Goal: Task Accomplishment & Management: Manage account settings

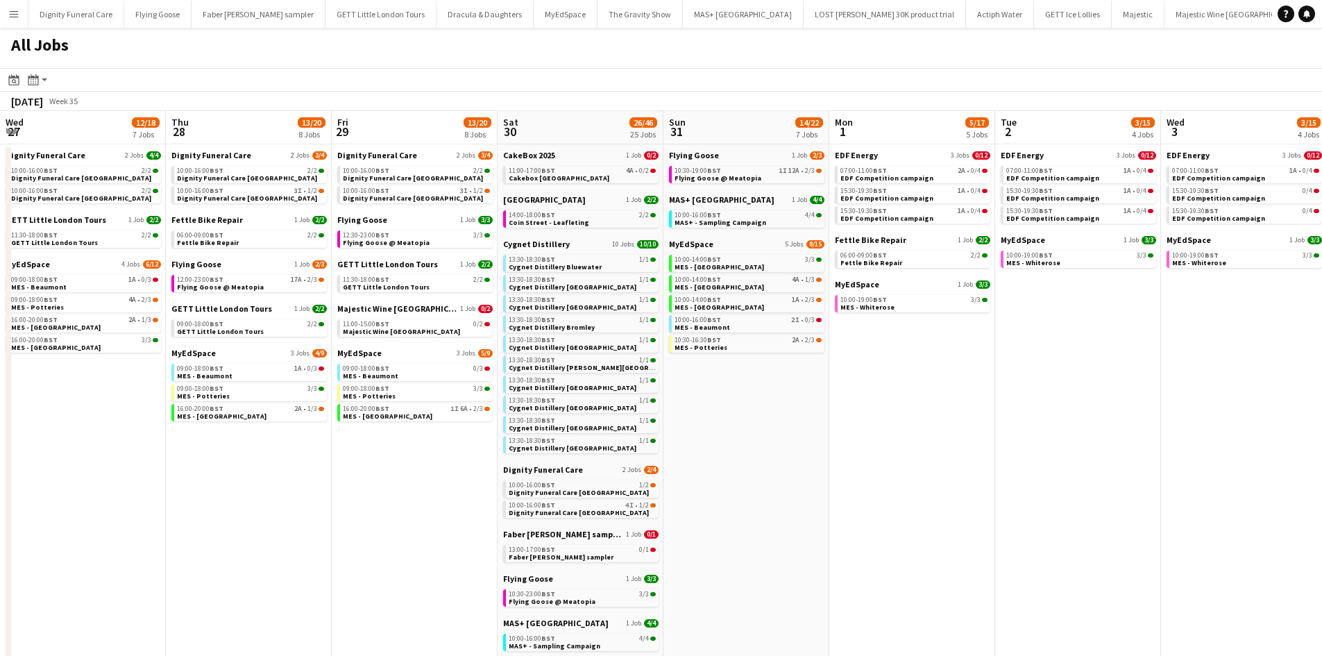
scroll to position [0, 337]
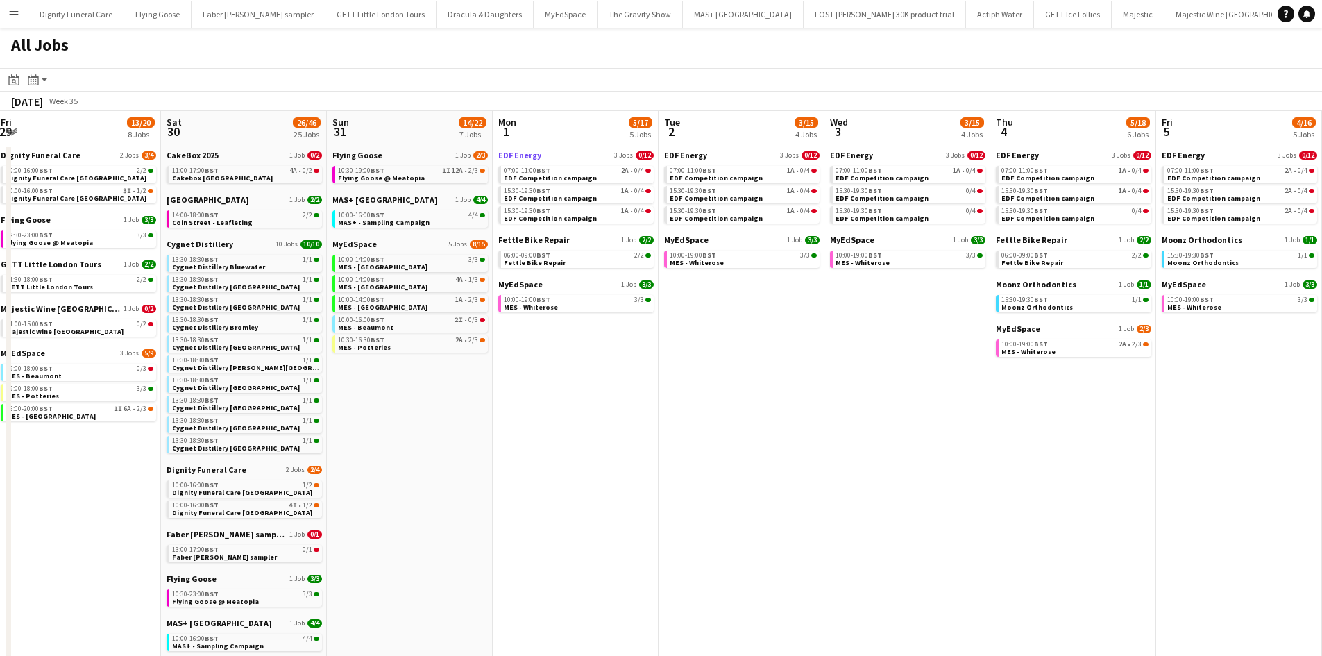
click at [515, 155] on span "EDF Energy" at bounding box center [519, 155] width 43 height 10
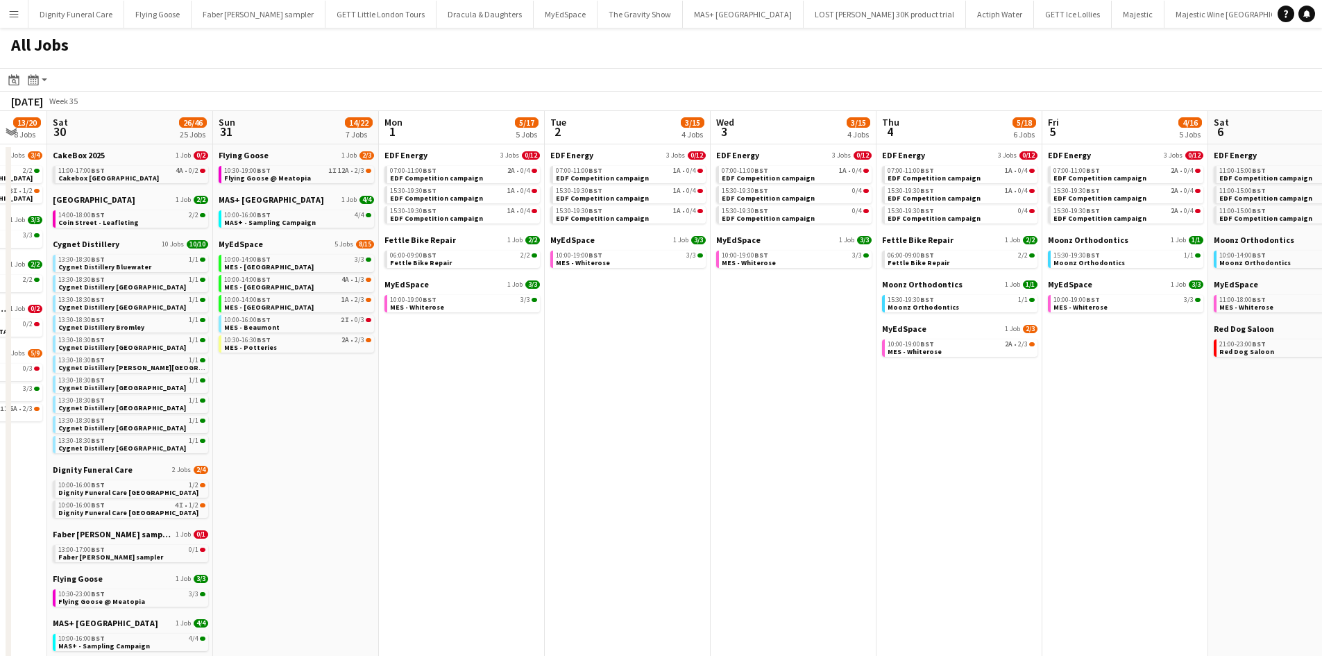
drag, startPoint x: 988, startPoint y: 344, endPoint x: 1190, endPoint y: 360, distance: 202.7
click at [1238, 346] on app-calendar-viewport "Wed 27 12/18 7 Jobs Thu 28 13/20 8 Jobs Fri 29 13/20 8 Jobs Sat 30 26/46 25 Job…" at bounding box center [661, 531] width 1322 height 840
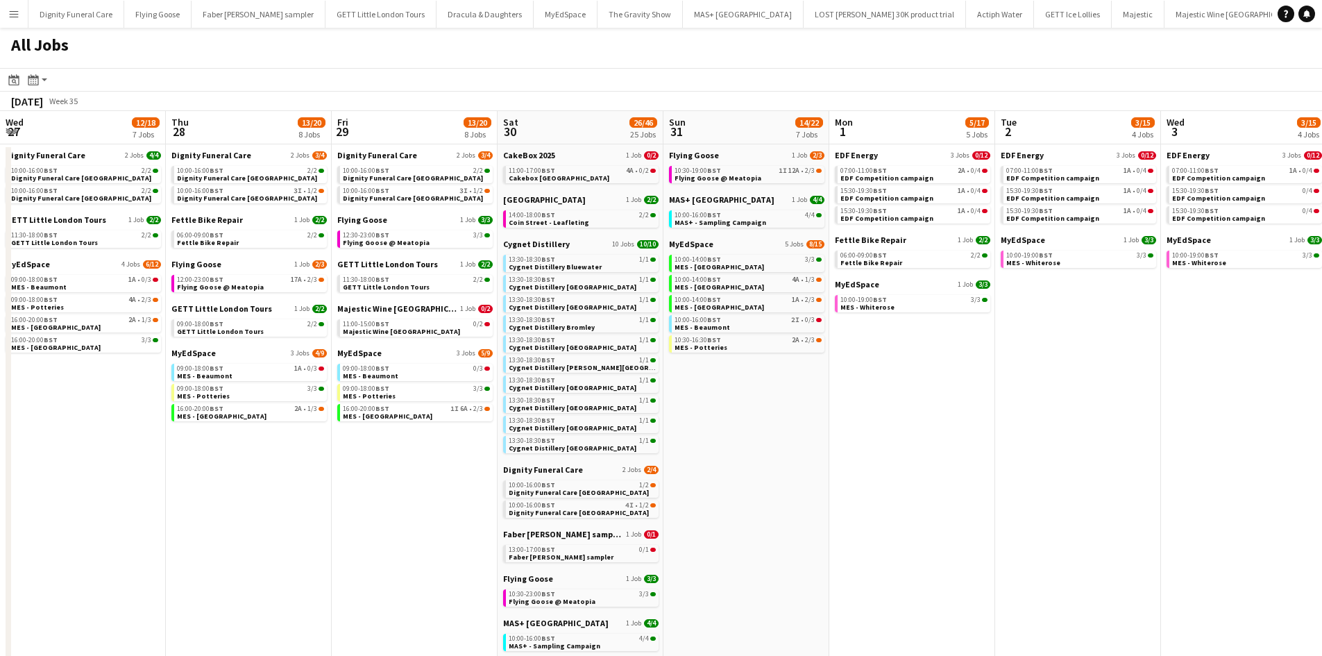
scroll to position [0, 395]
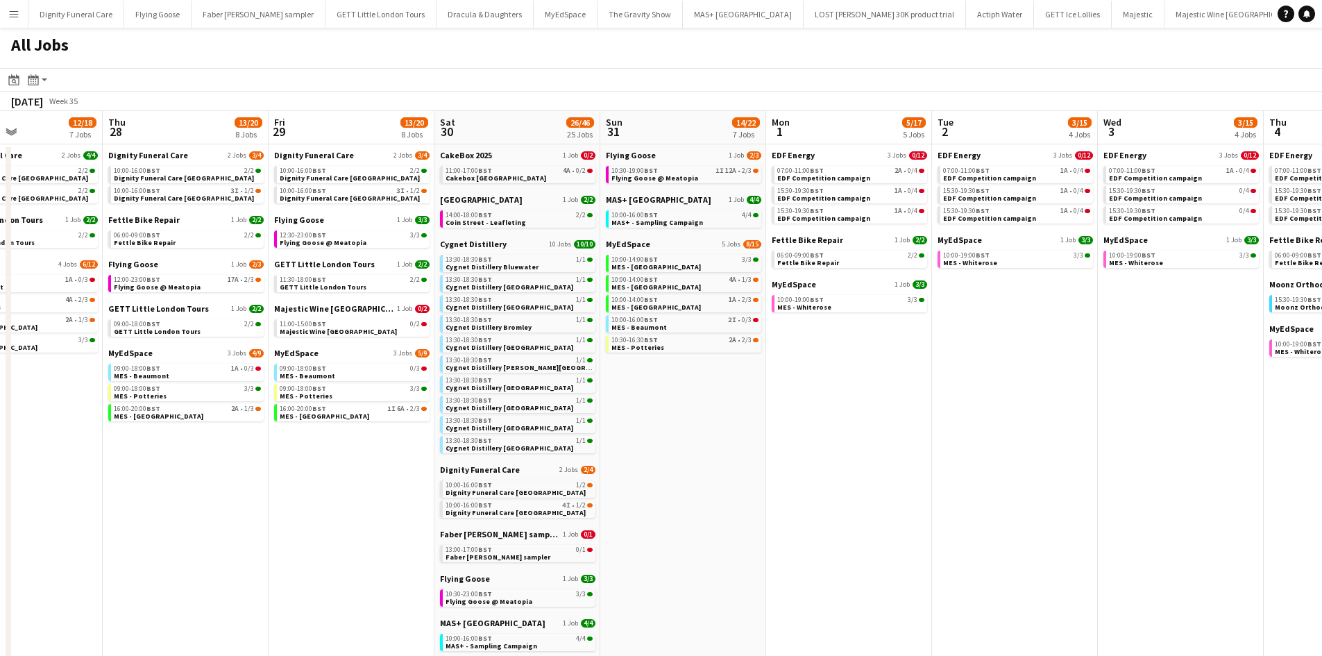
drag, startPoint x: 721, startPoint y: 403, endPoint x: 911, endPoint y: 388, distance: 190.0
click at [911, 388] on app-calendar-viewport "Mon 25 11/14 6 Jobs Tue 26 13/18 7 Jobs Wed 27 12/18 7 Jobs Thu 28 13/20 8 Jobs…" at bounding box center [661, 531] width 1322 height 840
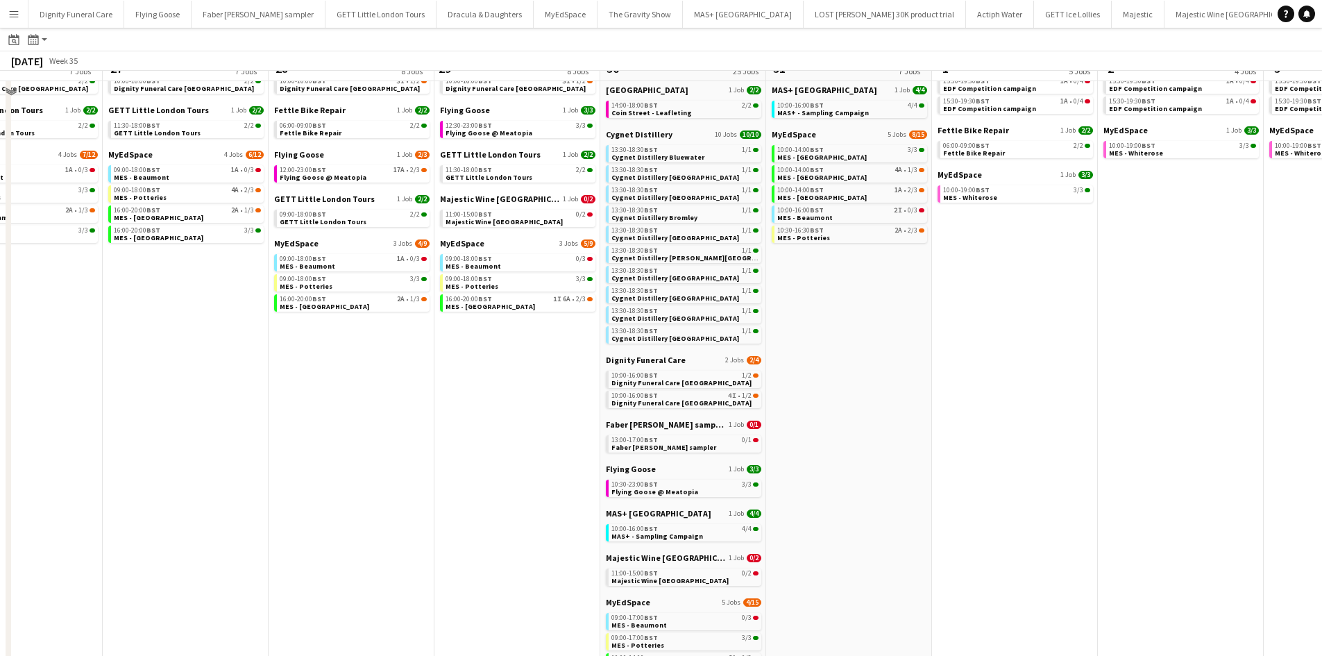
scroll to position [85, 0]
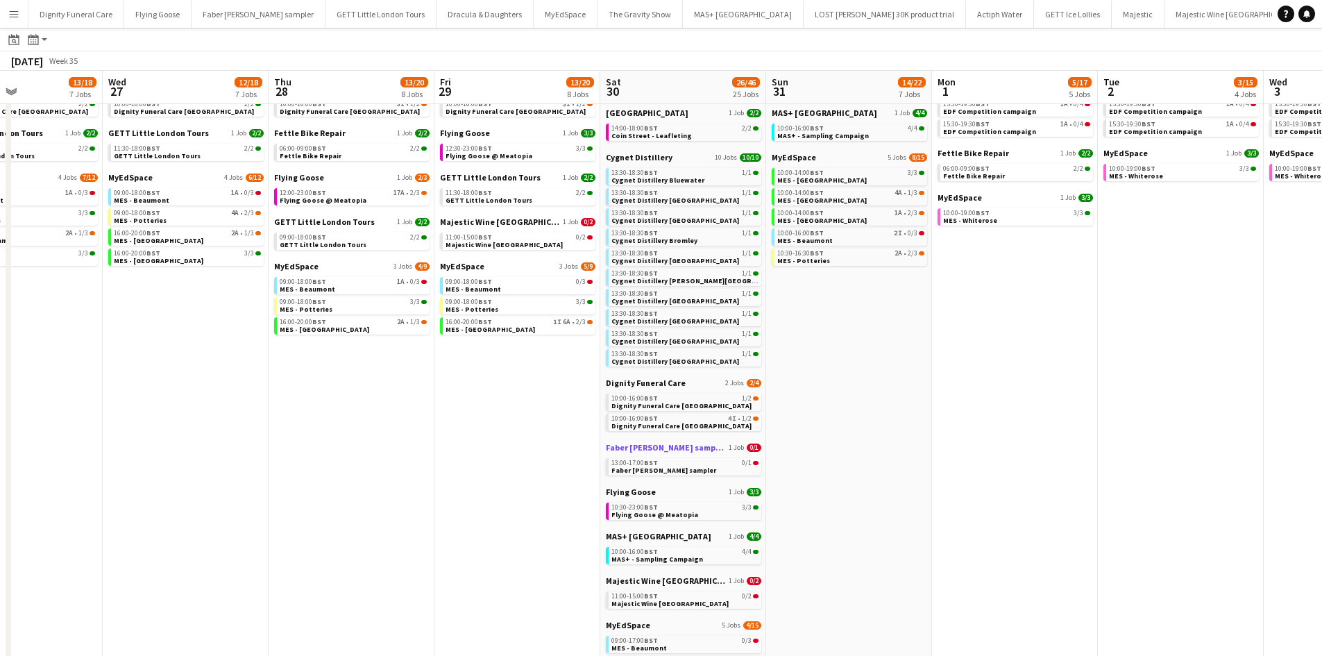
click at [670, 449] on span "Faber [PERSON_NAME] sampler" at bounding box center [666, 447] width 120 height 10
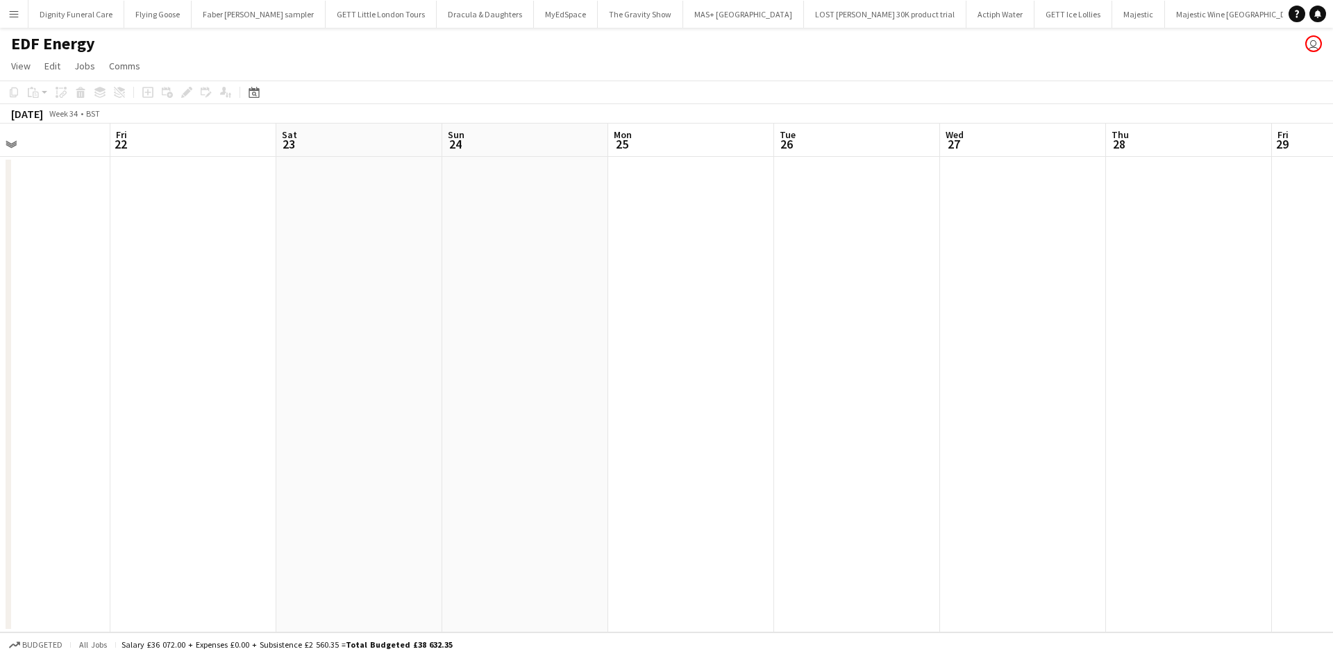
drag, startPoint x: 1076, startPoint y: 394, endPoint x: 577, endPoint y: 389, distance: 498.4
click at [176, 389] on app-calendar-viewport "Tue 19 Wed 20 Thu 21 Fri 22 Sat 23 Sun 24 Mon 25 Tue 26 Wed 27 Thu 28 Fri 29 Sa…" at bounding box center [666, 378] width 1333 height 509
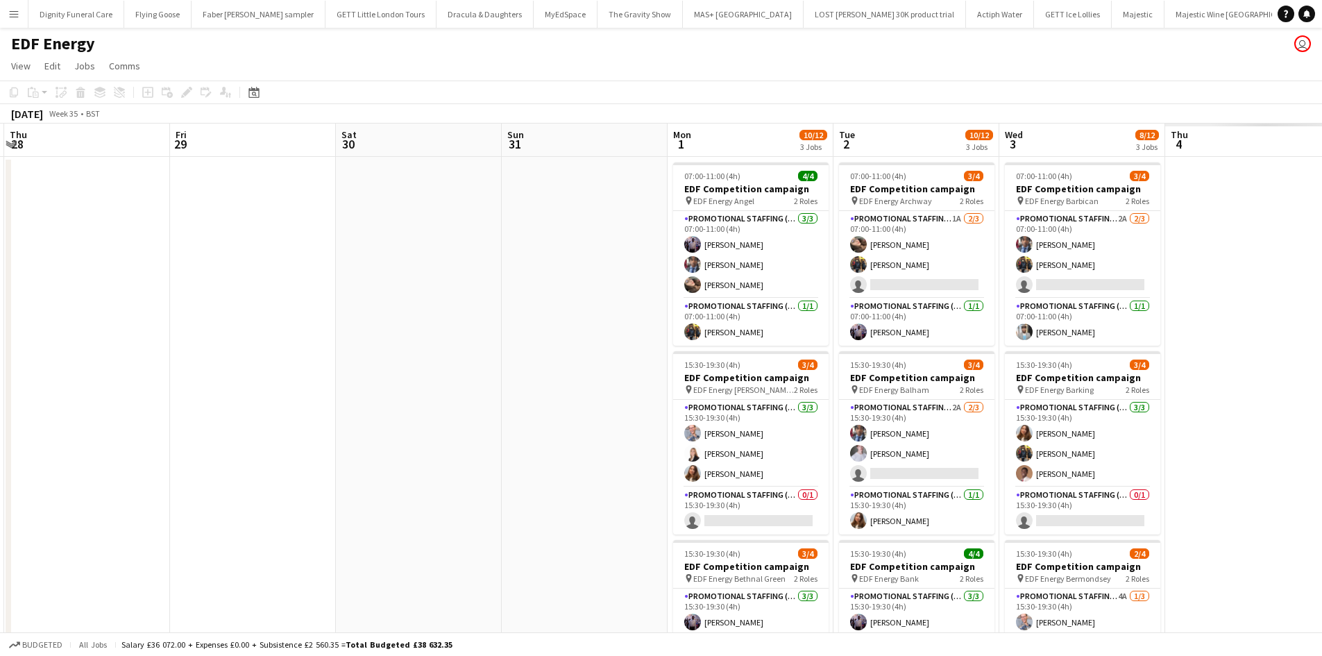
drag, startPoint x: 920, startPoint y: 389, endPoint x: 356, endPoint y: 426, distance: 564.9
click at [128, 371] on app-calendar-viewport "Mon 25 Tue 26 Wed 27 Thu 28 Fri 29 Sat 30 Sun 31 Mon 1 10/12 3 Jobs Tue 2 10/12…" at bounding box center [661, 458] width 1322 height 668
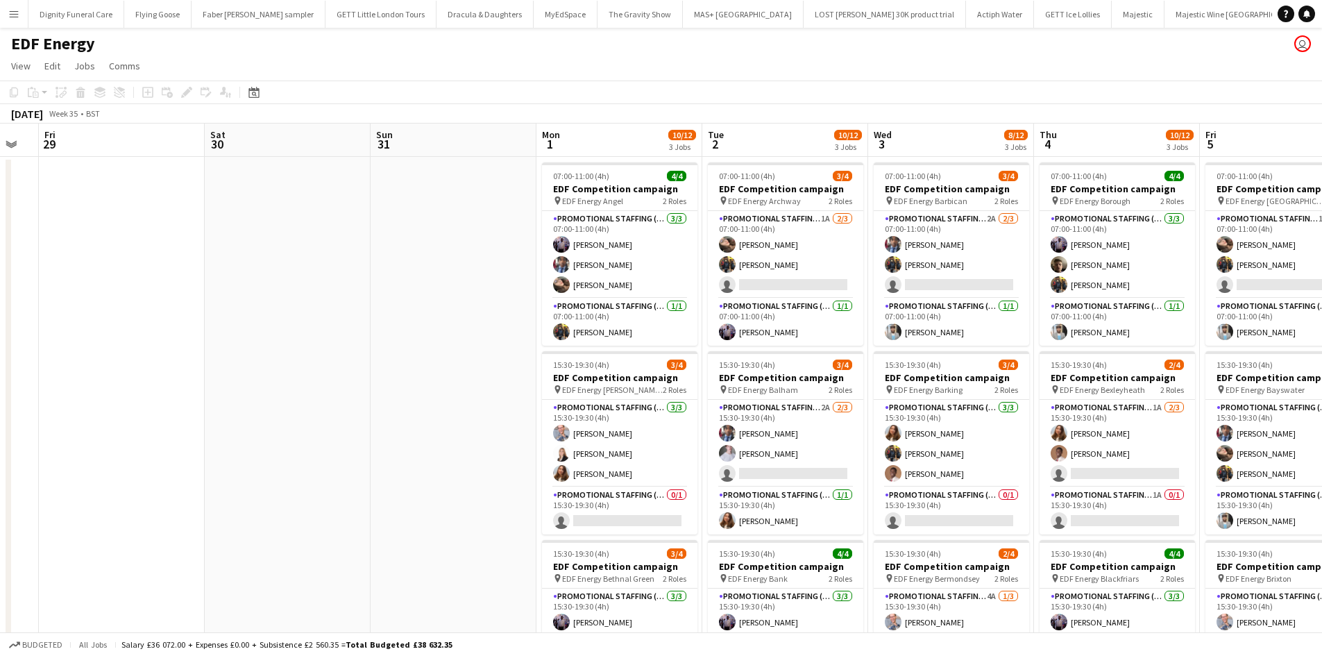
scroll to position [0, 400]
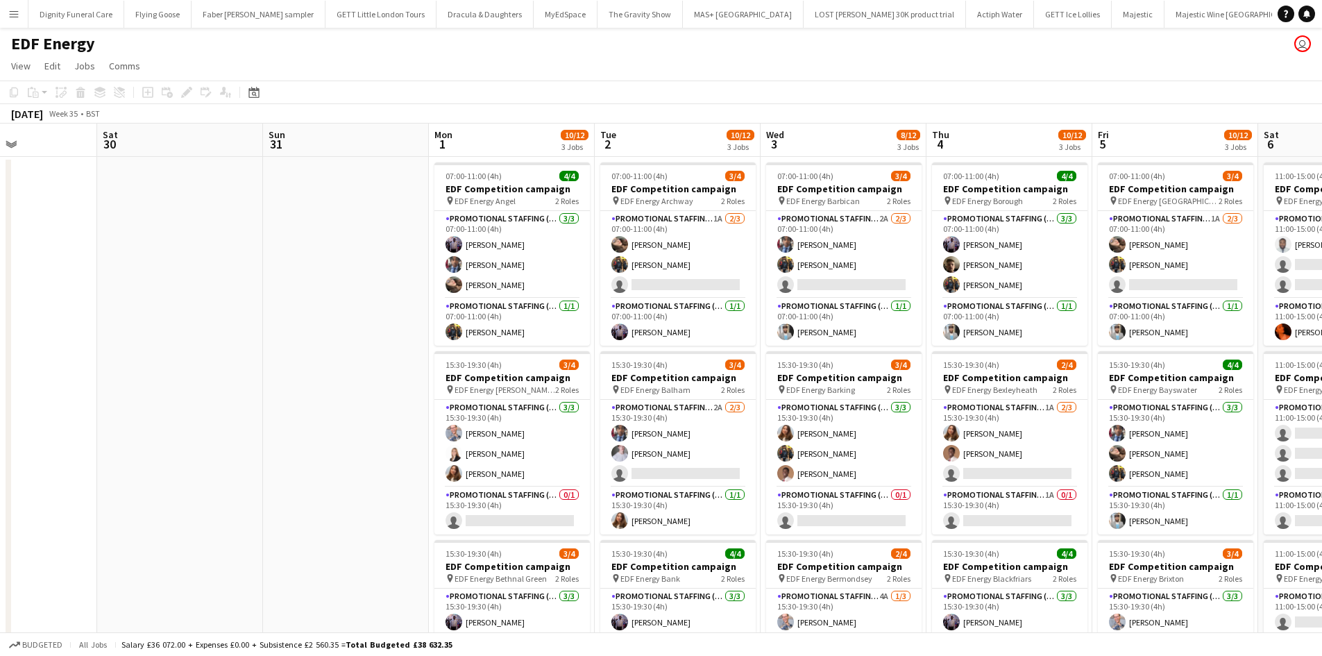
drag, startPoint x: 423, startPoint y: 364, endPoint x: 226, endPoint y: 357, distance: 196.5
click at [226, 357] on app-calendar-viewport "Wed 27 Thu 28 Fri 29 Sat 30 Sun 31 Mon 1 10/12 3 Jobs Tue 2 10/12 3 Jobs Wed 3 …" at bounding box center [661, 458] width 1322 height 668
click at [496, 513] on app-card-role "Promotional Staffing (Team Leader) 0/1 15:30-19:30 (4h) single-neutral-actions" at bounding box center [512, 510] width 155 height 47
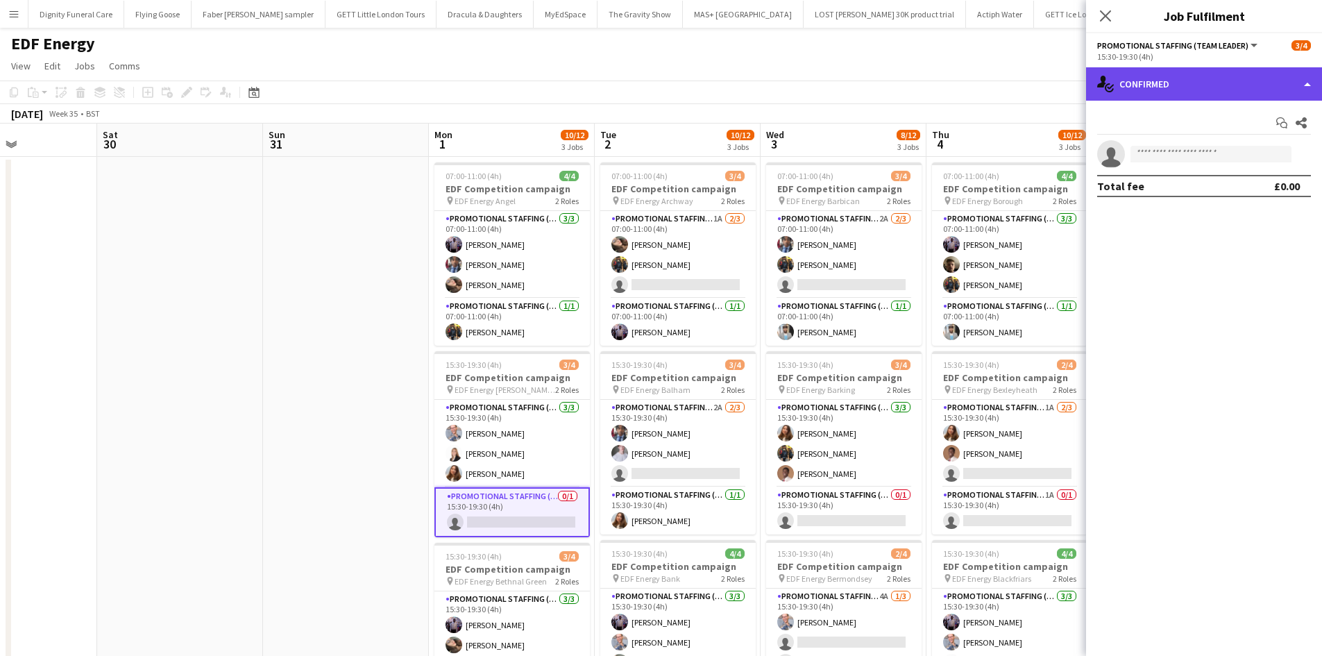
click at [1215, 88] on div "single-neutral-actions-check-2 Confirmed" at bounding box center [1204, 83] width 236 height 33
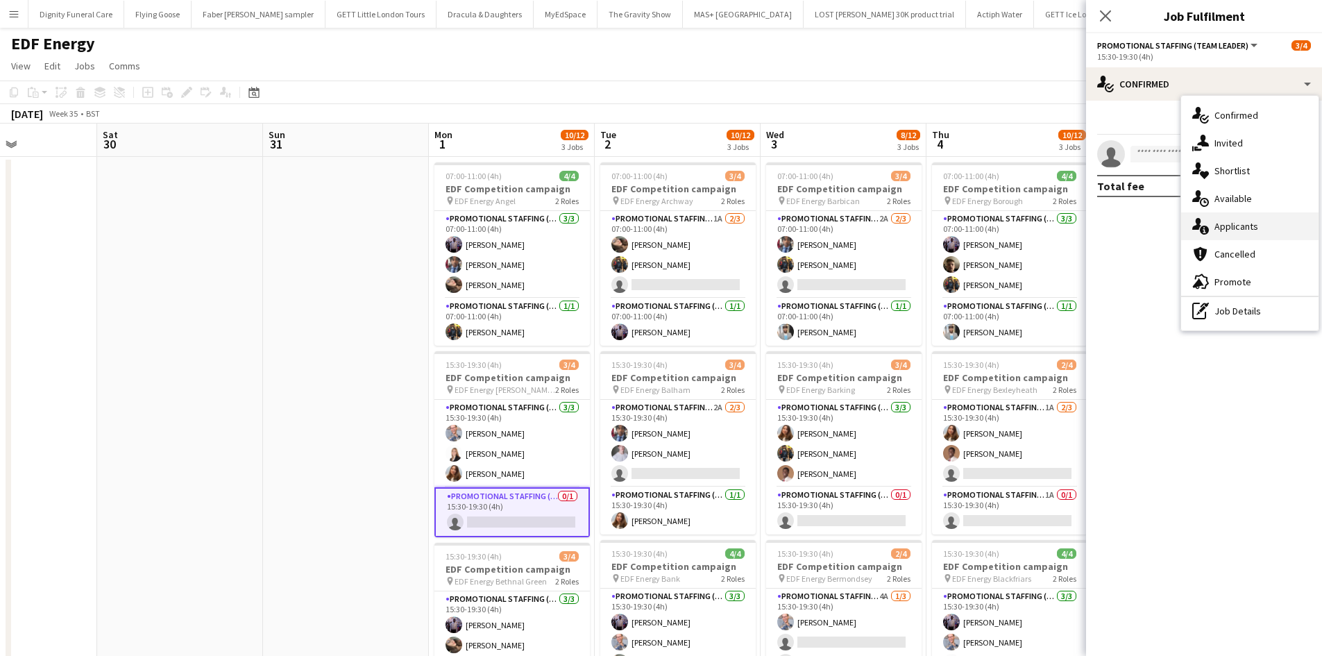
click at [1247, 225] on div "single-neutral-actions-information Applicants" at bounding box center [1249, 226] width 137 height 28
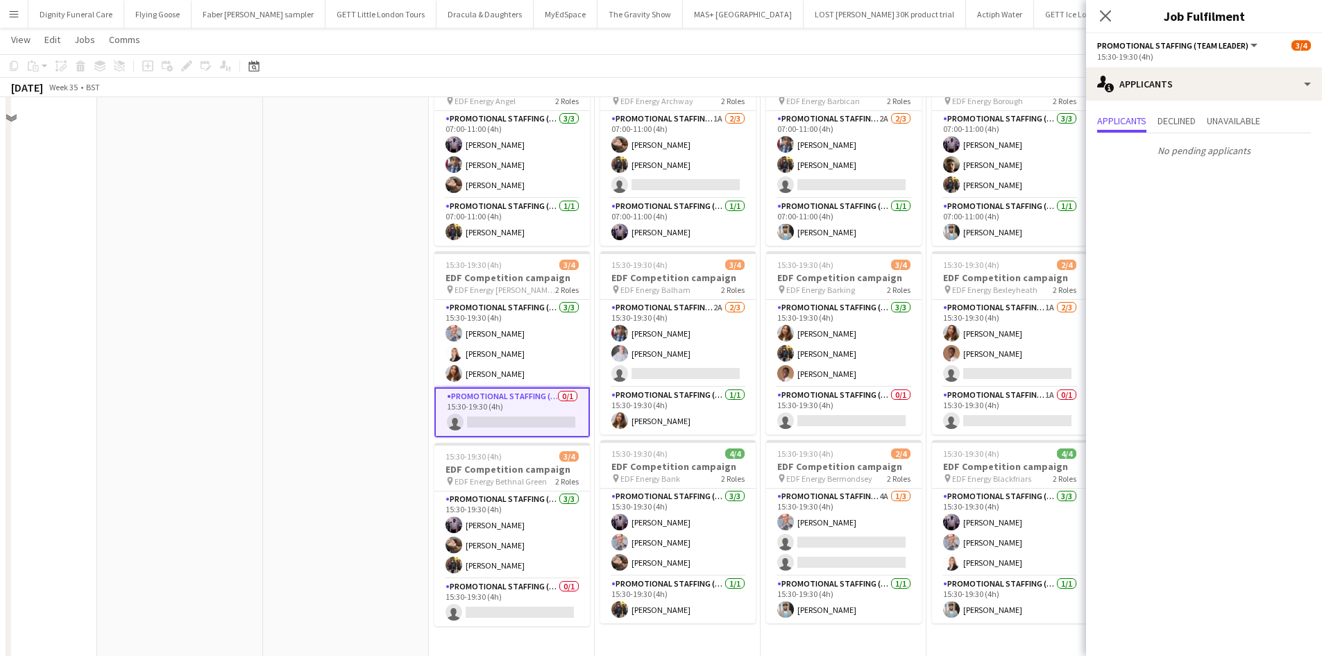
scroll to position [278, 0]
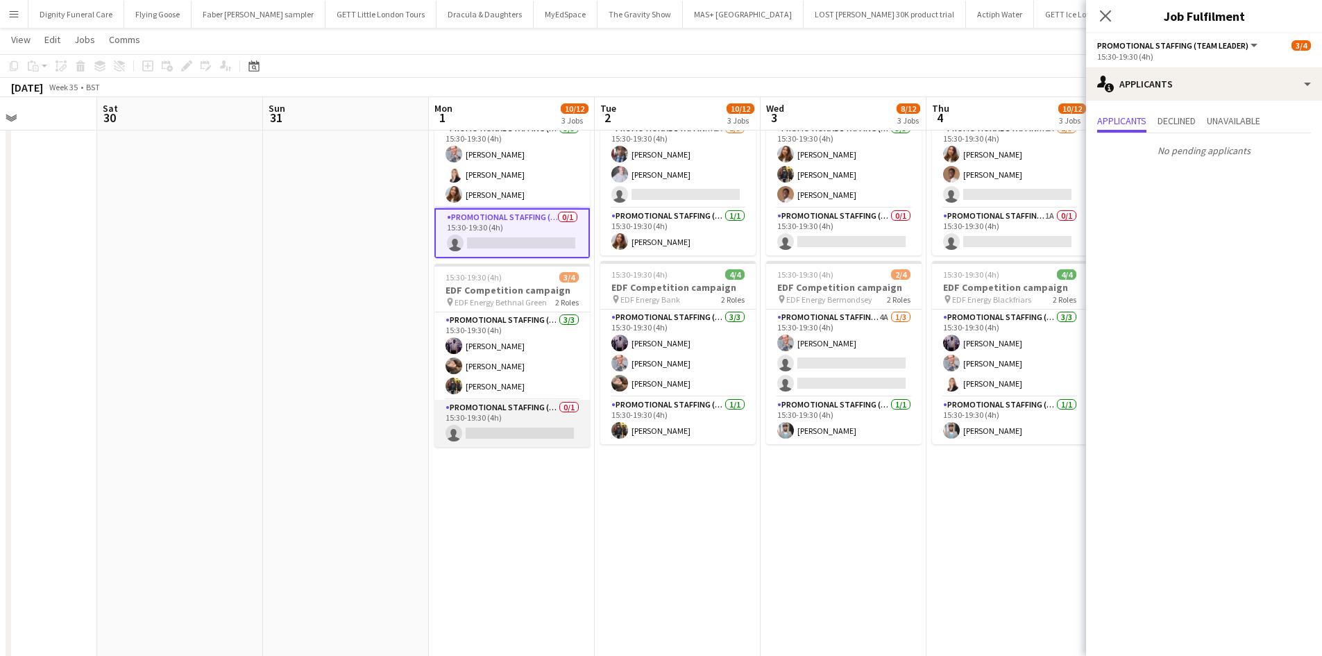
click at [530, 430] on app-card-role "Promotional Staffing (Team Leader) 0/1 15:30-19:30 (4h) single-neutral-actions" at bounding box center [512, 423] width 155 height 47
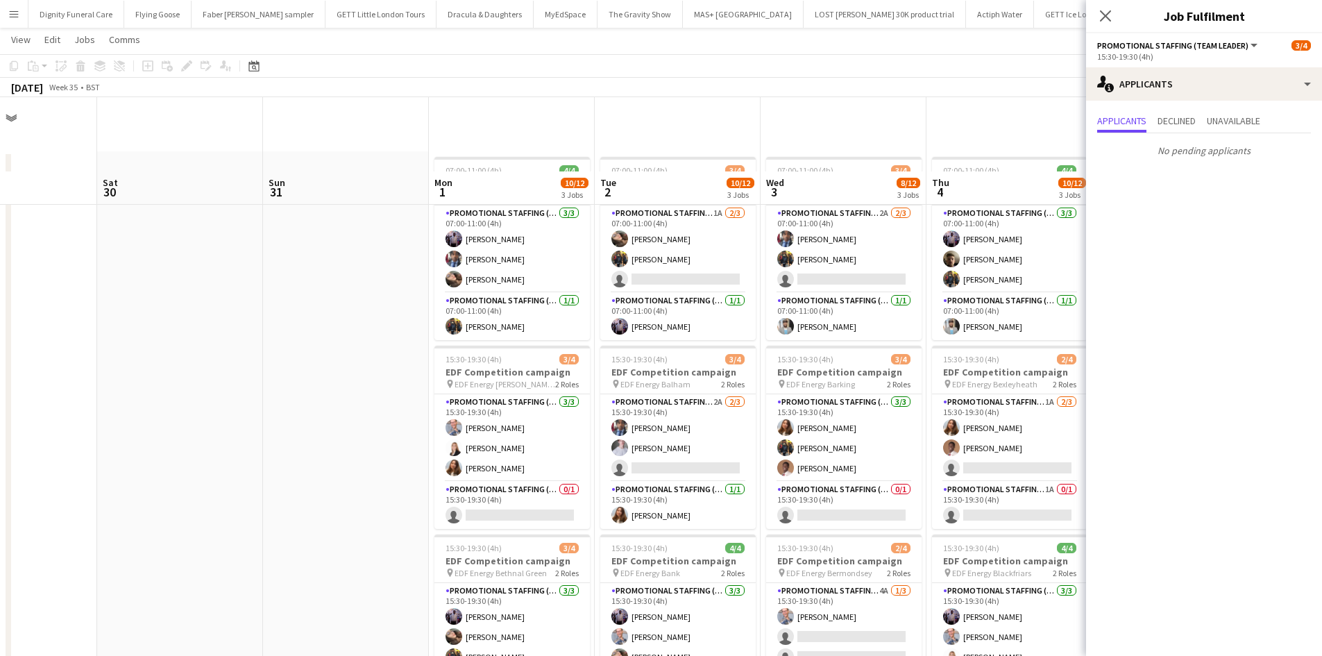
scroll to position [0, 0]
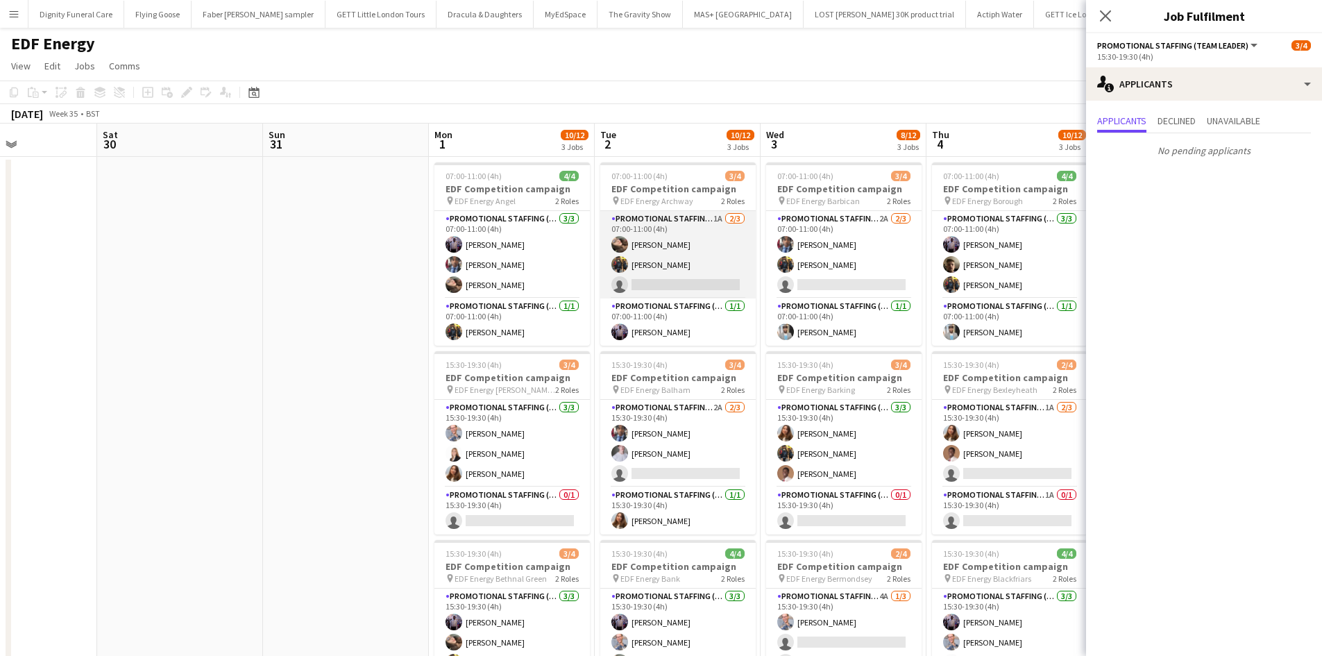
click at [703, 286] on app-card-role "Promotional Staffing (Flyering Staff) 1A [DATE] 07:00-11:00 (4h) [PERSON_NAME] …" at bounding box center [677, 254] width 155 height 87
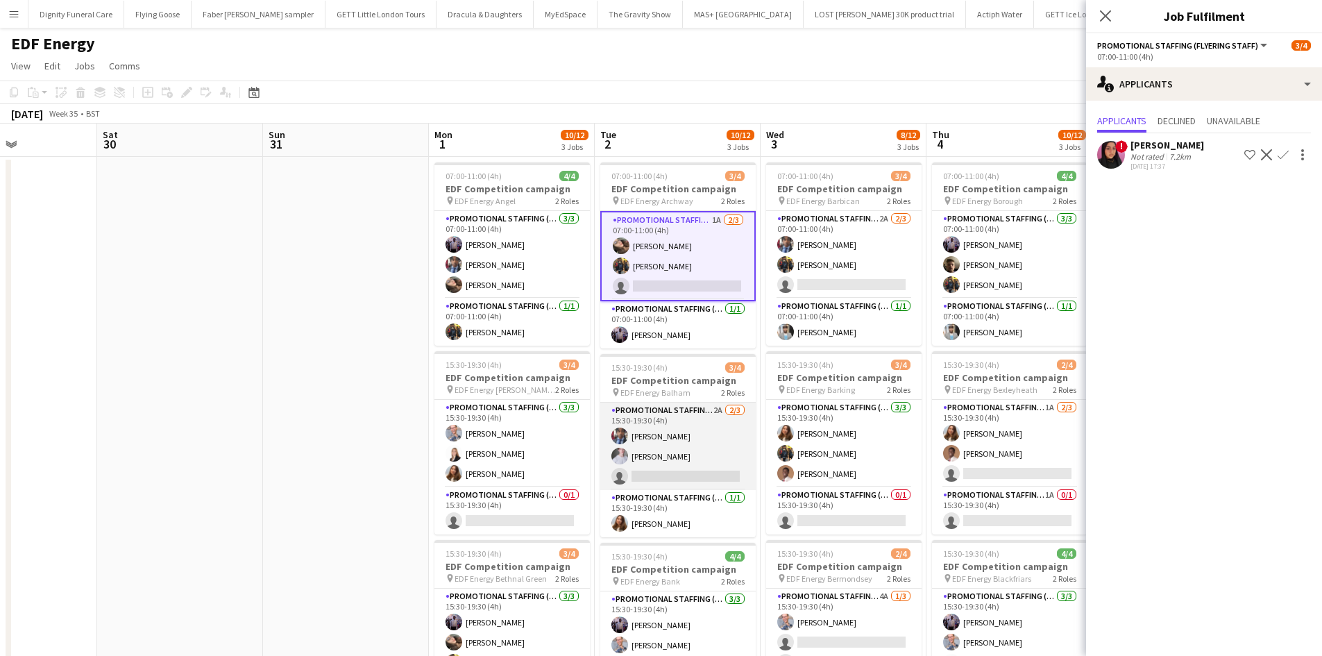
click at [695, 467] on app-card-role "Promotional Staffing (Flyering Staff) 2A [DATE] 15:30-19:30 (4h) [PERSON_NAME] …" at bounding box center [677, 446] width 155 height 87
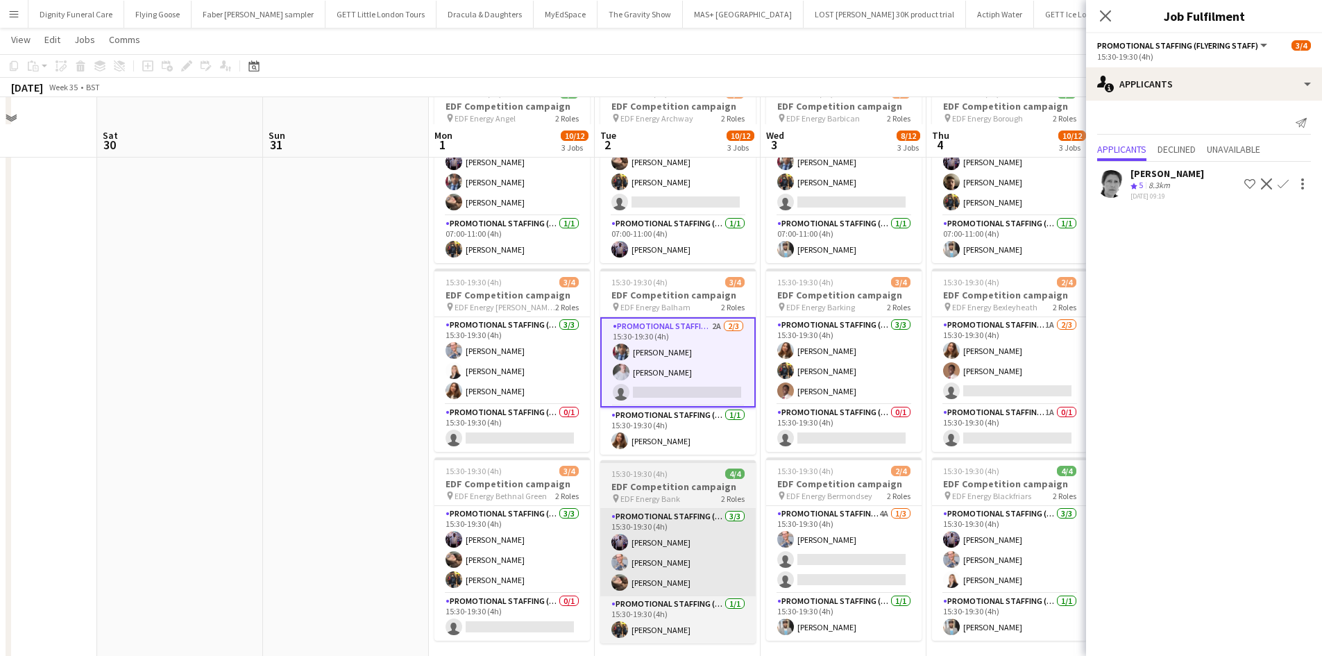
scroll to position [208, 0]
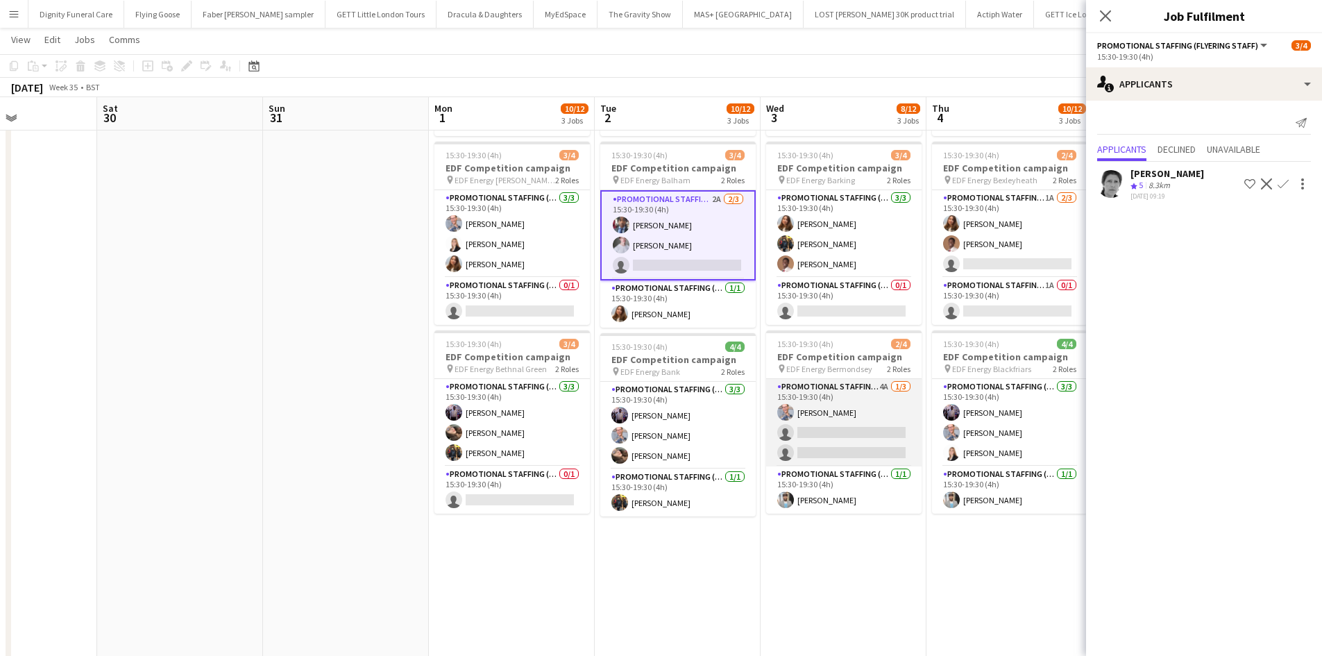
click at [870, 444] on app-card-role "Promotional Staffing (Flyering Staff) 4A [DATE] 15:30-19:30 (4h) [PERSON_NAME] …" at bounding box center [843, 422] width 155 height 87
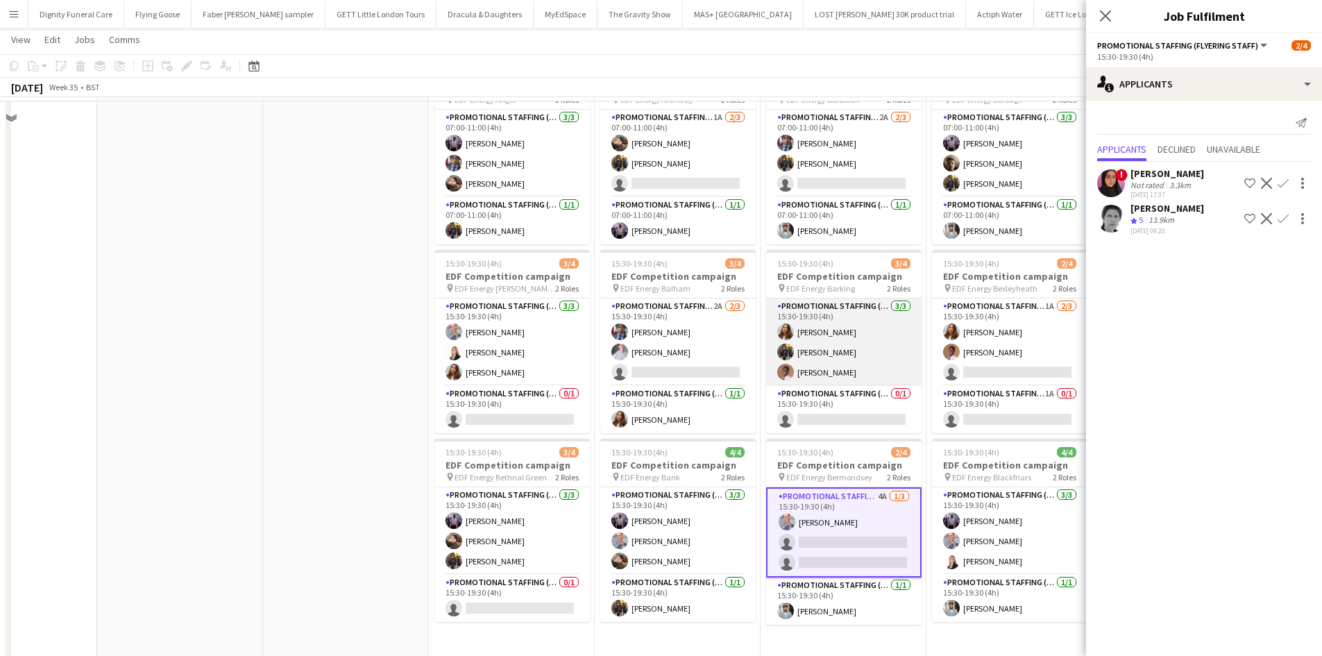
scroll to position [69, 0]
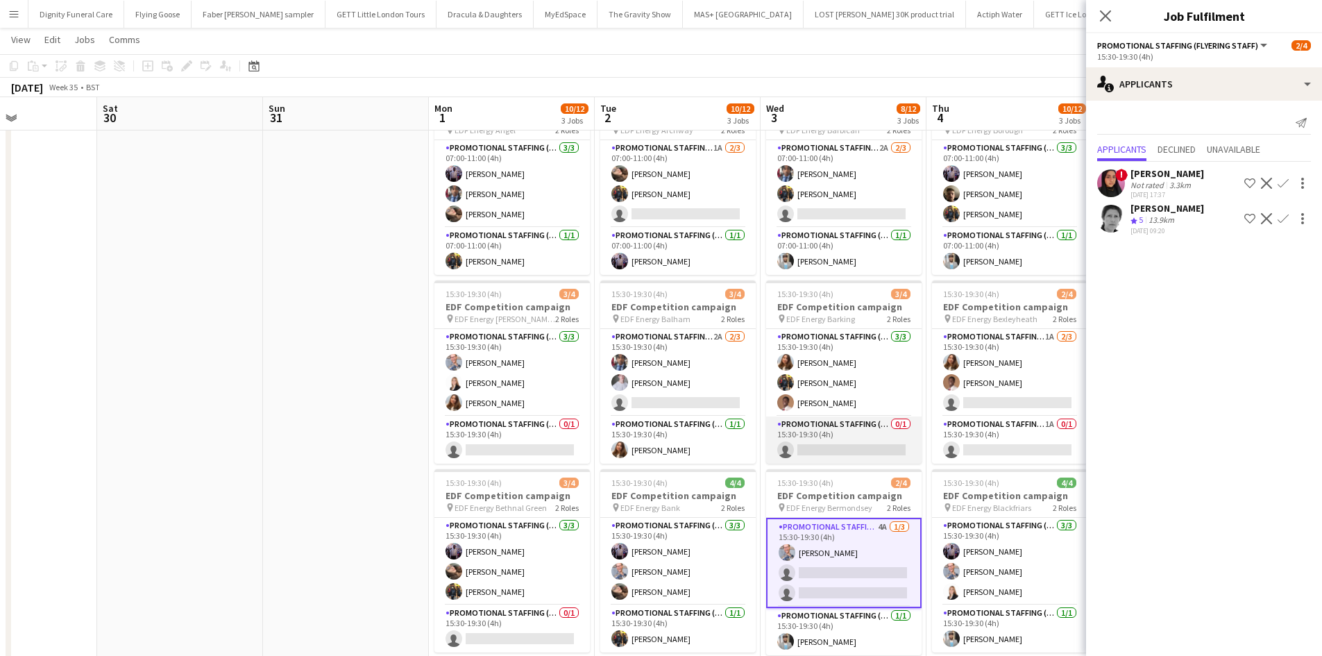
click at [845, 453] on app-card-role "Promotional Staffing (Team Leader) 0/1 15:30-19:30 (4h) single-neutral-actions" at bounding box center [843, 439] width 155 height 47
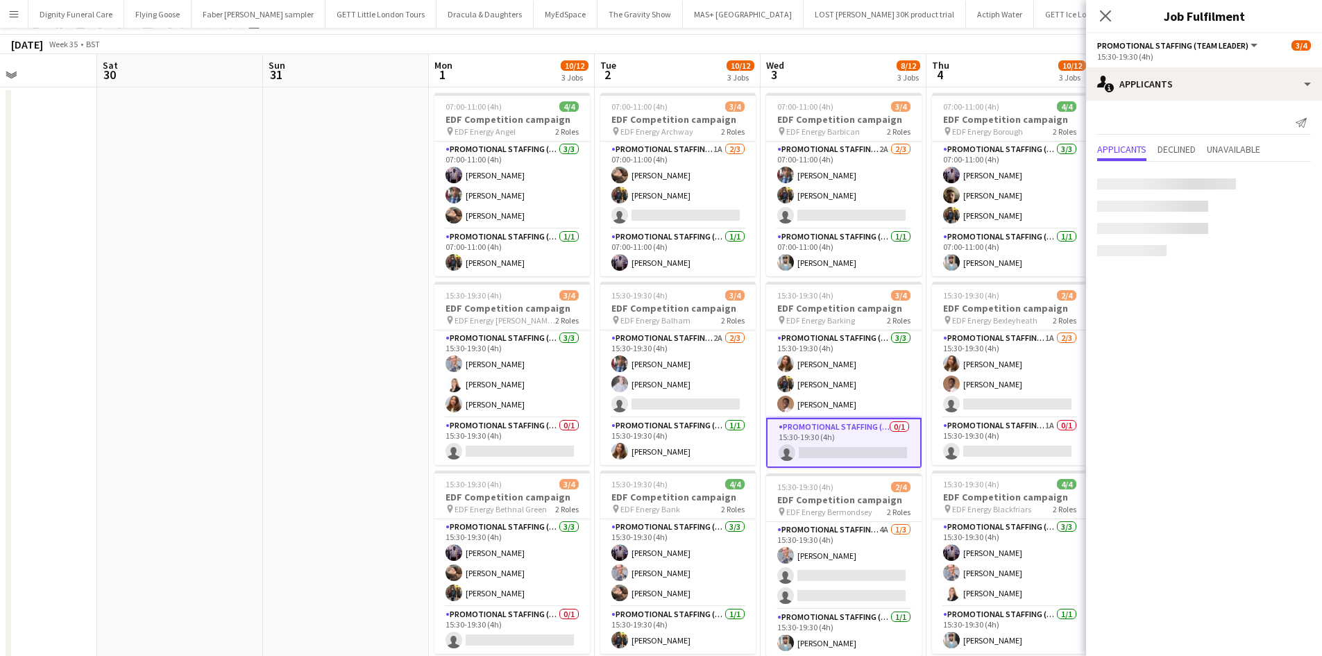
scroll to position [0, 0]
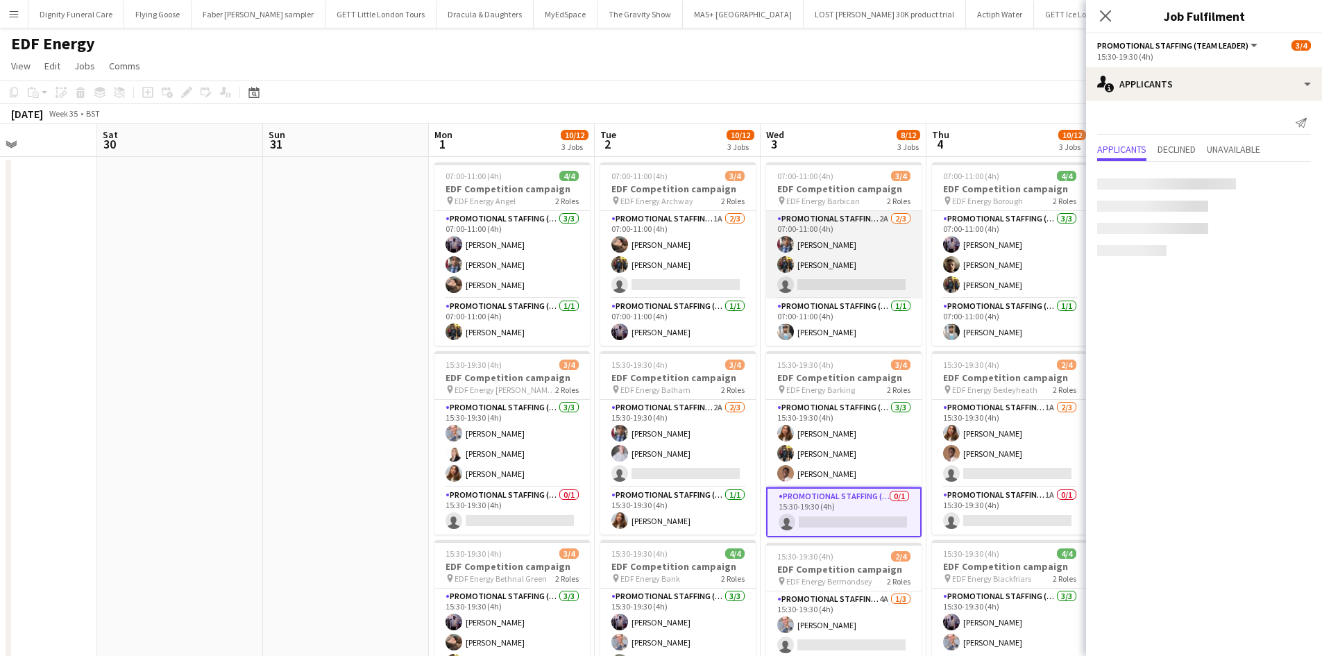
click at [849, 283] on app-card-role "Promotional Staffing (Flyering Staff) 2A [DATE] 07:00-11:00 (4h) [PERSON_NAME] …" at bounding box center [843, 254] width 155 height 87
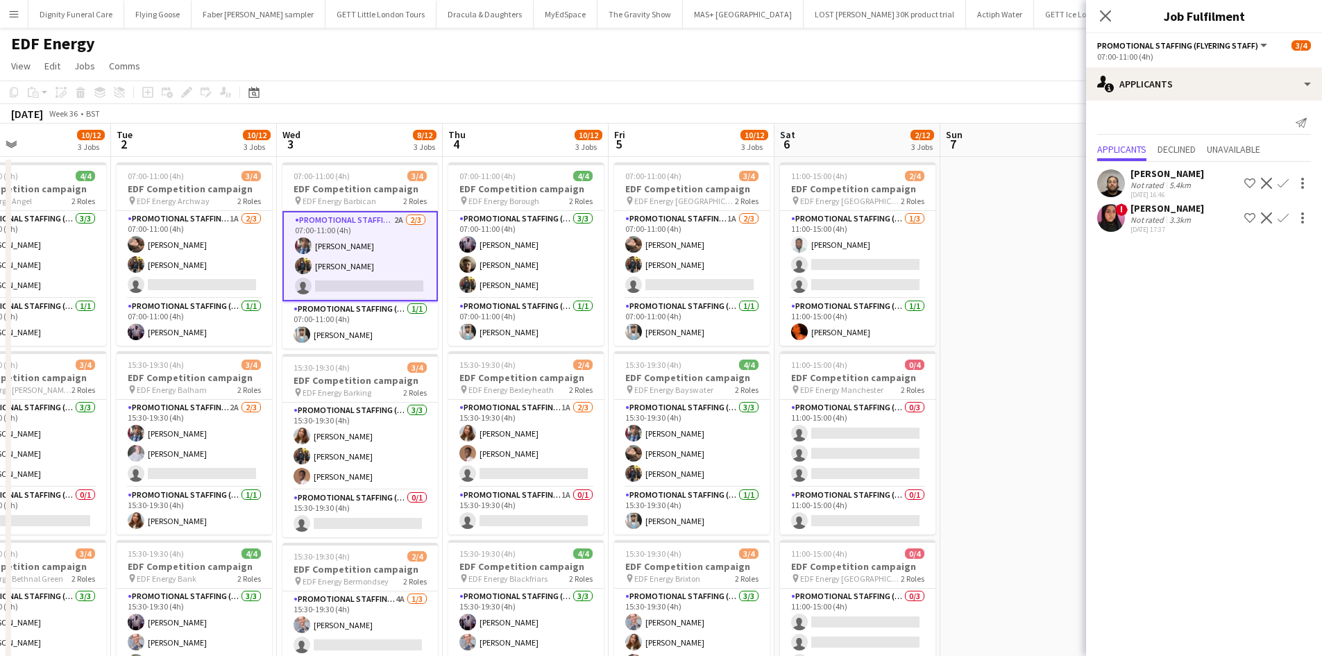
drag, startPoint x: 879, startPoint y: 368, endPoint x: 387, endPoint y: 323, distance: 494.1
click at [389, 326] on app-calendar-viewport "Fri 29 Sat 30 Sun 31 Mon 1 10/12 3 Jobs Tue 2 10/12 3 Jobs Wed 3 8/12 3 Jobs Th…" at bounding box center [661, 559] width 1322 height 870
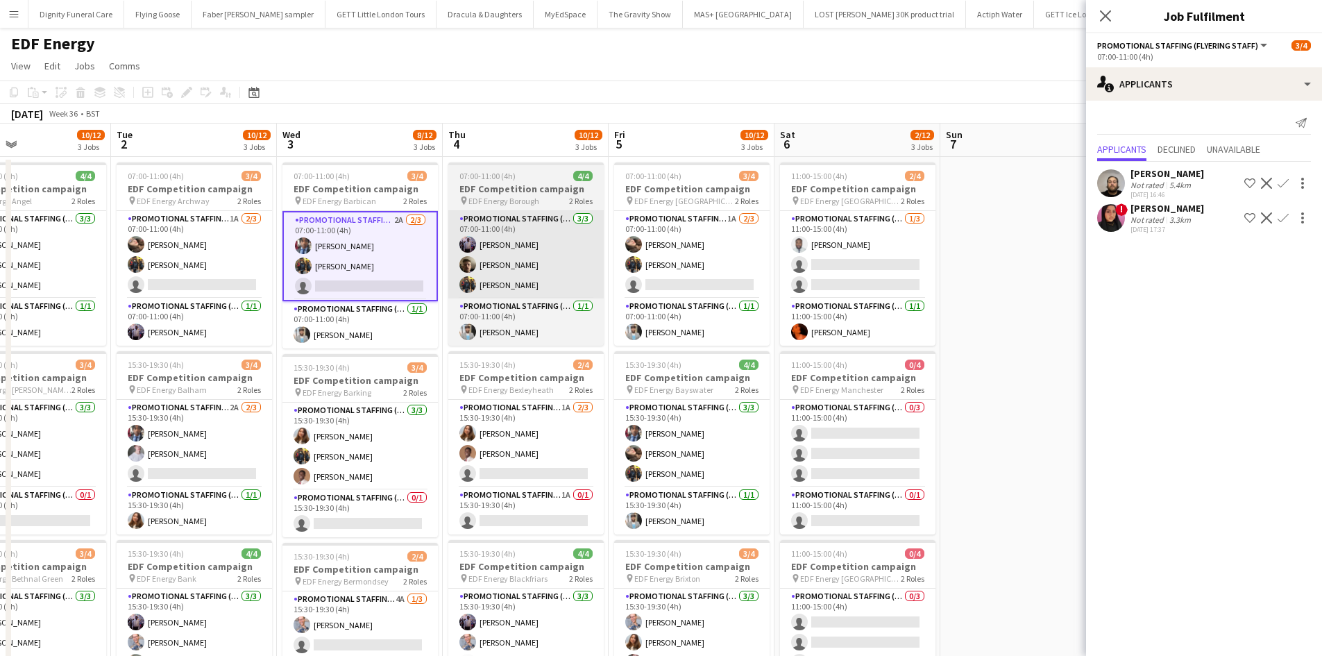
scroll to position [0, 559]
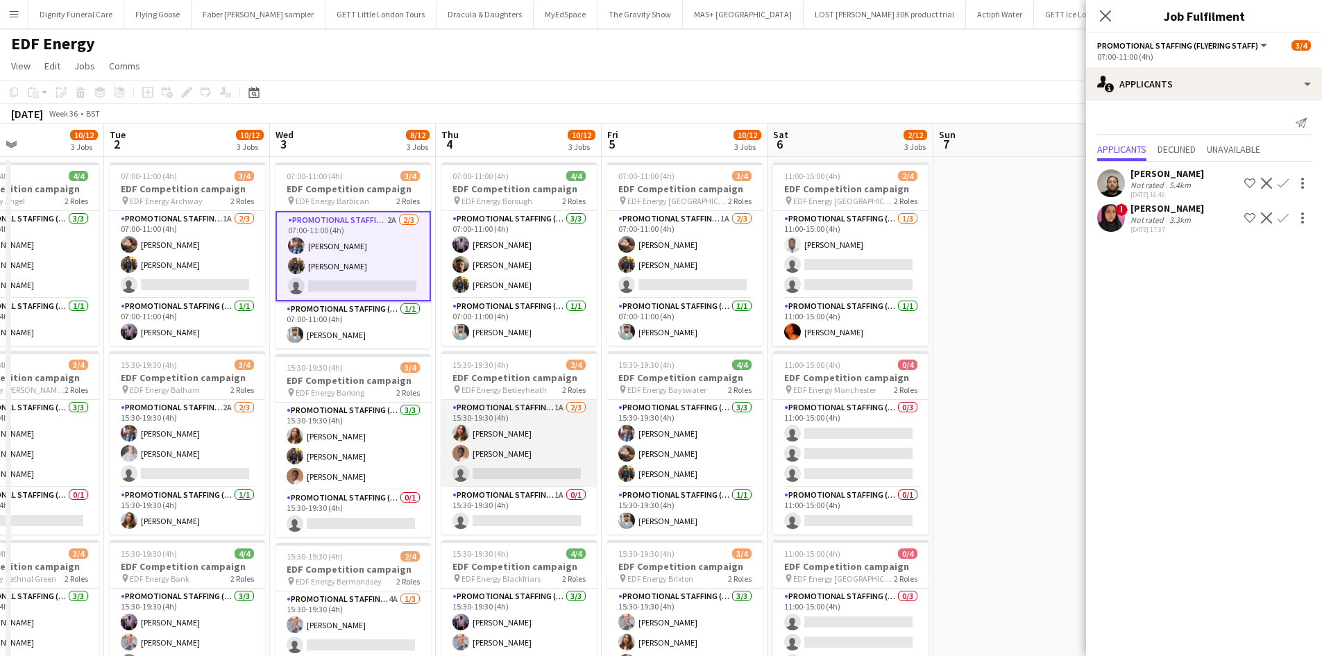
click at [537, 466] on app-card-role "Promotional Staffing (Flyering Staff) 1A [DATE] 15:30-19:30 (4h) [PERSON_NAME] …" at bounding box center [518, 443] width 155 height 87
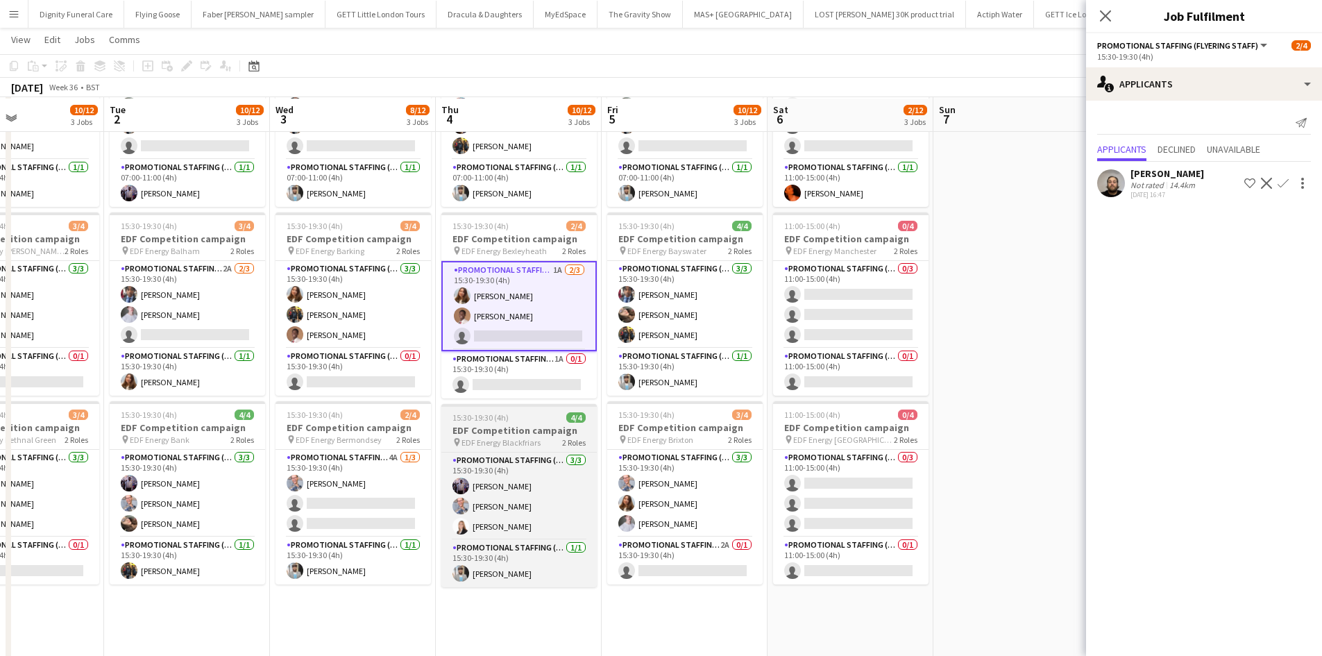
scroll to position [139, 0]
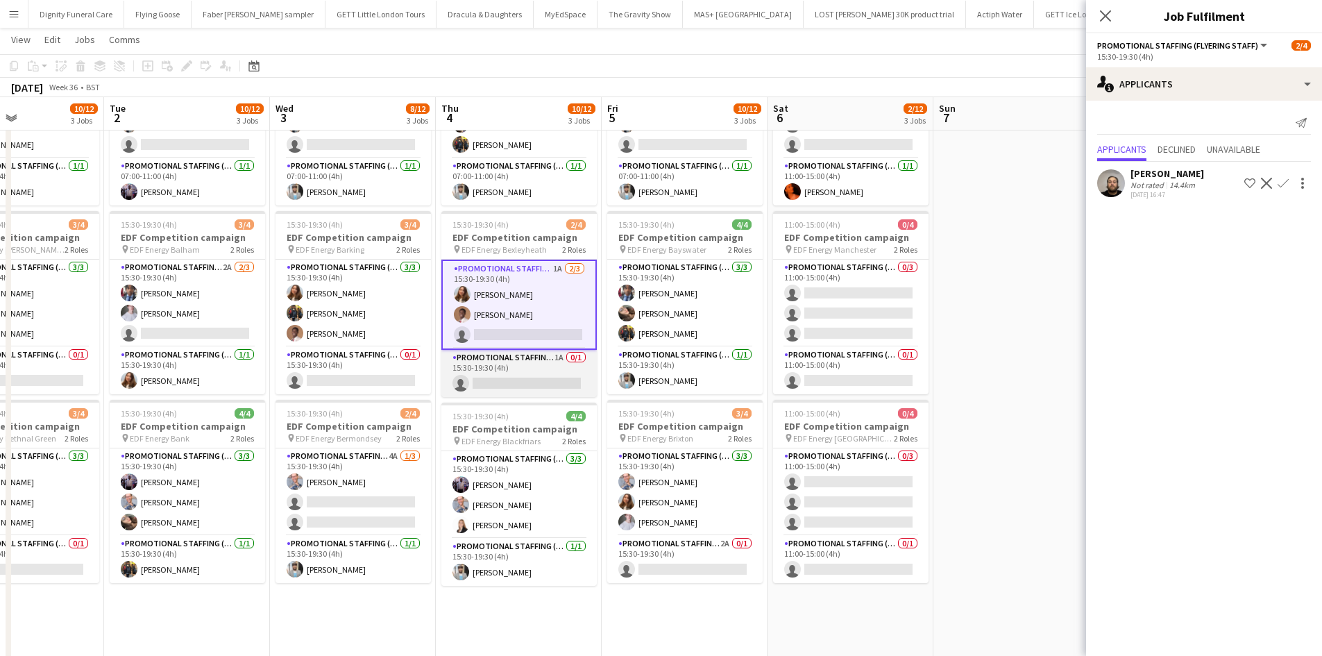
click at [547, 375] on app-card-role "Promotional Staffing (Team Leader) 1A 0/1 15:30-19:30 (4h) single-neutral-actio…" at bounding box center [518, 373] width 155 height 47
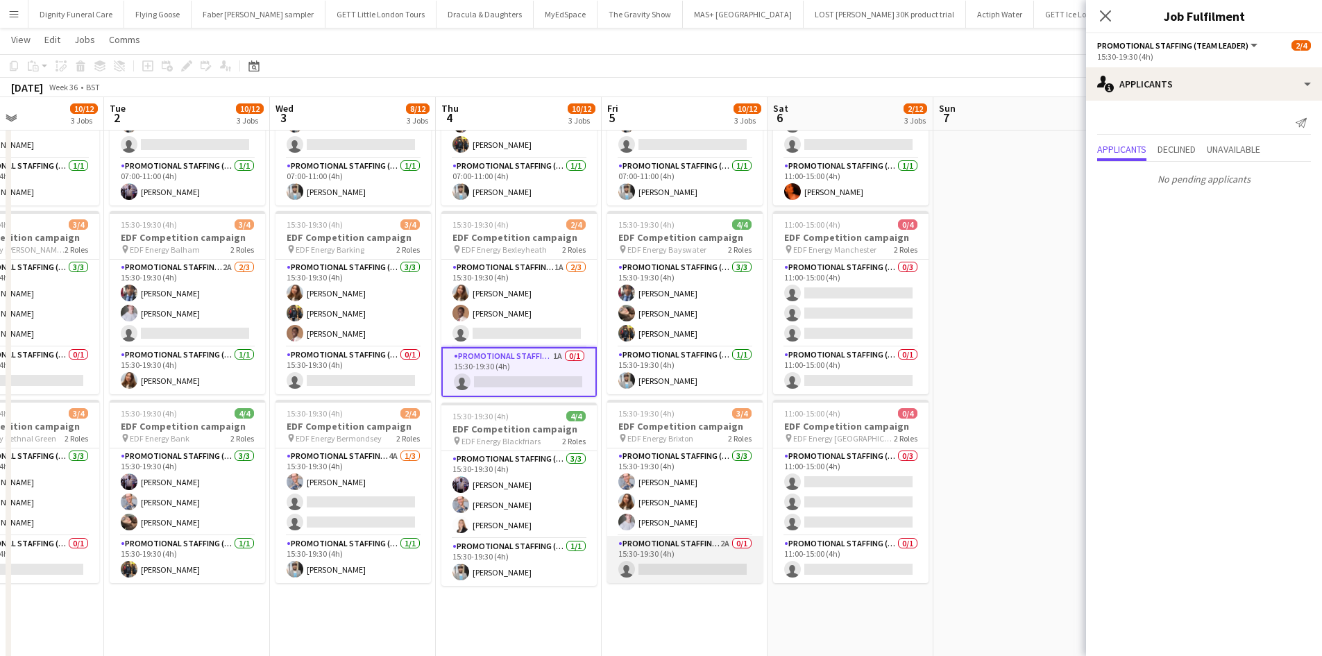
click at [715, 568] on app-card-role "Promotional Staffing (Team Leader) 2A 0/1 15:30-19:30 (4h) single-neutral-actio…" at bounding box center [684, 559] width 155 height 47
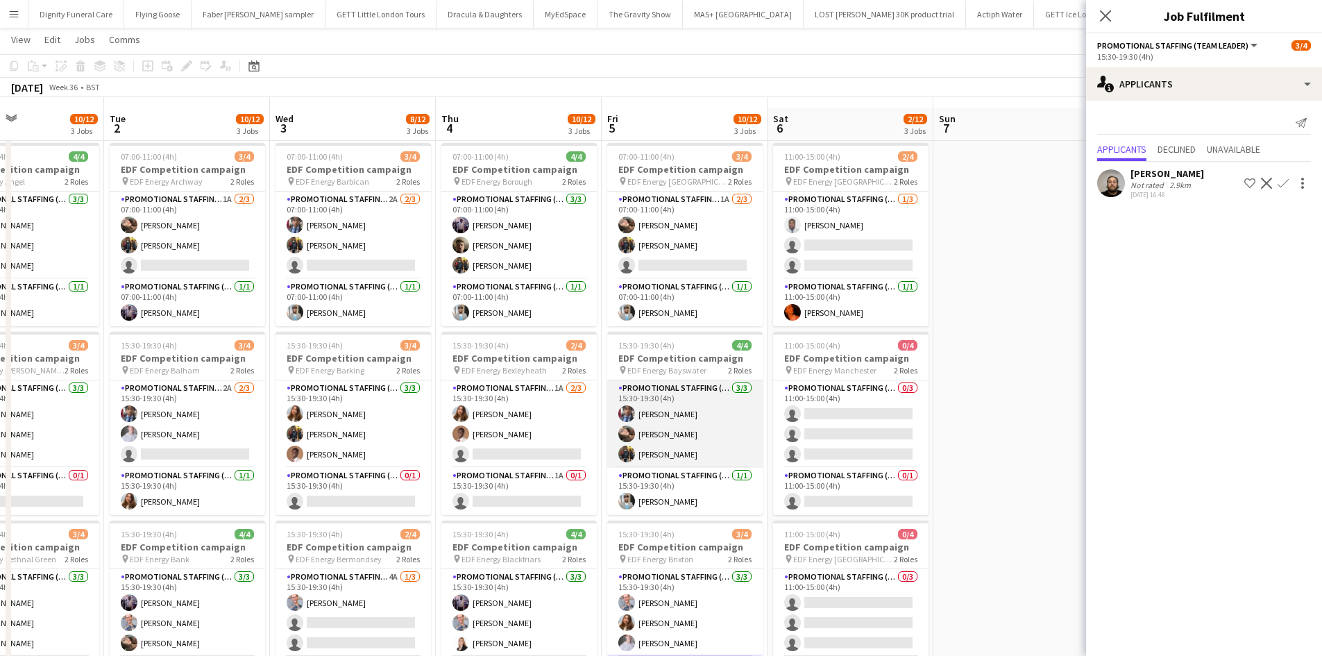
scroll to position [0, 0]
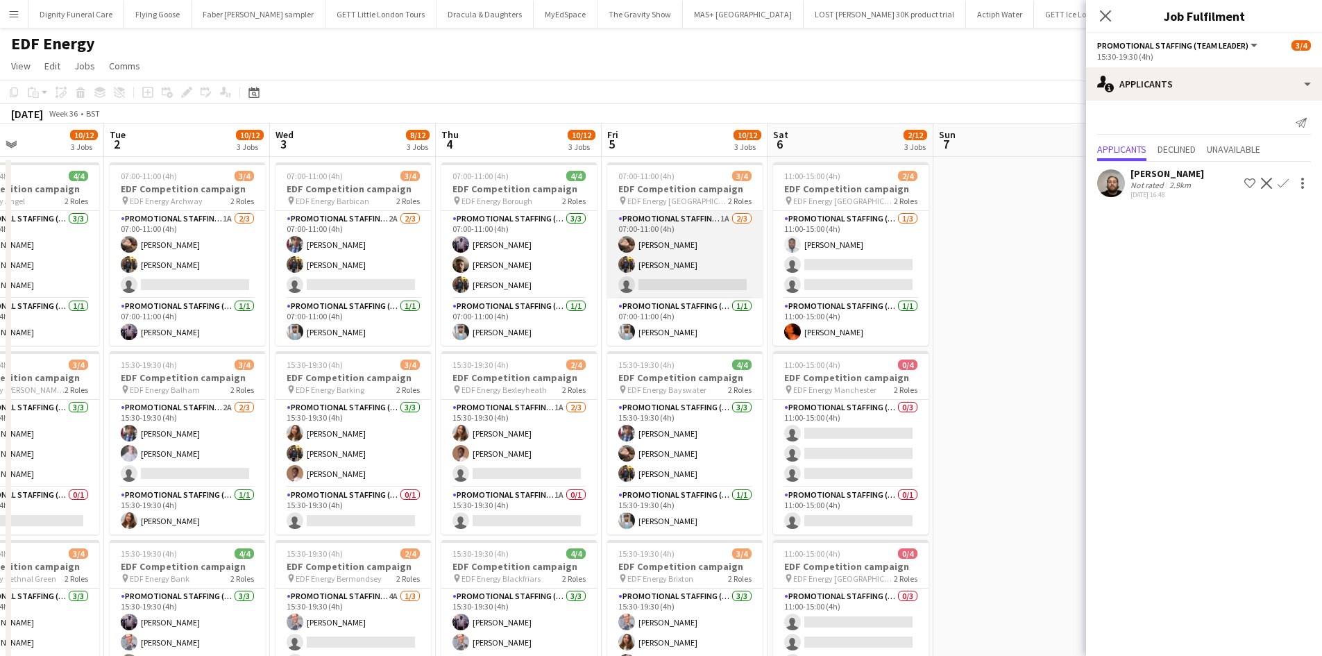
click at [698, 287] on app-card-role "Promotional Staffing (Flyering Staff) 1A [DATE] 07:00-11:00 (4h) [PERSON_NAME] …" at bounding box center [684, 254] width 155 height 87
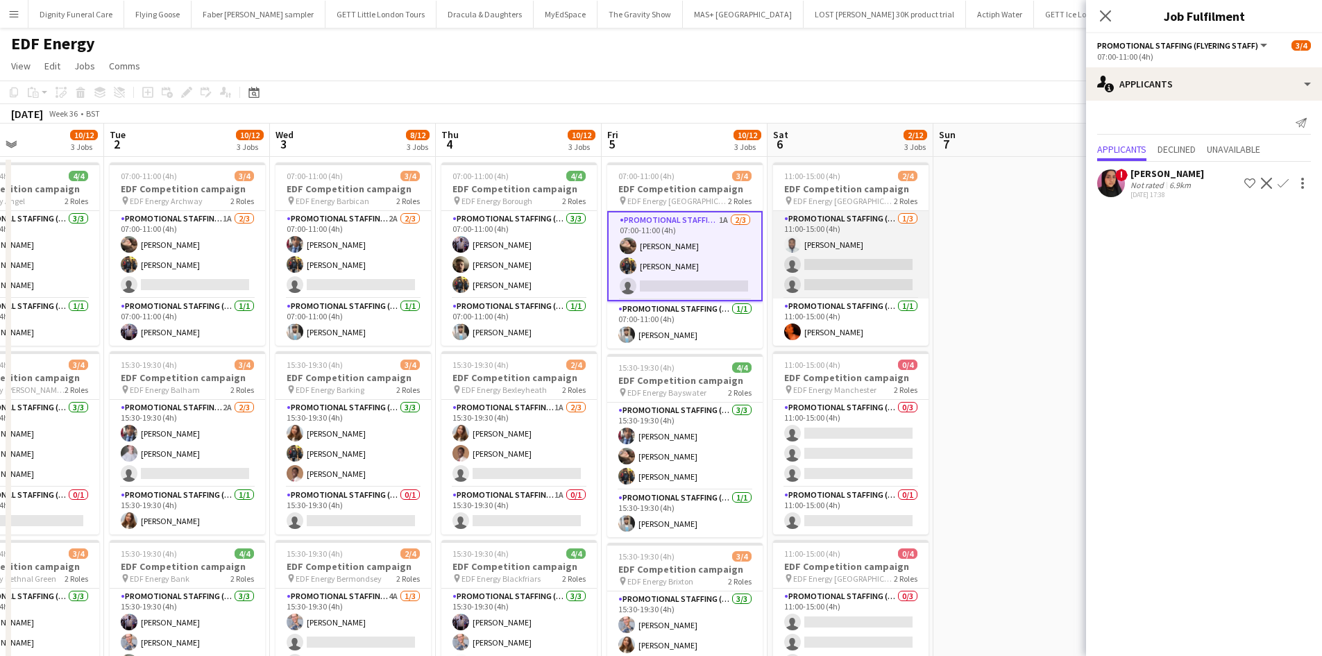
click at [862, 255] on app-card-role "Promotional Staffing (Flyering Staff) [DATE] 11:00-15:00 (4h) [PERSON_NAME] sin…" at bounding box center [850, 254] width 155 height 87
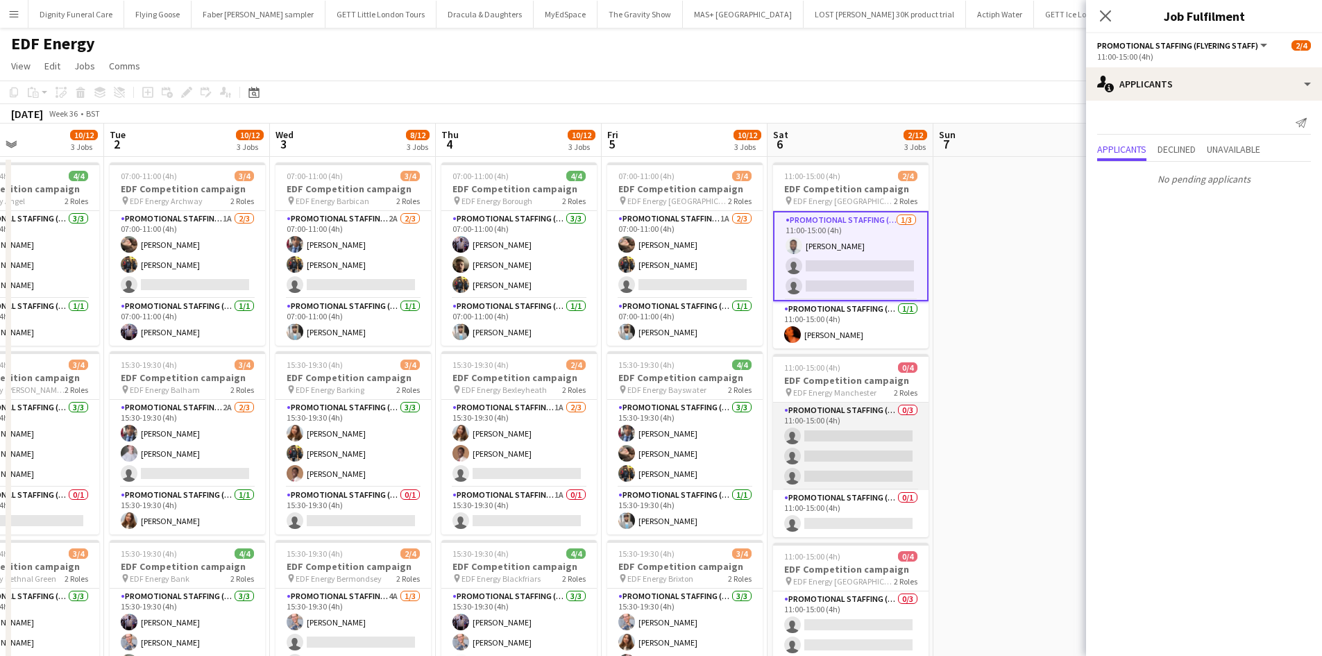
click at [888, 447] on app-card-role "Promotional Staffing (Flyering Staff) 0/3 11:00-15:00 (4h) single-neutral-actio…" at bounding box center [850, 446] width 155 height 87
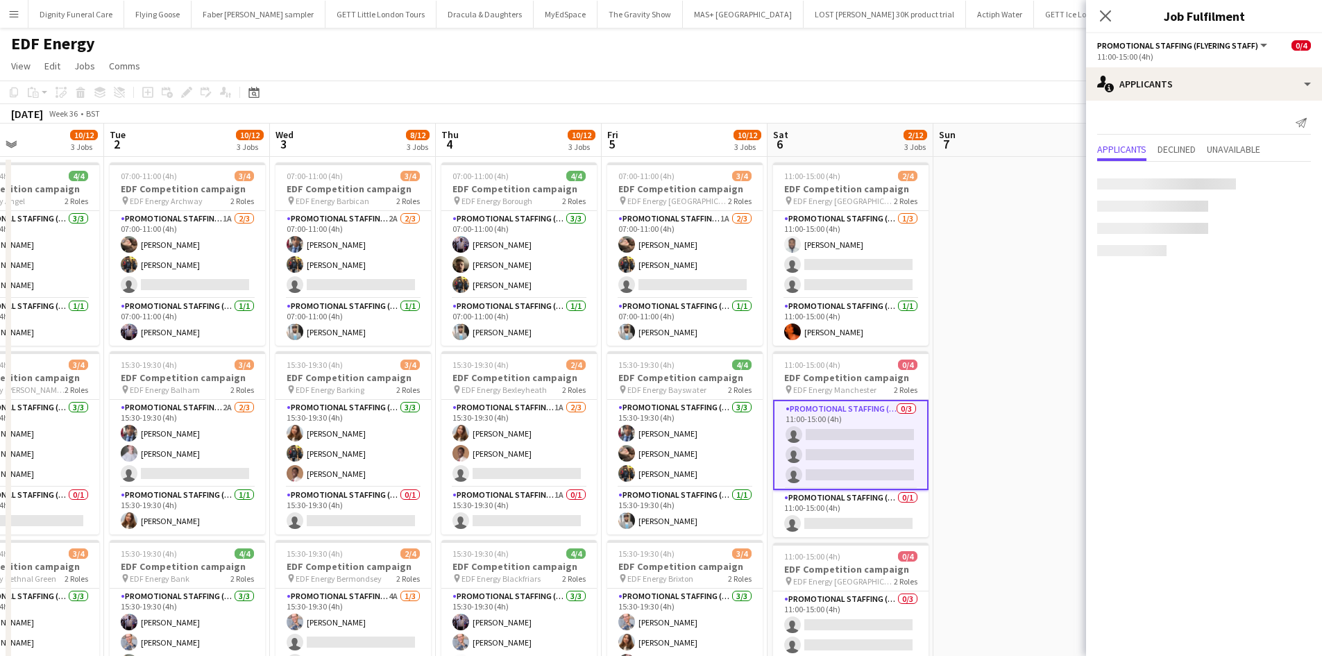
scroll to position [139, 0]
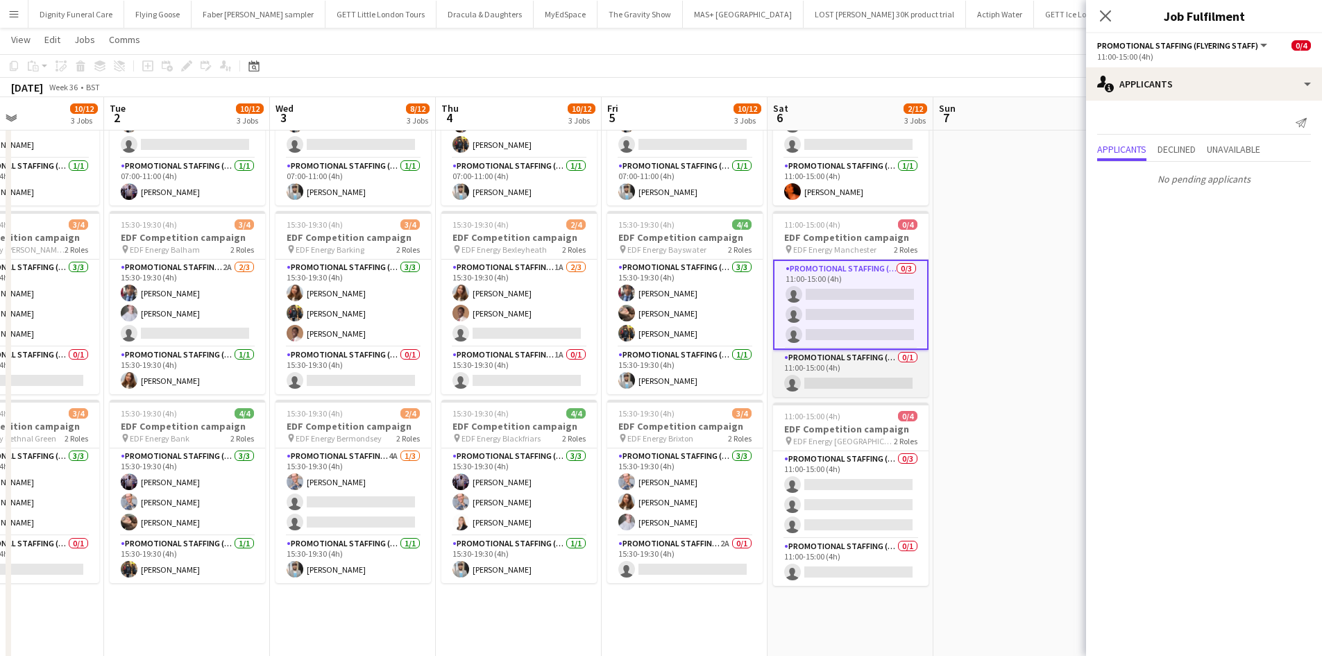
click at [889, 383] on app-card-role "Promotional Staffing (Team Leader) 0/1 11:00-15:00 (4h) single-neutral-actions" at bounding box center [850, 373] width 155 height 47
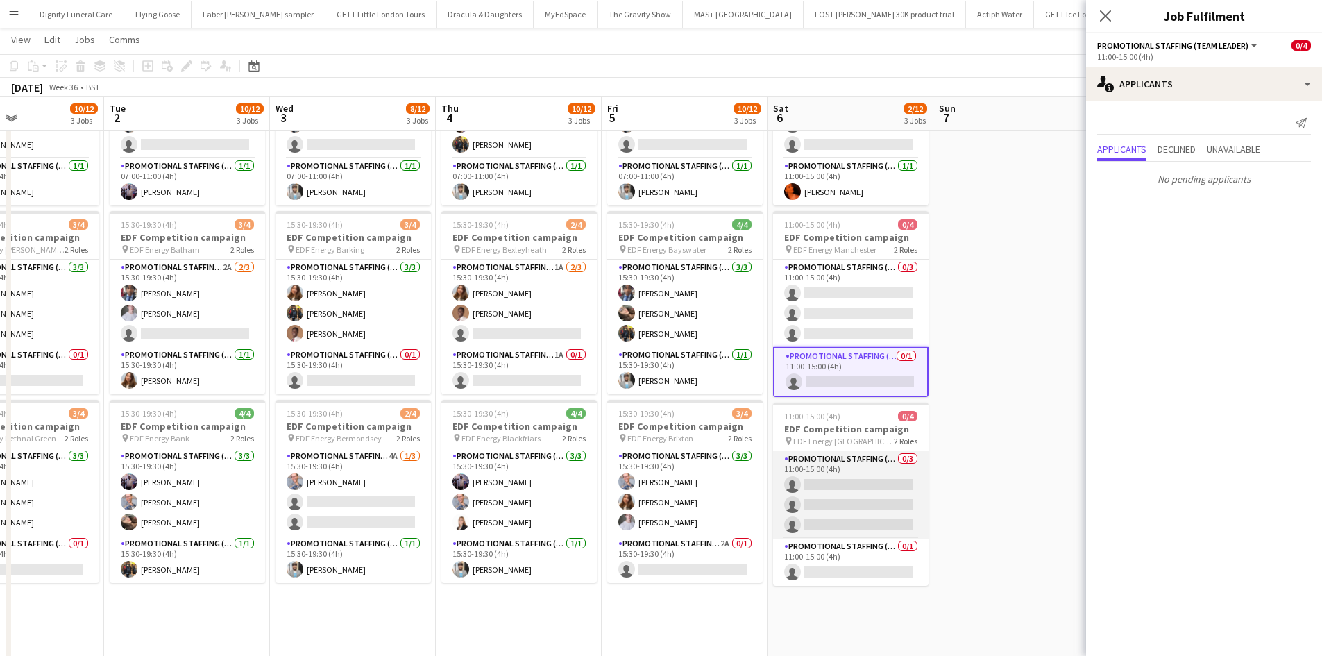
click at [883, 501] on app-card-role "Promotional Staffing (Flyering Staff) 0/3 11:00-15:00 (4h) single-neutral-actio…" at bounding box center [850, 494] width 155 height 87
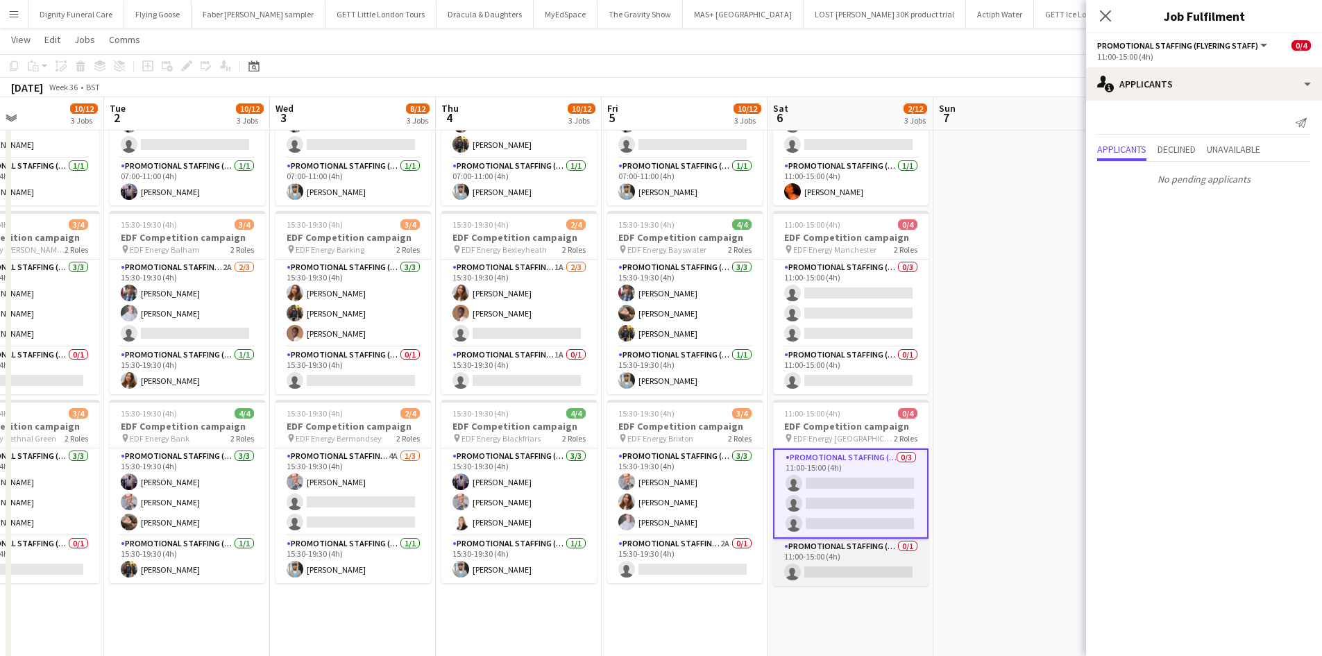
click at [863, 568] on app-card-role "Promotional Staffing (Team Leader) 0/1 11:00-15:00 (4h) single-neutral-actions" at bounding box center [850, 562] width 155 height 47
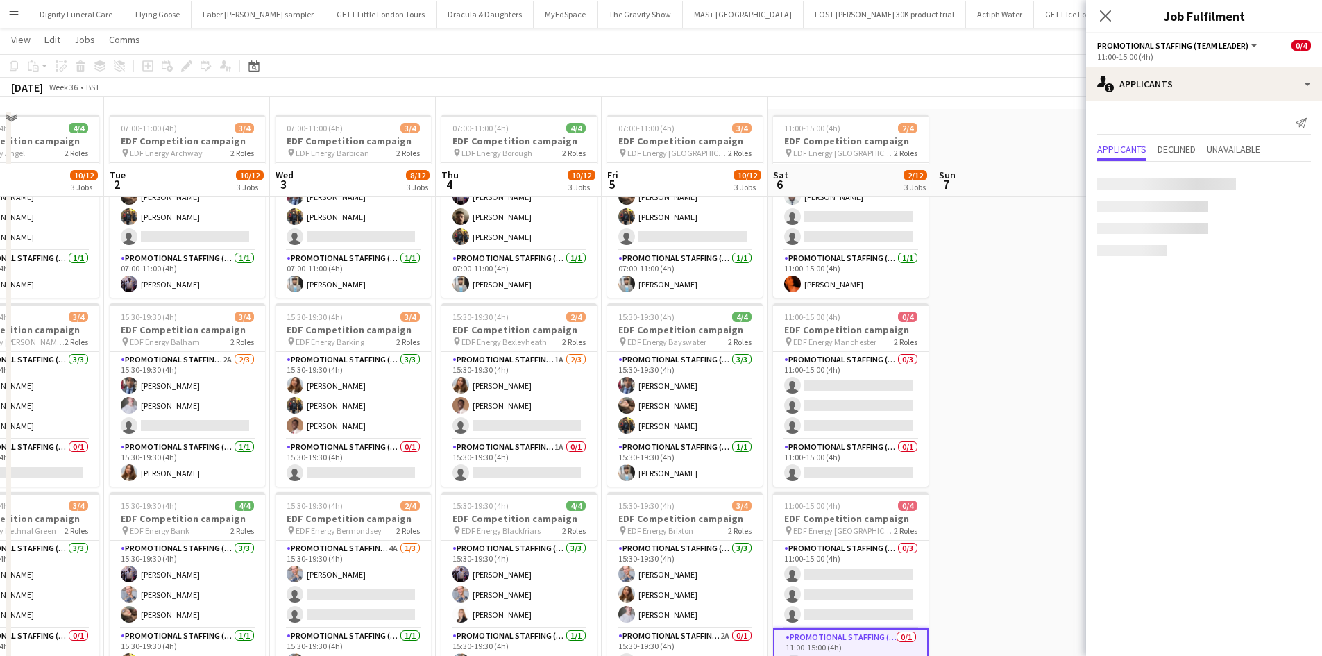
scroll to position [0, 0]
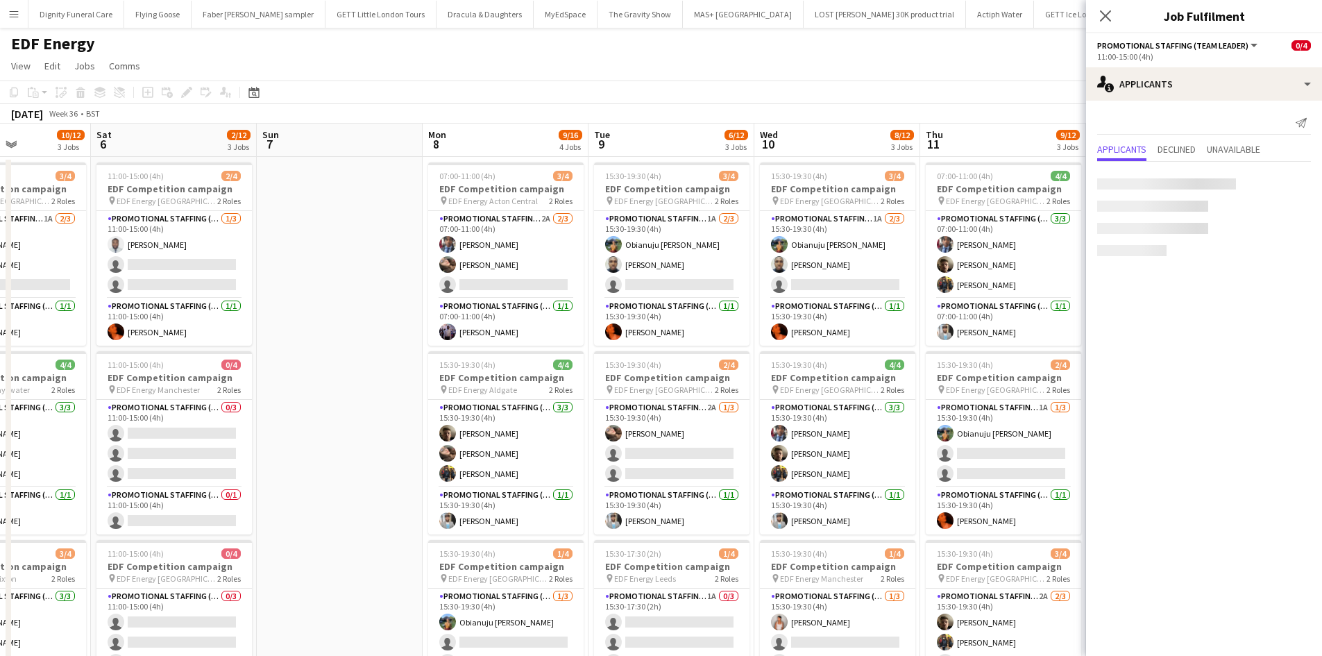
drag, startPoint x: 1009, startPoint y: 441, endPoint x: 311, endPoint y: 434, distance: 697.6
click at [299, 440] on app-calendar-viewport "Tue 2 10/12 3 Jobs Wed 3 8/12 3 Jobs Thu 4 10/12 3 Jobs Fri 5 10/12 3 Jobs Sat …" at bounding box center [661, 559] width 1322 height 870
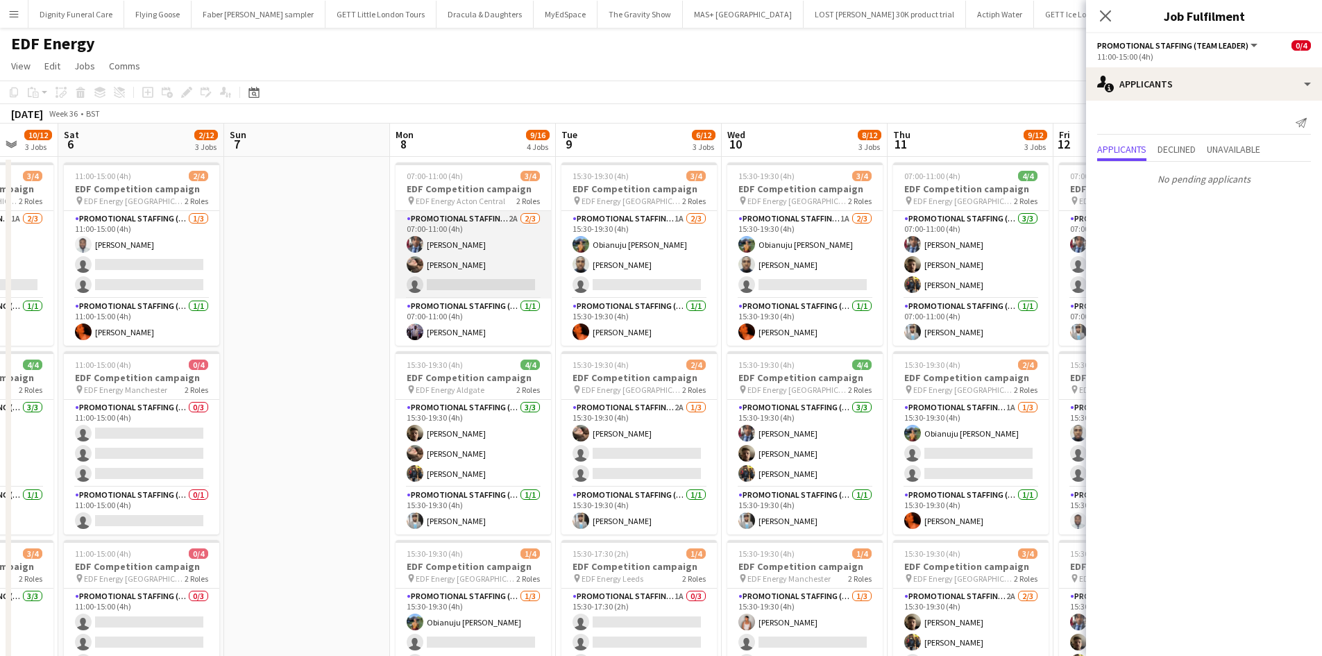
click at [478, 282] on app-card-role "Promotional Staffing (Flyering Staff) 2A [DATE] 07:00-11:00 (4h) [PERSON_NAME] …" at bounding box center [473, 254] width 155 height 87
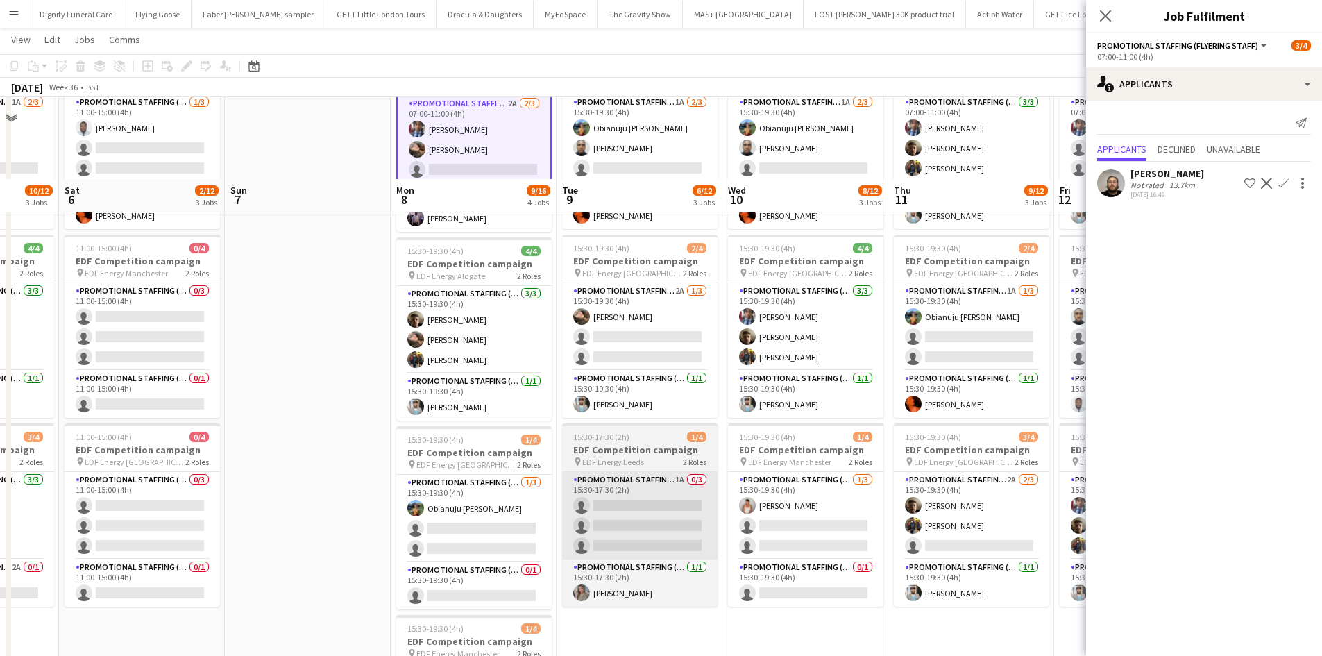
scroll to position [208, 0]
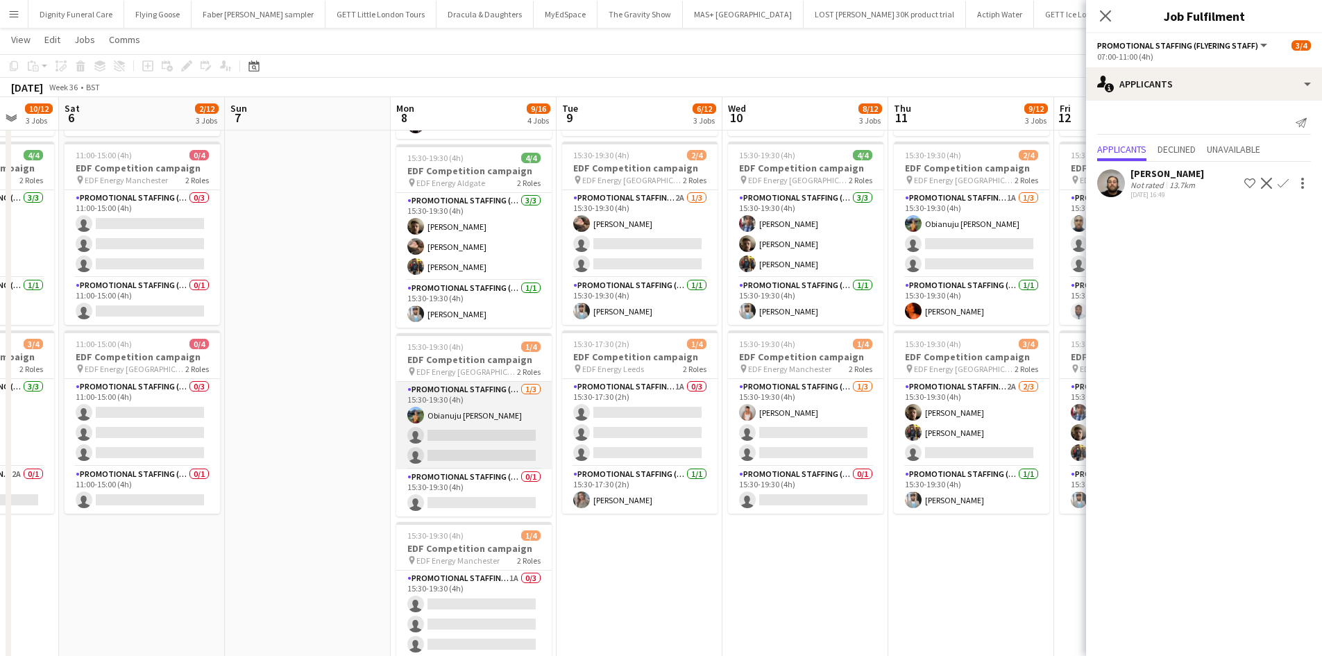
click at [458, 437] on app-card-role "Promotional Staffing (Flyering Staff) [DATE] 15:30-19:30 (4h) Obianuju [PERSON_…" at bounding box center [473, 425] width 155 height 87
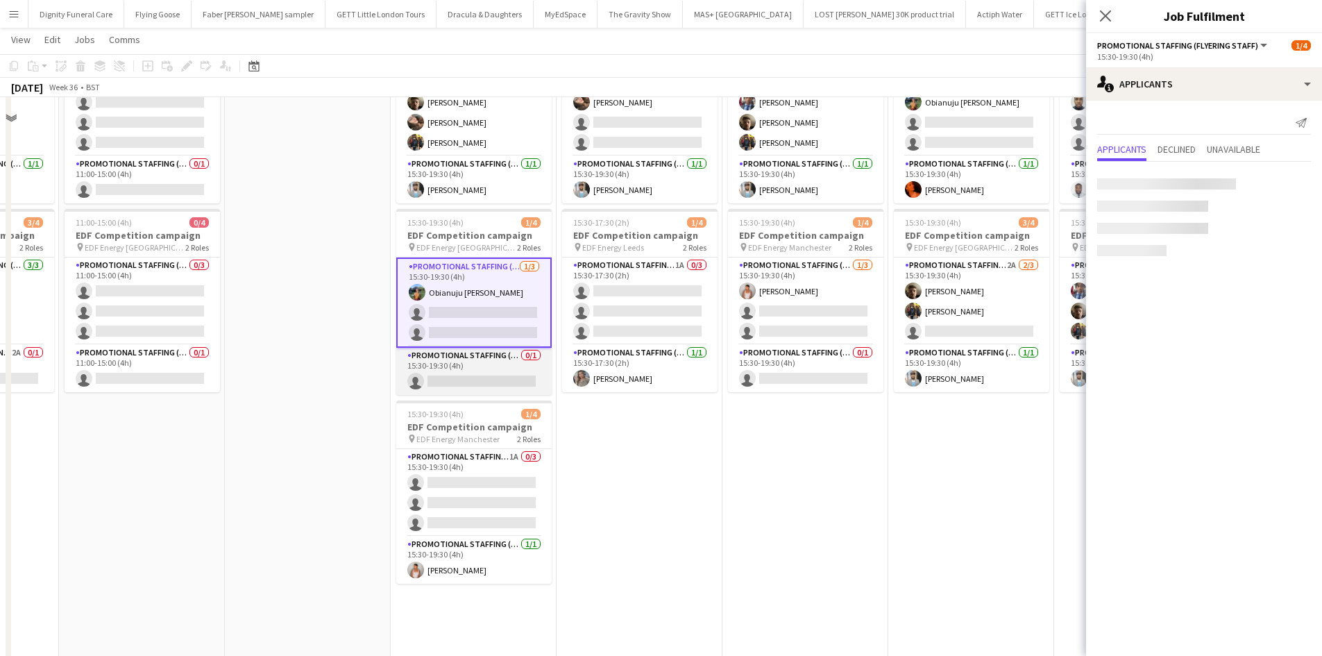
scroll to position [360, 0]
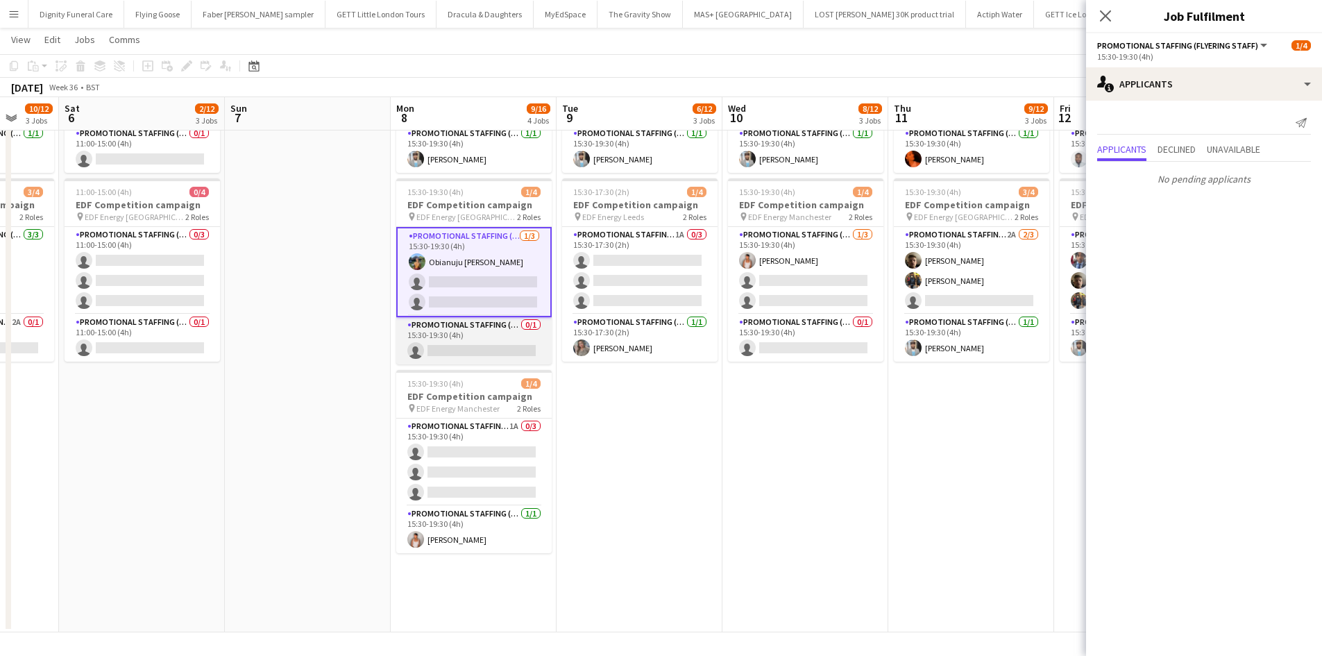
click at [496, 352] on app-card-role "Promotional Staffing (Team Leader) 0/1 15:30-19:30 (4h) single-neutral-actions" at bounding box center [473, 340] width 155 height 47
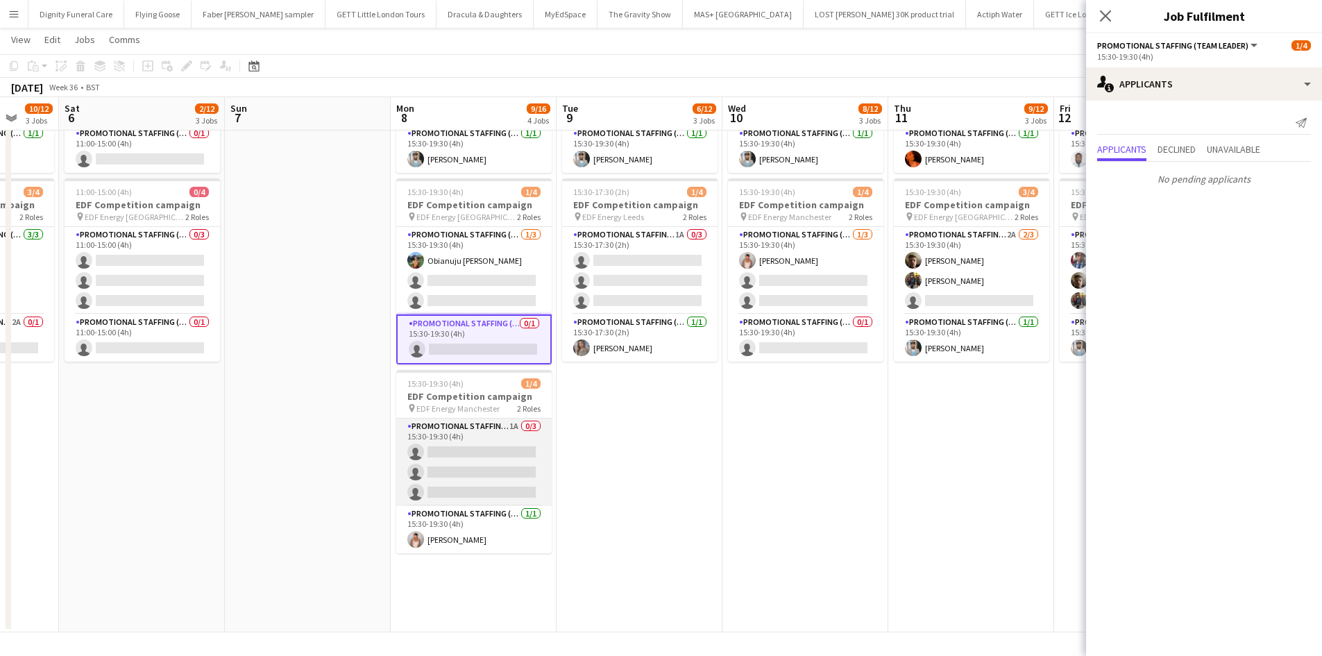
click at [494, 464] on app-card-role "Promotional Staffing (Flyering Staff) 1A 0/3 15:30-19:30 (4h) single-neutral-ac…" at bounding box center [473, 462] width 155 height 87
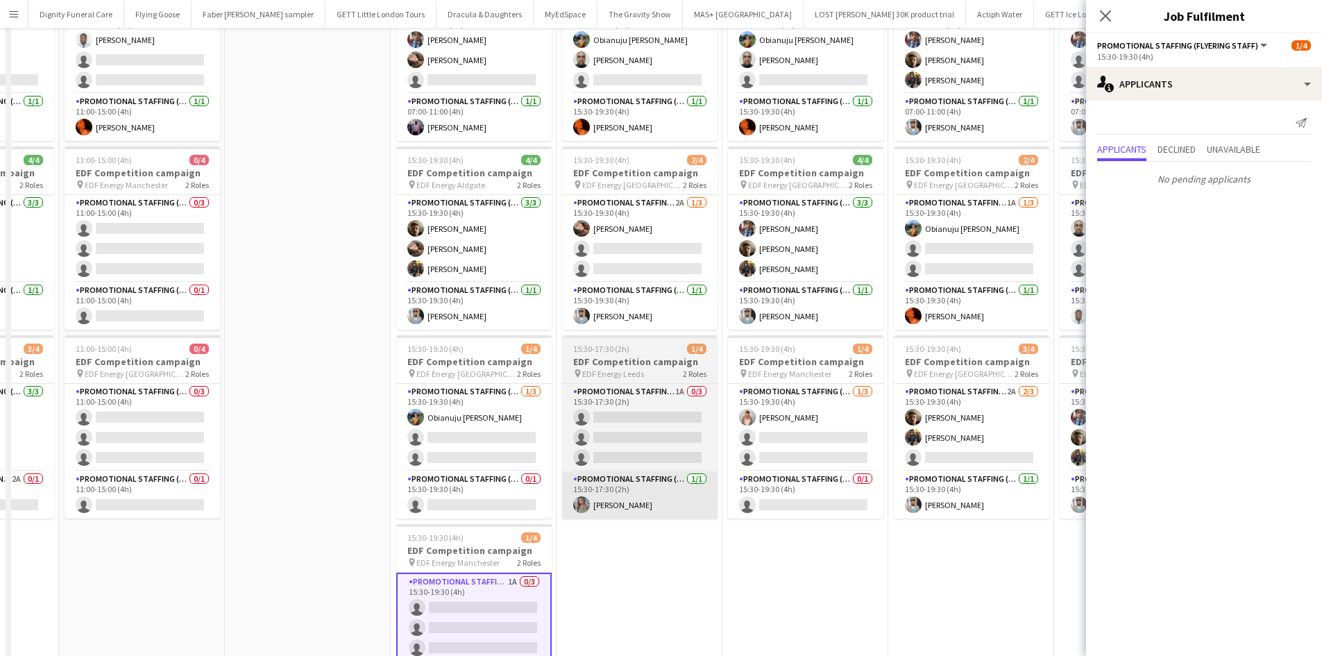
scroll to position [13, 0]
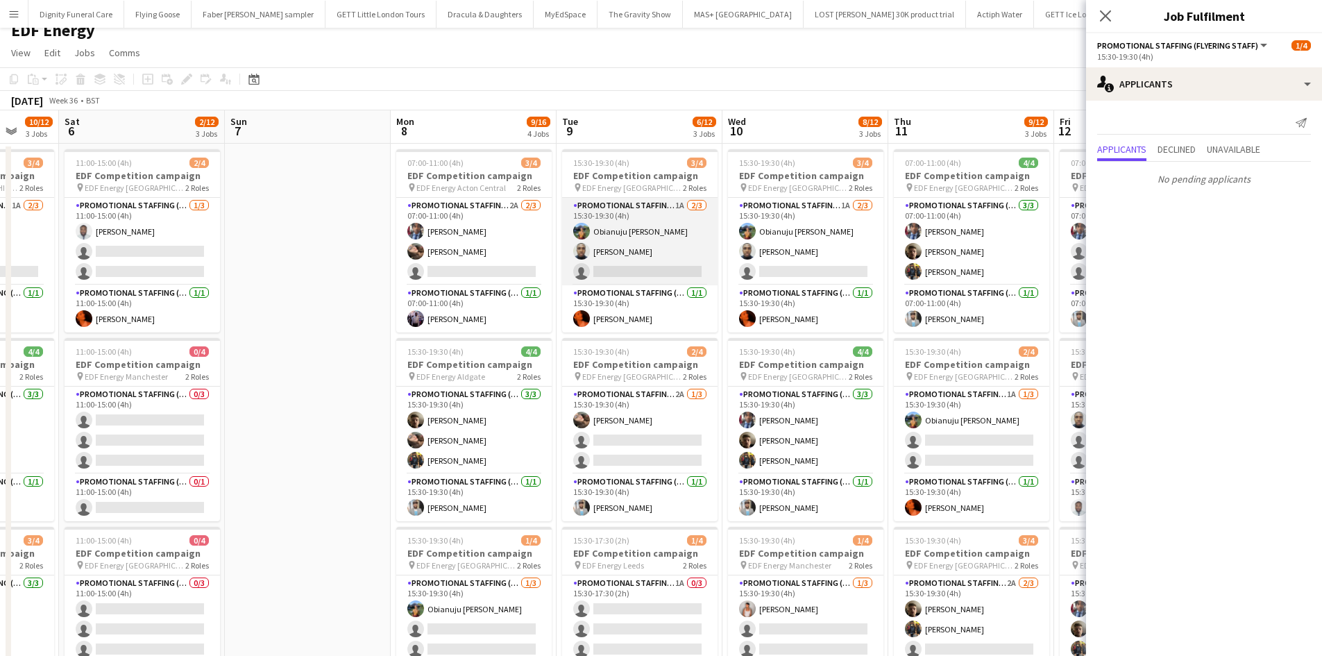
click at [671, 269] on app-card-role "Promotional Staffing (Flyering Staff) 1A [DATE] 15:30-19:30 (4h) Obianuju [PERS…" at bounding box center [639, 241] width 155 height 87
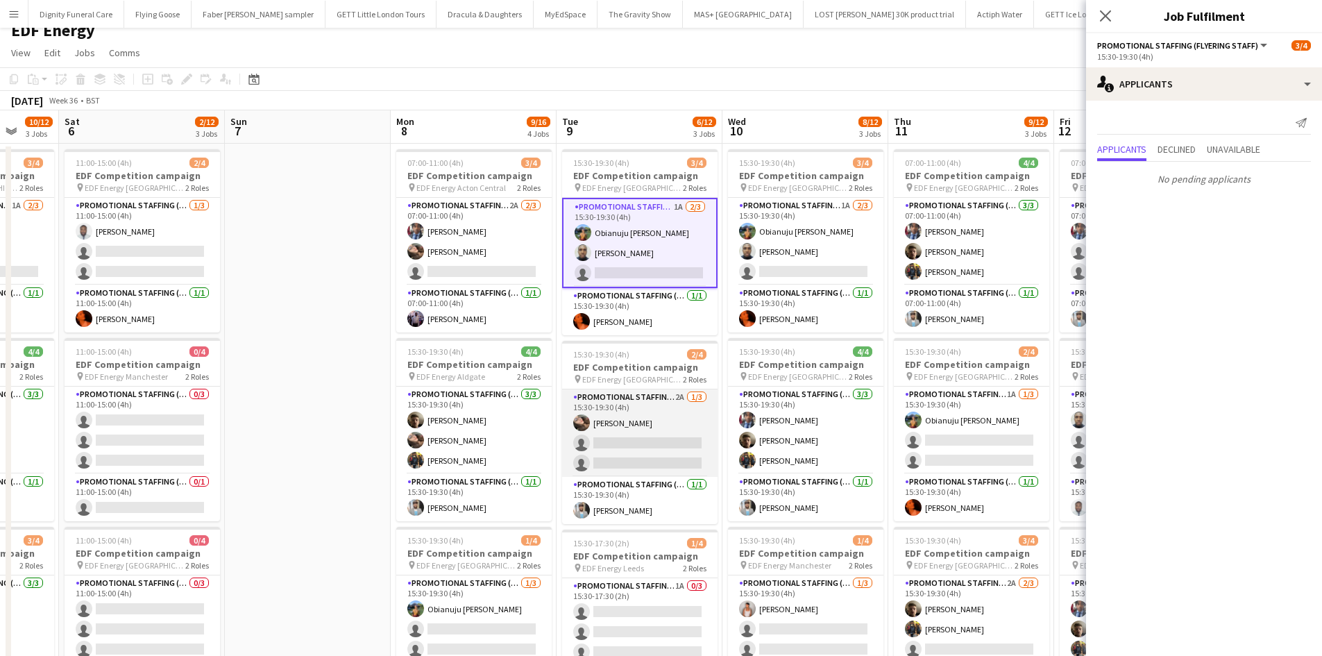
click at [632, 441] on app-card-role "Promotional Staffing (Flyering Staff) 2A [DATE] 15:30-19:30 (4h) [PERSON_NAME] …" at bounding box center [639, 432] width 155 height 87
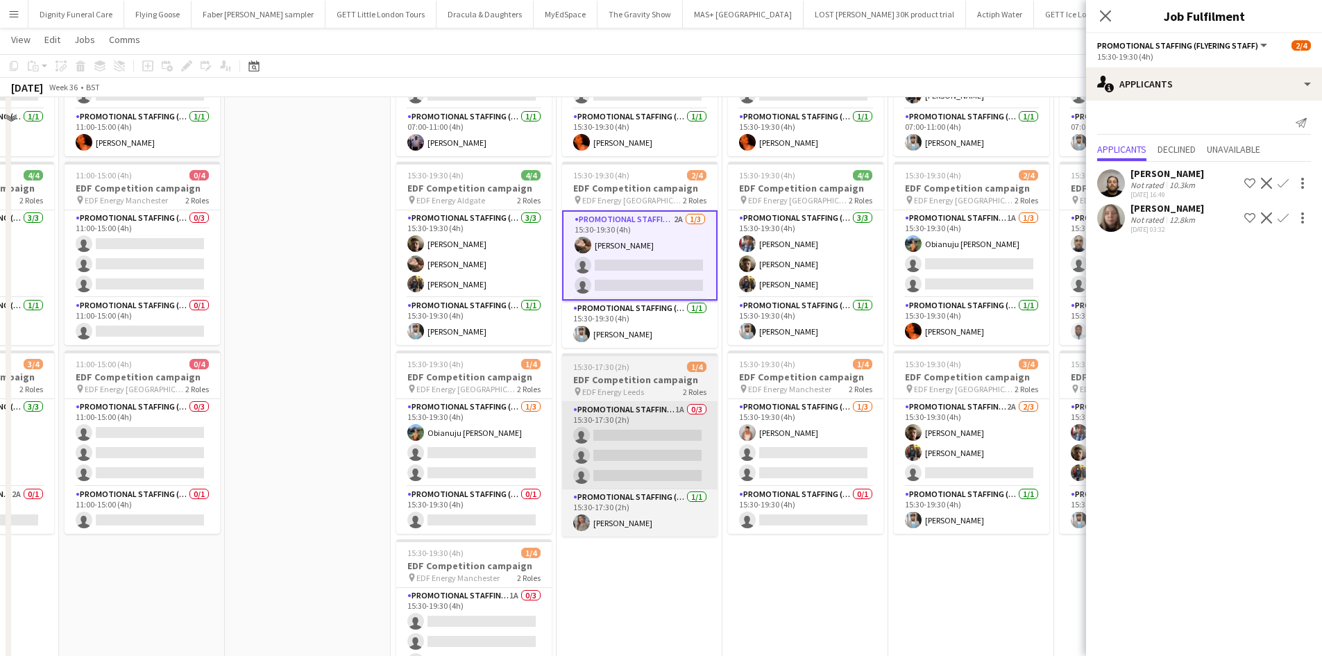
scroll to position [221, 0]
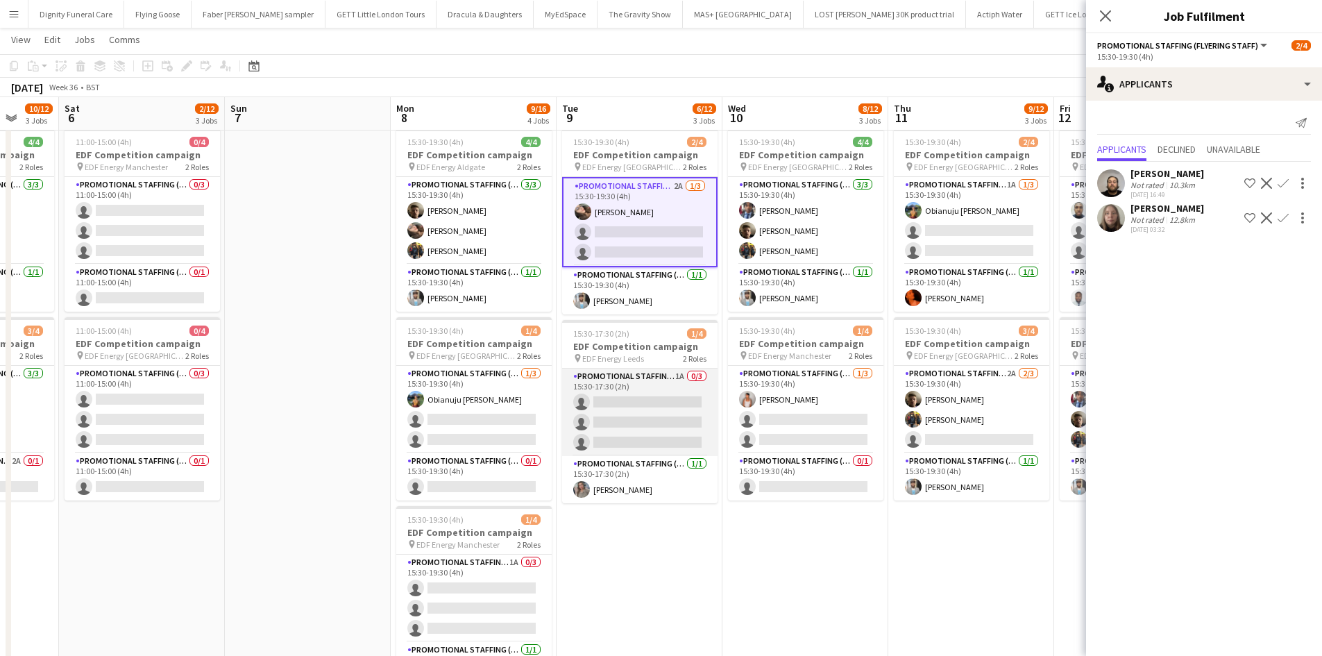
click at [649, 417] on app-card-role "Promotional Staffing (Flyering Staff) 1A 0/3 15:30-17:30 (2h) single-neutral-ac…" at bounding box center [639, 412] width 155 height 87
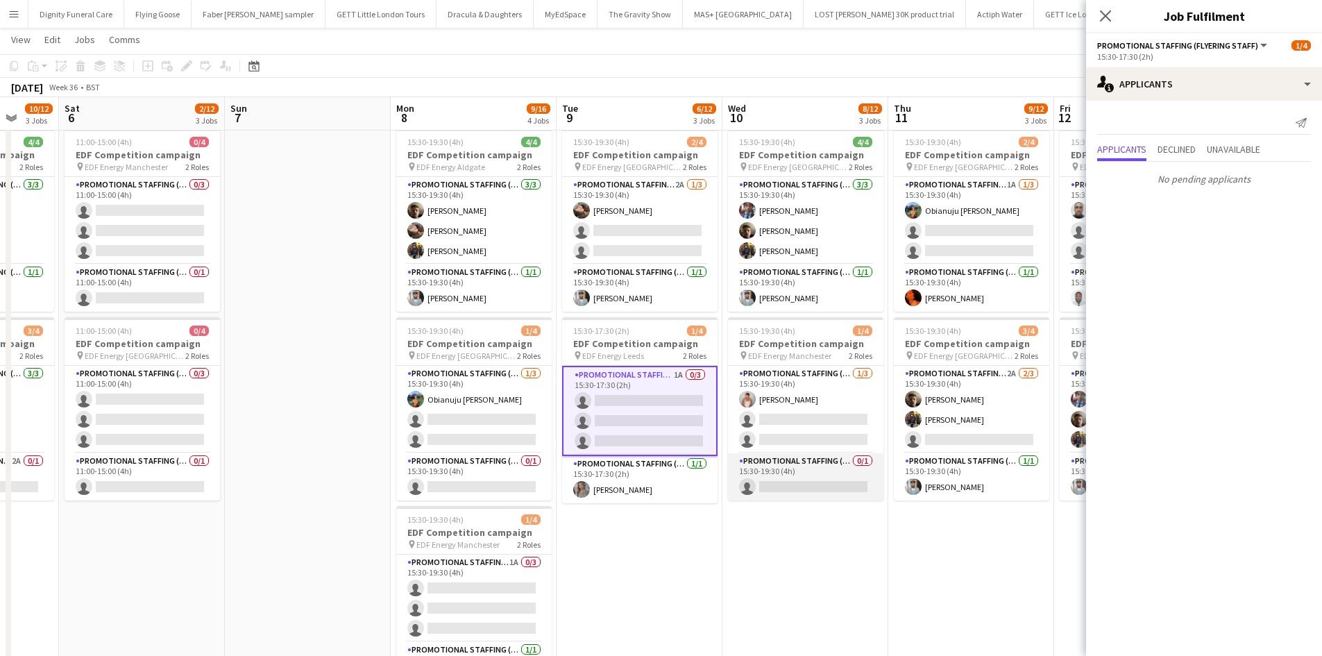
click at [807, 489] on app-card-role "Promotional Staffing (Team Leader) 0/1 15:30-19:30 (4h) single-neutral-actions" at bounding box center [805, 476] width 155 height 47
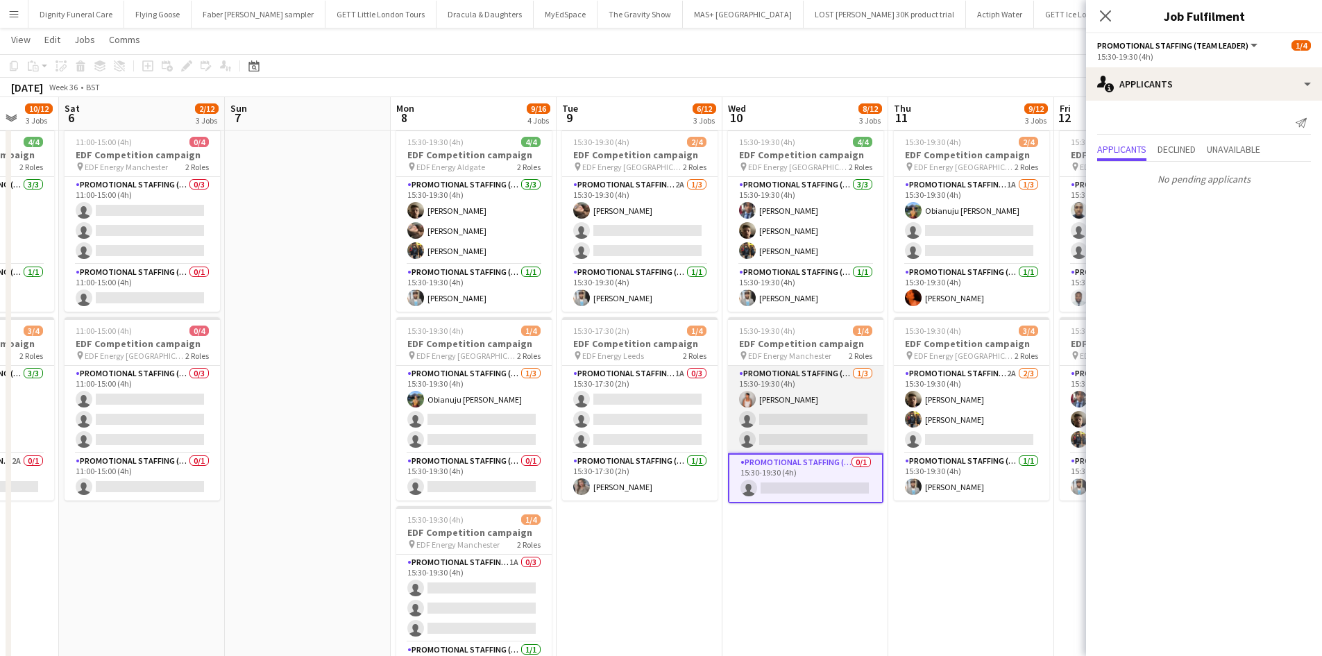
click at [819, 419] on app-card-role "Promotional Staffing (Flyering Staff) [DATE] 15:30-19:30 (4h) [PERSON_NAME] sin…" at bounding box center [805, 409] width 155 height 87
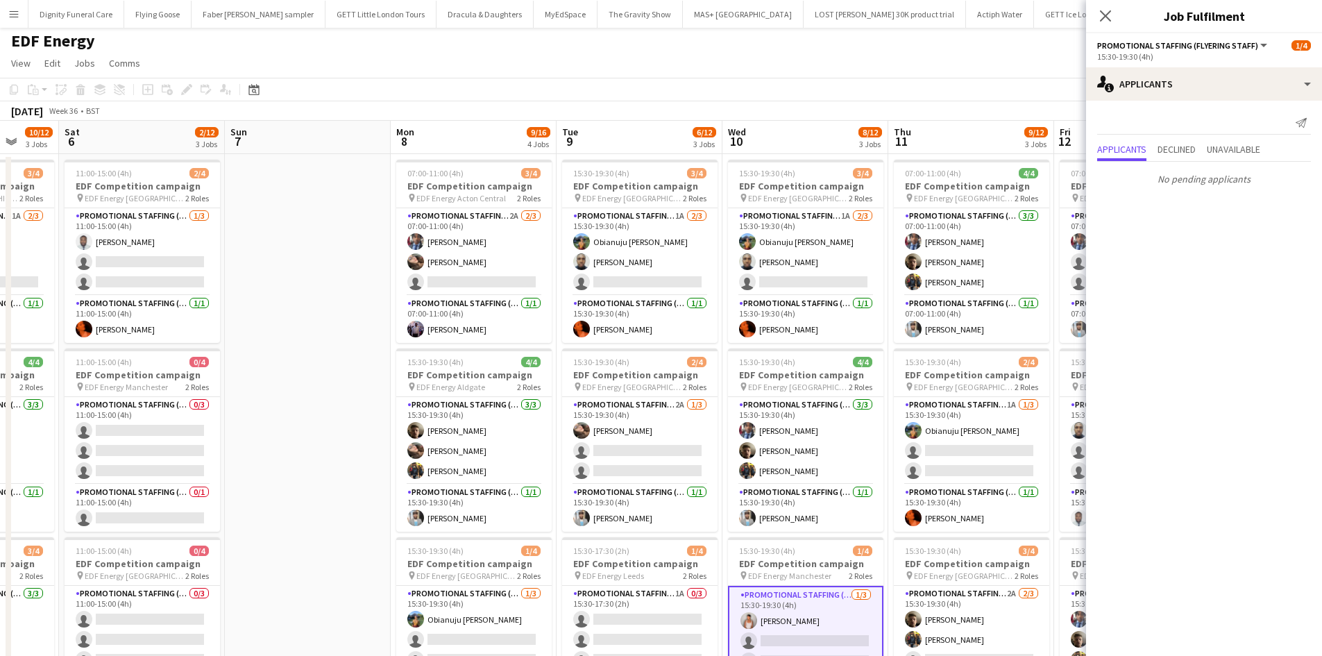
scroll to position [0, 0]
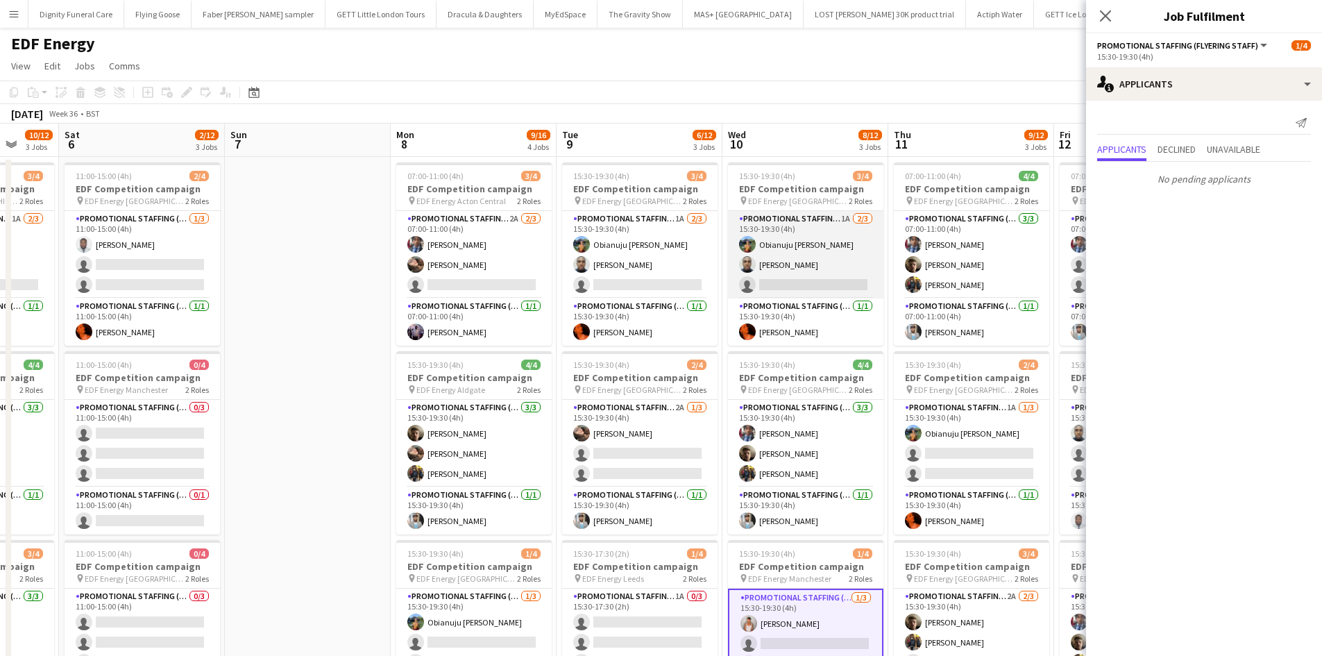
click at [813, 281] on app-card-role "Promotional Staffing (Flyering Staff) 1A [DATE] 15:30-19:30 (4h) Obianuju [PERS…" at bounding box center [805, 254] width 155 height 87
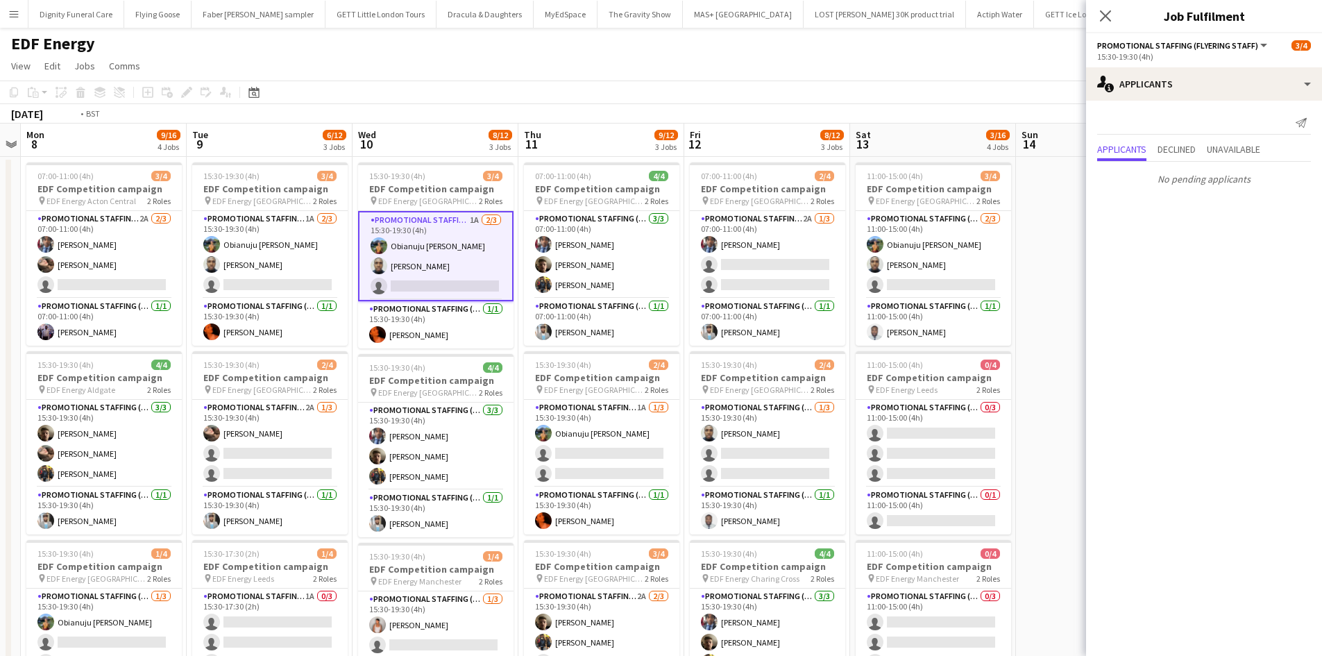
scroll to position [0, 680]
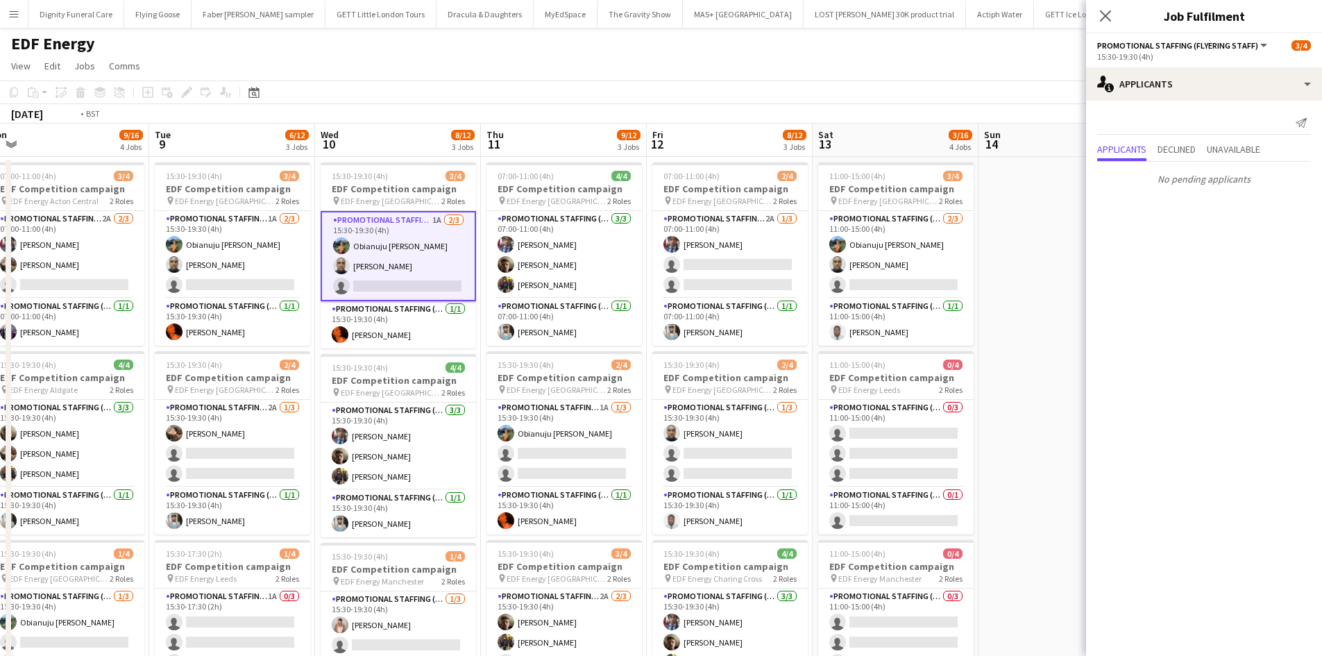
drag, startPoint x: 852, startPoint y: 400, endPoint x: 457, endPoint y: 368, distance: 396.9
click at [457, 368] on app-calendar-viewport "Thu 4 10/12 3 Jobs Fri 5 10/12 3 Jobs Sat 6 2/12 3 Jobs Sun 7 Mon 8 9/16 4 Jobs…" at bounding box center [661, 559] width 1322 height 870
click at [550, 451] on app-card-role "Promotional Staffing (Flyering Staff) 1A [DATE] 15:30-19:30 (4h) Obianuju [PERS…" at bounding box center [564, 443] width 155 height 87
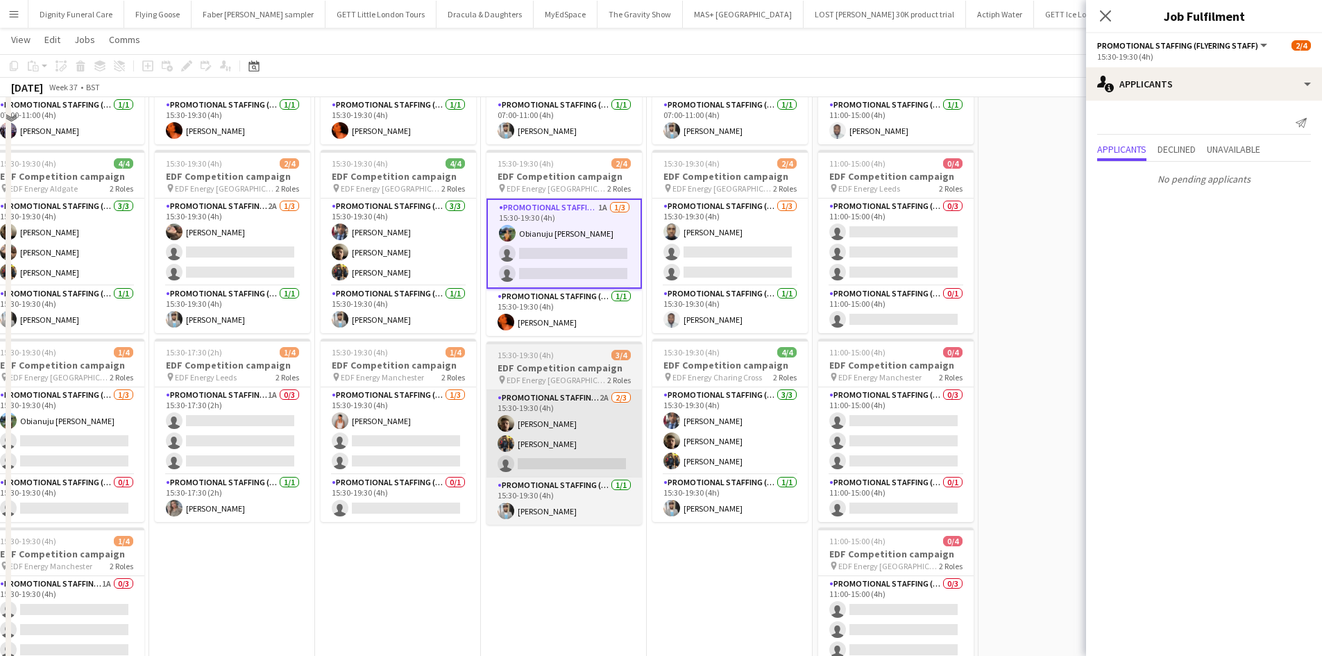
scroll to position [208, 0]
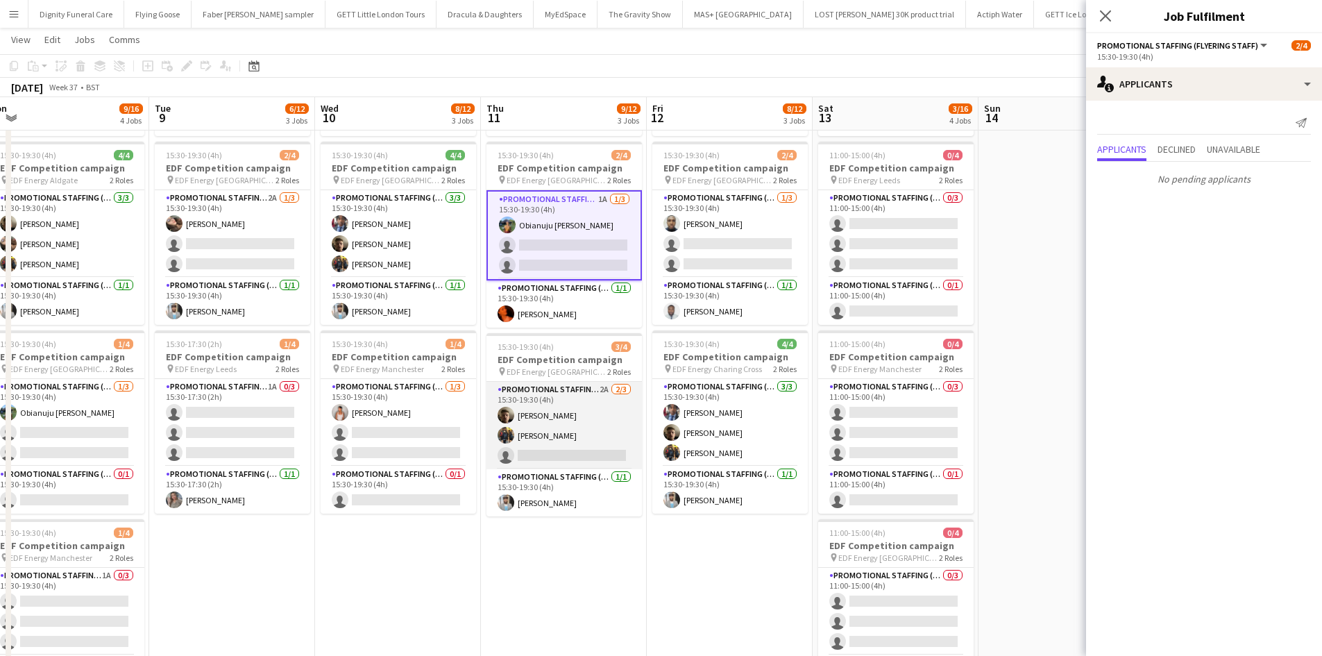
click at [551, 457] on app-card-role "Promotional Staffing (Flyering Staff) 2A [DATE] 15:30-19:30 (4h) [PERSON_NAME] …" at bounding box center [564, 425] width 155 height 87
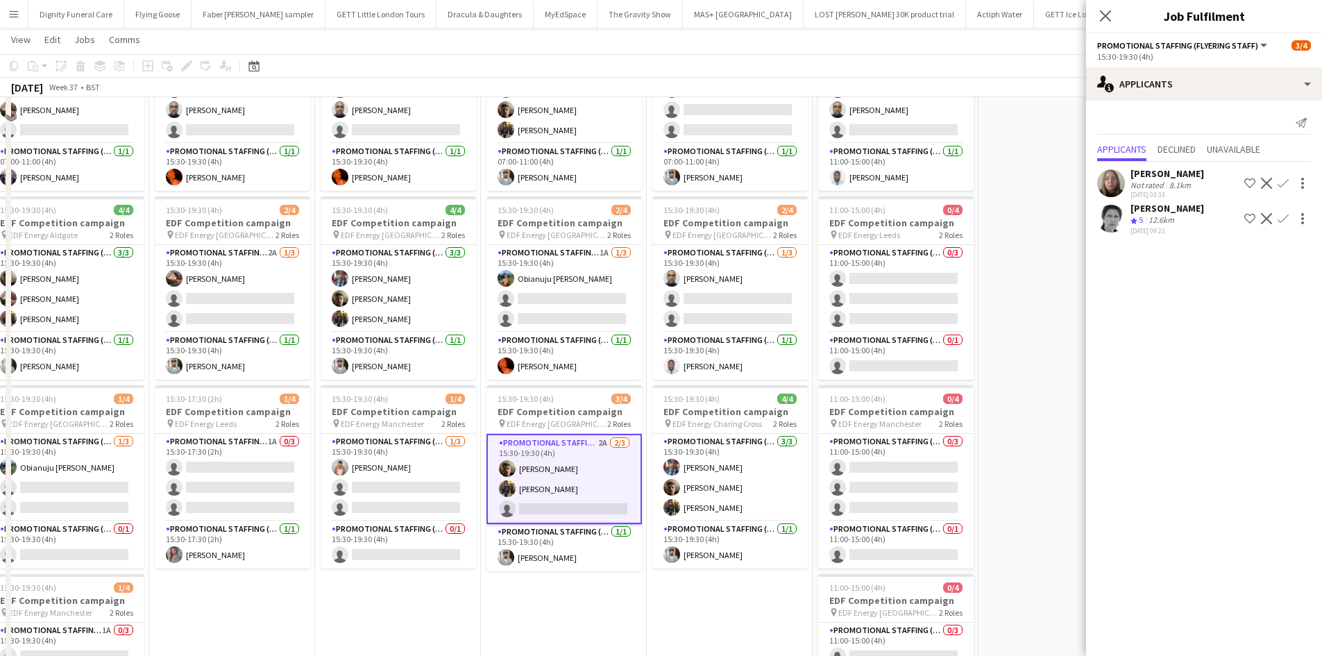
scroll to position [69, 0]
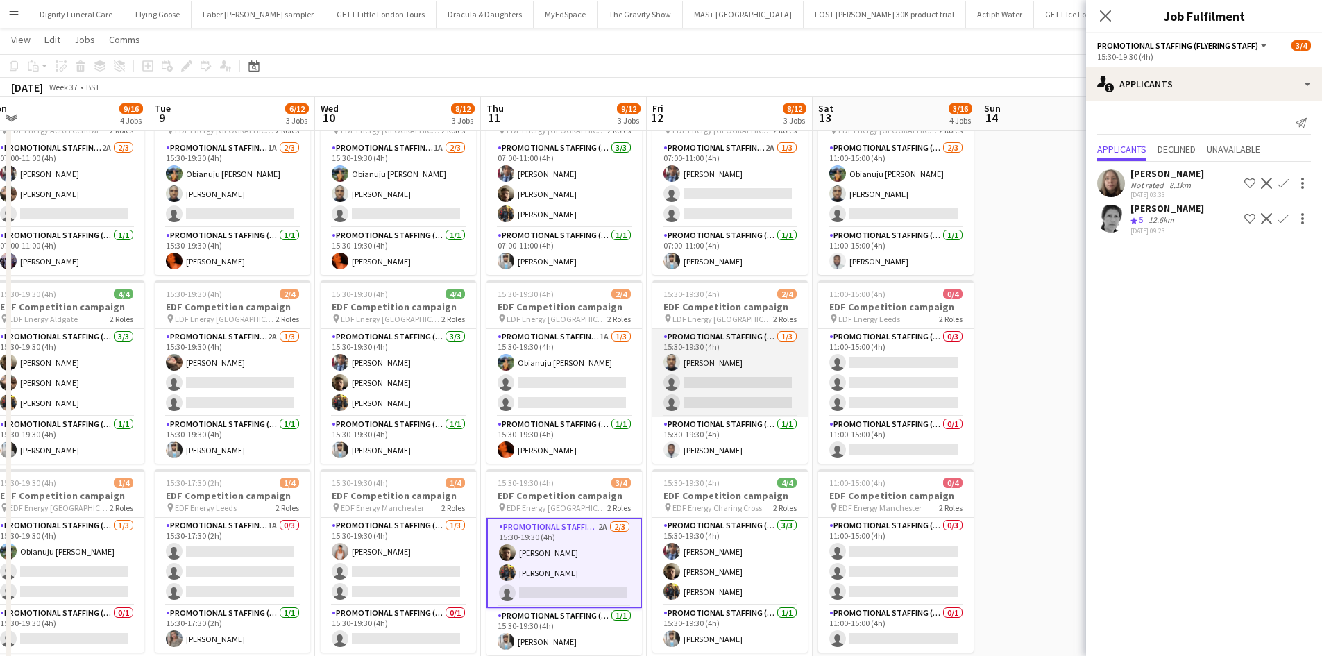
click at [722, 401] on app-card-role "Promotional Staffing (Flyering Staff) [DATE] 15:30-19:30 (4h) Ayomipo Adegeye s…" at bounding box center [729, 372] width 155 height 87
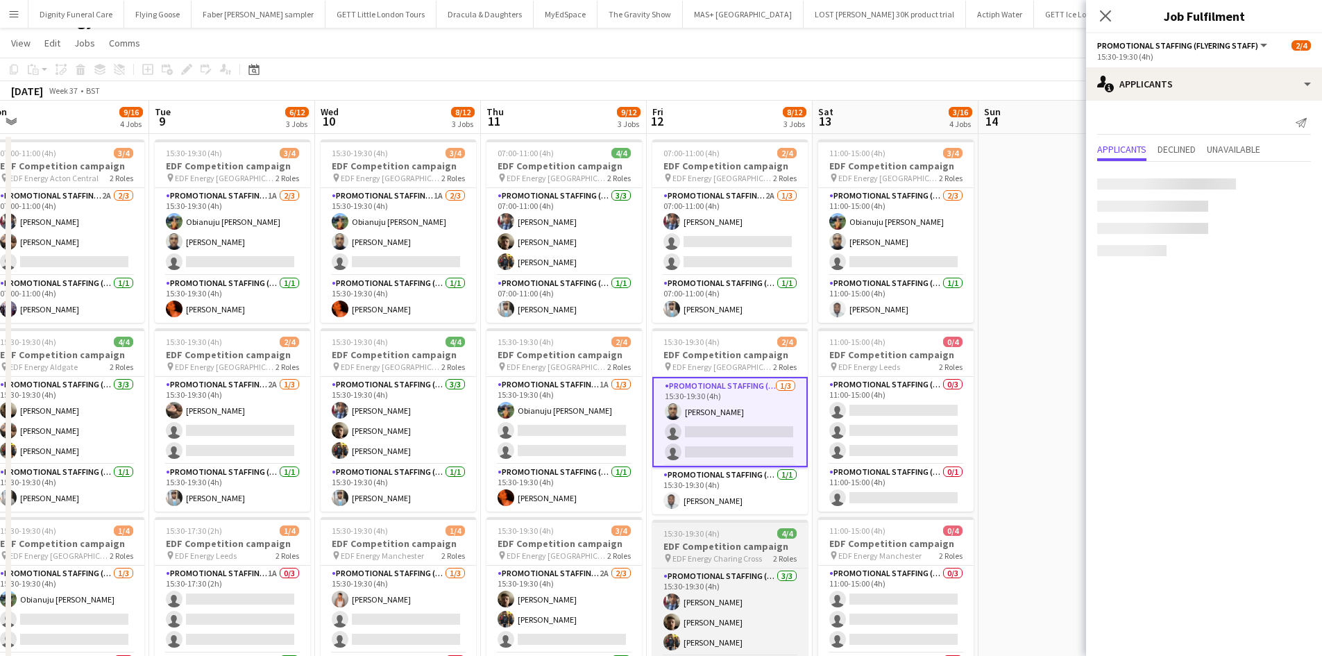
scroll to position [0, 0]
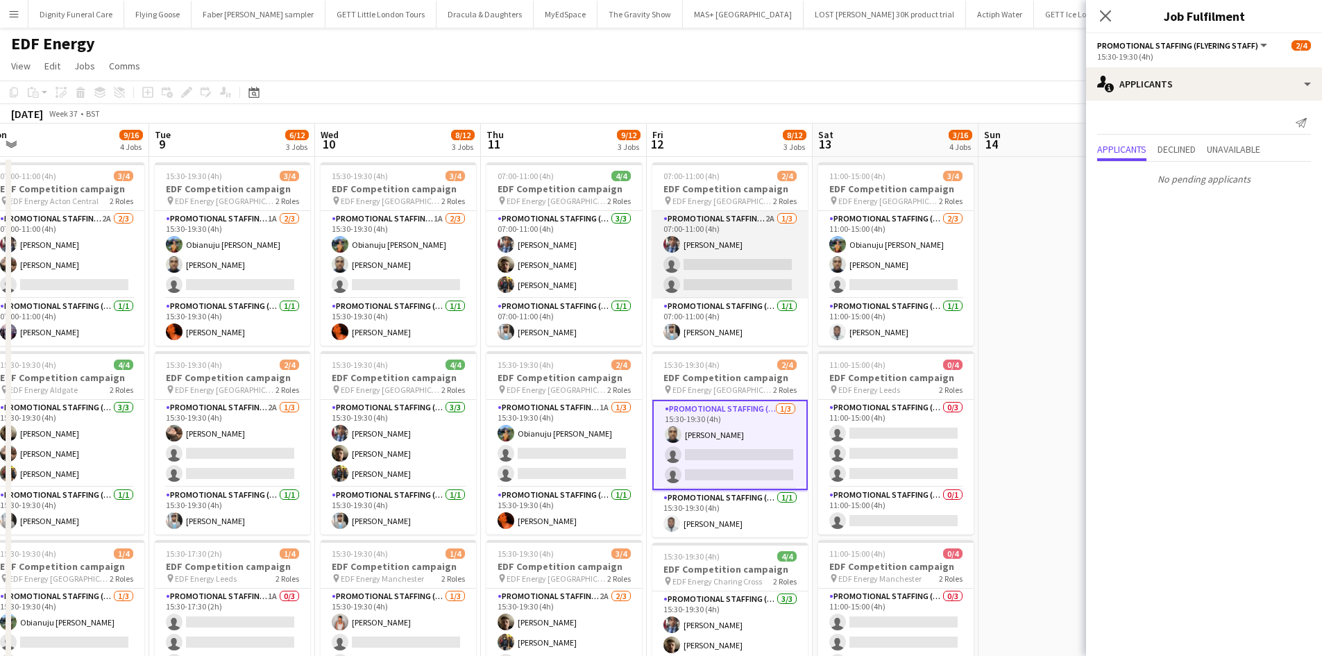
click at [747, 279] on app-card-role "Promotional Staffing (Flyering Staff) 2A [DATE] 07:00-11:00 (4h) [PERSON_NAME] …" at bounding box center [729, 254] width 155 height 87
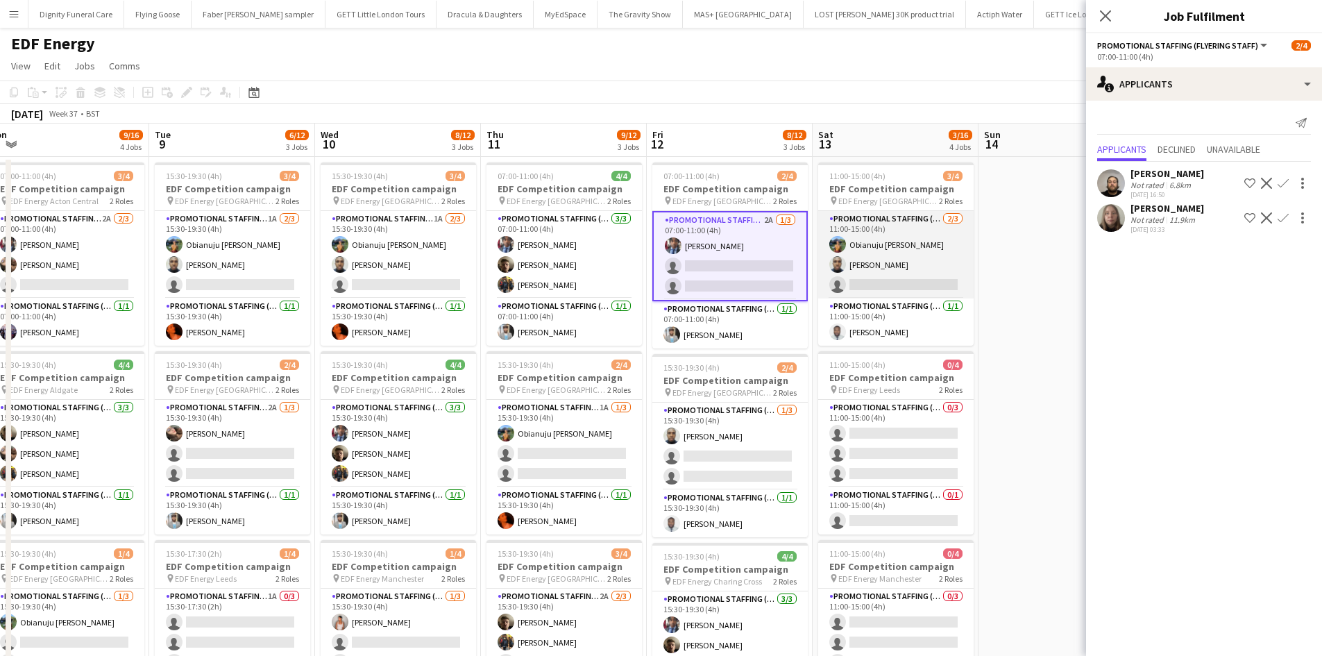
click at [873, 287] on app-card-role "Promotional Staffing (Flyering Staff) [DATE] 11:00-15:00 (4h) Obianuju [PERSON_…" at bounding box center [895, 254] width 155 height 87
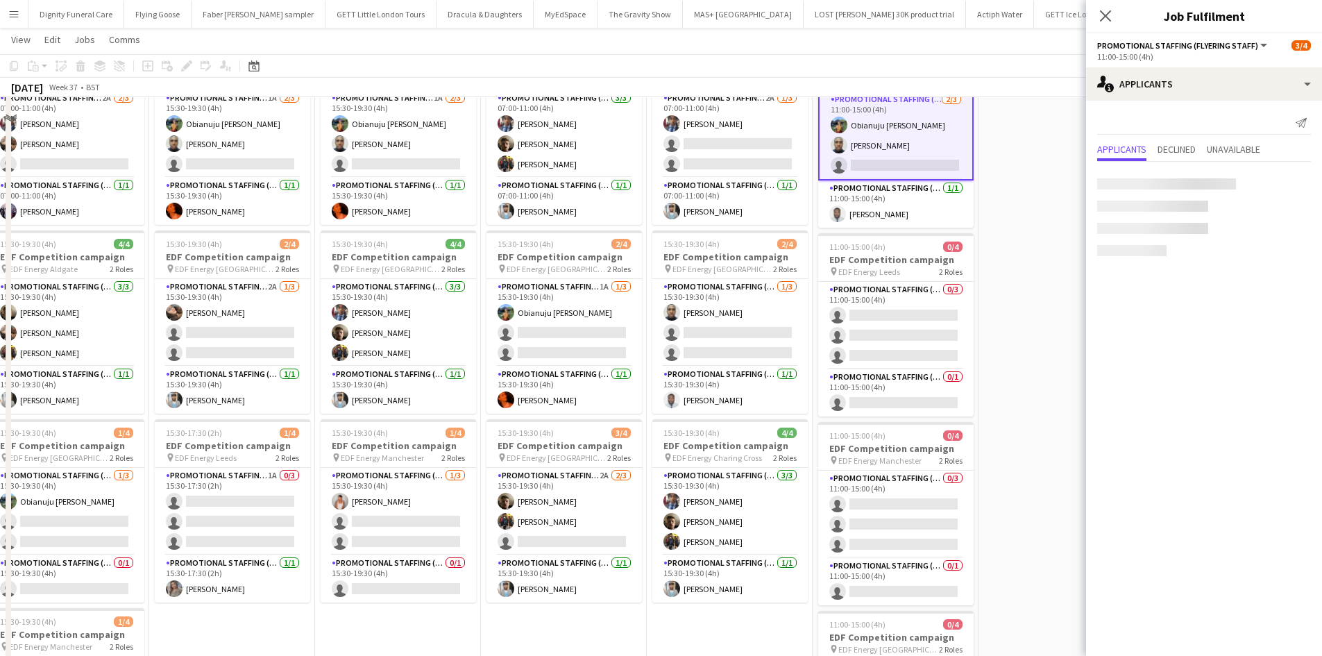
scroll to position [139, 0]
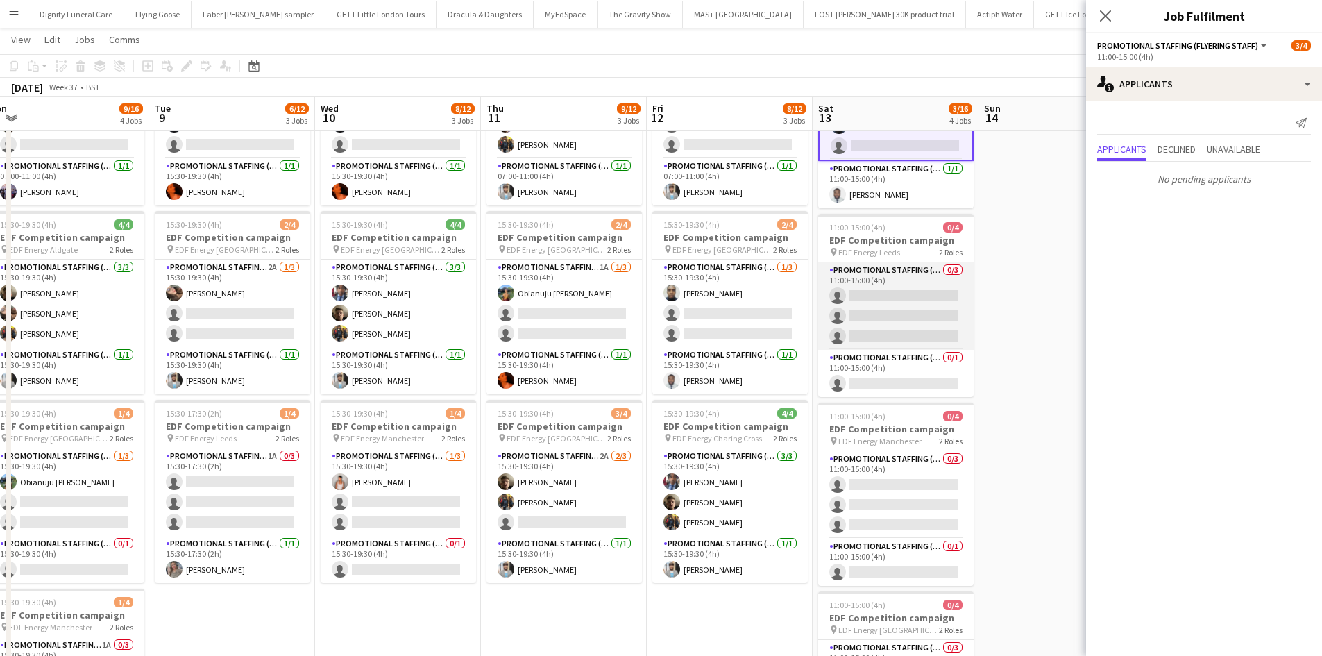
click at [884, 301] on app-card-role "Promotional Staffing (Flyering Staff) 0/3 11:00-15:00 (4h) single-neutral-actio…" at bounding box center [895, 305] width 155 height 87
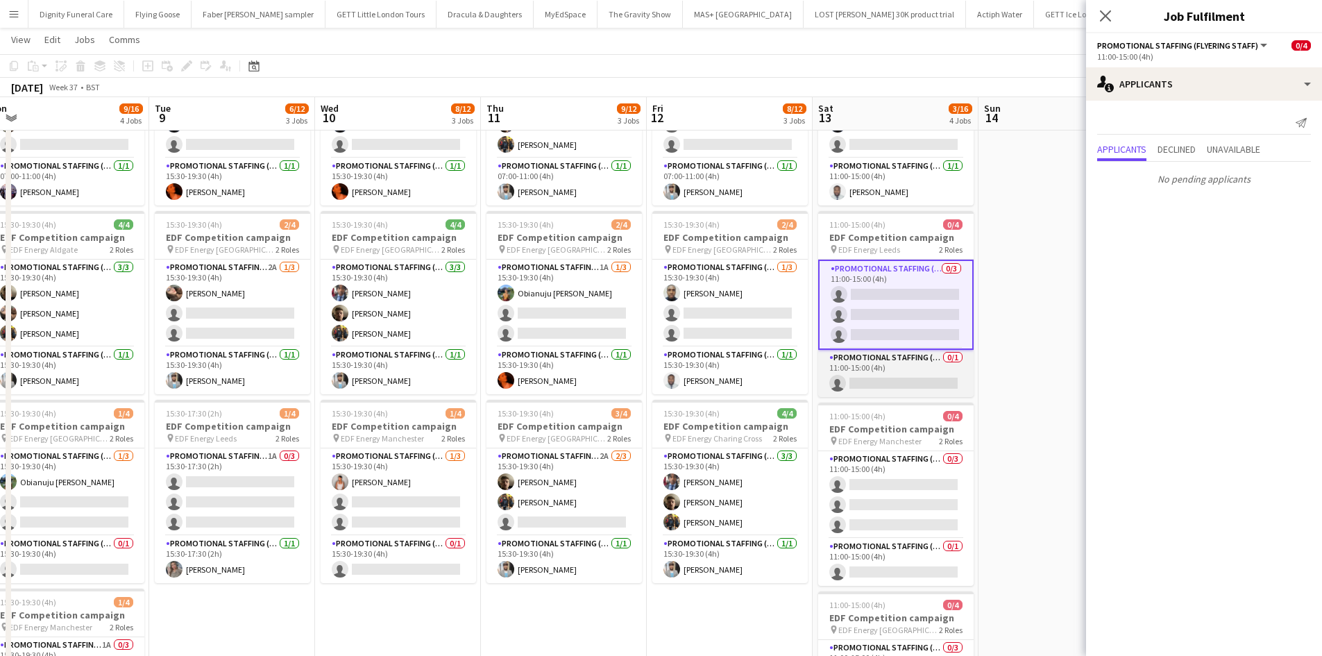
click at [907, 381] on app-card-role "Promotional Staffing (Team Leader) 0/1 11:00-15:00 (4h) single-neutral-actions" at bounding box center [895, 373] width 155 height 47
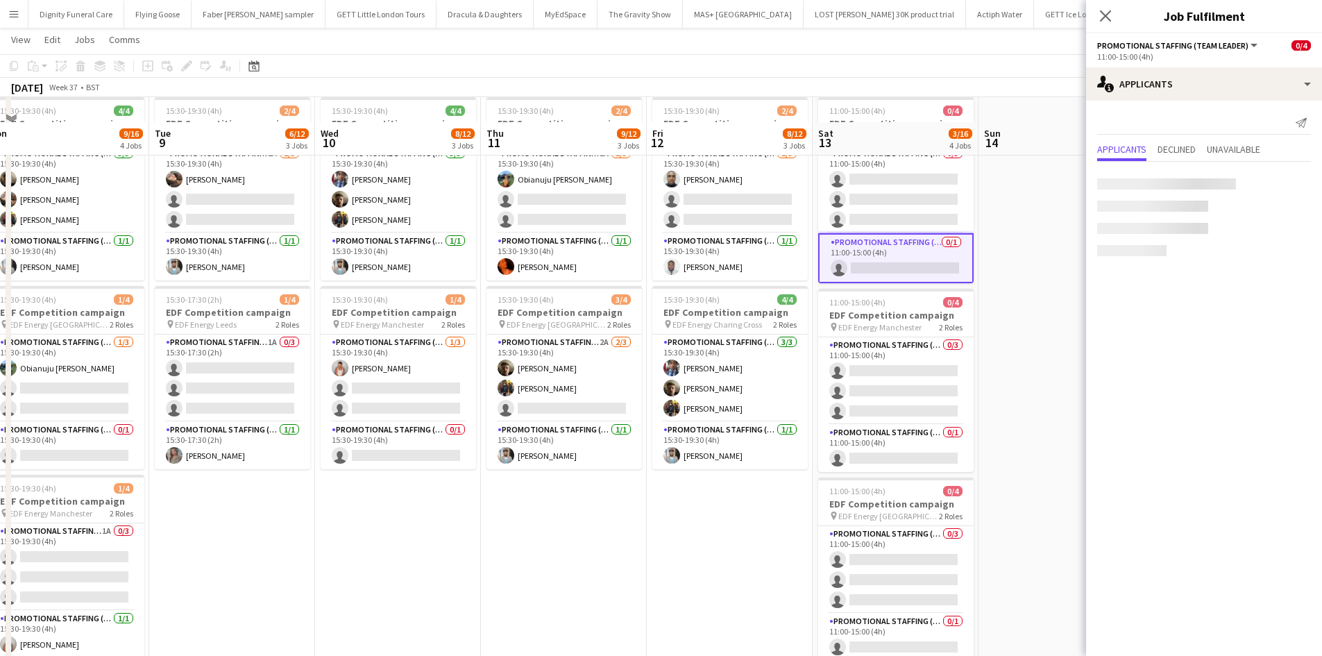
scroll to position [278, 0]
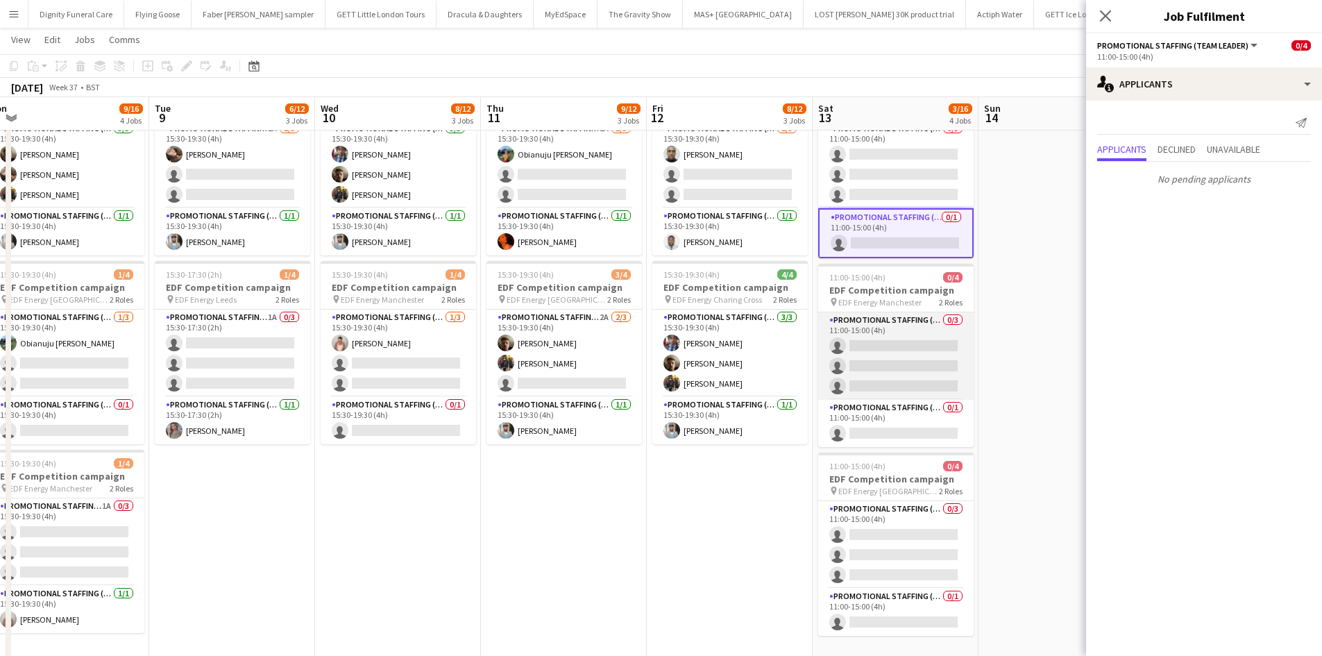
click at [927, 355] on app-card-role "Promotional Staffing (Flyering Staff) 0/3 11:00-15:00 (4h) single-neutral-actio…" at bounding box center [895, 355] width 155 height 87
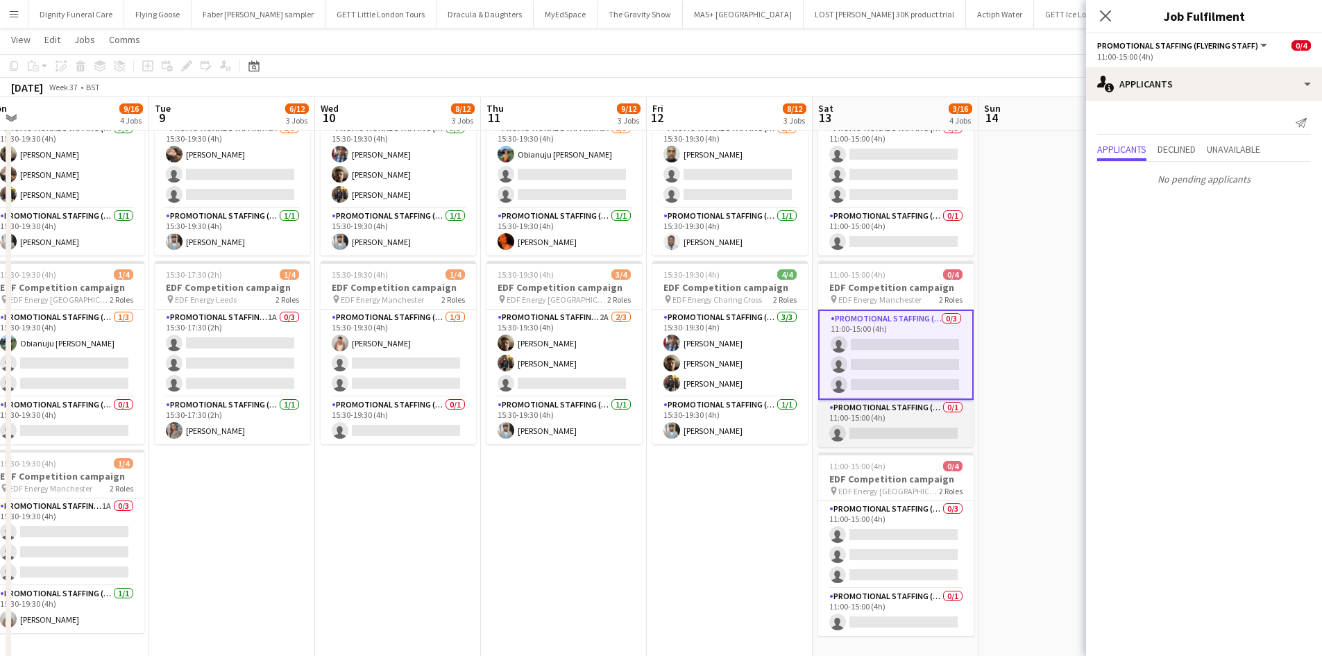
click at [881, 433] on app-card-role "Promotional Staffing (Team Leader) 0/1 11:00-15:00 (4h) single-neutral-actions" at bounding box center [895, 423] width 155 height 47
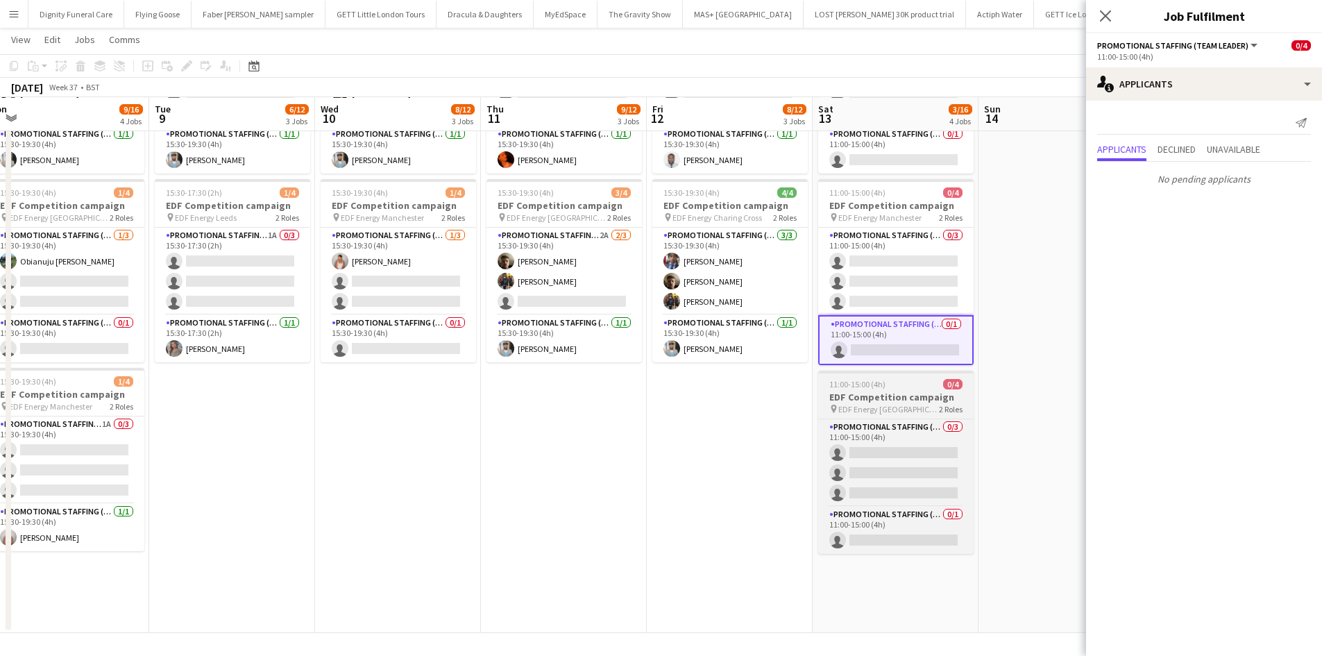
scroll to position [360, 0]
click at [913, 471] on app-card-role "Promotional Staffing (Flyering Staff) 0/3 11:00-15:00 (4h) single-neutral-actio…" at bounding box center [895, 462] width 155 height 87
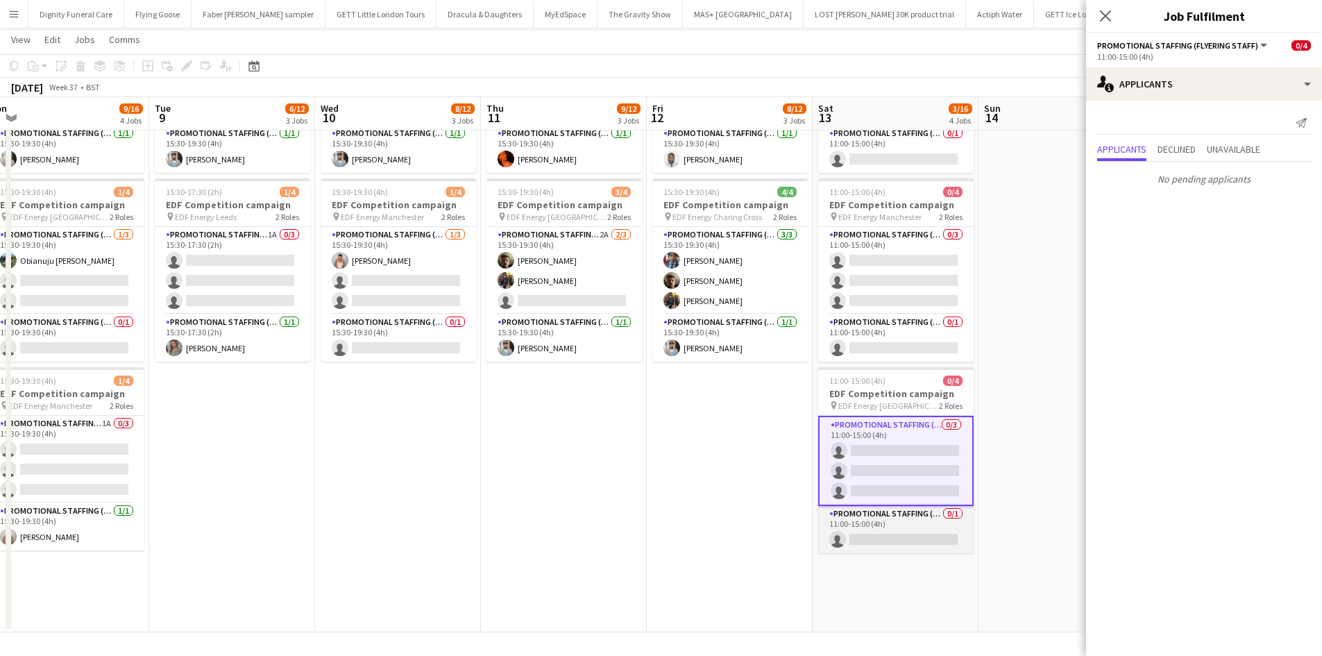
click at [934, 534] on app-card-role "Promotional Staffing (Team Leader) 0/1 11:00-15:00 (4h) single-neutral-actions" at bounding box center [895, 529] width 155 height 47
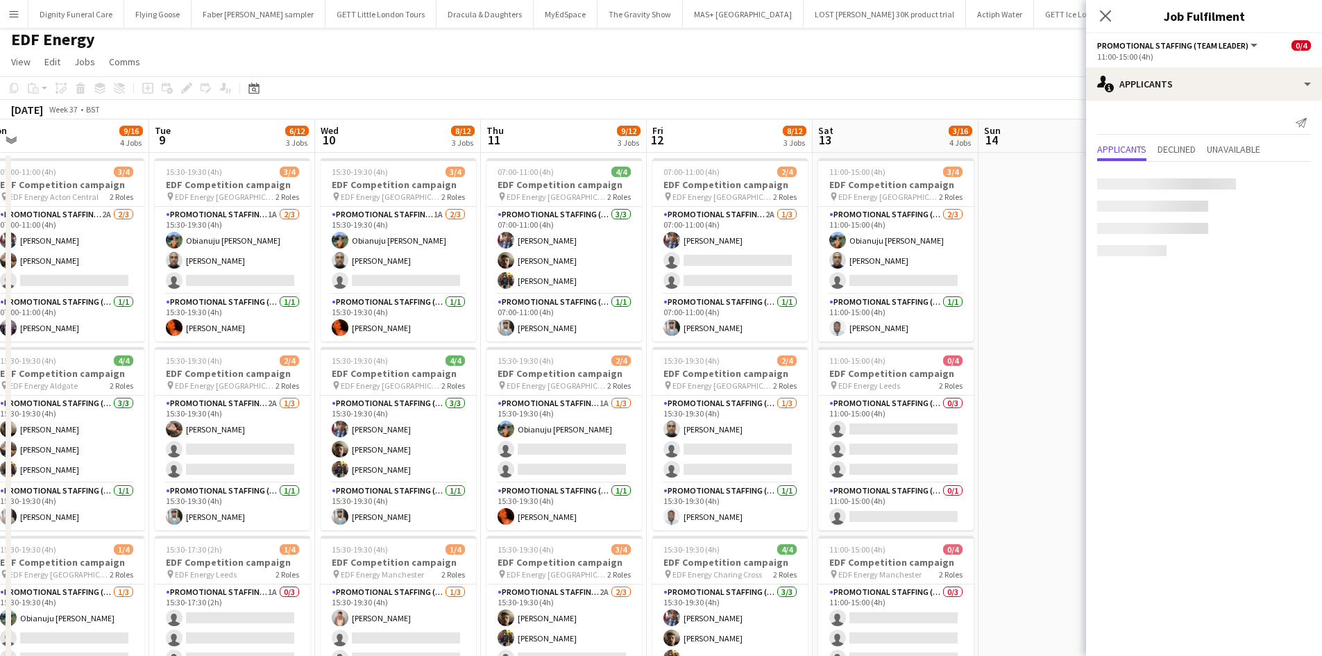
scroll to position [0, 0]
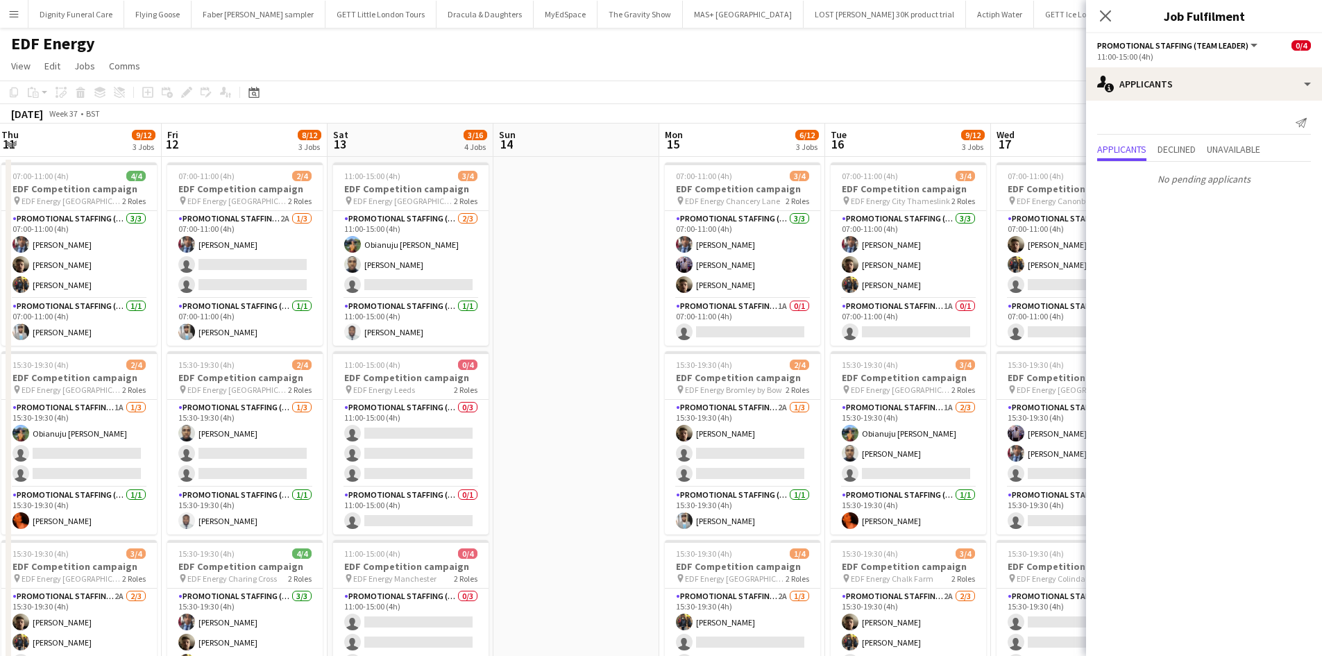
drag, startPoint x: 993, startPoint y: 435, endPoint x: 463, endPoint y: 403, distance: 531.2
click at [464, 406] on app-calendar-viewport "Mon 8 9/16 4 Jobs Tue 9 6/12 3 Jobs Wed 10 8/12 3 Jobs Thu 11 9/12 3 Jobs Fri 1…" at bounding box center [661, 559] width 1322 height 870
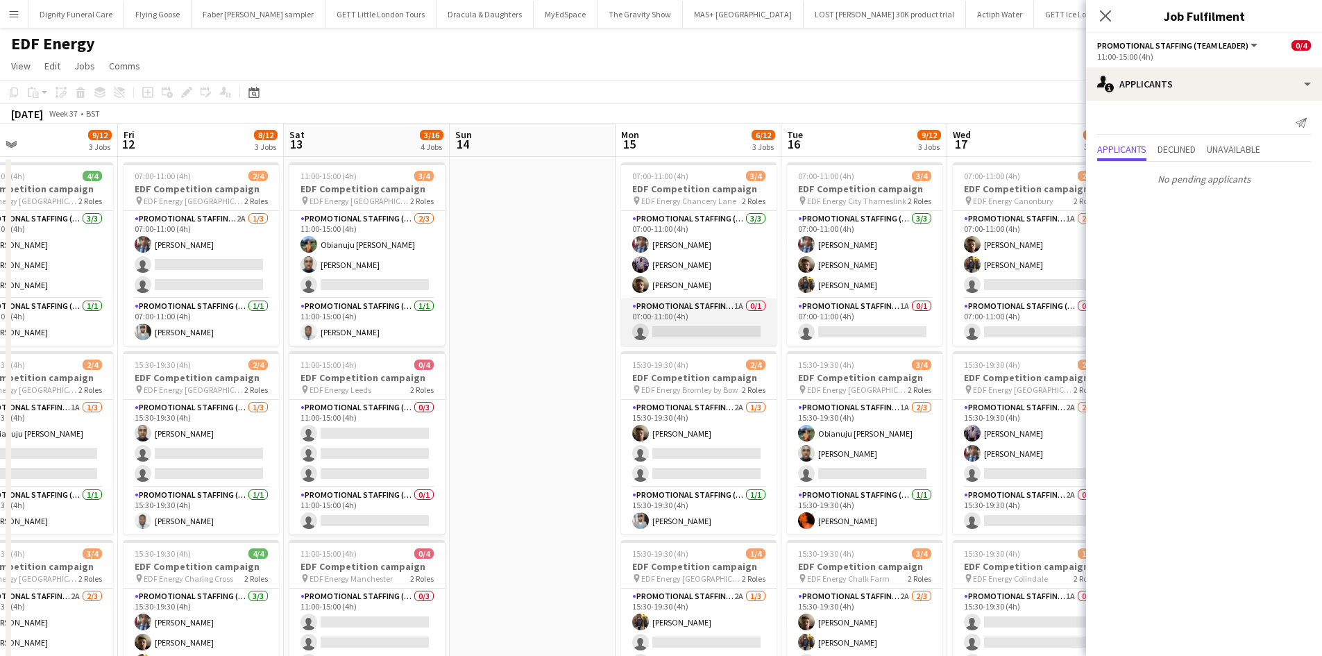
click at [734, 328] on app-card-role "Promotional Staffing (Team Leader) 1A 0/1 07:00-11:00 (4h) single-neutral-actio…" at bounding box center [698, 321] width 155 height 47
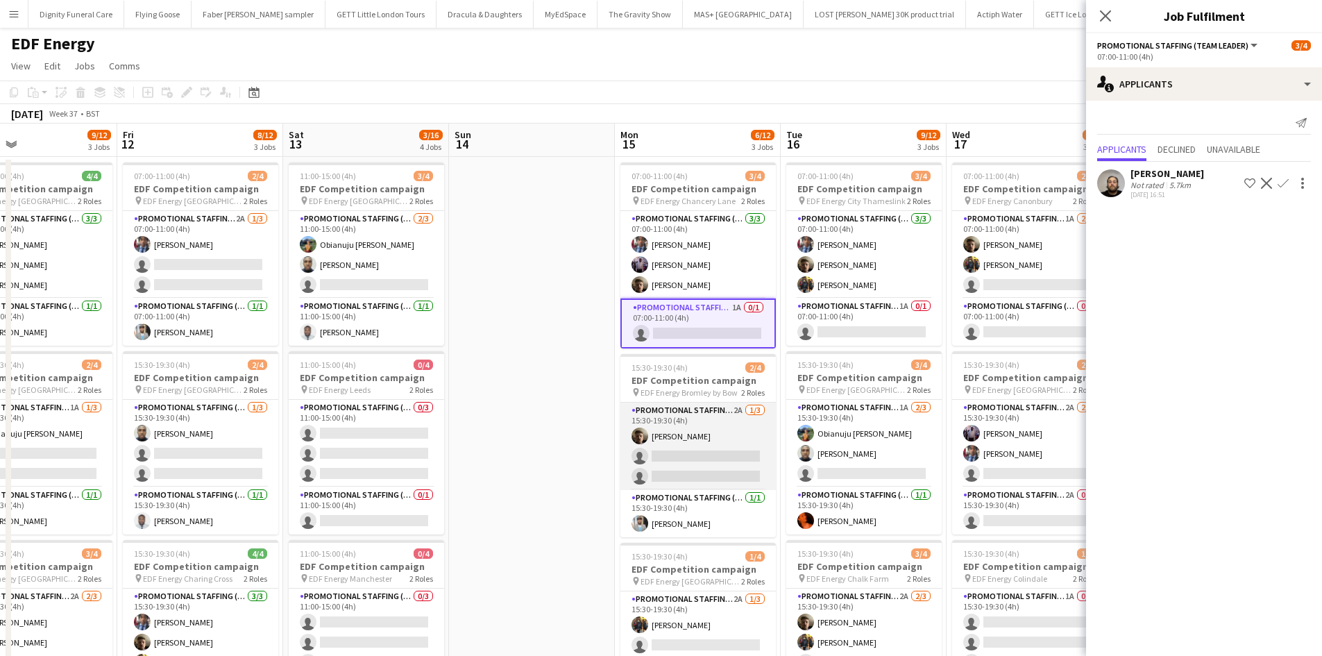
click at [708, 450] on app-card-role "Promotional Staffing (Flyering Staff) 2A [DATE] 15:30-19:30 (4h) [PERSON_NAME] …" at bounding box center [698, 446] width 155 height 87
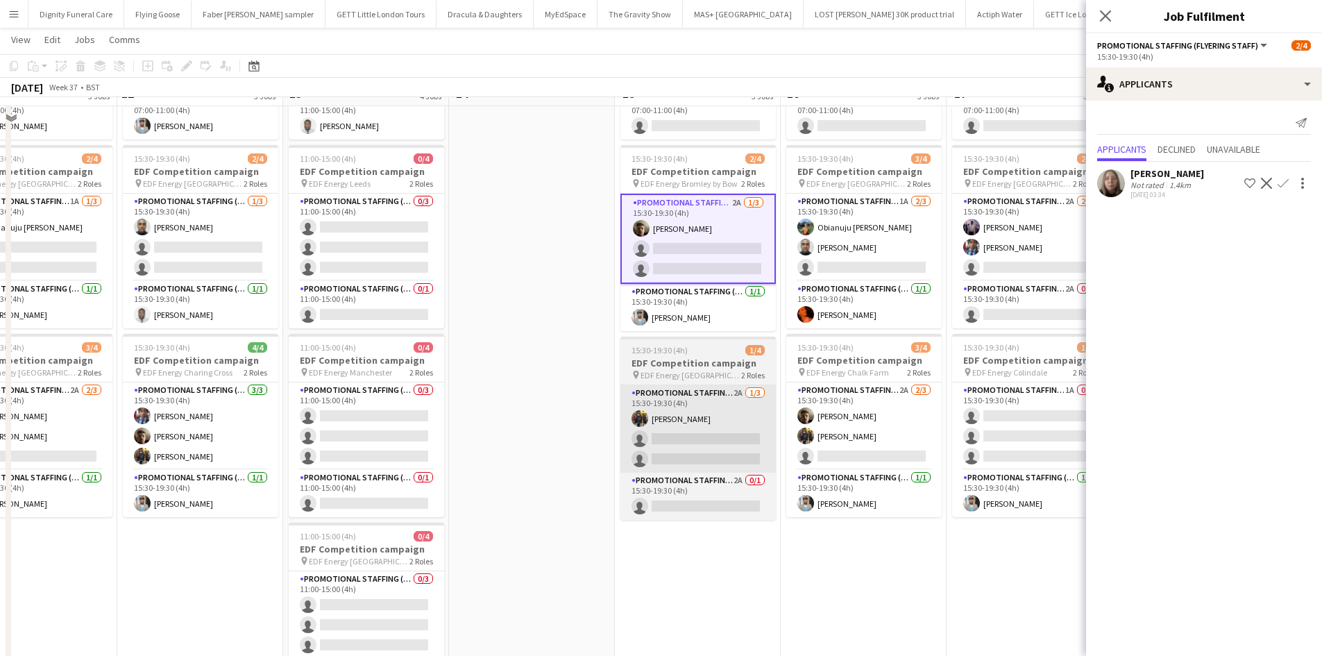
scroll to position [208, 0]
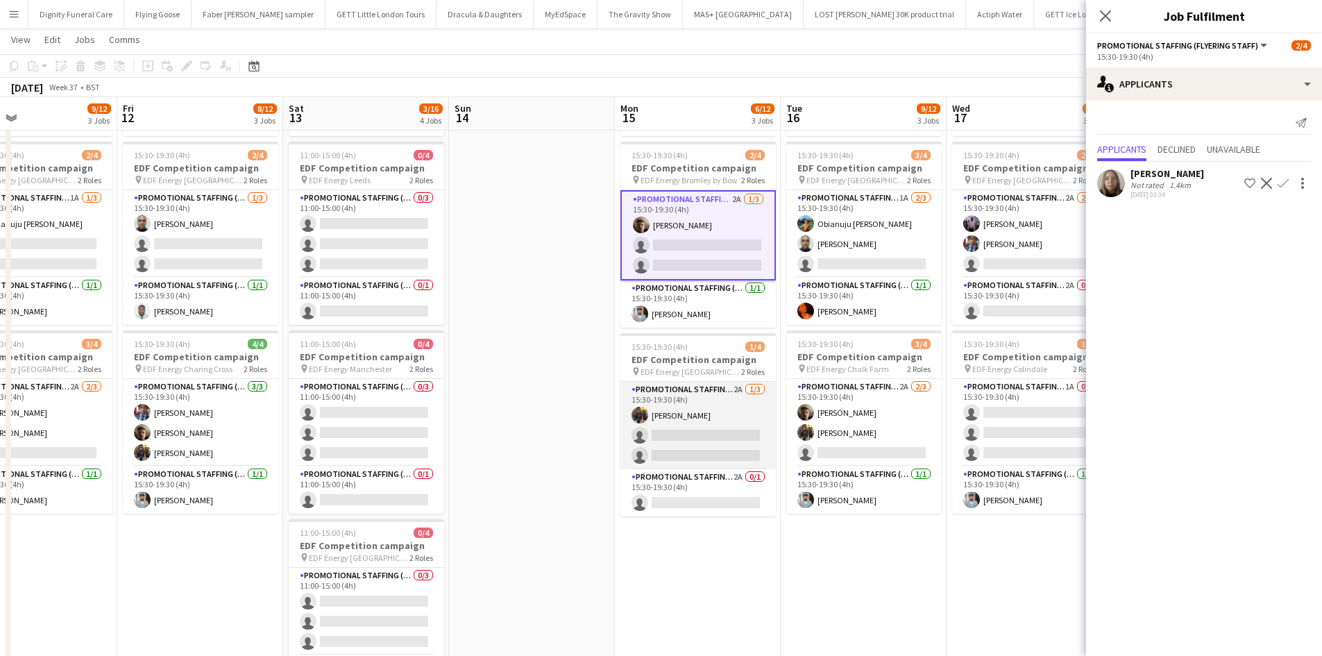
click at [695, 430] on app-card-role "Promotional Staffing (Flyering Staff) 2A [DATE] 15:30-19:30 (4h) [PERSON_NAME] …" at bounding box center [698, 425] width 155 height 87
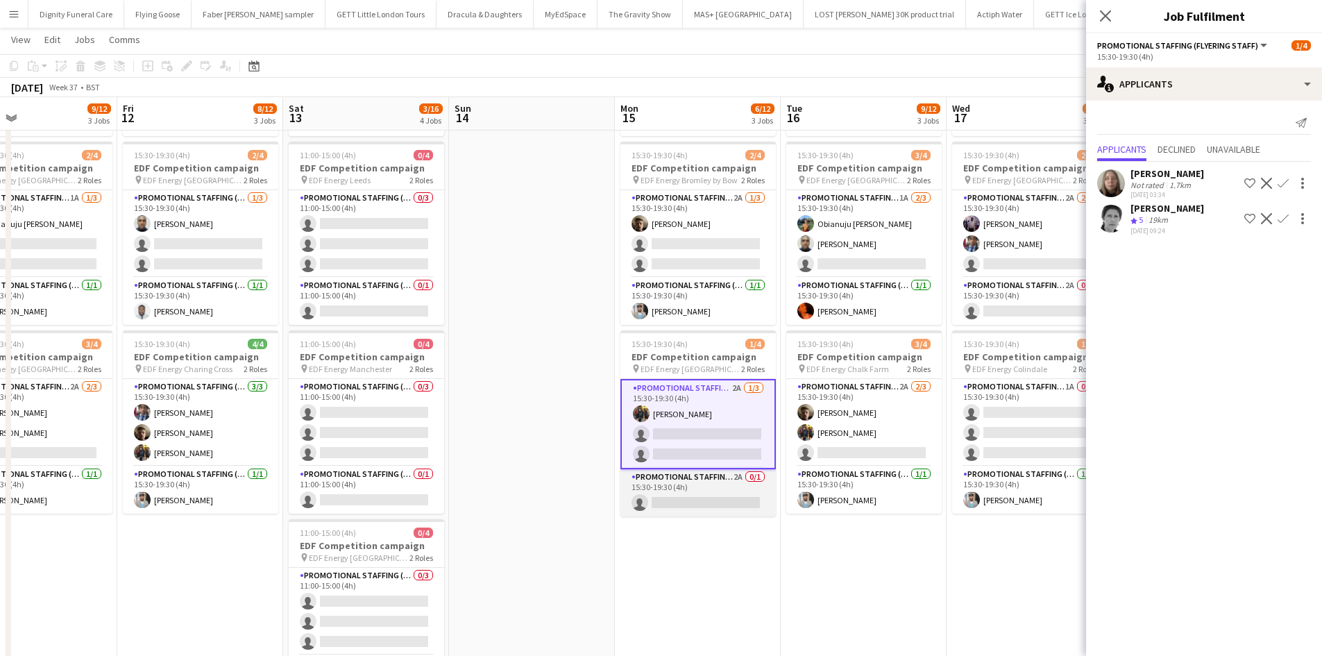
click at [725, 498] on app-card-role "Promotional Staffing (Team Leader) 2A 0/1 15:30-19:30 (4h) single-neutral-actio…" at bounding box center [698, 492] width 155 height 47
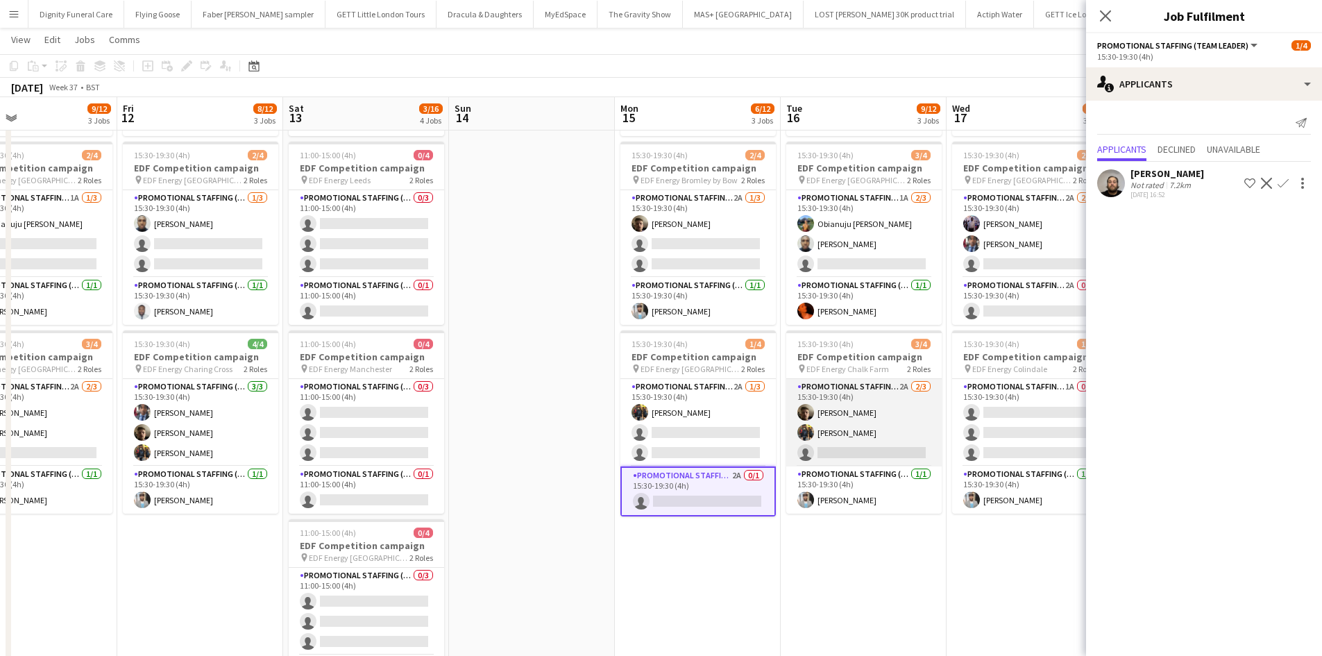
click at [871, 459] on app-card-role "Promotional Staffing (Flyering Staff) 2A [DATE] 15:30-19:30 (4h) [PERSON_NAME] …" at bounding box center [863, 422] width 155 height 87
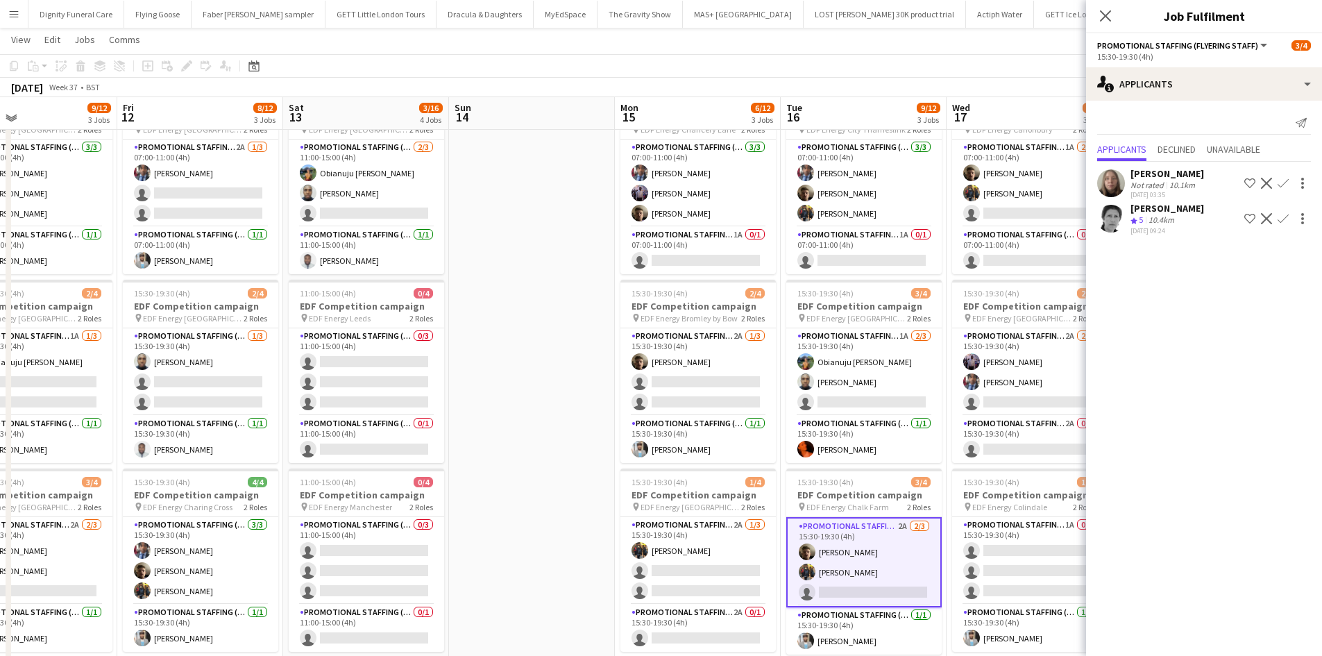
scroll to position [69, 0]
click at [852, 400] on app-card-role "Promotional Staffing (Flyering Staff) 1A [DATE] 15:30-19:30 (4h) Obianuju [PERS…" at bounding box center [863, 372] width 155 height 87
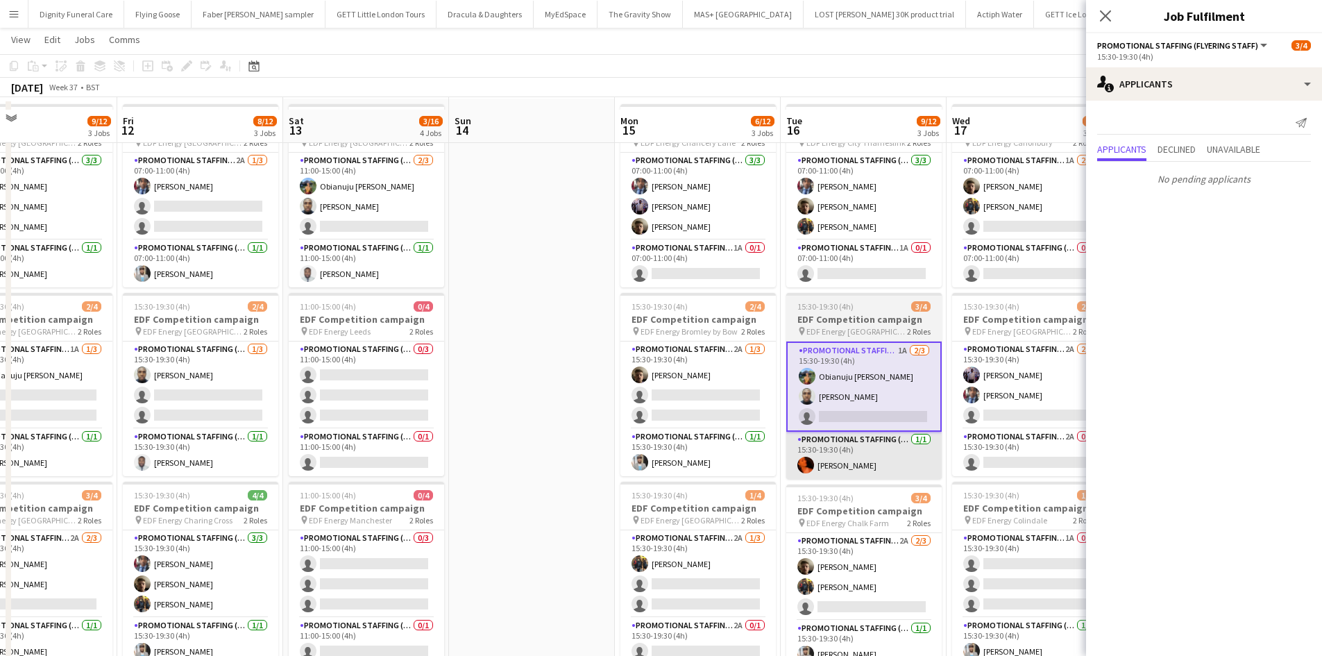
scroll to position [0, 0]
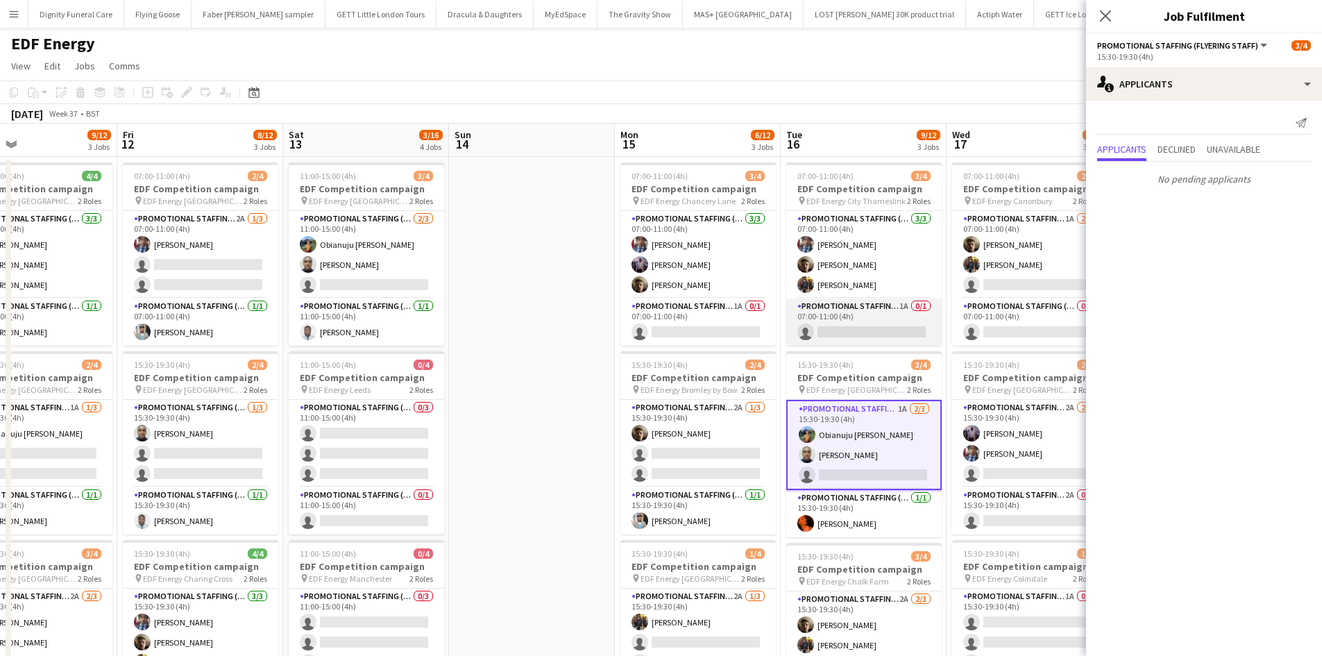
click at [880, 329] on app-card-role "Promotional Staffing (Team Leader) 1A 0/1 07:00-11:00 (4h) single-neutral-actio…" at bounding box center [863, 321] width 155 height 47
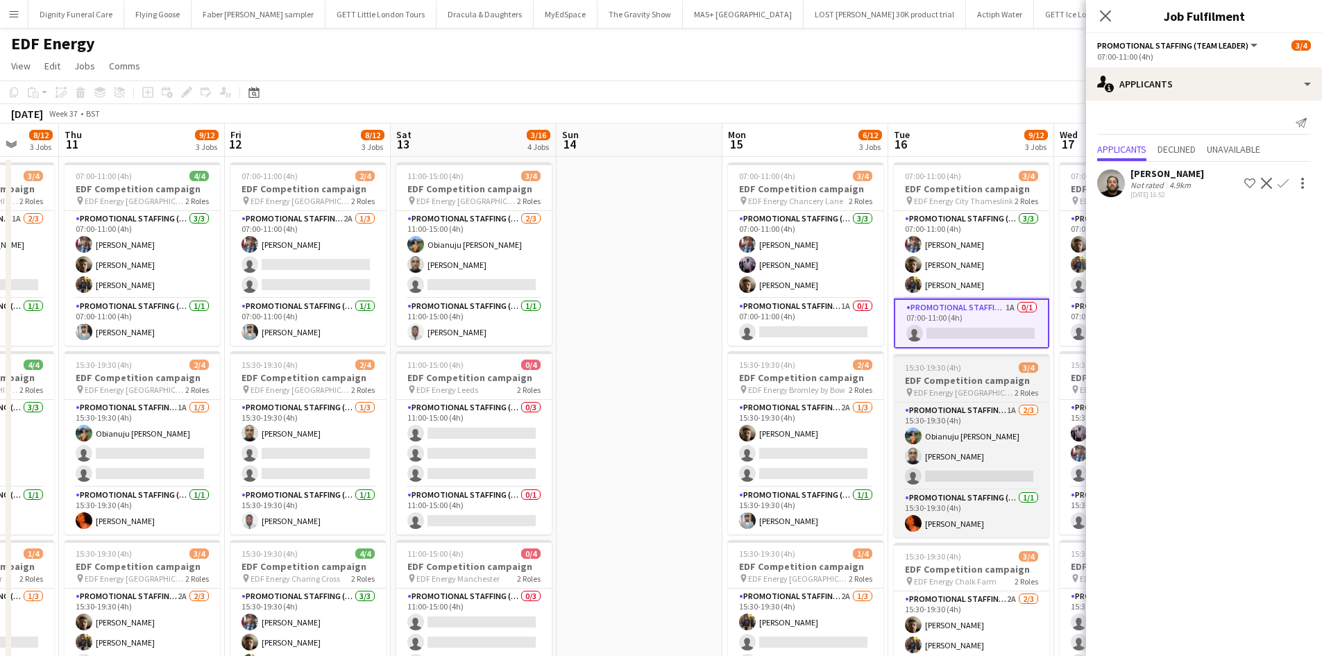
drag, startPoint x: 895, startPoint y: 393, endPoint x: 638, endPoint y: 393, distance: 257.5
click at [636, 396] on app-calendar-viewport "Mon 8 9/16 4 Jobs Tue 9 6/12 3 Jobs Wed 10 8/12 3 Jobs Thu 11 9/12 3 Jobs Fri 1…" at bounding box center [661, 559] width 1322 height 870
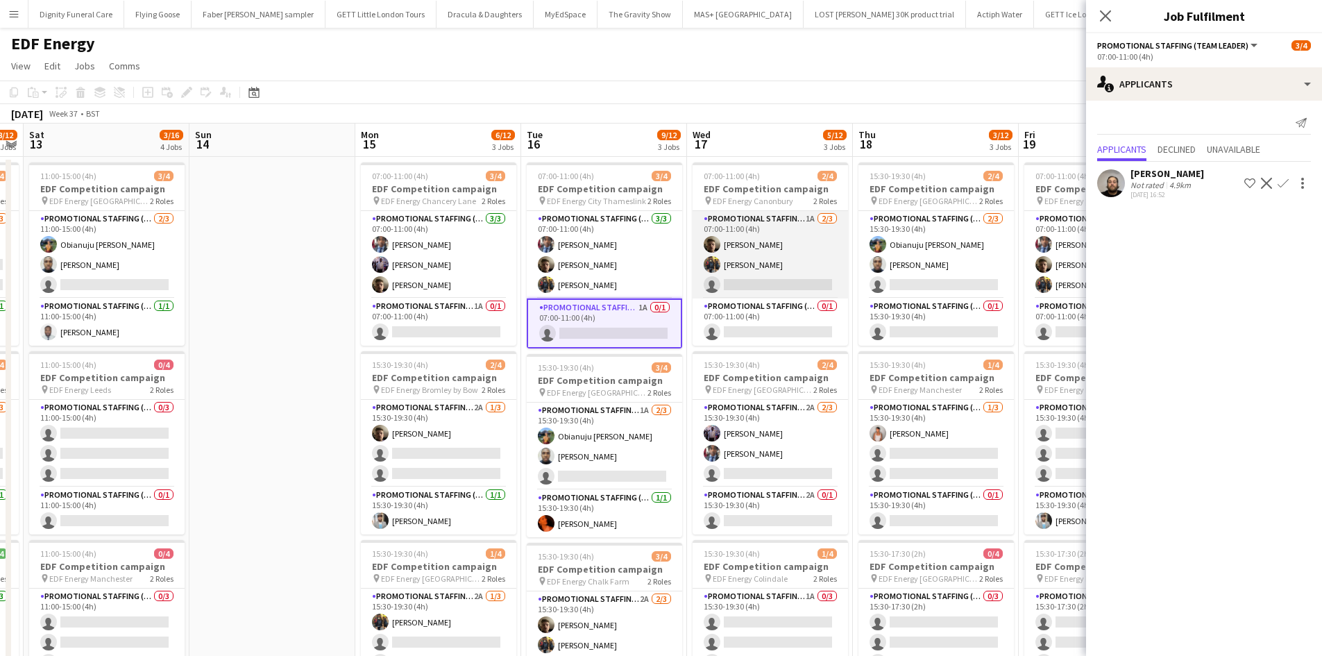
click at [786, 278] on app-card-role "Promotional Staffing (Flyering Staff) 1A [DATE] 07:00-11:00 (4h) [PERSON_NAME] …" at bounding box center [770, 254] width 155 height 87
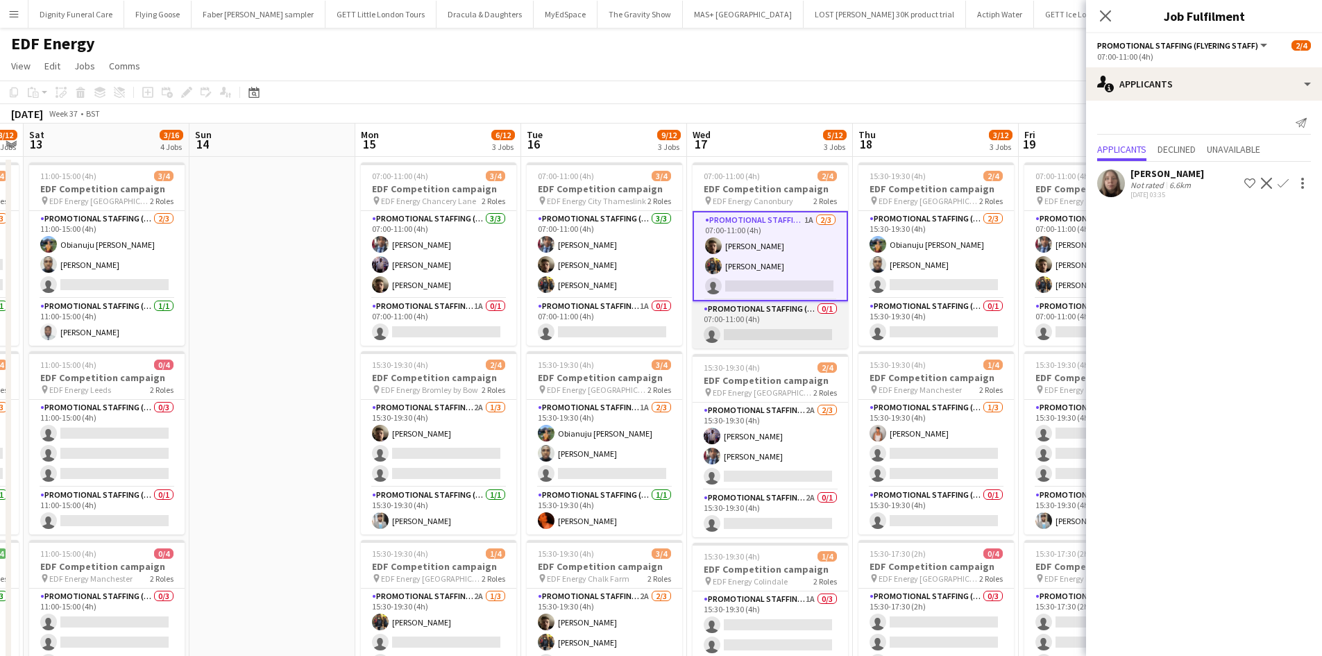
click at [782, 330] on app-card-role "Promotional Staffing (Team Leader) 0/1 07:00-11:00 (4h) single-neutral-actions" at bounding box center [770, 324] width 155 height 47
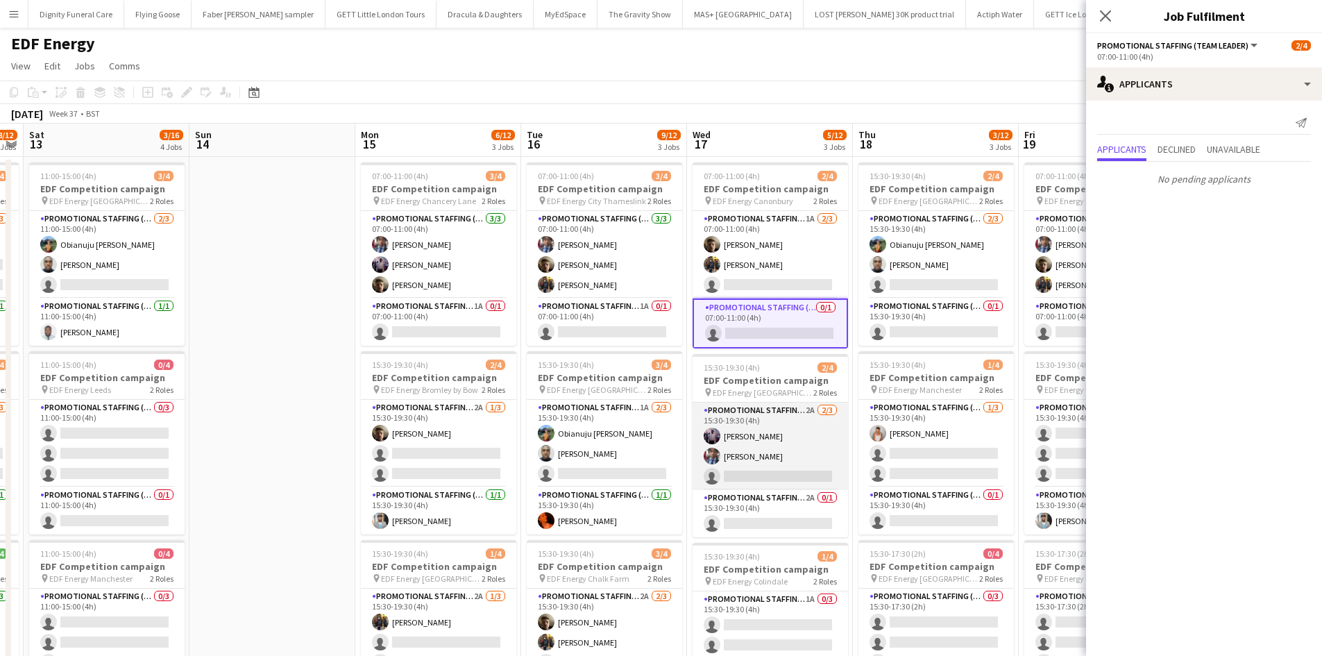
click at [788, 466] on app-card-role "Promotional Staffing (Flyering Staff) 2A [DATE] 15:30-19:30 (4h) [PERSON_NAME] …" at bounding box center [770, 446] width 155 height 87
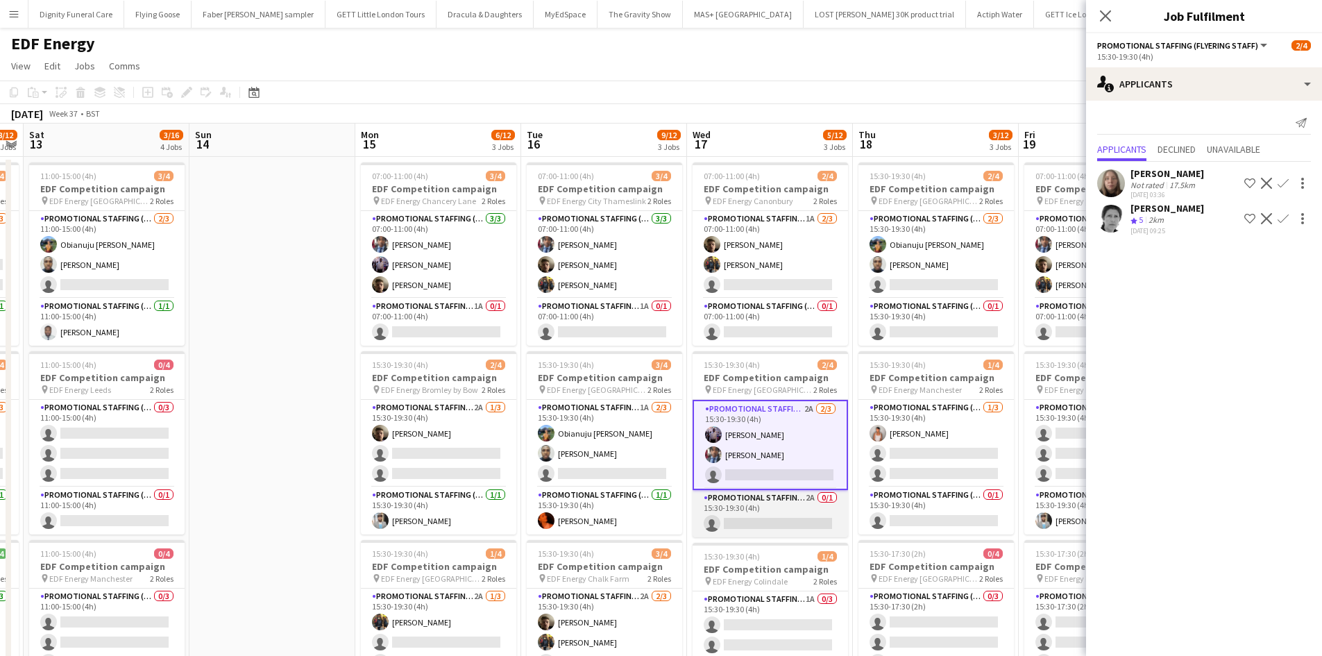
click at [768, 515] on app-card-role "Promotional Staffing (Team Leader) 2A 0/1 15:30-19:30 (4h) single-neutral-actio…" at bounding box center [770, 513] width 155 height 47
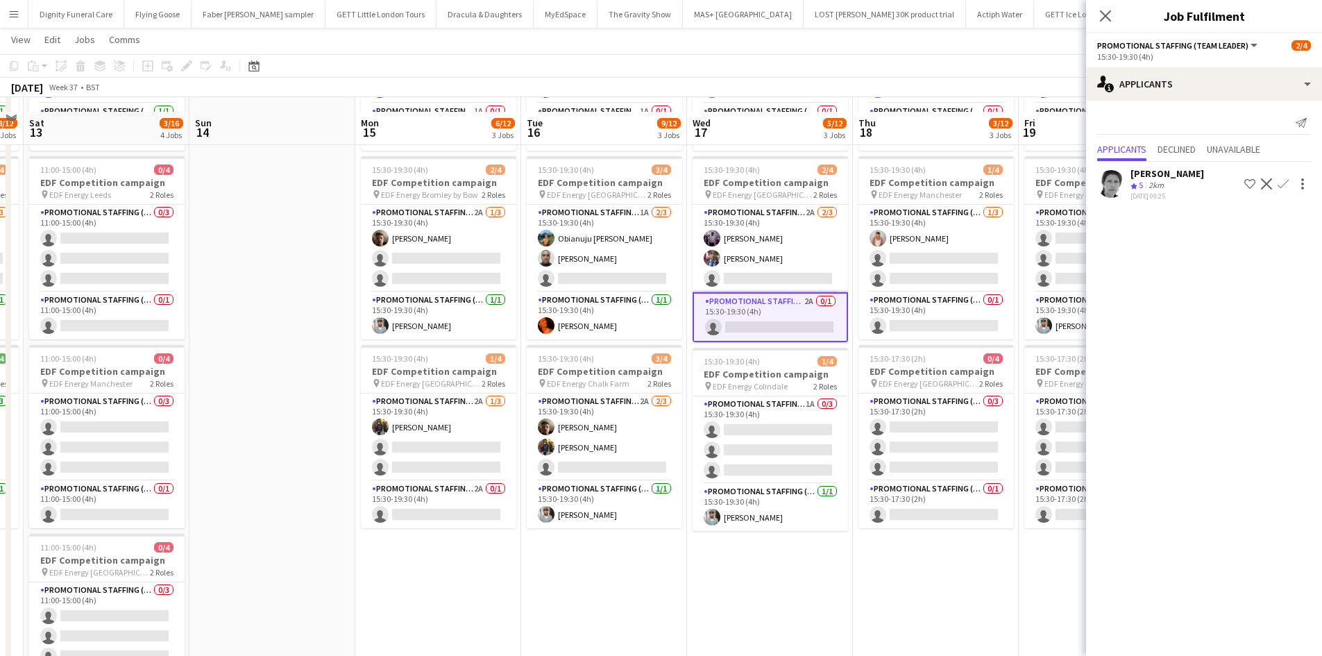
scroll to position [208, 0]
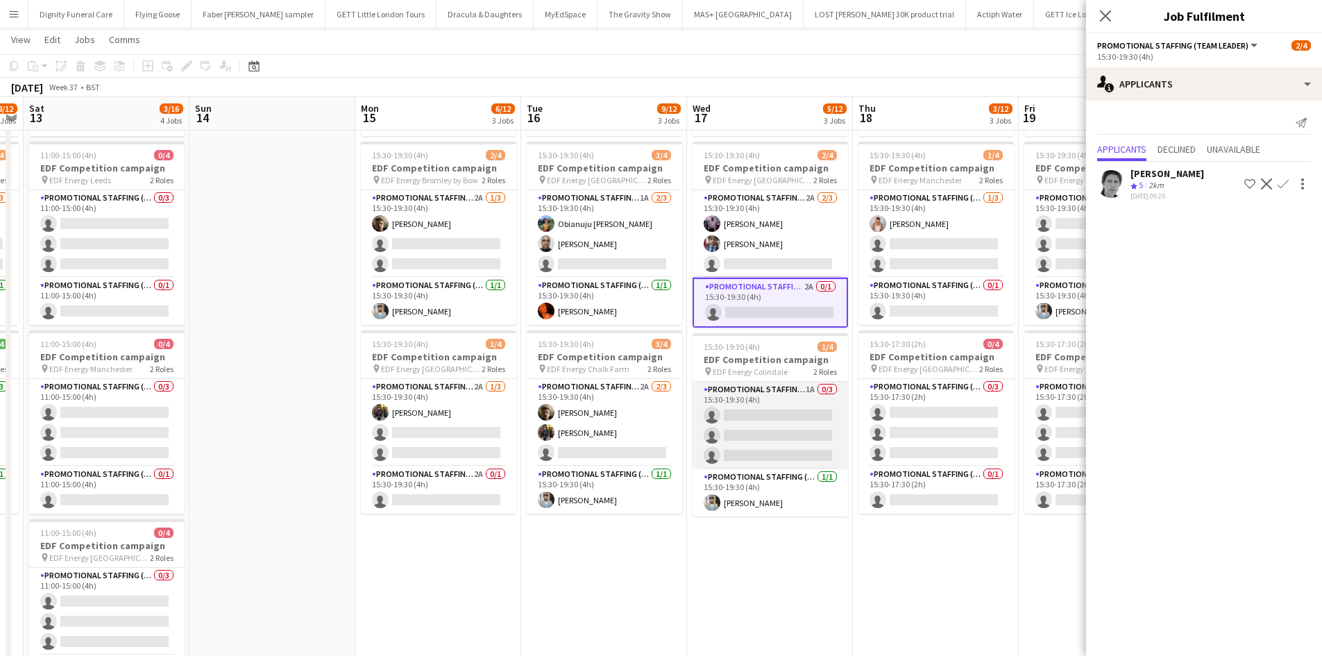
click at [761, 436] on app-card-role "Promotional Staffing (Flyering Staff) 1A 0/3 15:30-19:30 (4h) single-neutral-ac…" at bounding box center [770, 425] width 155 height 87
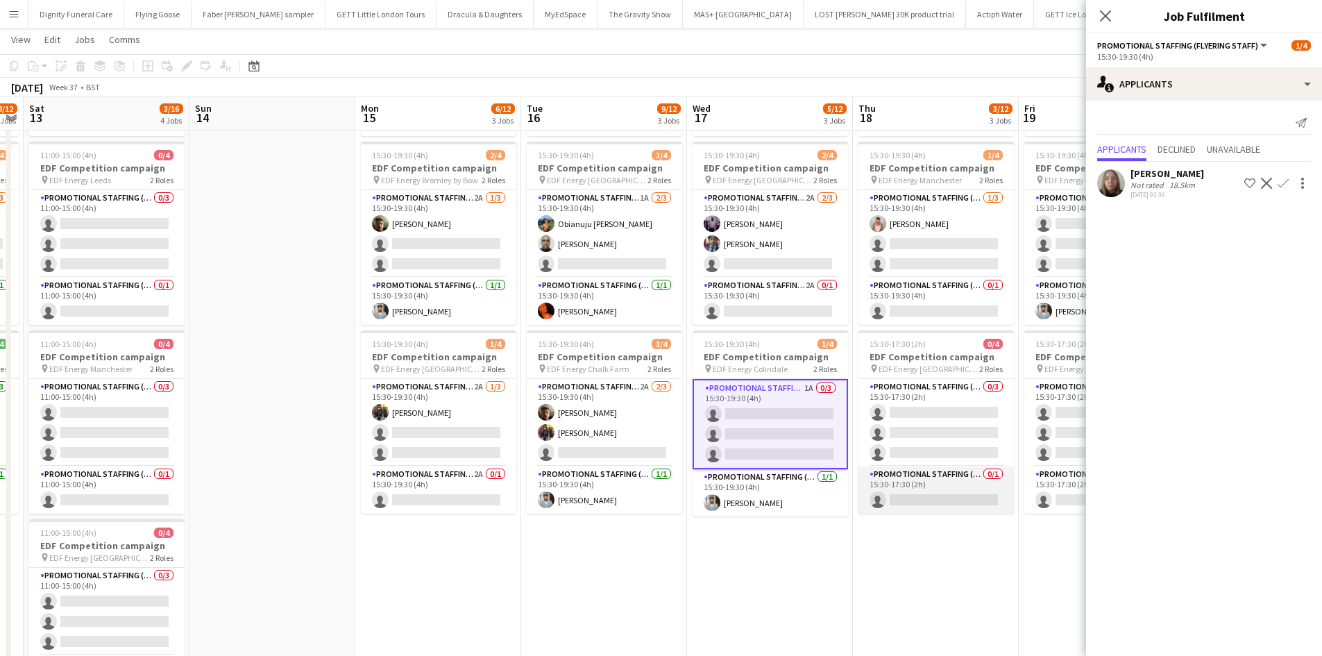
click at [946, 499] on app-card-role "Promotional Staffing (Team Leader) 0/1 15:30-17:30 (2h) single-neutral-actions" at bounding box center [936, 489] width 155 height 47
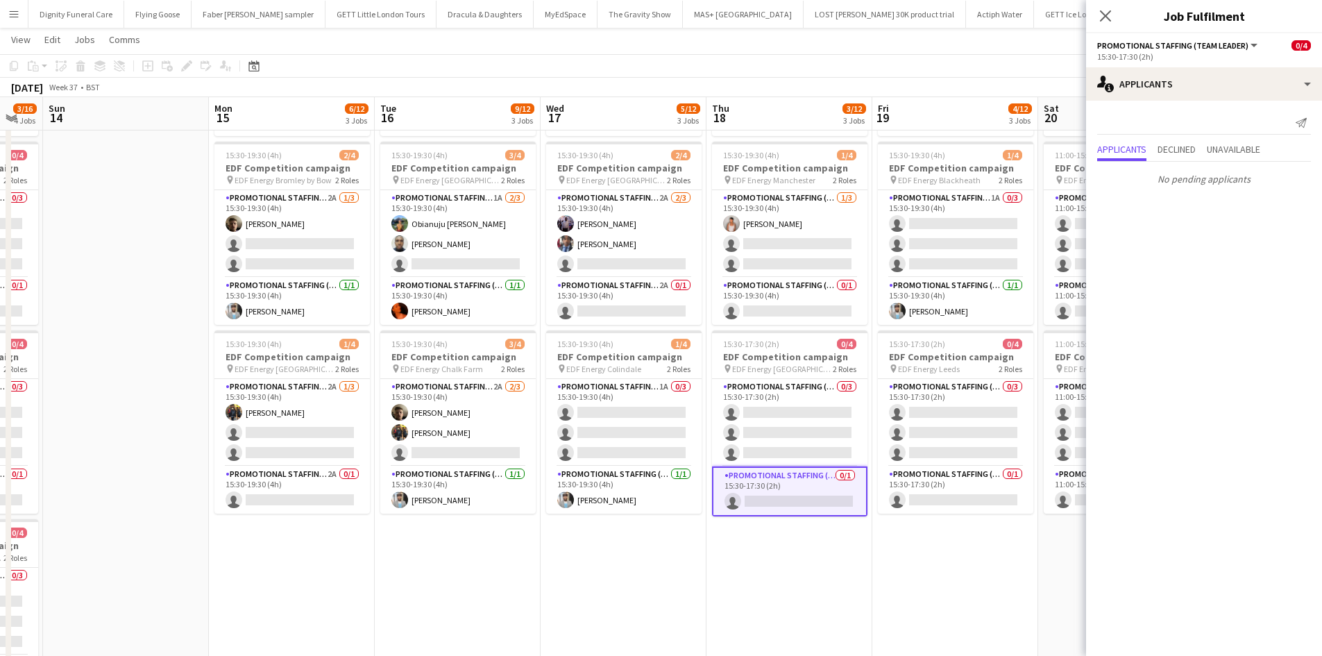
drag, startPoint x: 879, startPoint y: 560, endPoint x: 750, endPoint y: 550, distance: 129.5
click at [748, 557] on app-calendar-viewport "Wed 10 8/12 3 Jobs Thu 11 9/12 3 Jobs Fri 12 8/12 3 Jobs Sat 13 3/16 4 Jobs Sun…" at bounding box center [661, 315] width 1322 height 938
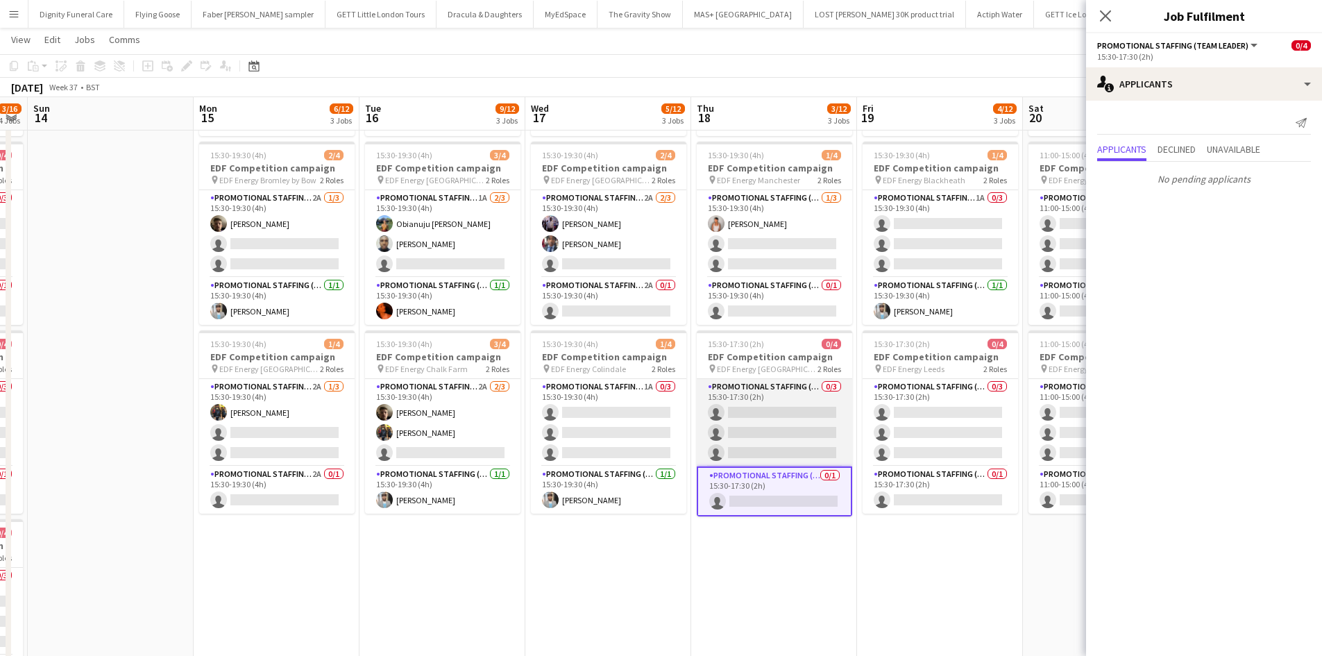
click at [777, 425] on app-card-role "Promotional Staffing (Flyering Staff) 0/3 15:30-17:30 (2h) single-neutral-actio…" at bounding box center [774, 422] width 155 height 87
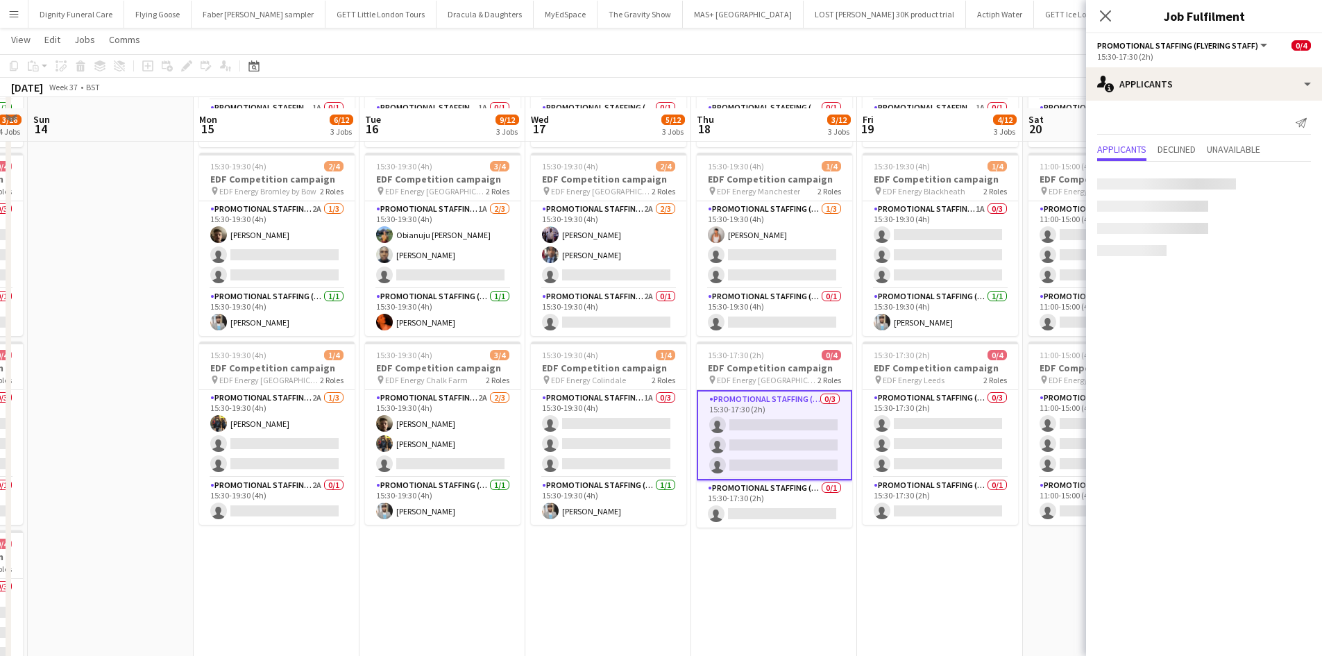
scroll to position [69, 0]
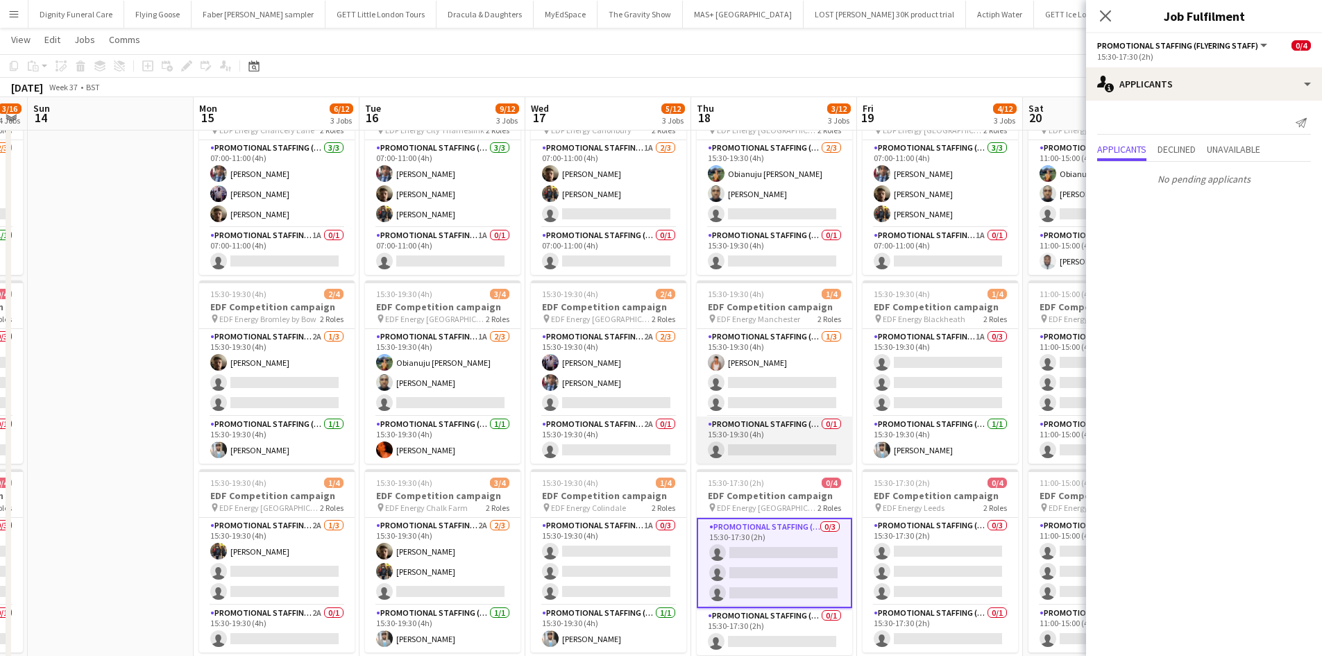
click at [784, 447] on app-card-role "Promotional Staffing (Team Leader) 0/1 15:30-19:30 (4h) single-neutral-actions" at bounding box center [774, 439] width 155 height 47
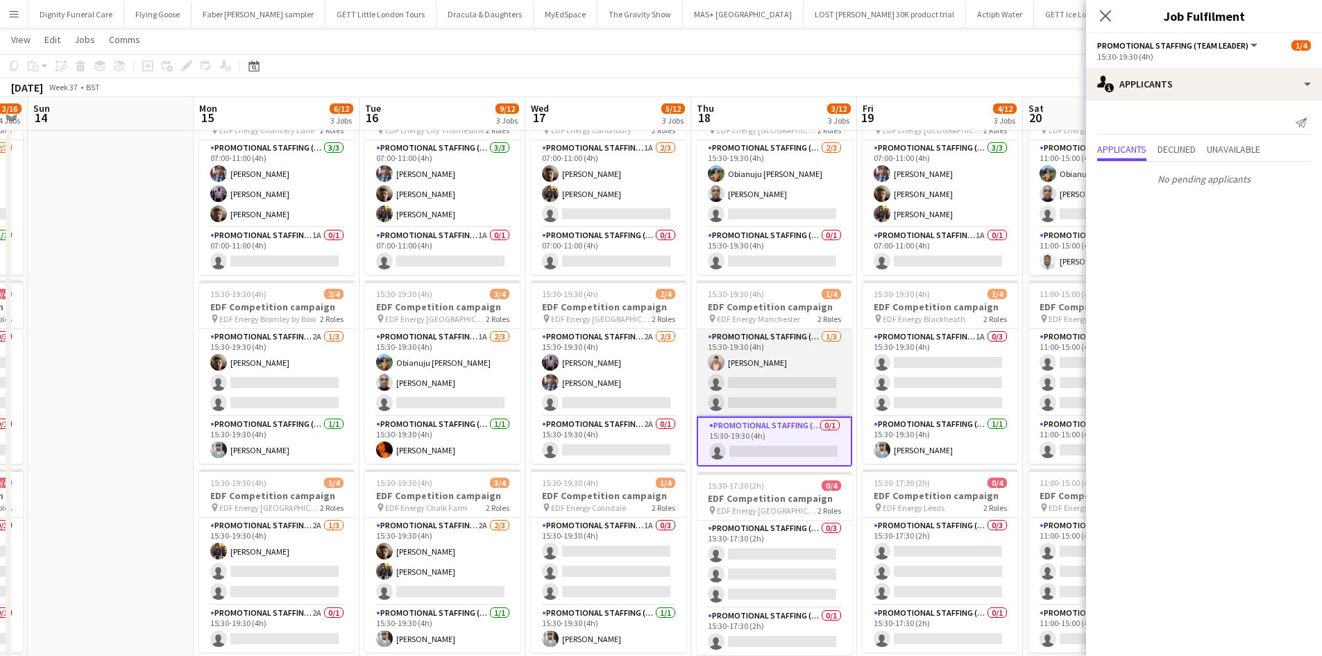
click at [811, 388] on app-card-role "Promotional Staffing (Flyering Staff) [DATE] 15:30-19:30 (4h) [PERSON_NAME] sin…" at bounding box center [774, 372] width 155 height 87
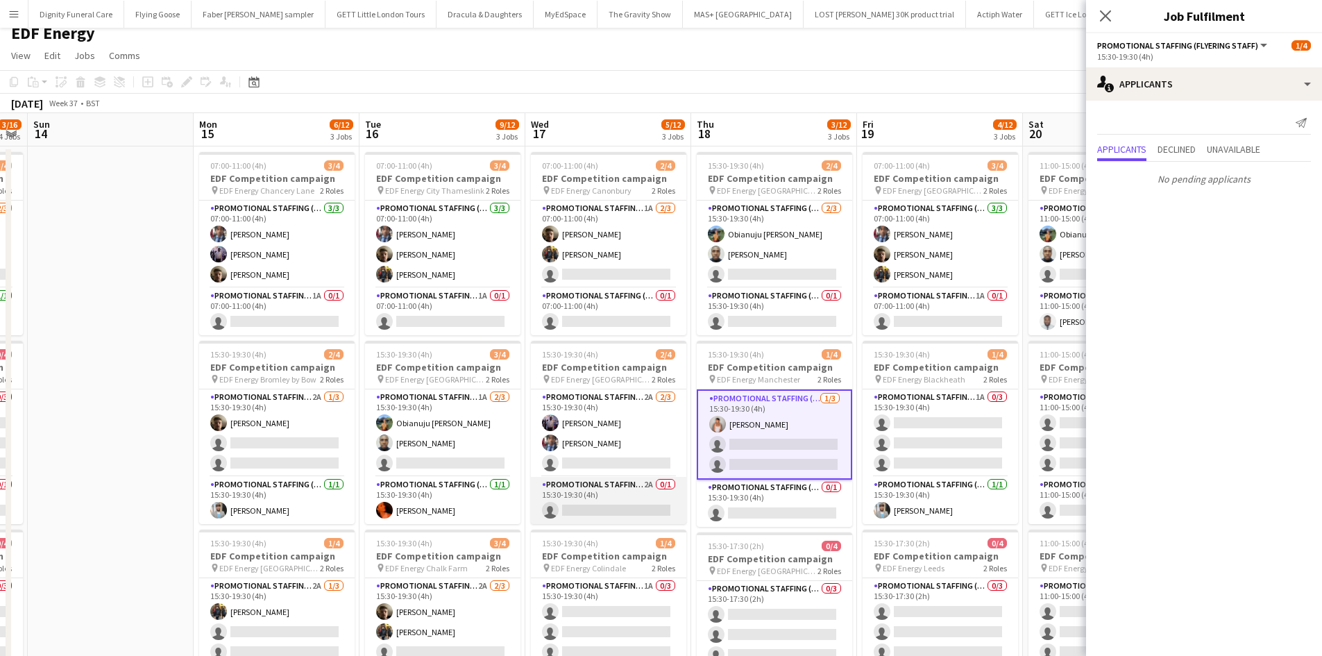
scroll to position [0, 0]
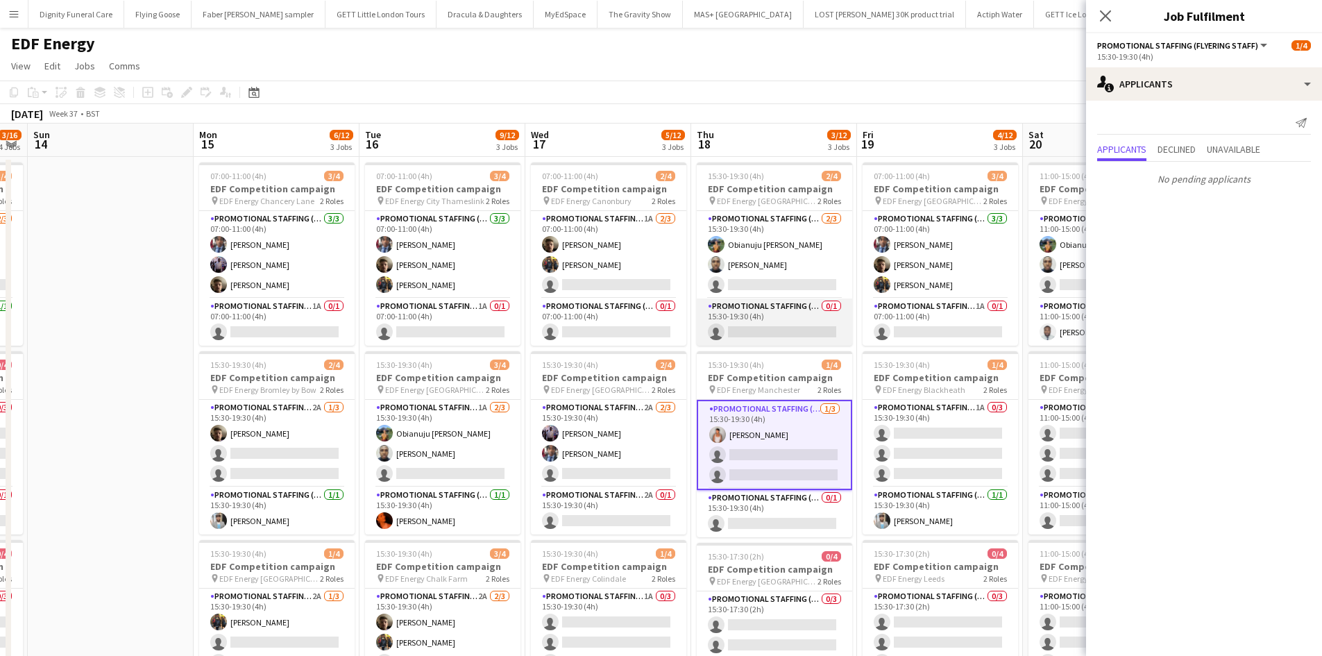
click at [771, 321] on app-card-role "Promotional Staffing (Team Leader) 0/1 15:30-19:30 (4h) single-neutral-actions" at bounding box center [774, 321] width 155 height 47
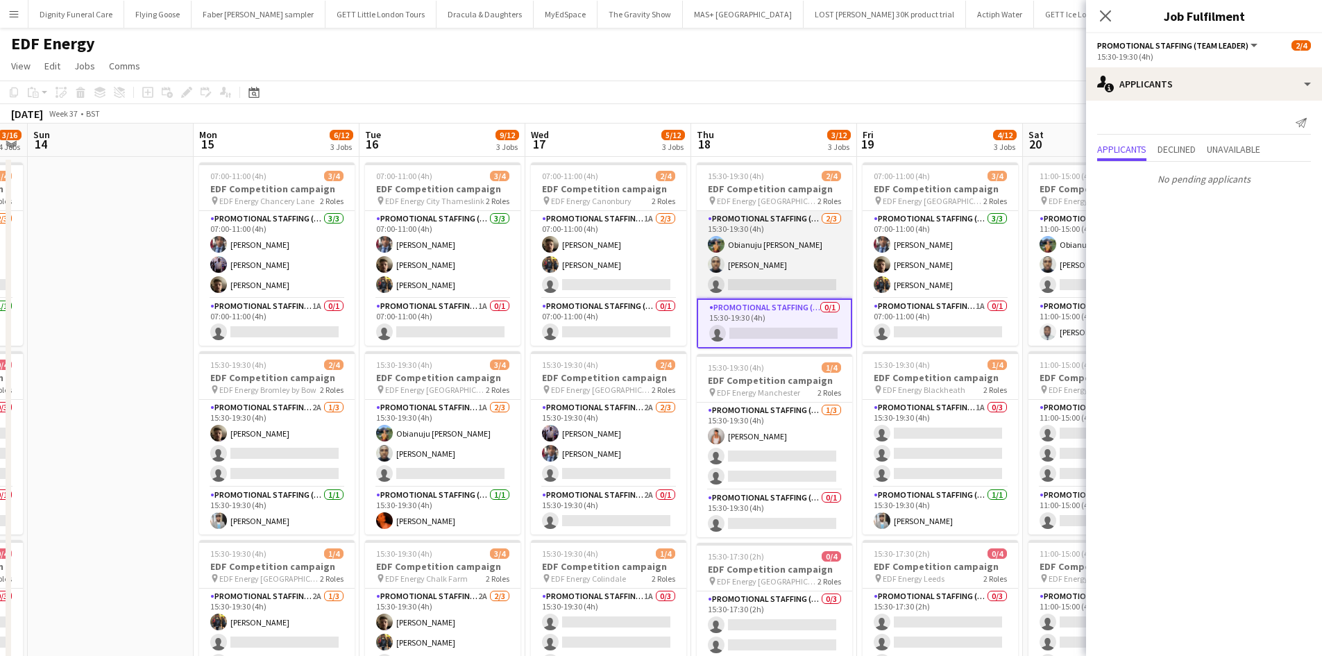
click at [779, 277] on app-card-role "Promotional Staffing (Flyering Staff) [DATE] 15:30-19:30 (4h) Obianuju [PERSON_…" at bounding box center [774, 254] width 155 height 87
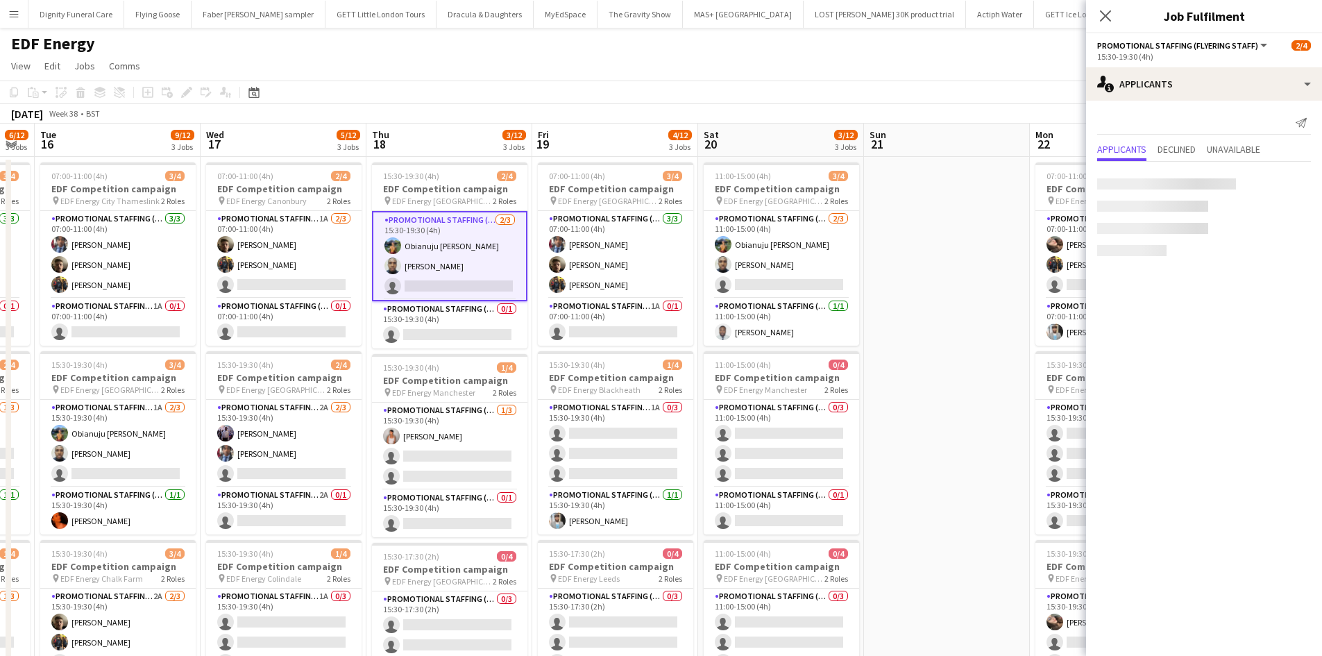
drag, startPoint x: 641, startPoint y: 405, endPoint x: 357, endPoint y: 400, distance: 284.6
click at [357, 400] on app-calendar-viewport "Fri 12 8/12 3 Jobs Sat 13 3/16 4 Jobs Sun 14 Mon 15 6/12 3 Jobs Tue 16 9/12 3 J…" at bounding box center [661, 559] width 1322 height 870
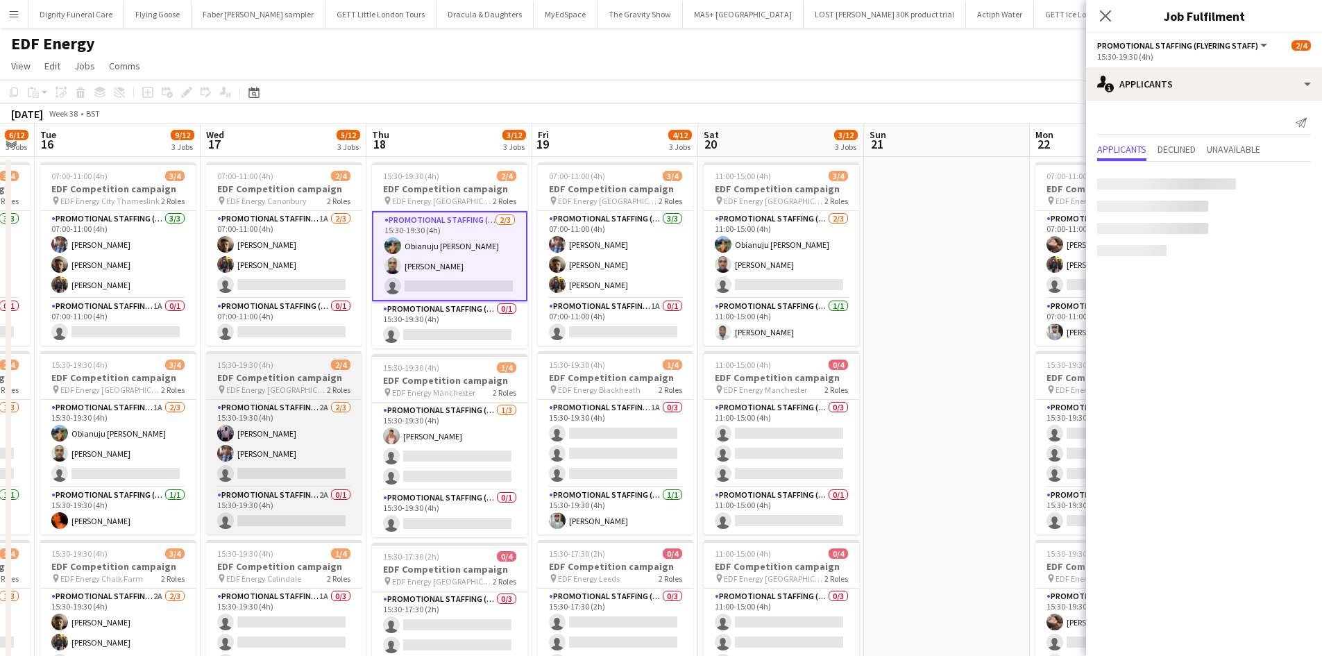
scroll to position [0, 642]
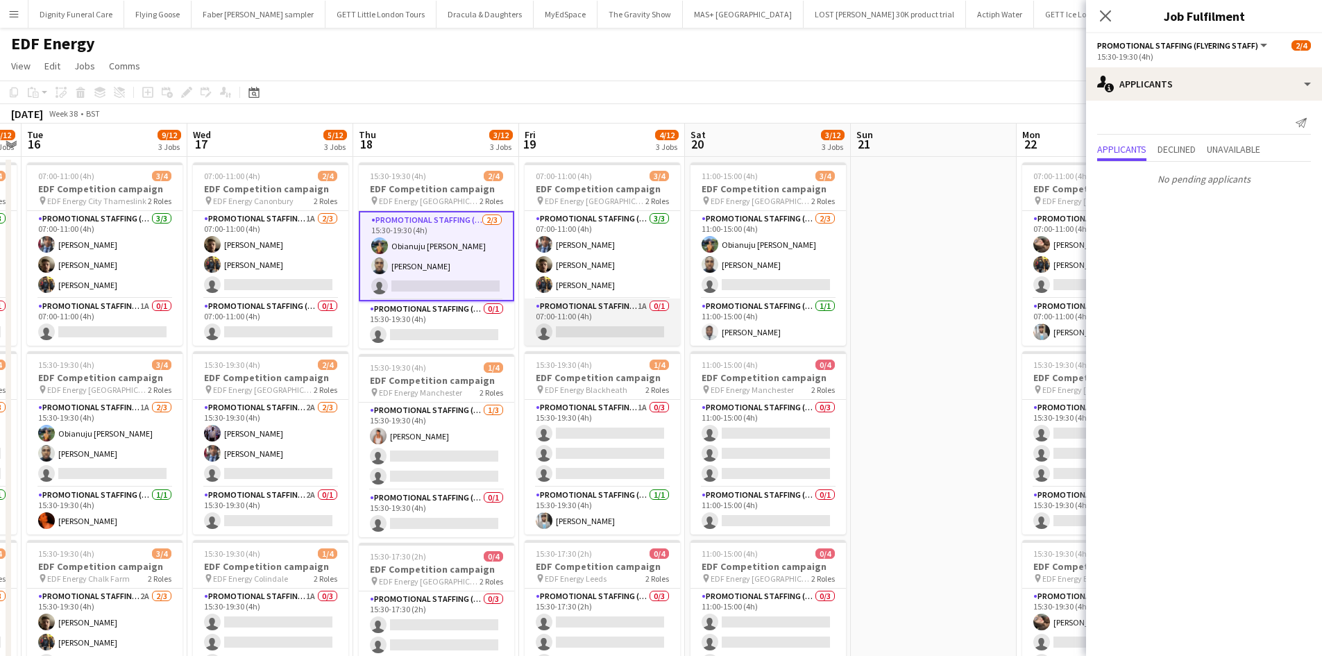
click at [599, 323] on app-card-role "Promotional Staffing (Team Leader) 1A 0/1 07:00-11:00 (4h) single-neutral-actio…" at bounding box center [602, 321] width 155 height 47
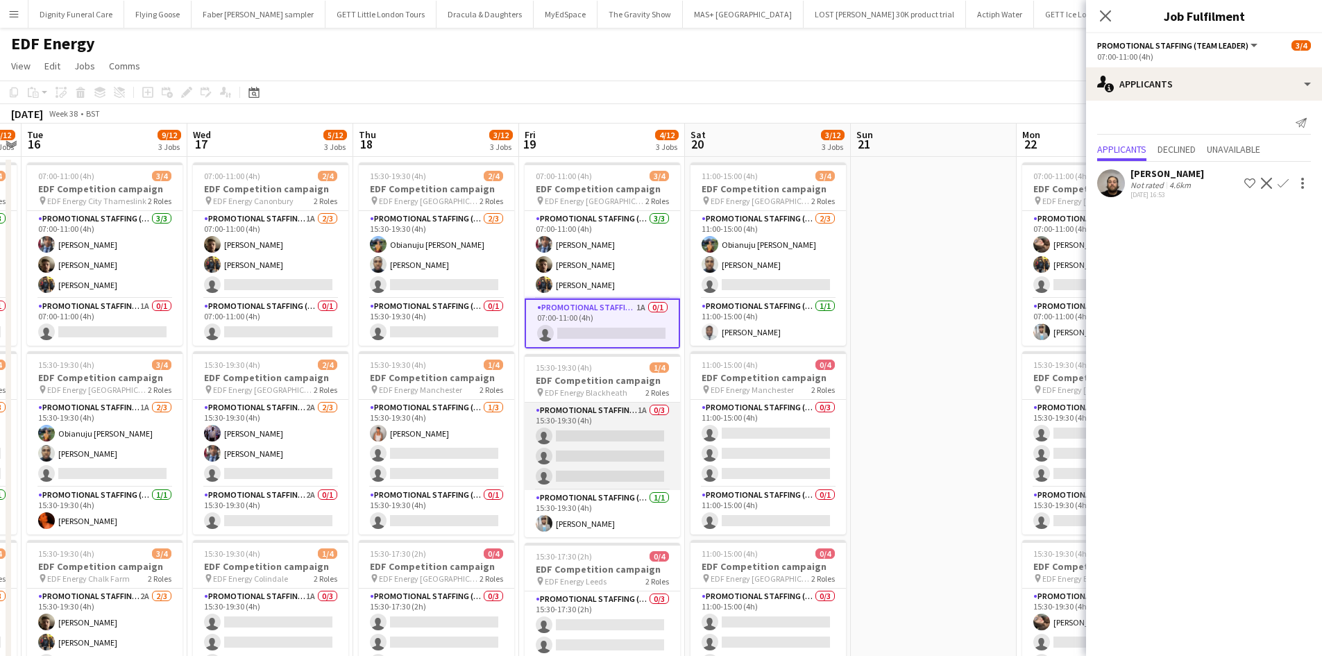
click at [635, 459] on app-card-role "Promotional Staffing (Flyering Staff) 1A 0/3 15:30-19:30 (4h) single-neutral-ac…" at bounding box center [602, 446] width 155 height 87
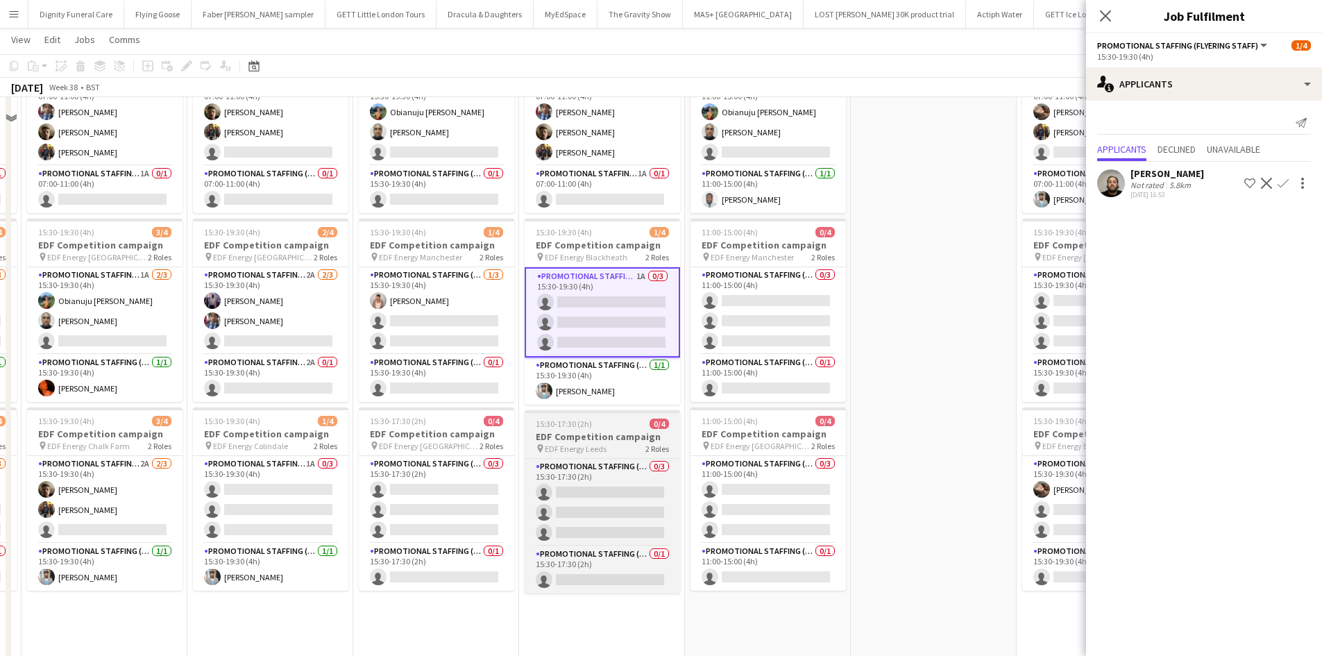
scroll to position [139, 0]
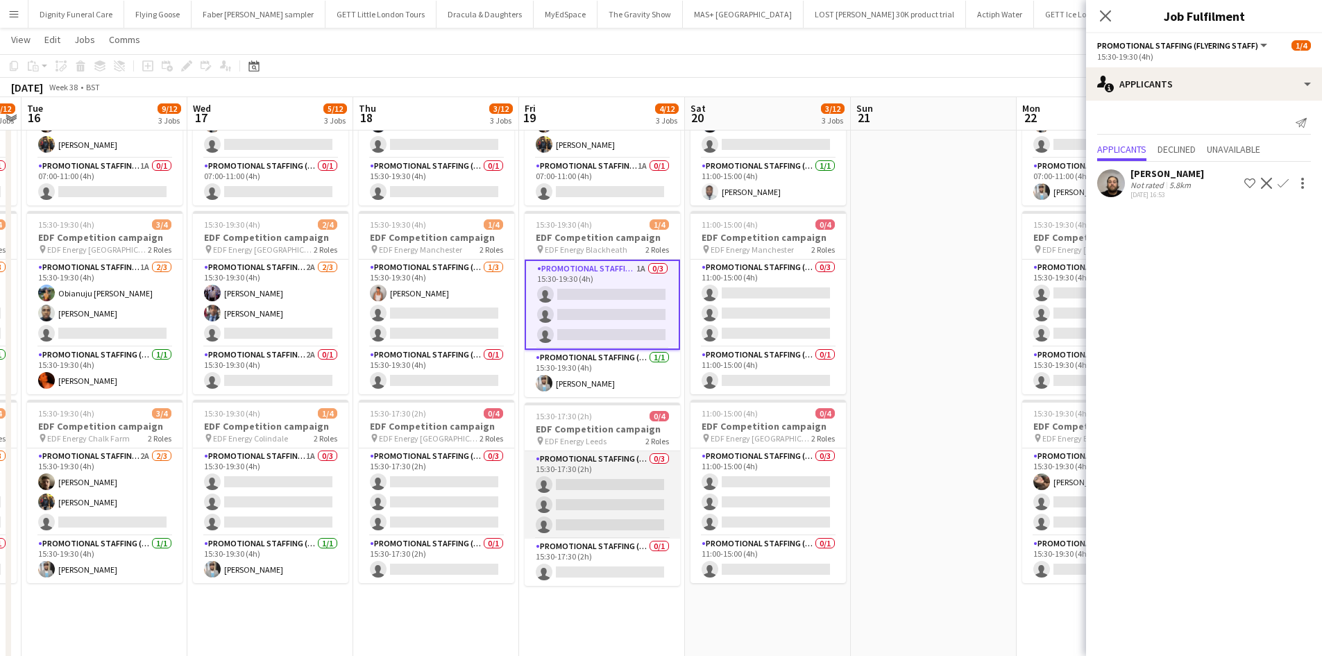
click at [613, 484] on app-card-role "Promotional Staffing (Flyering Staff) 0/3 15:30-17:30 (2h) single-neutral-actio…" at bounding box center [602, 494] width 155 height 87
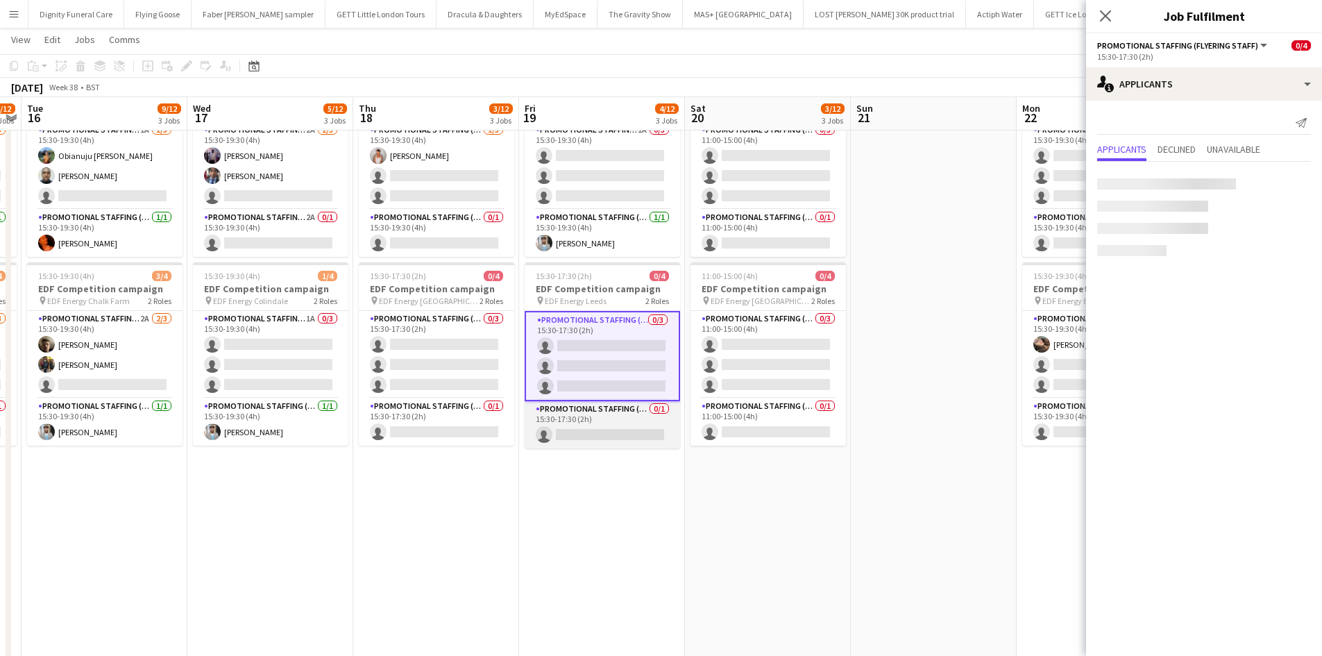
scroll to position [278, 0]
click at [636, 429] on app-card-role "Promotional Staffing (Team Leader) 0/1 15:30-17:30 (2h) single-neutral-actions" at bounding box center [602, 423] width 155 height 47
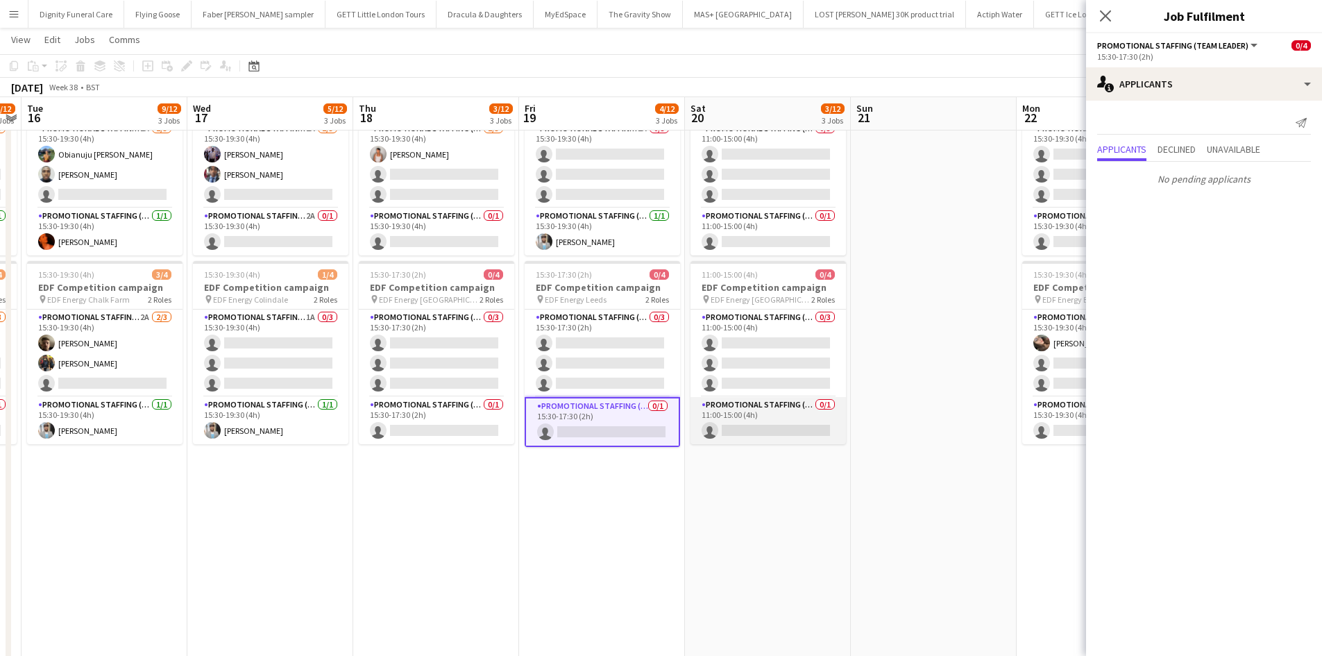
click at [784, 427] on app-card-role "Promotional Staffing (Team Leader) 0/1 11:00-15:00 (4h) single-neutral-actions" at bounding box center [768, 420] width 155 height 47
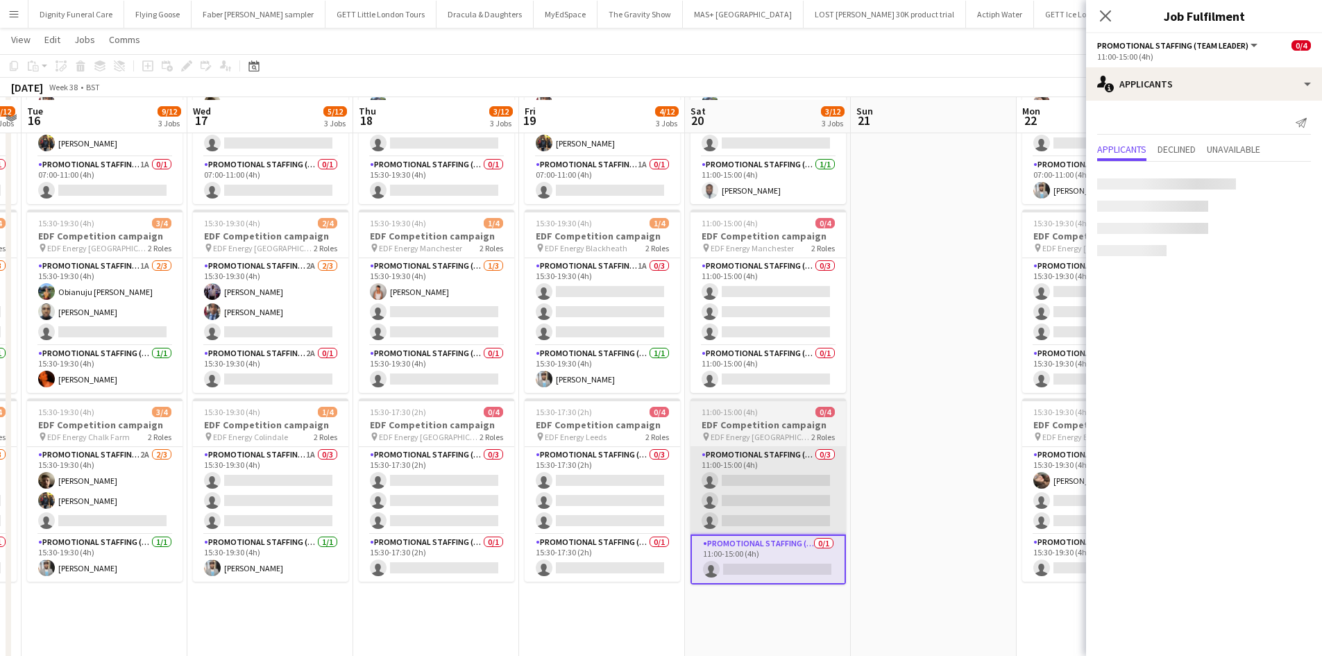
scroll to position [139, 0]
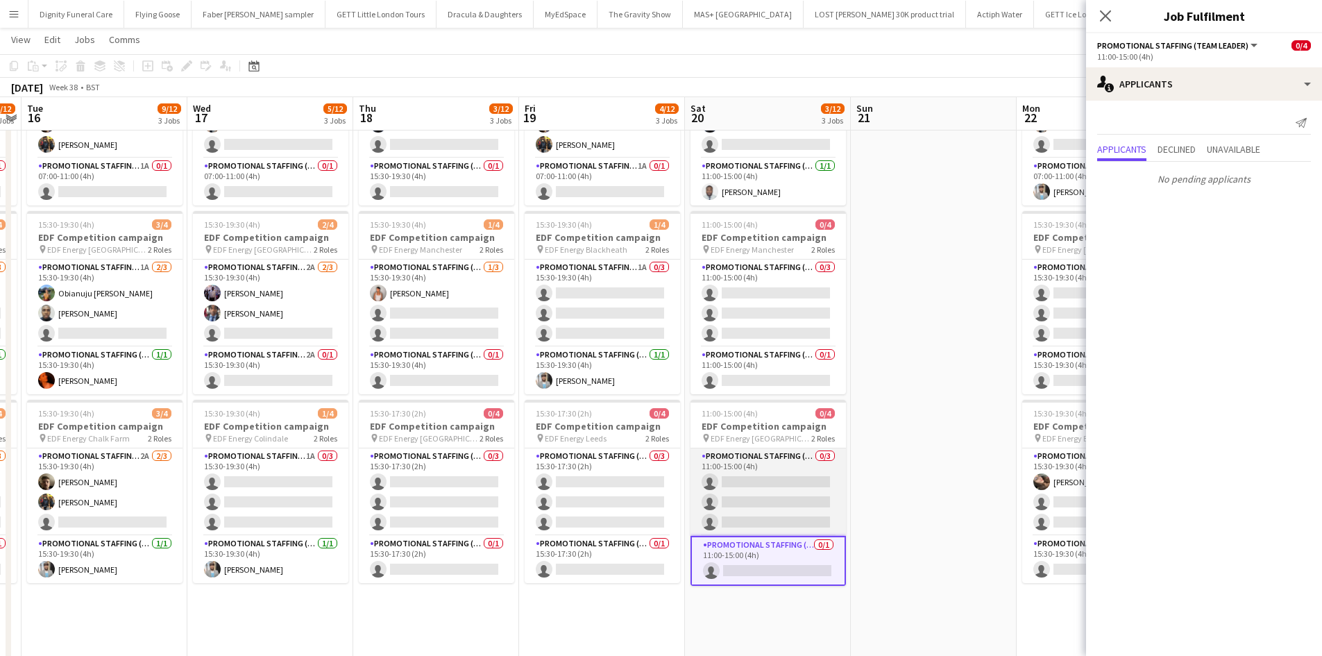
click at [782, 483] on app-card-role "Promotional Staffing (Flyering Staff) 0/3 11:00-15:00 (4h) single-neutral-actio…" at bounding box center [768, 491] width 155 height 87
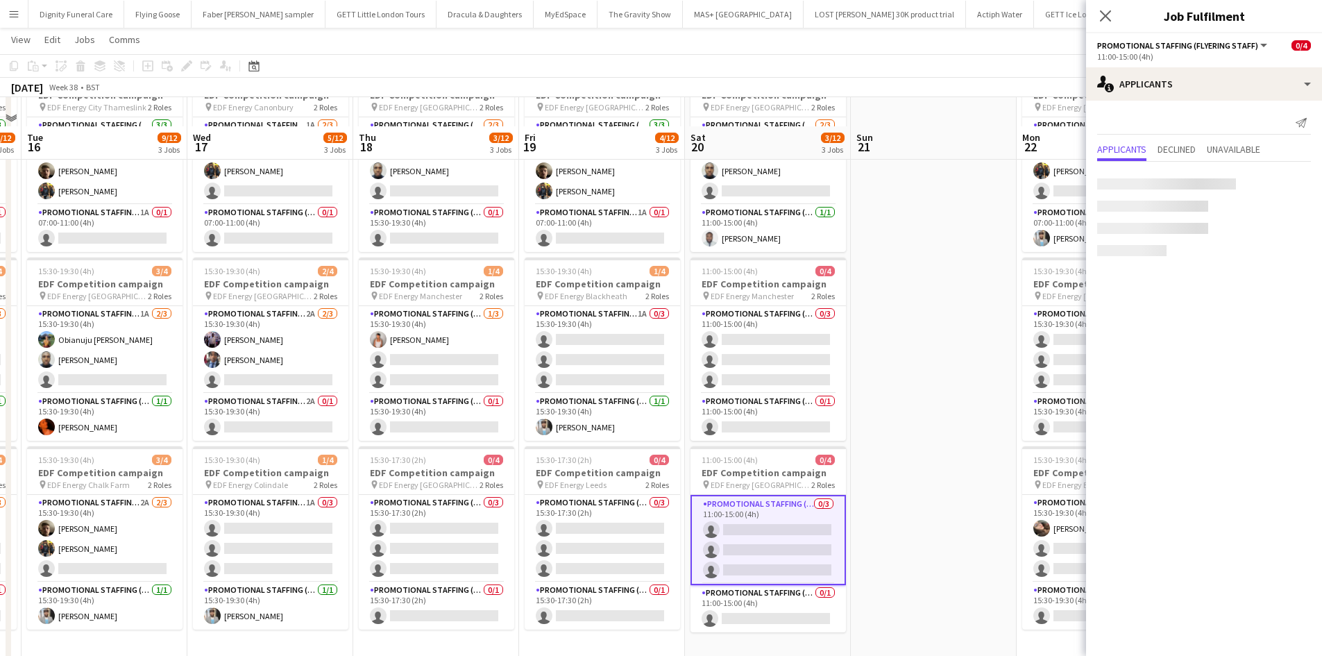
scroll to position [69, 0]
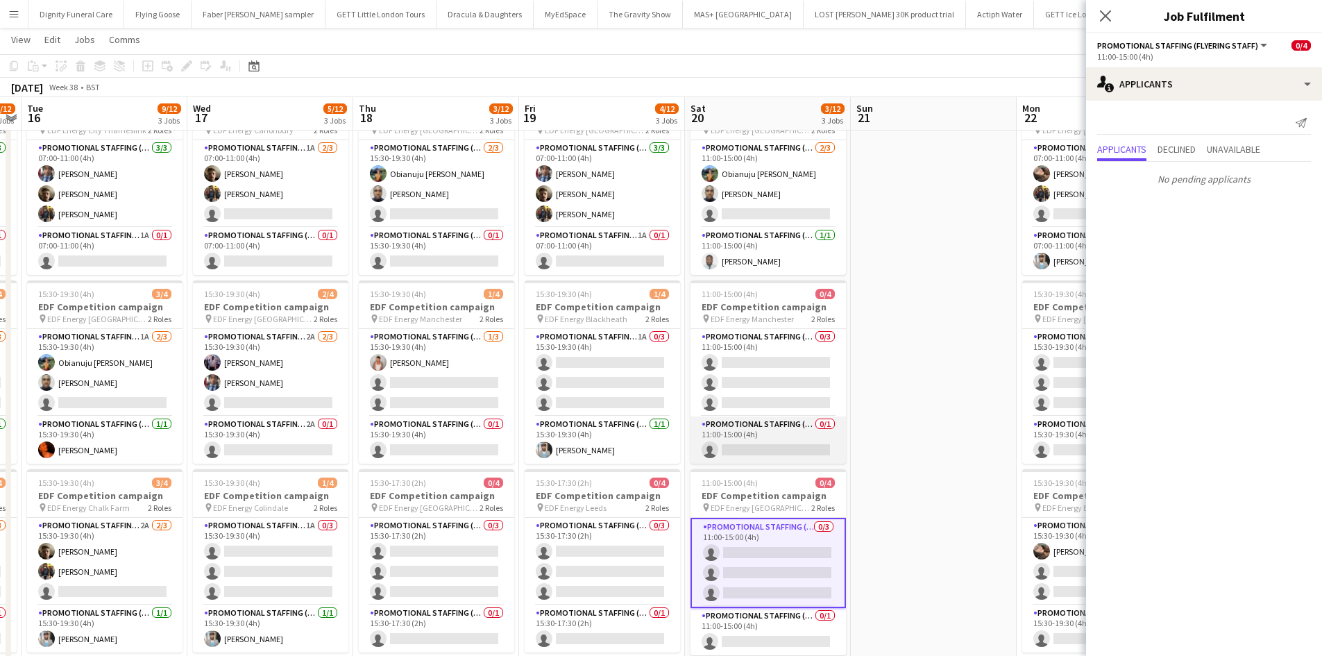
click at [779, 450] on app-card-role "Promotional Staffing (Team Leader) 0/1 11:00-15:00 (4h) single-neutral-actions" at bounding box center [768, 439] width 155 height 47
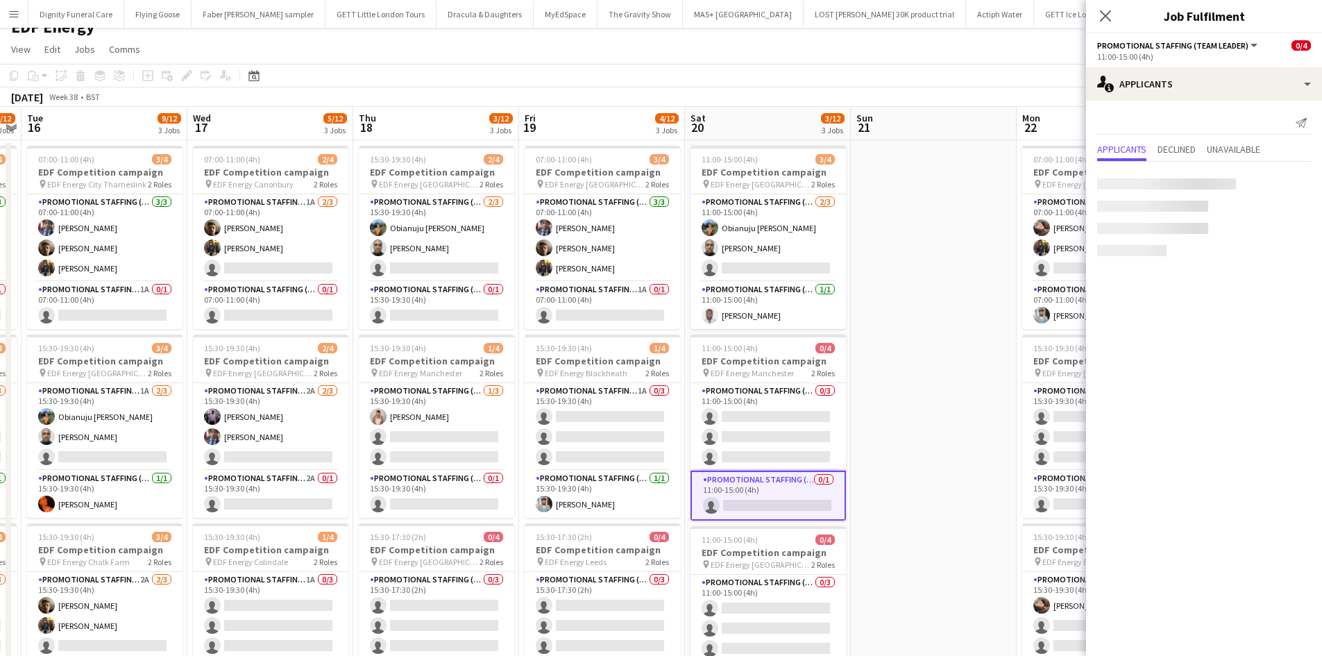
scroll to position [0, 0]
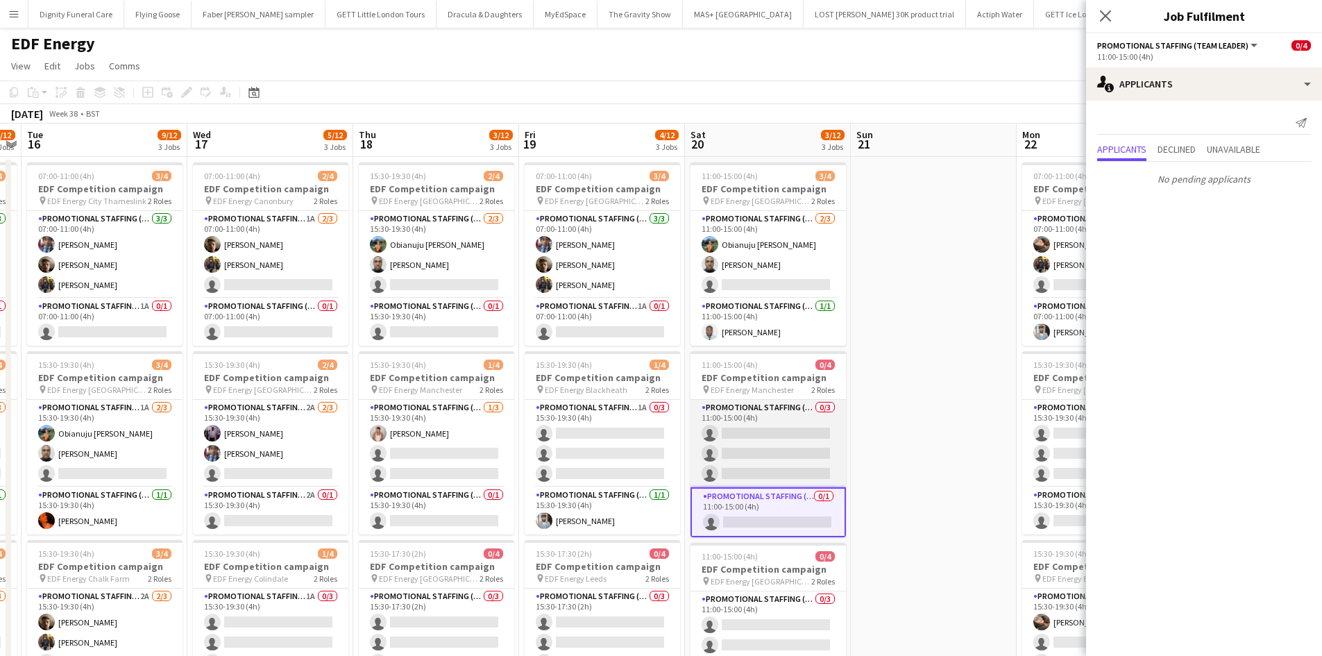
click at [784, 435] on app-card-role "Promotional Staffing (Flyering Staff) 0/3 11:00-15:00 (4h) single-neutral-actio…" at bounding box center [768, 443] width 155 height 87
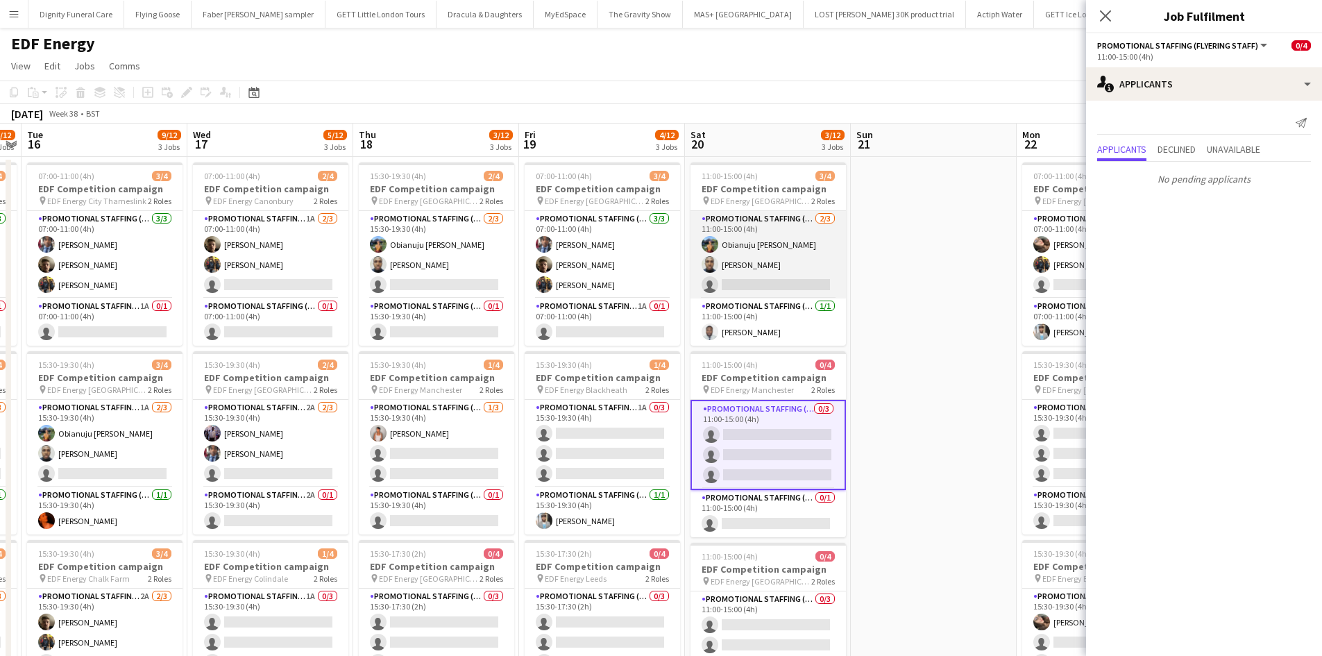
click at [776, 285] on app-card-role "Promotional Staffing (Flyering Staff) [DATE] 11:00-15:00 (4h) Obianuju [PERSON_…" at bounding box center [768, 254] width 155 height 87
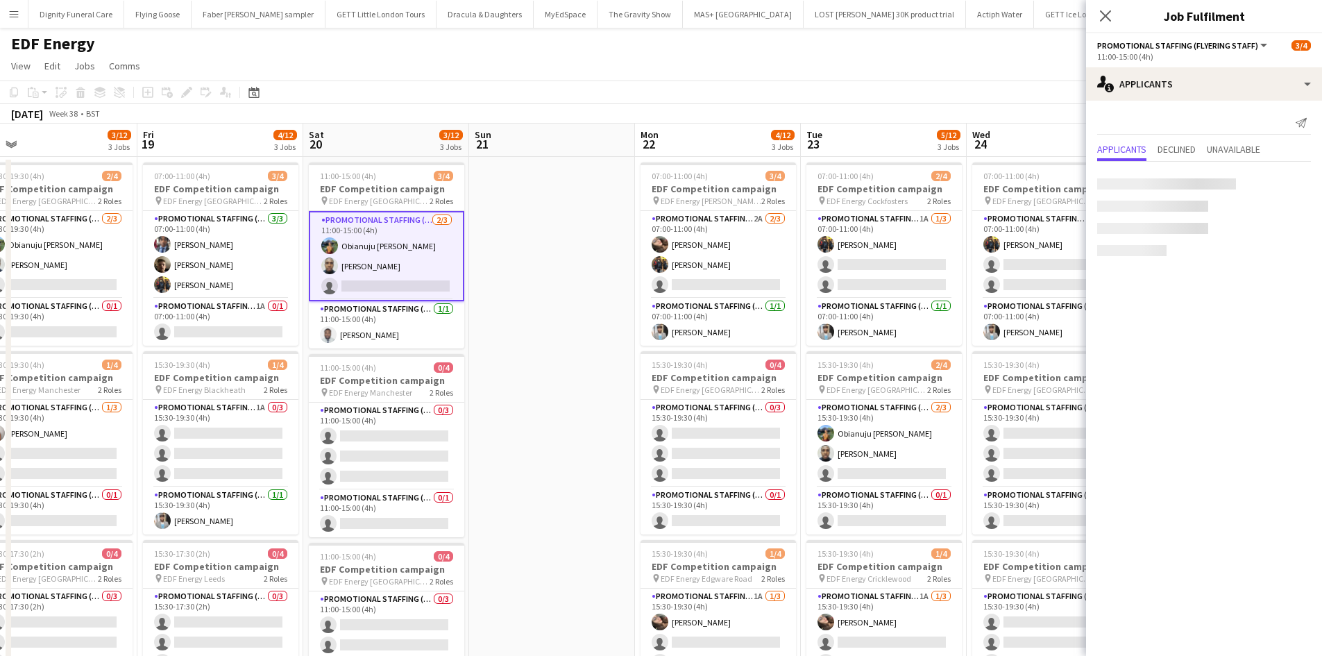
drag, startPoint x: 938, startPoint y: 459, endPoint x: 551, endPoint y: 458, distance: 387.3
click at [552, 458] on app-calendar-viewport "Sun 14 Mon 15 6/12 3 Jobs Tue 16 9/12 3 Jobs Wed 17 5/12 3 Jobs Thu 18 3/12 3 J…" at bounding box center [661, 559] width 1322 height 870
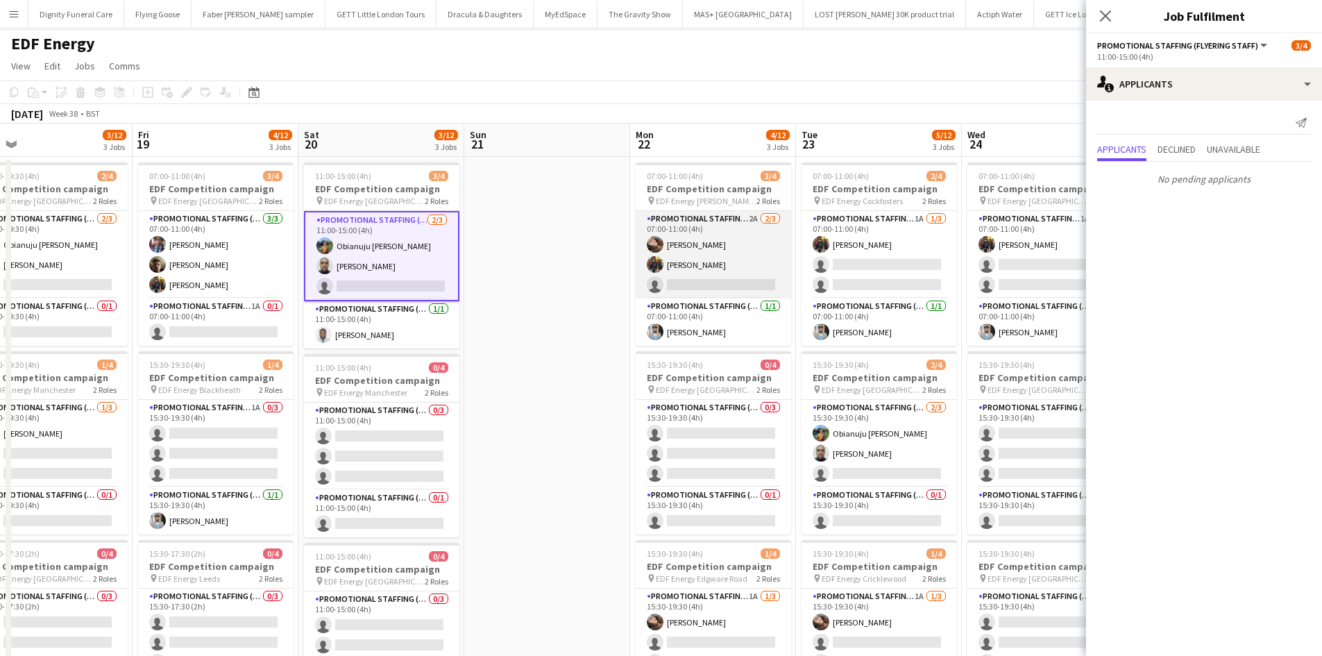
click at [724, 288] on app-card-role "Promotional Staffing (Flyering Staff) 2A [DATE] 07:00-11:00 (4h) [PERSON_NAME] …" at bounding box center [713, 254] width 155 height 87
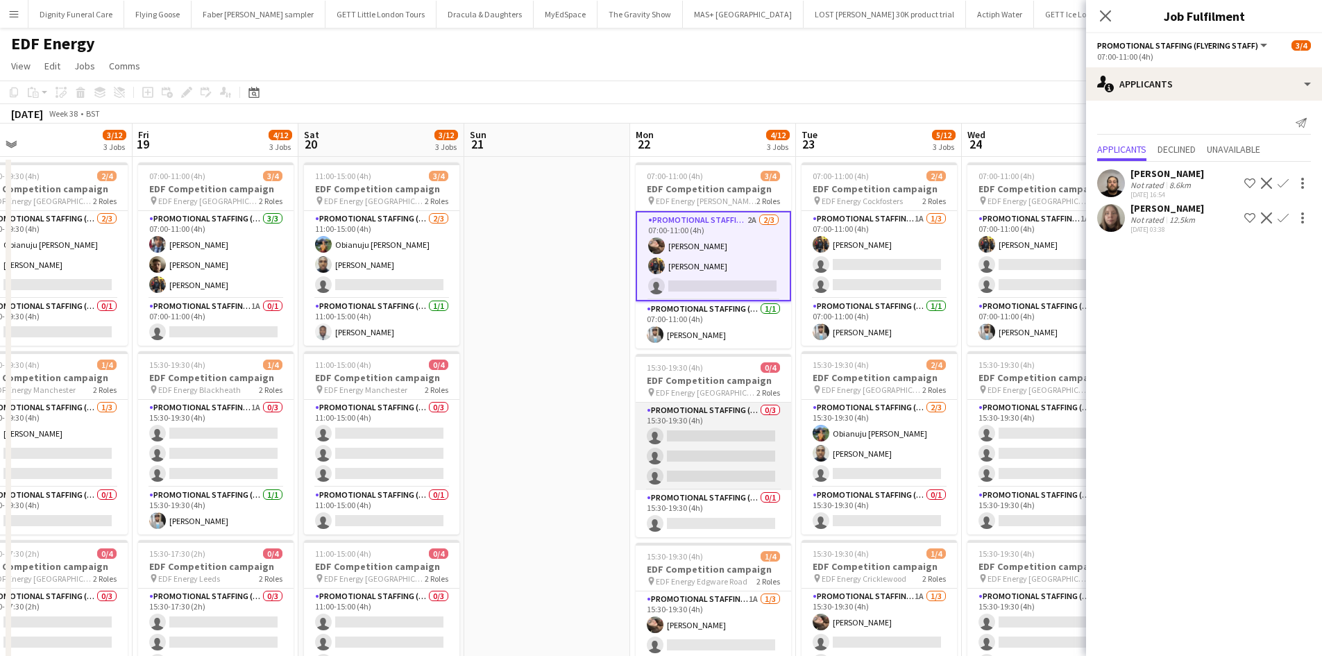
click at [768, 454] on app-card-role "Promotional Staffing (Flyering Staff) 0/3 15:30-19:30 (4h) single-neutral-actio…" at bounding box center [713, 446] width 155 height 87
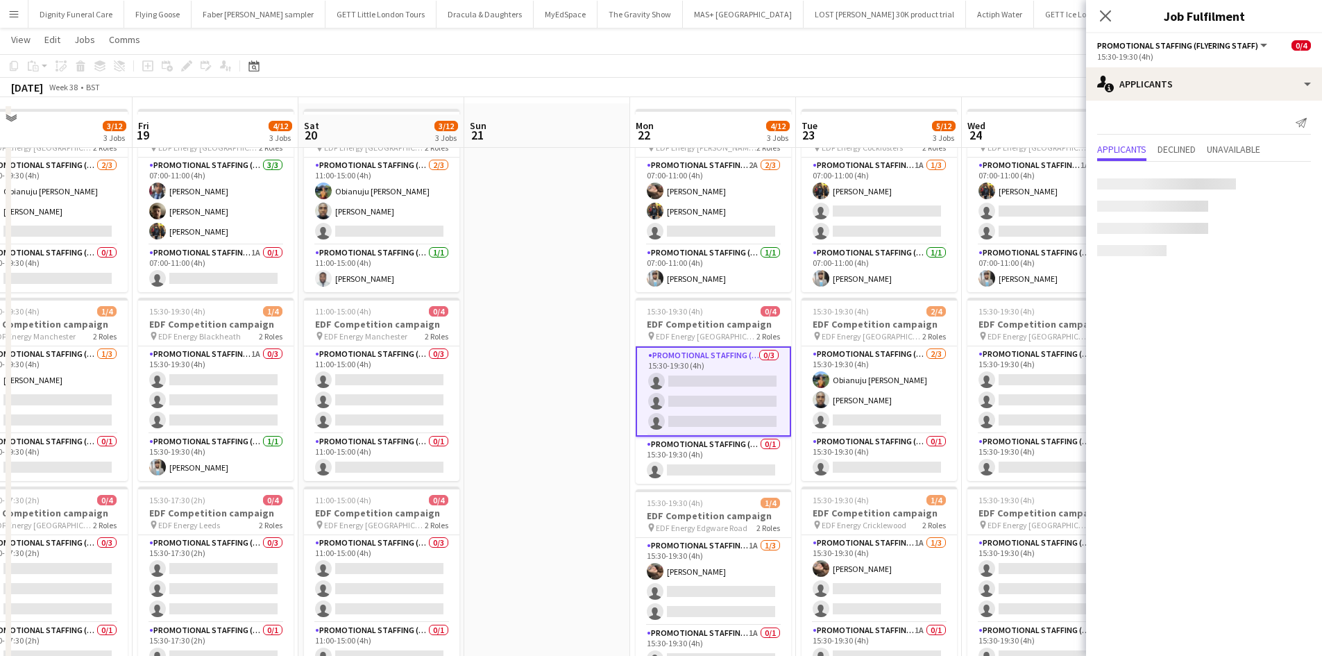
scroll to position [69, 0]
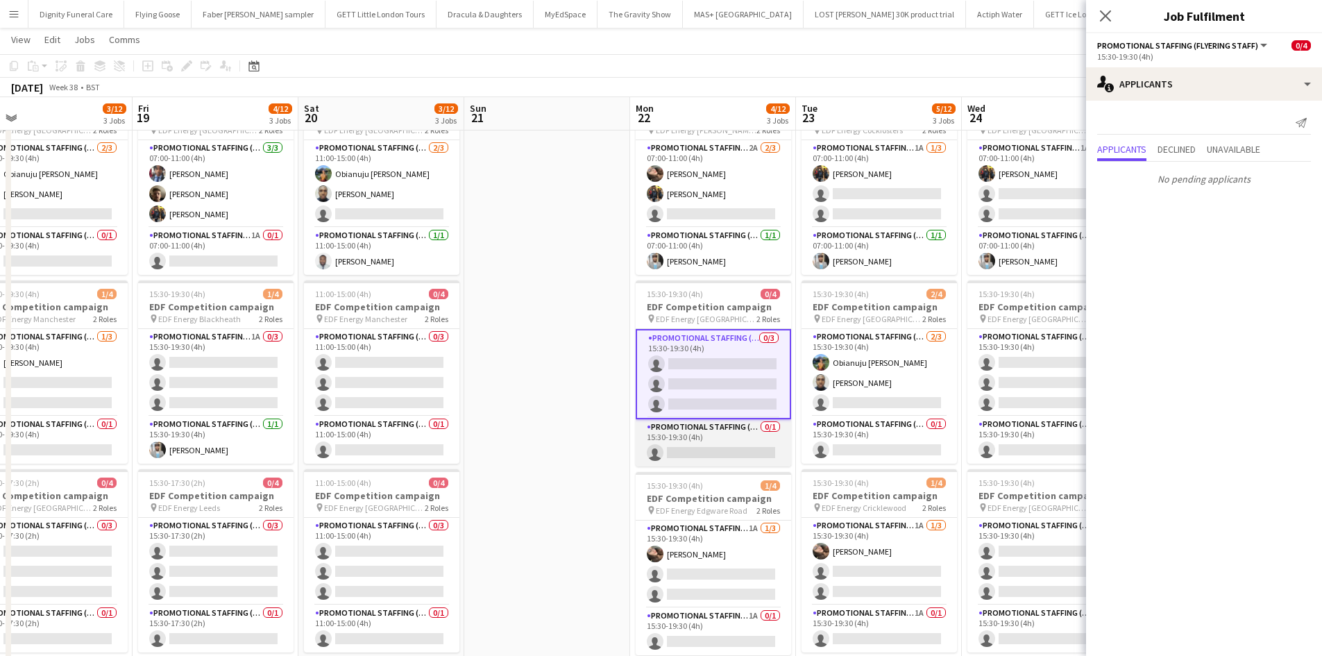
click at [707, 453] on app-card-role "Promotional Staffing (Team Leader) 0/1 15:30-19:30 (4h) single-neutral-actions" at bounding box center [713, 442] width 155 height 47
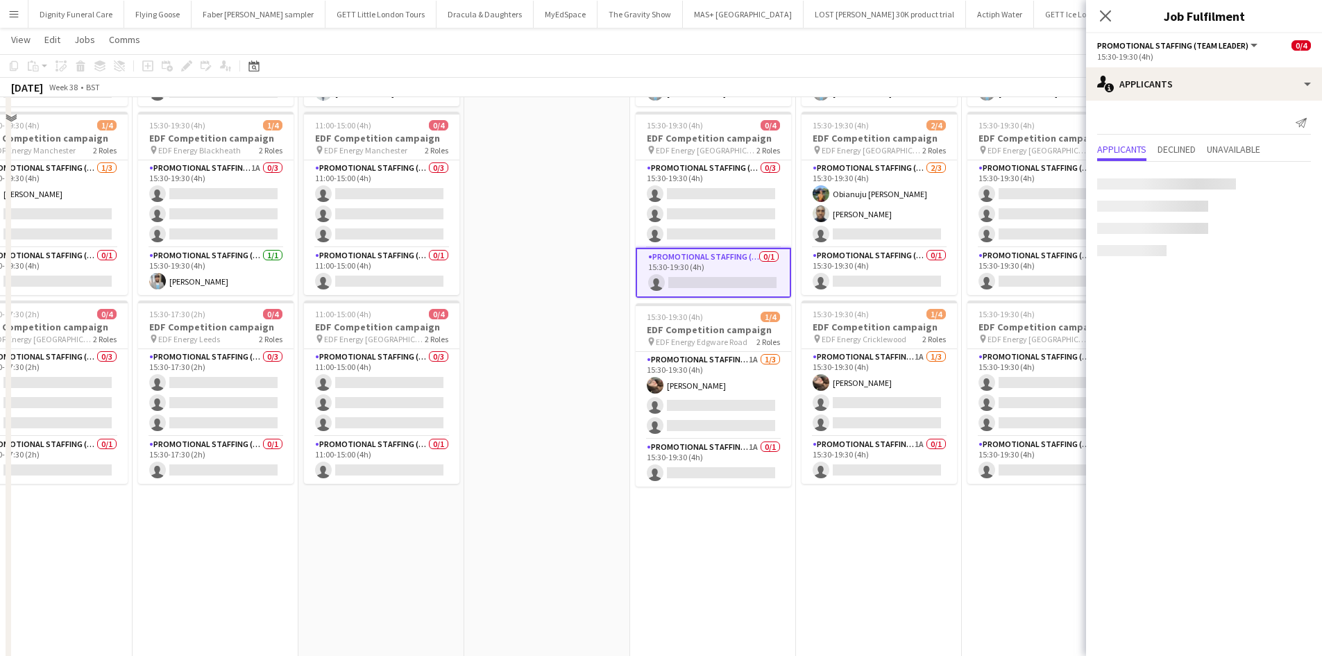
scroll to position [278, 0]
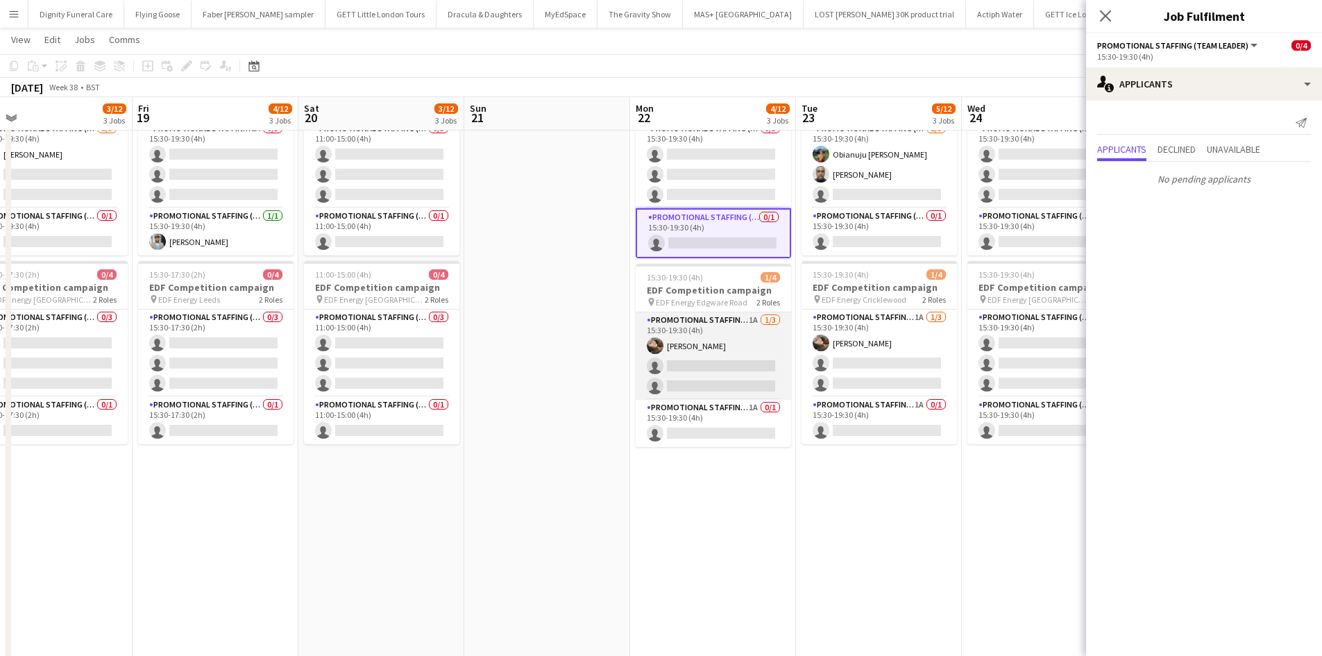
click at [691, 368] on app-card-role "Promotional Staffing (Flyering Staff) 1A [DATE] 15:30-19:30 (4h) [PERSON_NAME] …" at bounding box center [713, 355] width 155 height 87
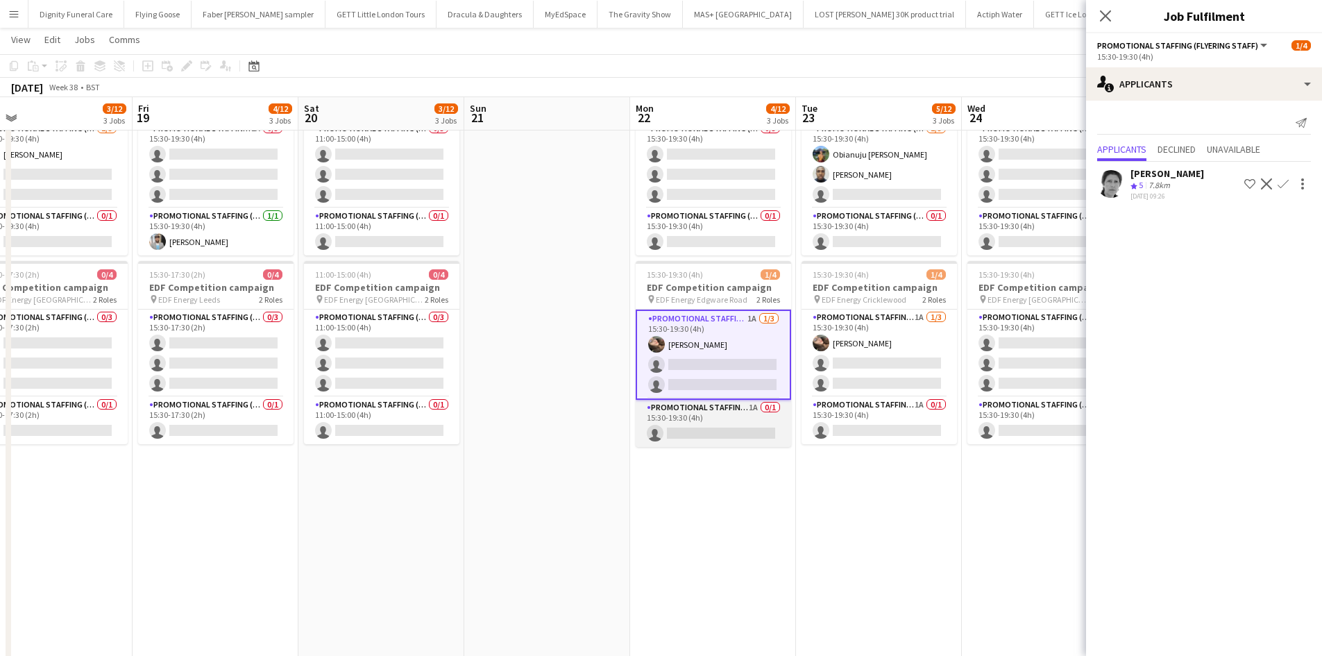
click at [718, 435] on app-card-role "Promotional Staffing (Team Leader) 1A 0/1 15:30-19:30 (4h) single-neutral-actio…" at bounding box center [713, 423] width 155 height 47
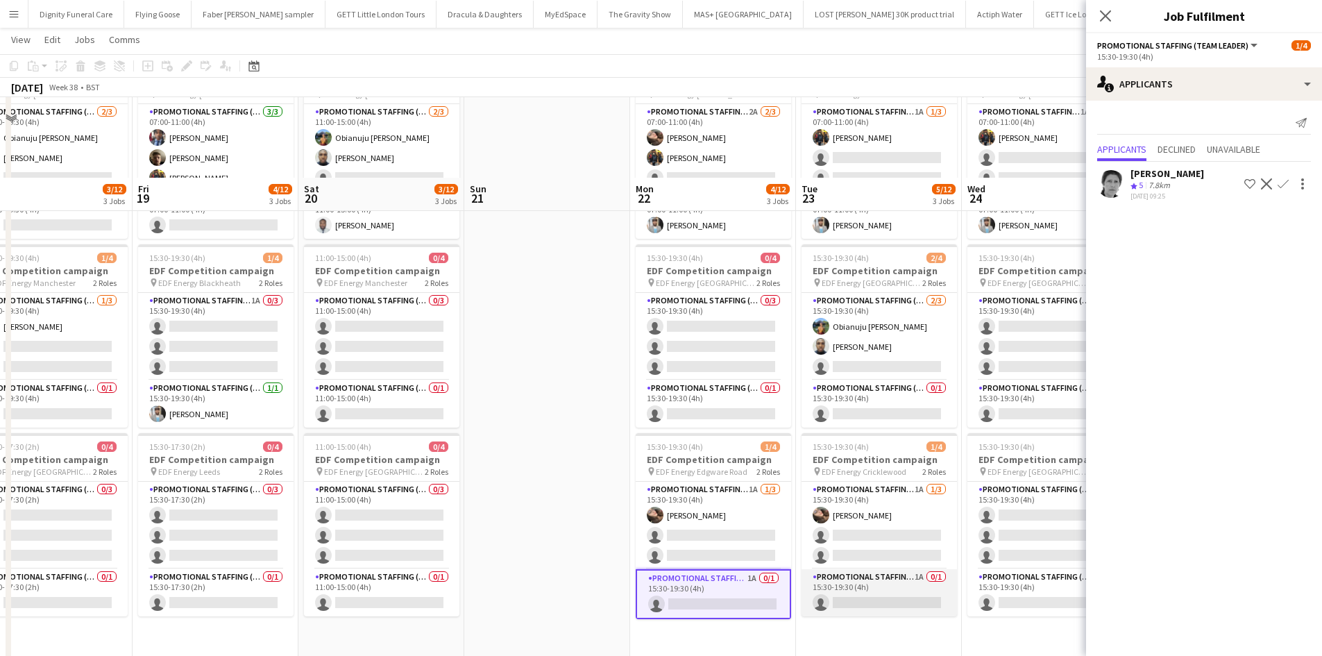
scroll to position [0, 0]
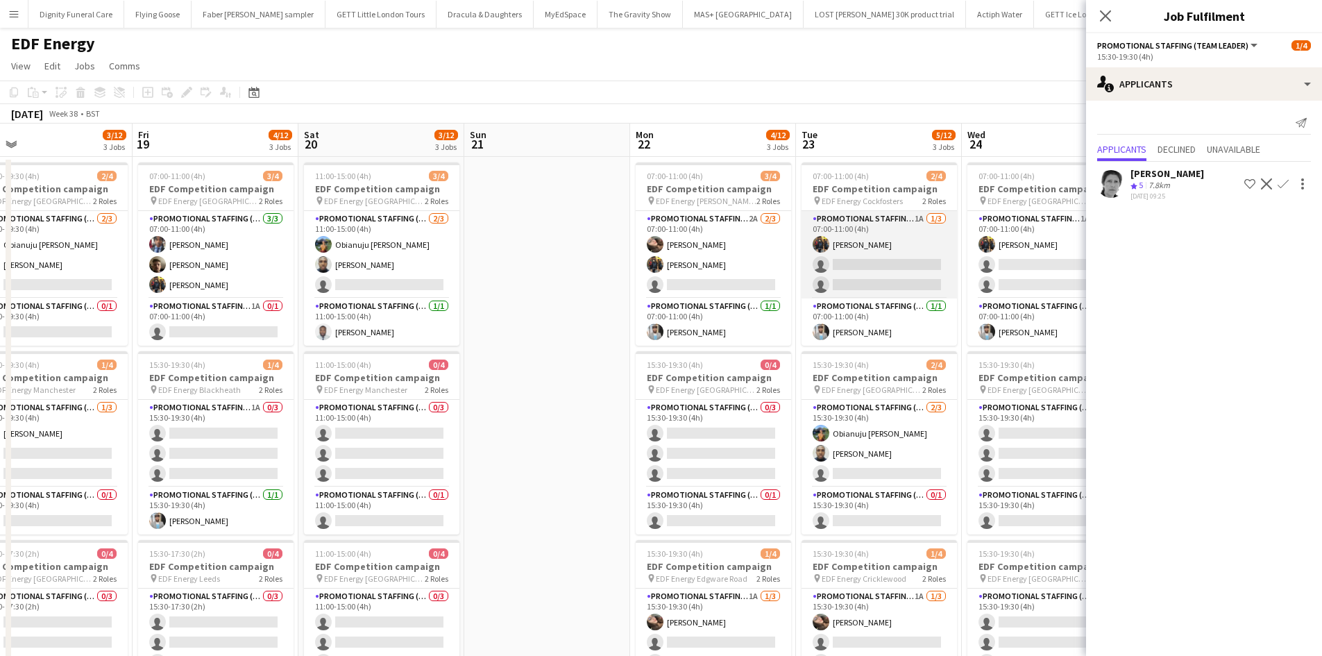
click at [882, 265] on app-card-role "Promotional Staffing (Flyering Staff) 1A [DATE] 07:00-11:00 (4h) [PERSON_NAME] …" at bounding box center [879, 254] width 155 height 87
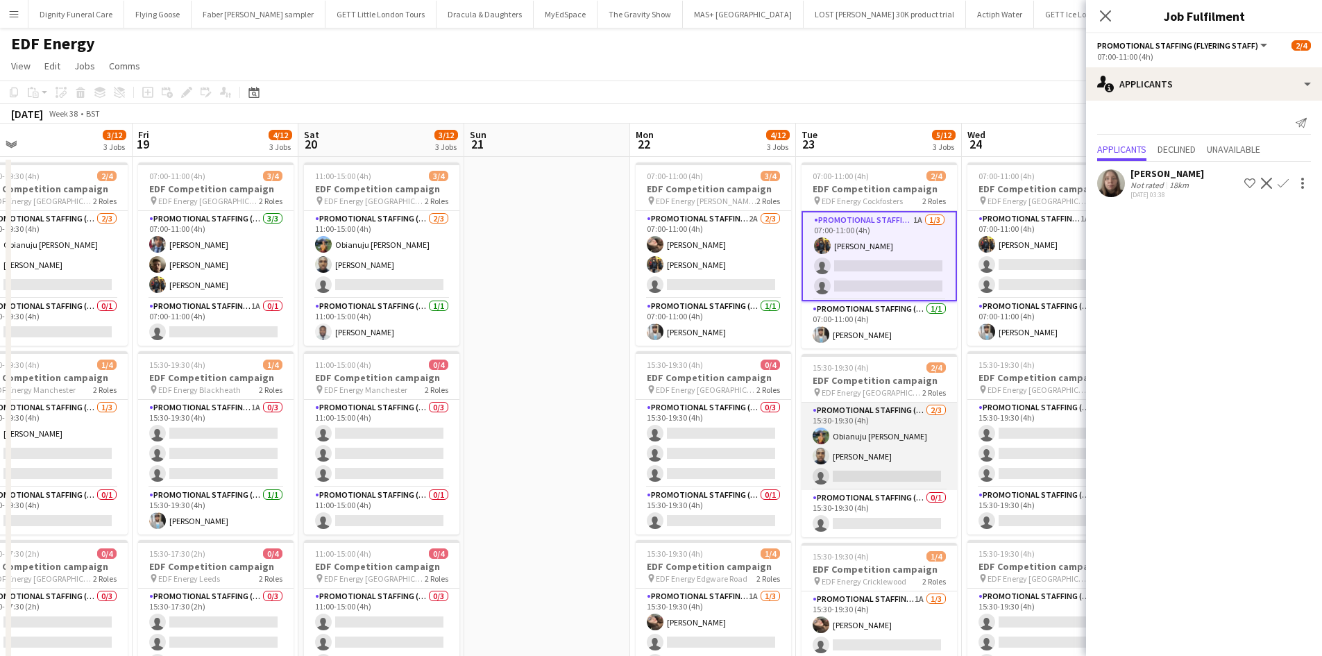
click at [903, 469] on app-card-role "Promotional Staffing (Flyering Staff) [DATE] 15:30-19:30 (4h) Obianuju [PERSON_…" at bounding box center [879, 446] width 155 height 87
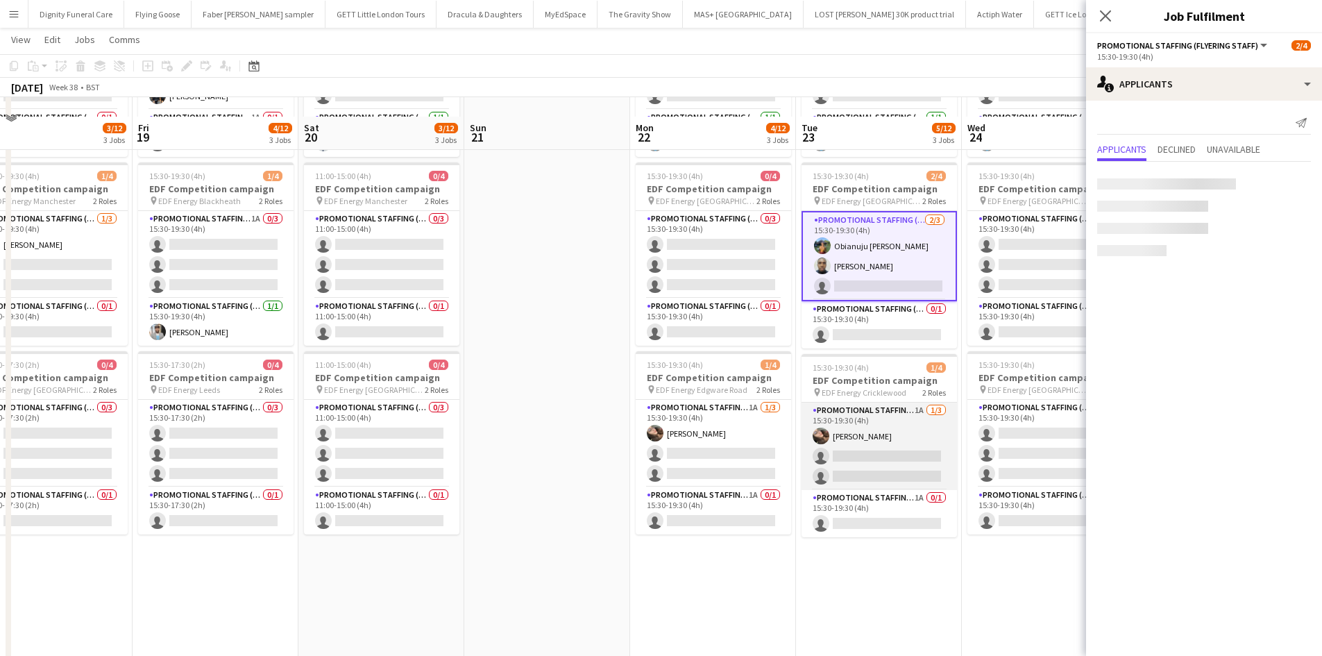
scroll to position [208, 0]
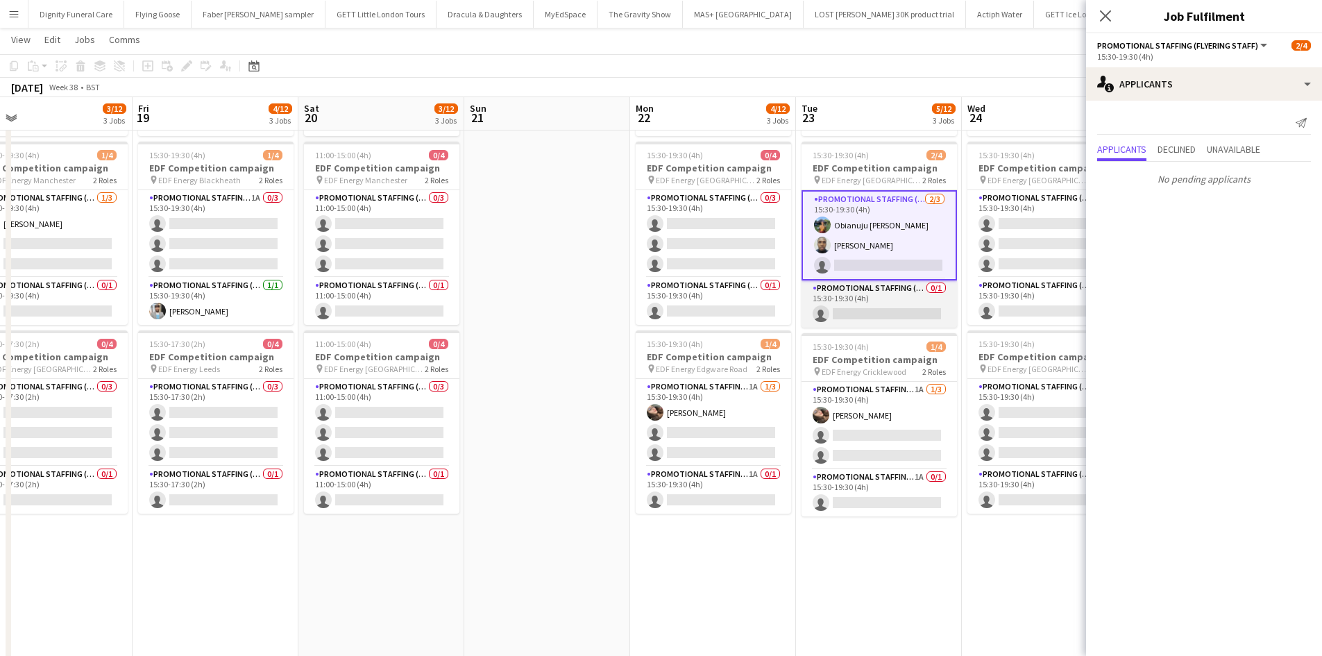
click at [861, 307] on app-card-role "Promotional Staffing (Team Leader) 0/1 15:30-19:30 (4h) single-neutral-actions" at bounding box center [879, 303] width 155 height 47
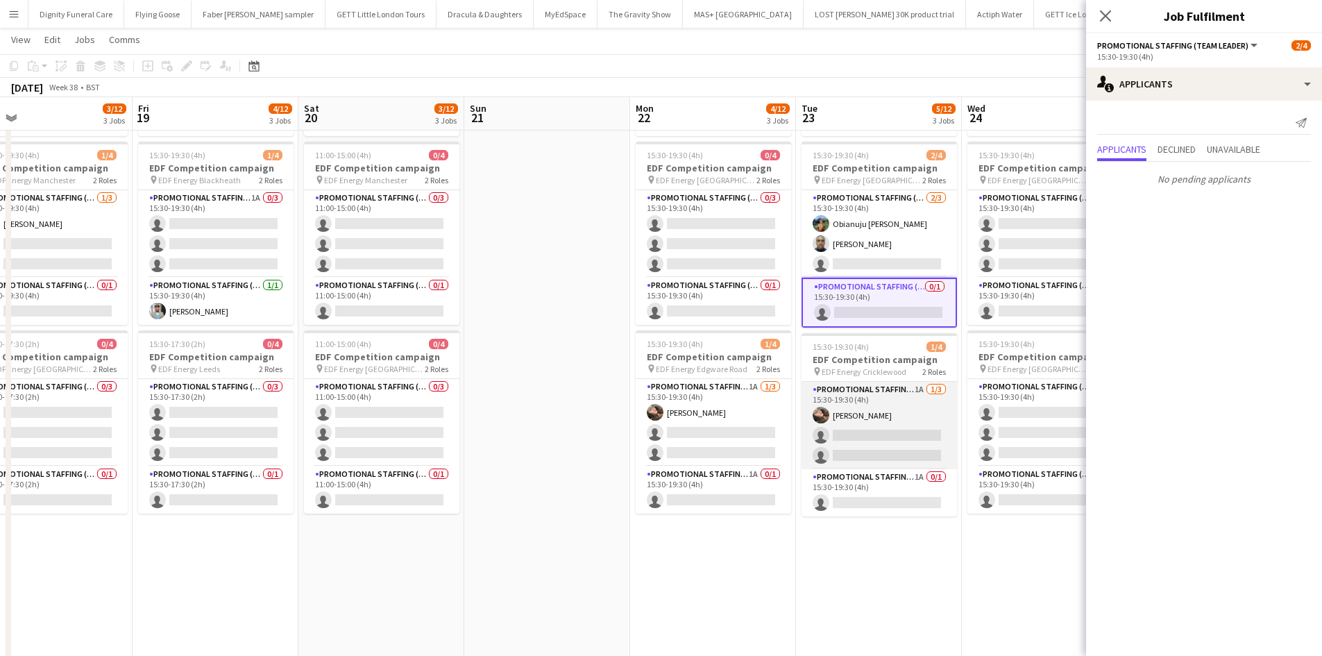
click at [886, 436] on app-card-role "Promotional Staffing (Flyering Staff) 1A [DATE] 15:30-19:30 (4h) [PERSON_NAME] …" at bounding box center [879, 425] width 155 height 87
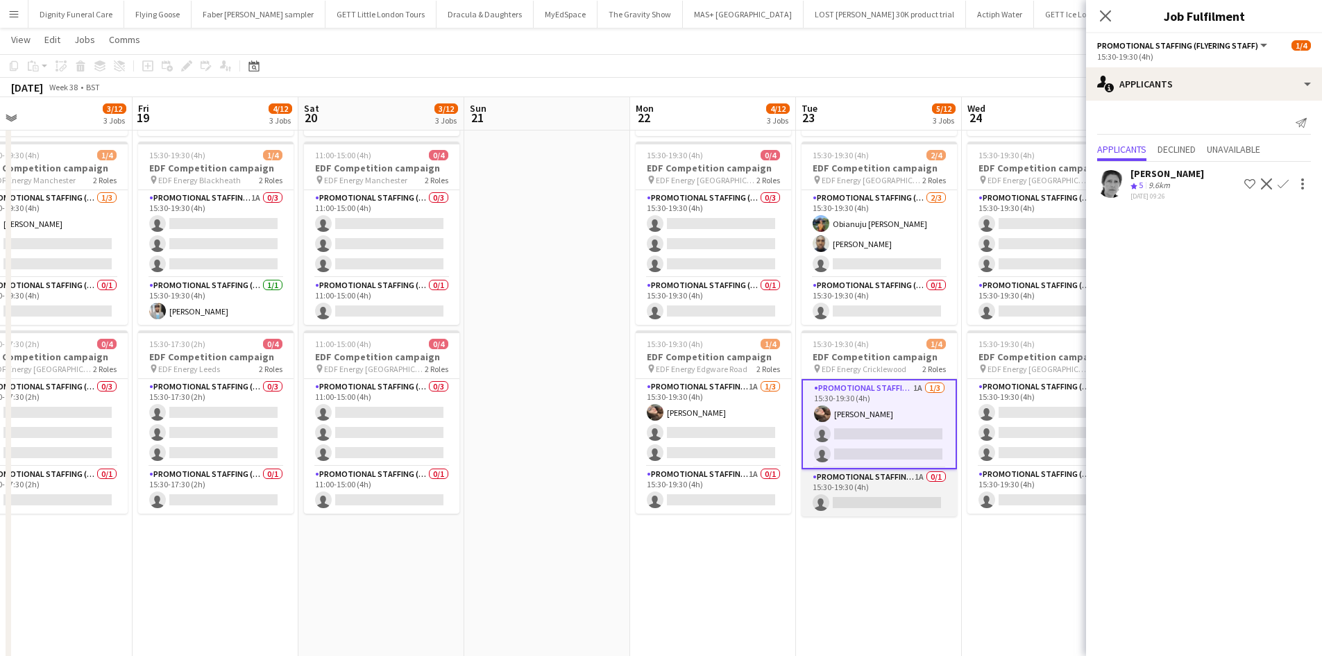
click at [882, 492] on app-card-role "Promotional Staffing (Team Leader) 1A 0/1 15:30-19:30 (4h) single-neutral-actio…" at bounding box center [879, 492] width 155 height 47
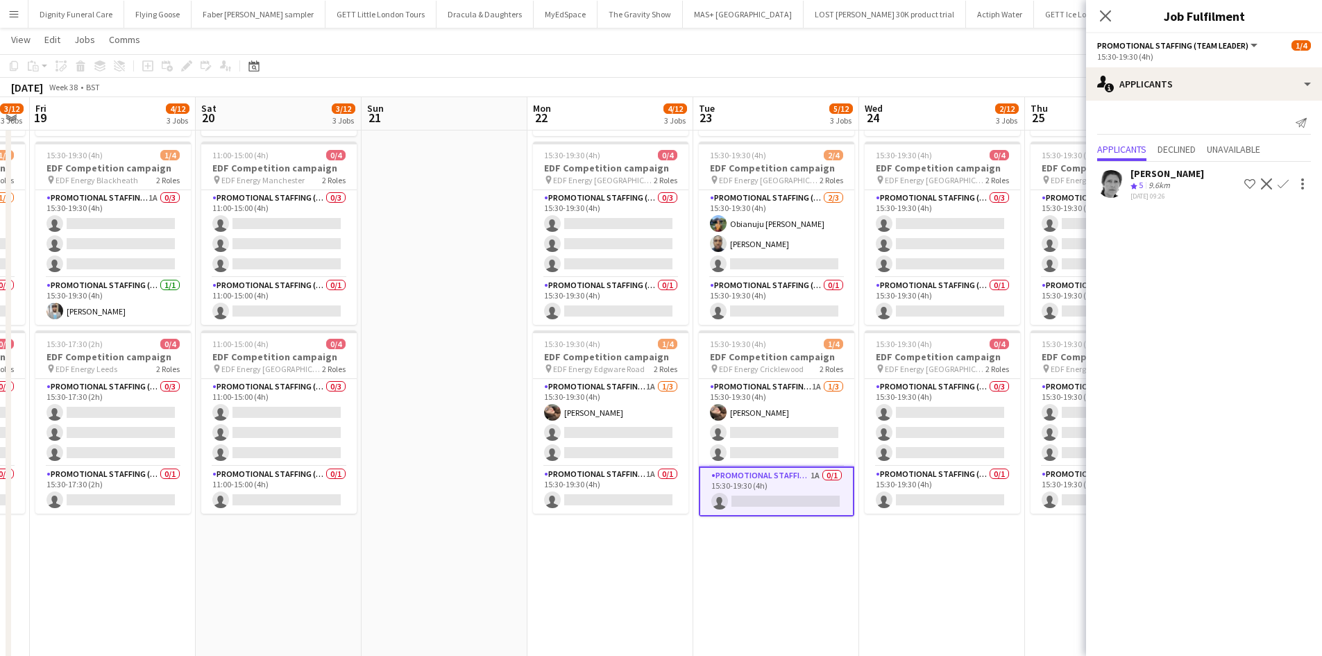
scroll to position [0, 671]
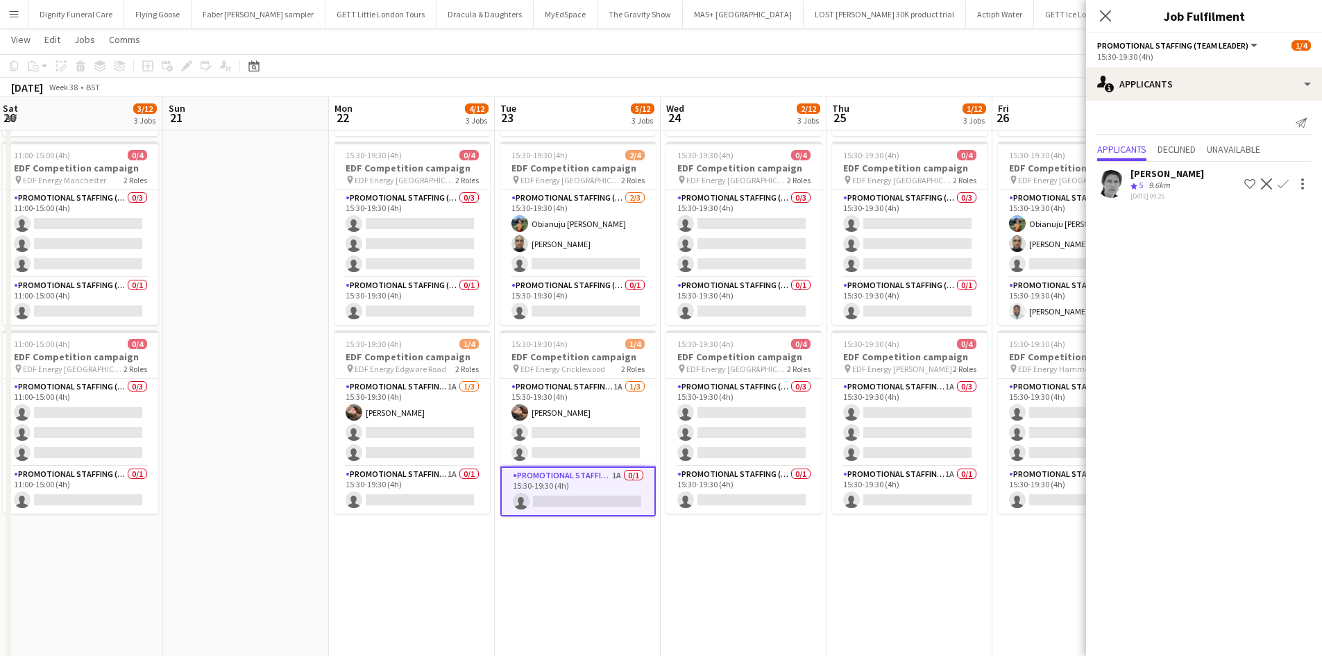
drag, startPoint x: 886, startPoint y: 587, endPoint x: 610, endPoint y: 569, distance: 276.8
click at [610, 569] on app-calendar-viewport "Tue 16 9/12 3 Jobs Wed 17 5/12 3 Jobs Thu 18 3/12 3 Jobs Fri 19 4/12 3 Jobs Sat…" at bounding box center [661, 315] width 1322 height 938
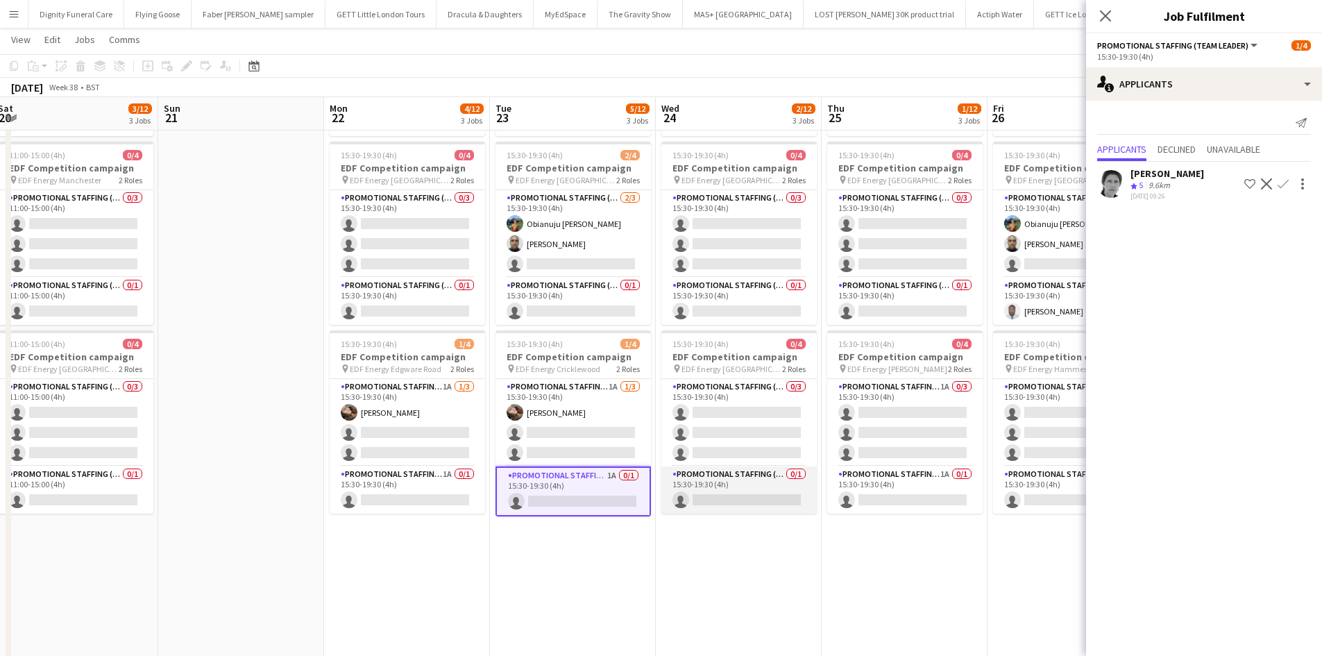
click at [745, 494] on app-card-role "Promotional Staffing (Team Leader) 0/1 15:30-19:30 (4h) single-neutral-actions" at bounding box center [738, 489] width 155 height 47
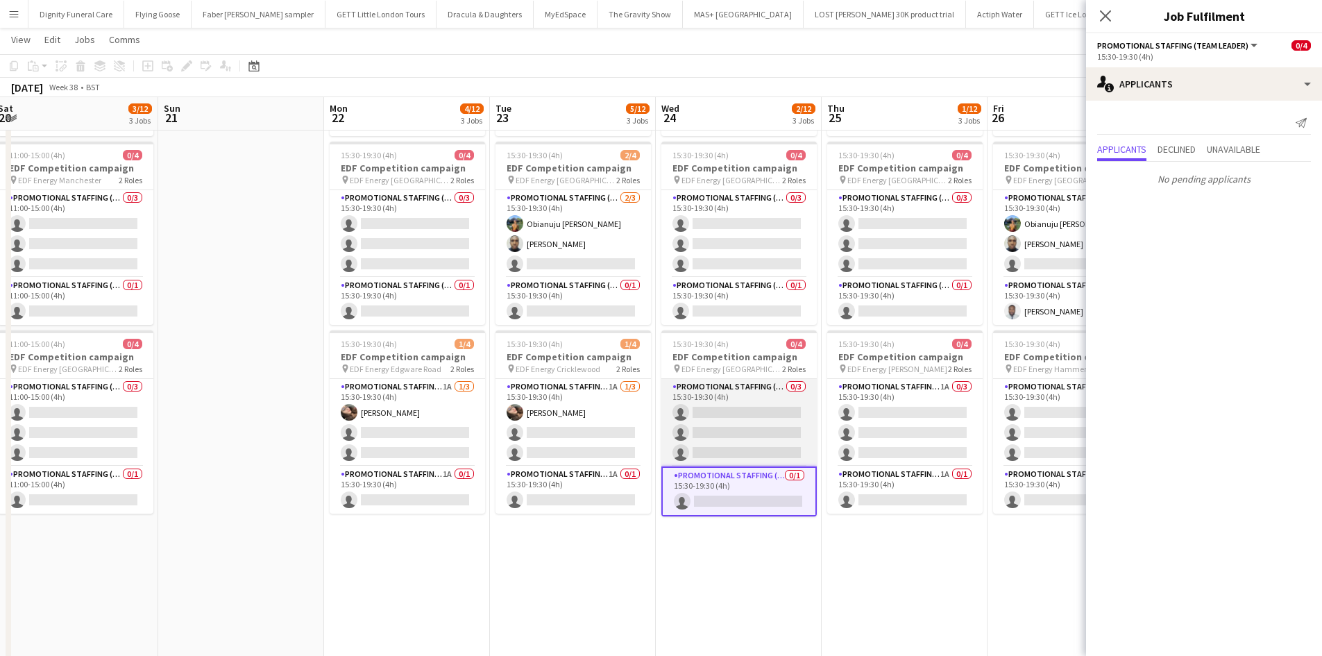
click at [739, 414] on app-card-role "Promotional Staffing (Flyering Staff) 0/3 15:30-19:30 (4h) single-neutral-actio…" at bounding box center [738, 422] width 155 height 87
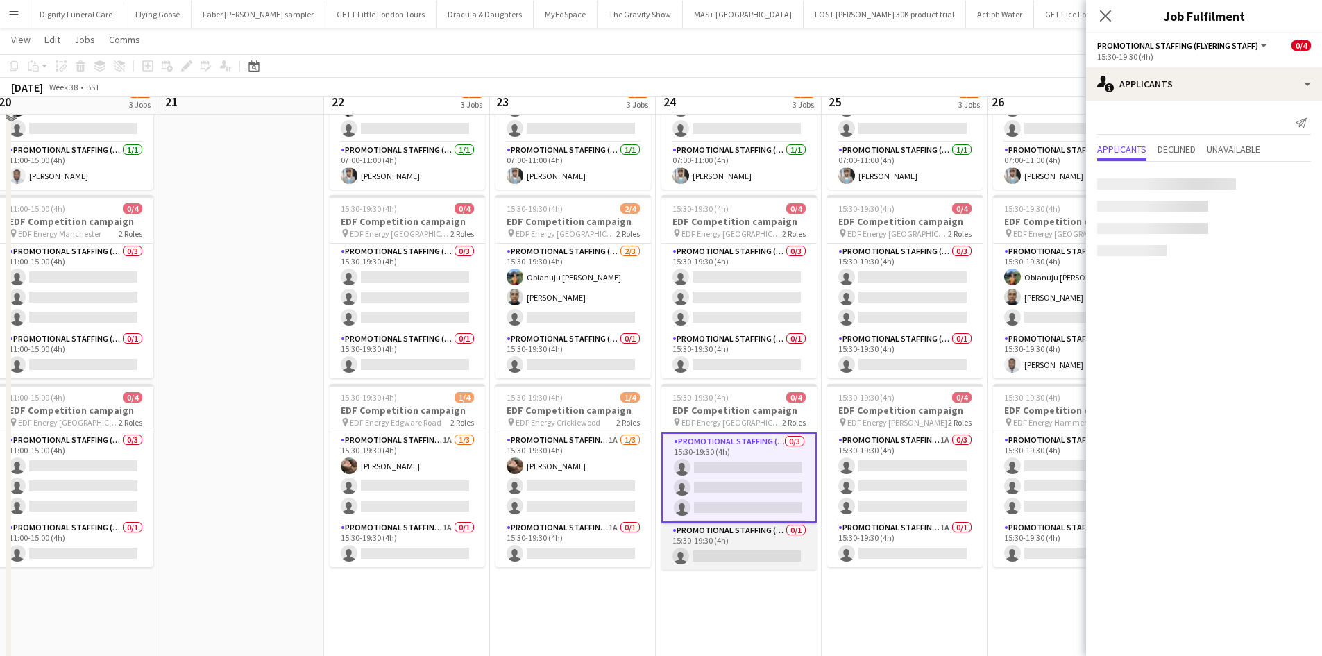
scroll to position [139, 0]
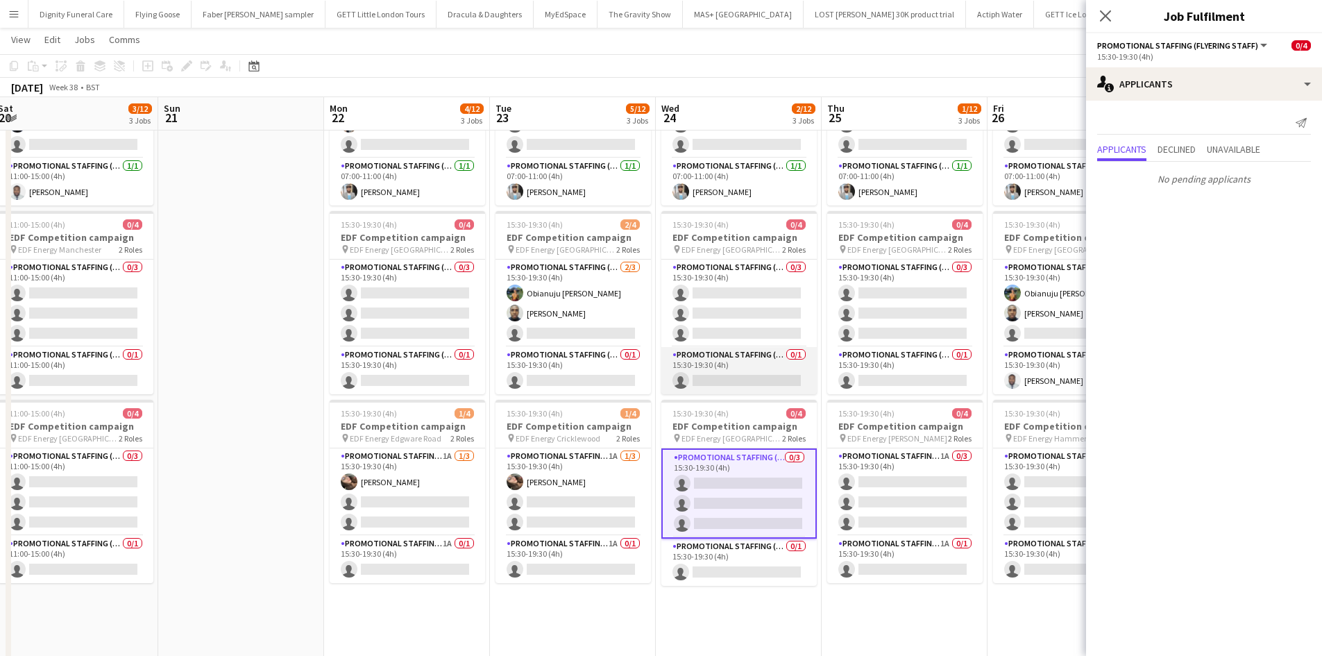
click at [738, 375] on app-card-role "Promotional Staffing (Team Leader) 0/1 15:30-19:30 (4h) single-neutral-actions" at bounding box center [738, 370] width 155 height 47
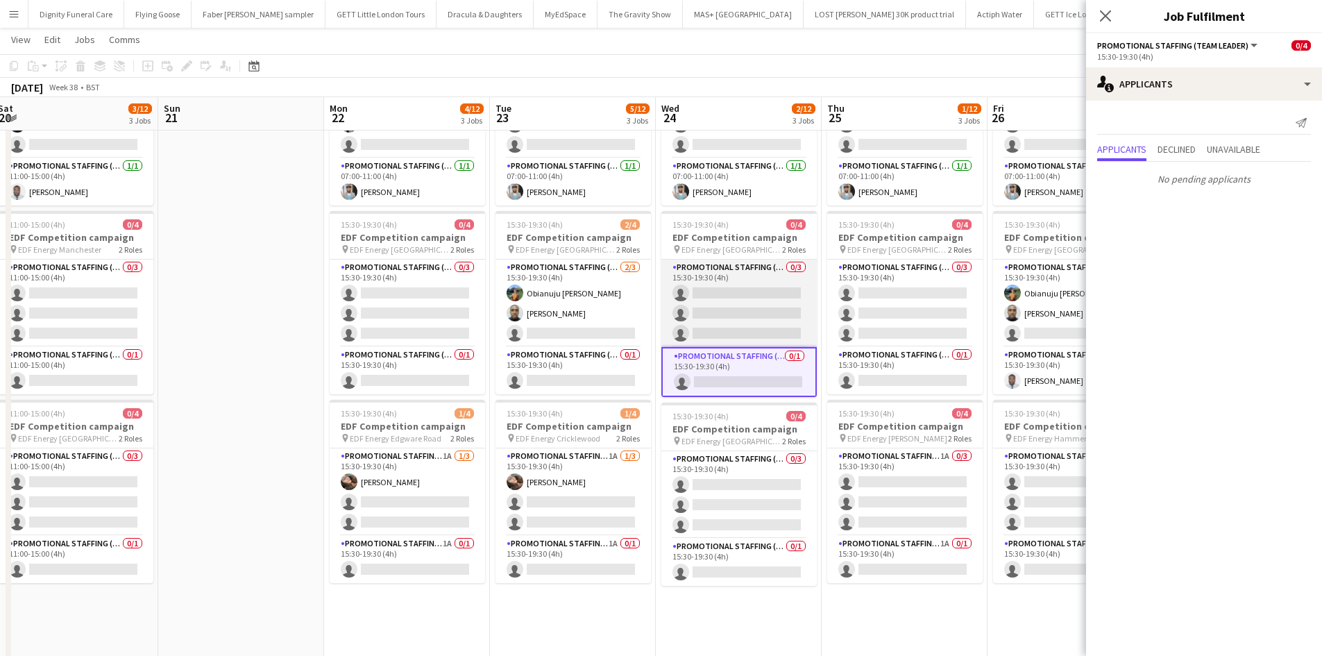
click at [755, 311] on app-card-role "Promotional Staffing (Flyering Staff) 0/3 15:30-19:30 (4h) single-neutral-actio…" at bounding box center [738, 303] width 155 height 87
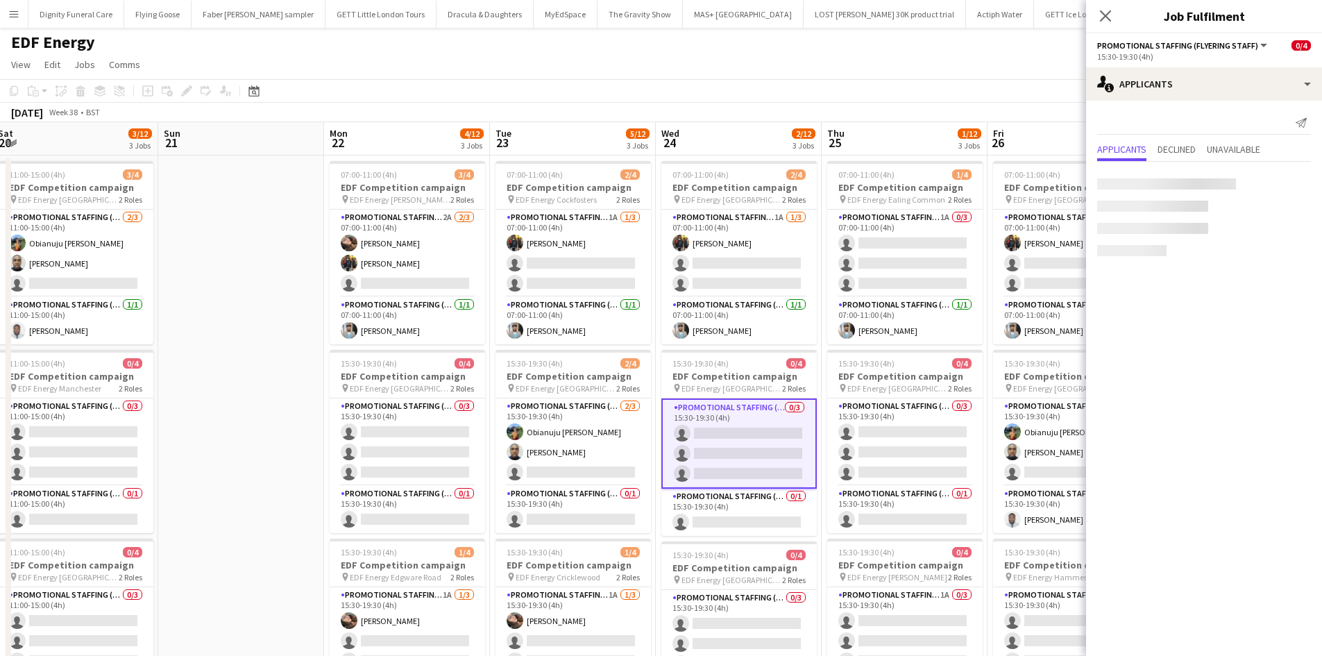
scroll to position [0, 0]
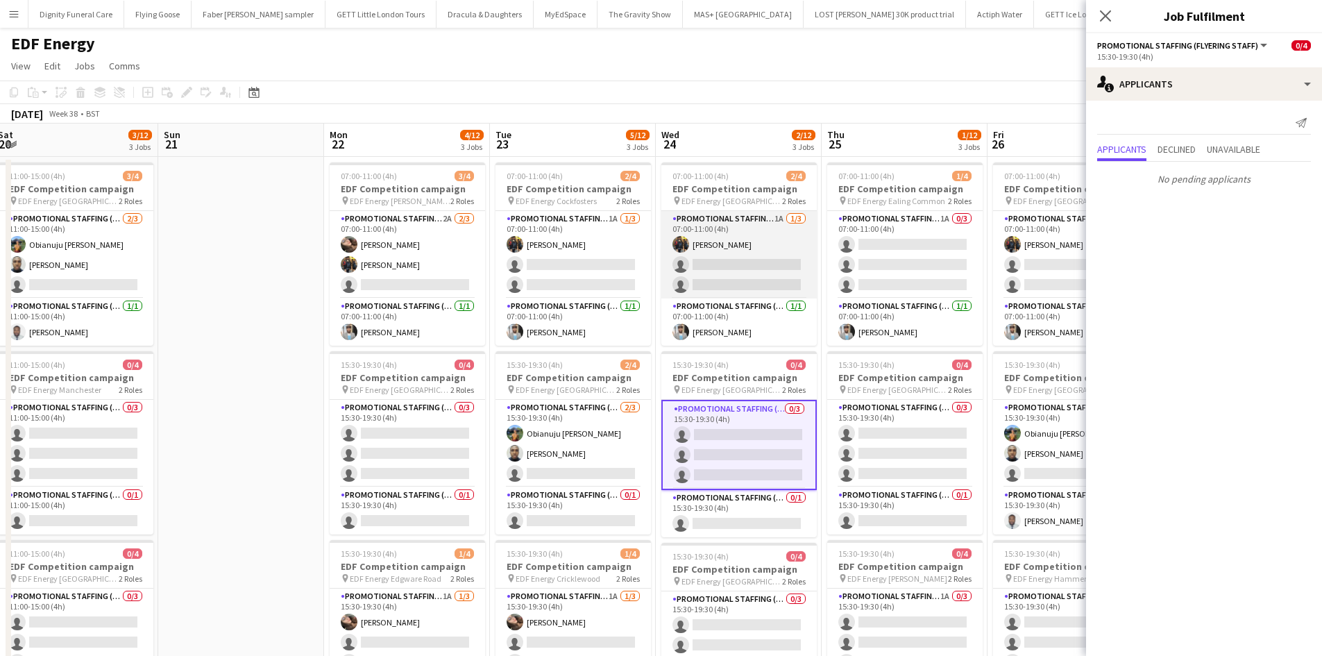
click at [748, 267] on app-card-role "Promotional Staffing (Flyering Staff) 1A [DATE] 07:00-11:00 (4h) [PERSON_NAME] …" at bounding box center [738, 254] width 155 height 87
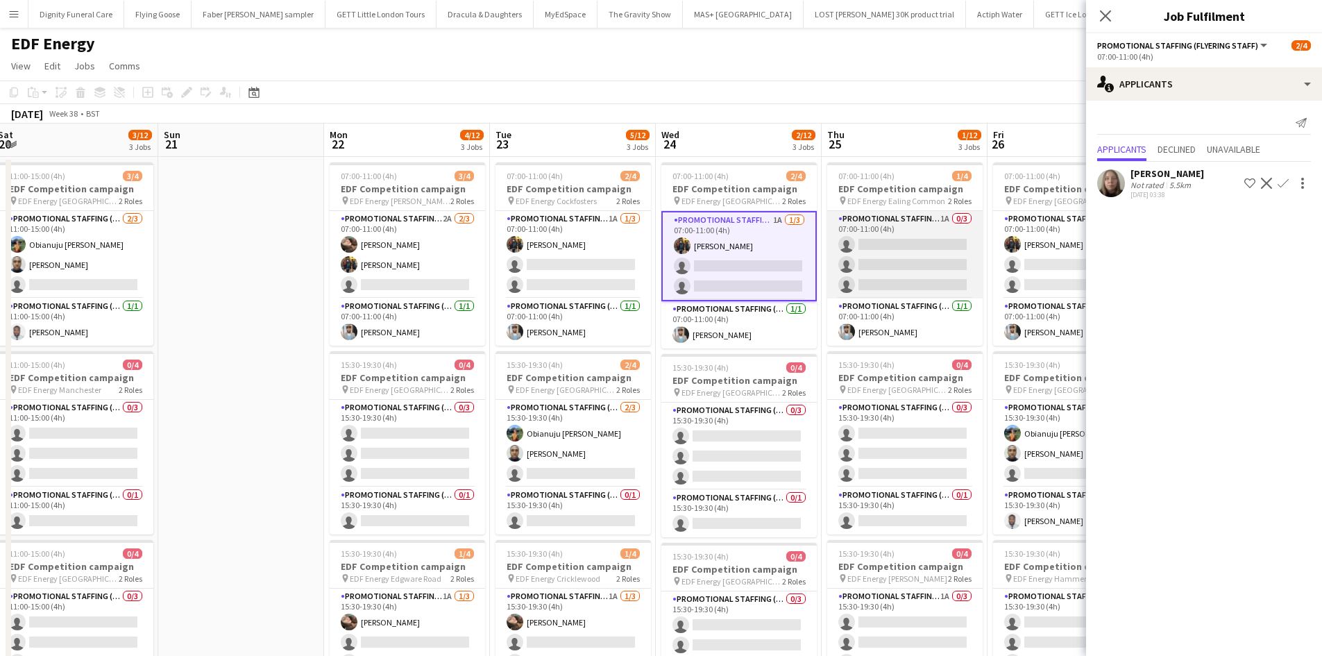
click at [913, 265] on app-card-role "Promotional Staffing (Flyering Staff) 1A 0/3 07:00-11:00 (4h) single-neutral-ac…" at bounding box center [904, 254] width 155 height 87
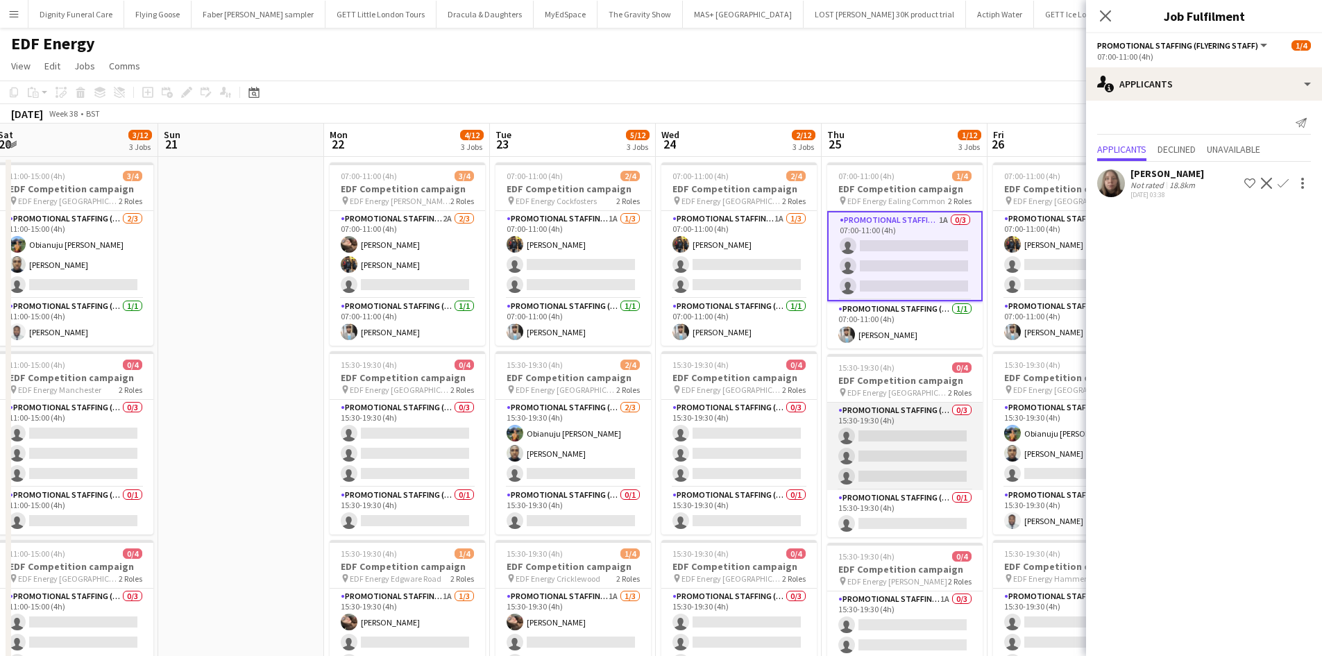
click at [932, 444] on app-card-role "Promotional Staffing (Flyering Staff) 0/3 15:30-19:30 (4h) single-neutral-actio…" at bounding box center [904, 446] width 155 height 87
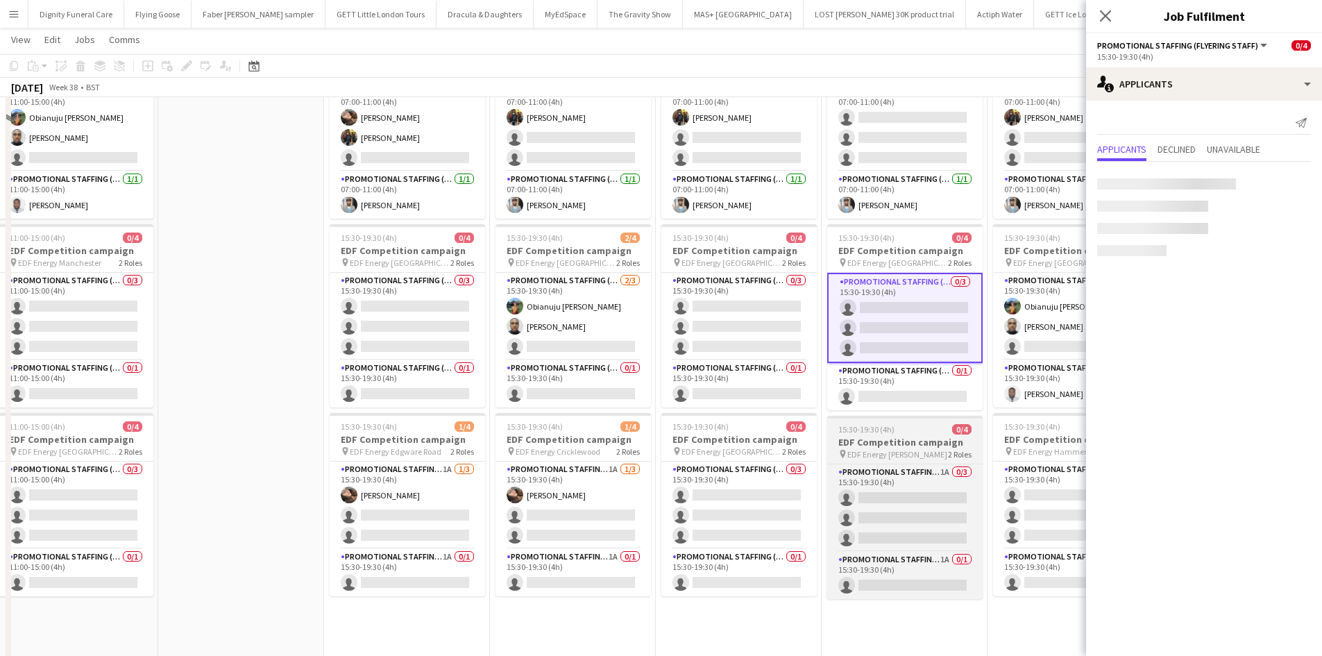
scroll to position [139, 0]
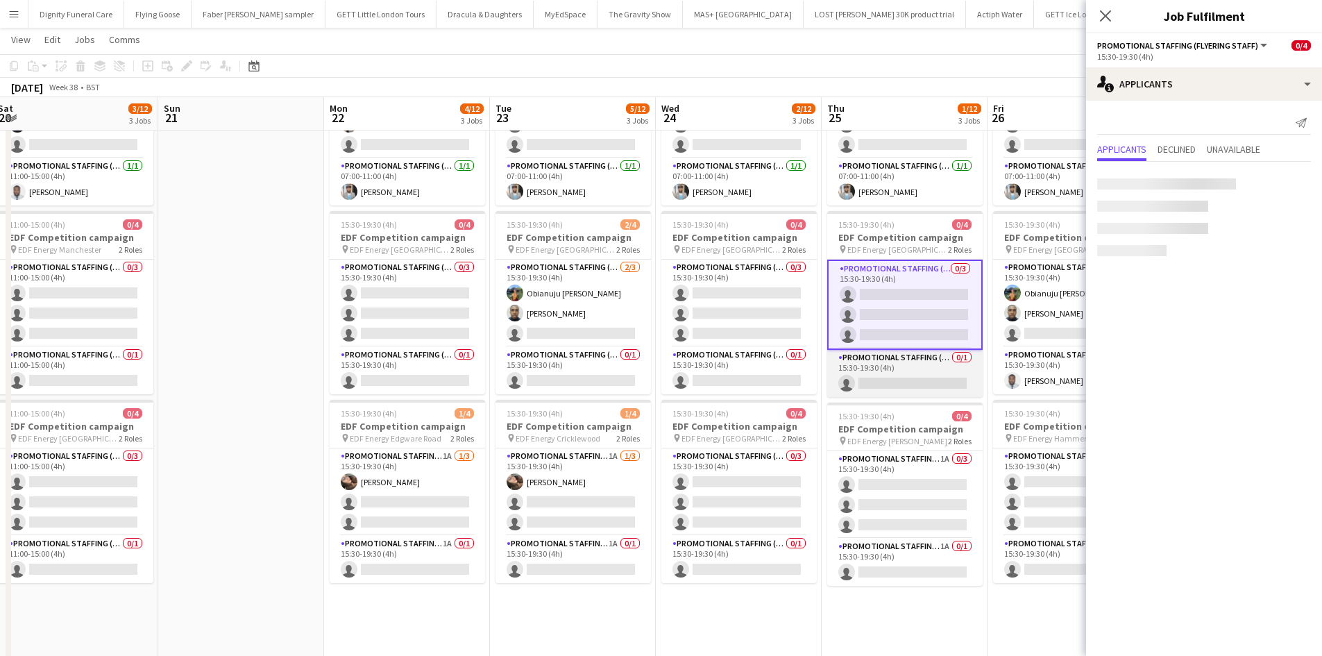
click at [907, 374] on app-card-role "Promotional Staffing (Team Leader) 0/1 15:30-19:30 (4h) single-neutral-actions" at bounding box center [904, 373] width 155 height 47
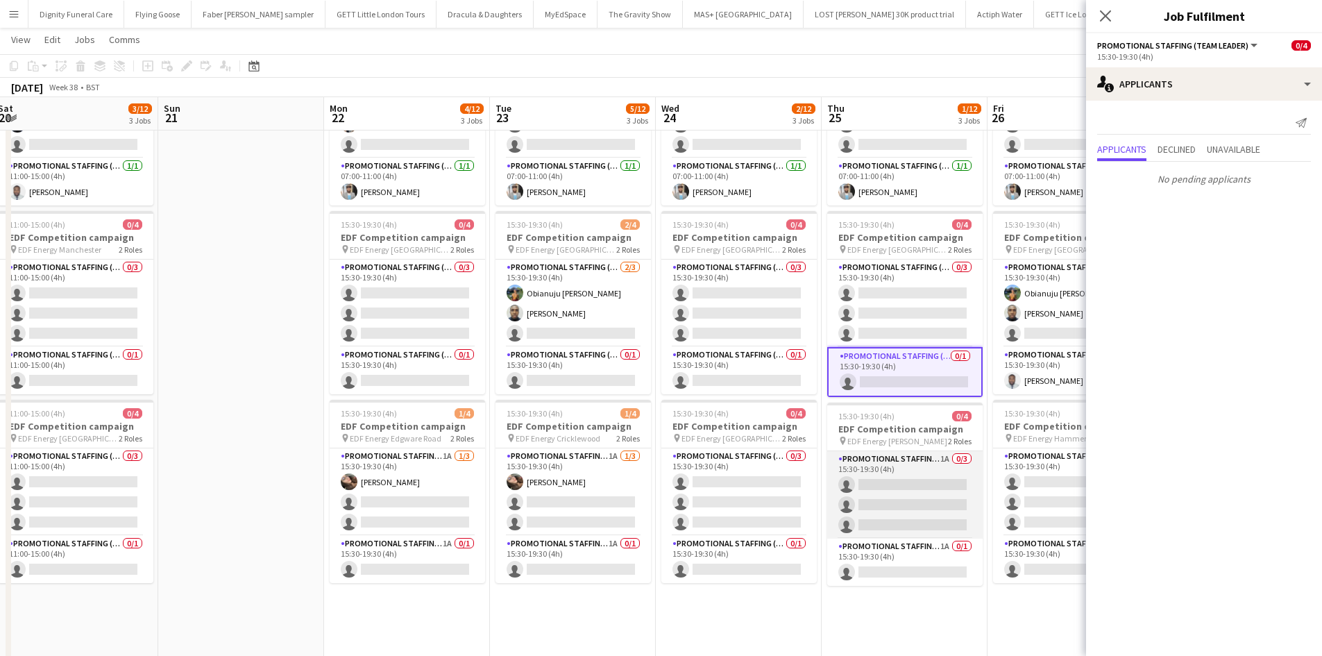
click at [905, 486] on app-card-role "Promotional Staffing (Flyering Staff) 1A 0/3 15:30-19:30 (4h) single-neutral-ac…" at bounding box center [904, 494] width 155 height 87
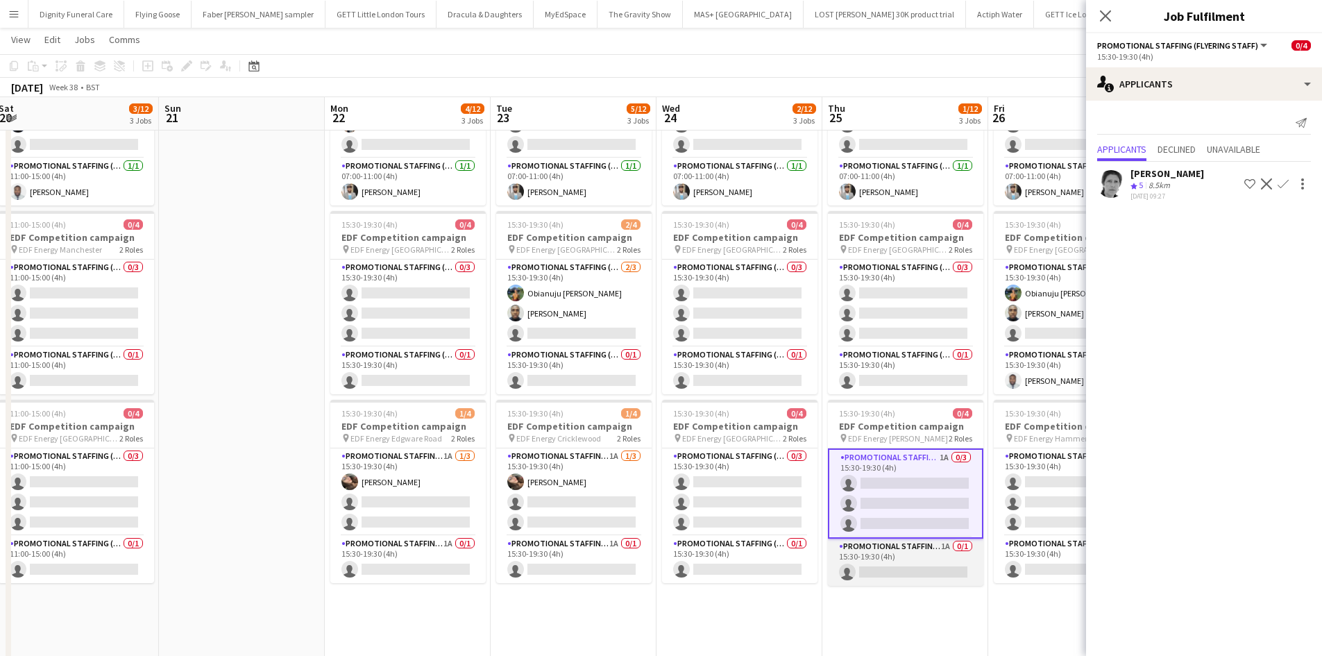
click at [913, 571] on app-card-role "Promotional Staffing (Team Leader) 1A 0/1 15:30-19:30 (4h) single-neutral-actio…" at bounding box center [905, 562] width 155 height 47
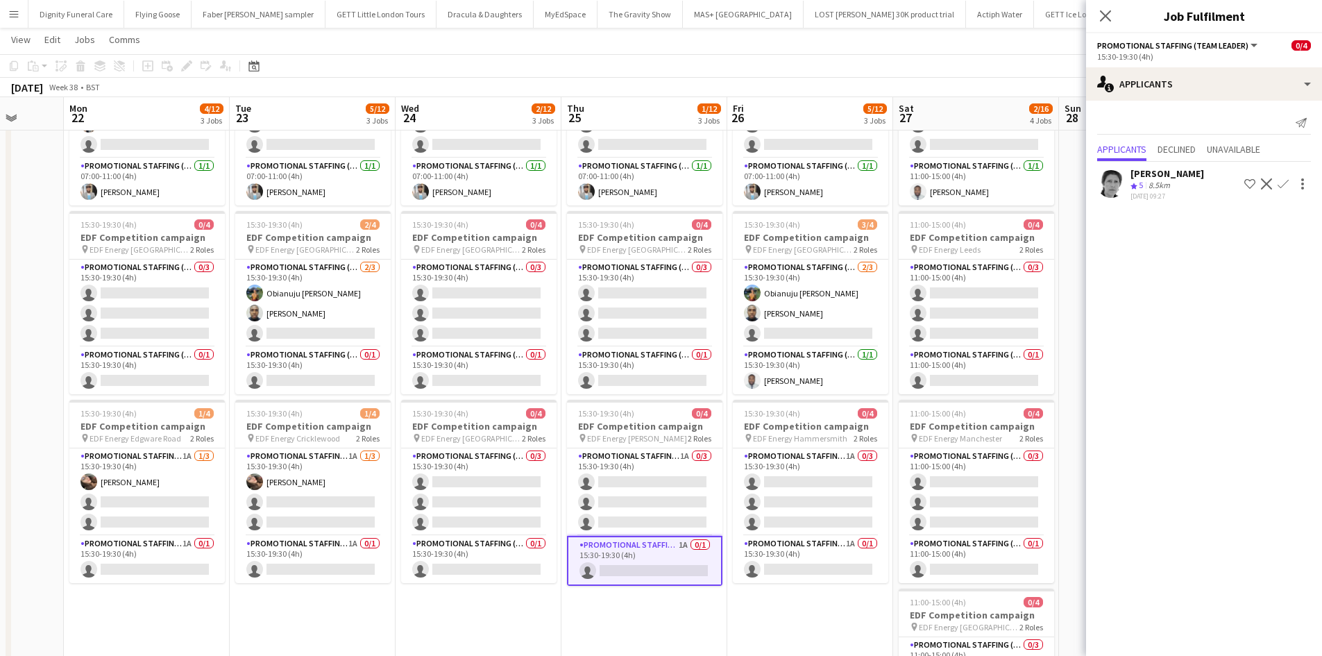
drag, startPoint x: 1003, startPoint y: 636, endPoint x: 845, endPoint y: 623, distance: 158.8
click at [743, 623] on app-calendar-viewport "Thu 18 3/12 3 Jobs Fri 19 4/12 3 Jobs Sat 20 3/12 3 Jobs Sun 21 Mon 22 4/12 3 J…" at bounding box center [661, 384] width 1322 height 938
click at [841, 568] on app-card-role "Promotional Staffing (Team Leader) 1A 0/1 15:30-19:30 (4h) single-neutral-actio…" at bounding box center [809, 559] width 155 height 47
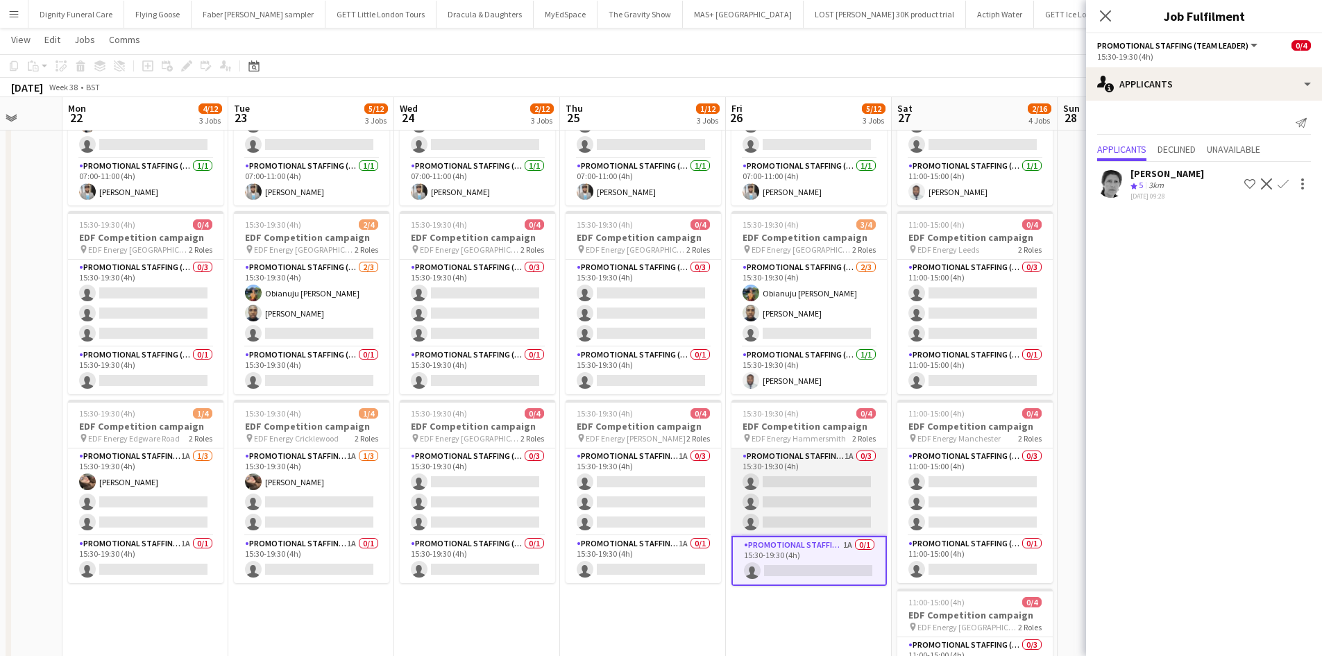
click at [820, 493] on app-card-role "Promotional Staffing (Flyering Staff) 1A 0/3 15:30-19:30 (4h) single-neutral-ac…" at bounding box center [809, 491] width 155 height 87
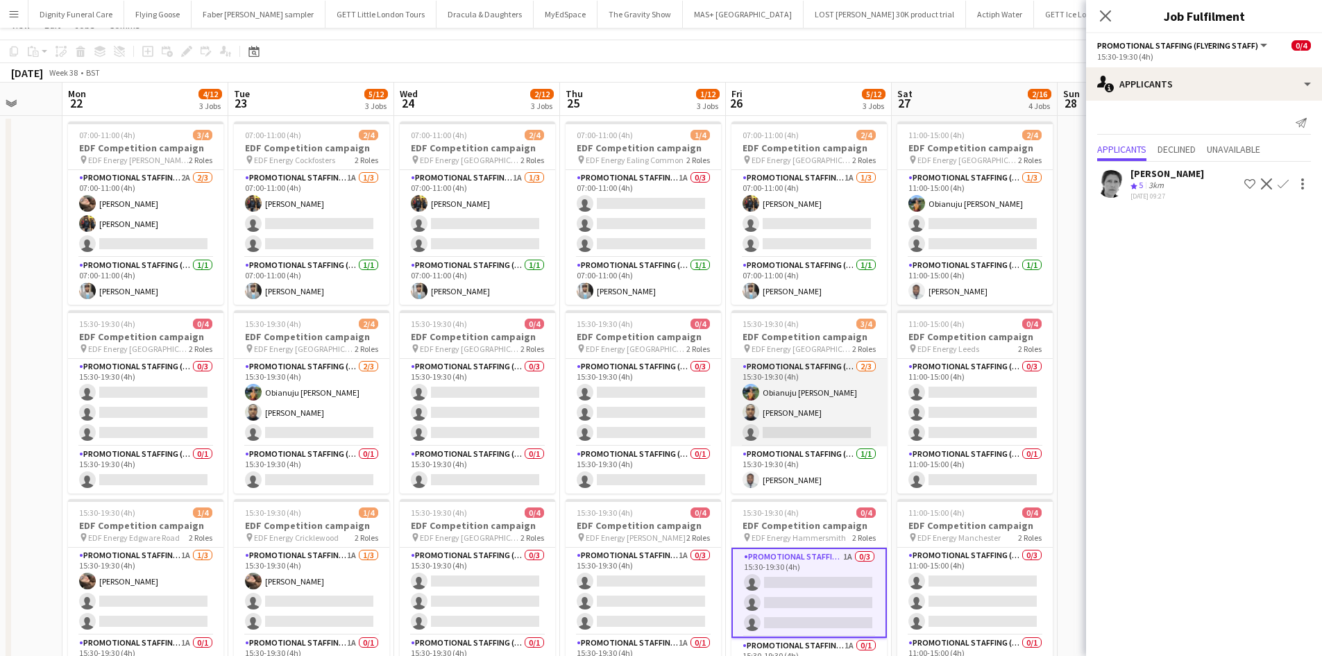
scroll to position [0, 0]
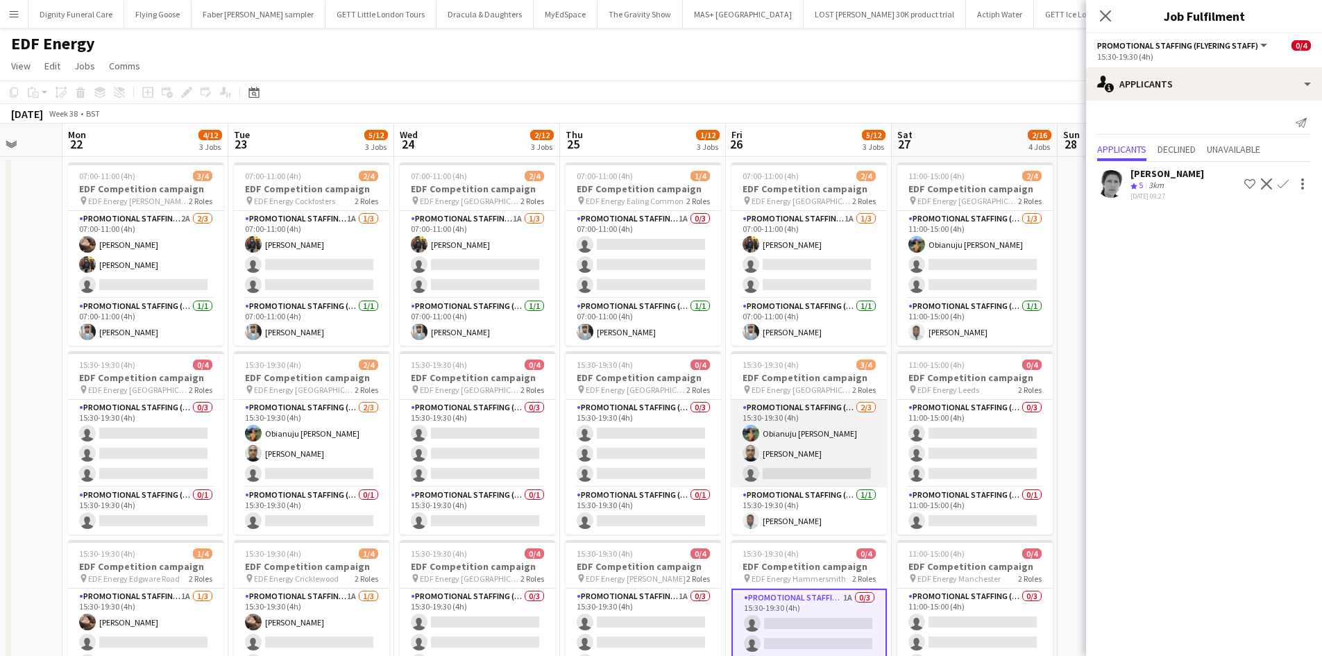
click at [807, 468] on app-card-role "Promotional Staffing (Flyering Staff) [DATE] 15:30-19:30 (4h) Obianuju [PERSON_…" at bounding box center [809, 443] width 155 height 87
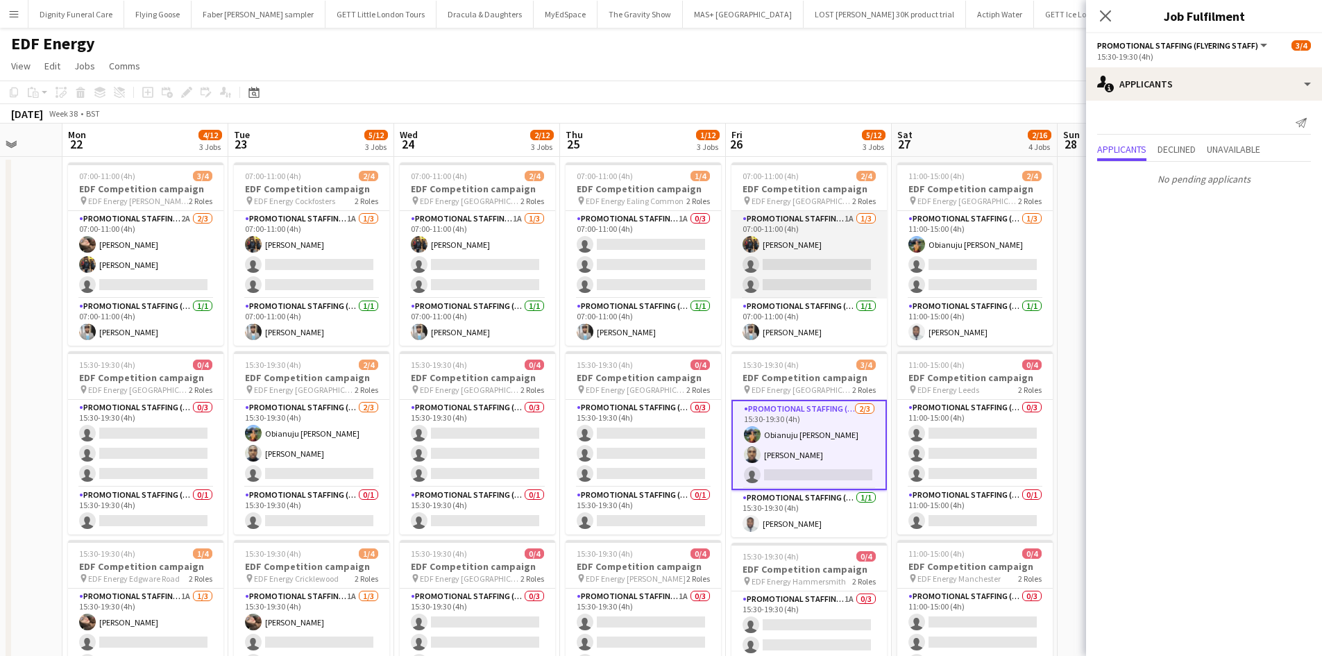
click at [807, 269] on app-card-role "Promotional Staffing (Flyering Staff) 1A [DATE] 07:00-11:00 (4h) [PERSON_NAME] …" at bounding box center [809, 254] width 155 height 87
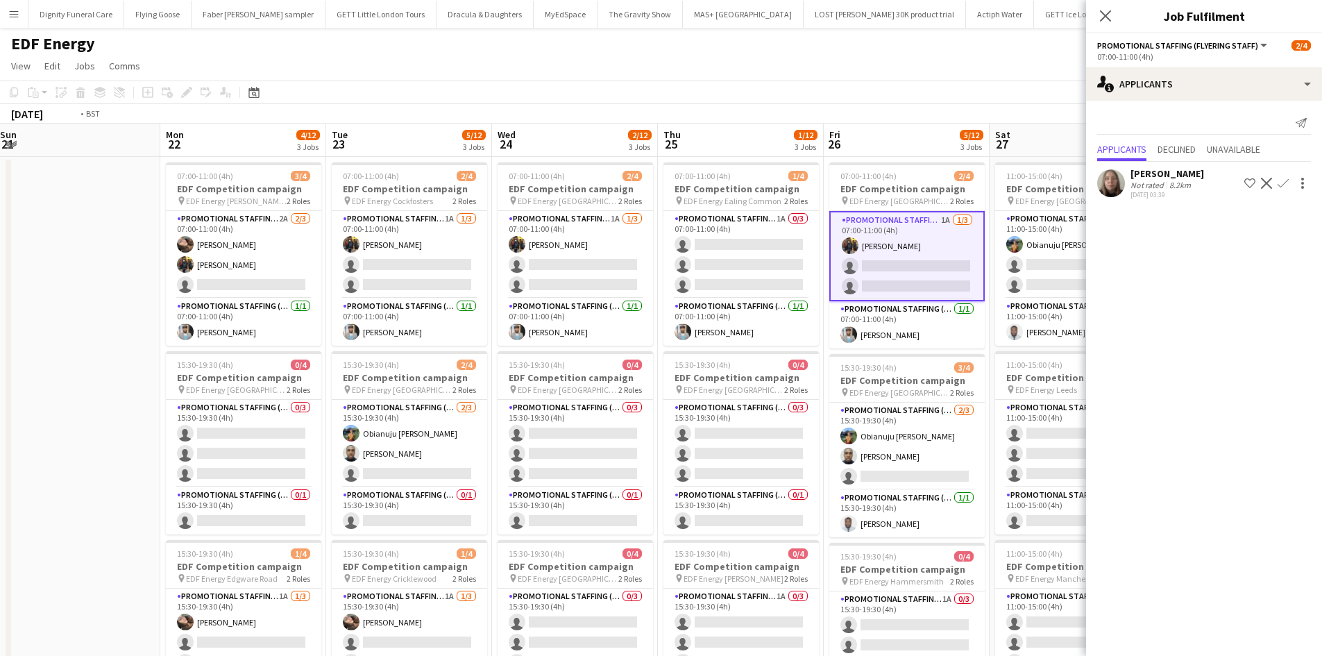
drag, startPoint x: 883, startPoint y: 370, endPoint x: 648, endPoint y: 346, distance: 236.5
click at [648, 346] on app-calendar-viewport "Thu 18 3/12 3 Jobs Fri 19 4/12 3 Jobs Sat 20 3/12 3 Jobs Sun 21 Mon 22 4/12 3 J…" at bounding box center [661, 559] width 1322 height 870
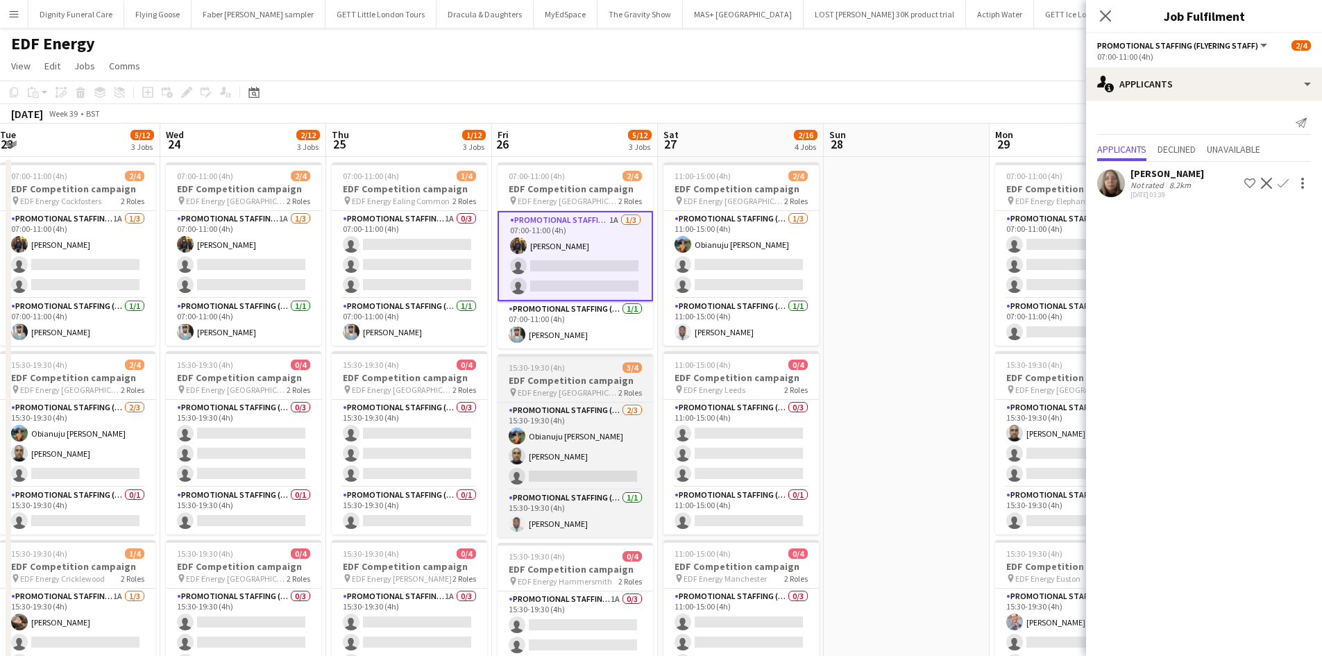
scroll to position [0, 505]
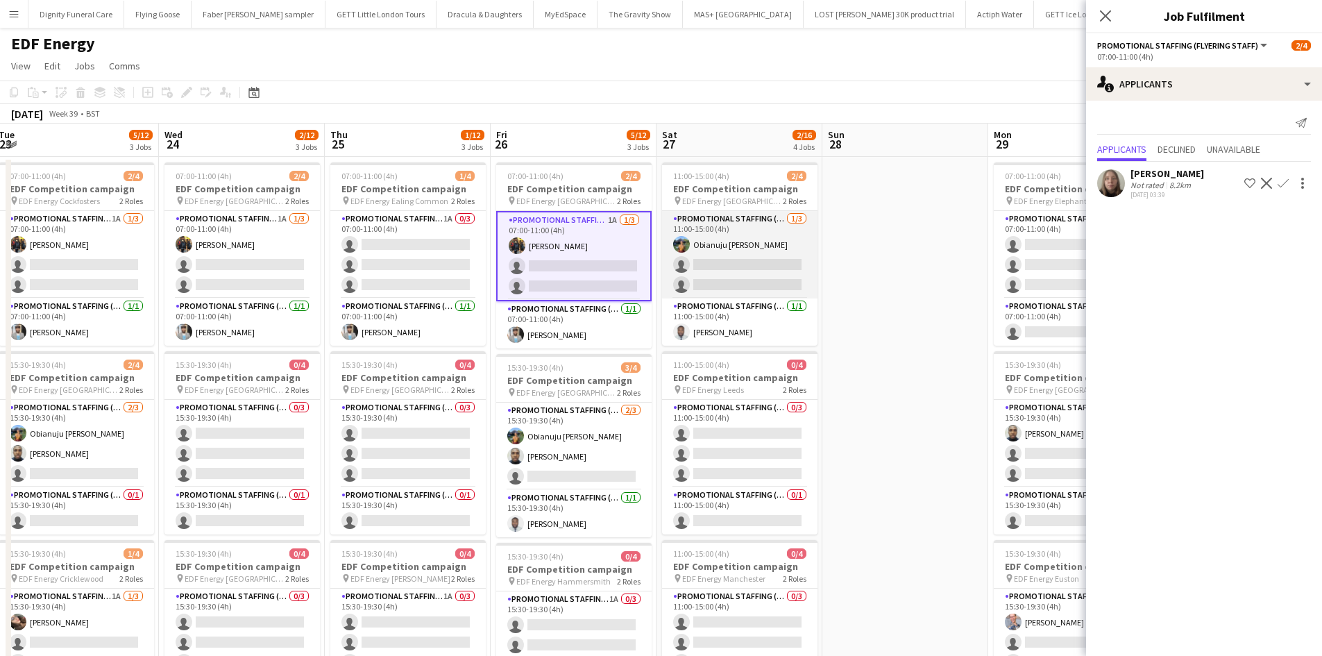
click at [774, 270] on app-card-role "Promotional Staffing (Flyering Staff) [DATE] 11:00-15:00 (4h) Obianuju [PERSON_…" at bounding box center [739, 254] width 155 height 87
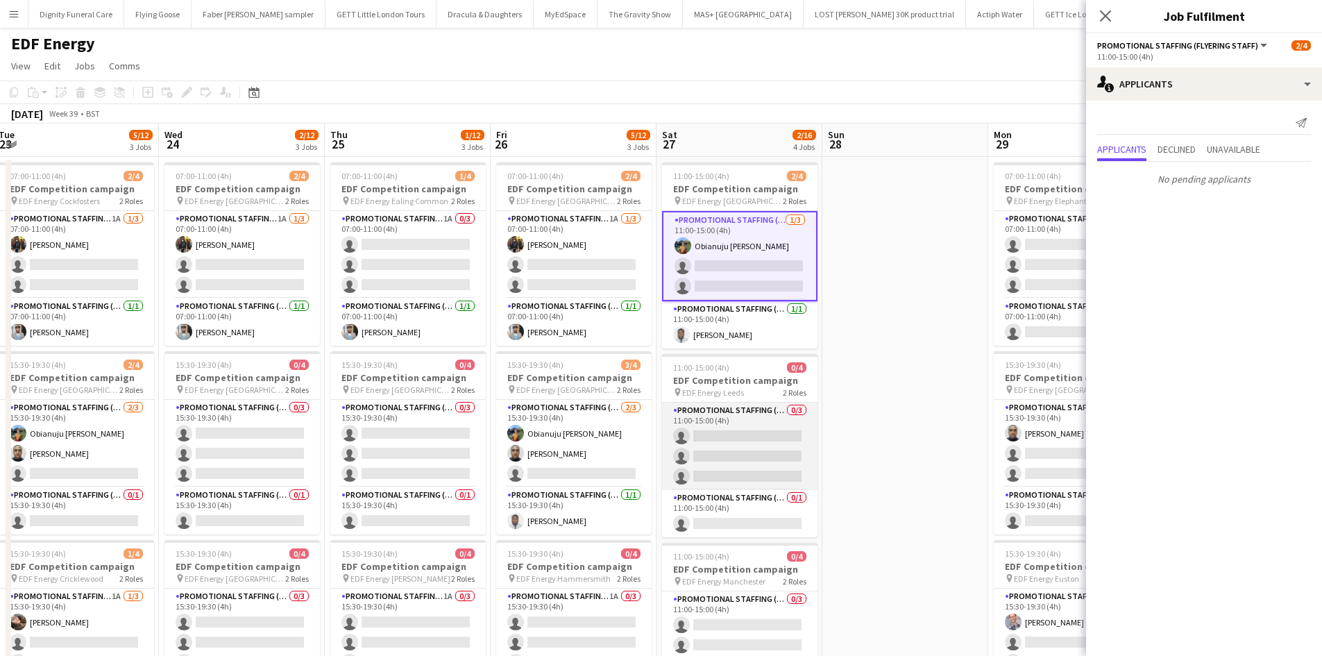
click at [752, 442] on app-card-role "Promotional Staffing (Flyering Staff) 0/3 11:00-15:00 (4h) single-neutral-actio…" at bounding box center [739, 446] width 155 height 87
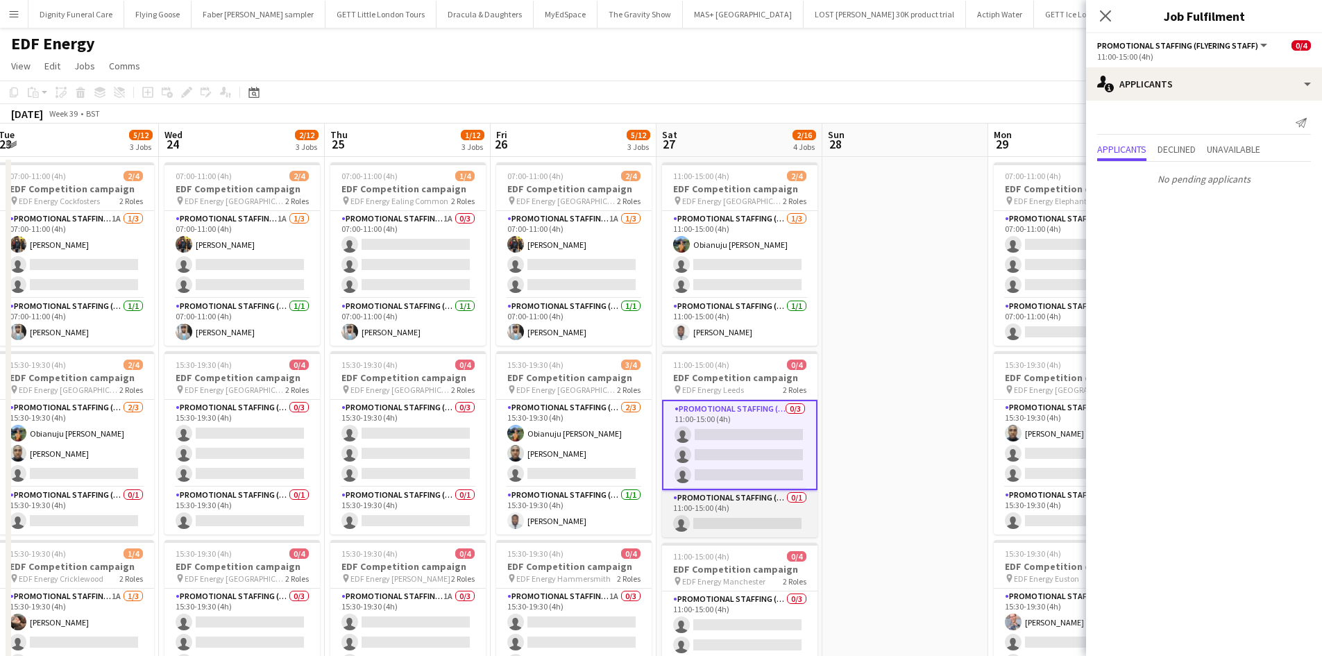
click at [772, 516] on app-card-role "Promotional Staffing (Team Leader) 0/1 11:00-15:00 (4h) single-neutral-actions" at bounding box center [739, 513] width 155 height 47
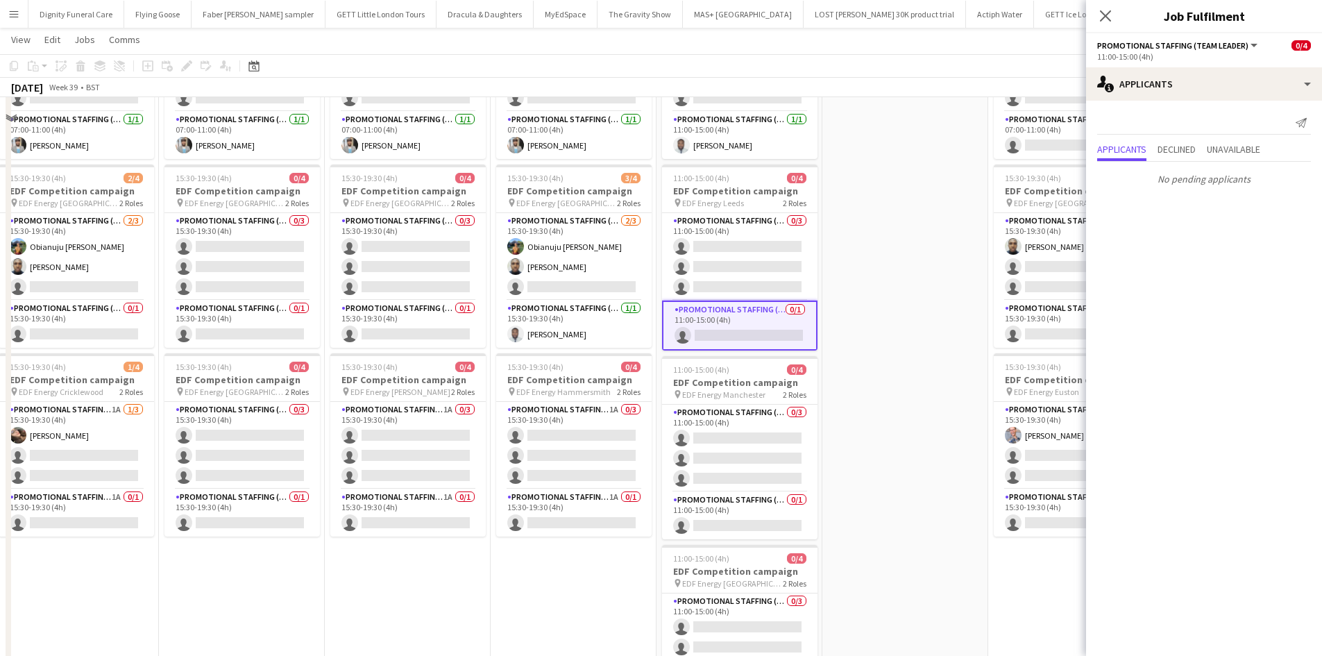
scroll to position [208, 0]
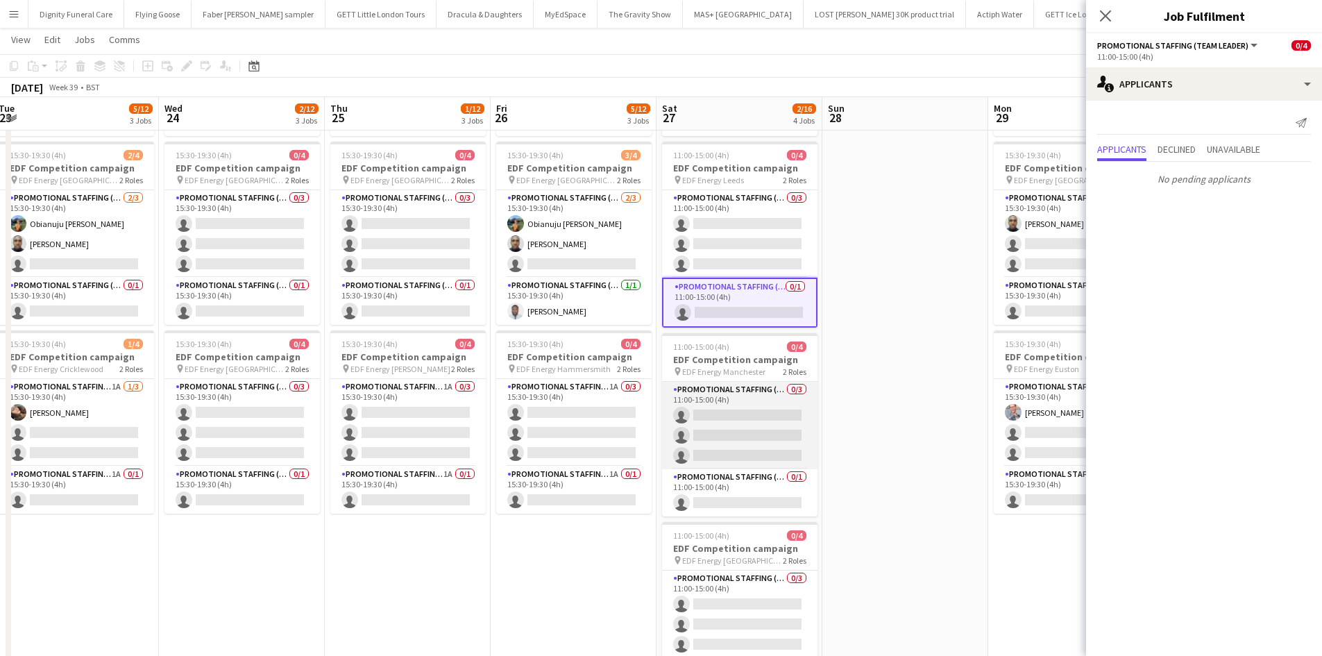
click at [759, 418] on app-card-role "Promotional Staffing (Flyering Staff) 0/3 11:00-15:00 (4h) single-neutral-actio…" at bounding box center [739, 425] width 155 height 87
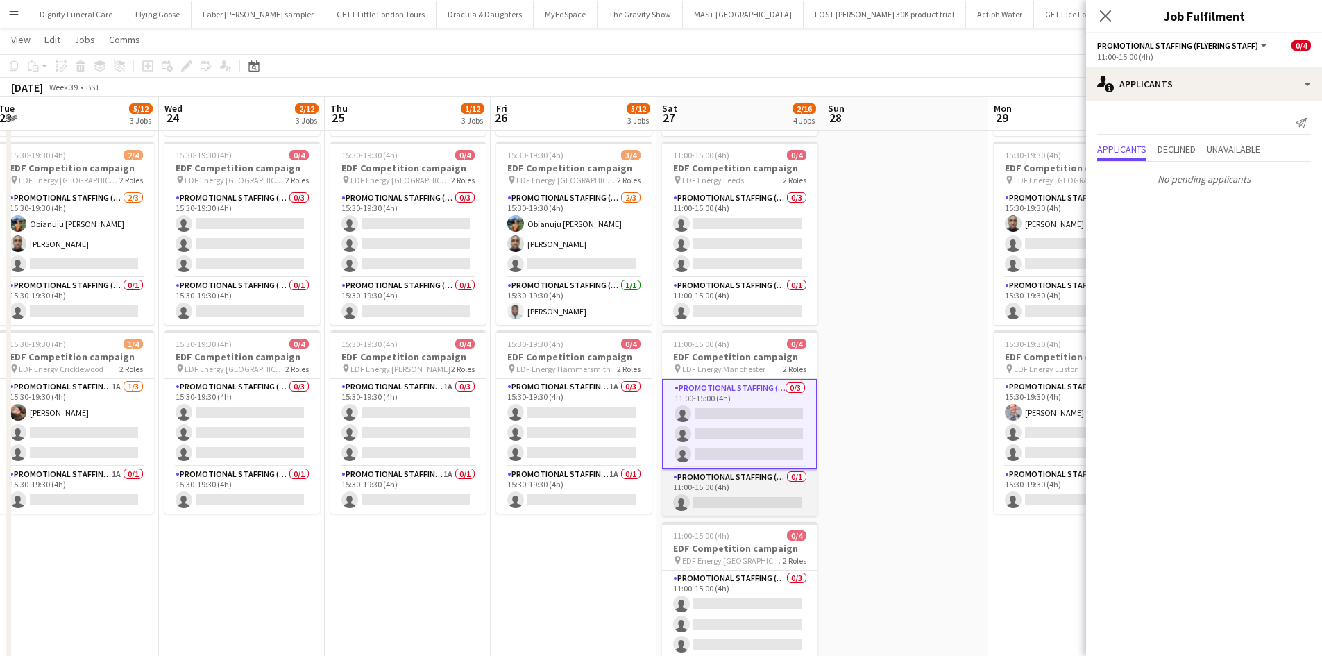
click at [758, 491] on app-card-role "Promotional Staffing (Team Leader) 0/1 11:00-15:00 (4h) single-neutral-actions" at bounding box center [739, 492] width 155 height 47
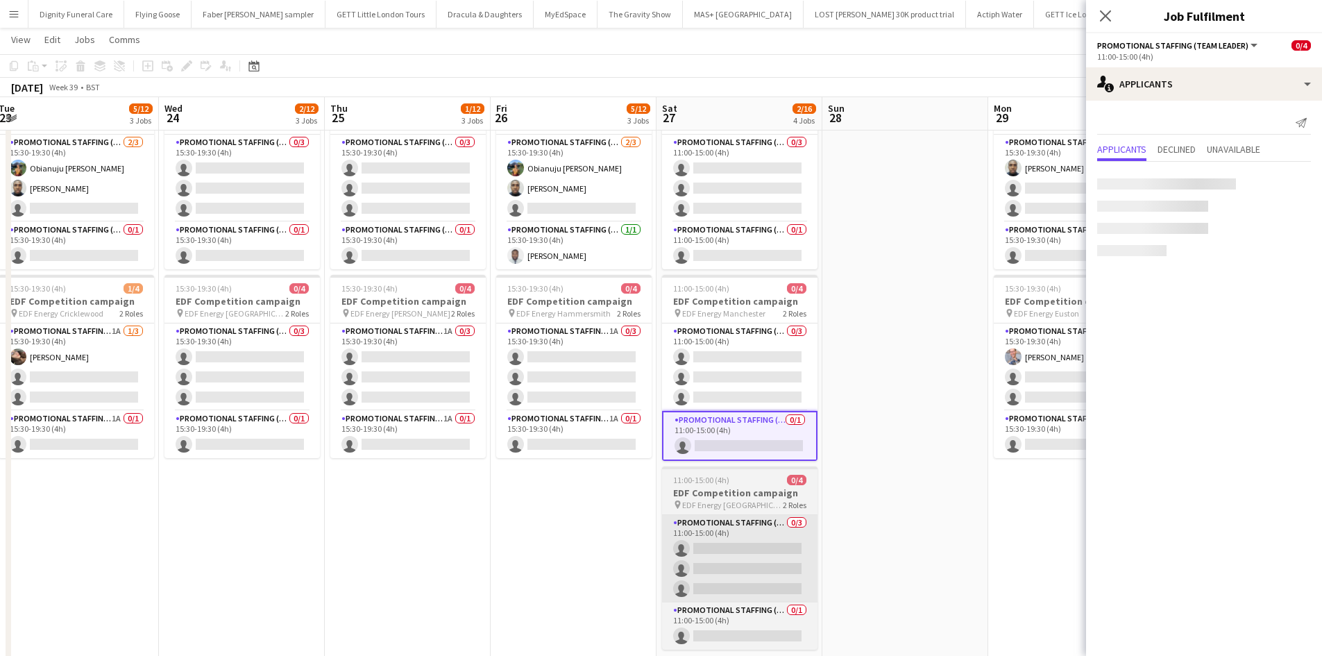
scroll to position [278, 0]
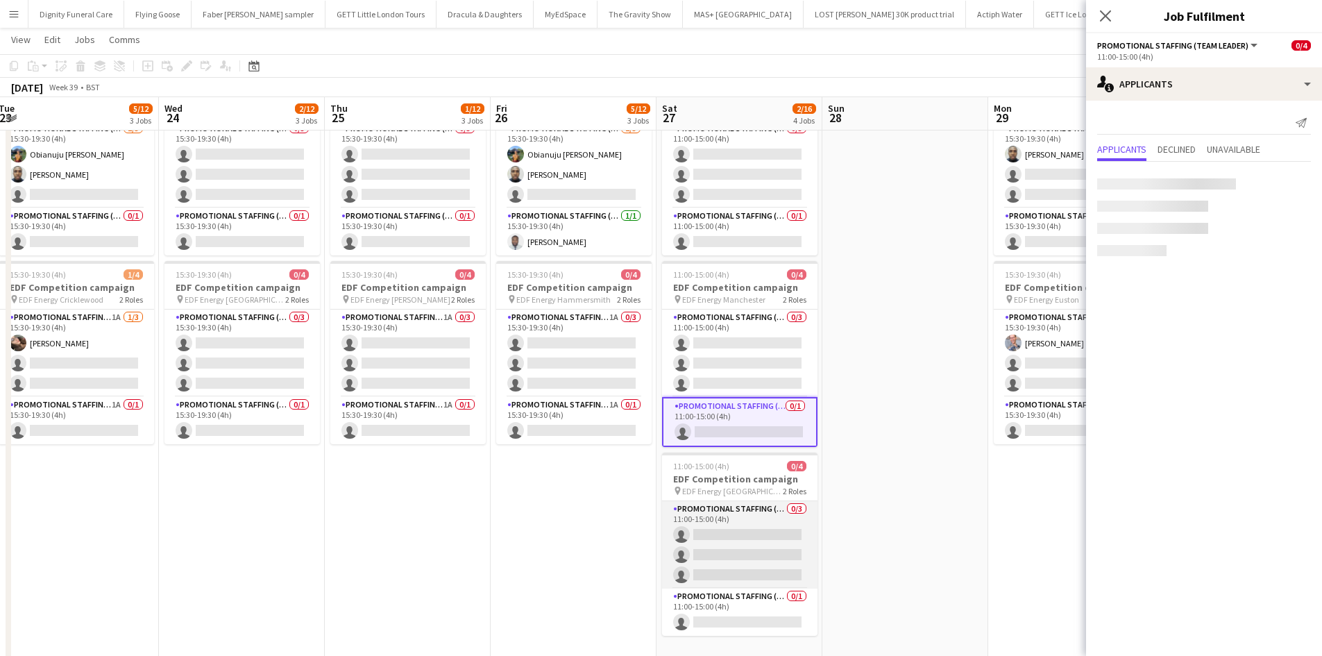
click at [760, 528] on app-card-role "Promotional Staffing (Flyering Staff) 0/3 11:00-15:00 (4h) single-neutral-actio…" at bounding box center [739, 544] width 155 height 87
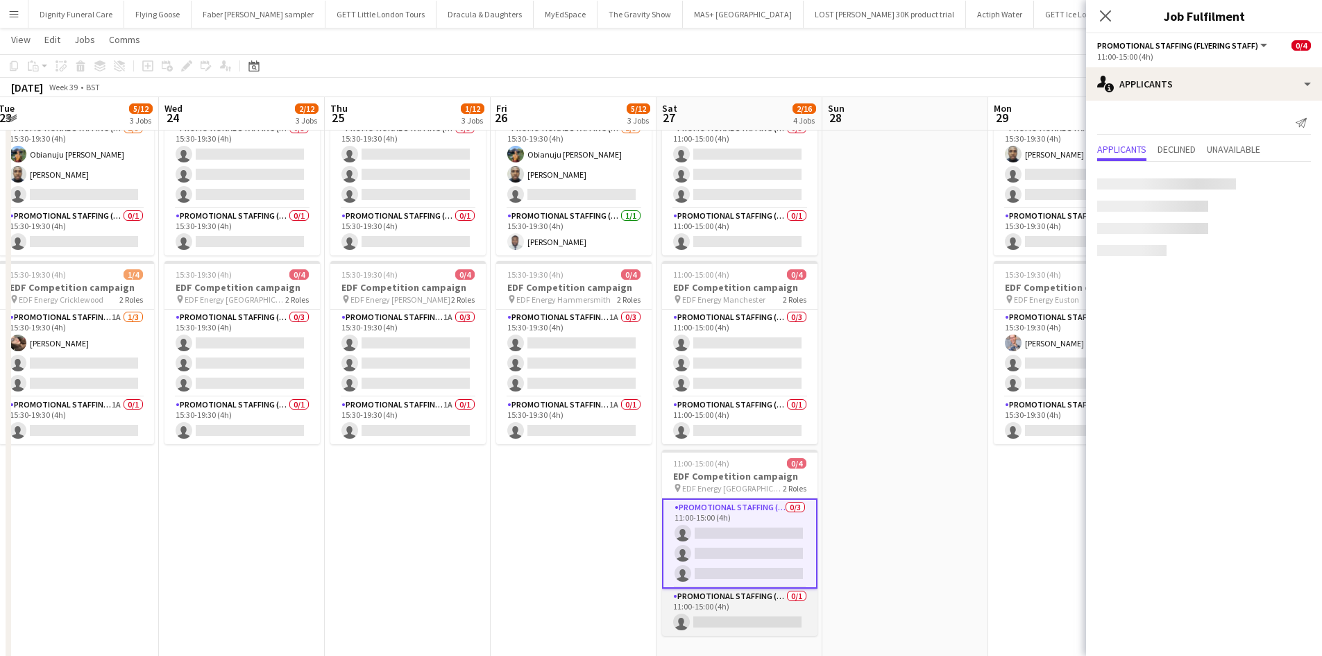
click at [764, 616] on app-card-role "Promotional Staffing (Team Leader) 0/1 11:00-15:00 (4h) single-neutral-actions" at bounding box center [739, 612] width 155 height 47
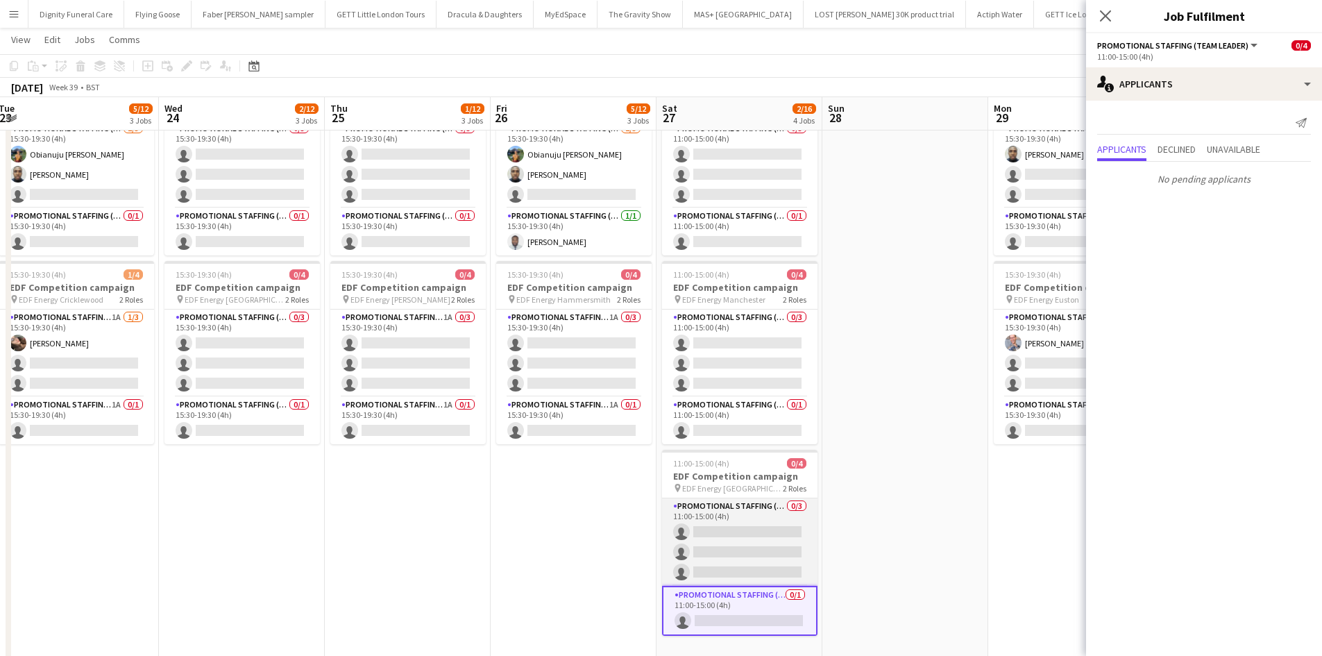
click at [765, 523] on app-card-role "Promotional Staffing (Flyering Staff) 0/3 11:00-15:00 (4h) single-neutral-actio…" at bounding box center [739, 541] width 155 height 87
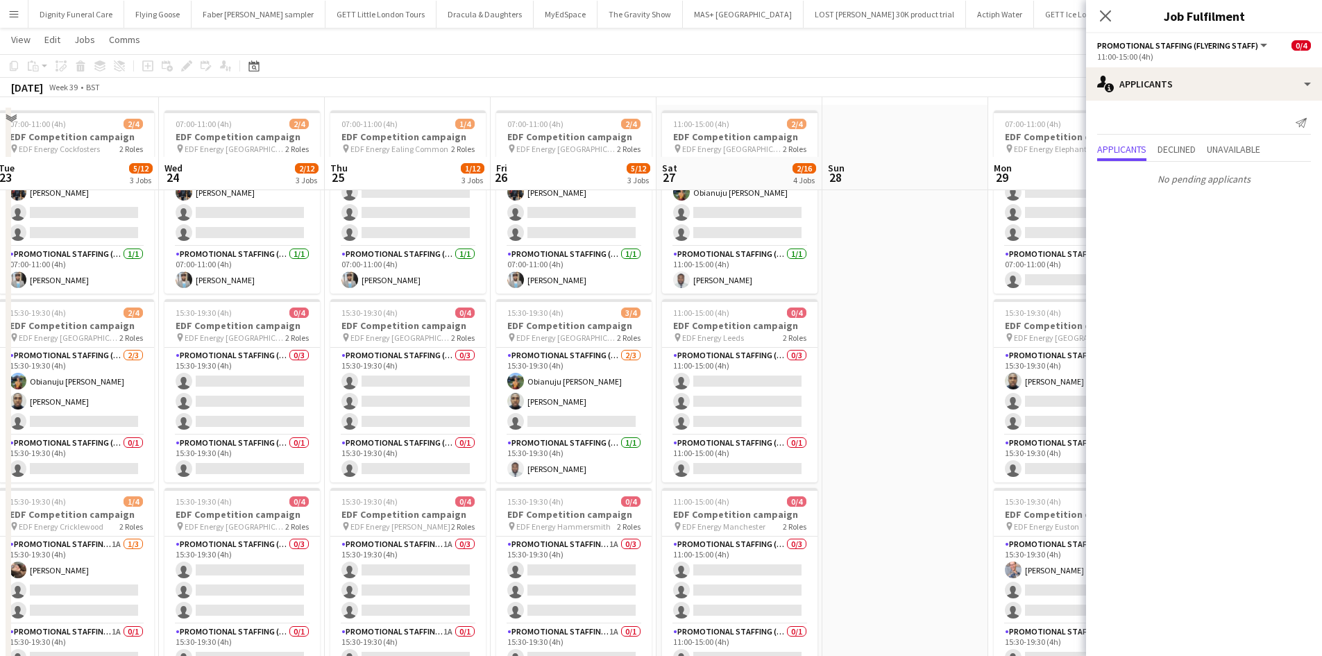
scroll to position [0, 0]
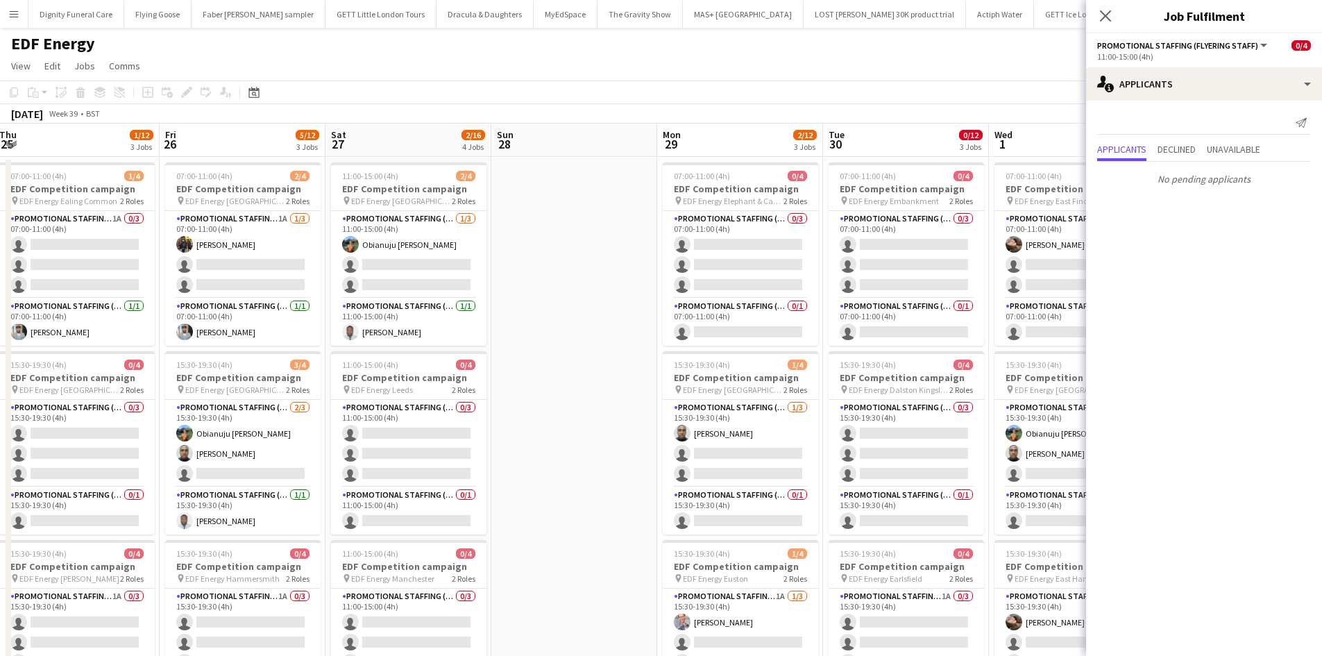
drag, startPoint x: 895, startPoint y: 445, endPoint x: 510, endPoint y: 458, distance: 385.4
click at [513, 457] on app-calendar-viewport "Mon 22 4/12 3 Jobs Tue 23 5/12 3 Jobs Wed 24 2/12 3 Jobs Thu 25 1/12 3 Jobs Fri…" at bounding box center [661, 559] width 1322 height 870
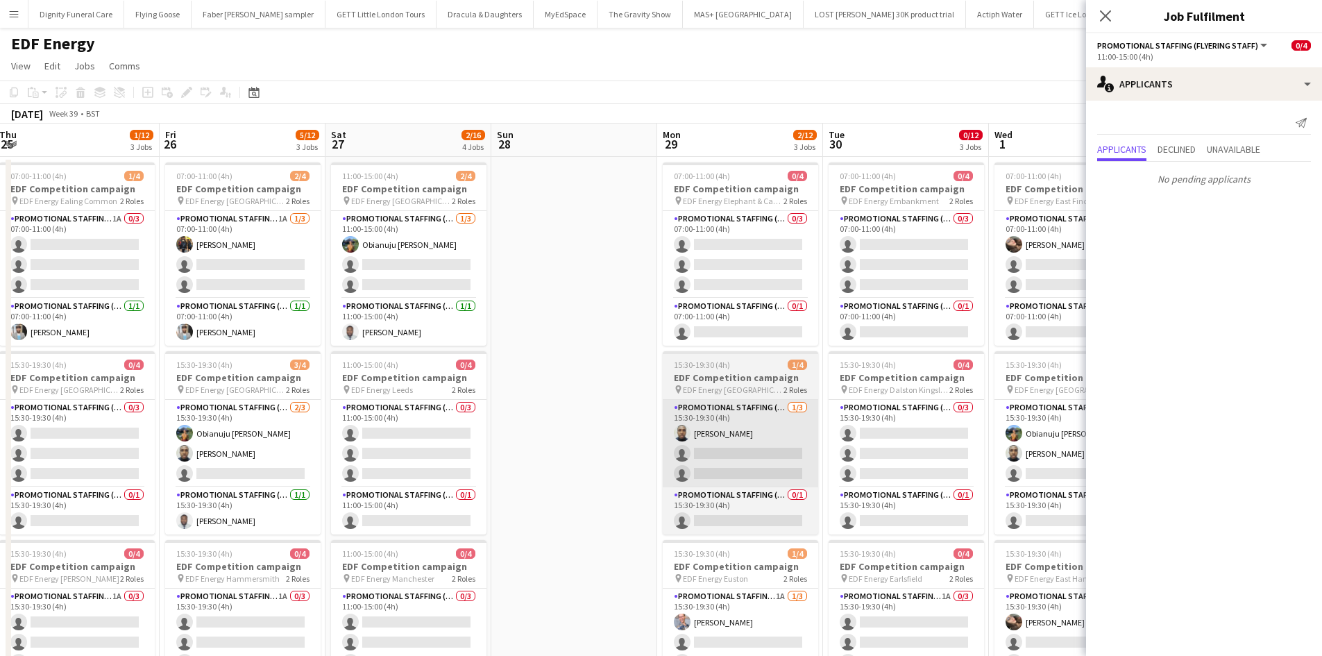
scroll to position [0, 555]
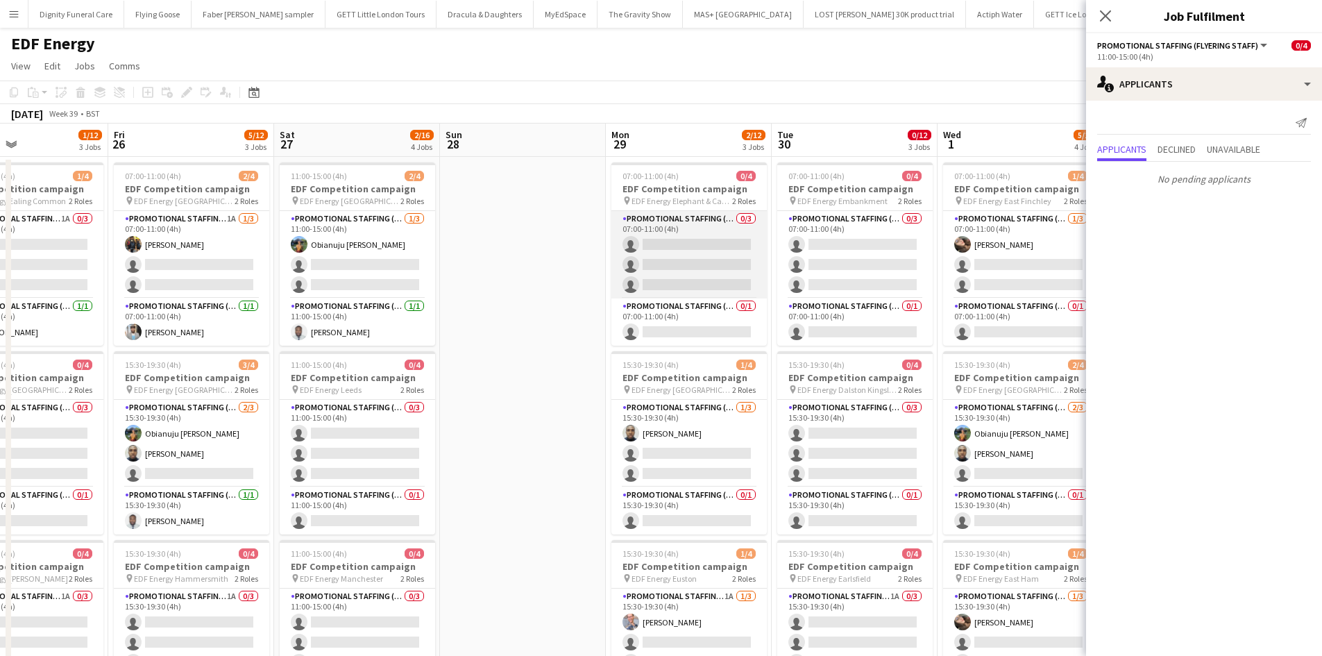
click at [705, 258] on app-card-role "Promotional Staffing (Flyering Staff) 0/3 07:00-11:00 (4h) single-neutral-actio…" at bounding box center [688, 254] width 155 height 87
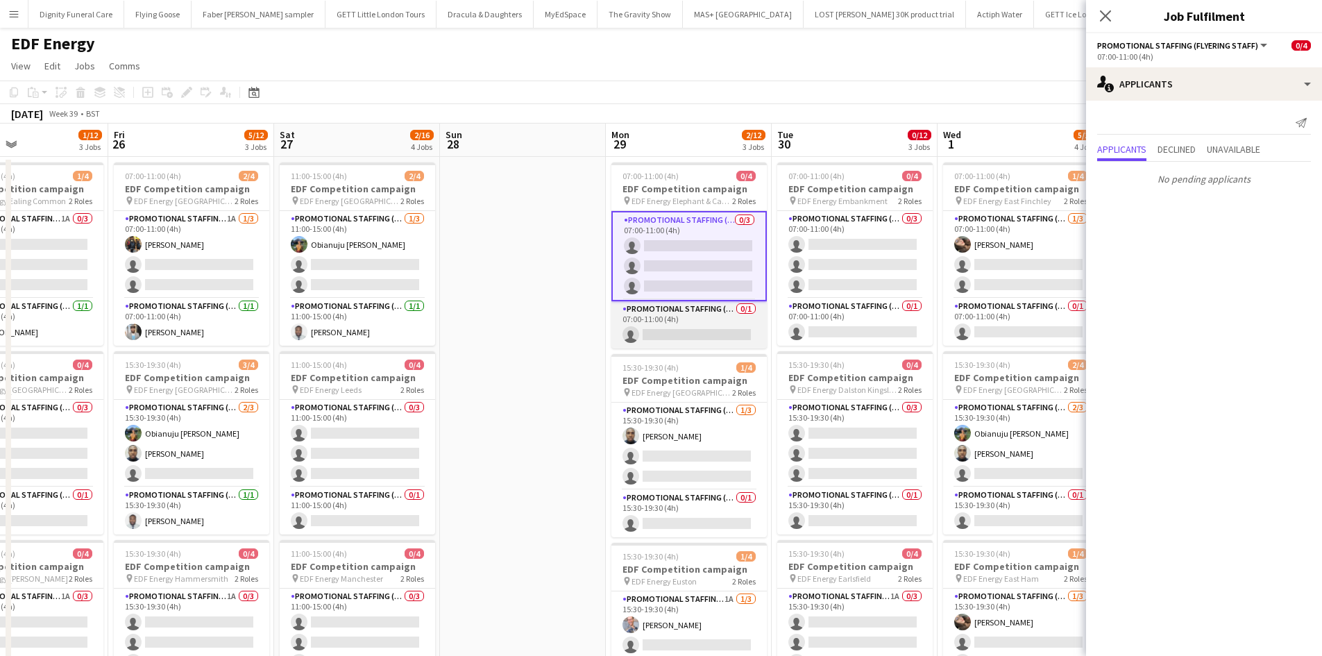
click at [720, 332] on app-card-role "Promotional Staffing (Team Leader) 0/1 07:00-11:00 (4h) single-neutral-actions" at bounding box center [688, 324] width 155 height 47
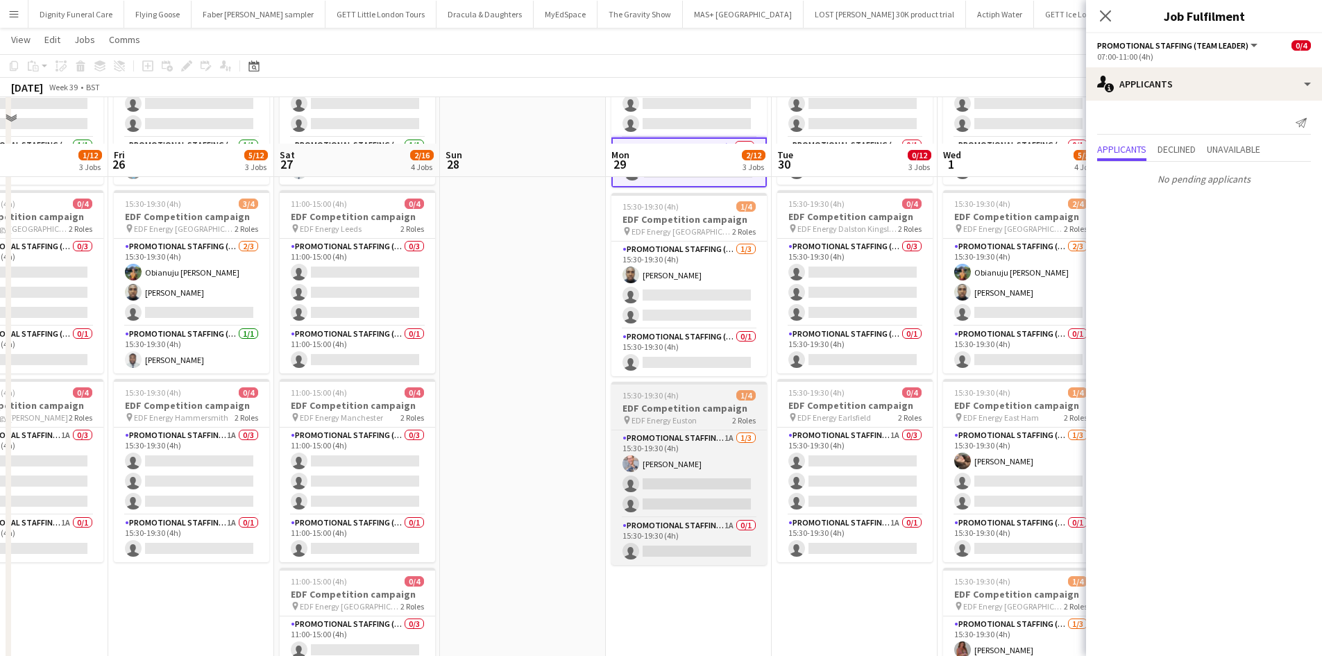
scroll to position [208, 0]
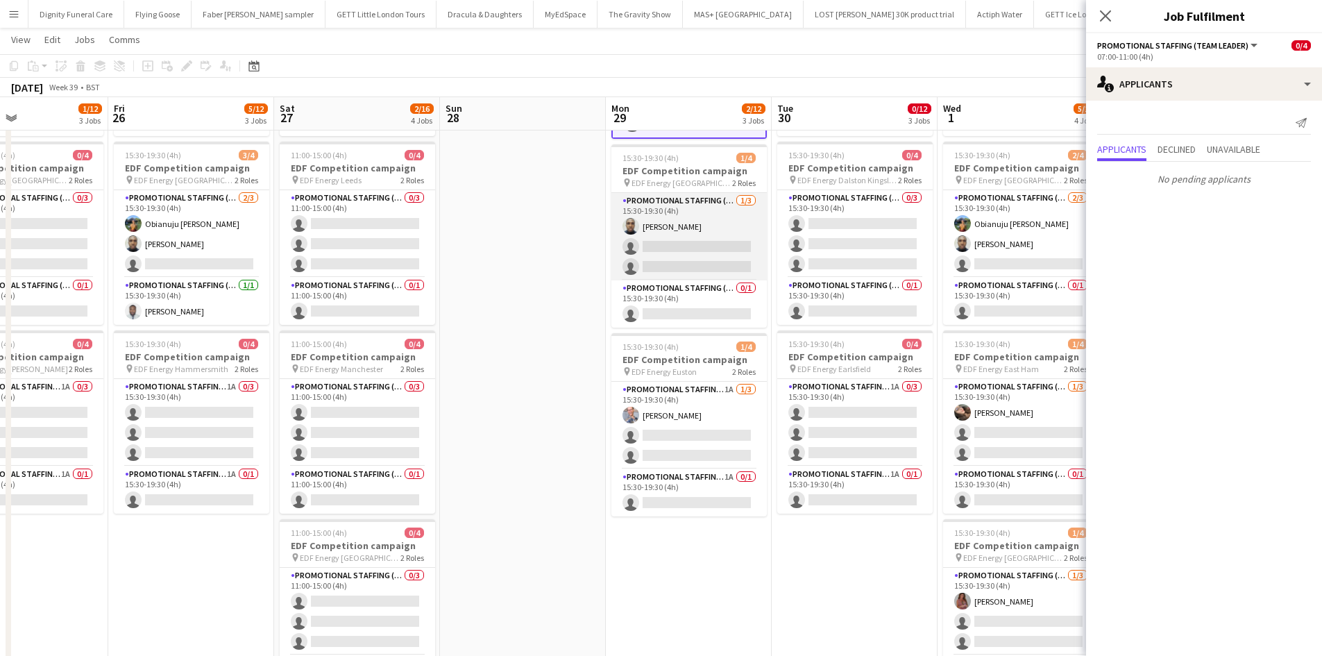
click at [712, 251] on app-card-role "Promotional Staffing (Flyering Staff) [DATE] 15:30-19:30 (4h) Ayomipo Adegeye s…" at bounding box center [688, 236] width 155 height 87
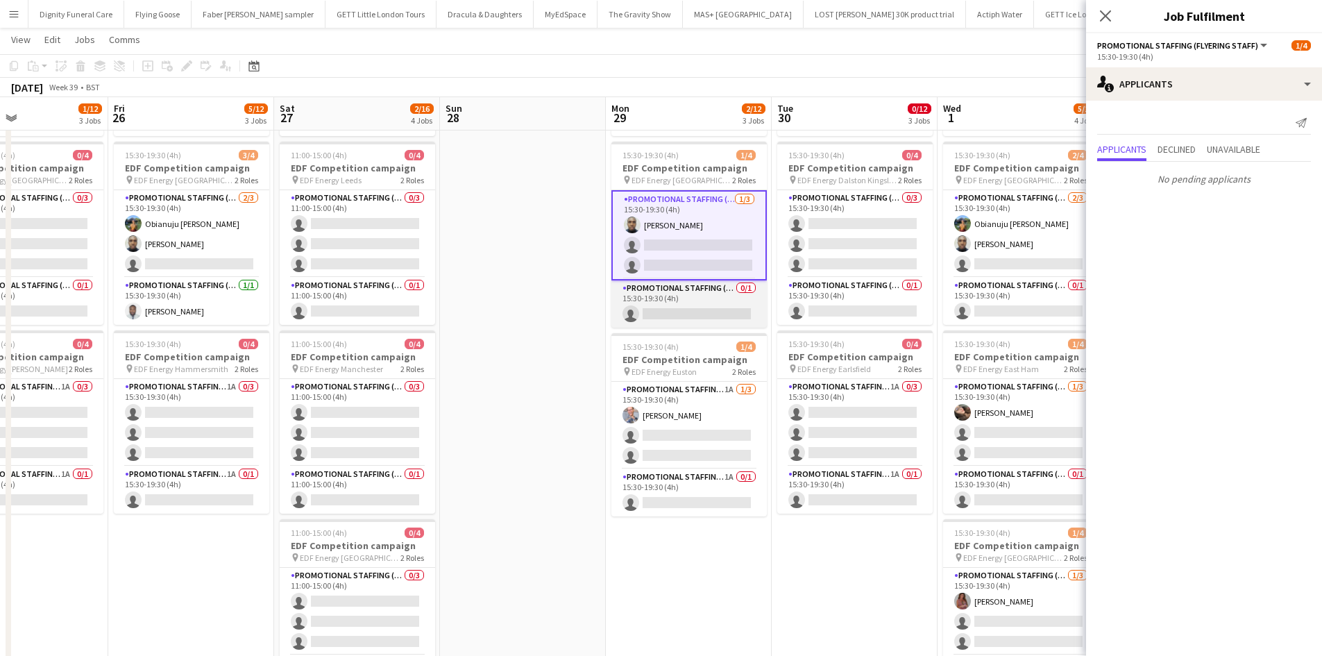
click at [678, 308] on app-card-role "Promotional Staffing (Team Leader) 0/1 15:30-19:30 (4h) single-neutral-actions" at bounding box center [688, 303] width 155 height 47
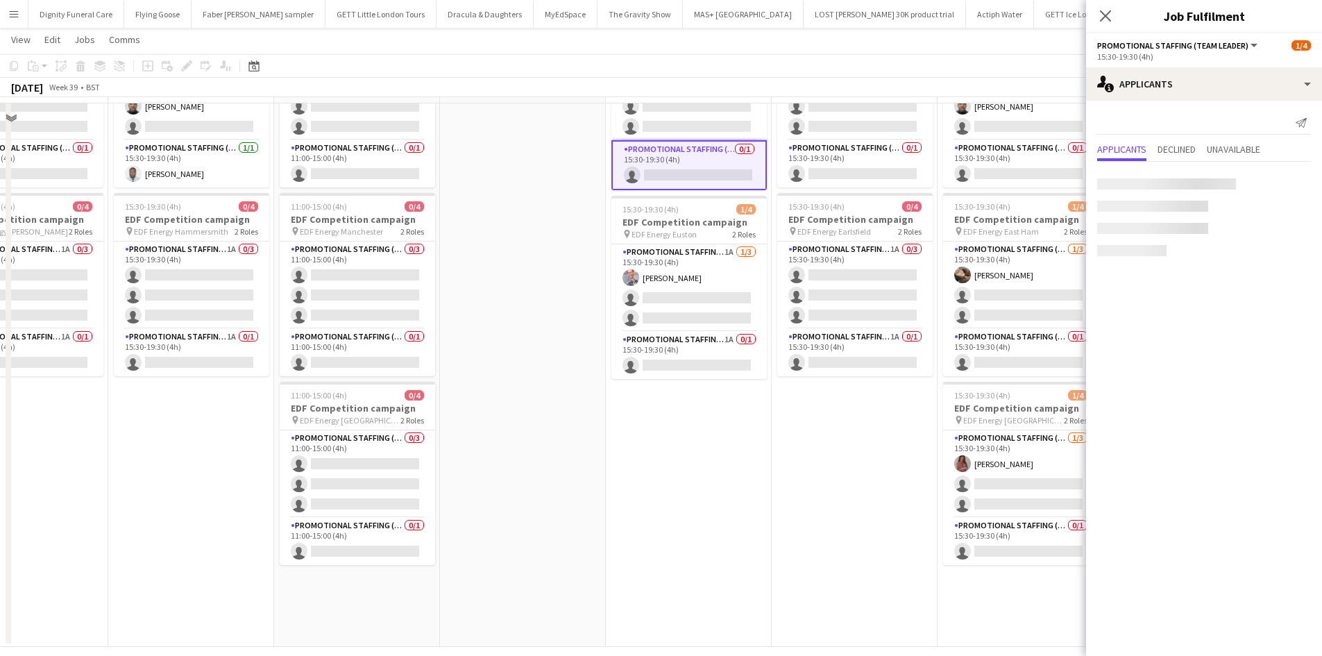
scroll to position [347, 0]
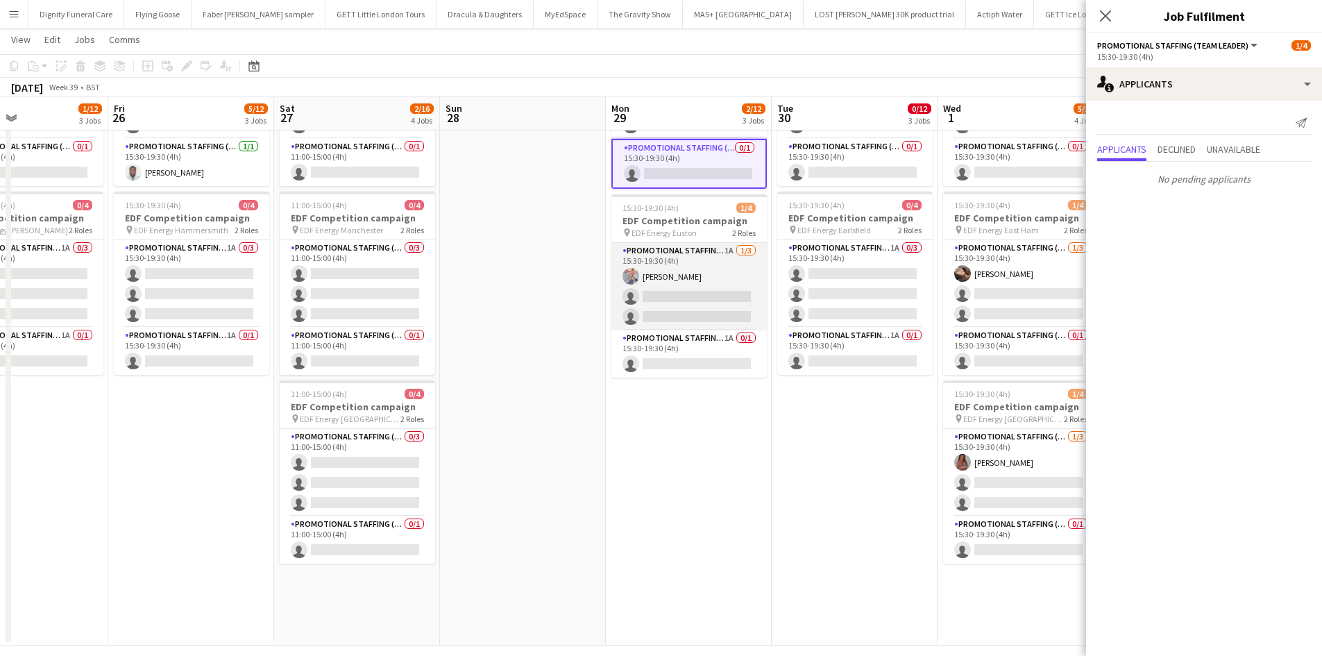
click at [681, 298] on app-card-role "Promotional Staffing (Flyering Staff) 1A [DATE] 15:30-19:30 (4h) [PERSON_NAME] …" at bounding box center [688, 286] width 155 height 87
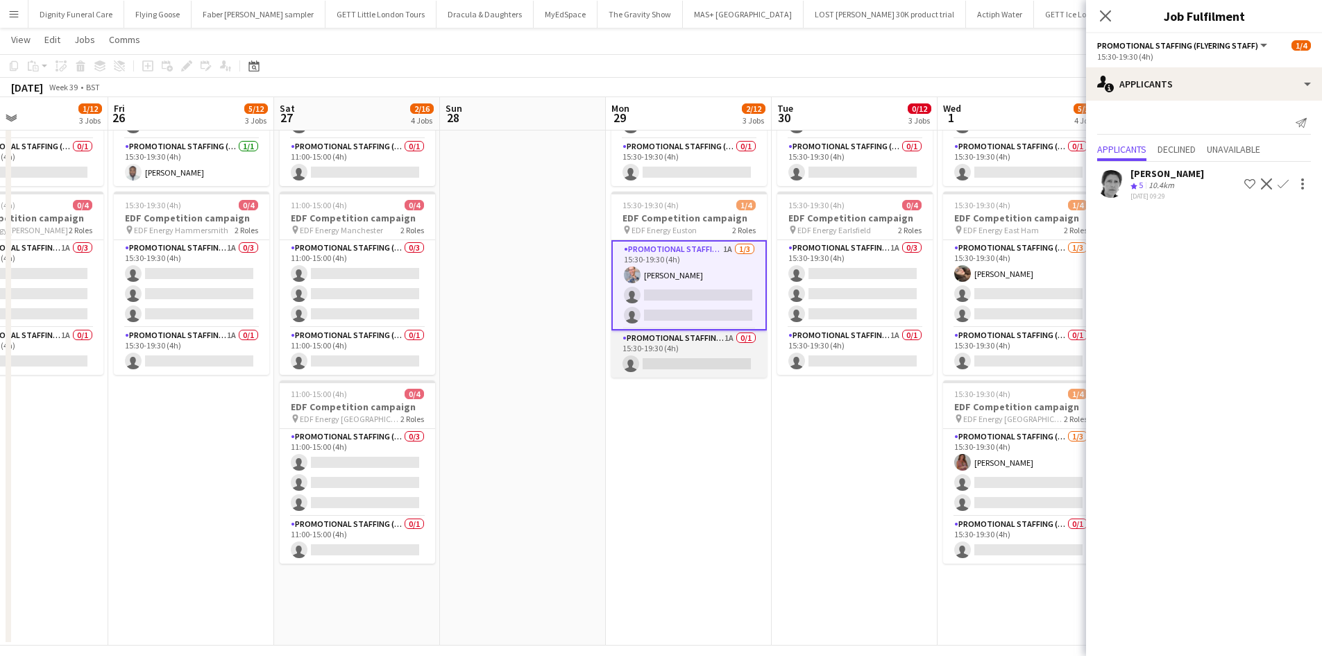
click at [702, 361] on app-card-role "Promotional Staffing (Team Leader) 1A 0/1 15:30-19:30 (4h) single-neutral-actio…" at bounding box center [688, 353] width 155 height 47
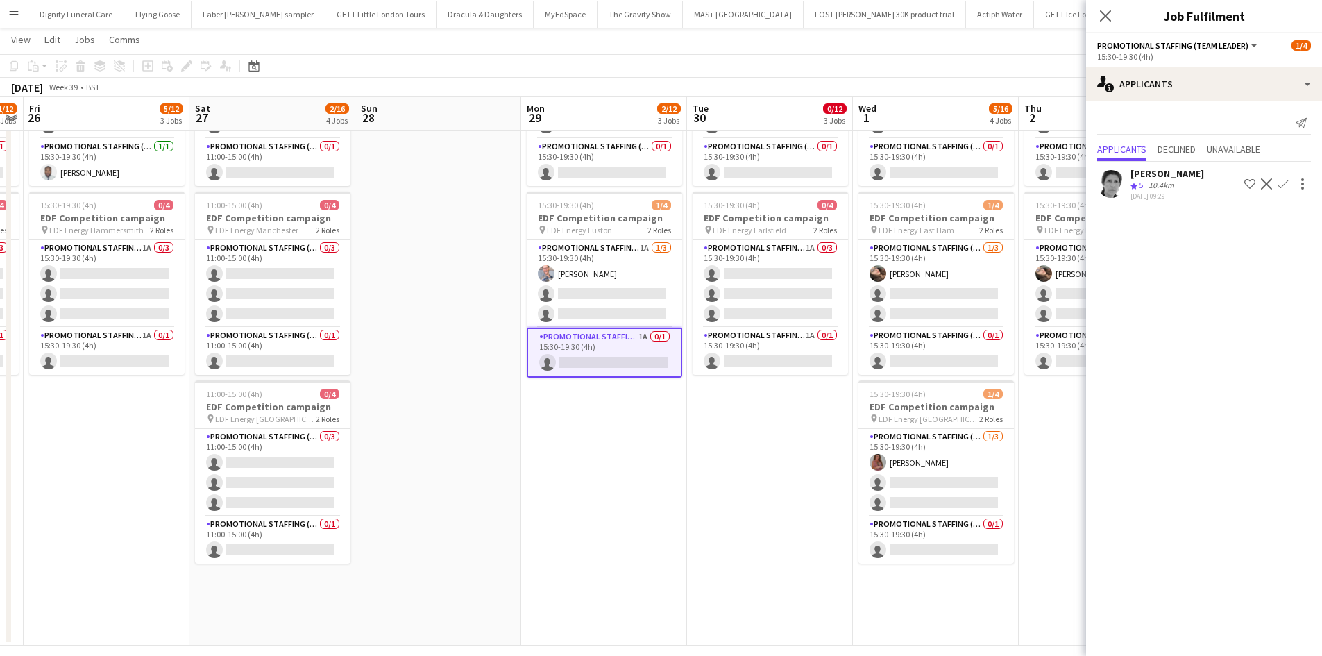
drag, startPoint x: 736, startPoint y: 512, endPoint x: 648, endPoint y: 450, distance: 108.0
click at [587, 500] on app-calendar-viewport "Mon 22 4/12 3 Jobs Tue 23 5/12 3 Jobs Wed 24 2/12 3 Jobs Thu 25 1/12 3 Jobs Fri…" at bounding box center [661, 176] width 1322 height 938
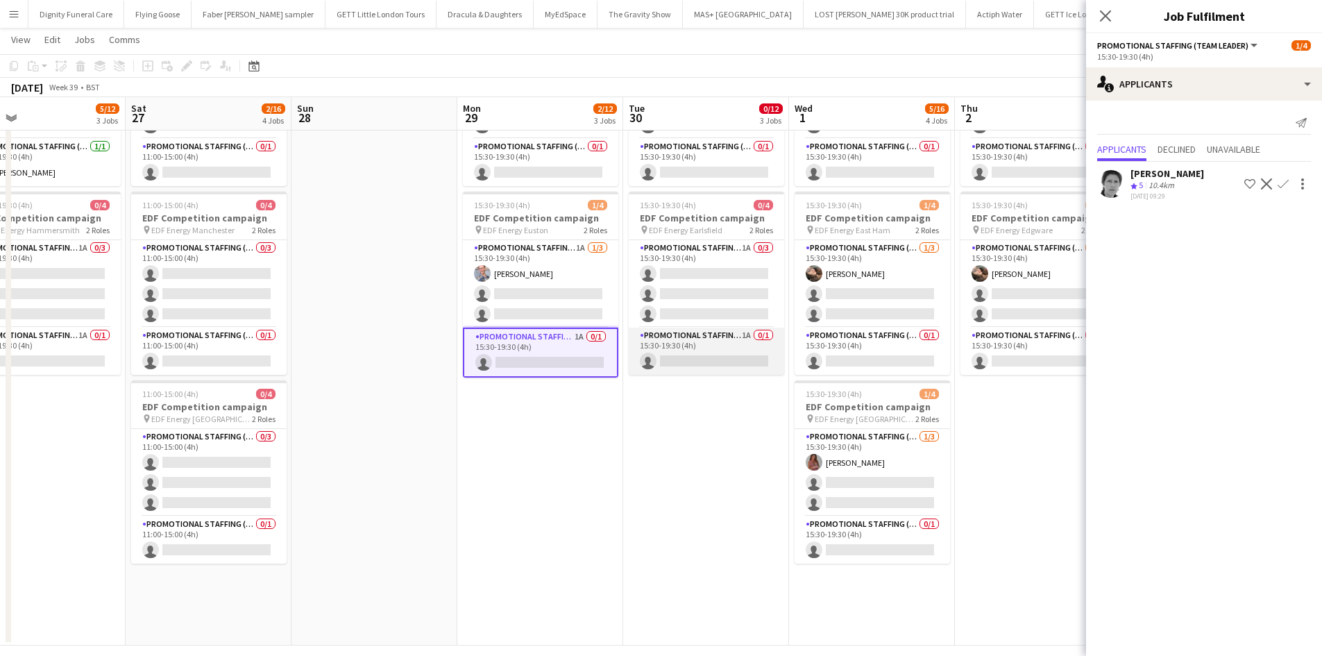
click at [712, 361] on app-card-role "Promotional Staffing (Team Leader) 1A 0/1 15:30-19:30 (4h) single-neutral-actio…" at bounding box center [706, 351] width 155 height 47
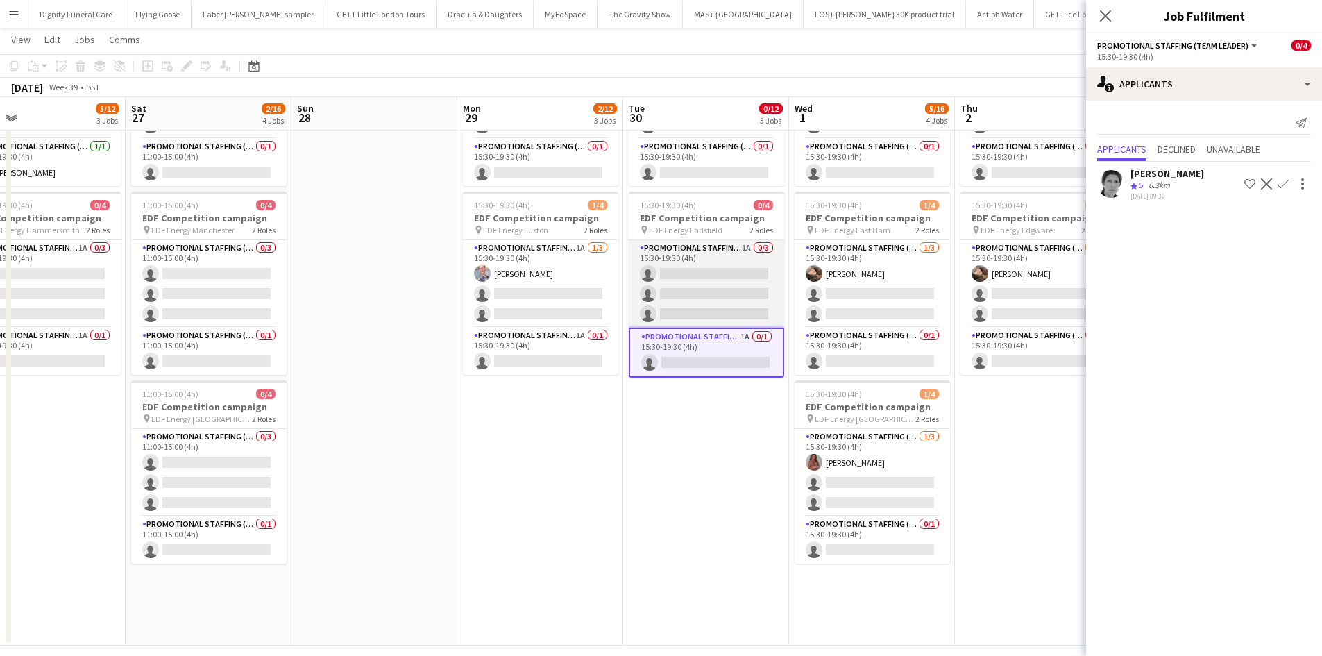
click at [705, 285] on app-card-role "Promotional Staffing (Flyering Staff) 1A 0/3 15:30-19:30 (4h) single-neutral-ac…" at bounding box center [706, 283] width 155 height 87
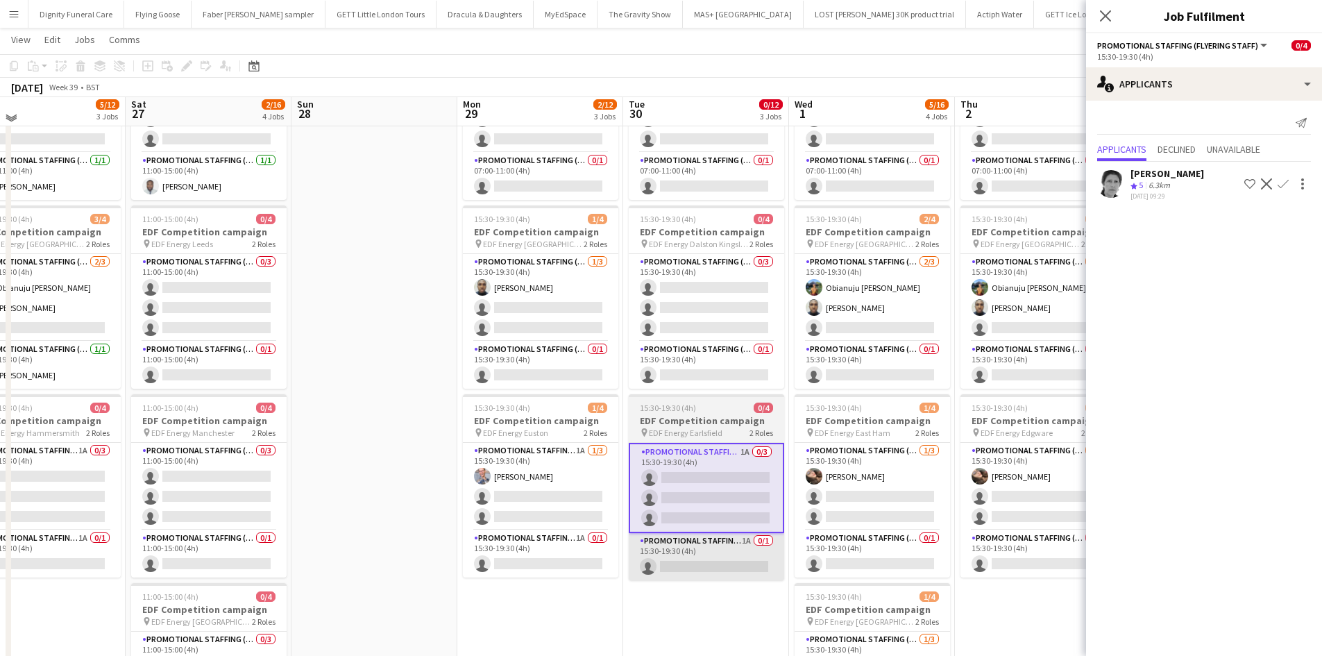
scroll to position [139, 0]
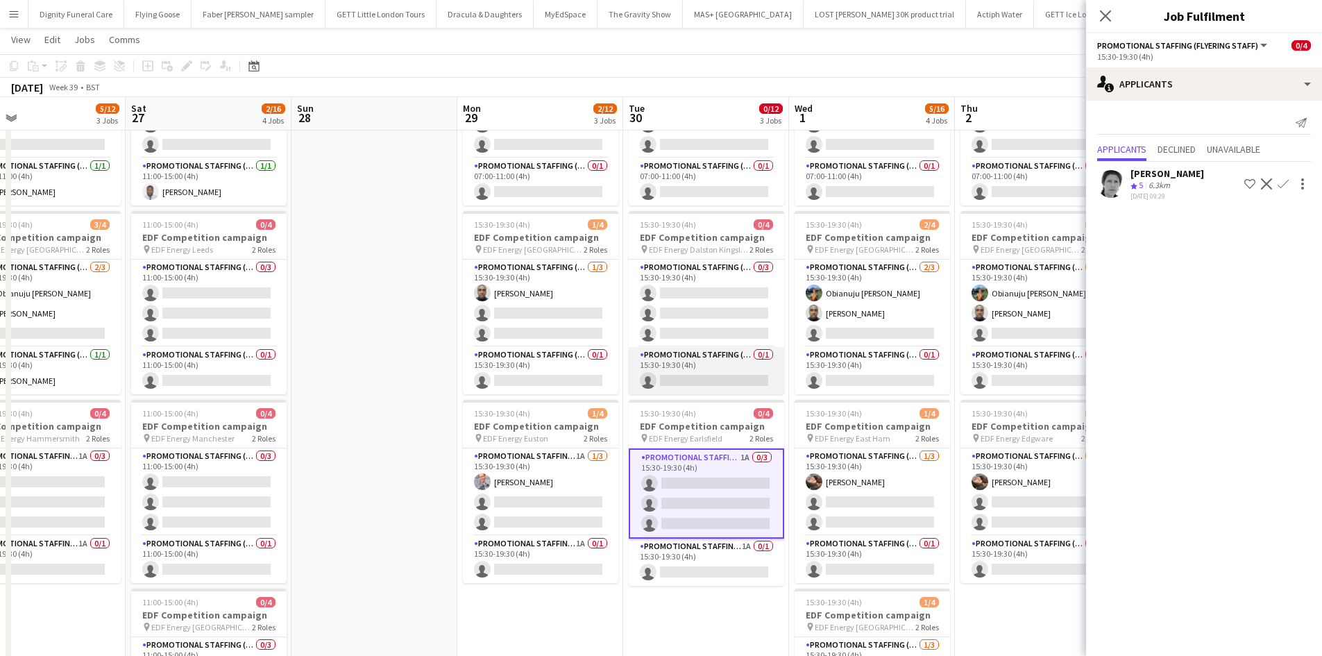
click at [714, 373] on app-card-role "Promotional Staffing (Team Leader) 0/1 15:30-19:30 (4h) single-neutral-actions" at bounding box center [706, 370] width 155 height 47
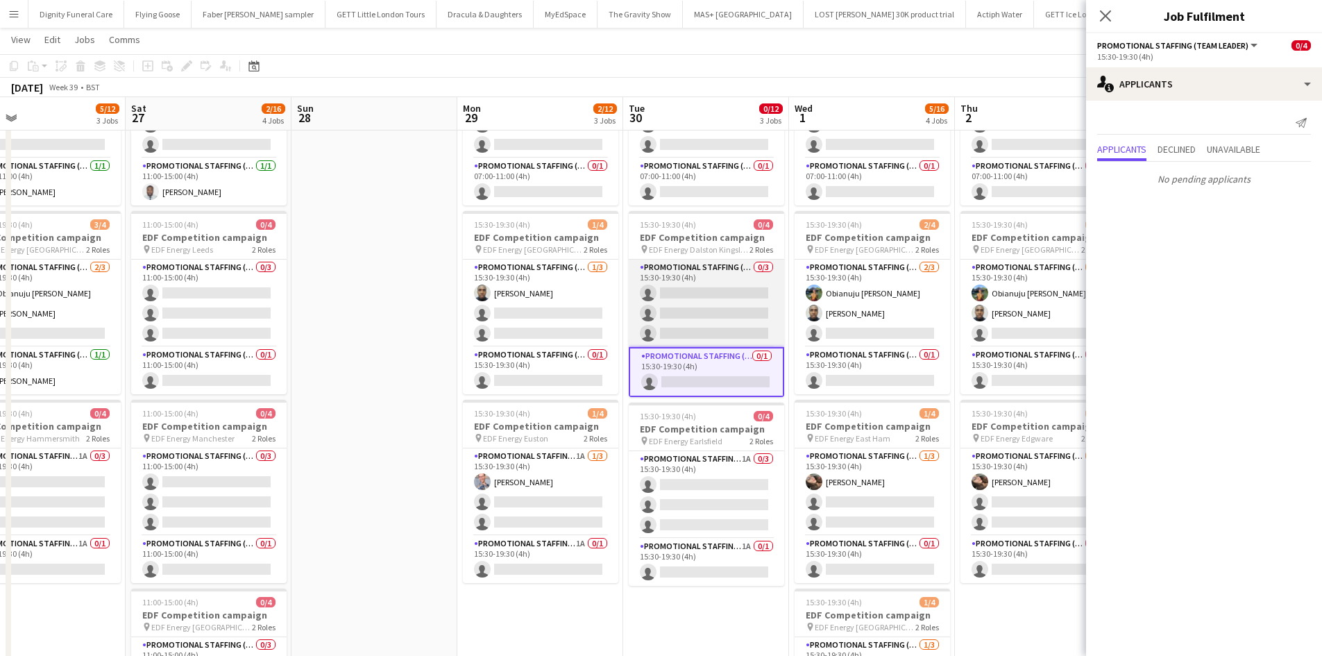
click at [712, 308] on app-card-role "Promotional Staffing (Flyering Staff) 0/3 15:30-19:30 (4h) single-neutral-actio…" at bounding box center [706, 303] width 155 height 87
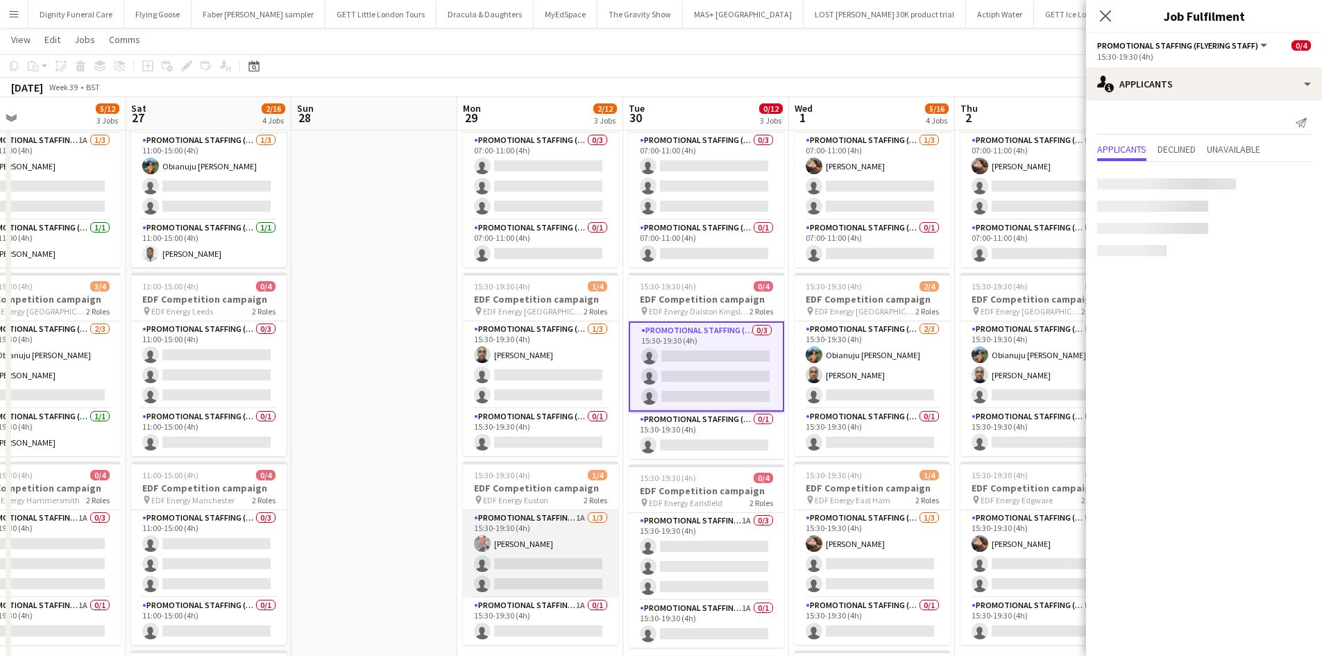
scroll to position [0, 0]
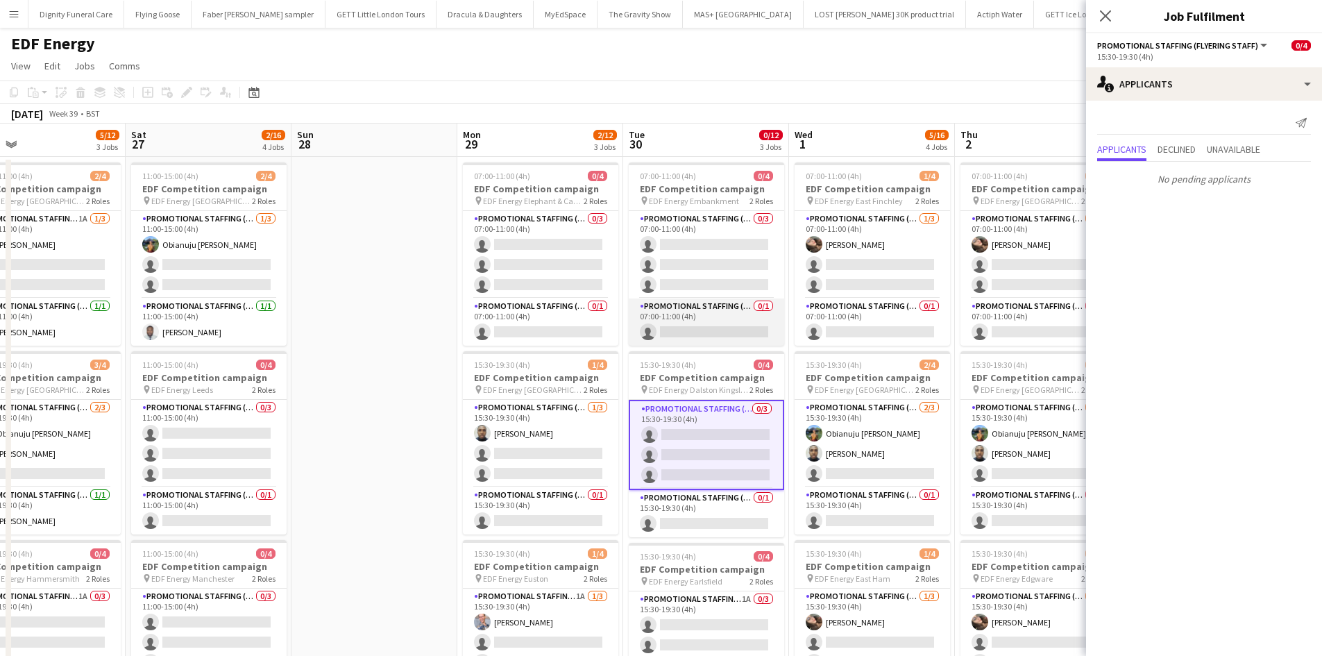
click at [707, 324] on app-card-role "Promotional Staffing (Team Leader) 0/1 07:00-11:00 (4h) single-neutral-actions" at bounding box center [706, 321] width 155 height 47
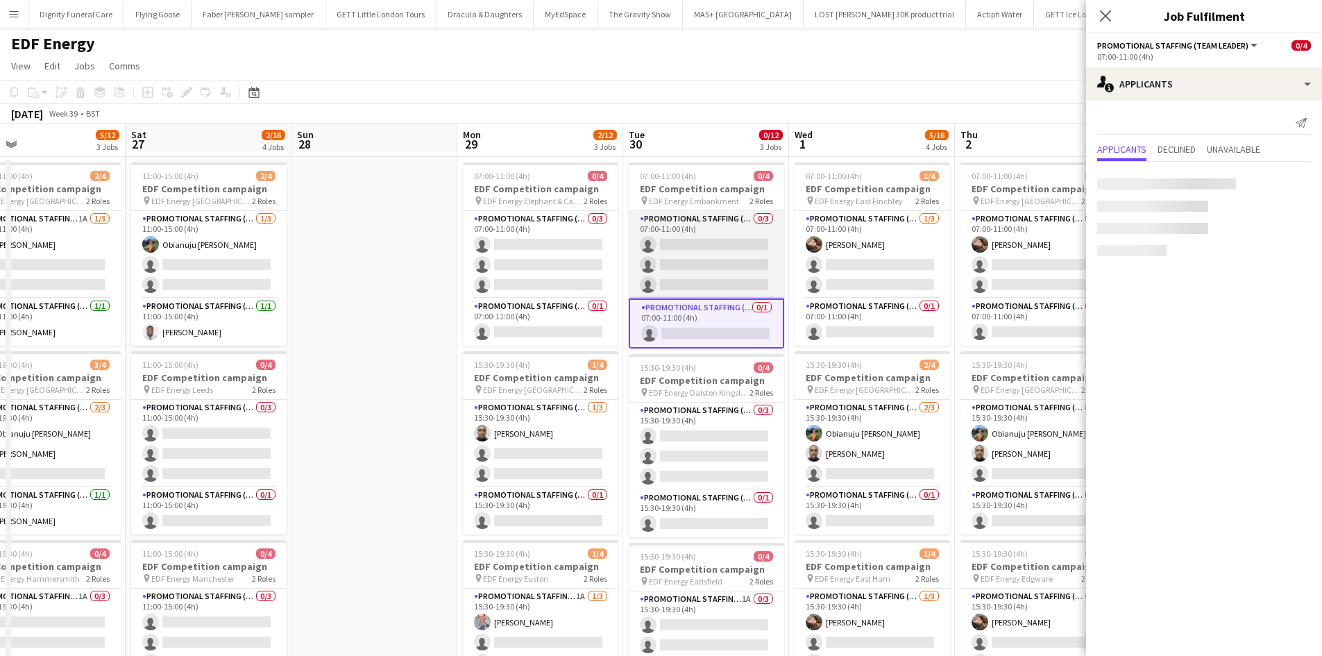
click at [698, 248] on app-card-role "Promotional Staffing (Flyering Staff) 0/3 07:00-11:00 (4h) single-neutral-actio…" at bounding box center [706, 254] width 155 height 87
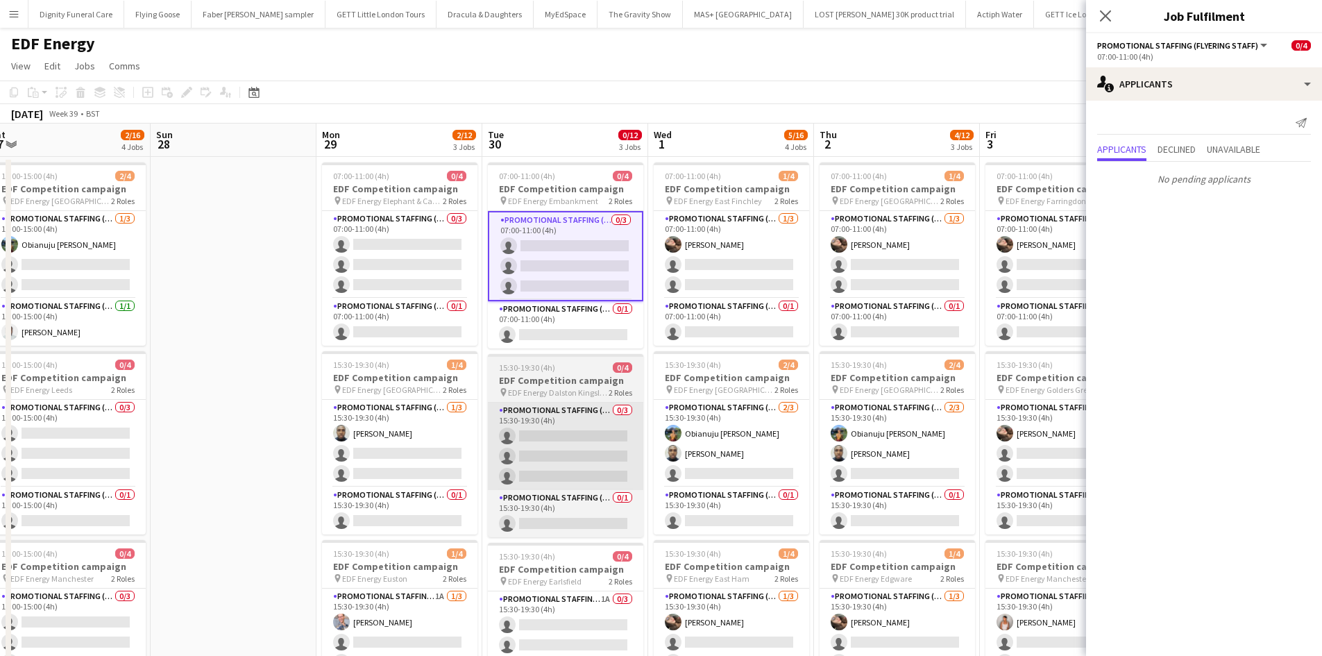
drag, startPoint x: 749, startPoint y: 421, endPoint x: 437, endPoint y: 435, distance: 312.0
click at [442, 436] on app-calendar-viewport "Wed 24 2/12 3 Jobs Thu 25 1/12 3 Jobs Fri 26 5/12 3 Jobs Sat 27 2/16 4 Jobs Sun…" at bounding box center [661, 559] width 1322 height 870
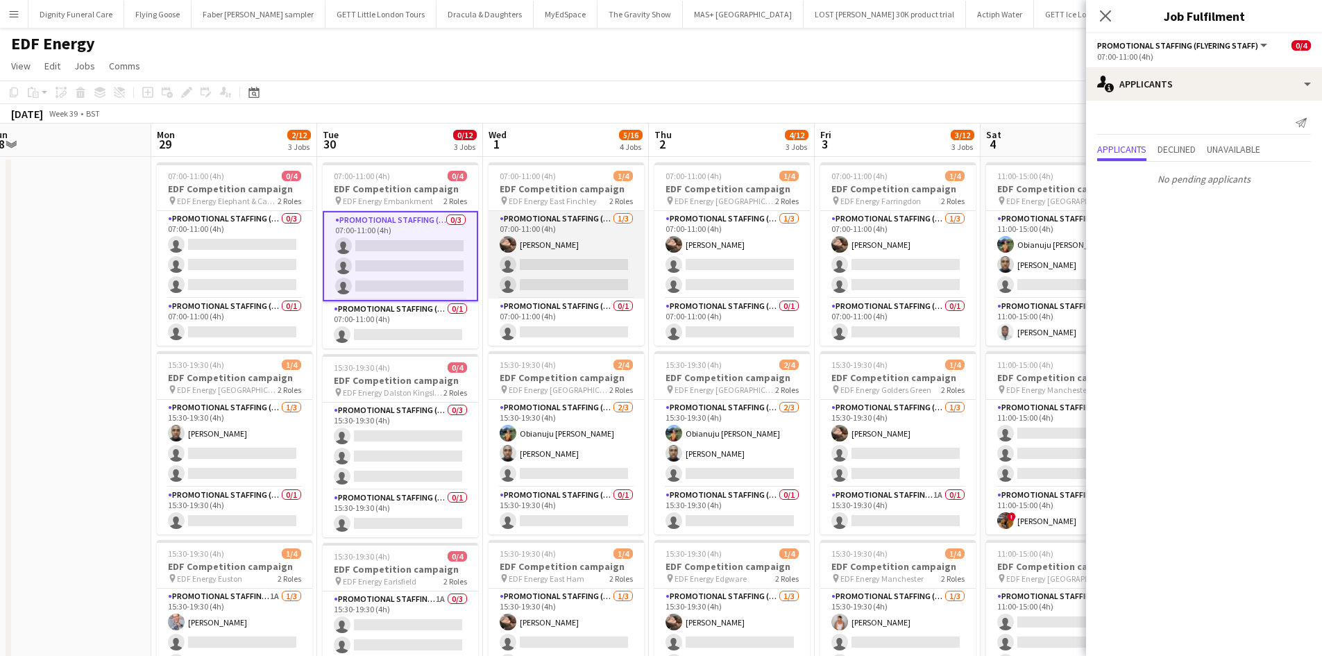
click at [573, 270] on app-card-role "Promotional Staffing (Flyering Staff) [DATE] 07:00-11:00 (4h) [PERSON_NAME] sin…" at bounding box center [566, 254] width 155 height 87
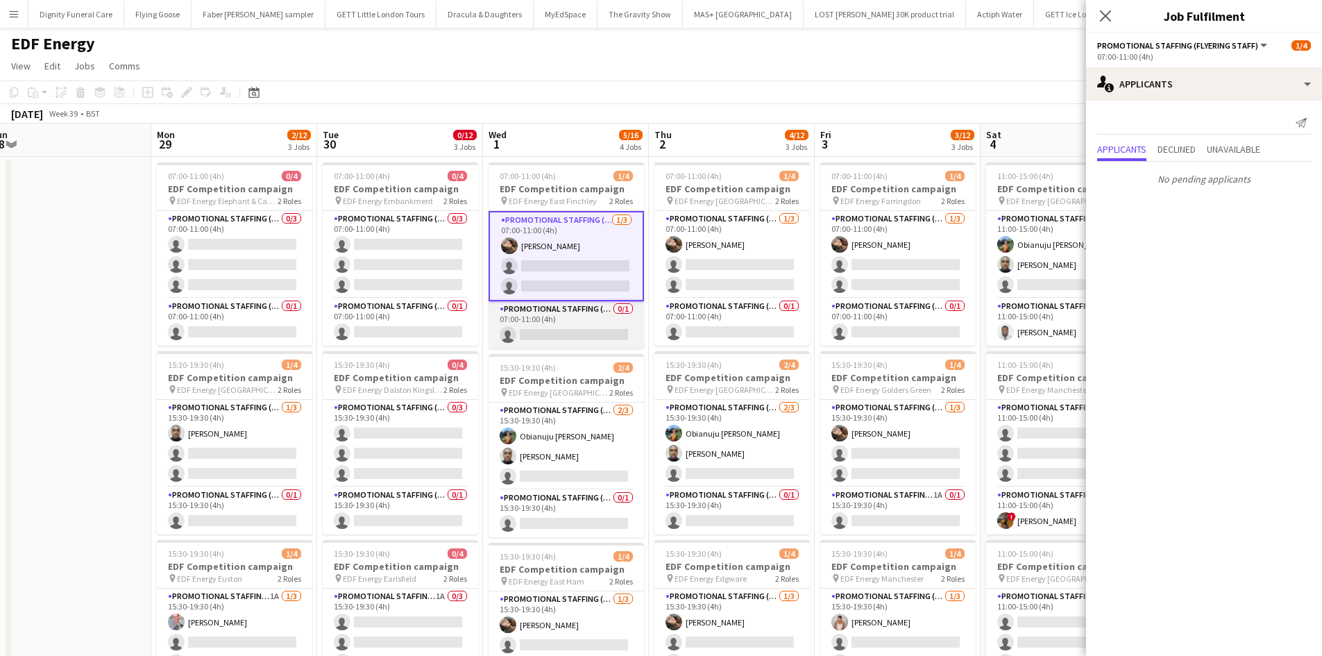
click at [569, 328] on app-card-role "Promotional Staffing (Team Leader) 0/1 07:00-11:00 (4h) single-neutral-actions" at bounding box center [566, 324] width 155 height 47
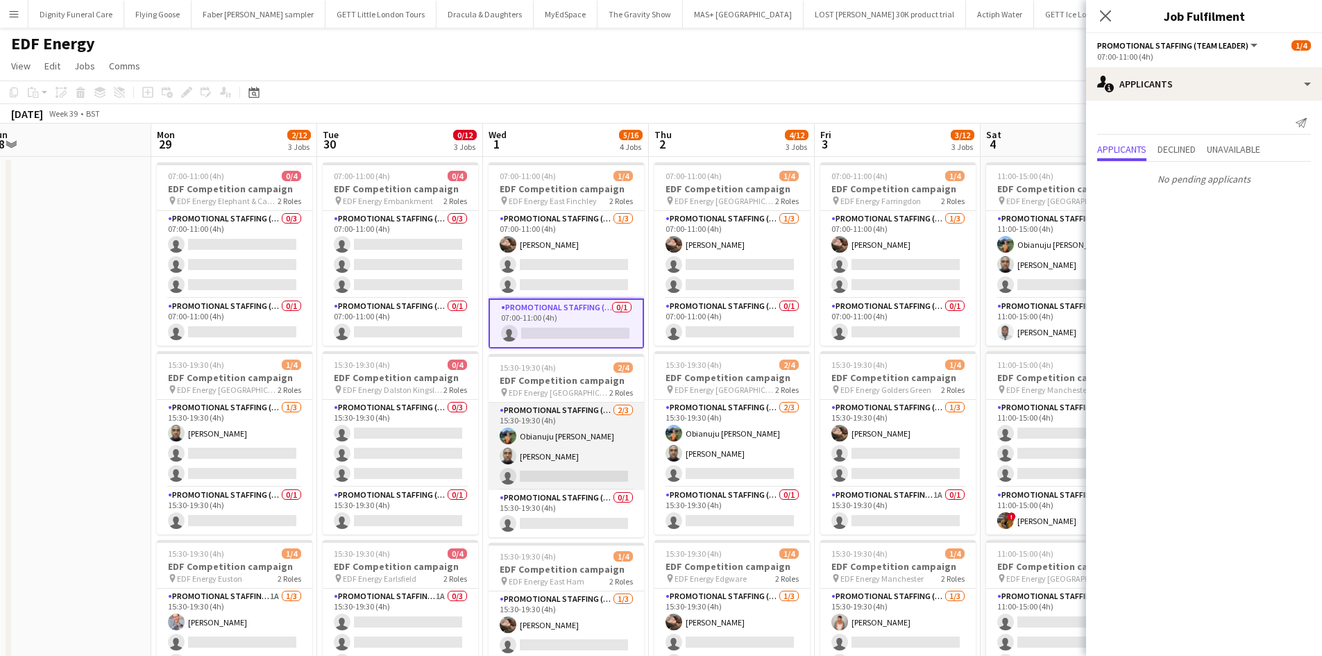
click at [596, 478] on app-card-role "Promotional Staffing (Flyering Staff) [DATE] 15:30-19:30 (4h) Obianuju [PERSON_…" at bounding box center [566, 446] width 155 height 87
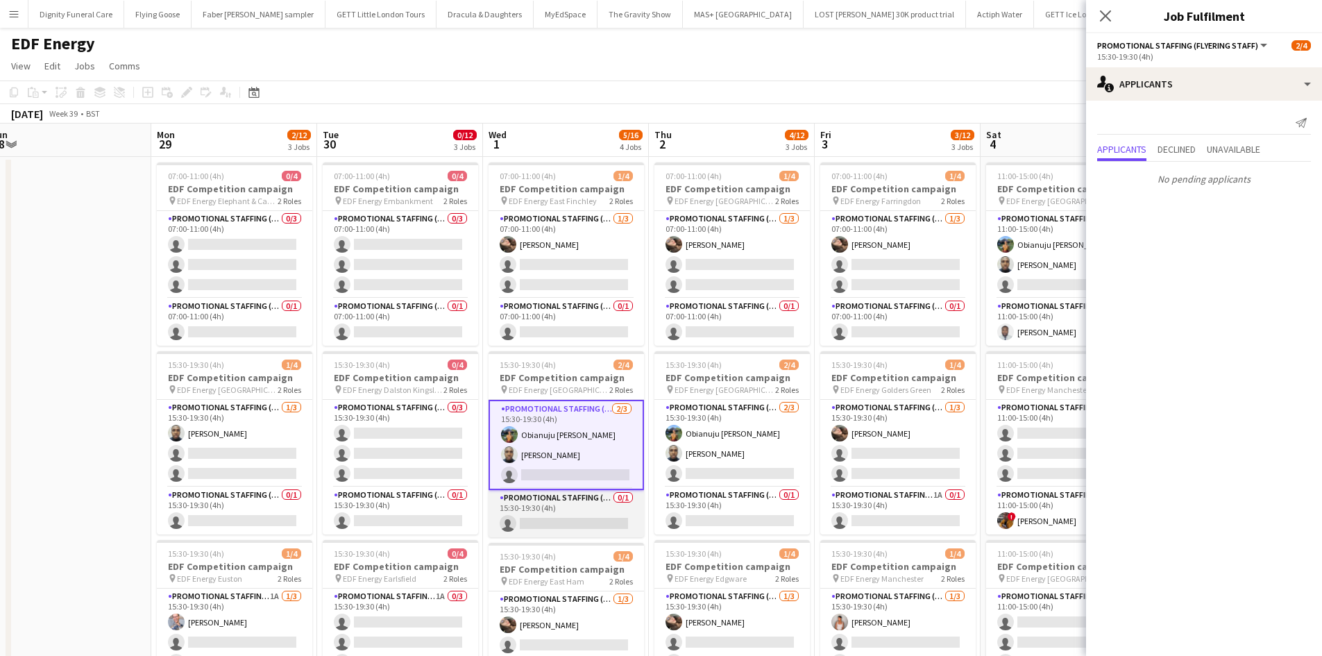
click at [586, 523] on app-card-role "Promotional Staffing (Team Leader) 0/1 15:30-19:30 (4h) single-neutral-actions" at bounding box center [566, 513] width 155 height 47
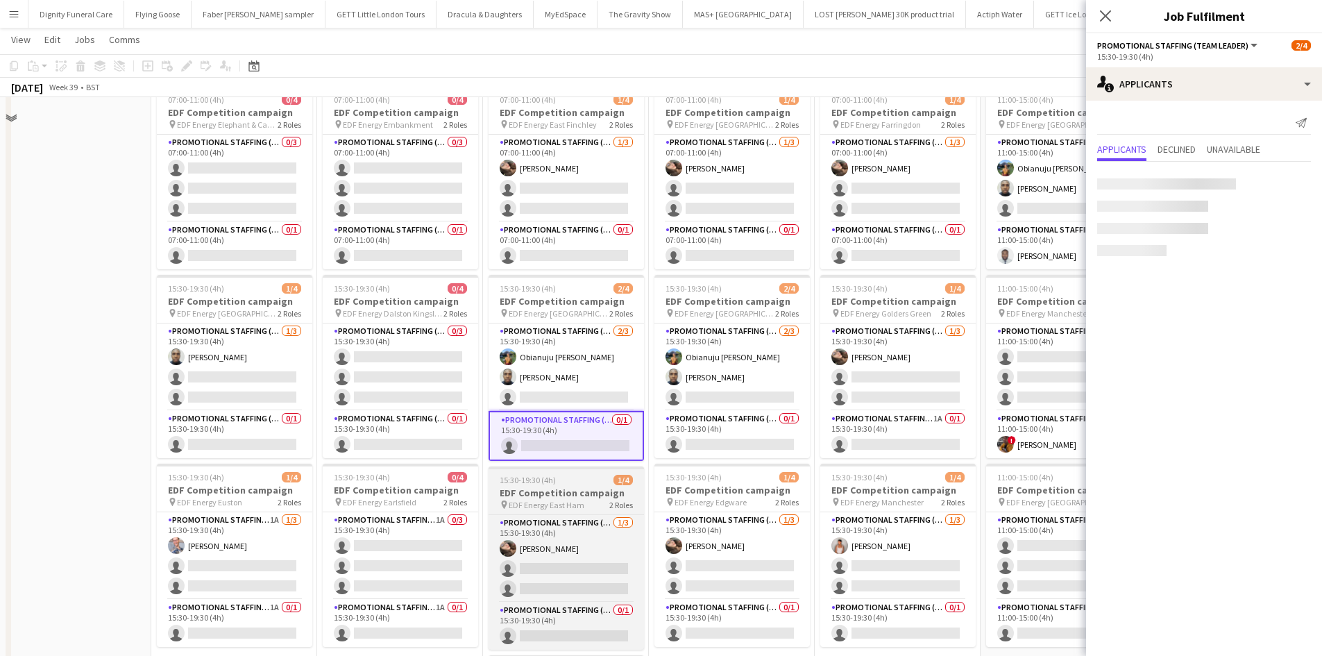
scroll to position [139, 0]
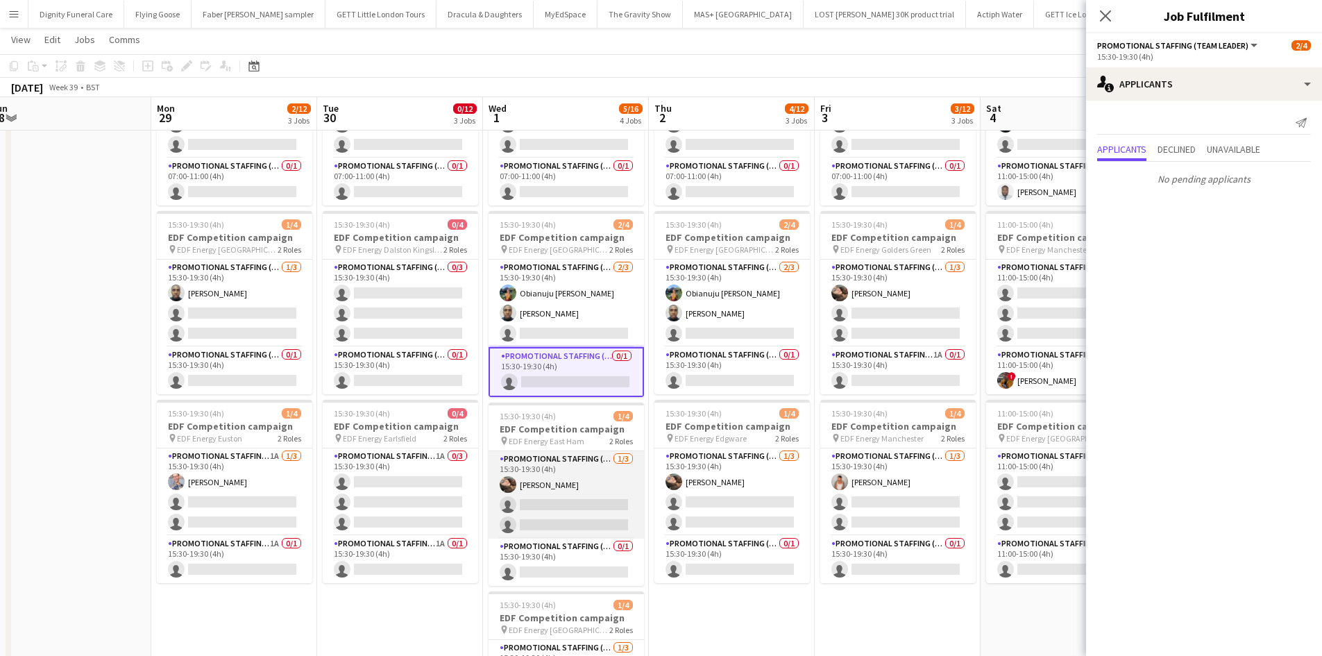
click at [583, 508] on app-card-role "Promotional Staffing (Flyering Staff) [DATE] 15:30-19:30 (4h) [PERSON_NAME] sin…" at bounding box center [566, 494] width 155 height 87
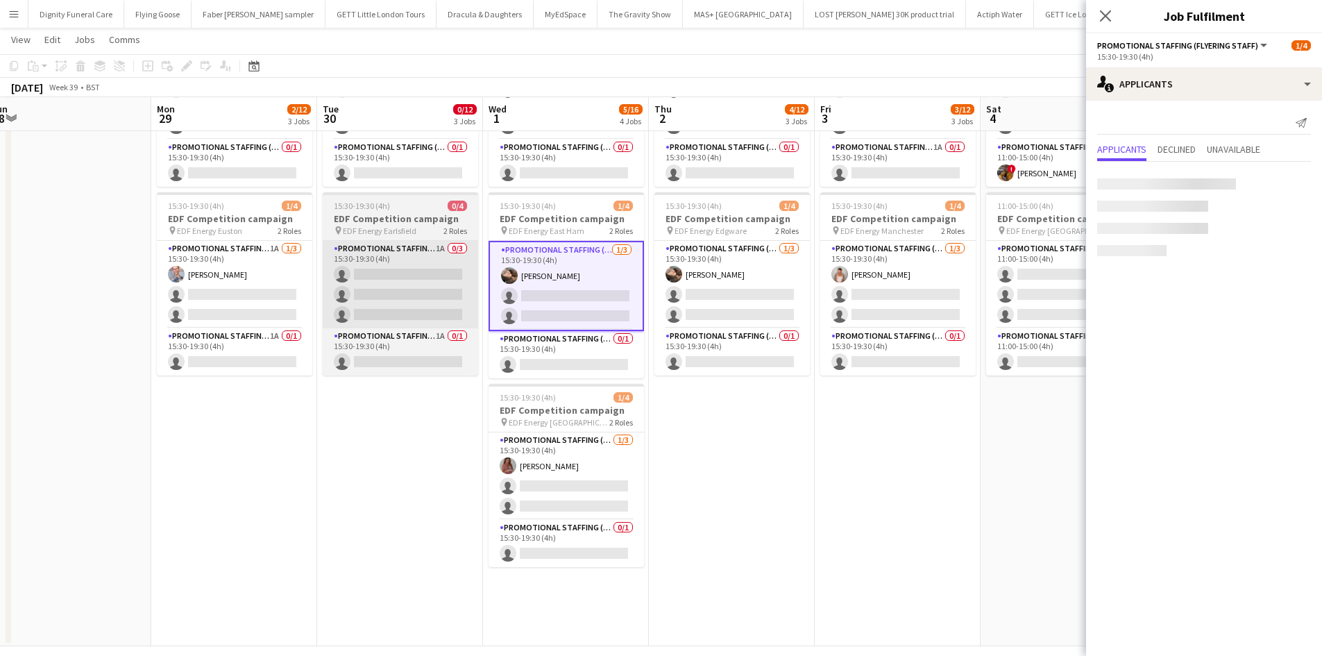
scroll to position [347, 0]
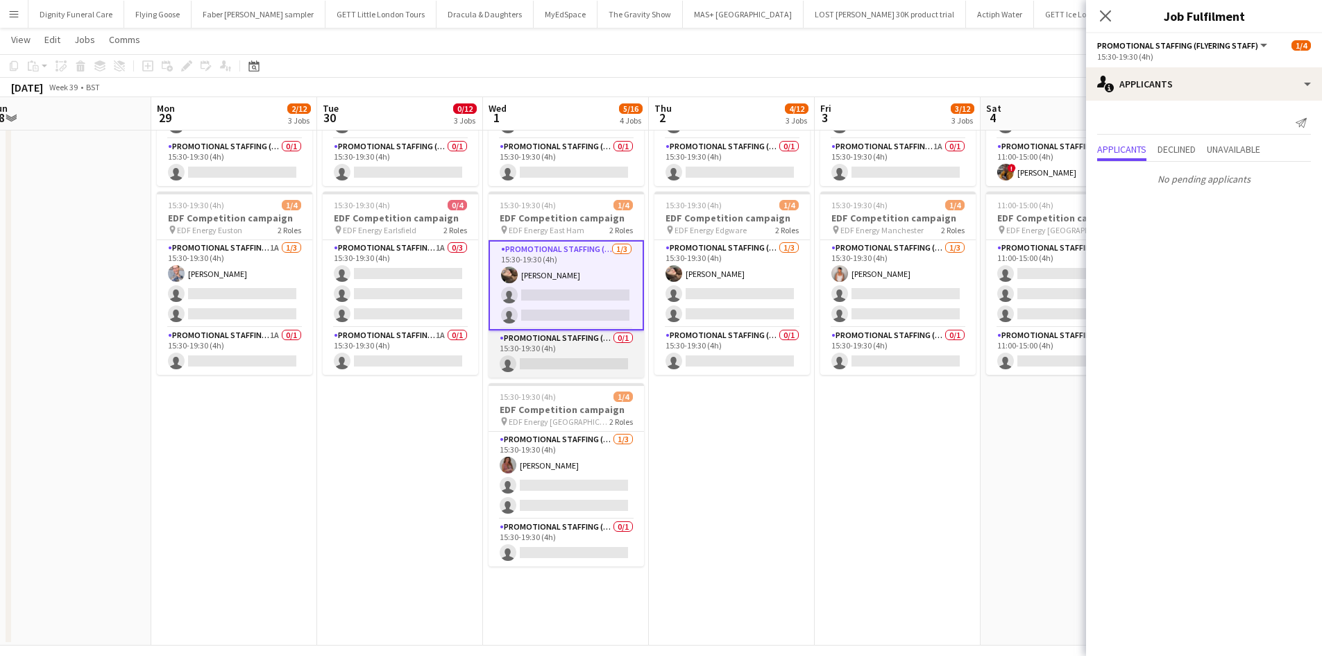
click at [574, 362] on app-card-role "Promotional Staffing (Team Leader) 0/1 15:30-19:30 (4h) single-neutral-actions" at bounding box center [566, 353] width 155 height 47
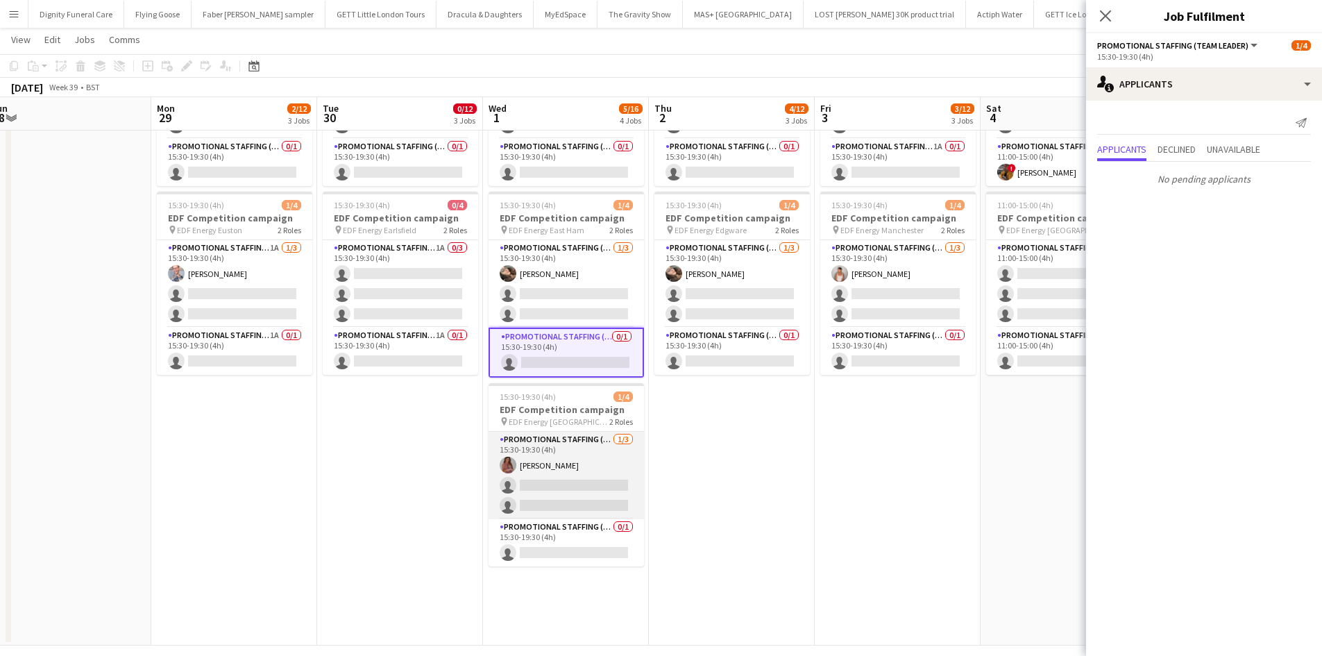
click at [555, 487] on app-card-role "Promotional Staffing (Flyering Staff) [DATE] 15:30-19:30 (4h) [PERSON_NAME] sin…" at bounding box center [566, 475] width 155 height 87
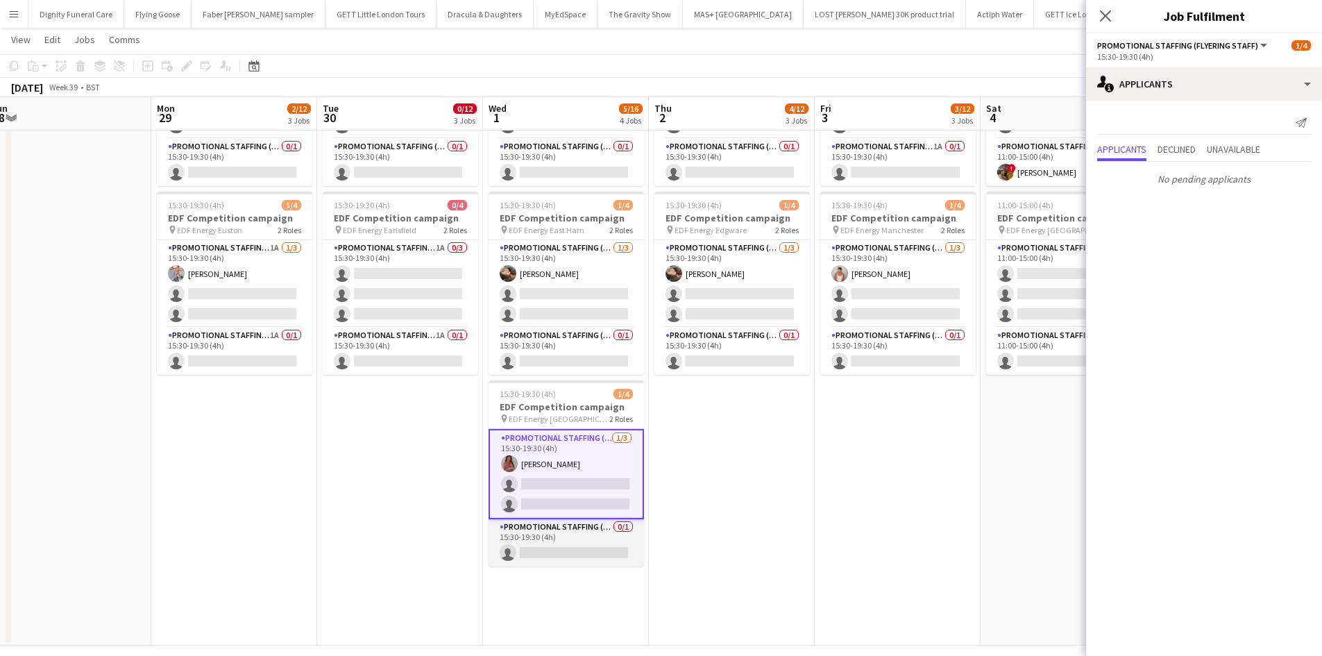
click at [591, 552] on app-card-role "Promotional Staffing (Team Leader) 0/1 15:30-19:30 (4h) single-neutral-actions" at bounding box center [566, 542] width 155 height 47
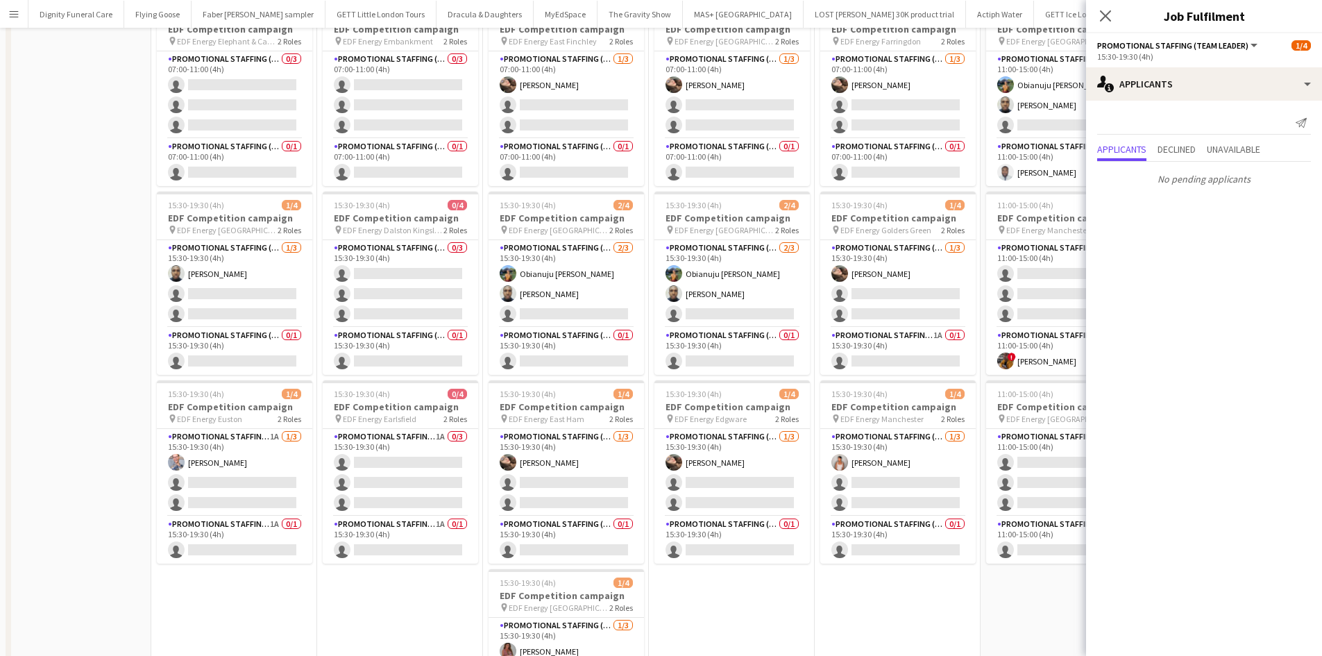
scroll to position [0, 0]
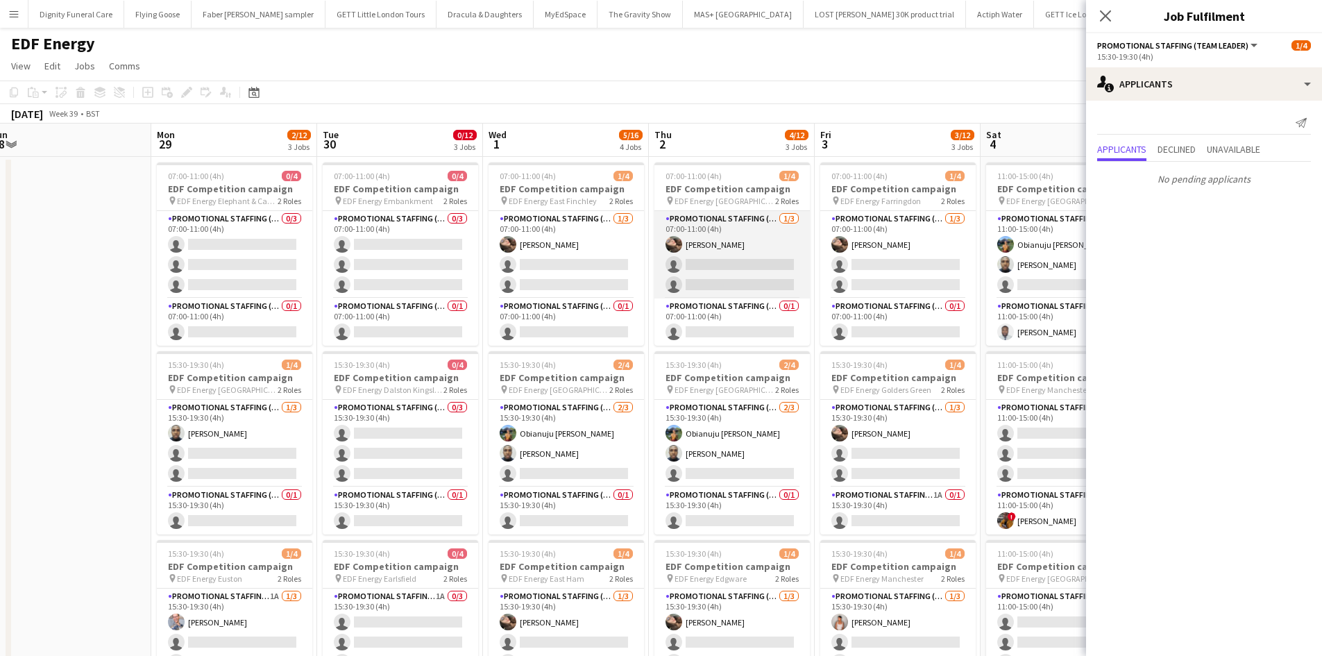
click at [766, 263] on app-card-role "Promotional Staffing (Flyering Staff) [DATE] 07:00-11:00 (4h) [PERSON_NAME] sin…" at bounding box center [732, 254] width 155 height 87
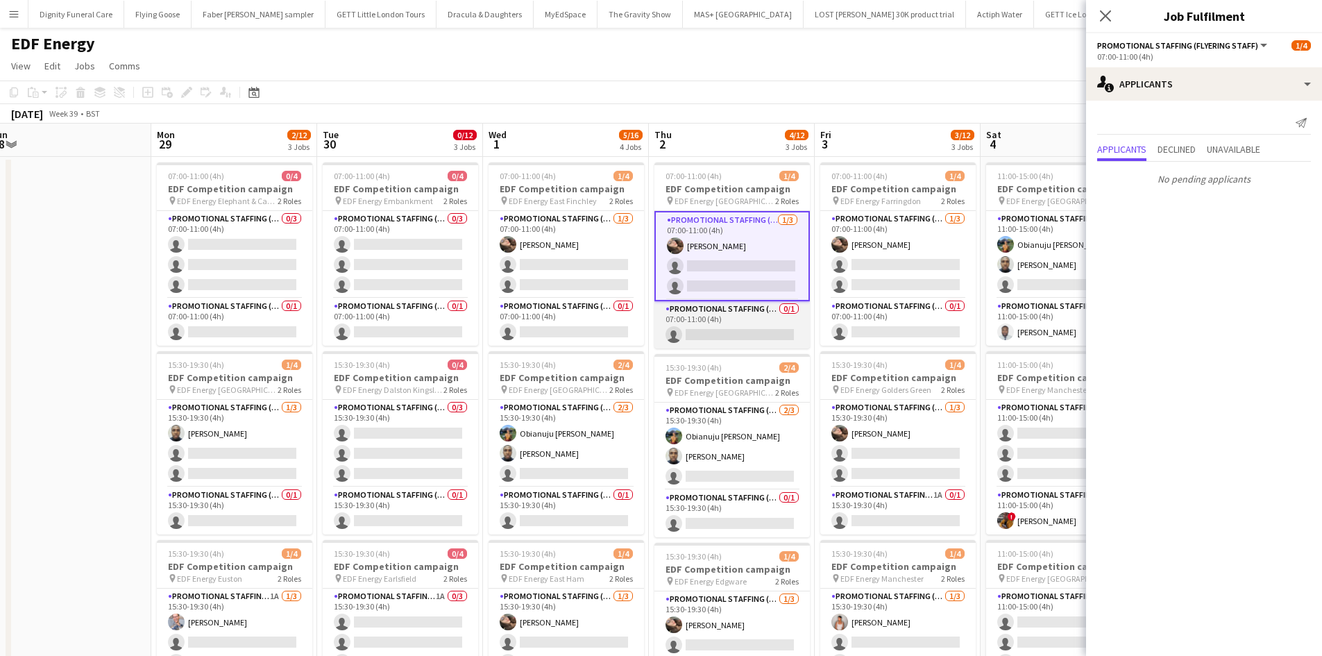
click at [718, 332] on app-card-role "Promotional Staffing (Team Leader) 0/1 07:00-11:00 (4h) single-neutral-actions" at bounding box center [732, 324] width 155 height 47
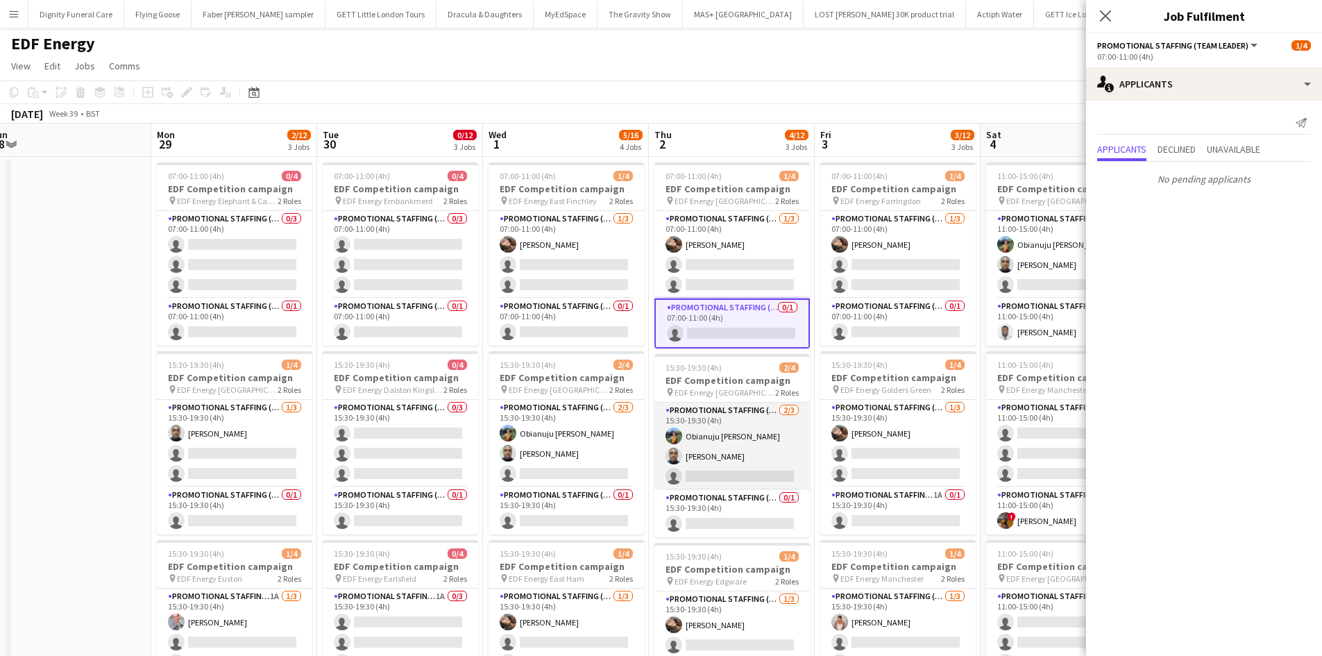
click at [754, 471] on app-card-role "Promotional Staffing (Flyering Staff) [DATE] 15:30-19:30 (4h) Obianuju [PERSON_…" at bounding box center [732, 446] width 155 height 87
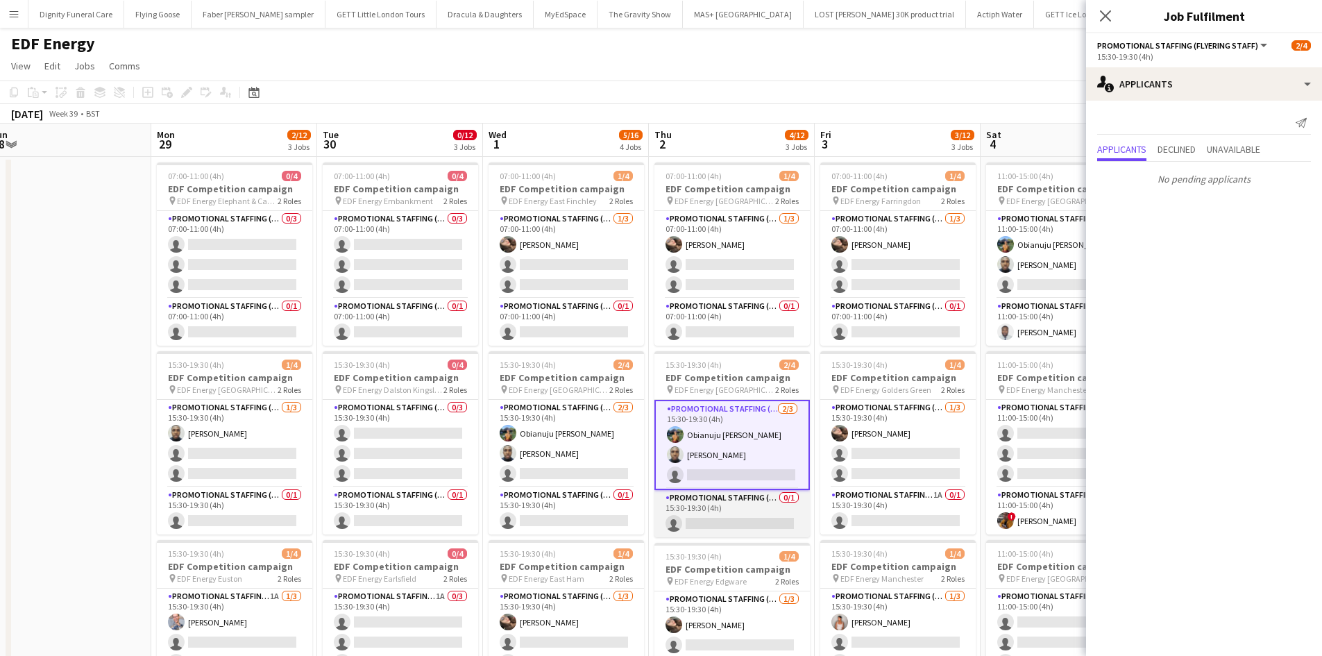
click at [755, 515] on app-card-role "Promotional Staffing (Team Leader) 0/1 15:30-19:30 (4h) single-neutral-actions" at bounding box center [732, 513] width 155 height 47
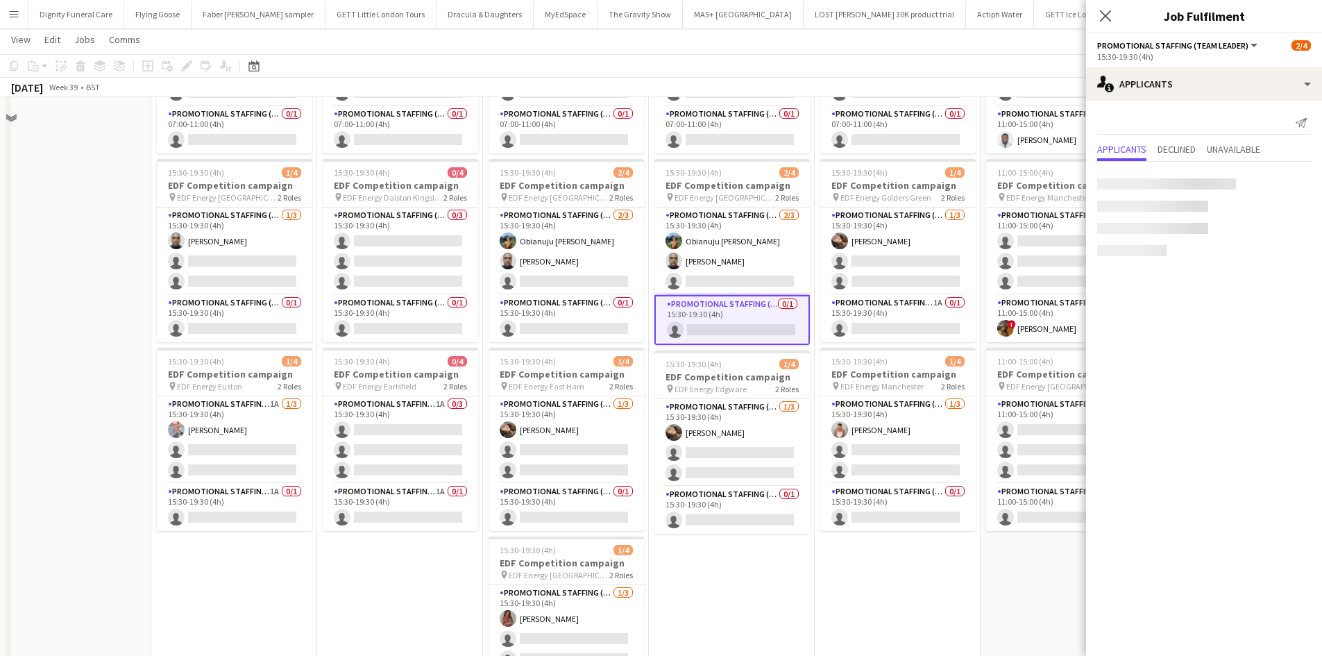
scroll to position [208, 0]
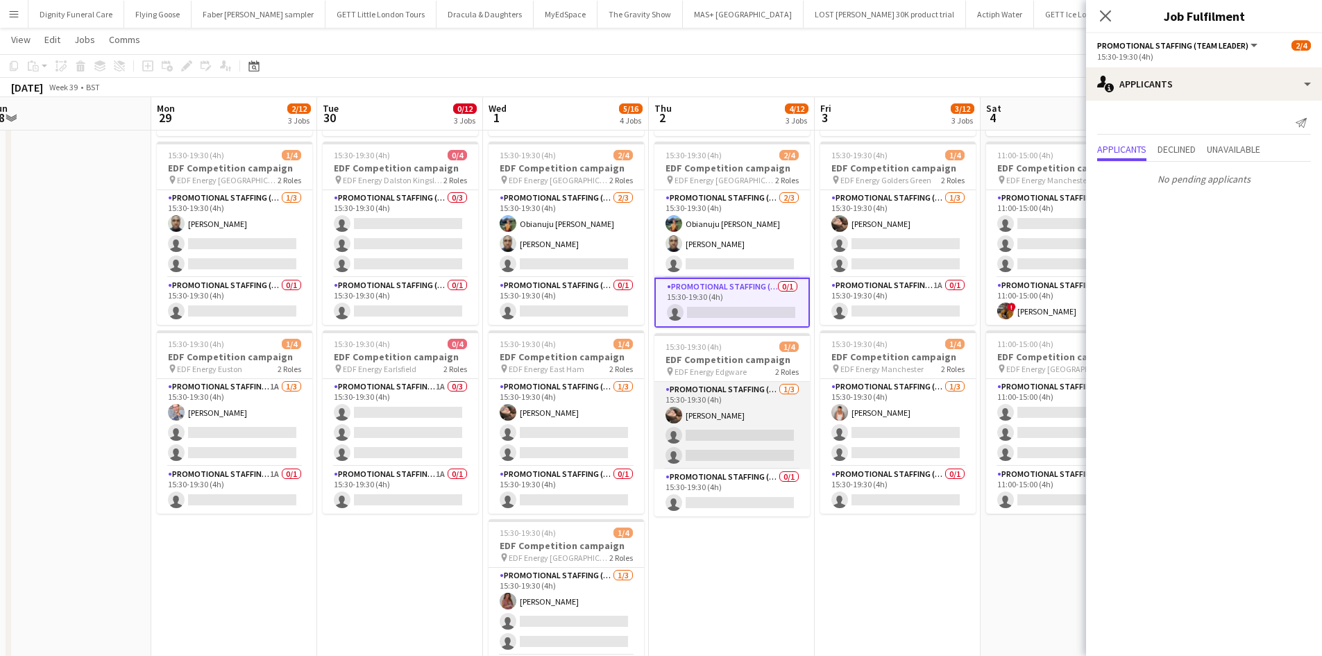
click at [744, 437] on app-card-role "Promotional Staffing (Flyering Staff) [DATE] 15:30-19:30 (4h) [PERSON_NAME] sin…" at bounding box center [732, 425] width 155 height 87
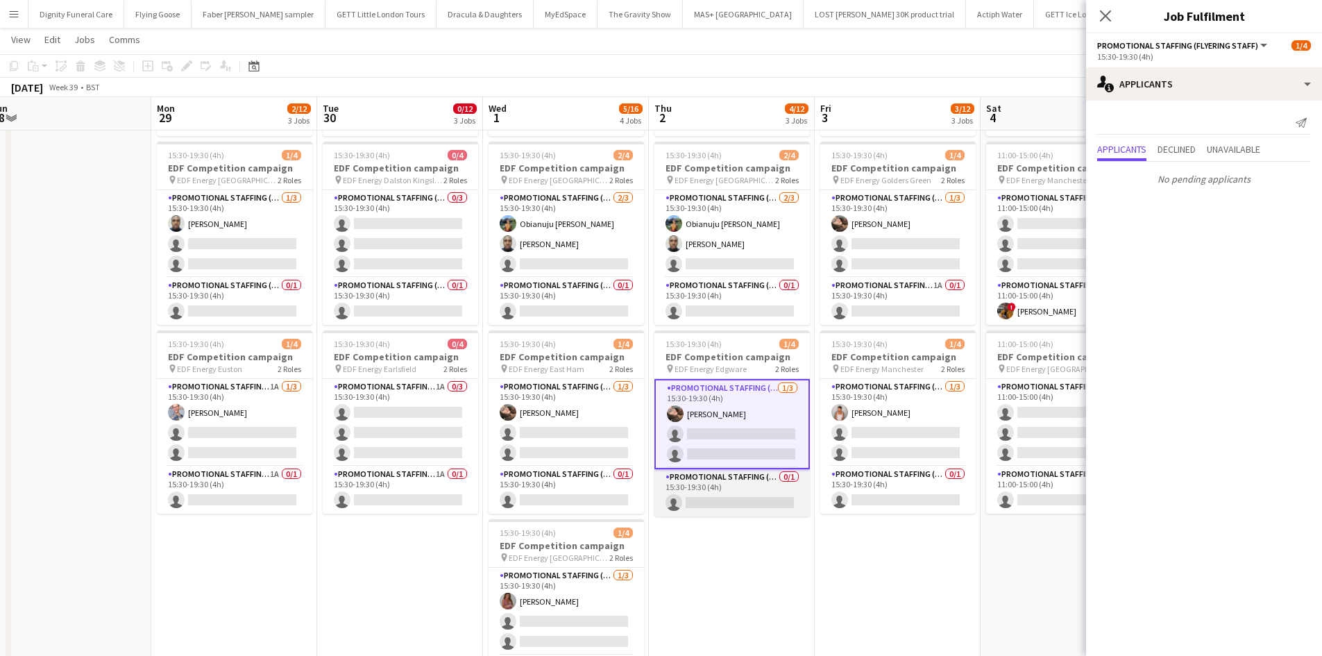
click at [773, 498] on app-card-role "Promotional Staffing (Team Leader) 0/1 15:30-19:30 (4h) single-neutral-actions" at bounding box center [732, 492] width 155 height 47
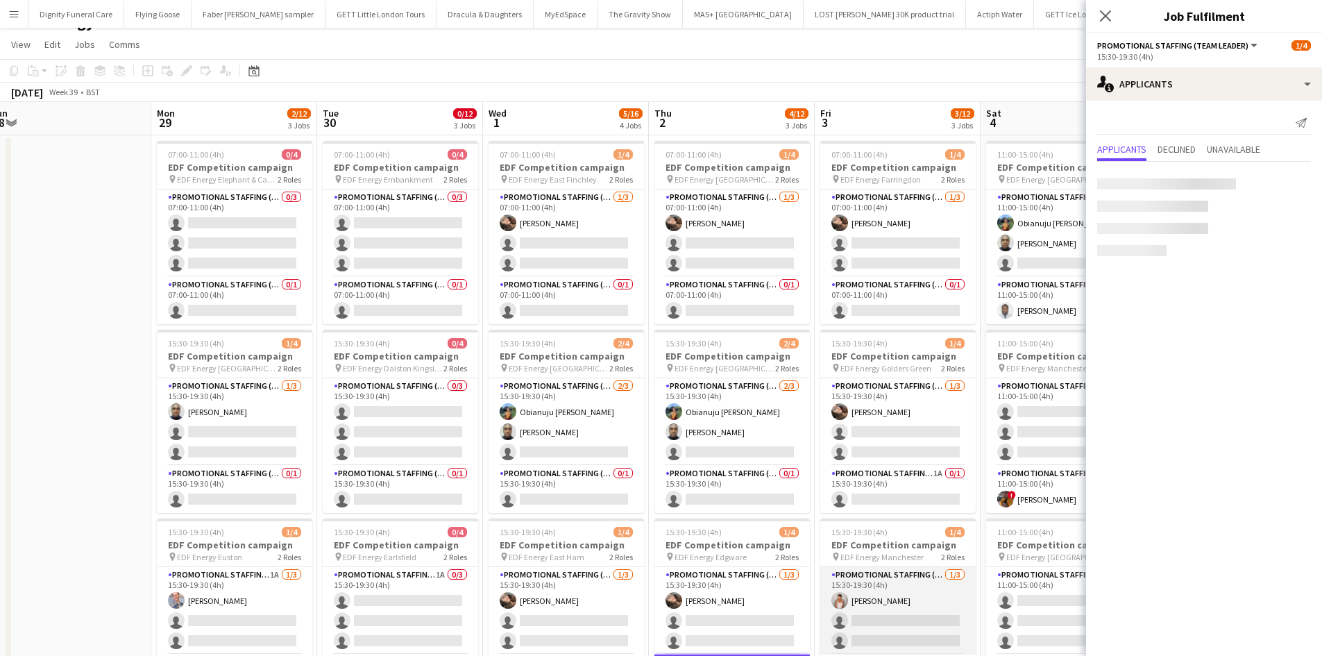
scroll to position [0, 0]
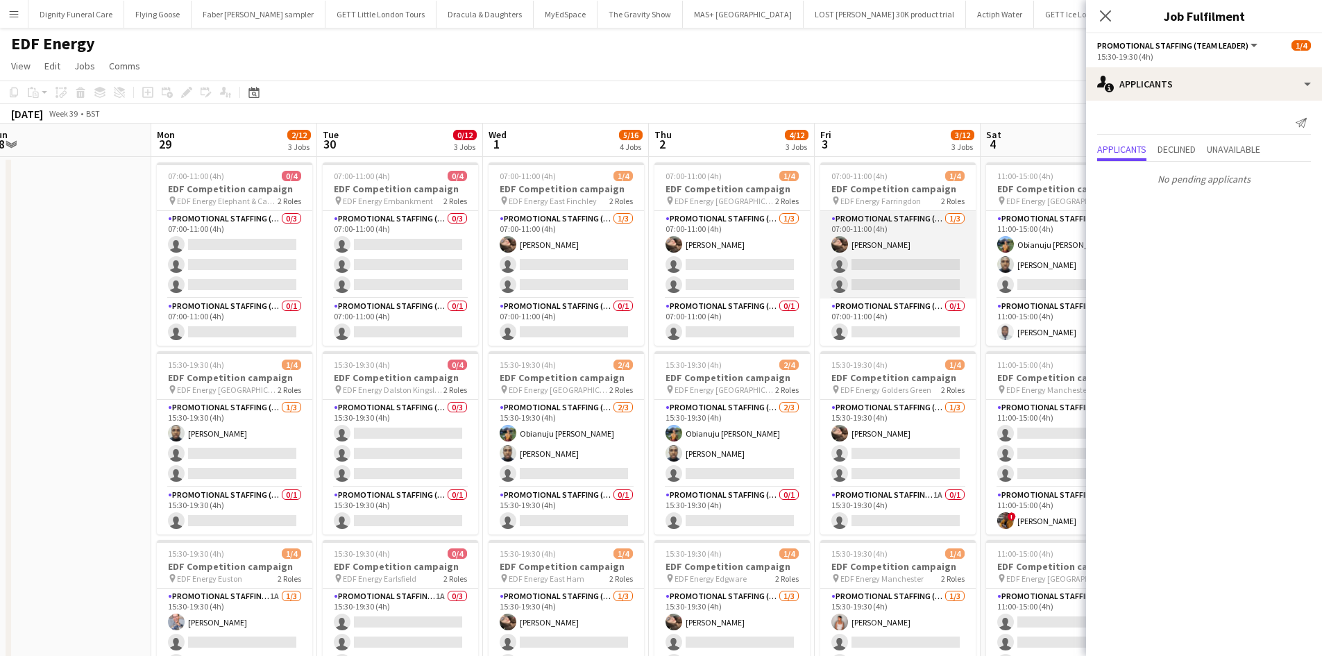
click at [908, 272] on app-card-role "Promotional Staffing (Flyering Staff) [DATE] 07:00-11:00 (4h) [PERSON_NAME] sin…" at bounding box center [897, 254] width 155 height 87
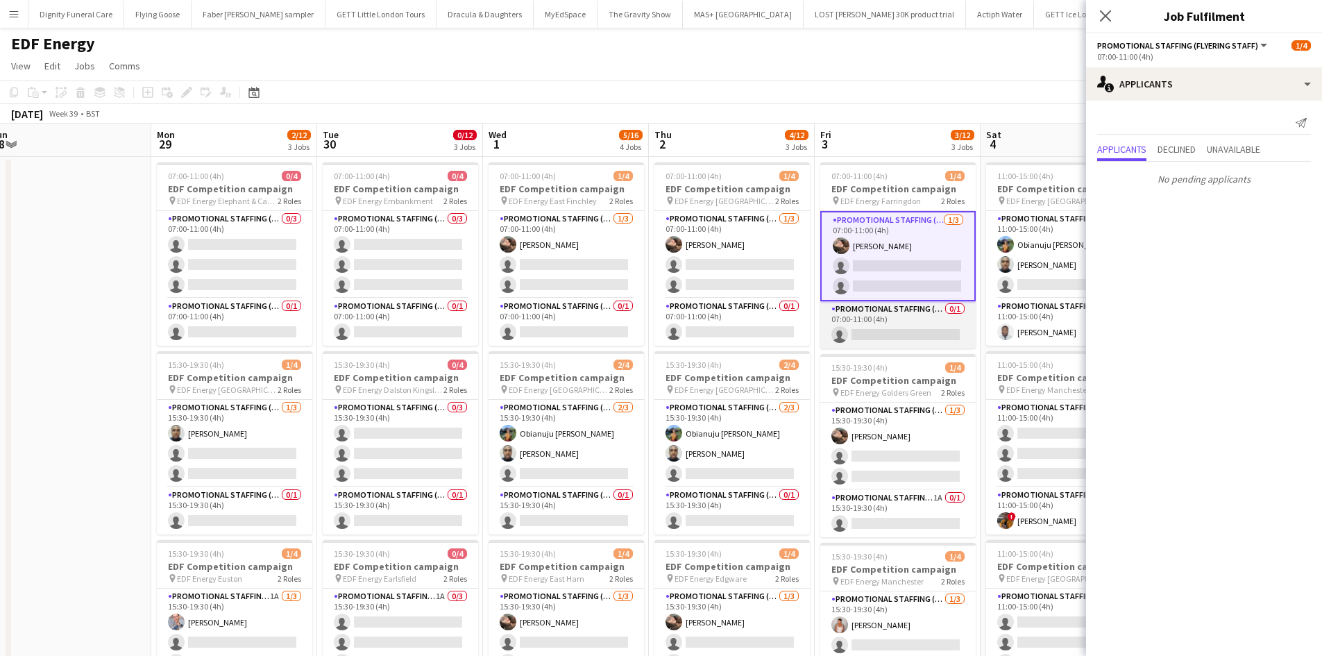
click at [904, 326] on app-card-role "Promotional Staffing (Team Leader) 0/1 07:00-11:00 (4h) single-neutral-actions" at bounding box center [897, 324] width 155 height 47
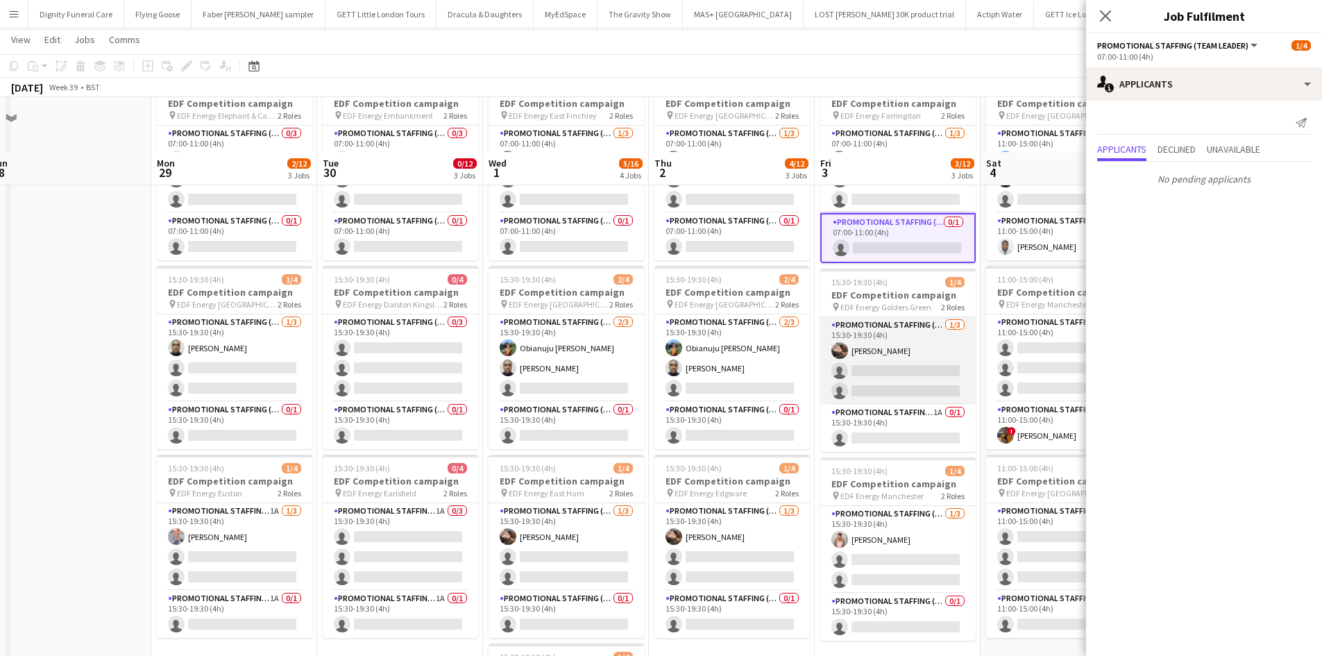
scroll to position [139, 0]
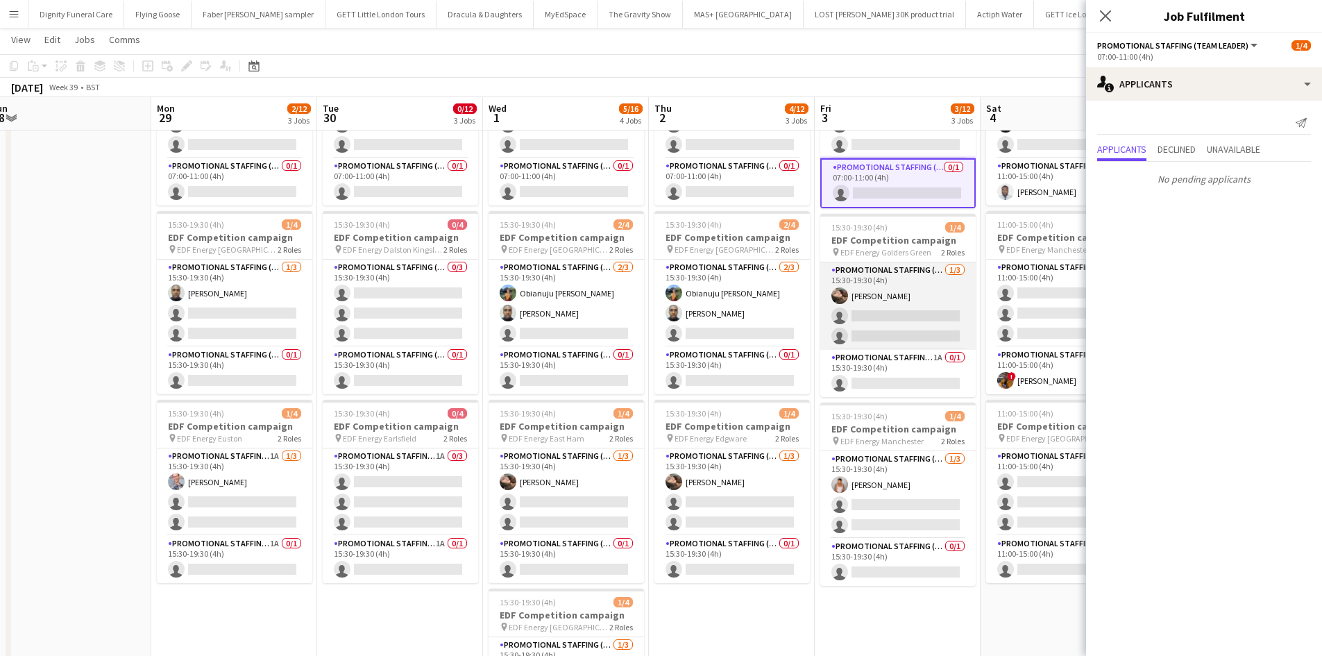
click at [892, 307] on app-card-role "Promotional Staffing (Flyering Staff) [DATE] 15:30-19:30 (4h) [PERSON_NAME] sin…" at bounding box center [897, 305] width 155 height 87
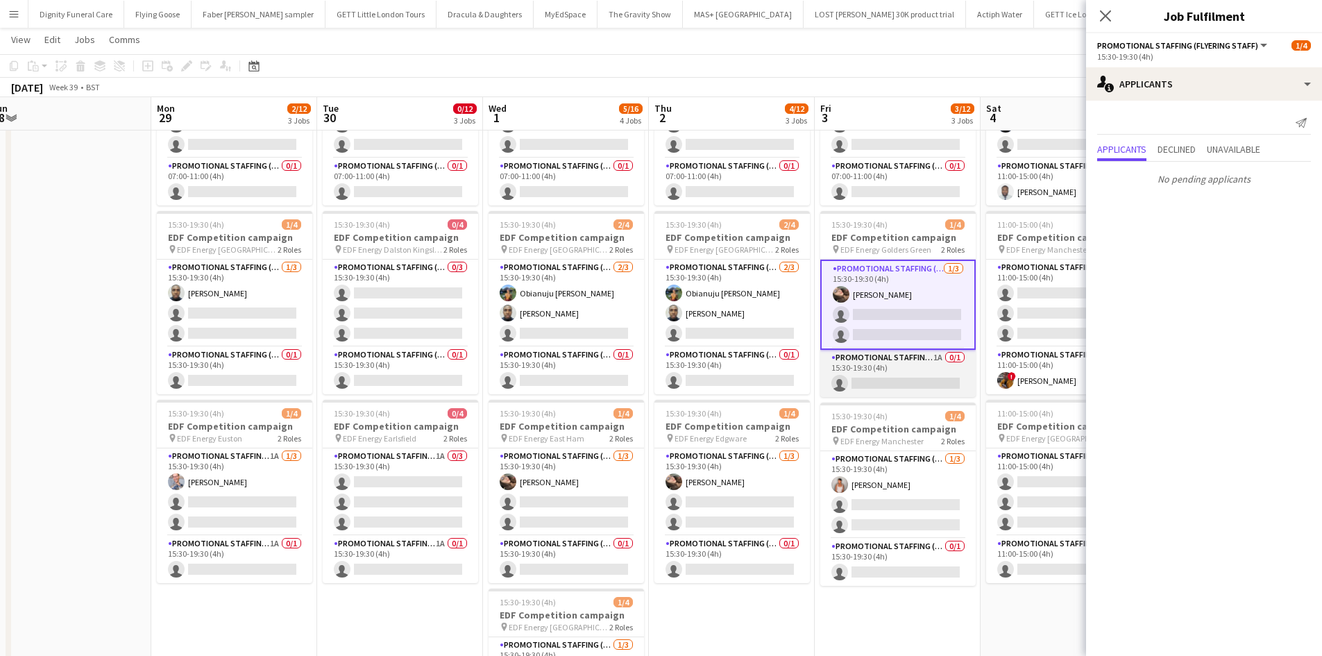
click at [904, 384] on app-card-role "Promotional Staffing (Team Leader) 1A 0/1 15:30-19:30 (4h) single-neutral-actio…" at bounding box center [897, 373] width 155 height 47
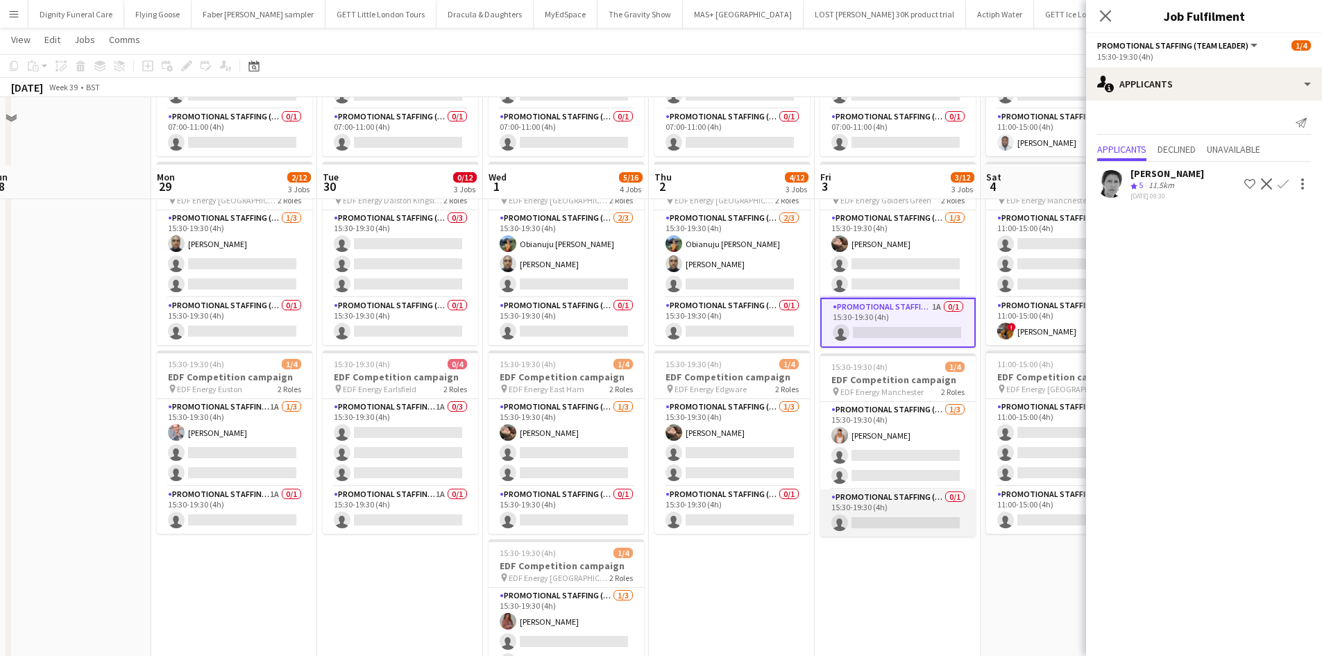
scroll to position [278, 0]
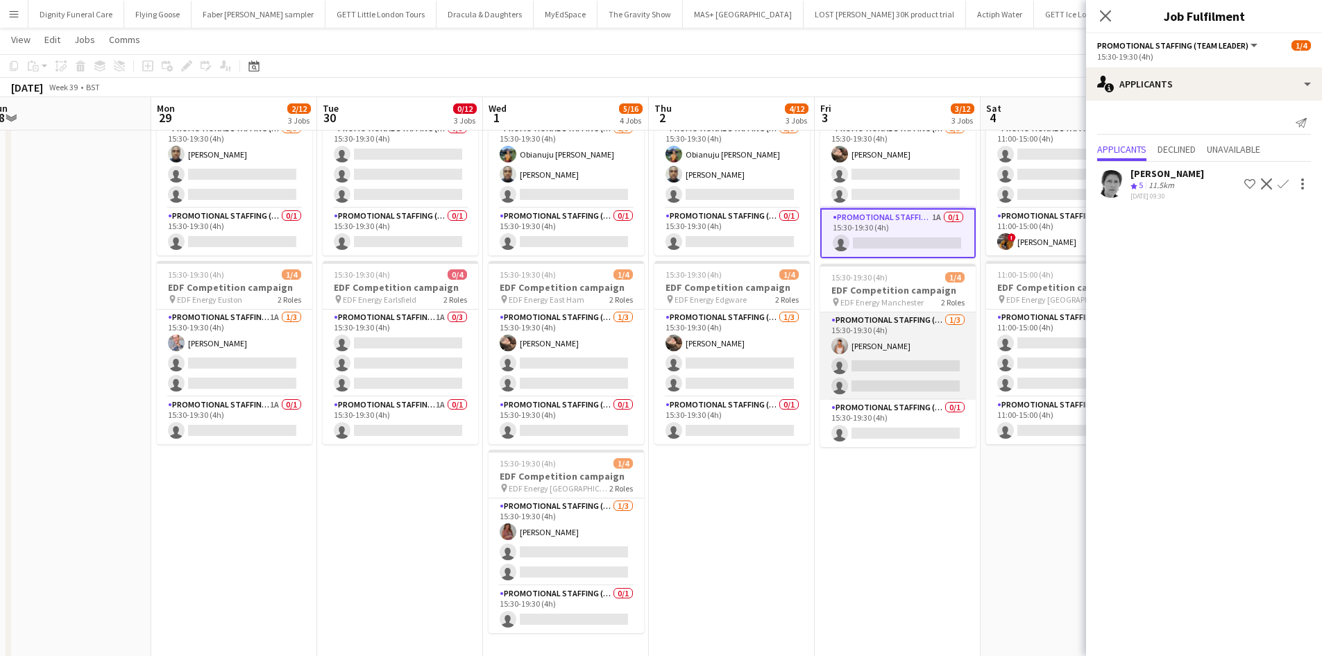
click at [906, 371] on app-card-role "Promotional Staffing (Flyering Staff) [DATE] 15:30-19:30 (4h) [PERSON_NAME] sin…" at bounding box center [897, 355] width 155 height 87
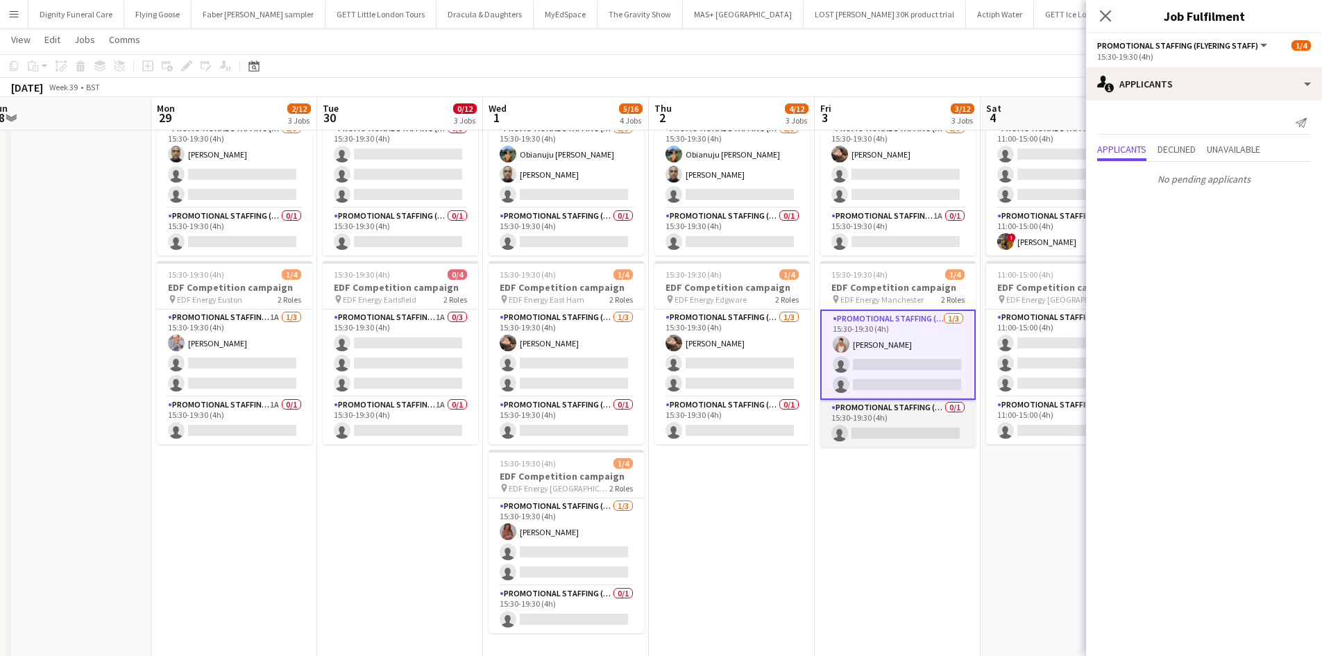
click at [911, 435] on app-card-role "Promotional Staffing (Team Leader) 0/1 15:30-19:30 (4h) single-neutral-actions" at bounding box center [897, 423] width 155 height 47
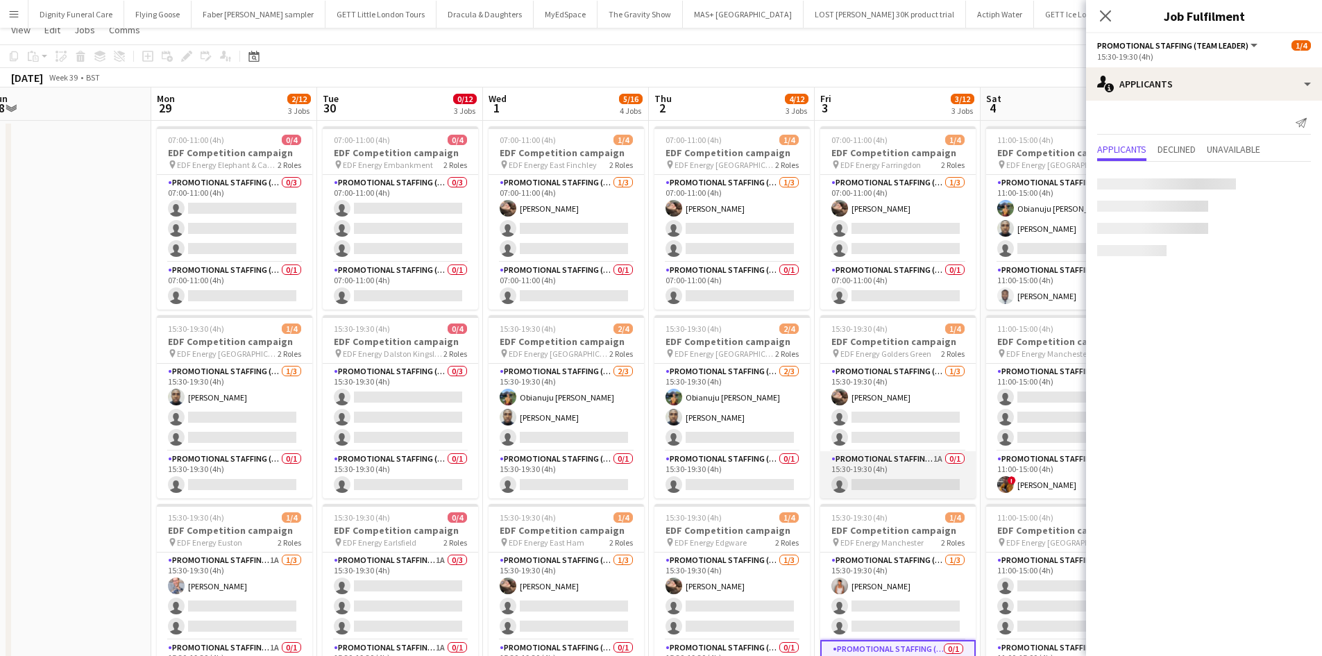
scroll to position [0, 0]
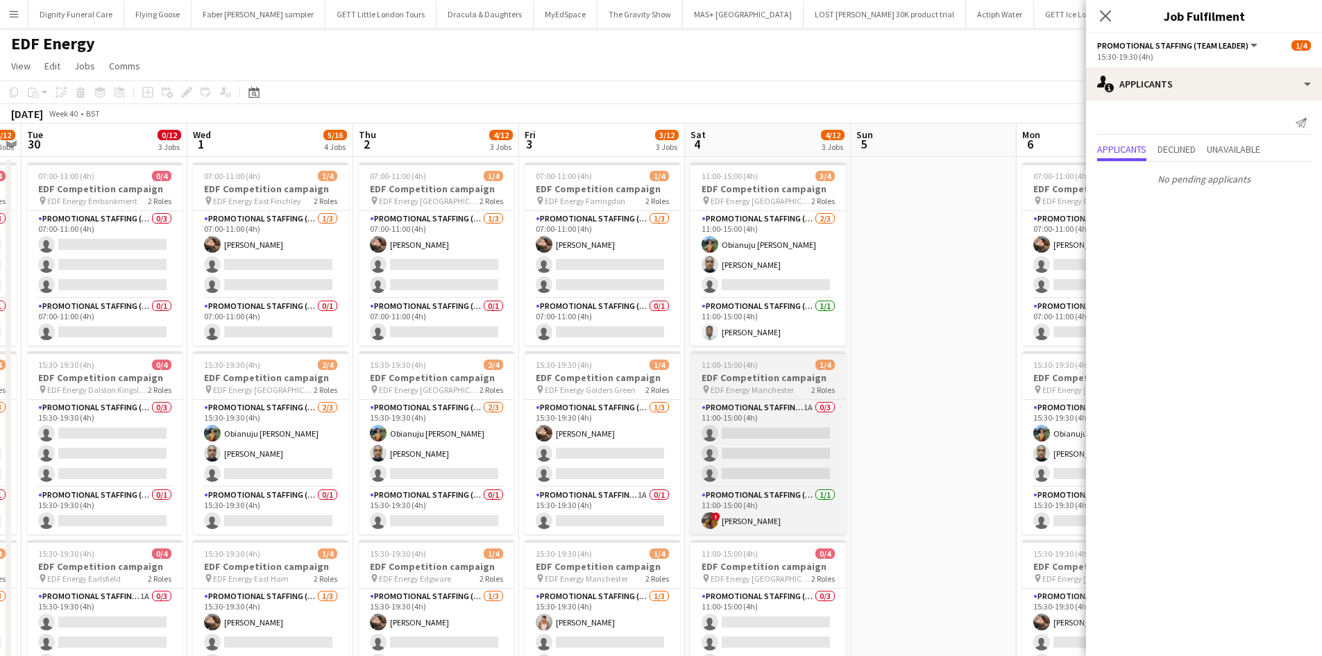
drag, startPoint x: 935, startPoint y: 381, endPoint x: 657, endPoint y: 370, distance: 278.6
click at [606, 364] on app-calendar-viewport "Fri 26 5/12 3 Jobs Sat 27 2/16 4 Jobs Sun 28 Mon 29 2/12 3 Jobs Tue 30 0/12 3 J…" at bounding box center [661, 559] width 1322 height 870
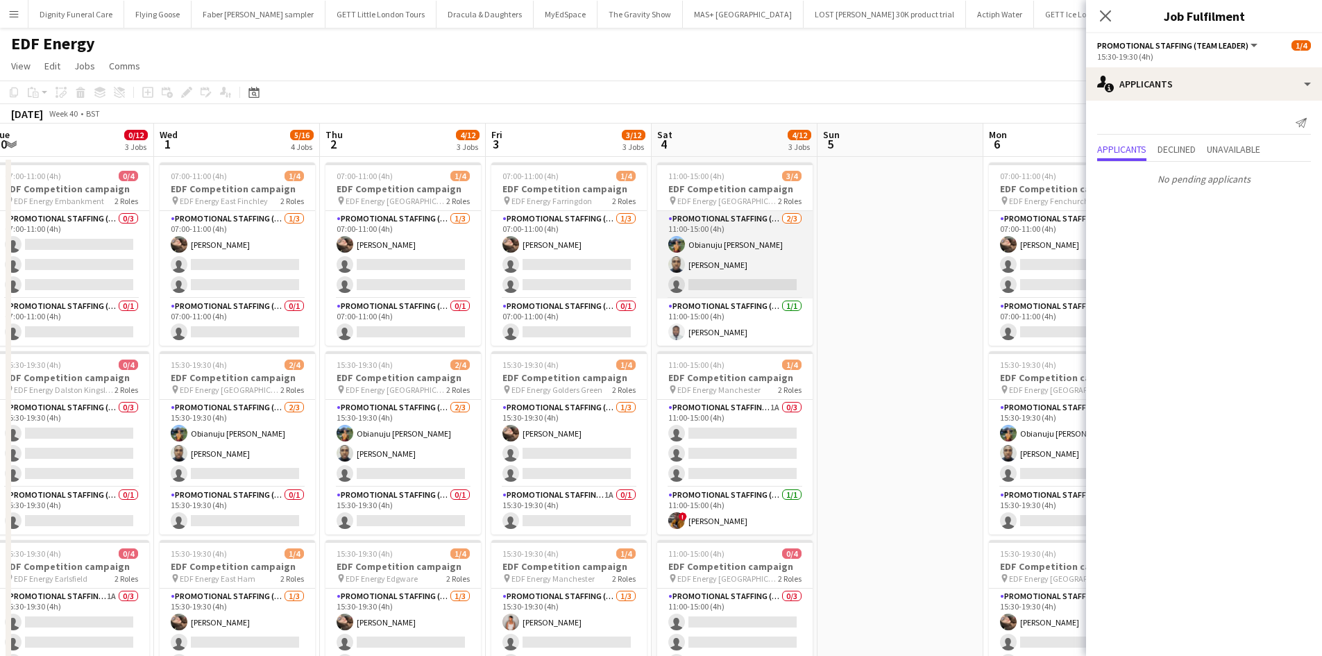
click at [735, 287] on app-card-role "Promotional Staffing (Flyering Staff) [DATE] 11:00-15:00 (4h) Obianuju [PERSON_…" at bounding box center [734, 254] width 155 height 87
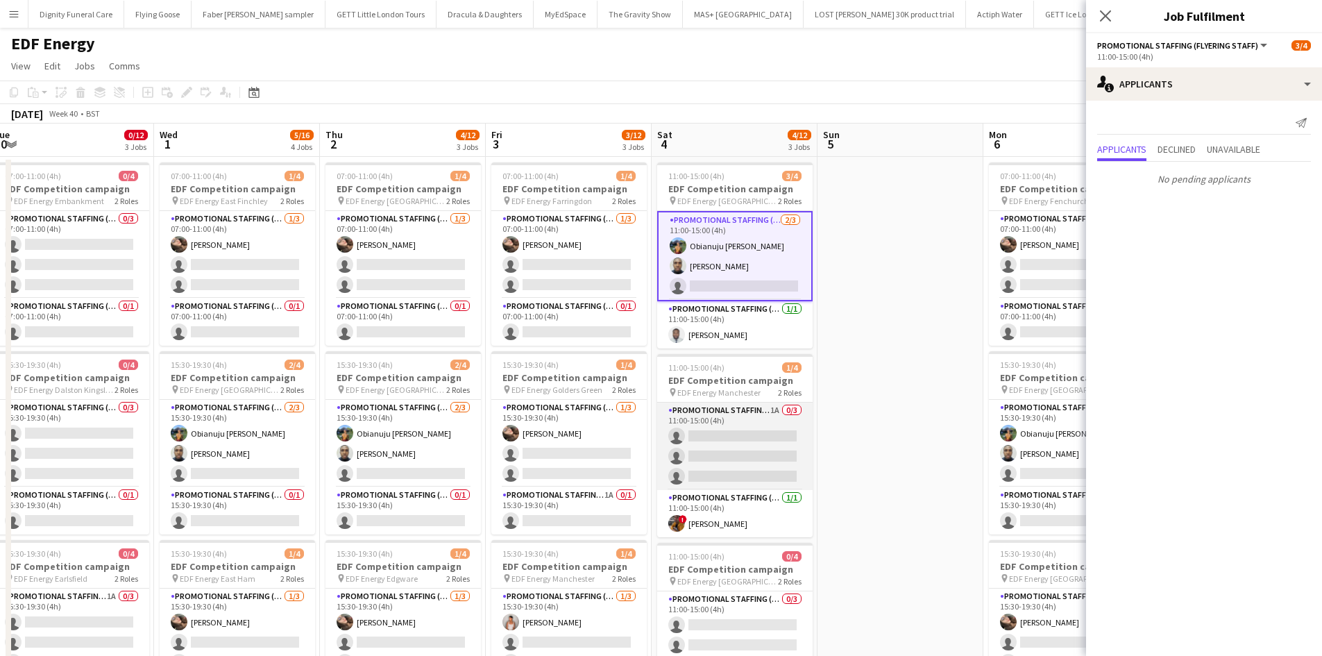
click at [757, 439] on app-card-role "Promotional Staffing (Flyering Staff) 1A 0/3 11:00-15:00 (4h) single-neutral-ac…" at bounding box center [734, 446] width 155 height 87
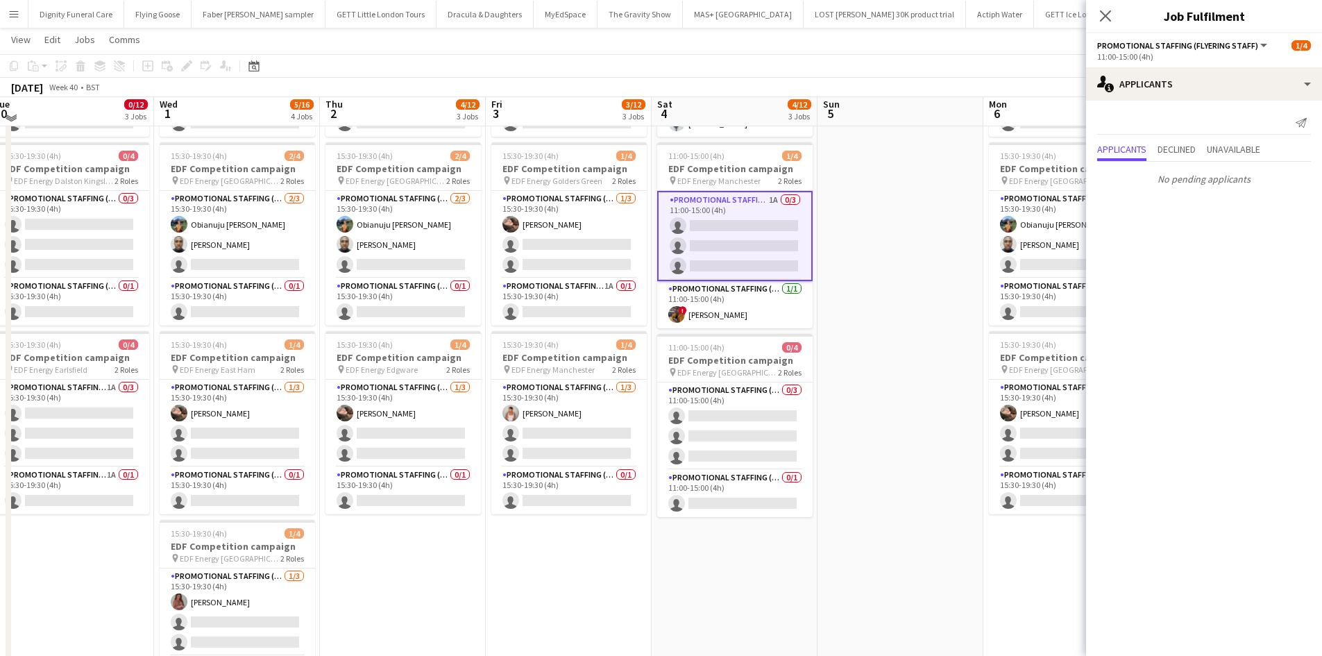
scroll to position [208, 0]
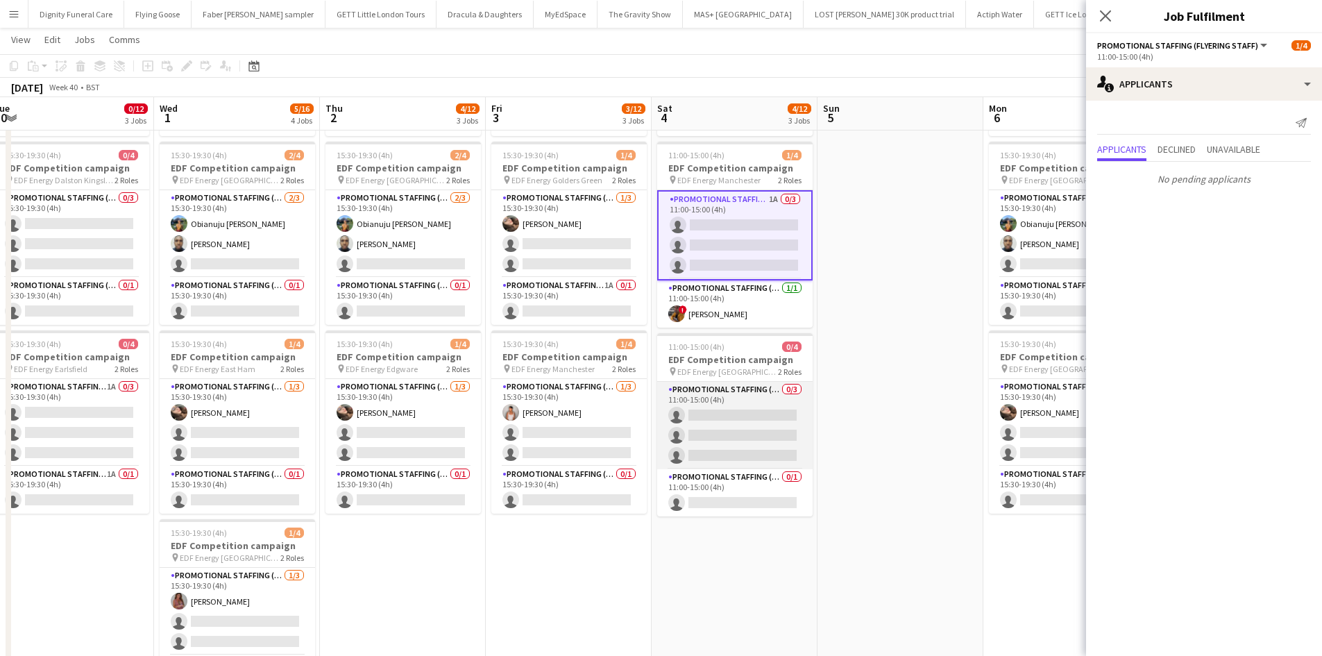
click at [713, 416] on app-card-role "Promotional Staffing (Flyering Staff) 0/3 11:00-15:00 (4h) single-neutral-actio…" at bounding box center [734, 425] width 155 height 87
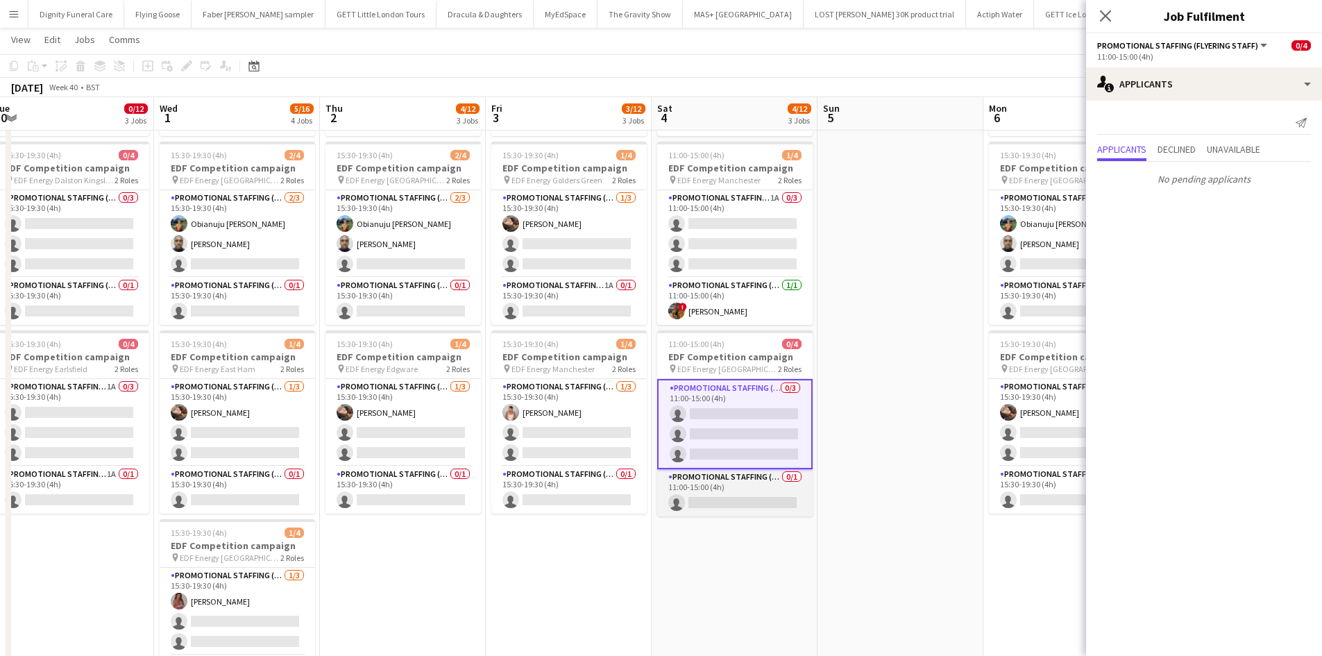
click at [739, 509] on app-card-role "Promotional Staffing (Team Leader) 0/1 11:00-15:00 (4h) single-neutral-actions" at bounding box center [734, 492] width 155 height 47
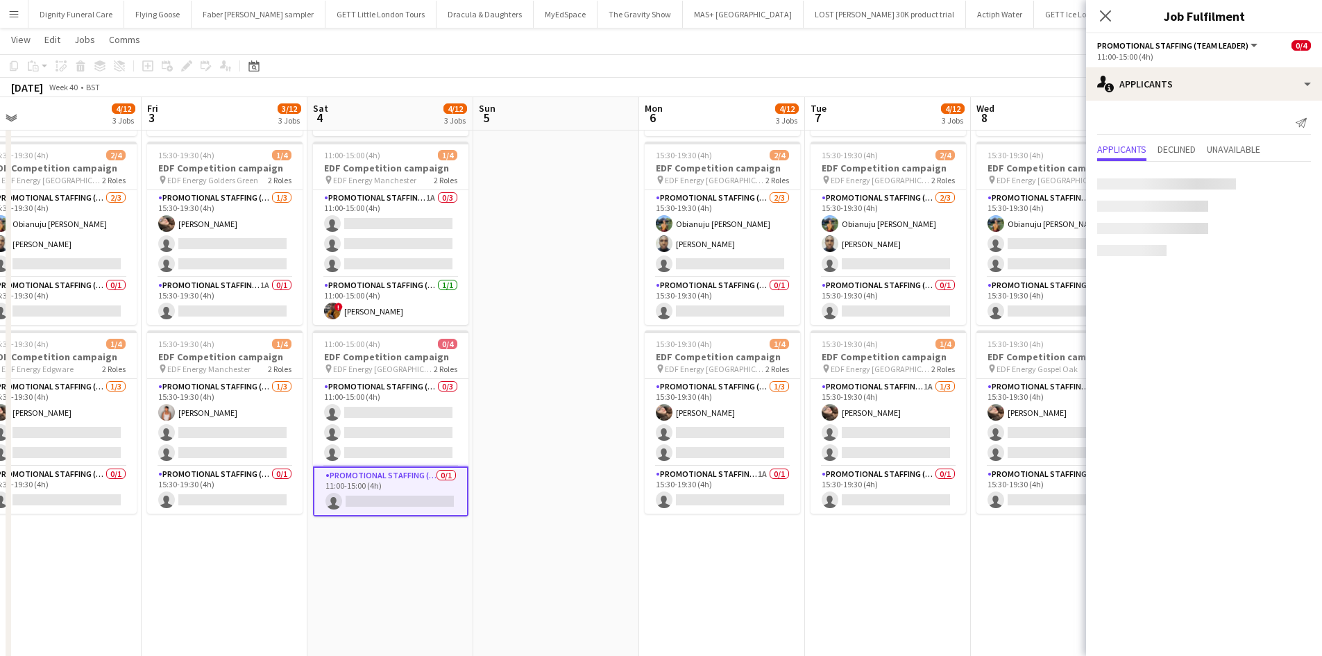
drag, startPoint x: 919, startPoint y: 491, endPoint x: 565, endPoint y: 488, distance: 354.0
click at [573, 490] on app-calendar-viewport "Sun 28 Mon 29 2/12 3 Jobs Tue 30 0/12 3 Jobs Wed 1 5/16 4 Jobs Thu 2 4/12 3 Job…" at bounding box center [661, 315] width 1322 height 938
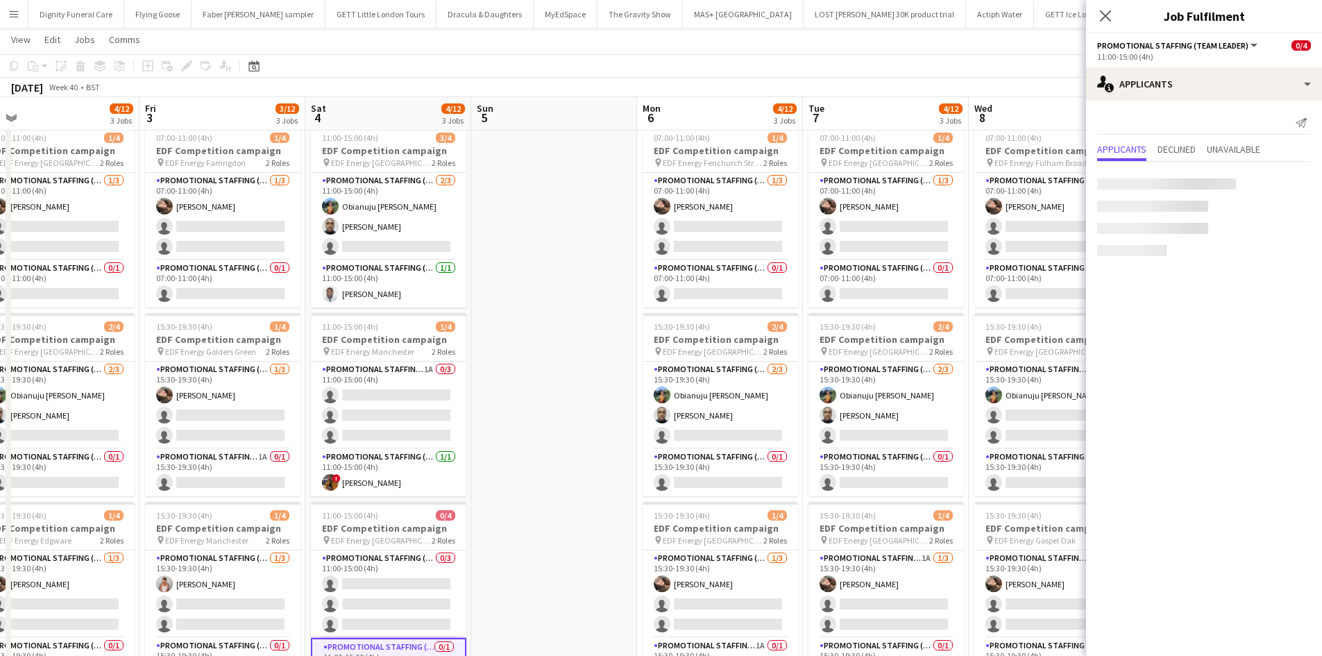
scroll to position [0, 0]
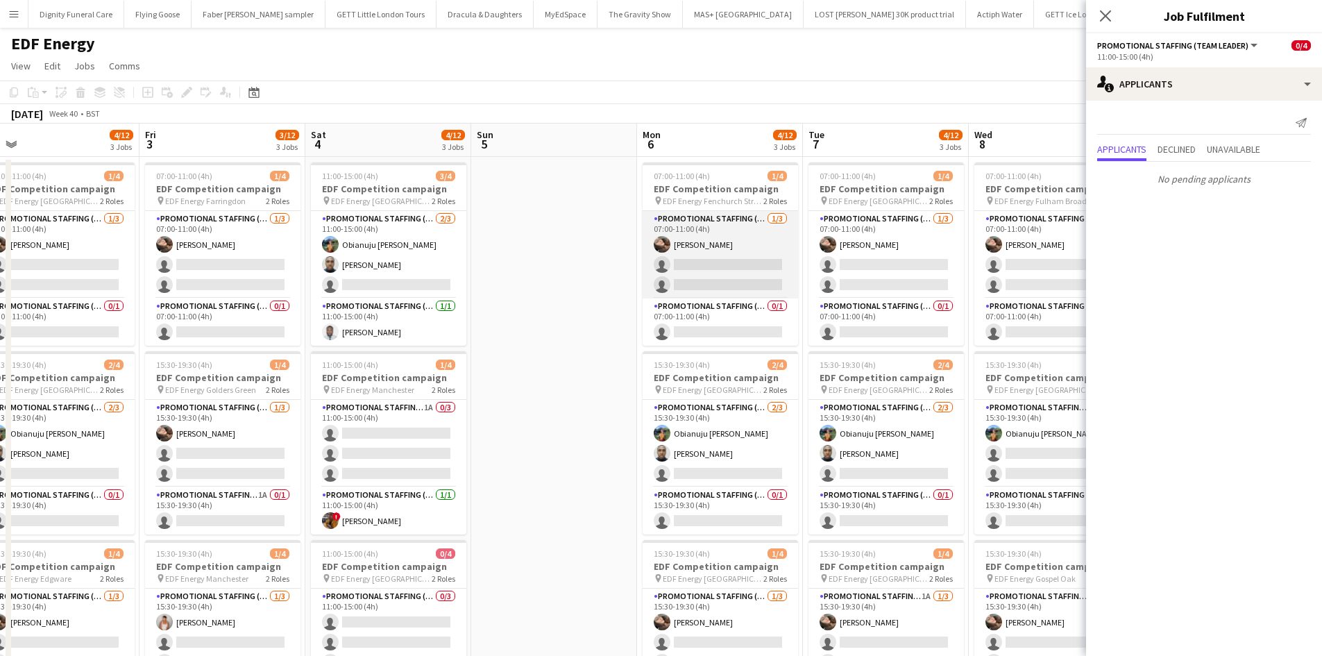
click at [737, 267] on app-card-role "Promotional Staffing (Flyering Staff) [DATE] 07:00-11:00 (4h) [PERSON_NAME] sin…" at bounding box center [720, 254] width 155 height 87
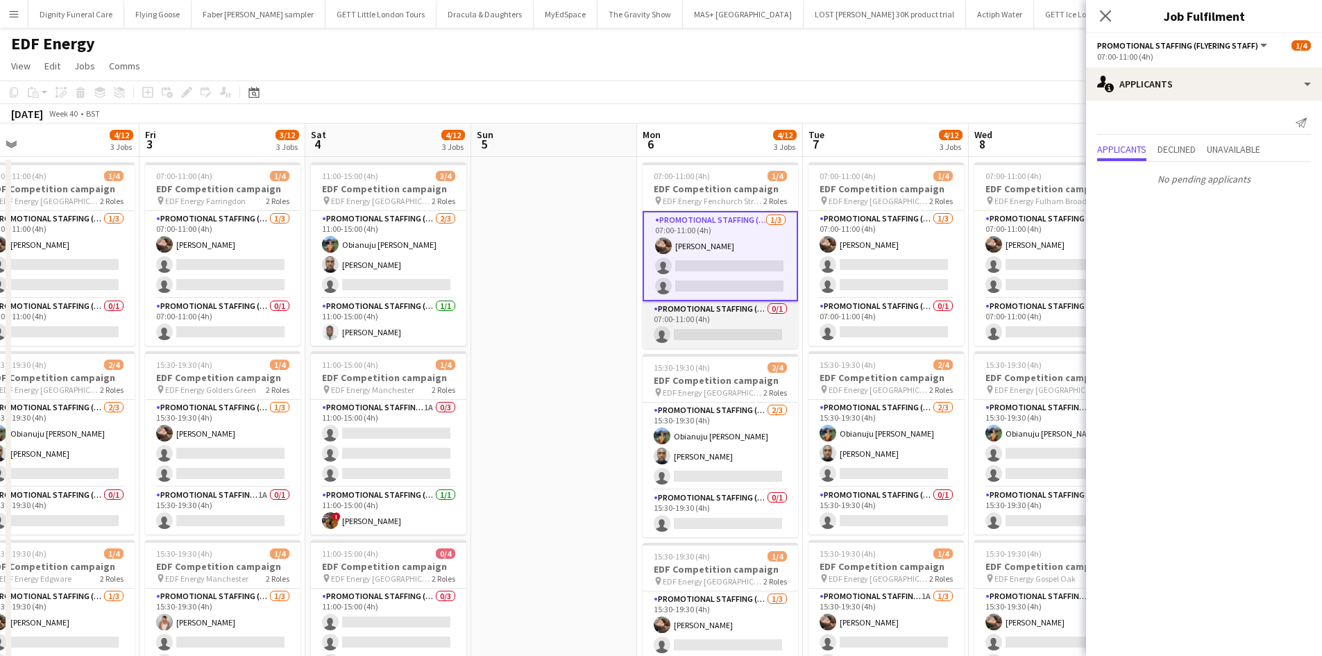
click at [745, 337] on app-card-role "Promotional Staffing (Team Leader) 0/1 07:00-11:00 (4h) single-neutral-actions" at bounding box center [720, 324] width 155 height 47
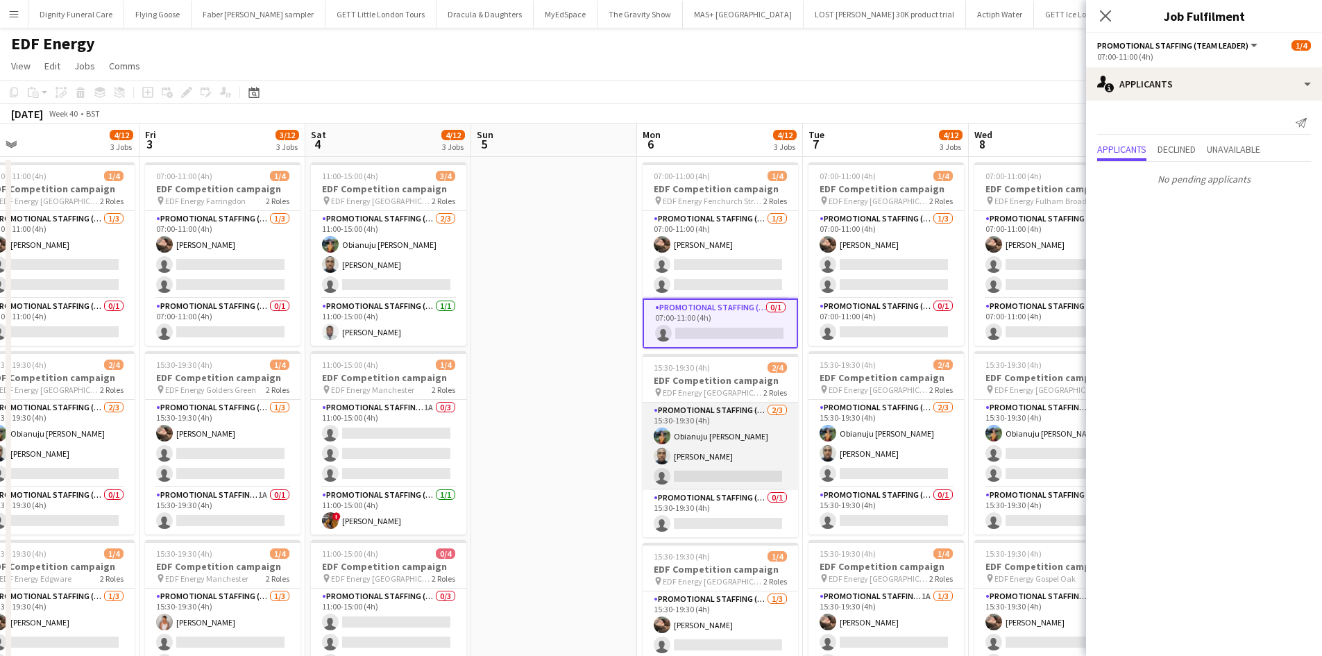
click at [739, 472] on app-card-role "Promotional Staffing (Flyering Staff) [DATE] 15:30-19:30 (4h) Obianuju [PERSON_…" at bounding box center [720, 446] width 155 height 87
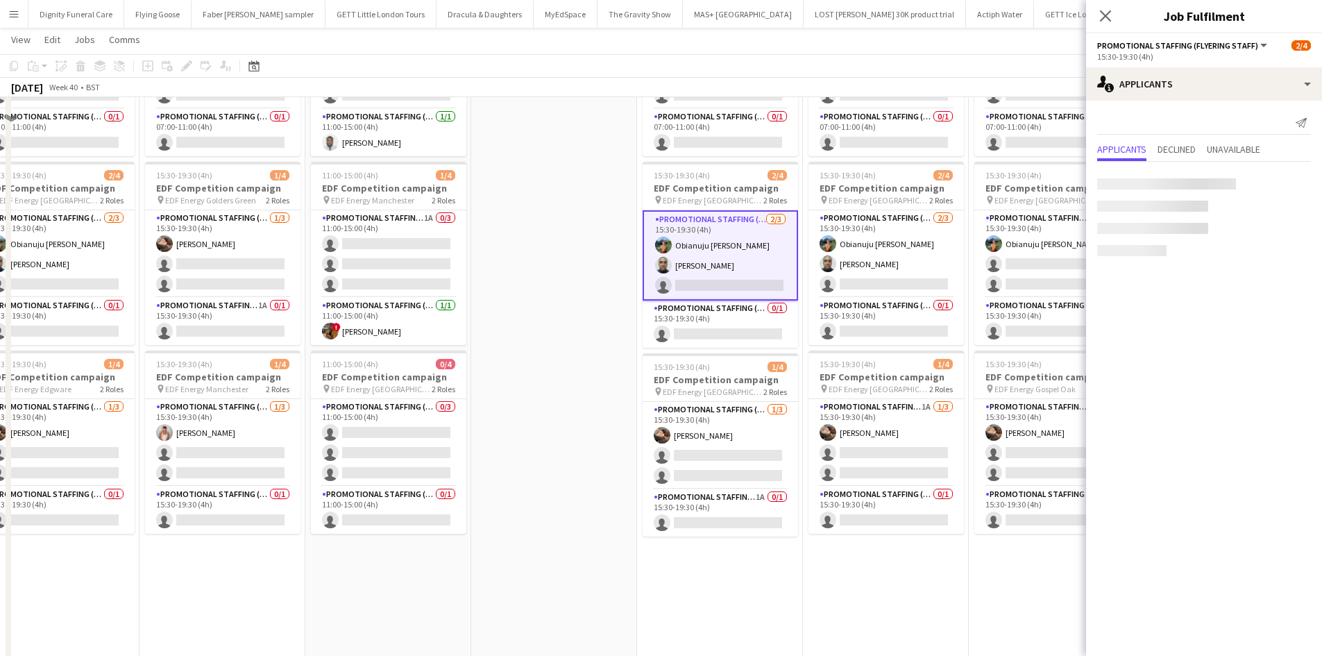
scroll to position [208, 0]
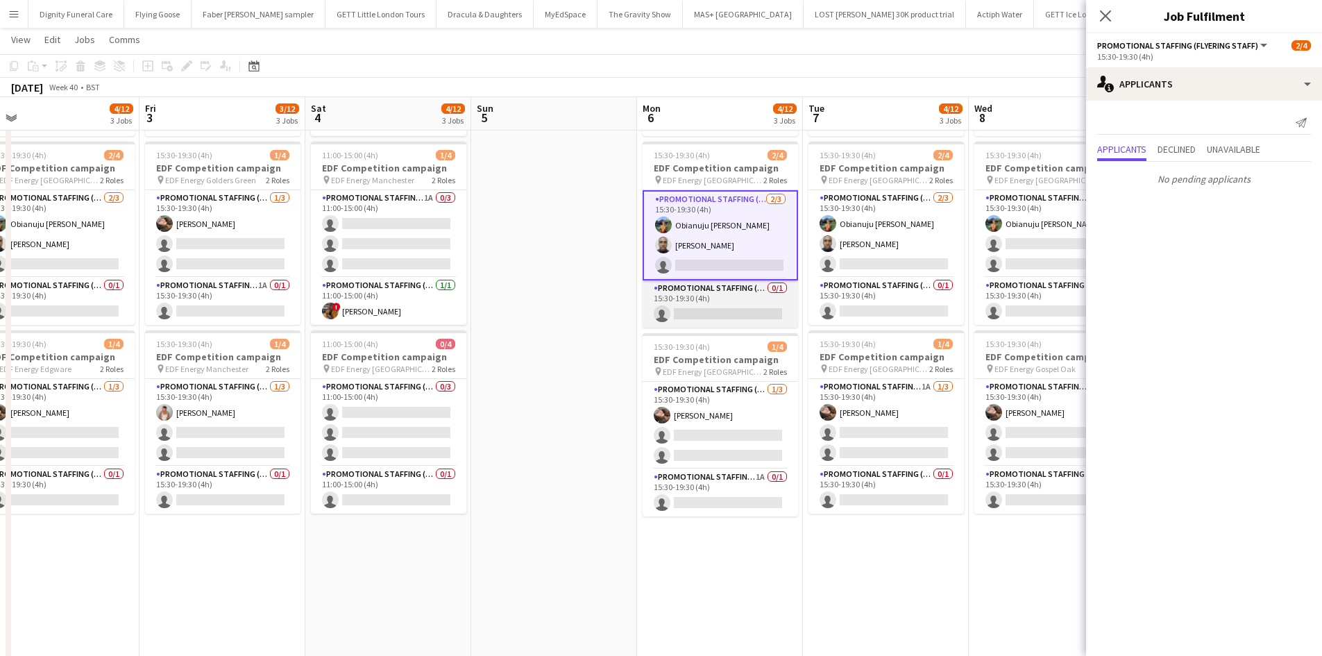
click at [748, 307] on app-card-role "Promotional Staffing (Team Leader) 0/1 15:30-19:30 (4h) single-neutral-actions" at bounding box center [720, 303] width 155 height 47
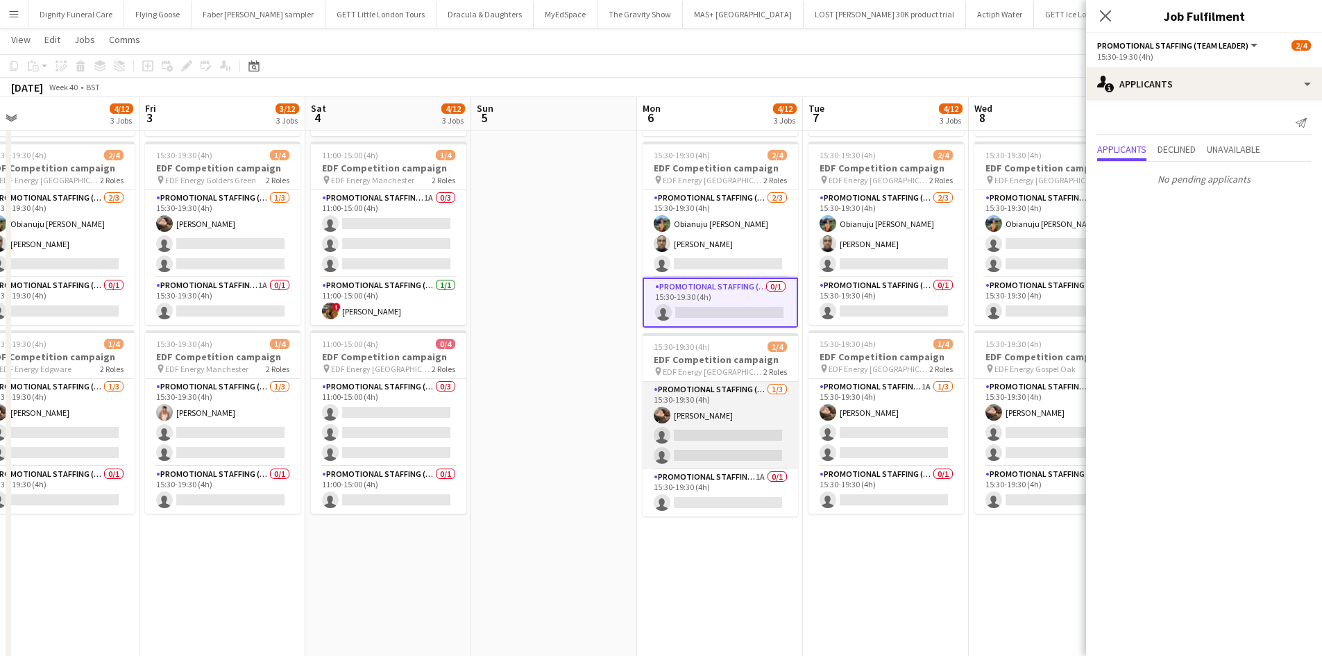
click at [752, 441] on app-card-role "Promotional Staffing (Flyering Staff) [DATE] 15:30-19:30 (4h) [PERSON_NAME] sin…" at bounding box center [720, 425] width 155 height 87
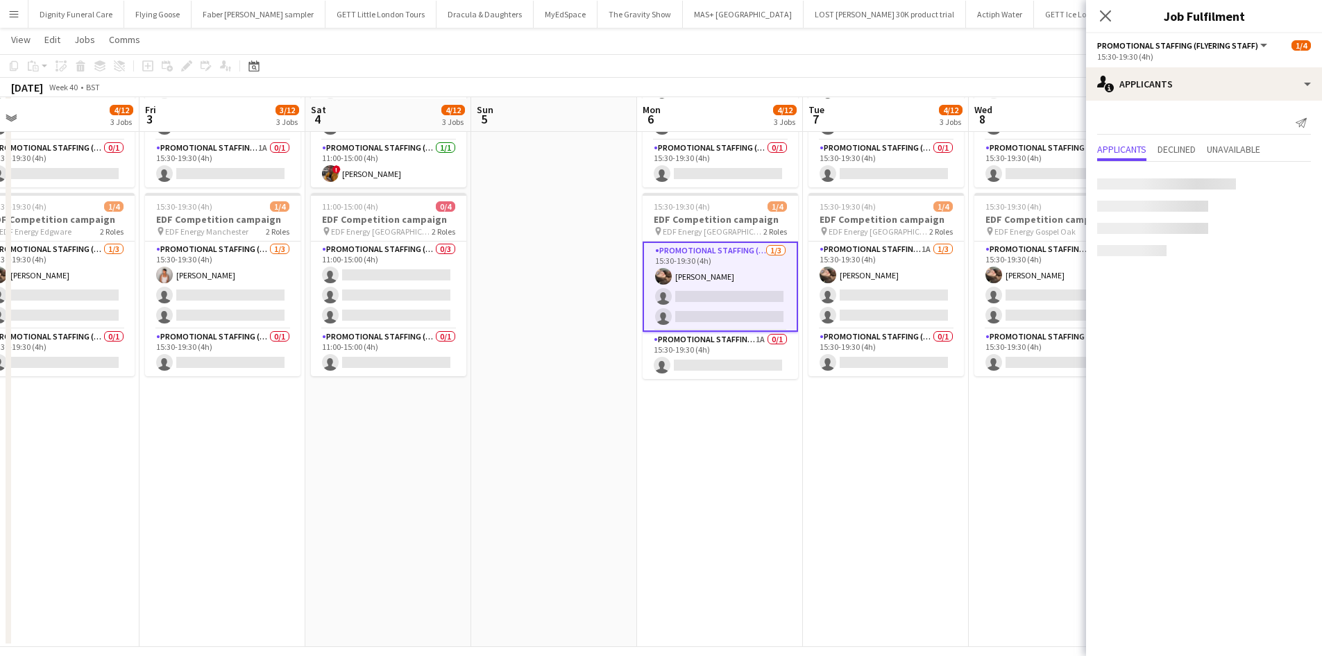
scroll to position [347, 0]
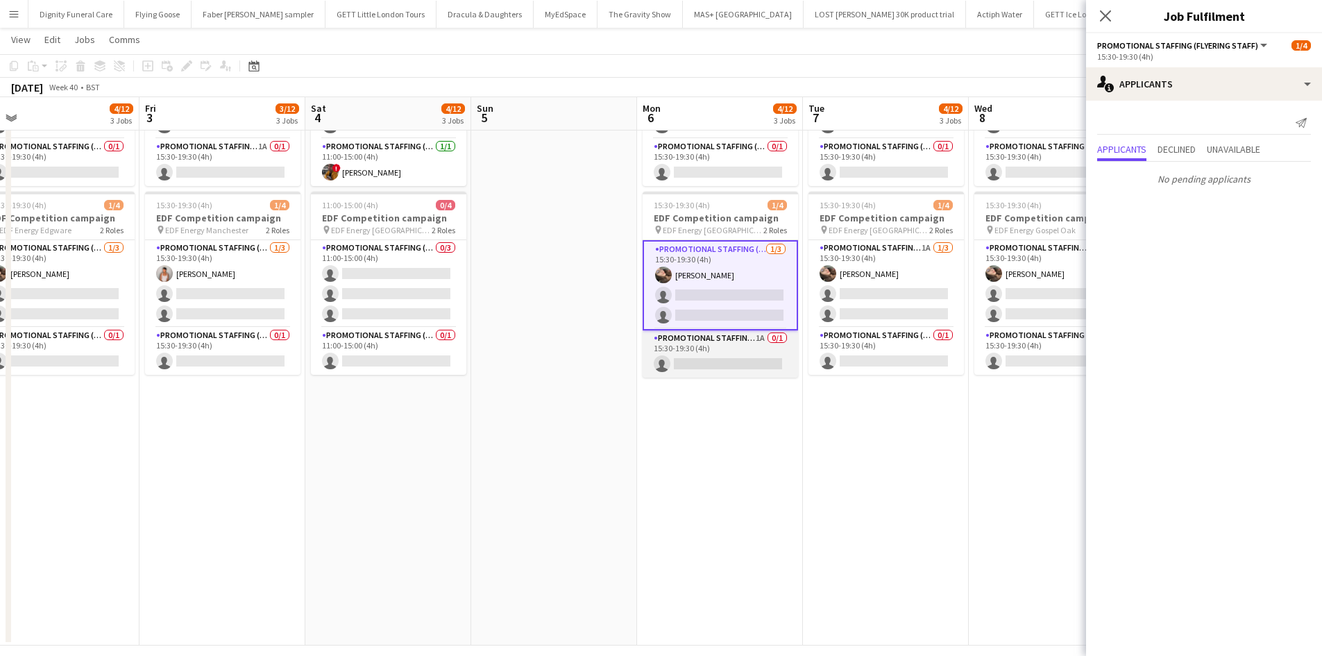
drag, startPoint x: 718, startPoint y: 365, endPoint x: 706, endPoint y: 369, distance: 13.2
click at [718, 364] on app-card-role "Promotional Staffing (Team Leader) 1A 0/1 15:30-19:30 (4h) single-neutral-actio…" at bounding box center [720, 353] width 155 height 47
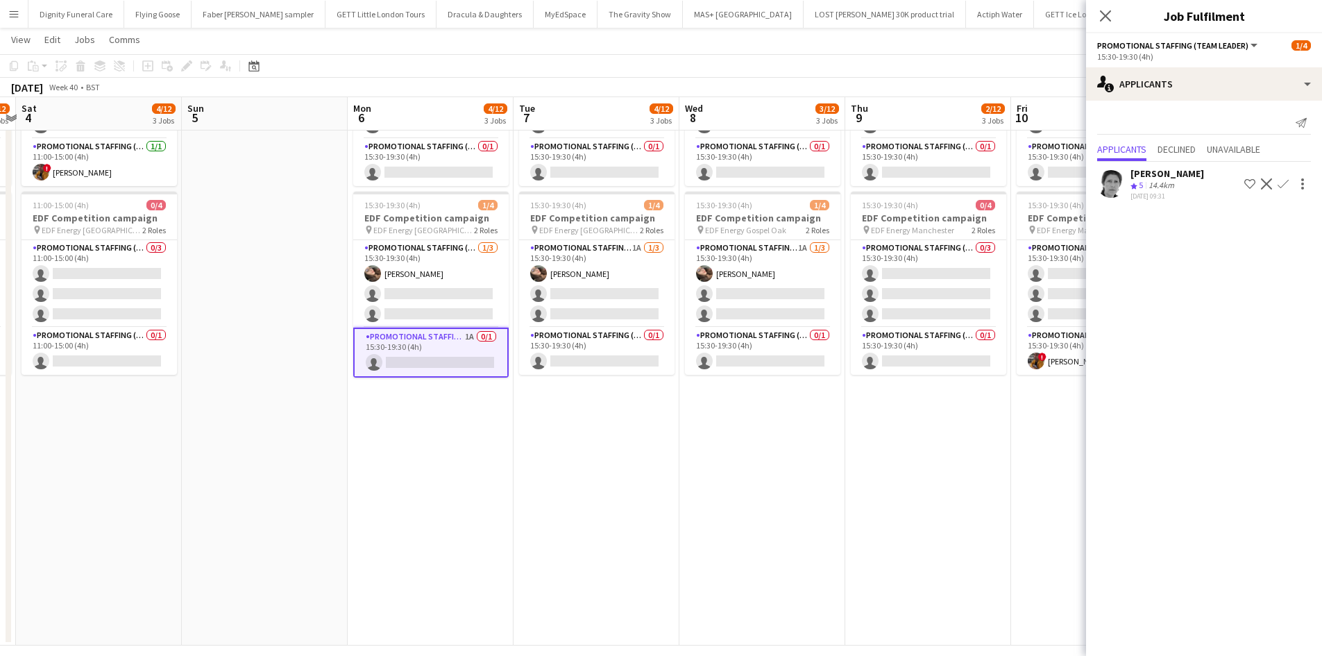
drag, startPoint x: 879, startPoint y: 501, endPoint x: 609, endPoint y: 499, distance: 270.0
click at [618, 508] on app-calendar-viewport "Tue 30 0/12 3 Jobs Wed 1 5/16 4 Jobs Thu 2 4/12 3 Jobs Fri 3 3/12 3 Jobs Sat 4 …" at bounding box center [661, 176] width 1322 height 938
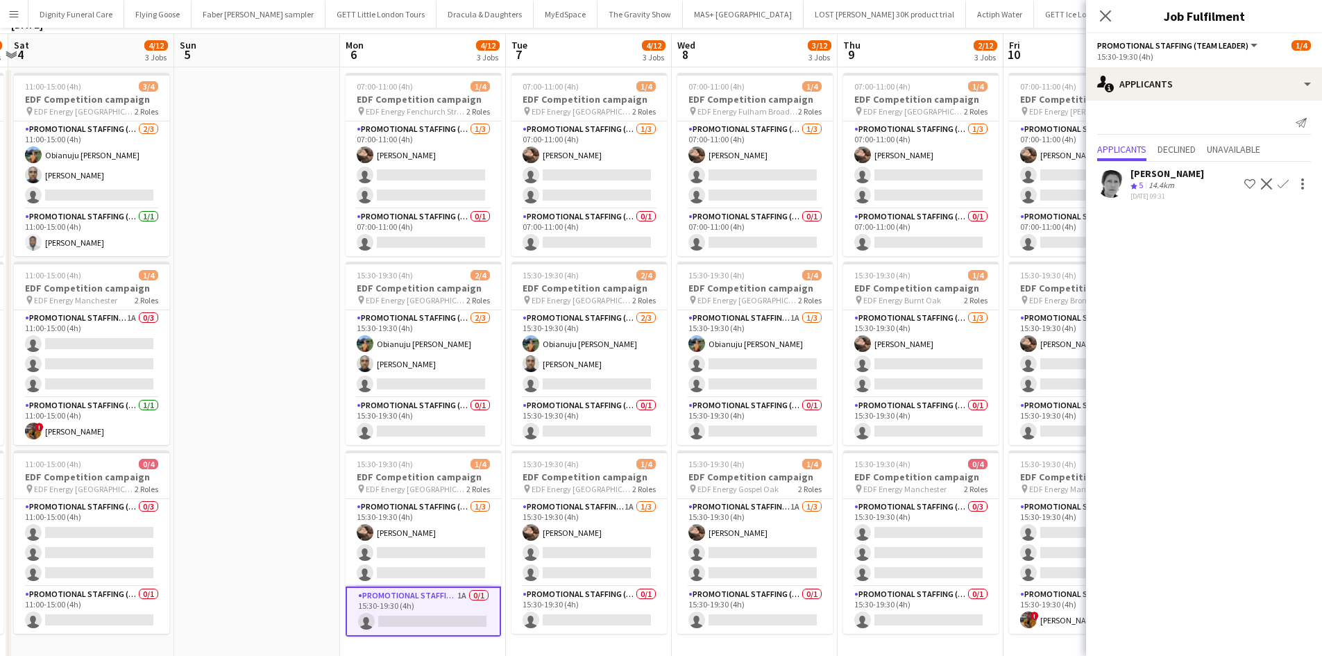
scroll to position [0, 0]
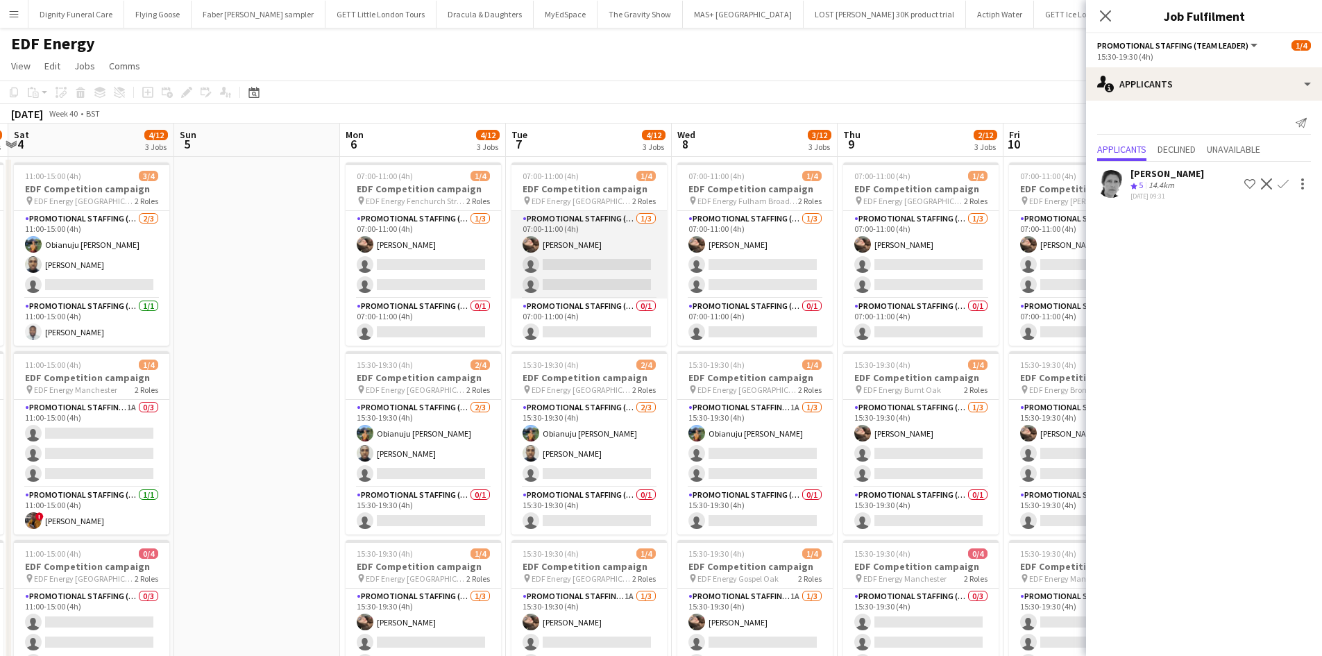
click at [621, 286] on app-card-role "Promotional Staffing (Flyering Staff) [DATE] 07:00-11:00 (4h) [PERSON_NAME] sin…" at bounding box center [589, 254] width 155 height 87
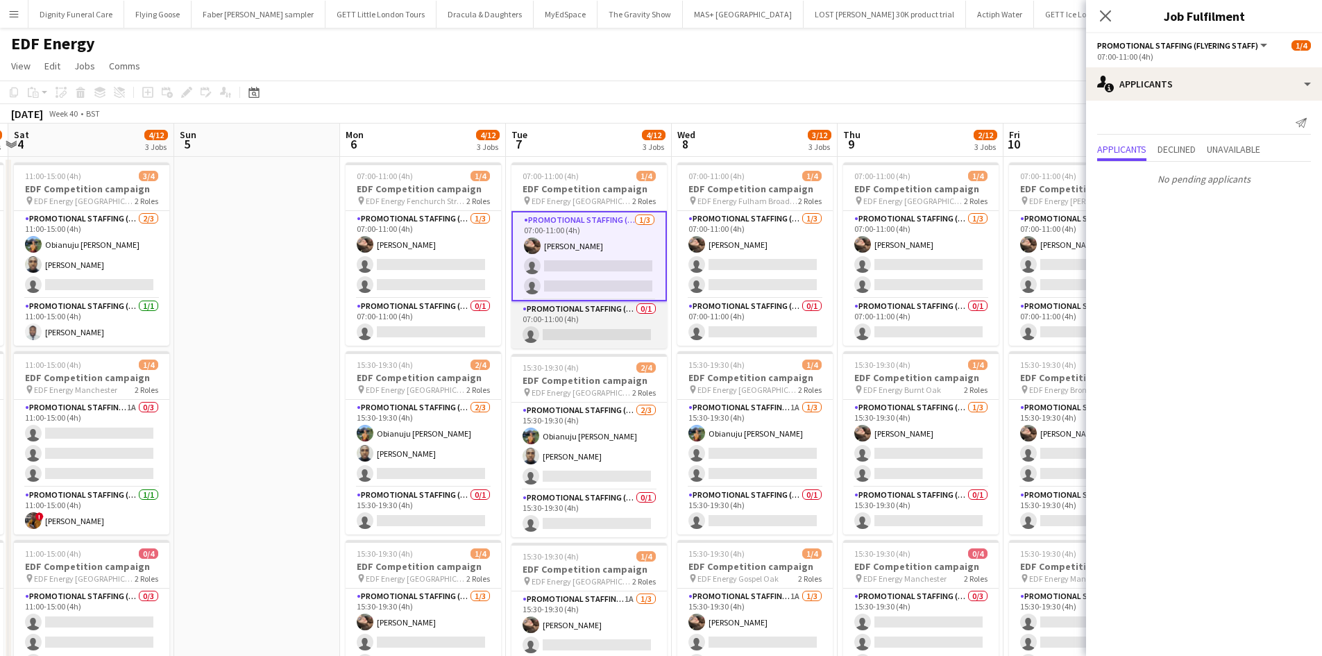
click at [591, 330] on app-card-role "Promotional Staffing (Team Leader) 0/1 07:00-11:00 (4h) single-neutral-actions" at bounding box center [589, 324] width 155 height 47
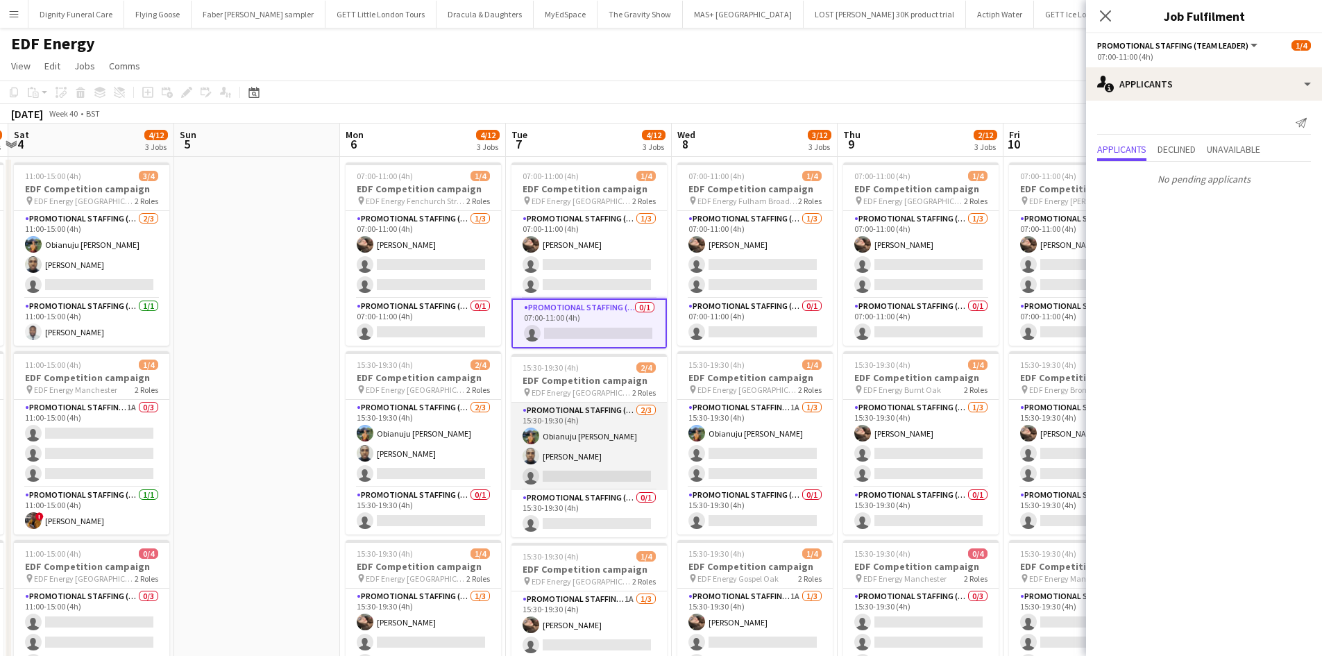
click at [585, 475] on app-card-role "Promotional Staffing (Flyering Staff) [DATE] 15:30-19:30 (4h) Obianuju [PERSON_…" at bounding box center [589, 446] width 155 height 87
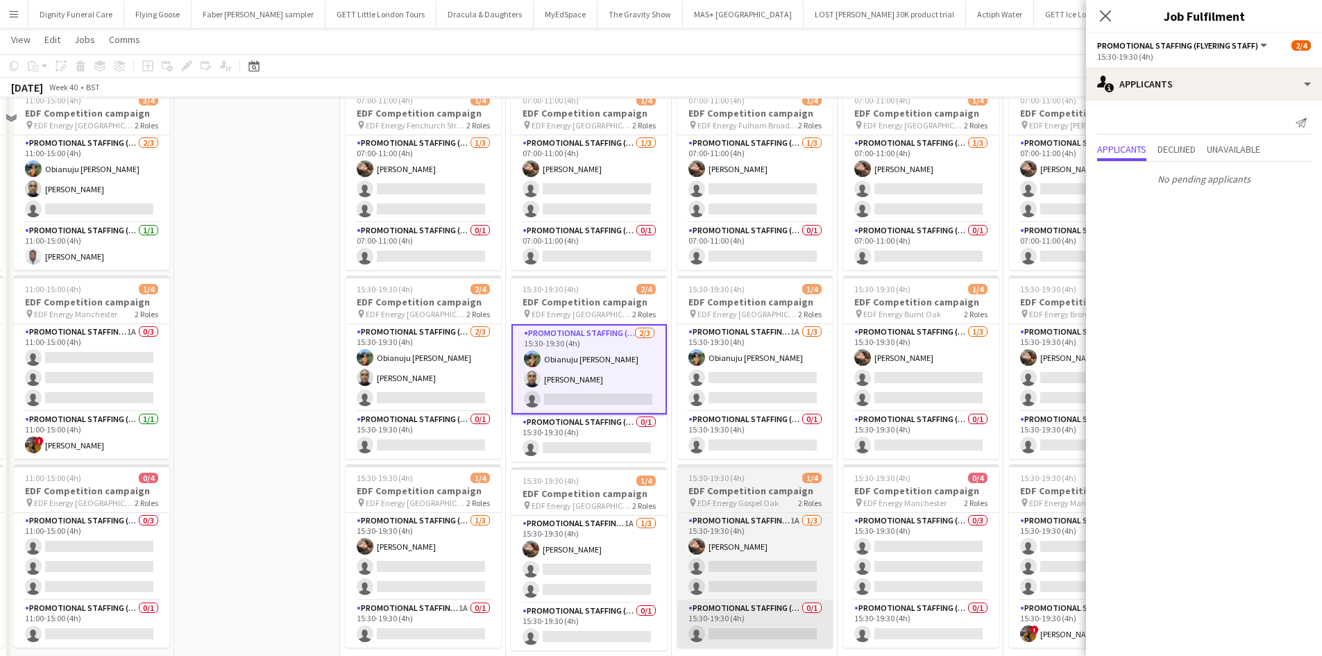
scroll to position [139, 0]
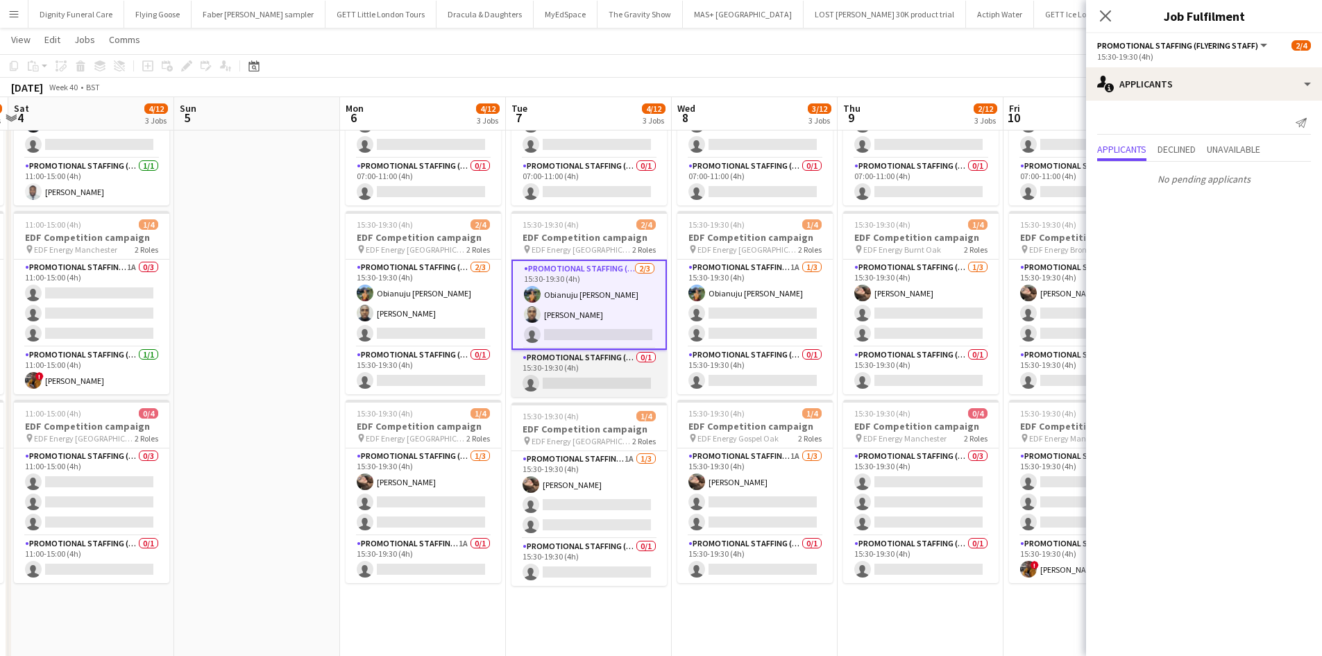
click at [579, 383] on app-card-role "Promotional Staffing (Team Leader) 0/1 15:30-19:30 (4h) single-neutral-actions" at bounding box center [589, 373] width 155 height 47
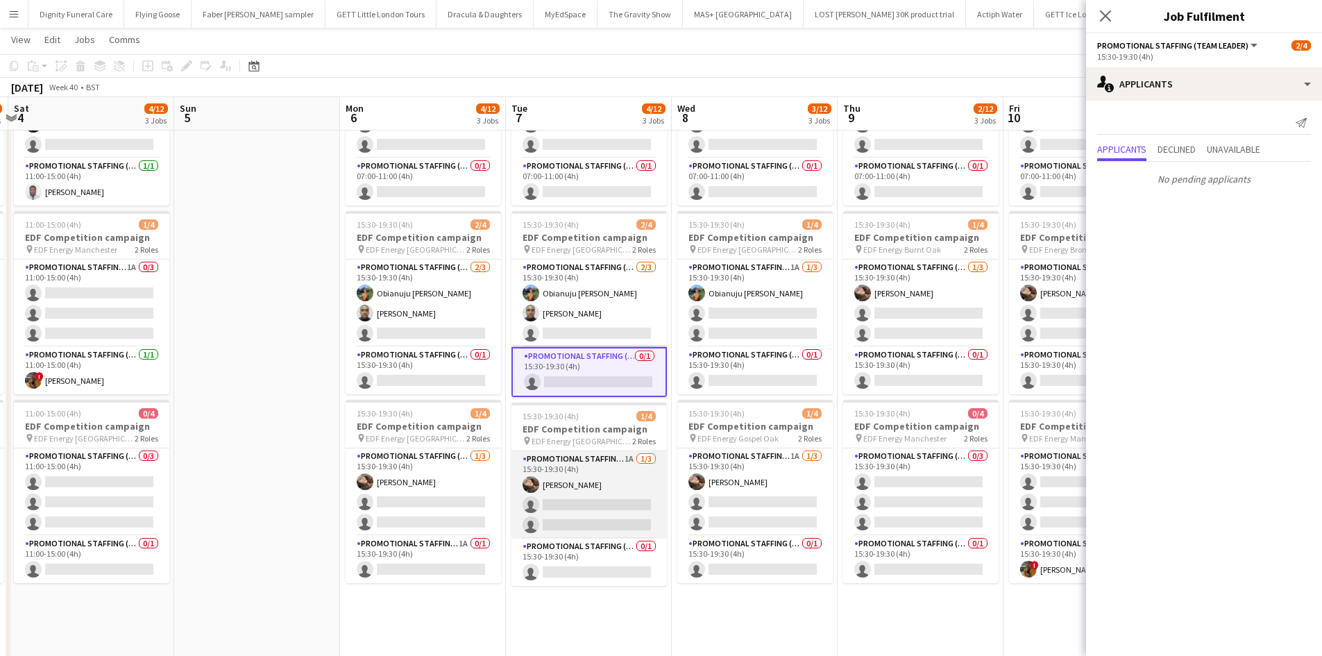
click at [613, 506] on app-card-role "Promotional Staffing (Flyering Staff) 1A [DATE] 15:30-19:30 (4h) [PERSON_NAME] …" at bounding box center [589, 494] width 155 height 87
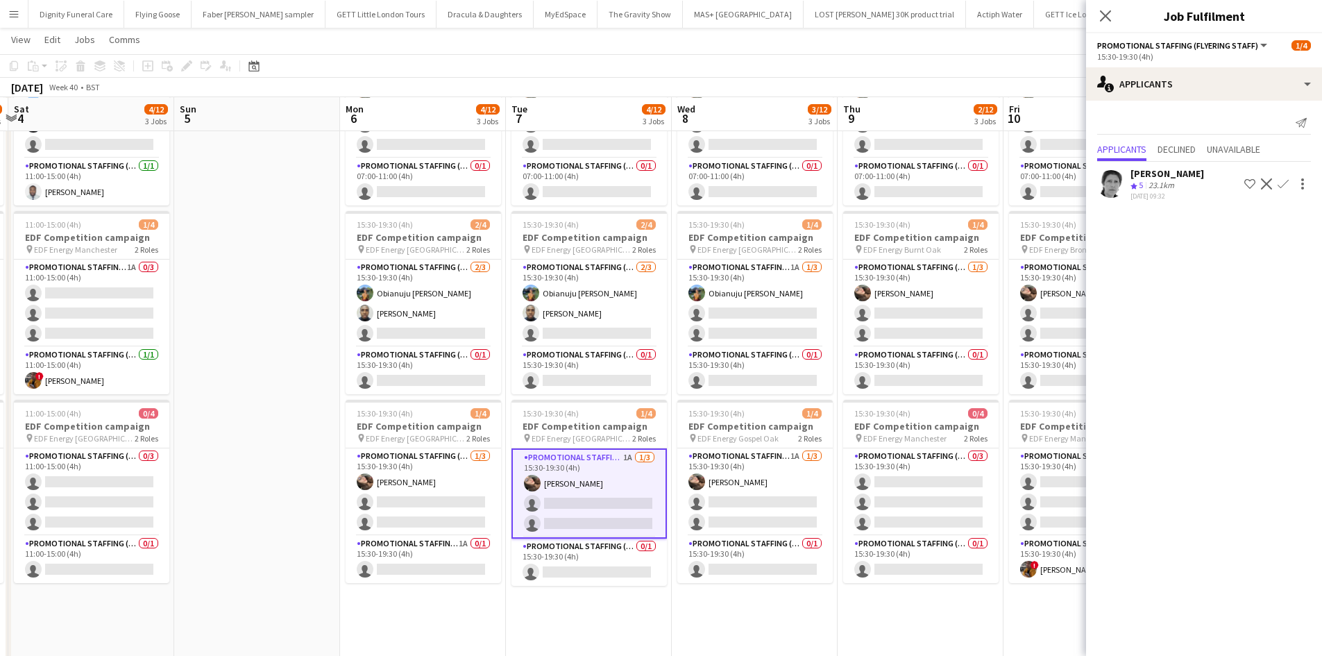
scroll to position [208, 0]
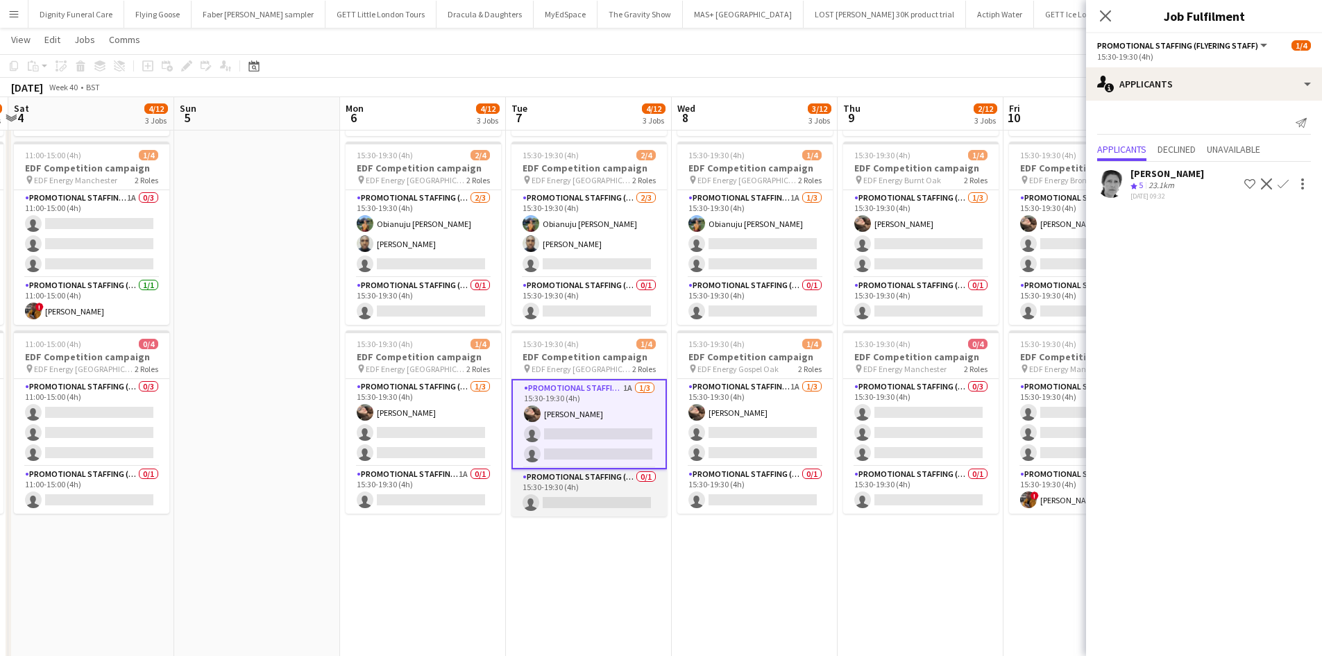
click at [600, 503] on app-card-role "Promotional Staffing (Team Leader) 0/1 15:30-19:30 (4h) single-neutral-actions" at bounding box center [589, 492] width 155 height 47
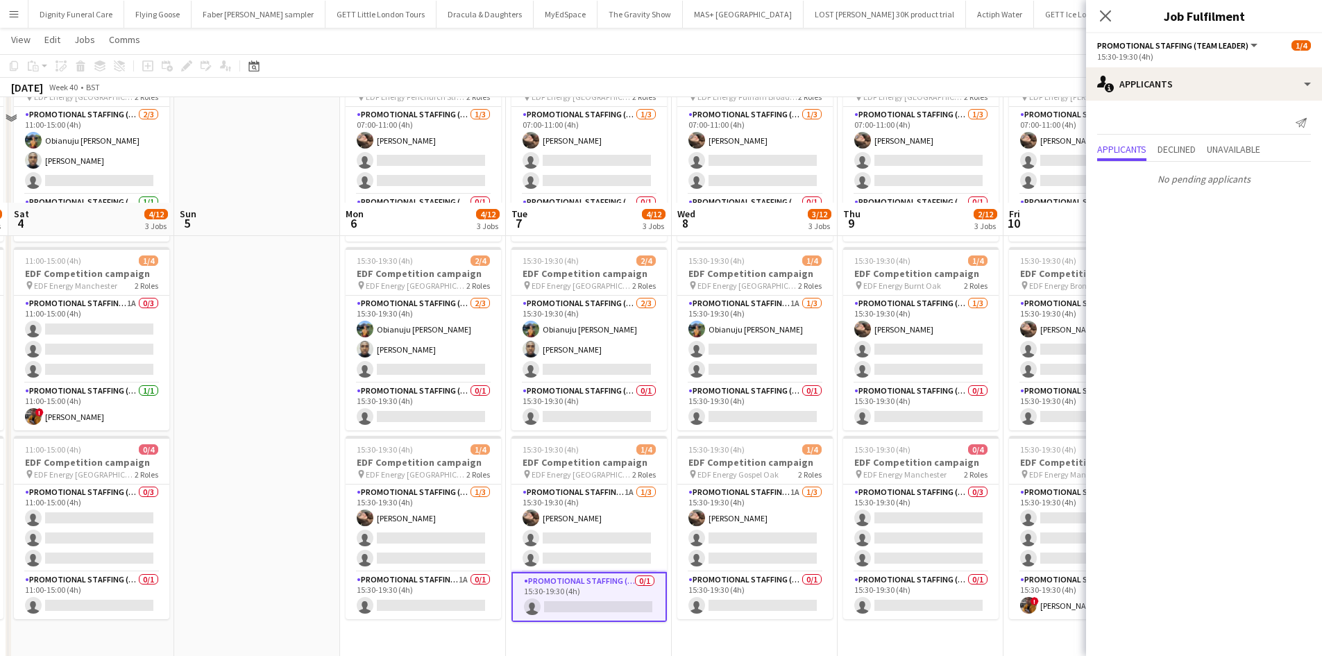
scroll to position [0, 0]
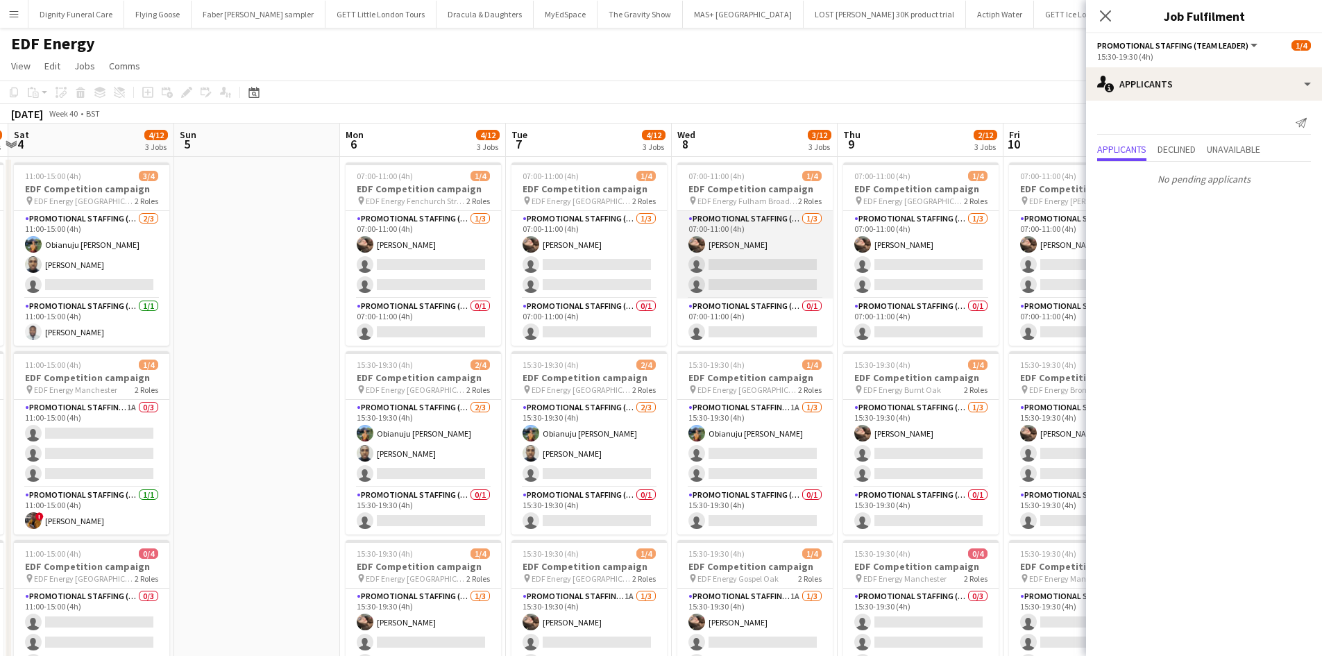
click at [739, 262] on app-card-role "Promotional Staffing (Flyering Staff) [DATE] 07:00-11:00 (4h) [PERSON_NAME] sin…" at bounding box center [754, 254] width 155 height 87
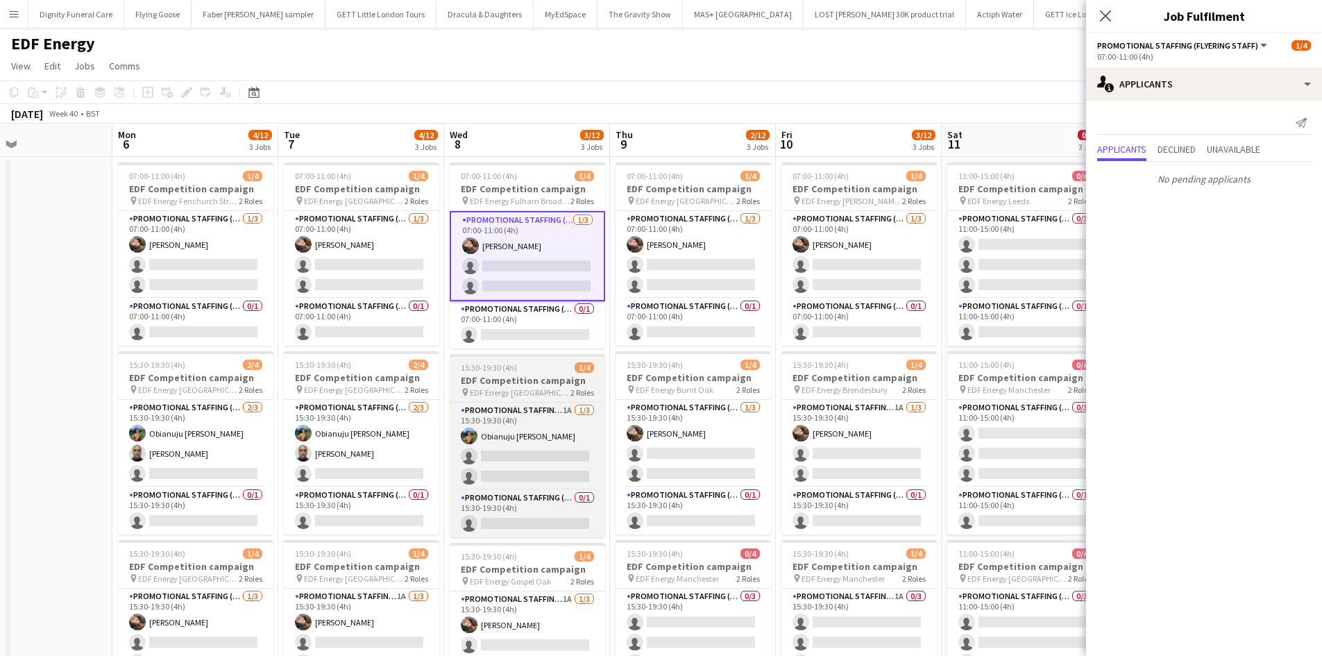
drag, startPoint x: 770, startPoint y: 373, endPoint x: 537, endPoint y: 365, distance: 234.1
click at [542, 364] on app-calendar-viewport "Thu 2 4/12 3 Jobs Fri 3 3/12 3 Jobs Sat 4 4/12 3 Jobs Sun 5 Mon 6 4/12 3 Jobs T…" at bounding box center [661, 559] width 1322 height 870
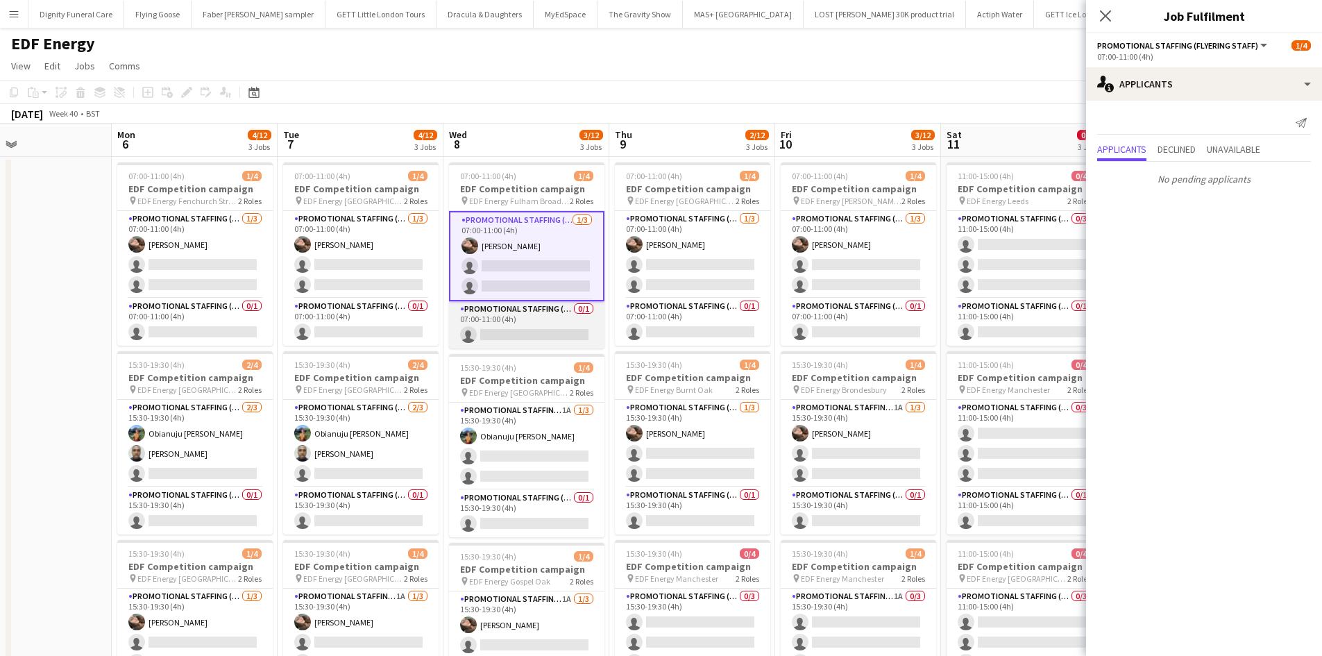
click at [516, 331] on app-card-role "Promotional Staffing (Team Leader) 0/1 07:00-11:00 (4h) single-neutral-actions" at bounding box center [526, 324] width 155 height 47
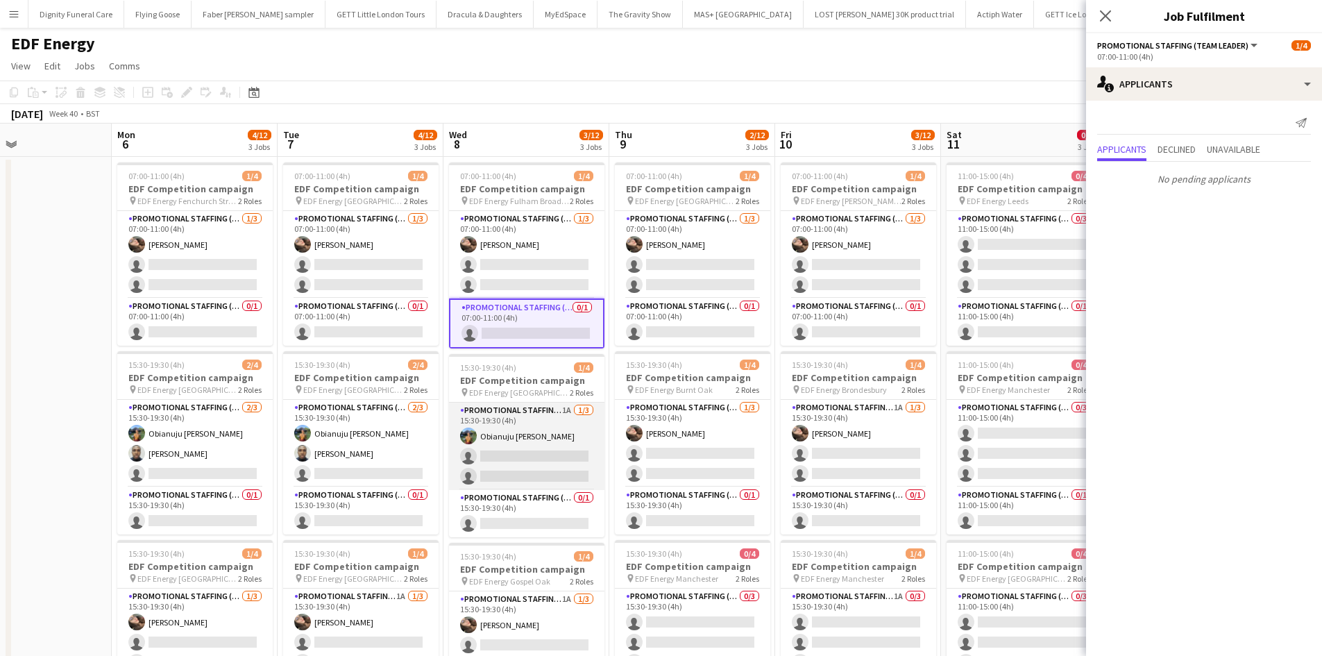
click at [512, 455] on app-card-role "Promotional Staffing (Flyering Staff) 1A [DATE] 15:30-19:30 (4h) Obianuju [PERS…" at bounding box center [526, 446] width 155 height 87
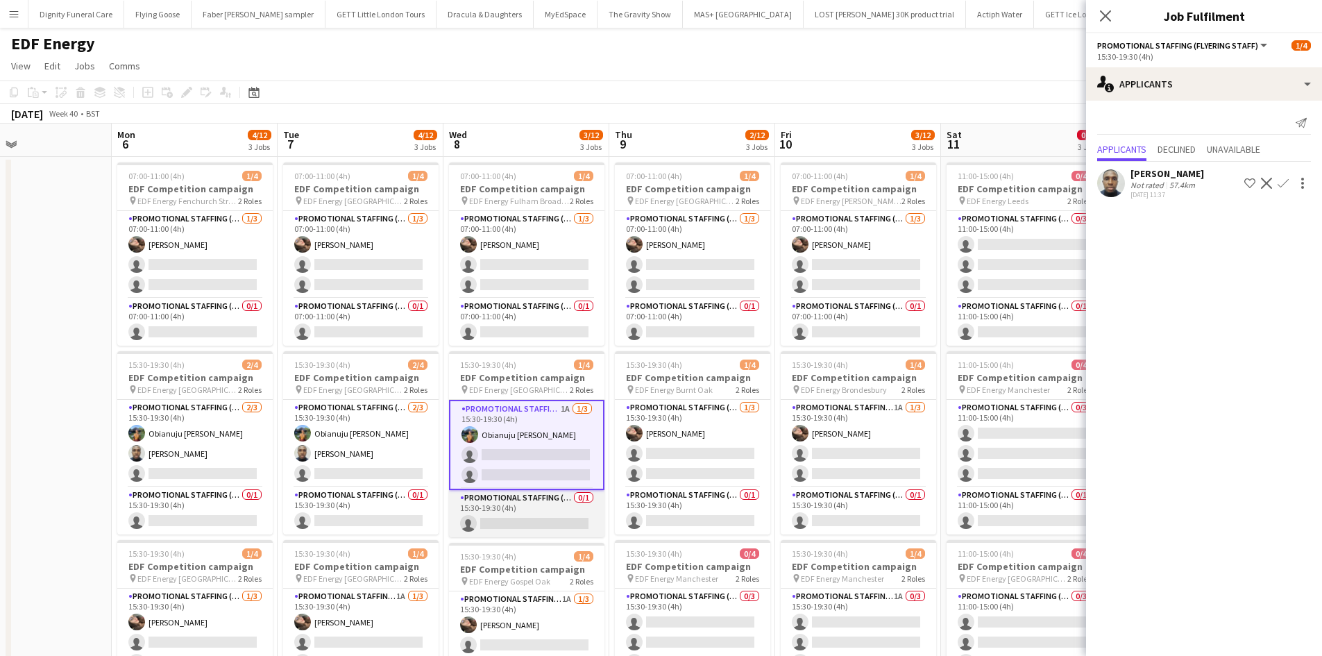
click at [555, 525] on app-card-role "Promotional Staffing (Team Leader) 0/1 15:30-19:30 (4h) single-neutral-actions" at bounding box center [526, 513] width 155 height 47
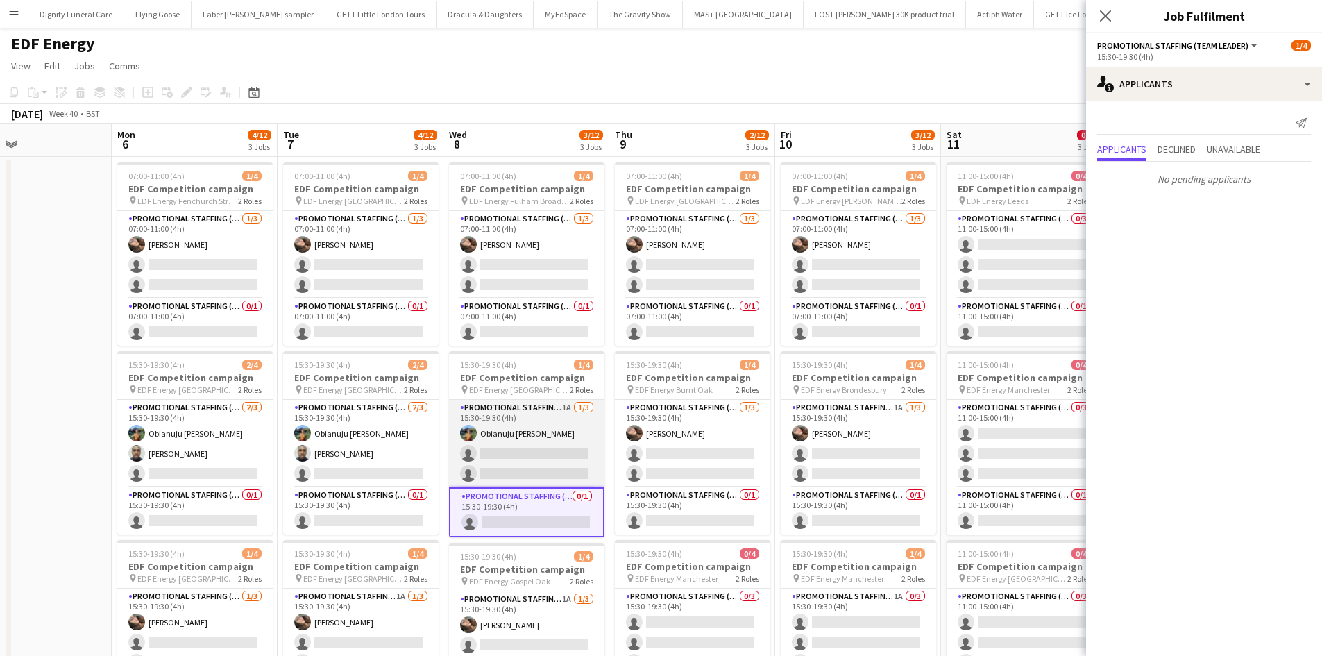
click at [530, 453] on app-card-role "Promotional Staffing (Flyering Staff) 1A [DATE] 15:30-19:30 (4h) Obianuju [PERS…" at bounding box center [526, 443] width 155 height 87
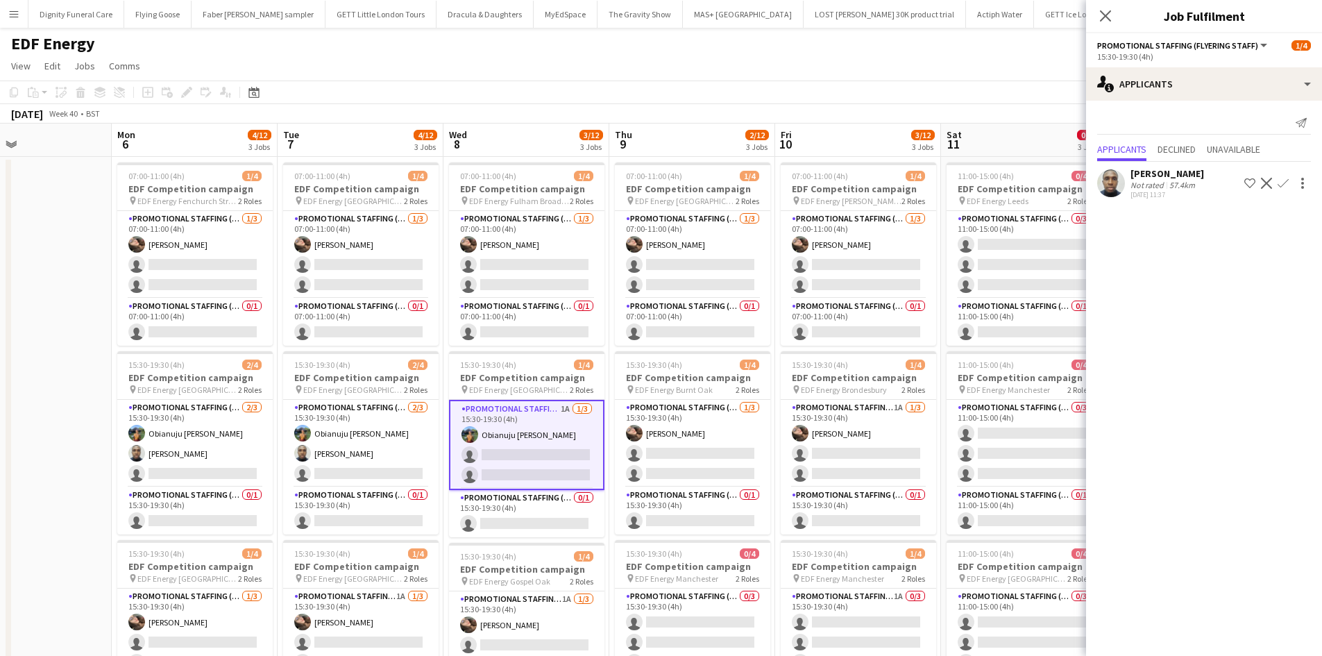
click at [1286, 180] on app-icon "Confirm" at bounding box center [1283, 183] width 11 height 11
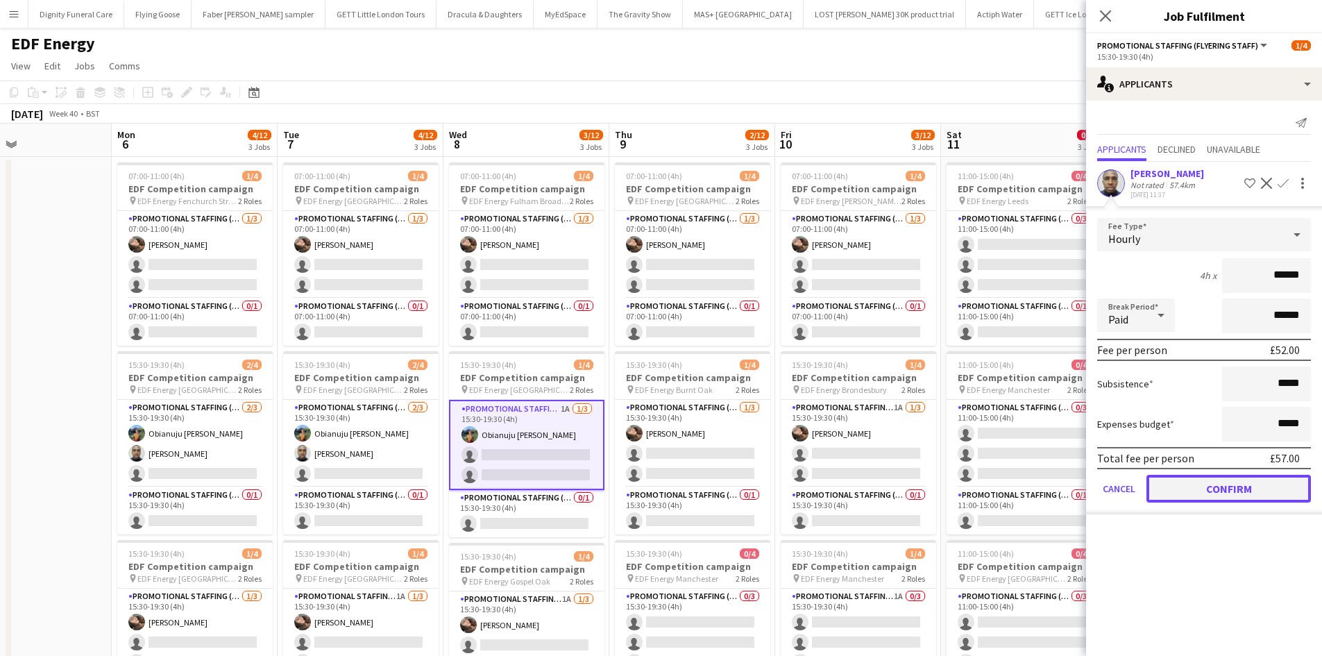
click at [1238, 483] on button "Confirm" at bounding box center [1229, 489] width 165 height 28
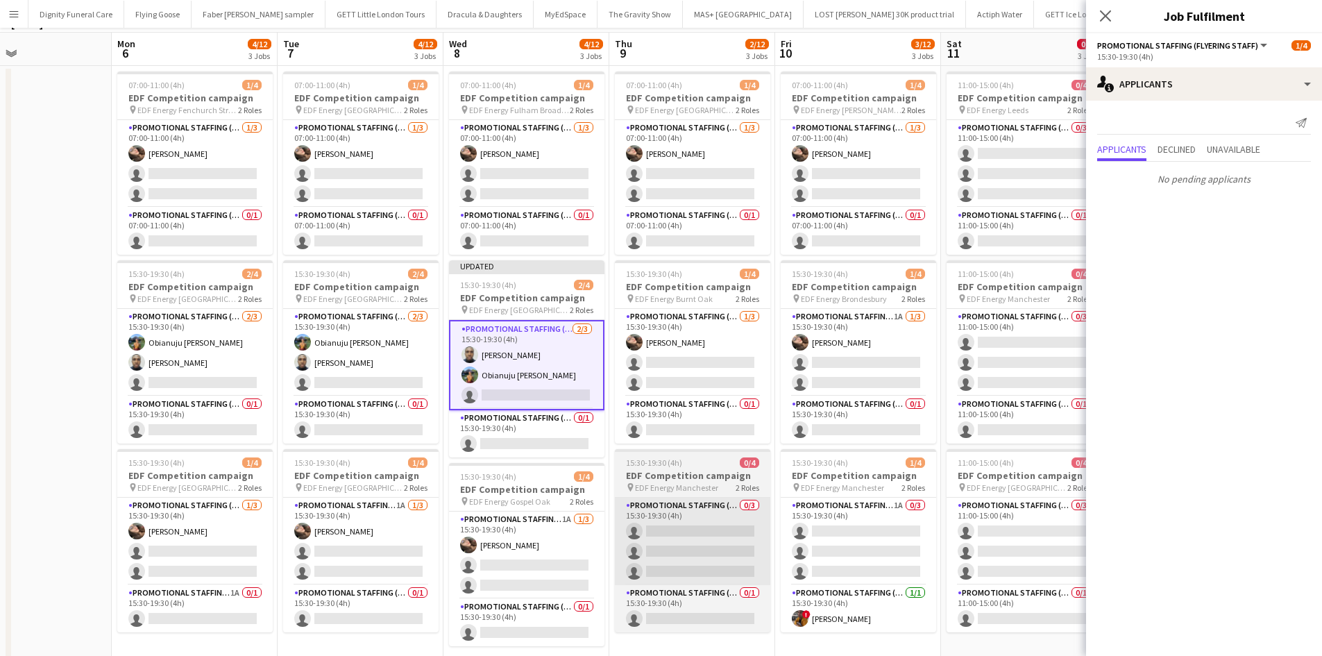
scroll to position [208, 0]
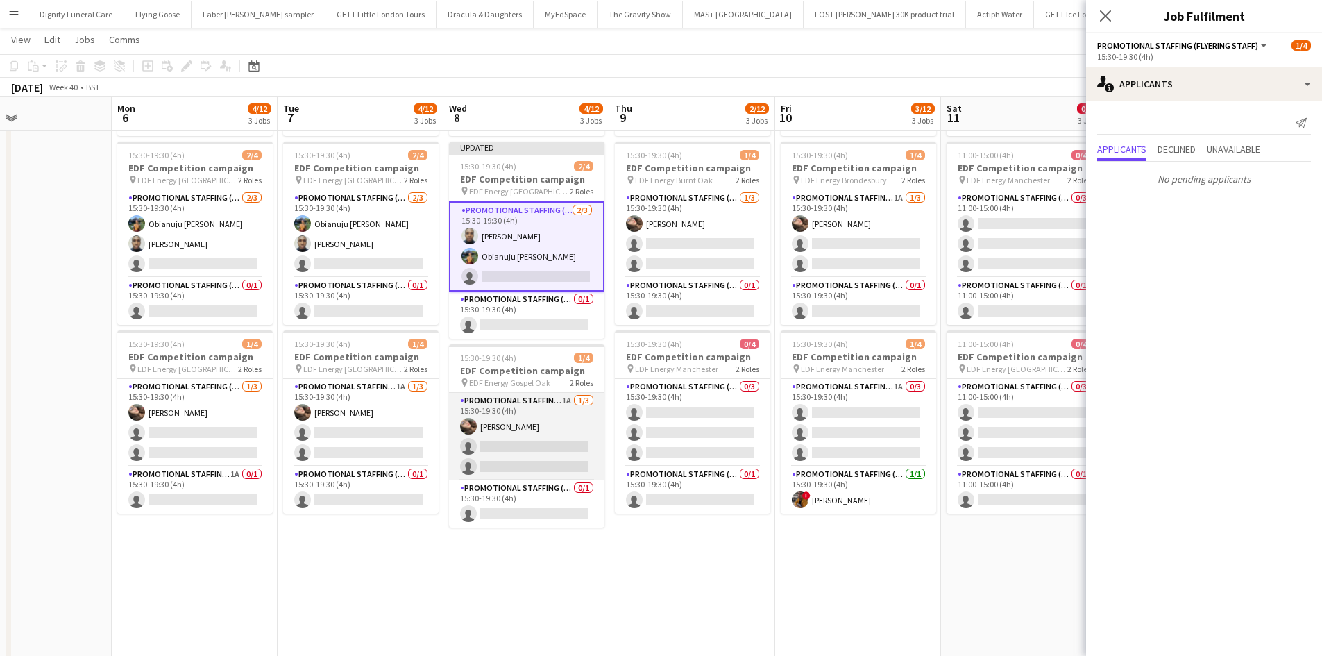
drag, startPoint x: 524, startPoint y: 452, endPoint x: 525, endPoint y: 459, distance: 7.8
click at [525, 455] on app-card-role "Promotional Staffing (Flyering Staff) 1A [DATE] 15:30-19:30 (4h) [PERSON_NAME] …" at bounding box center [526, 436] width 155 height 87
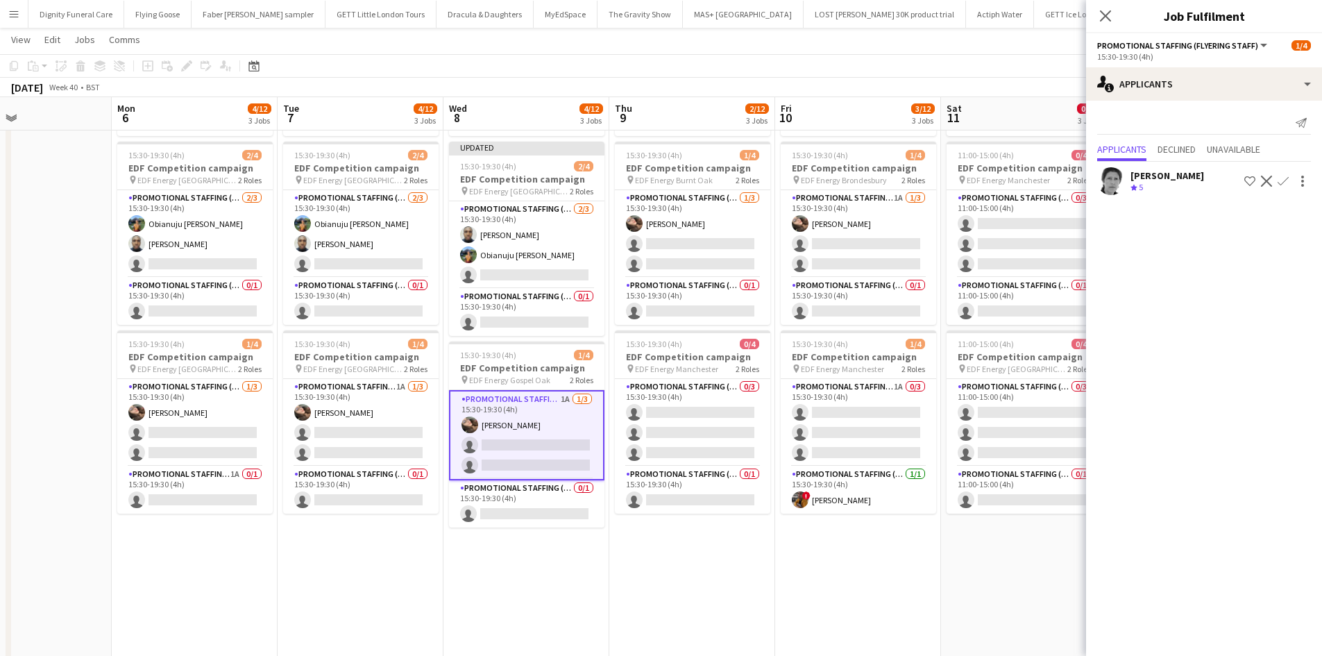
scroll to position [0, 551]
click at [553, 521] on app-card-role "Promotional Staffing (Team Leader) 0/1 15:30-19:30 (4h) single-neutral-actions" at bounding box center [527, 503] width 155 height 47
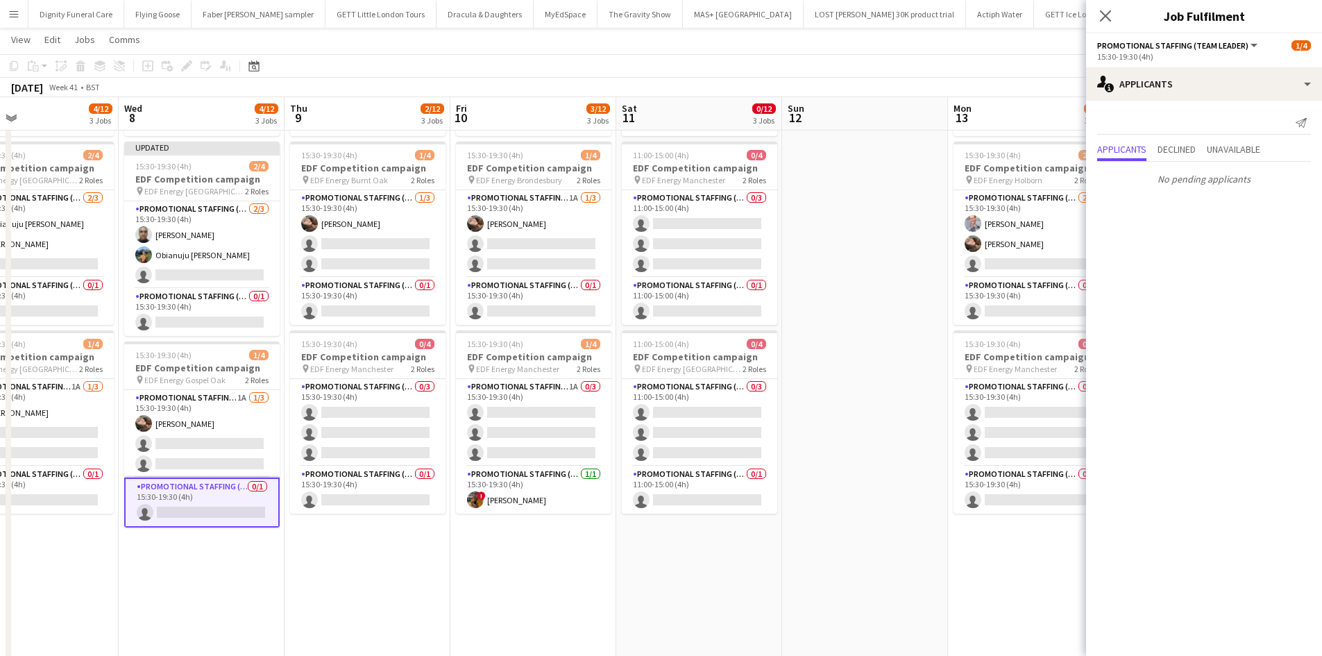
drag, startPoint x: 673, startPoint y: 555, endPoint x: 364, endPoint y: 546, distance: 309.0
click at [364, 546] on app-calendar-viewport "Sat 4 4/12 3 Jobs Sun 5 Mon 6 4/12 3 Jobs Tue 7 4/12 3 Jobs Wed 8 4/12 3 Jobs T…" at bounding box center [661, 315] width 1322 height 938
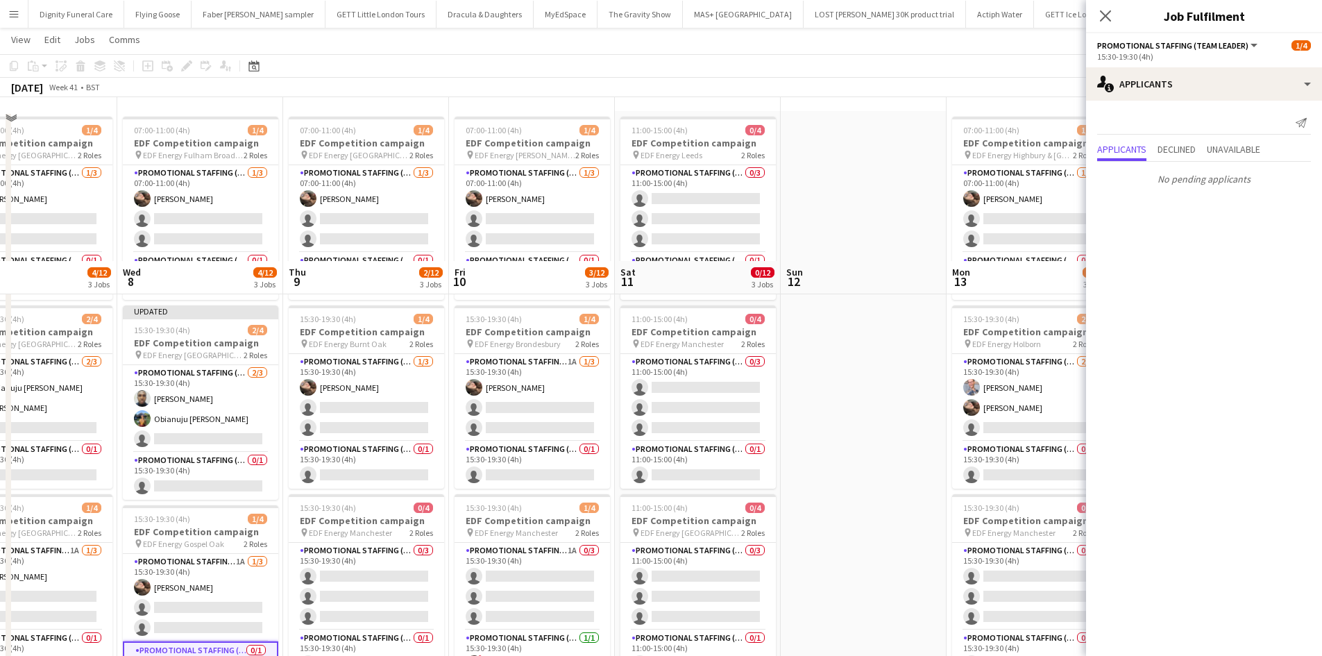
scroll to position [0, 0]
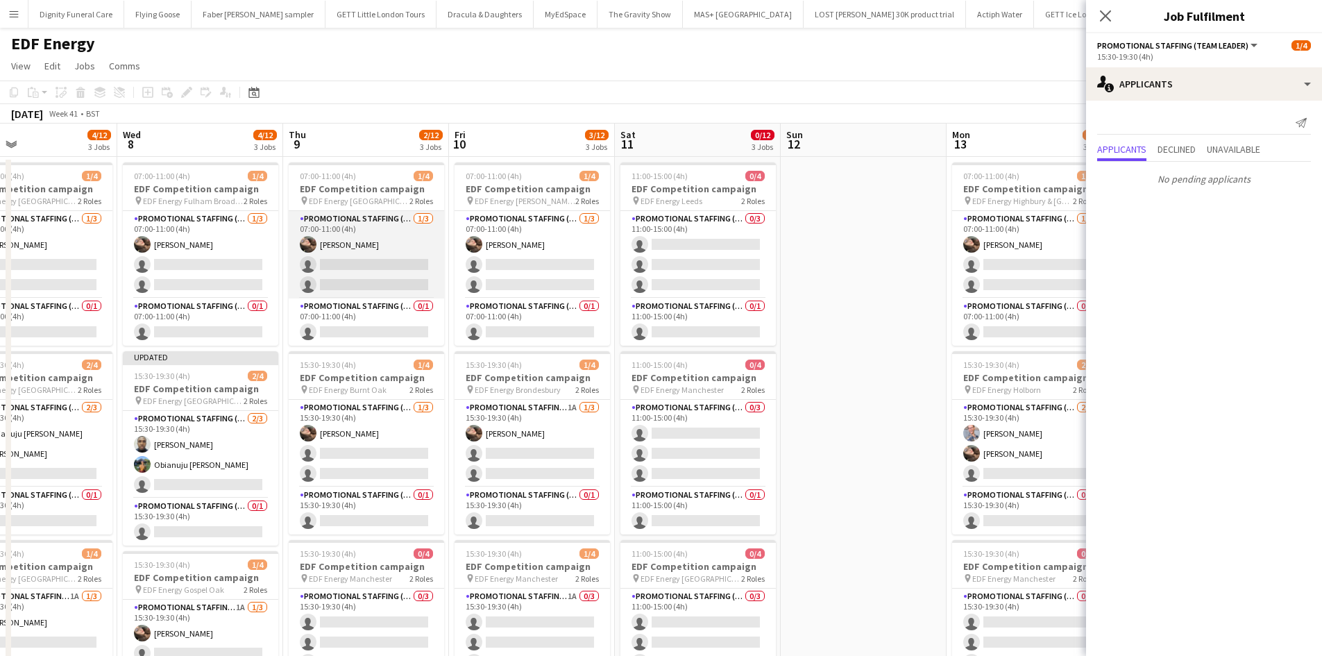
click at [377, 272] on app-card-role "Promotional Staffing (Flyering Staff) [DATE] 07:00-11:00 (4h) [PERSON_NAME] sin…" at bounding box center [366, 254] width 155 height 87
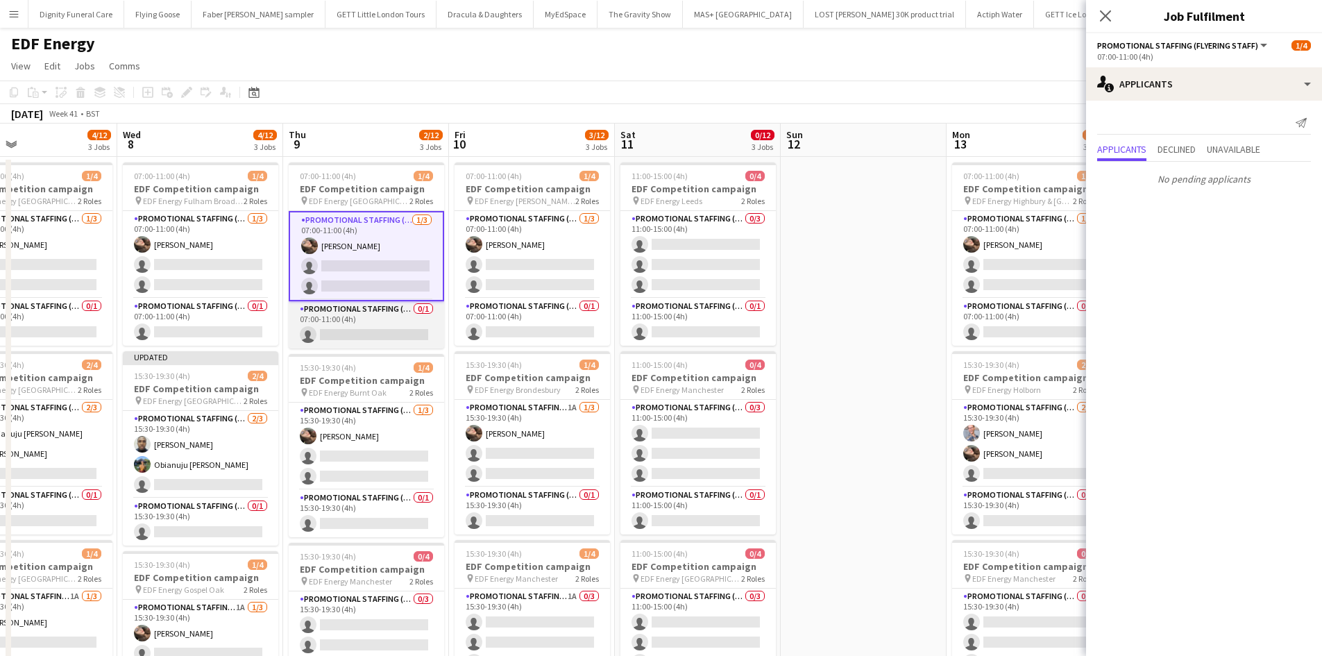
click at [351, 337] on app-card-role "Promotional Staffing (Team Leader) 0/1 07:00-11:00 (4h) single-neutral-actions" at bounding box center [366, 324] width 155 height 47
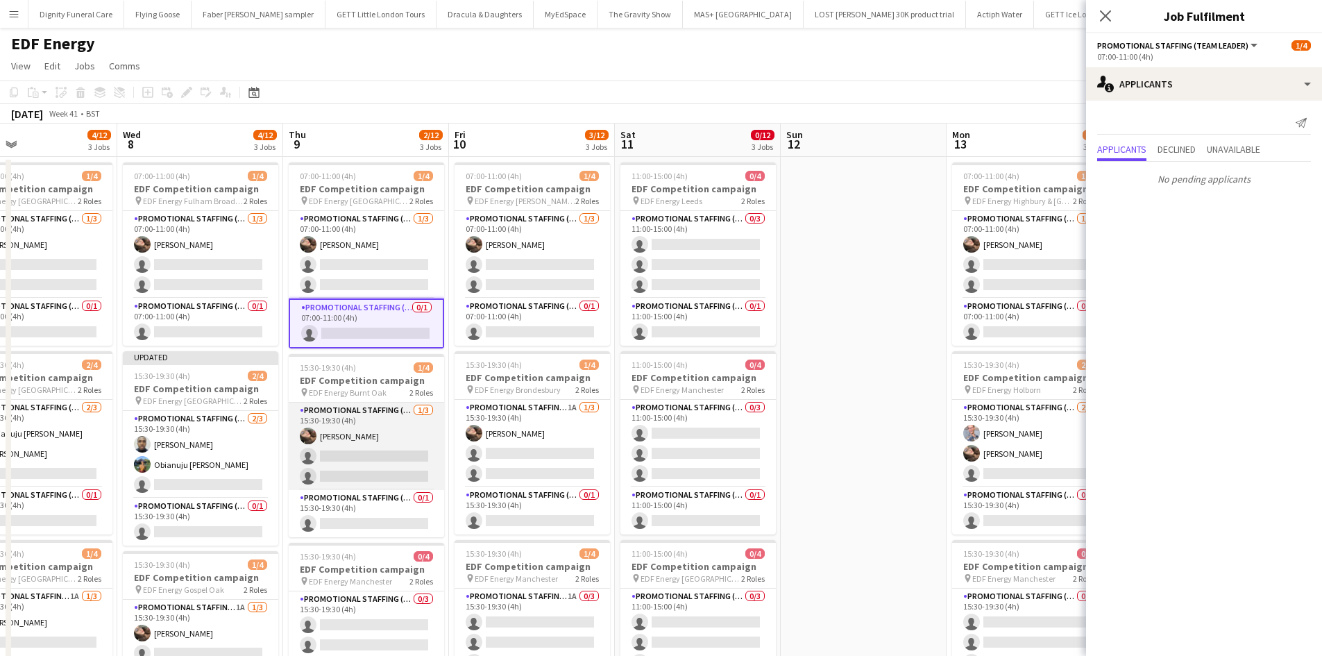
click at [378, 452] on app-card-role "Promotional Staffing (Flyering Staff) [DATE] 15:30-19:30 (4h) [PERSON_NAME] sin…" at bounding box center [366, 446] width 155 height 87
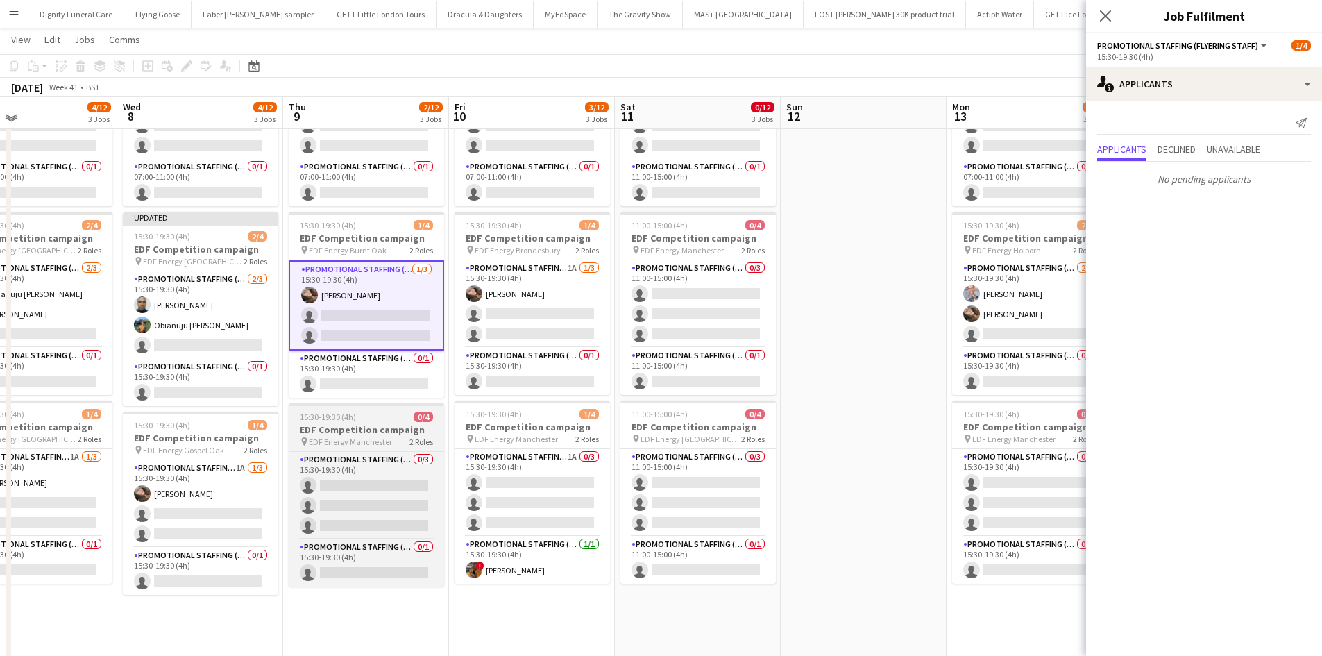
scroll to position [139, 0]
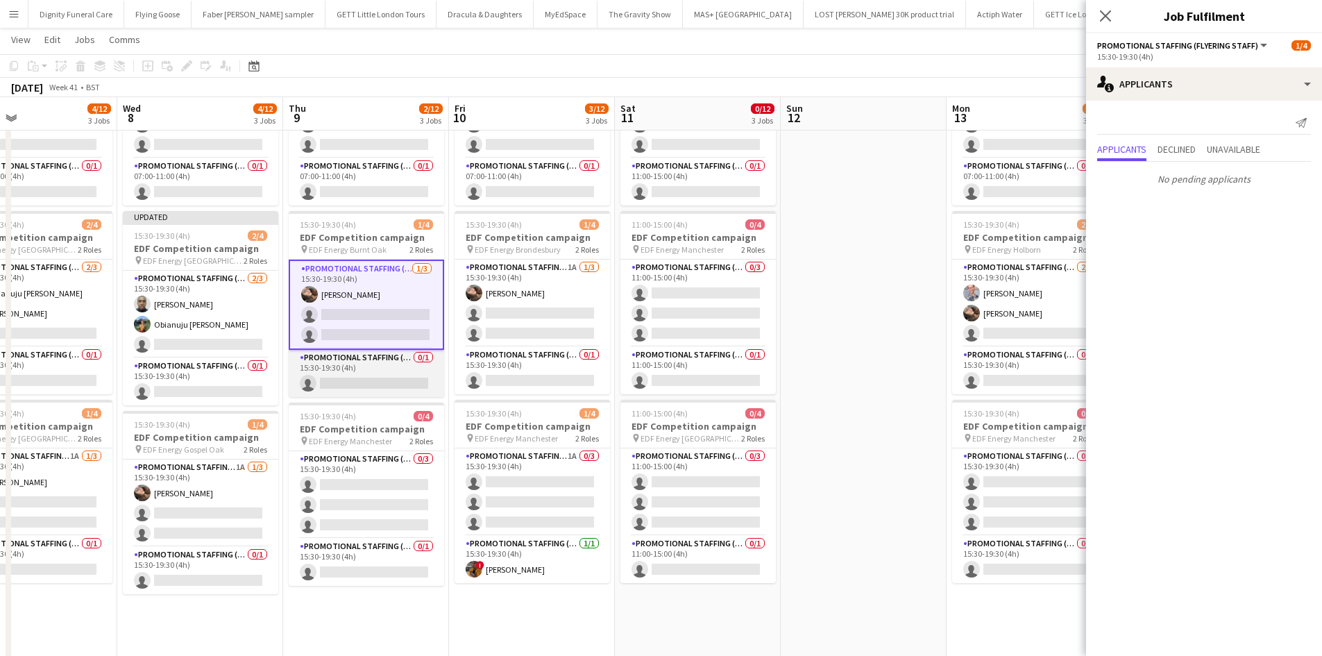
click at [382, 381] on app-card-role "Promotional Staffing (Team Leader) 0/1 15:30-19:30 (4h) single-neutral-actions" at bounding box center [366, 373] width 155 height 47
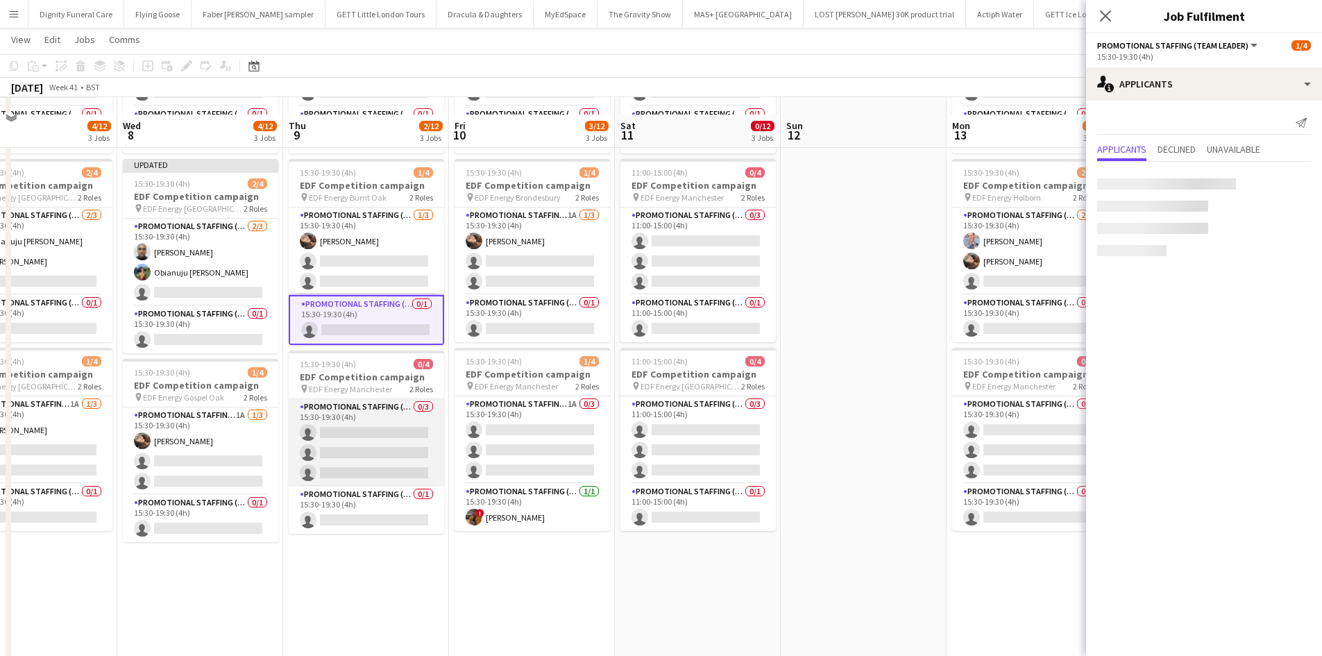
scroll to position [208, 0]
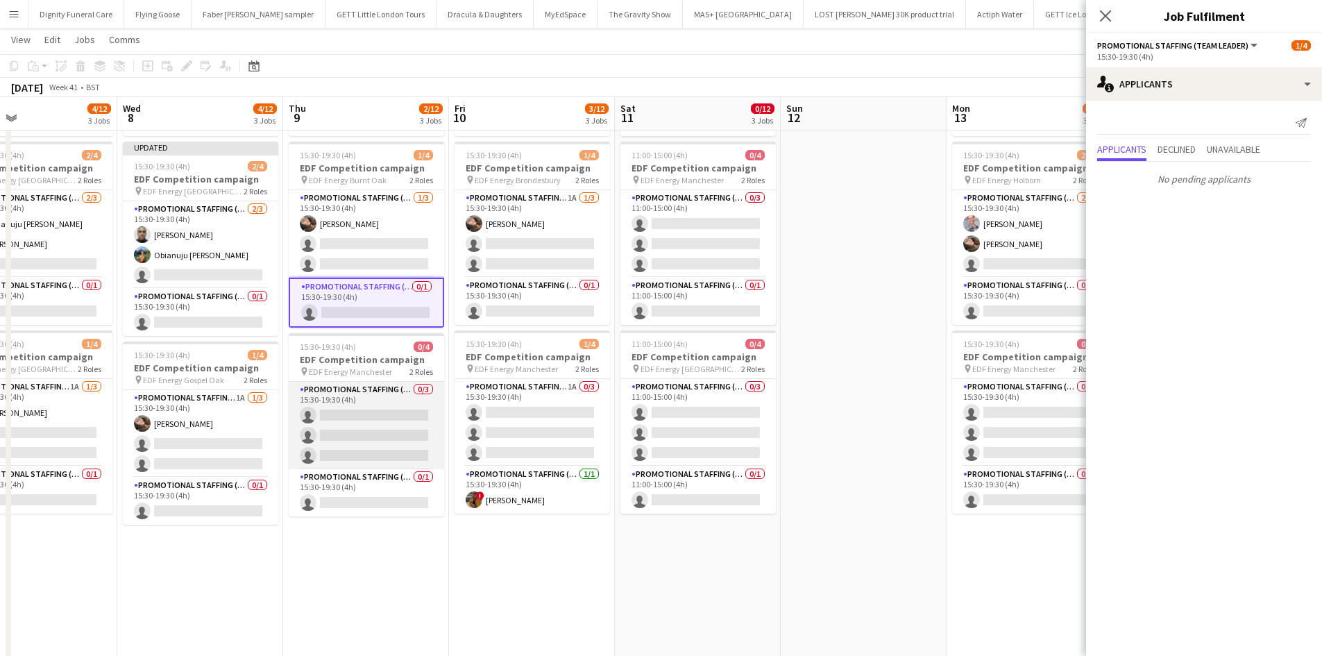
click at [357, 417] on app-card-role "Promotional Staffing (Flyering Staff) 0/3 15:30-19:30 (4h) single-neutral-actio…" at bounding box center [366, 425] width 155 height 87
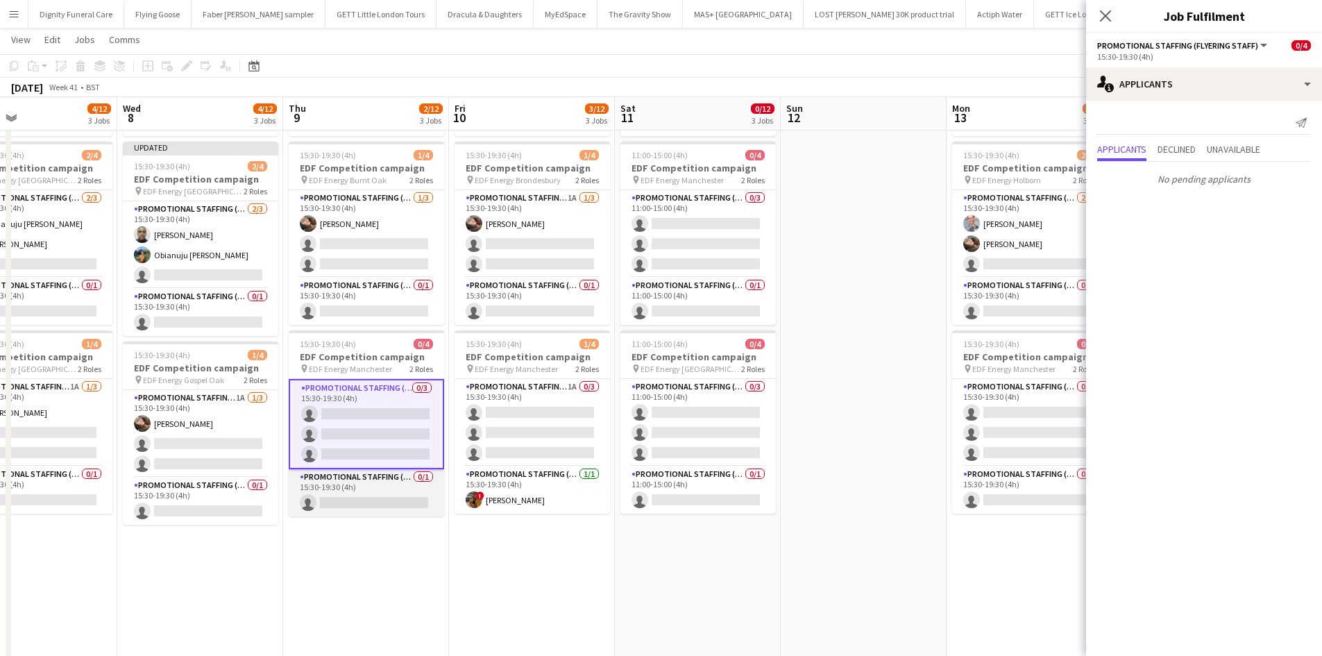
click at [382, 498] on app-card-role "Promotional Staffing (Team Leader) 0/1 15:30-19:30 (4h) single-neutral-actions" at bounding box center [366, 492] width 155 height 47
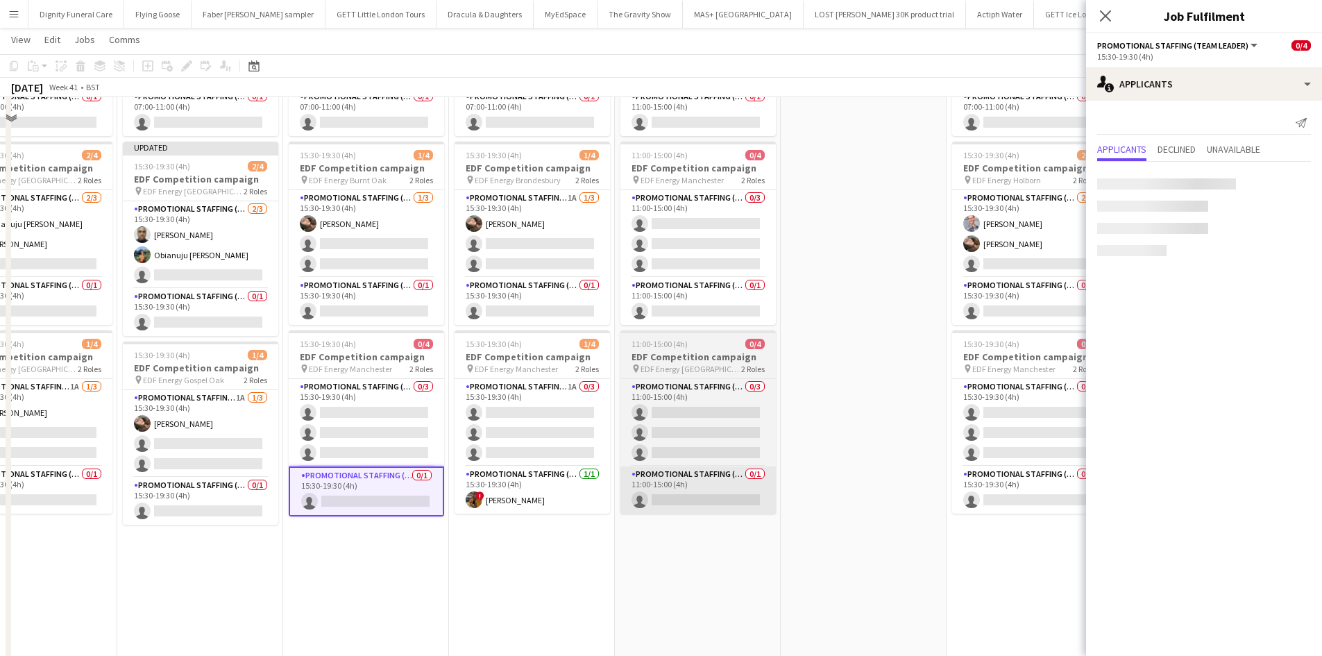
scroll to position [0, 0]
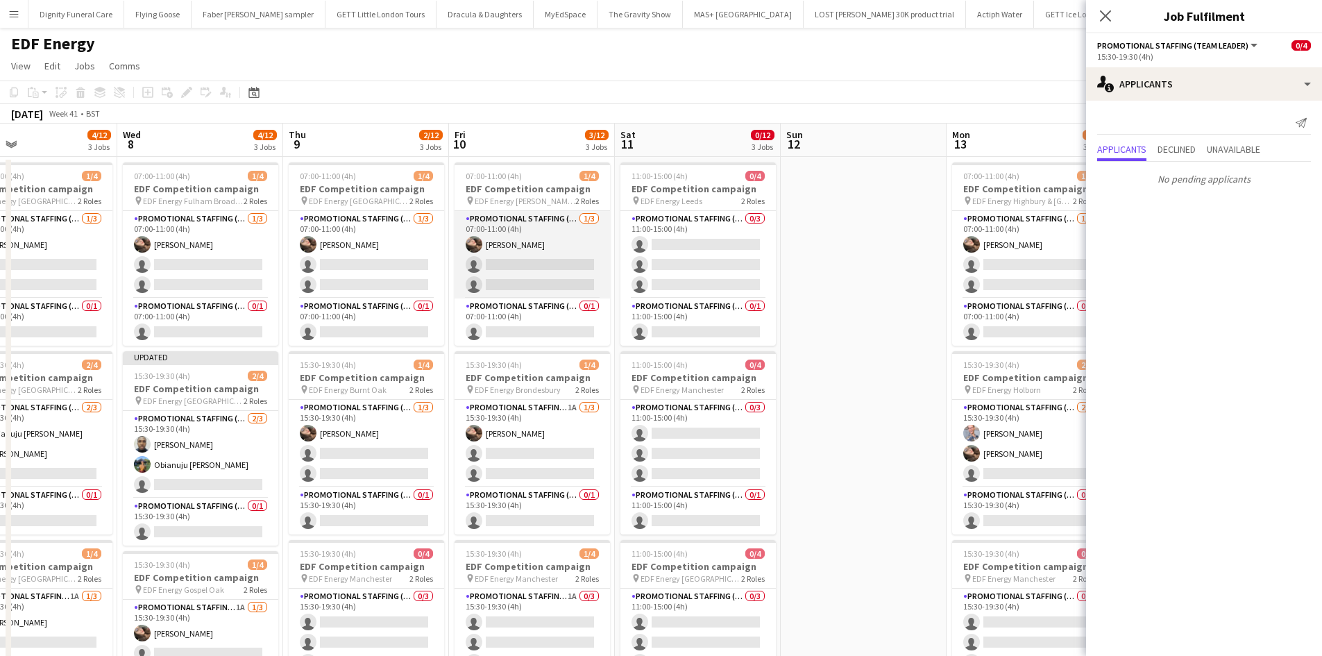
click at [522, 263] on app-card-role "Promotional Staffing (Flyering Staff) [DATE] 07:00-11:00 (4h) [PERSON_NAME] sin…" at bounding box center [532, 254] width 155 height 87
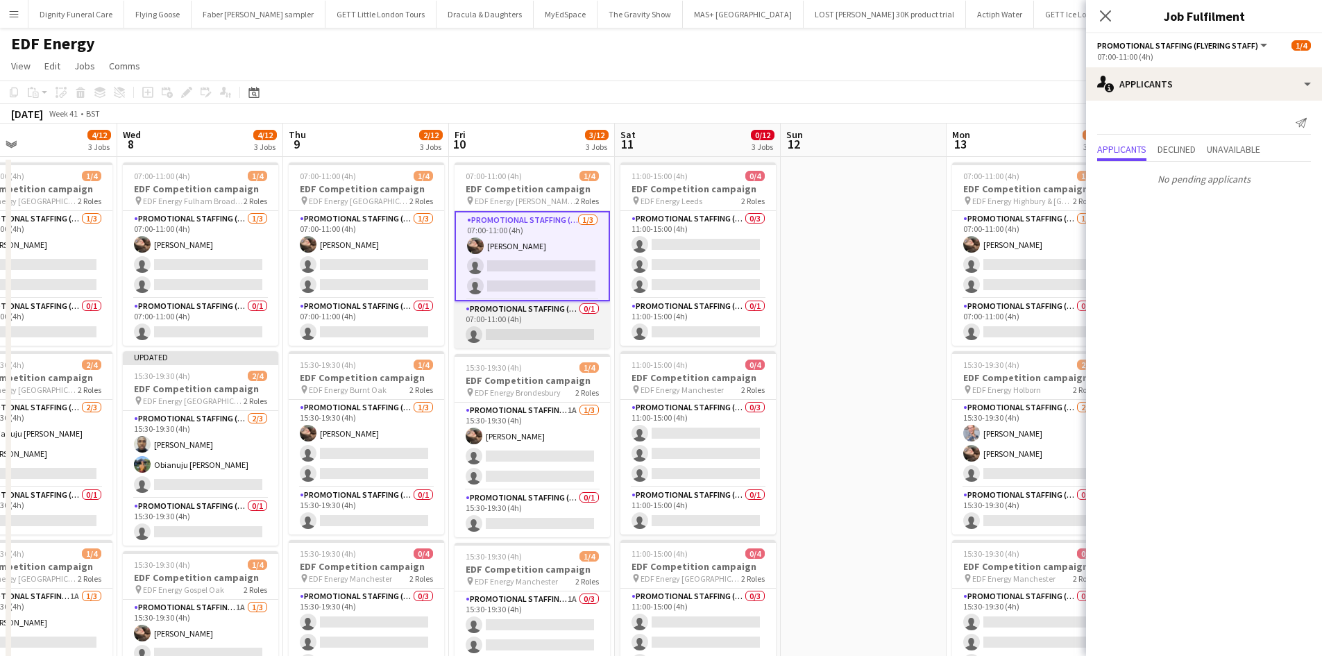
click at [548, 322] on app-card-role "Promotional Staffing (Team Leader) 0/1 07:00-11:00 (4h) single-neutral-actions" at bounding box center [532, 324] width 155 height 47
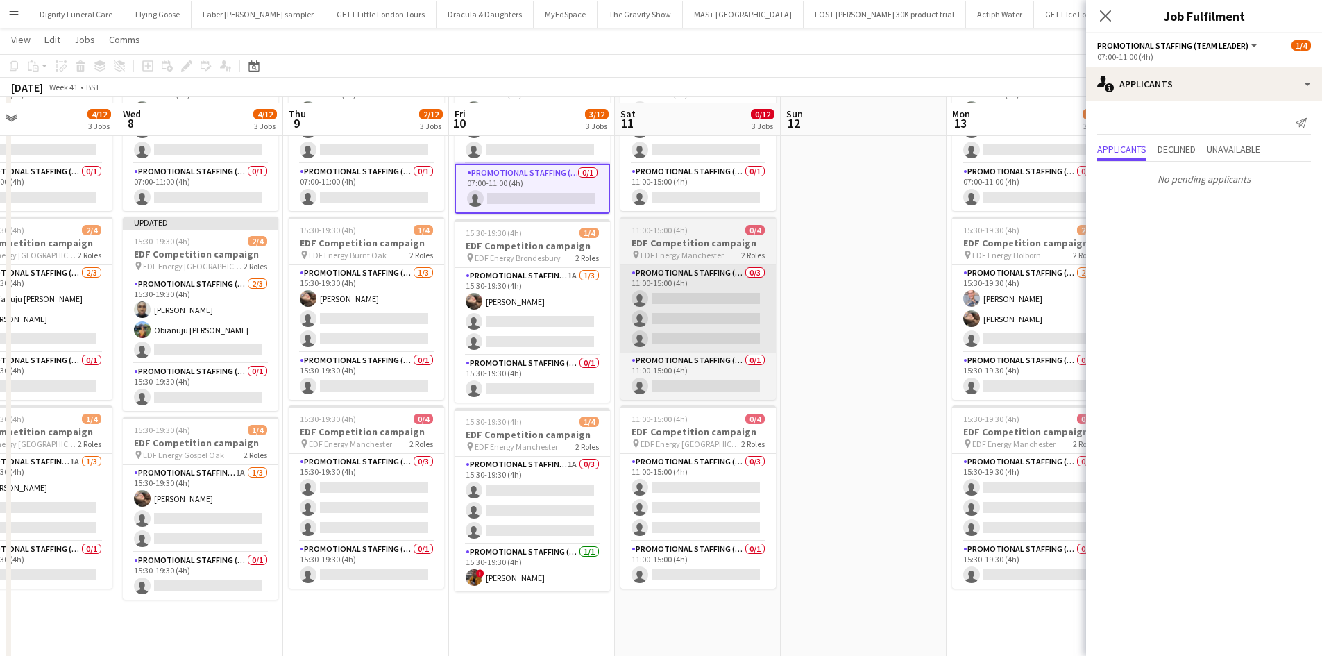
scroll to position [139, 0]
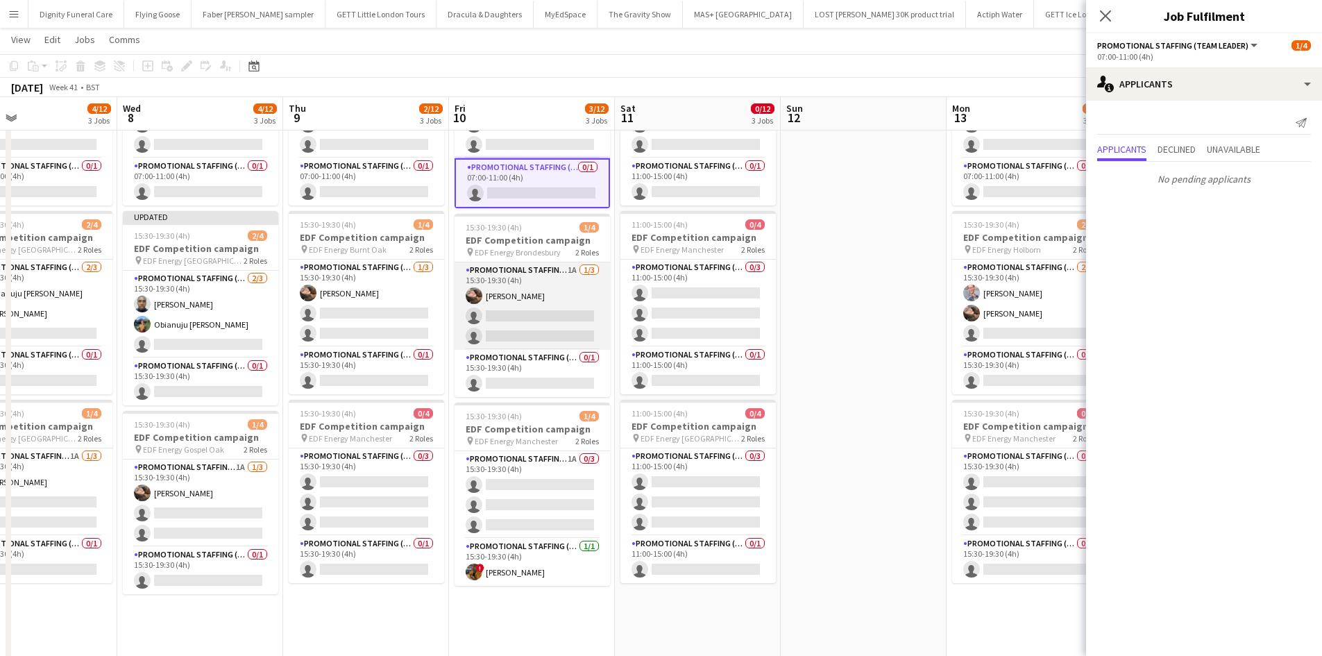
click at [527, 317] on app-card-role "Promotional Staffing (Flyering Staff) 1A [DATE] 15:30-19:30 (4h) [PERSON_NAME] …" at bounding box center [532, 305] width 155 height 87
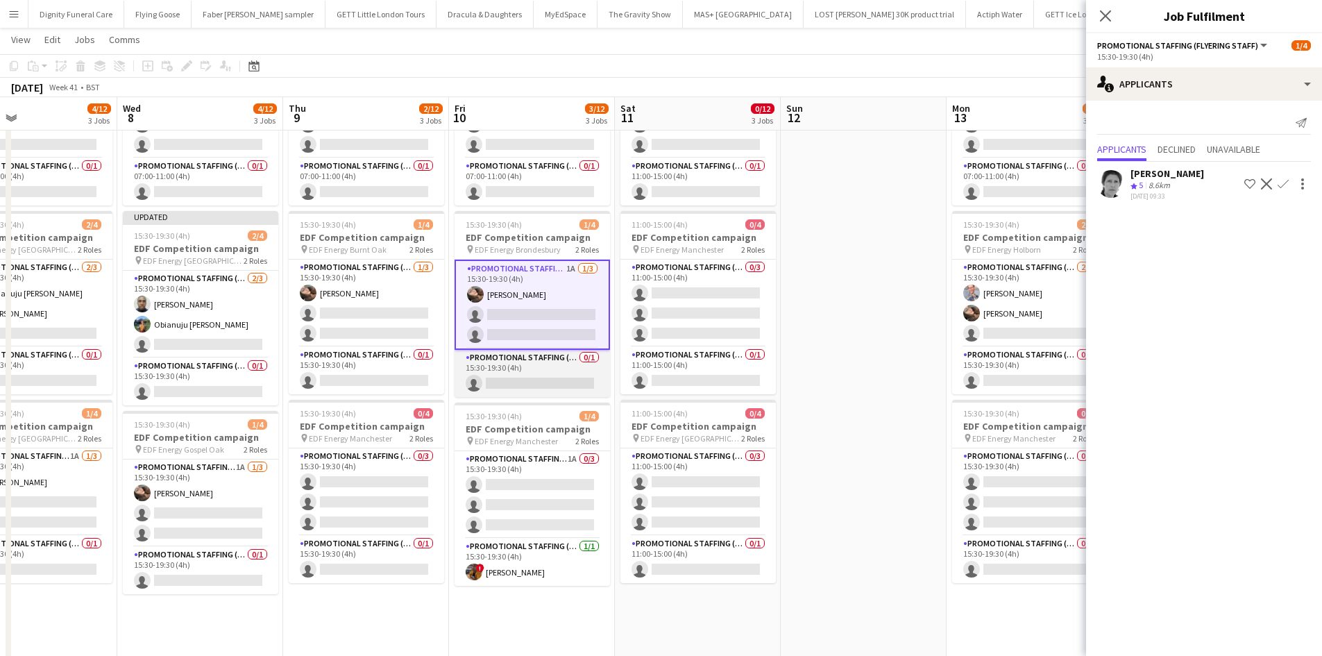
click at [548, 376] on app-card-role "Promotional Staffing (Team Leader) 0/1 15:30-19:30 (4h) single-neutral-actions" at bounding box center [532, 373] width 155 height 47
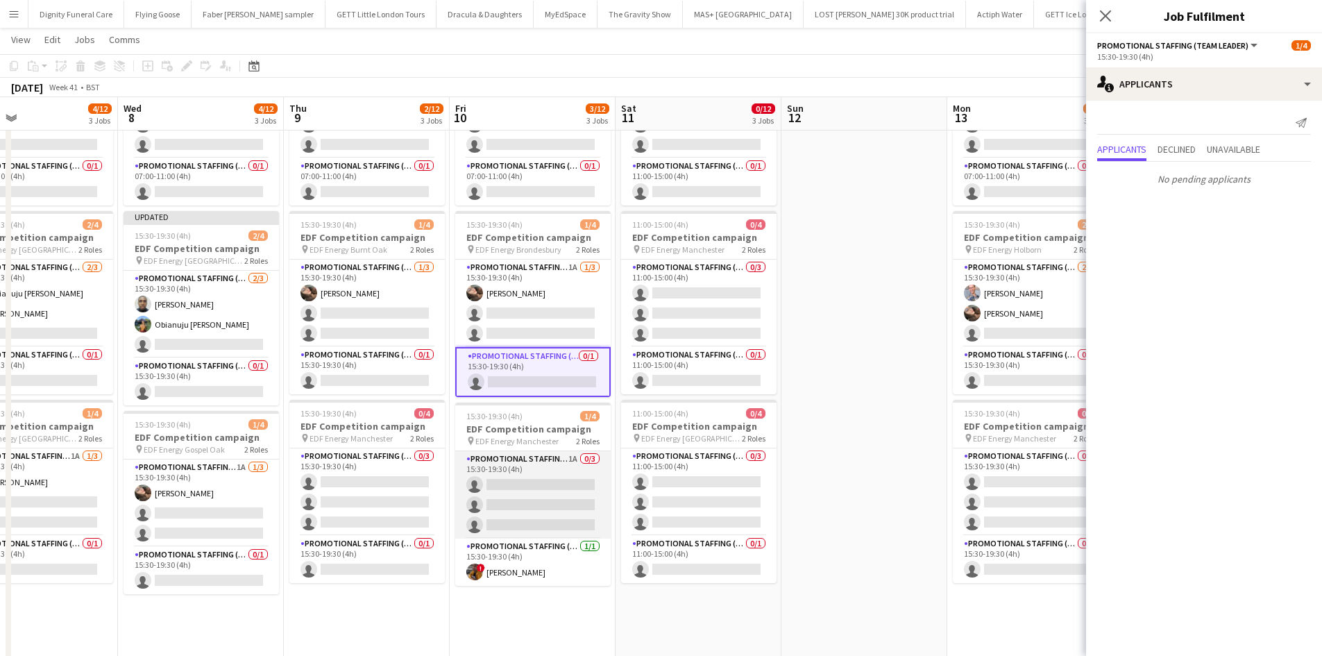
click at [544, 498] on app-card-role "Promotional Staffing (Flyering Staff) 1A 0/3 15:30-19:30 (4h) single-neutral-ac…" at bounding box center [532, 494] width 155 height 87
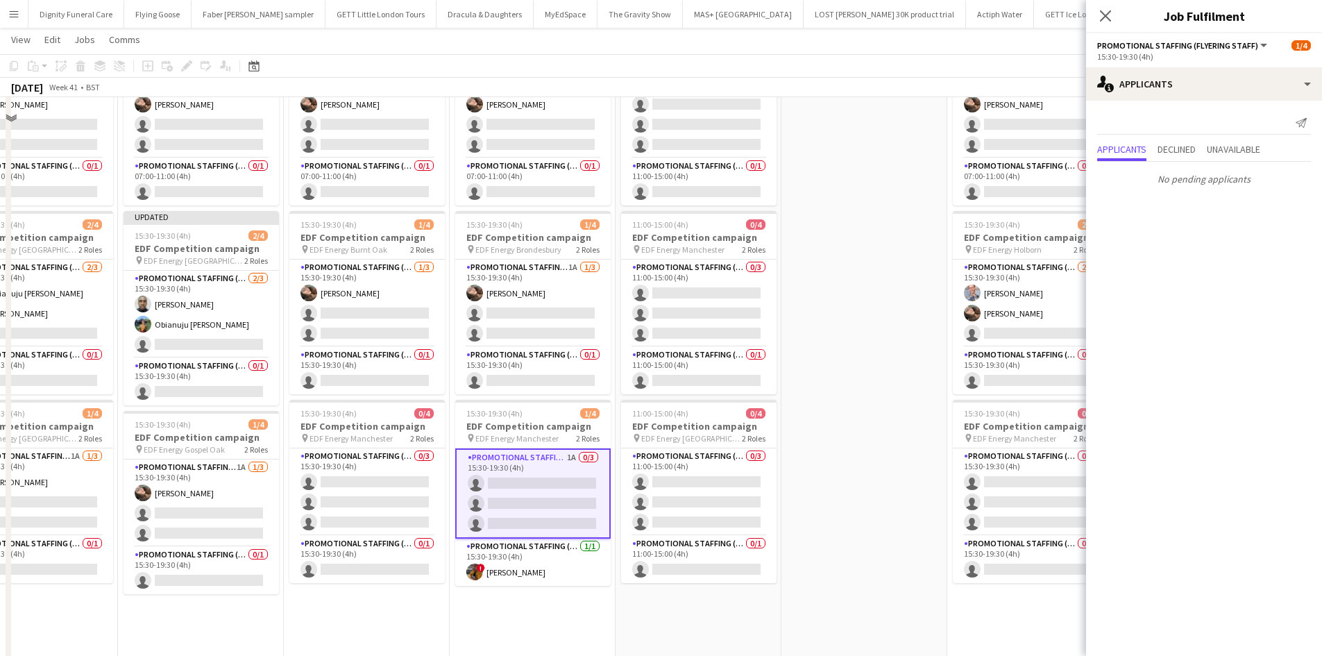
scroll to position [0, 0]
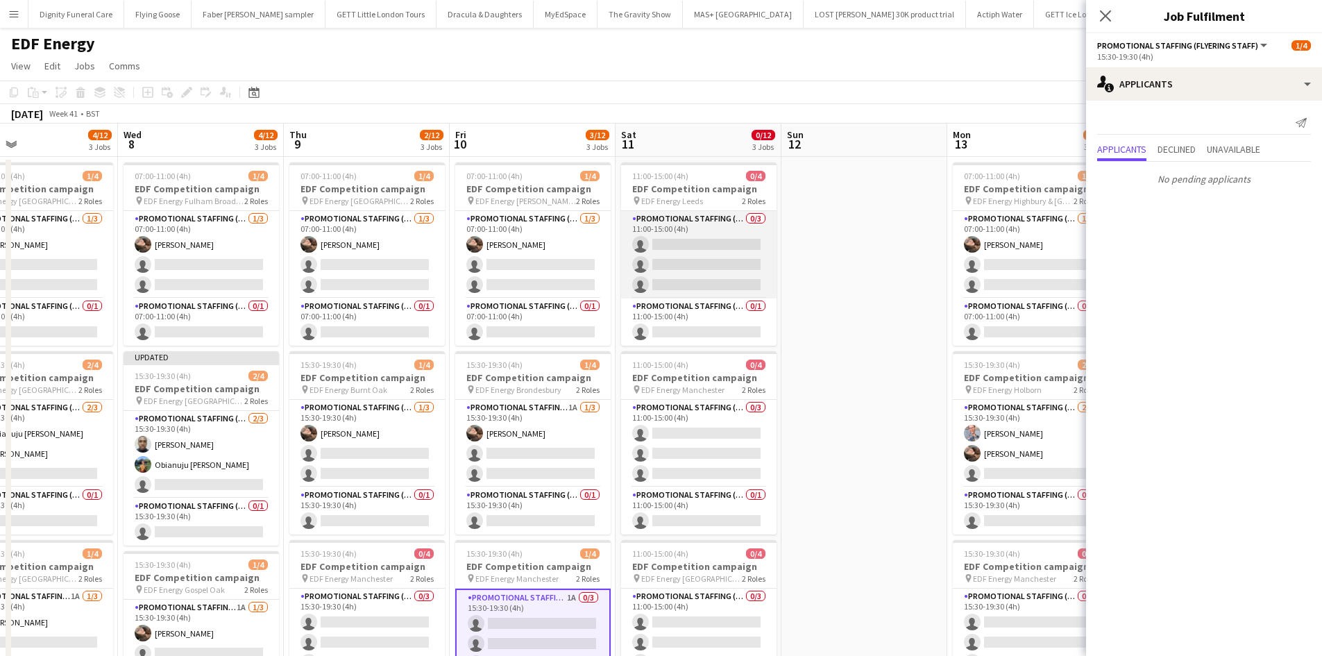
click at [708, 262] on app-card-role "Promotional Staffing (Flyering Staff) 0/3 11:00-15:00 (4h) single-neutral-actio…" at bounding box center [698, 254] width 155 height 87
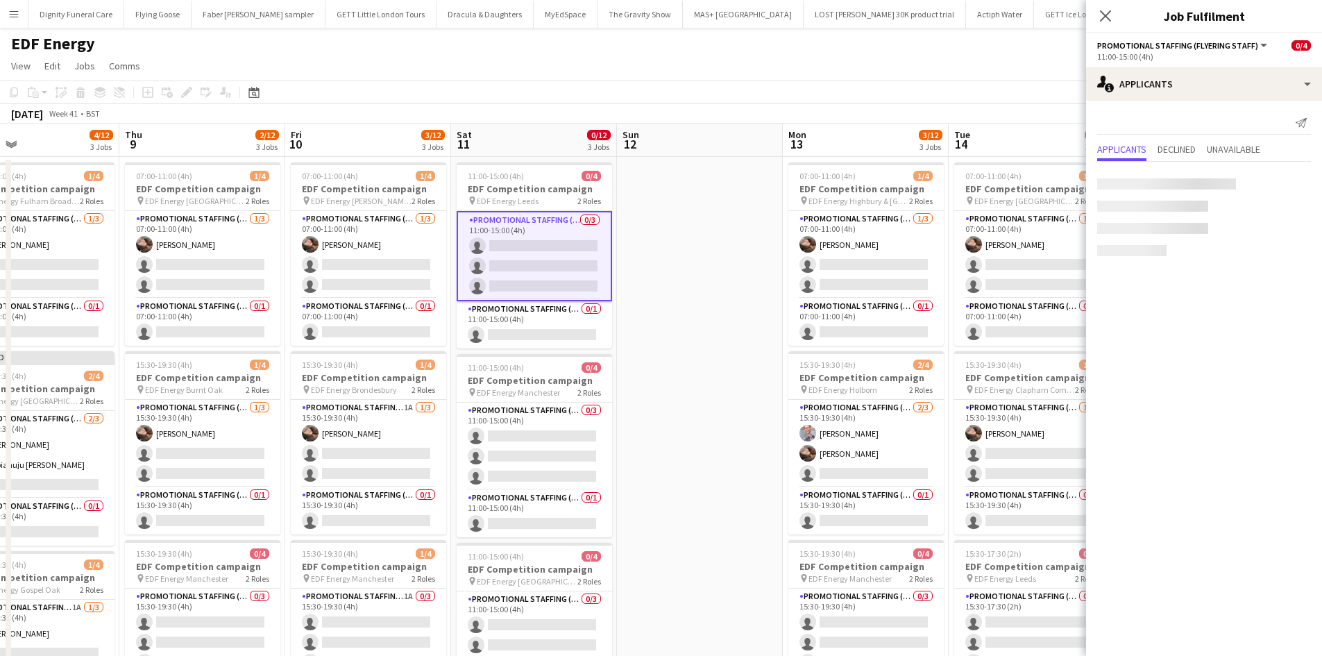
drag, startPoint x: 863, startPoint y: 301, endPoint x: 702, endPoint y: 304, distance: 161.1
click at [698, 308] on app-calendar-viewport "Sat 4 4/12 3 Jobs Sun 5 Mon 6 4/12 3 Jobs Tue 7 4/12 3 Jobs Wed 8 4/12 3 Jobs T…" at bounding box center [661, 559] width 1322 height 870
click at [534, 329] on app-card-role "Promotional Staffing (Team Leader) 0/1 11:00-15:00 (4h) single-neutral-actions" at bounding box center [533, 324] width 155 height 47
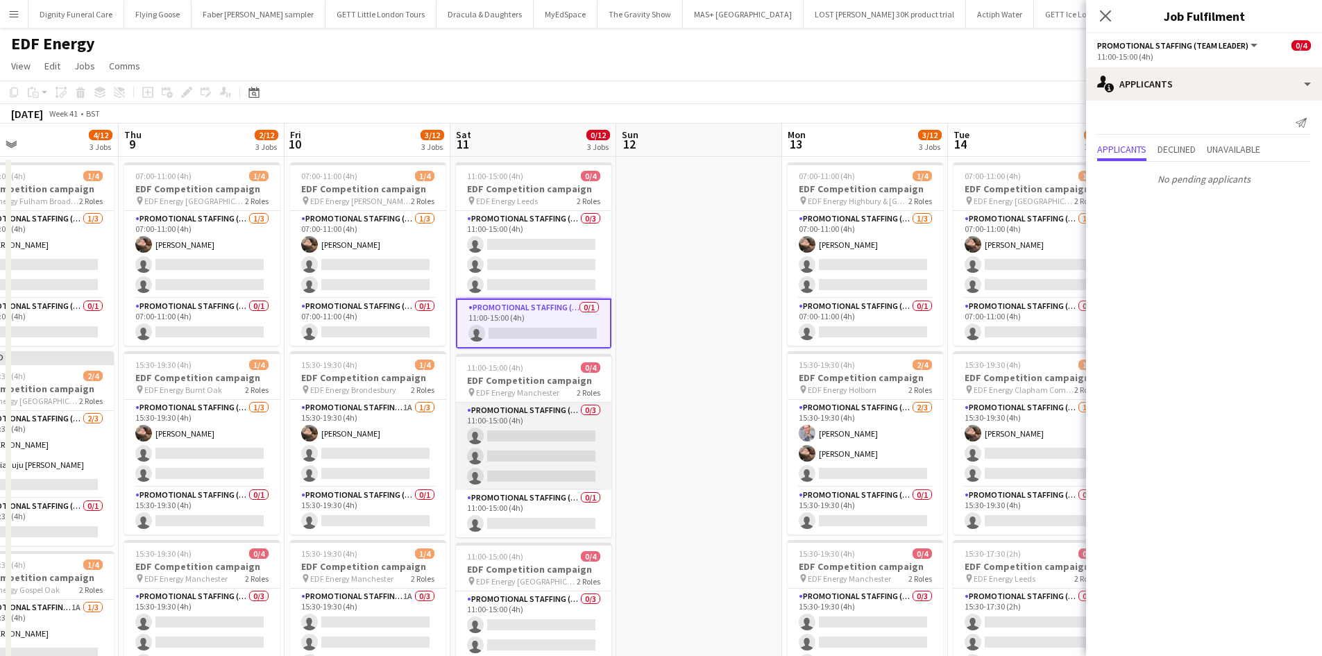
click at [529, 441] on app-card-role "Promotional Staffing (Flyering Staff) 0/3 11:00-15:00 (4h) single-neutral-actio…" at bounding box center [533, 446] width 155 height 87
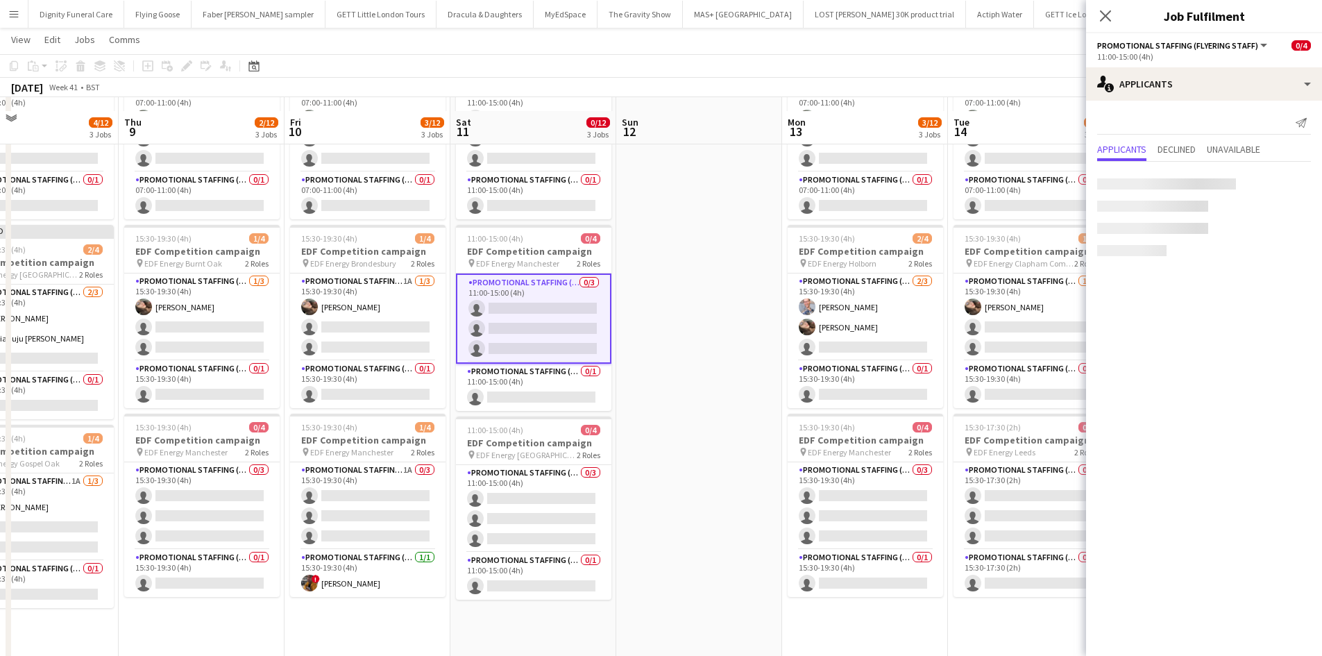
scroll to position [139, 0]
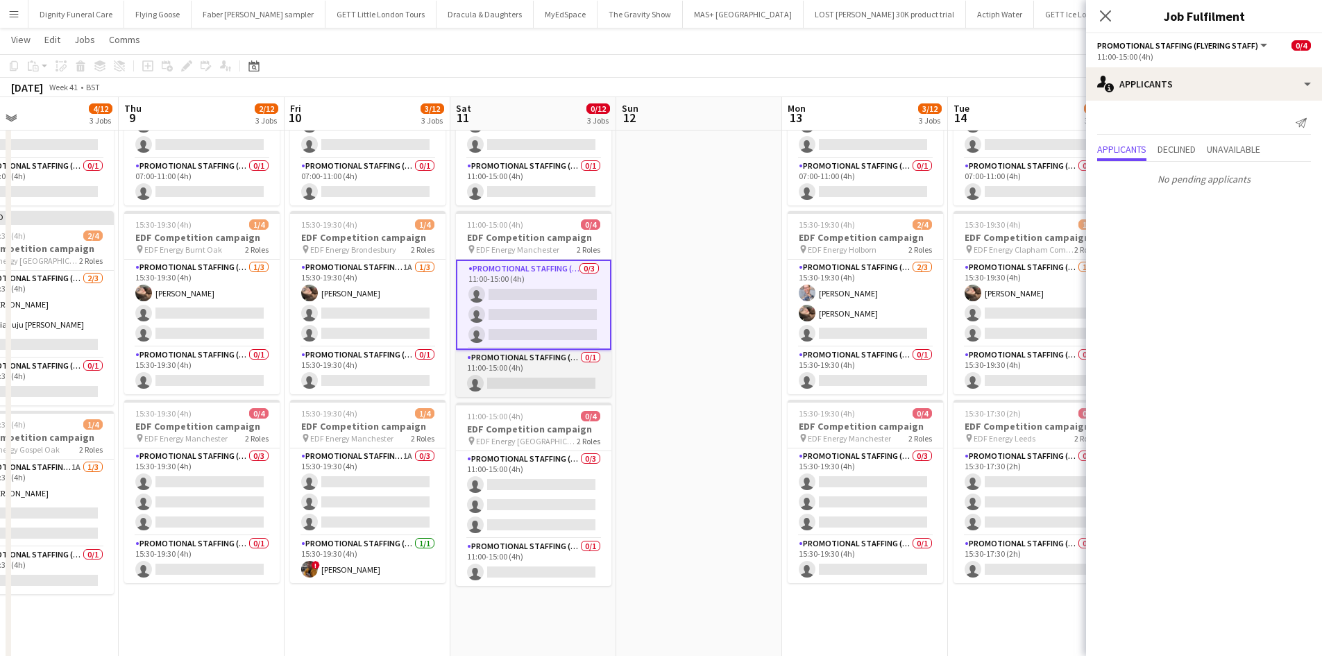
click at [543, 378] on app-card-role "Promotional Staffing (Team Leader) 0/1 11:00-15:00 (4h) single-neutral-actions" at bounding box center [533, 373] width 155 height 47
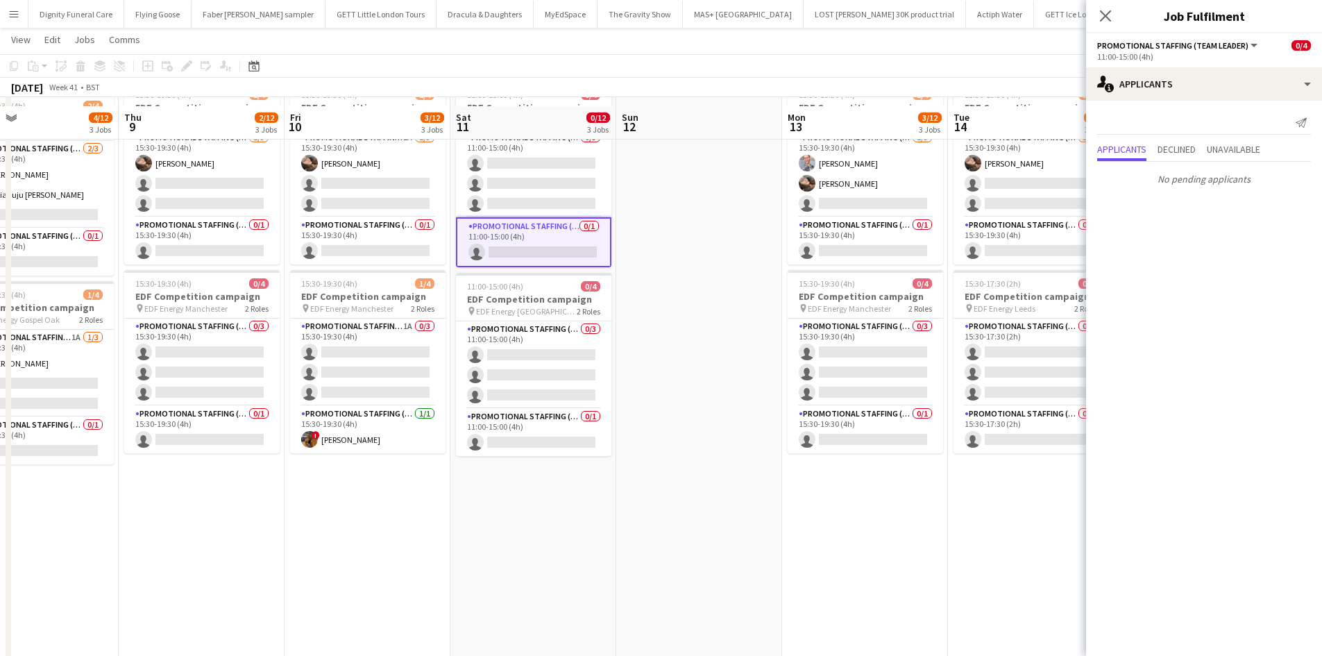
scroll to position [278, 0]
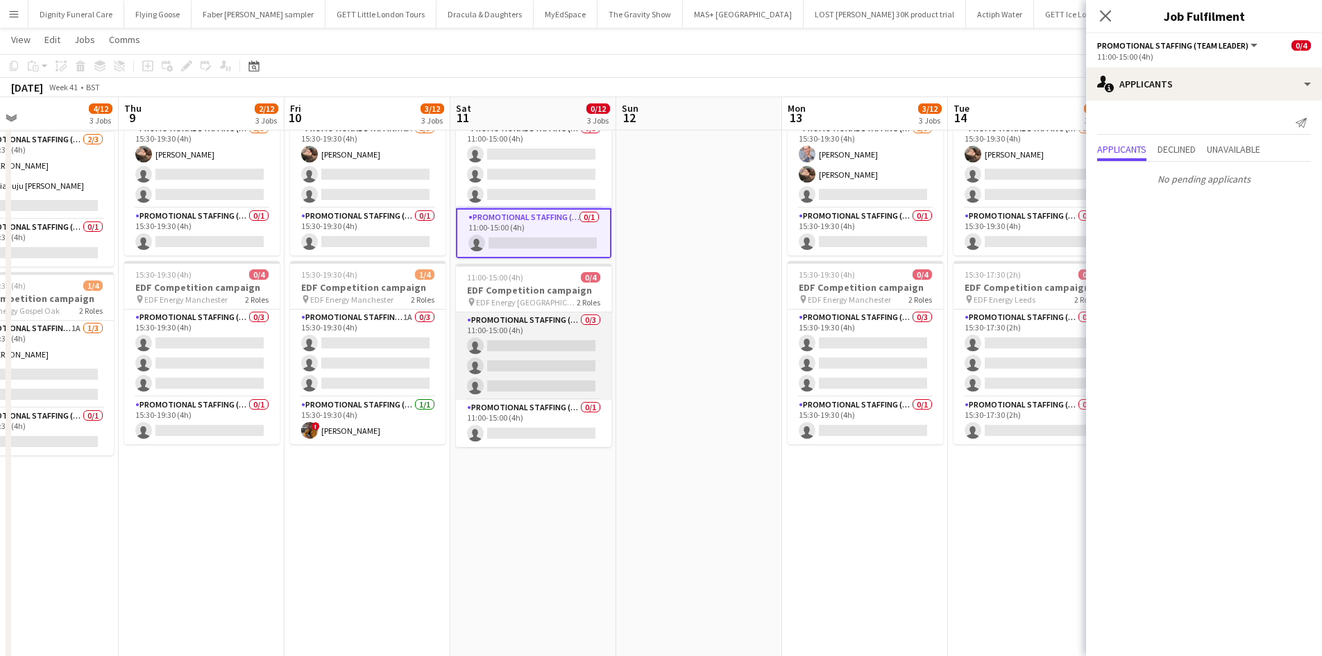
click at [530, 353] on app-card-role "Promotional Staffing (Flyering Staff) 0/3 11:00-15:00 (4h) single-neutral-actio…" at bounding box center [533, 355] width 155 height 87
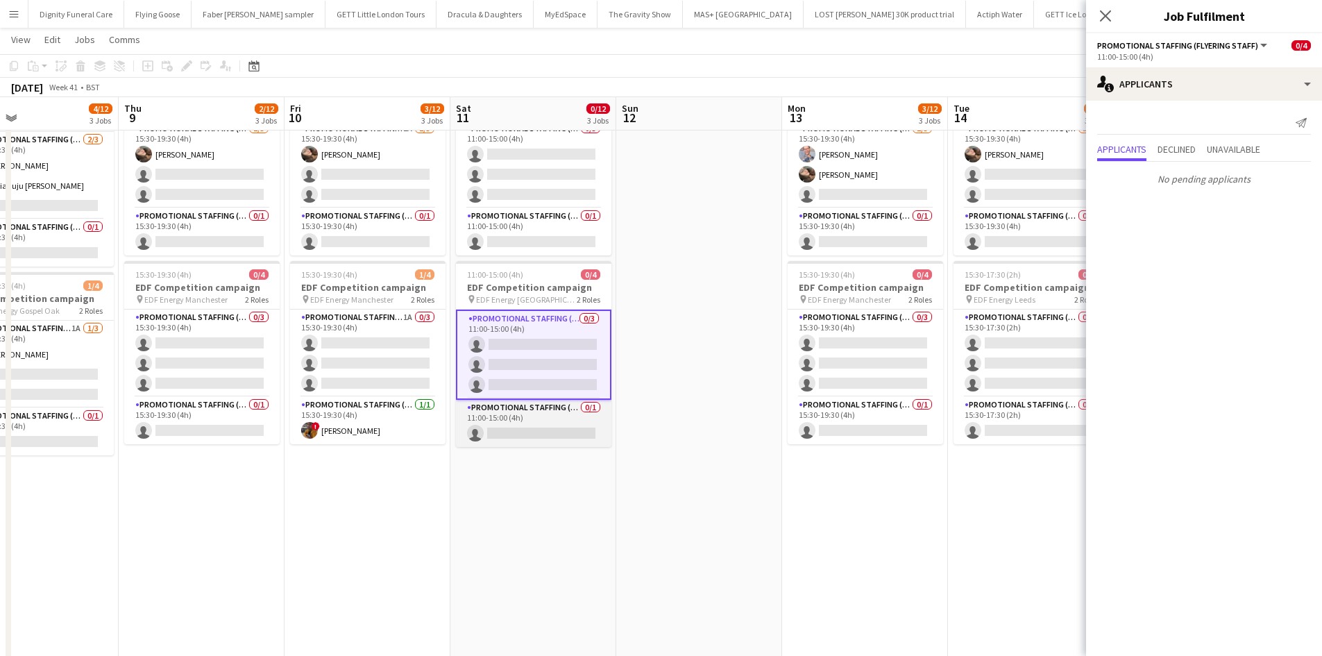
click at [552, 435] on app-card-role "Promotional Staffing (Team Leader) 0/1 11:00-15:00 (4h) single-neutral-actions" at bounding box center [533, 423] width 155 height 47
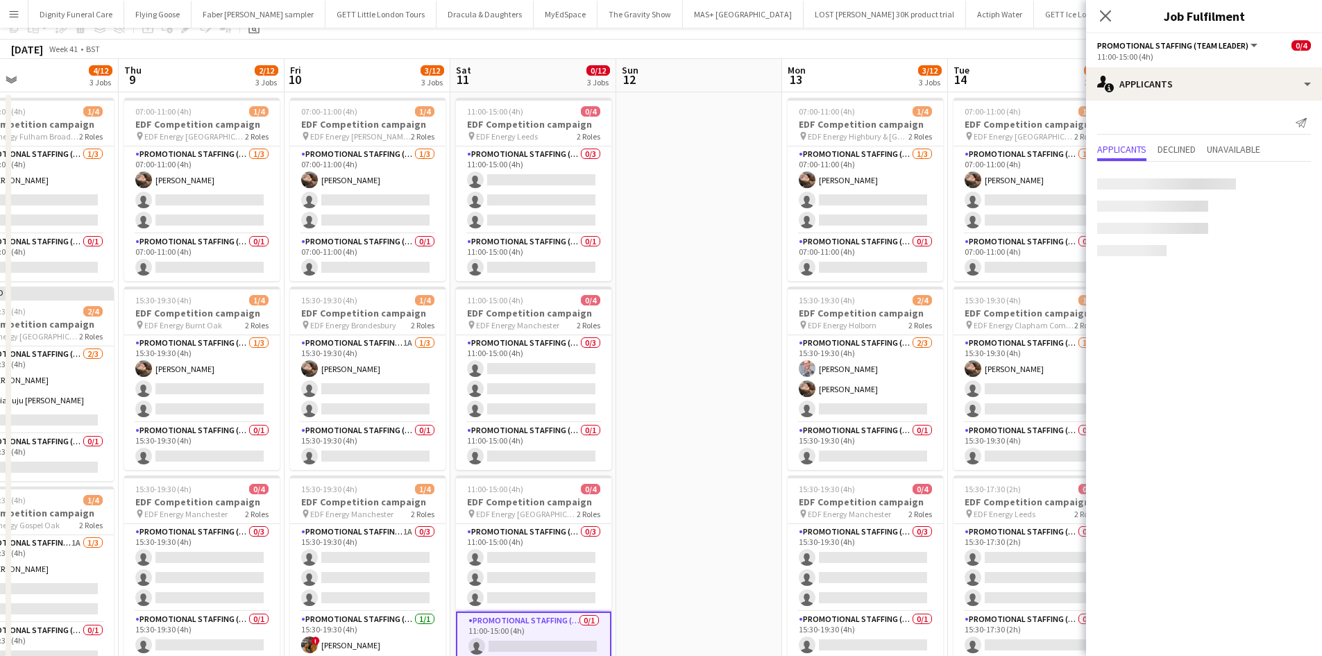
scroll to position [0, 0]
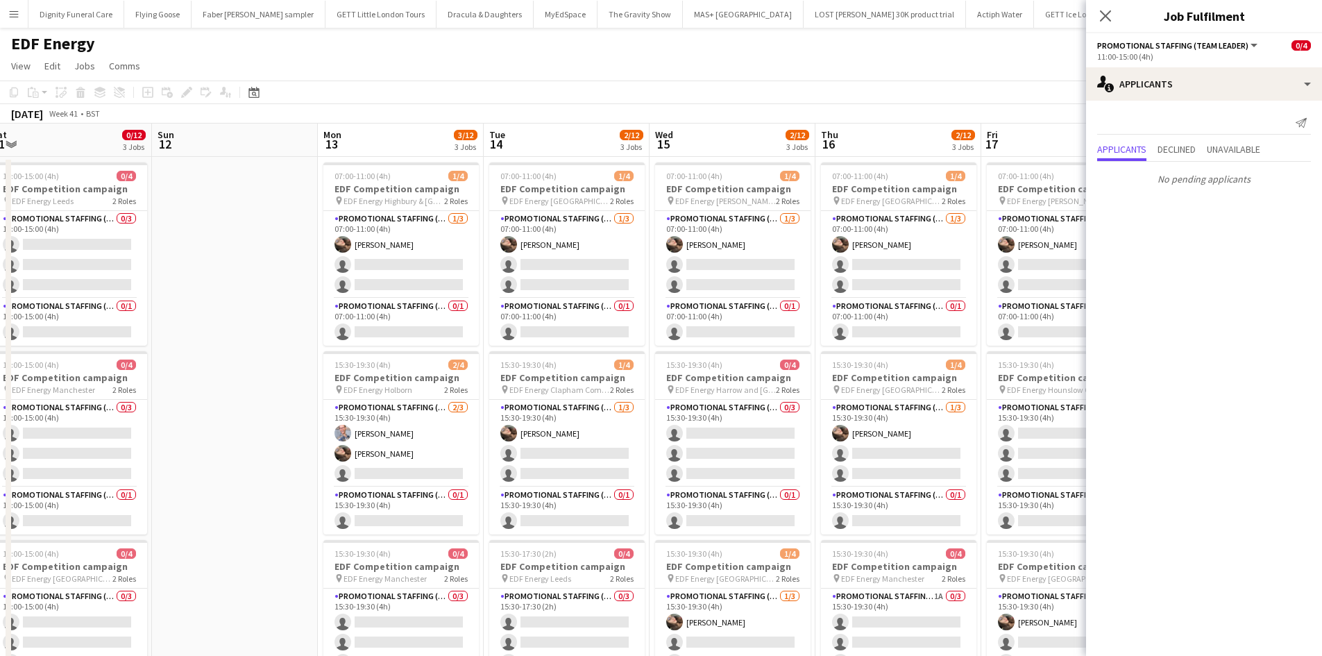
drag, startPoint x: 703, startPoint y: 375, endPoint x: 237, endPoint y: 403, distance: 467.3
click at [230, 406] on app-calendar-viewport "Wed 8 4/12 3 Jobs Thu 9 2/12 3 Jobs Fri 10 3/12 3 Jobs Sat 11 0/12 3 Jobs Sun 1…" at bounding box center [661, 559] width 1322 height 870
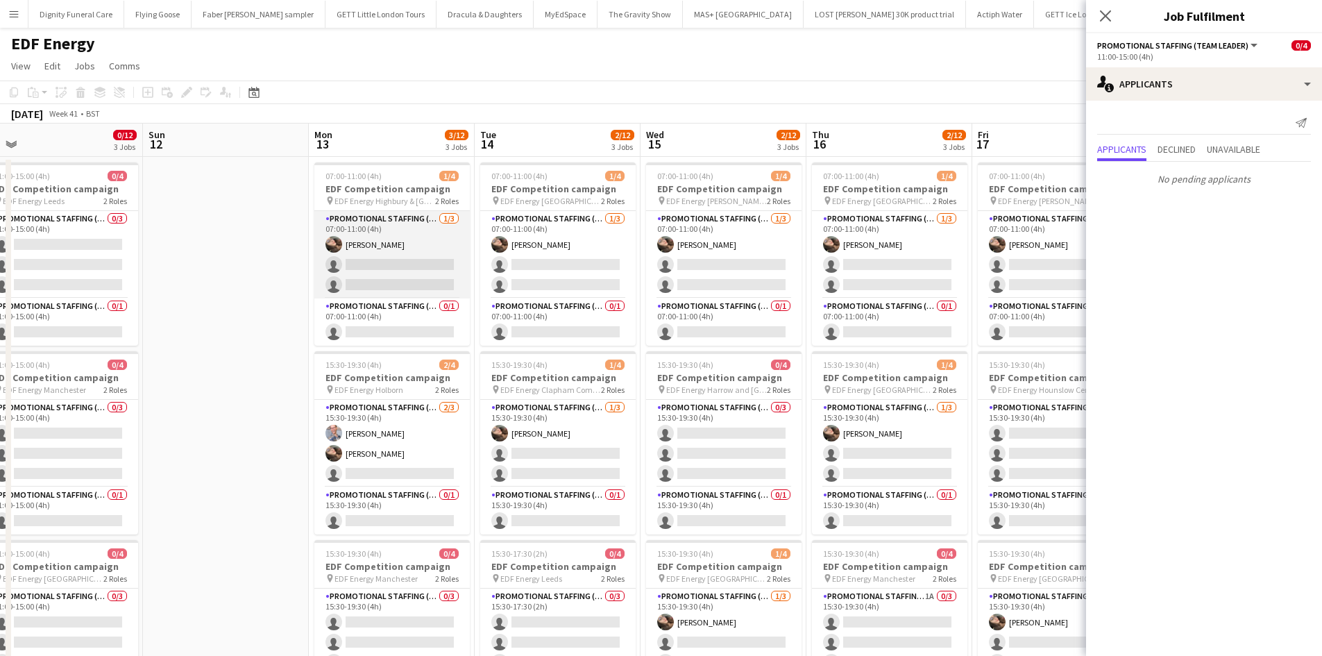
click at [359, 267] on app-card-role "Promotional Staffing (Flyering Staff) [DATE] 07:00-11:00 (4h) [PERSON_NAME] sin…" at bounding box center [391, 254] width 155 height 87
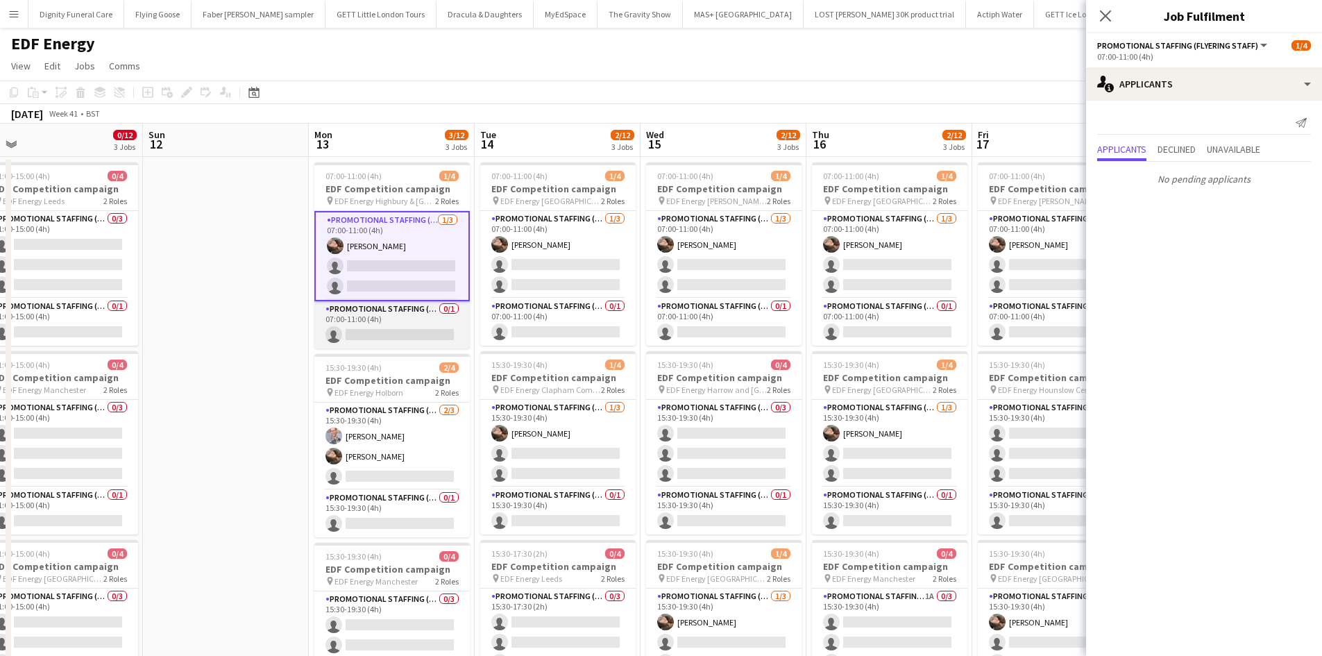
click at [373, 323] on app-card-role "Promotional Staffing (Team Leader) 0/1 07:00-11:00 (4h) single-neutral-actions" at bounding box center [391, 324] width 155 height 47
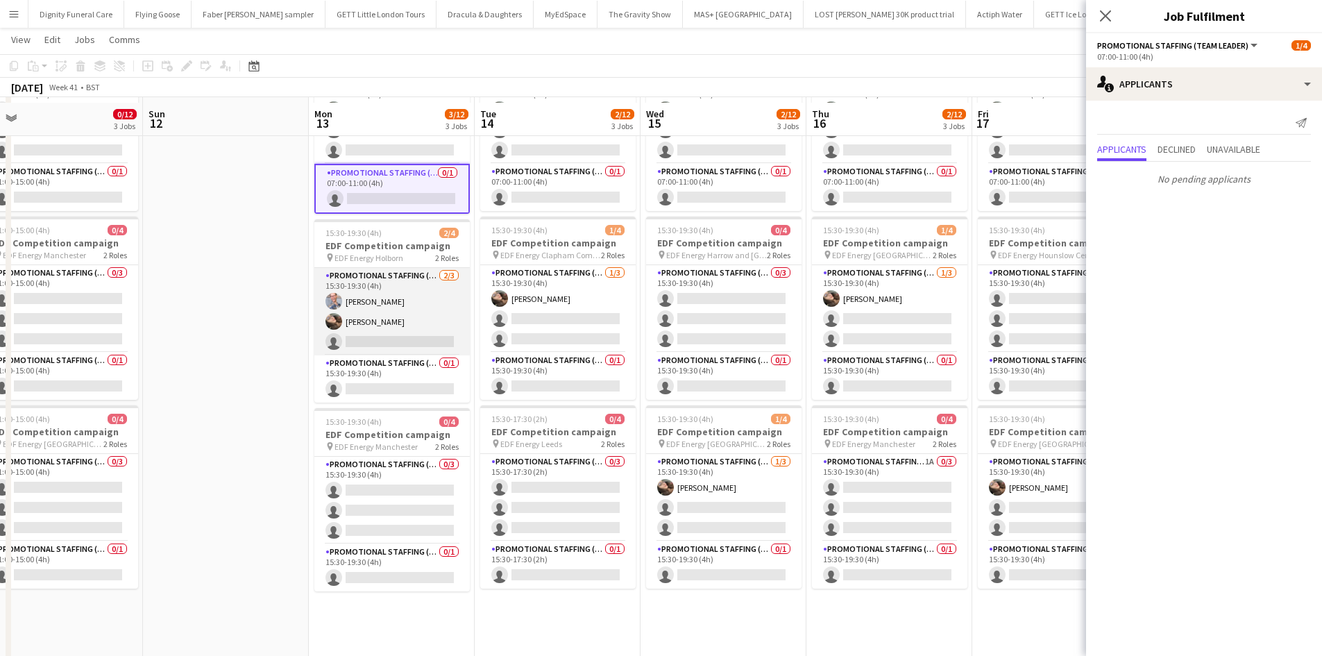
scroll to position [139, 0]
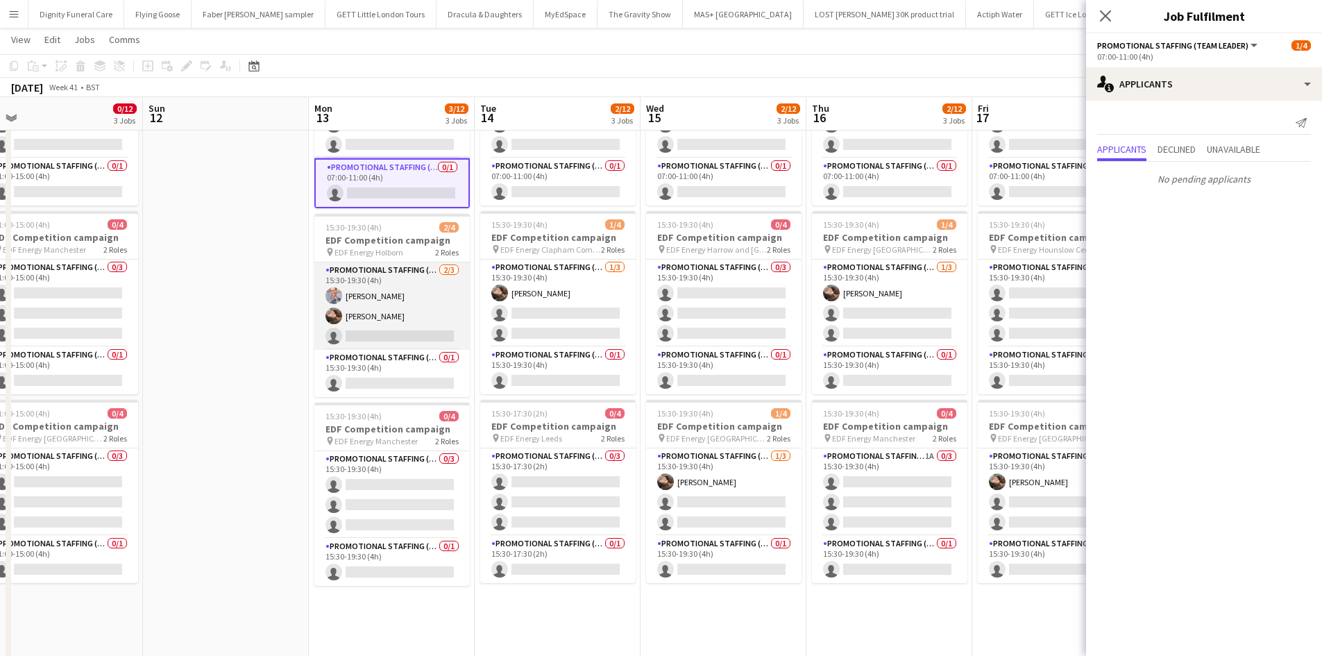
click at [400, 337] on app-card-role "Promotional Staffing (Flyering Staff) [DATE] 15:30-19:30 (4h) [PERSON_NAME] [PE…" at bounding box center [391, 305] width 155 height 87
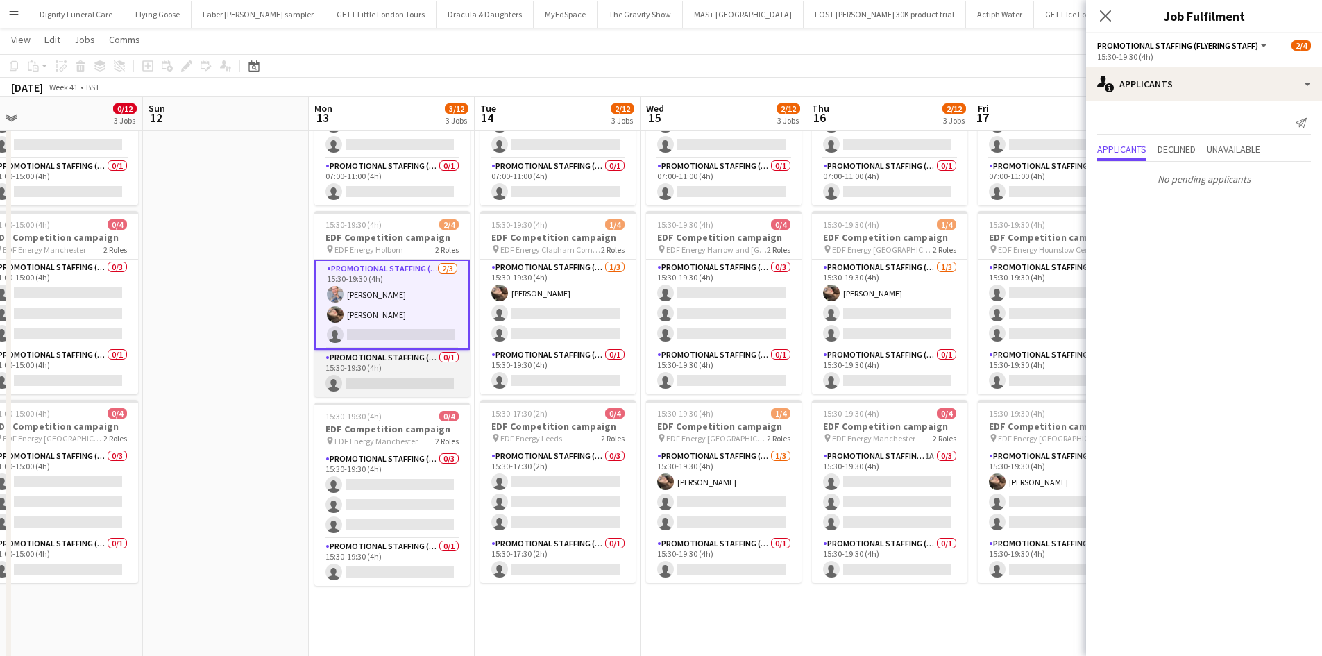
click at [417, 388] on app-card-role "Promotional Staffing (Team Leader) 0/1 15:30-19:30 (4h) single-neutral-actions" at bounding box center [391, 373] width 155 height 47
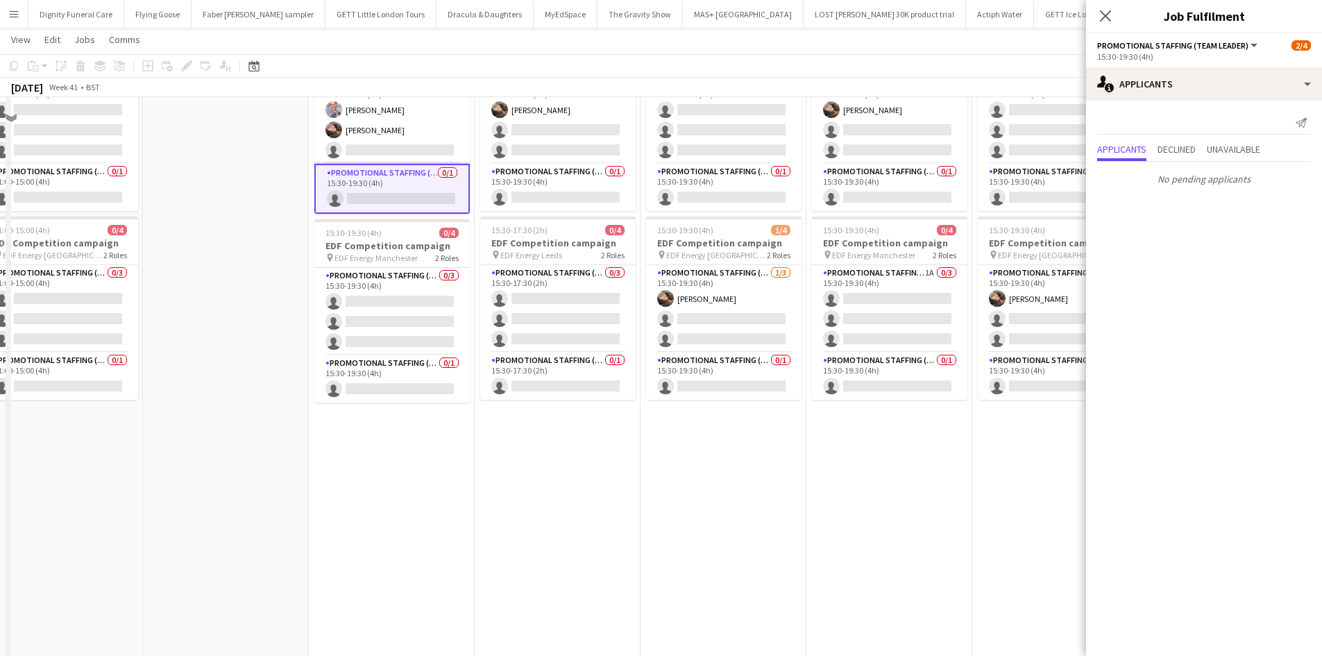
scroll to position [347, 0]
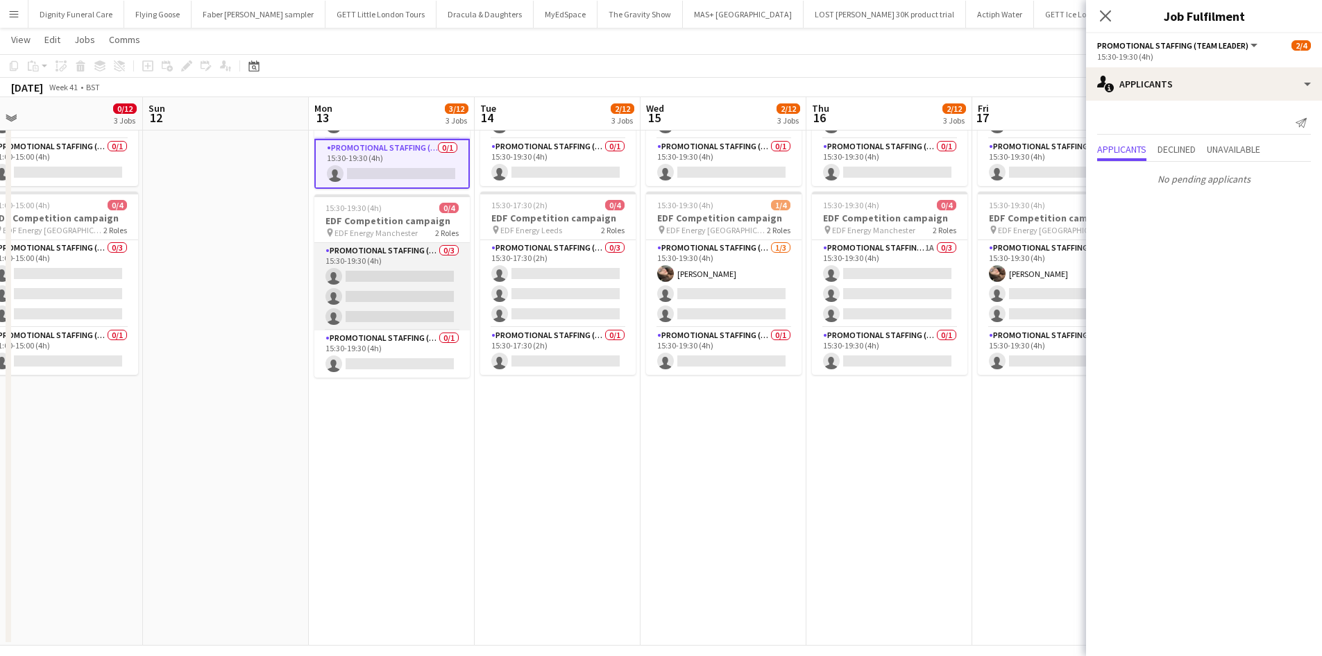
click at [383, 289] on app-card-role "Promotional Staffing (Flyering Staff) 0/3 15:30-19:30 (4h) single-neutral-actio…" at bounding box center [391, 286] width 155 height 87
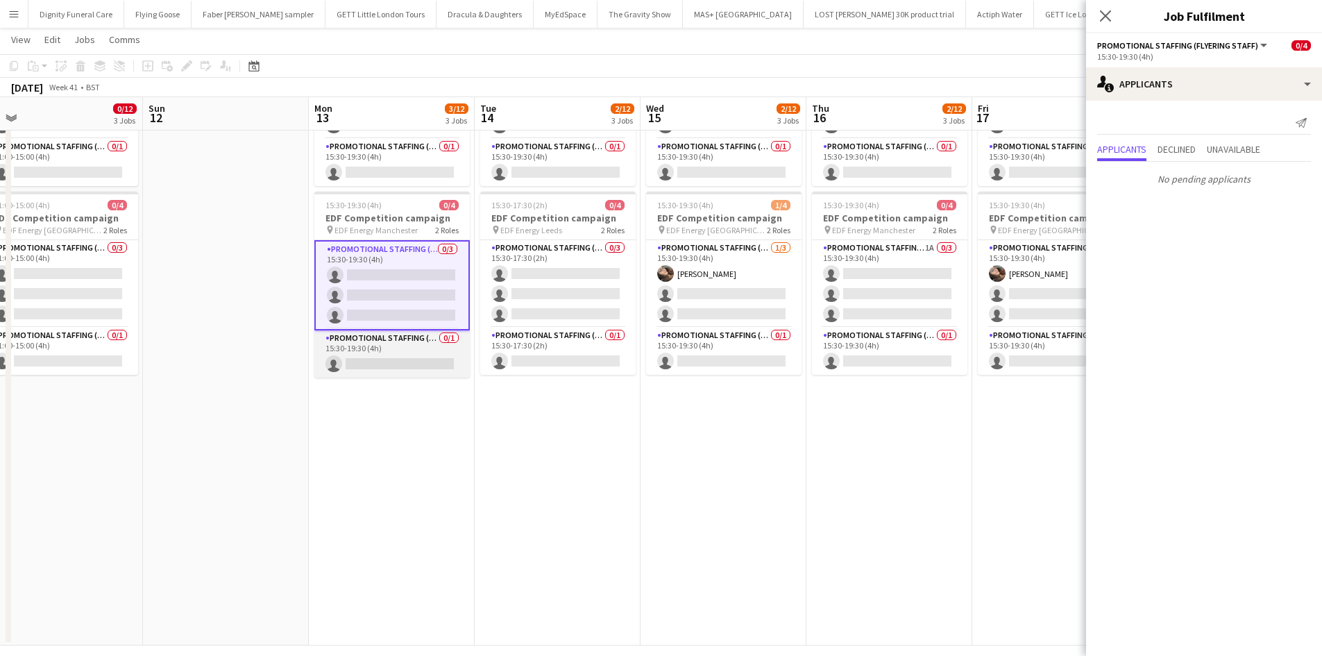
click at [382, 358] on app-card-role "Promotional Staffing (Team Leader) 0/1 15:30-19:30 (4h) single-neutral-actions" at bounding box center [391, 353] width 155 height 47
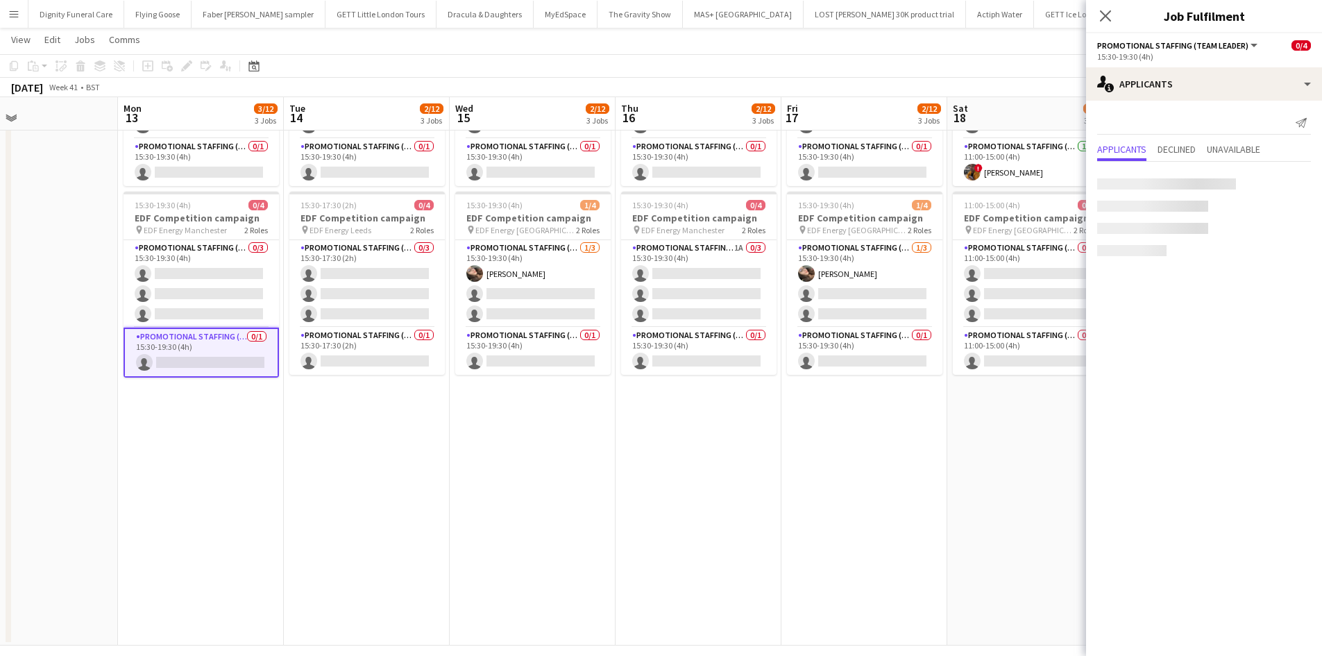
drag, startPoint x: 571, startPoint y: 453, endPoint x: 383, endPoint y: 453, distance: 188.1
click at [384, 453] on app-calendar-viewport "Wed 8 4/12 3 Jobs Thu 9 2/12 3 Jobs Fri 10 3/12 3 Jobs Sat 11 0/12 3 Jobs Sun 1…" at bounding box center [661, 176] width 1322 height 938
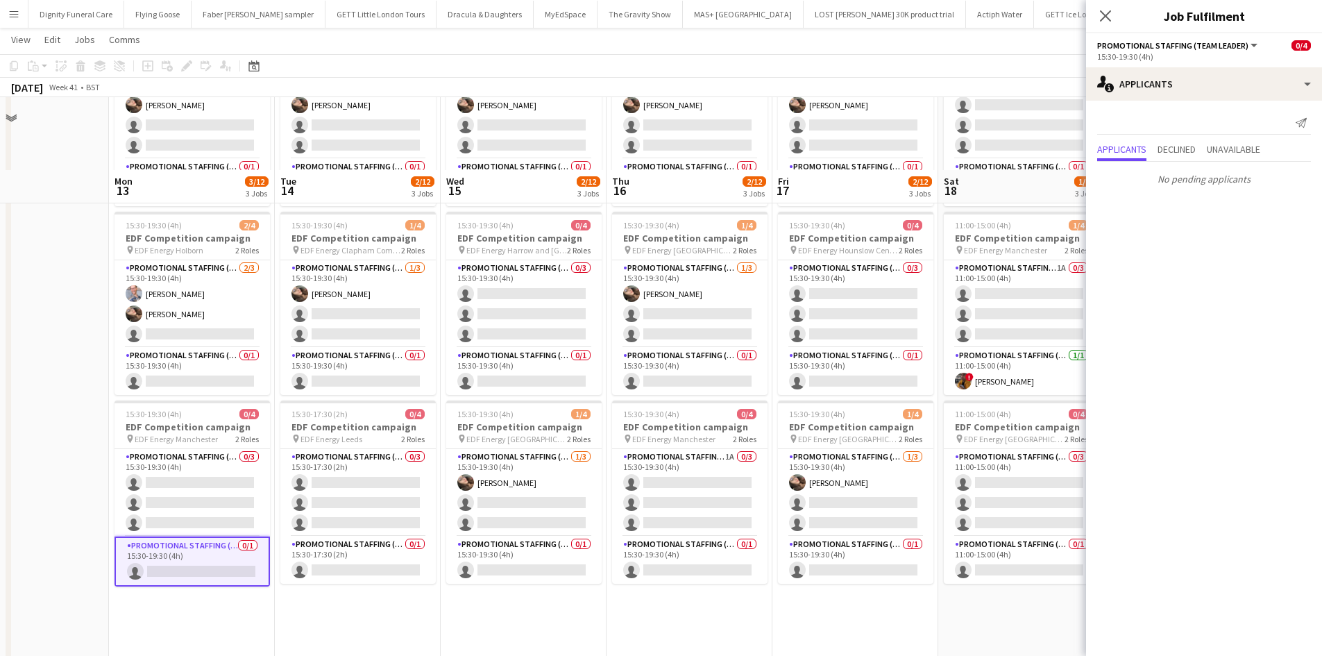
scroll to position [0, 0]
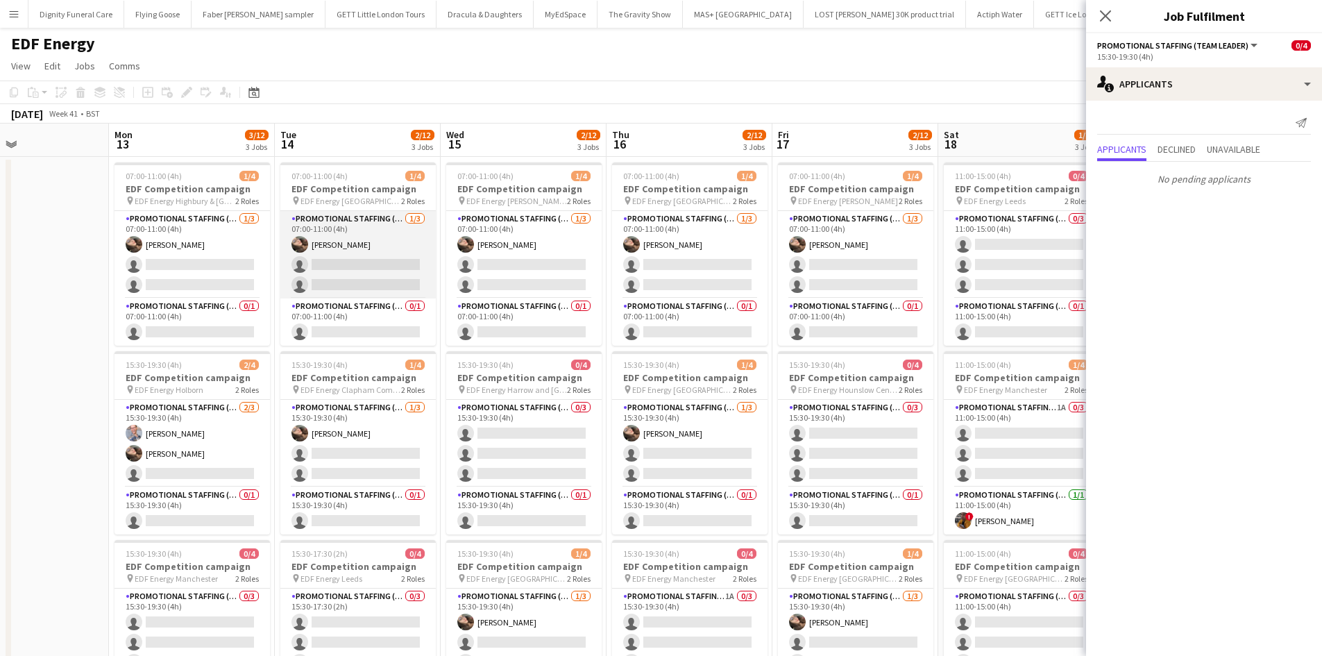
click at [330, 263] on app-card-role "Promotional Staffing (Flyering Staff) [DATE] 07:00-11:00 (4h) [PERSON_NAME] sin…" at bounding box center [357, 254] width 155 height 87
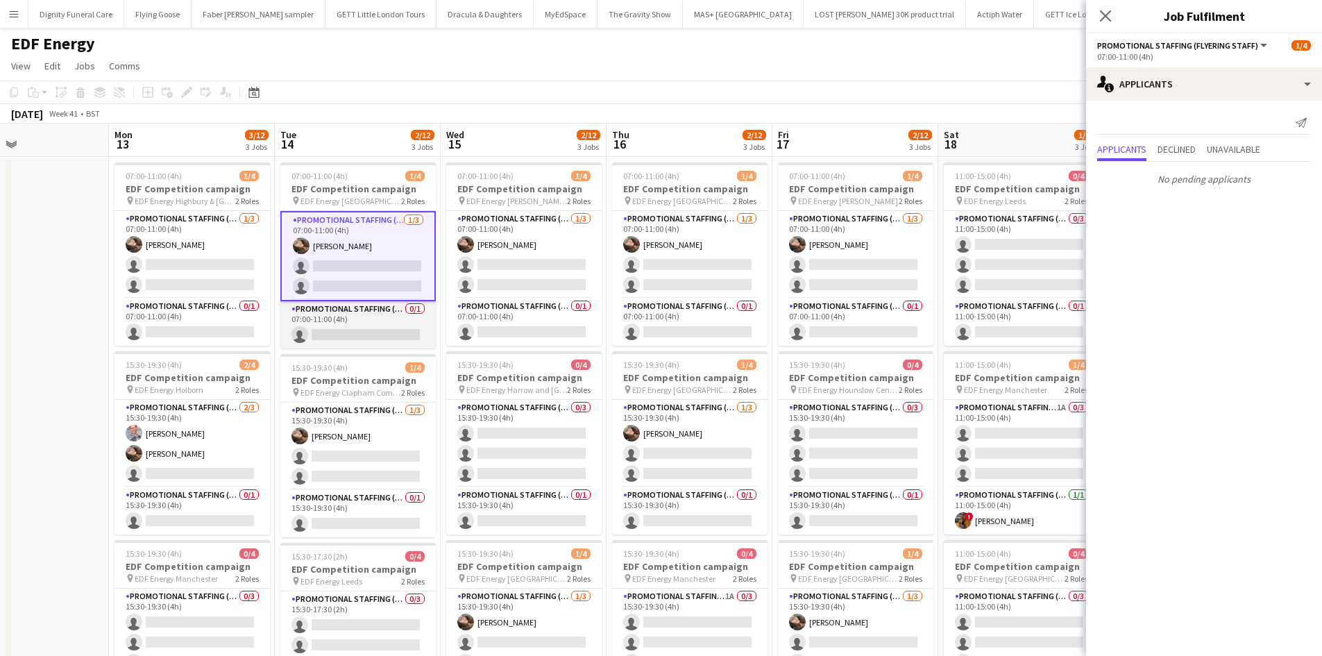
click at [361, 329] on app-card-role "Promotional Staffing (Team Leader) 0/1 07:00-11:00 (4h) single-neutral-actions" at bounding box center [357, 324] width 155 height 47
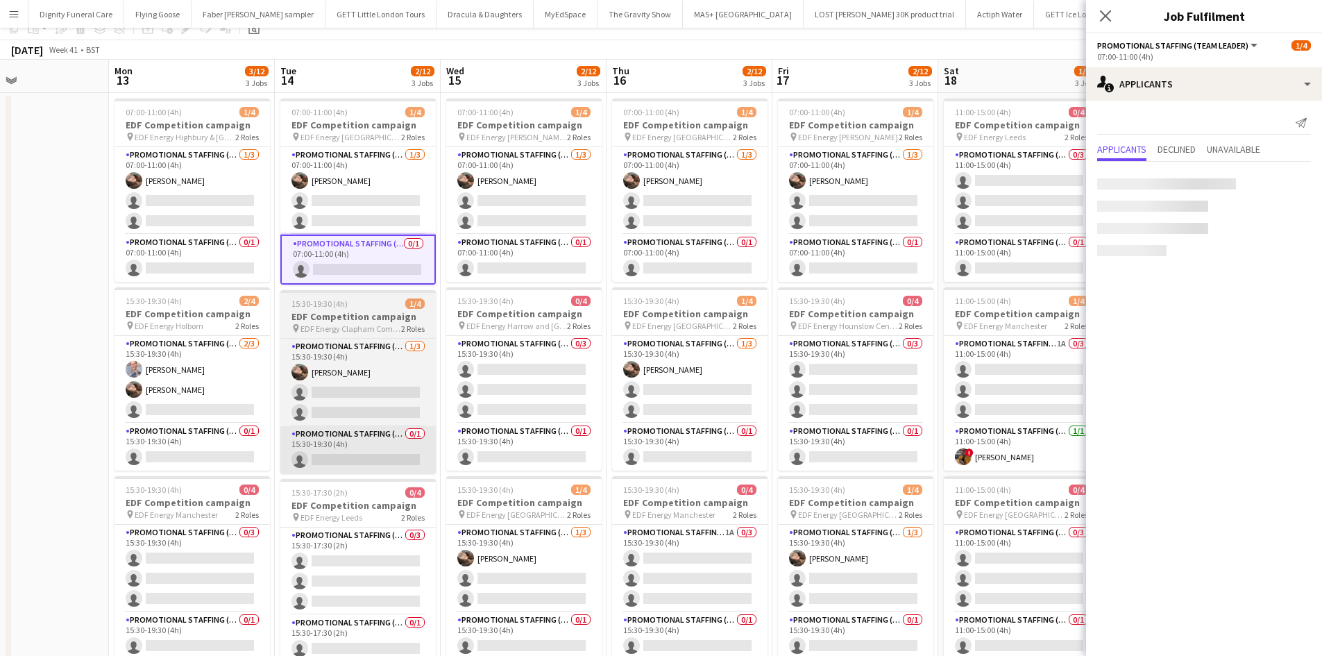
scroll to position [139, 0]
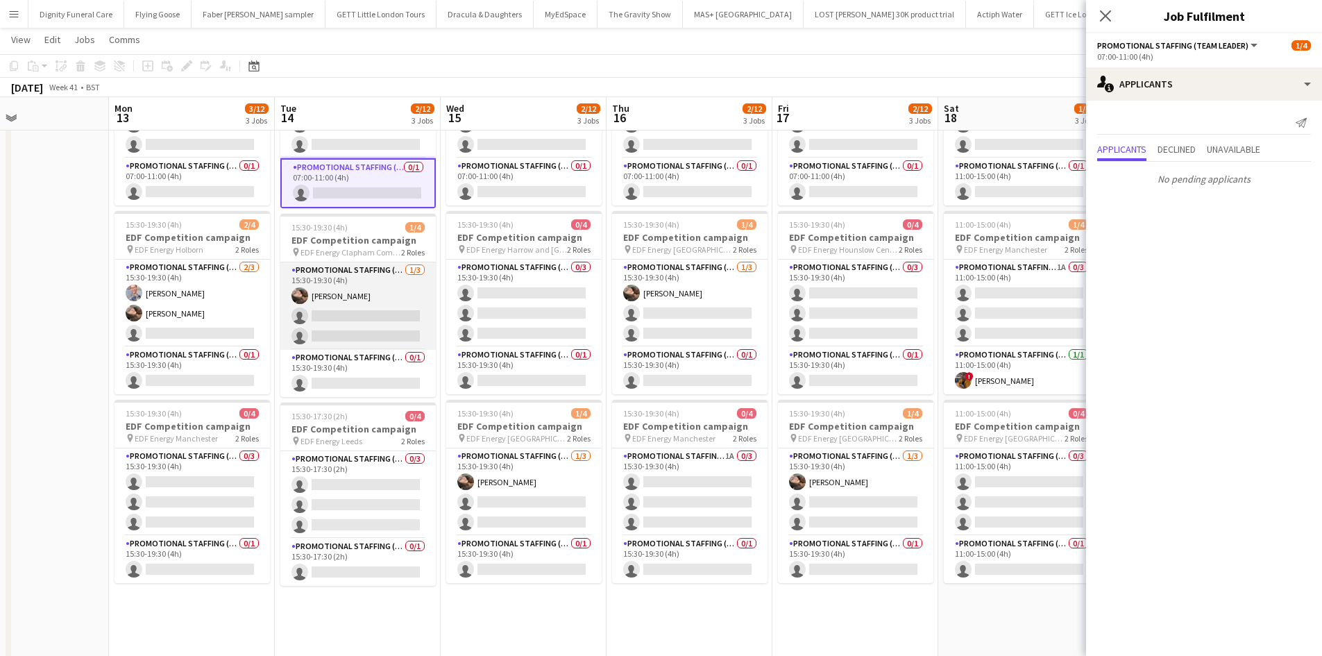
click at [358, 319] on app-card-role "Promotional Staffing (Flyering Staff) [DATE] 15:30-19:30 (4h) [PERSON_NAME] sin…" at bounding box center [357, 305] width 155 height 87
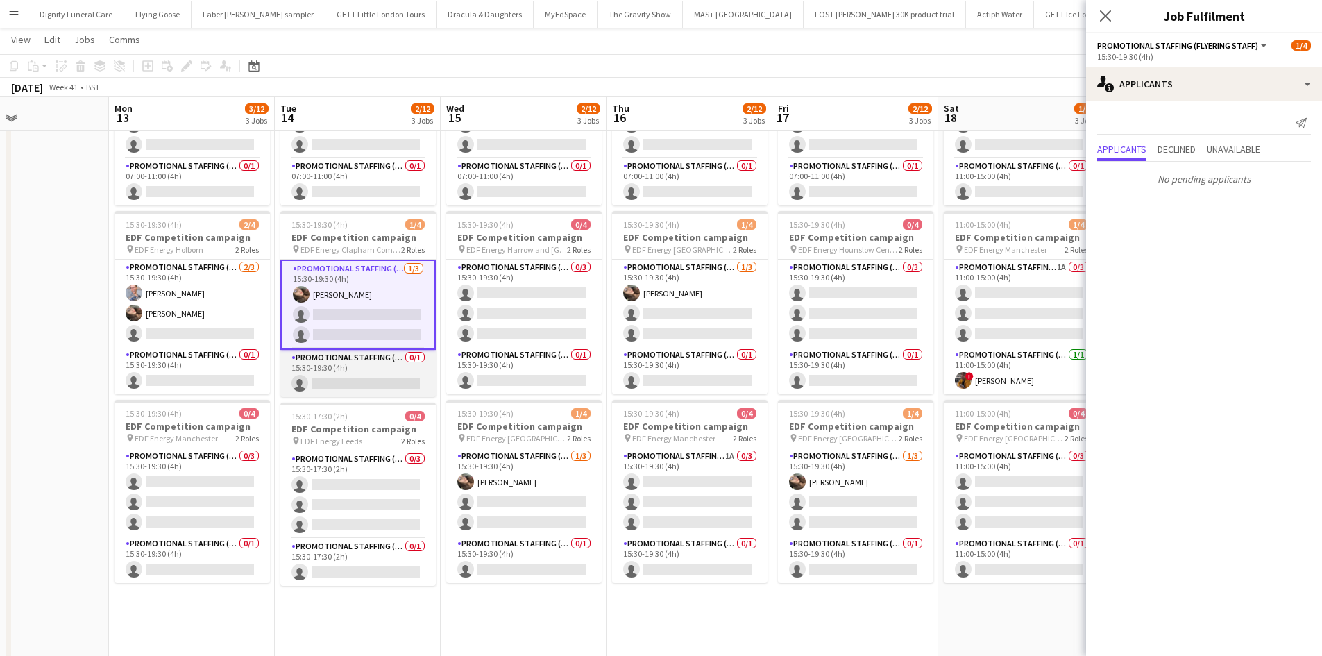
click at [353, 380] on app-card-role "Promotional Staffing (Team Leader) 0/1 15:30-19:30 (4h) single-neutral-actions" at bounding box center [357, 373] width 155 height 47
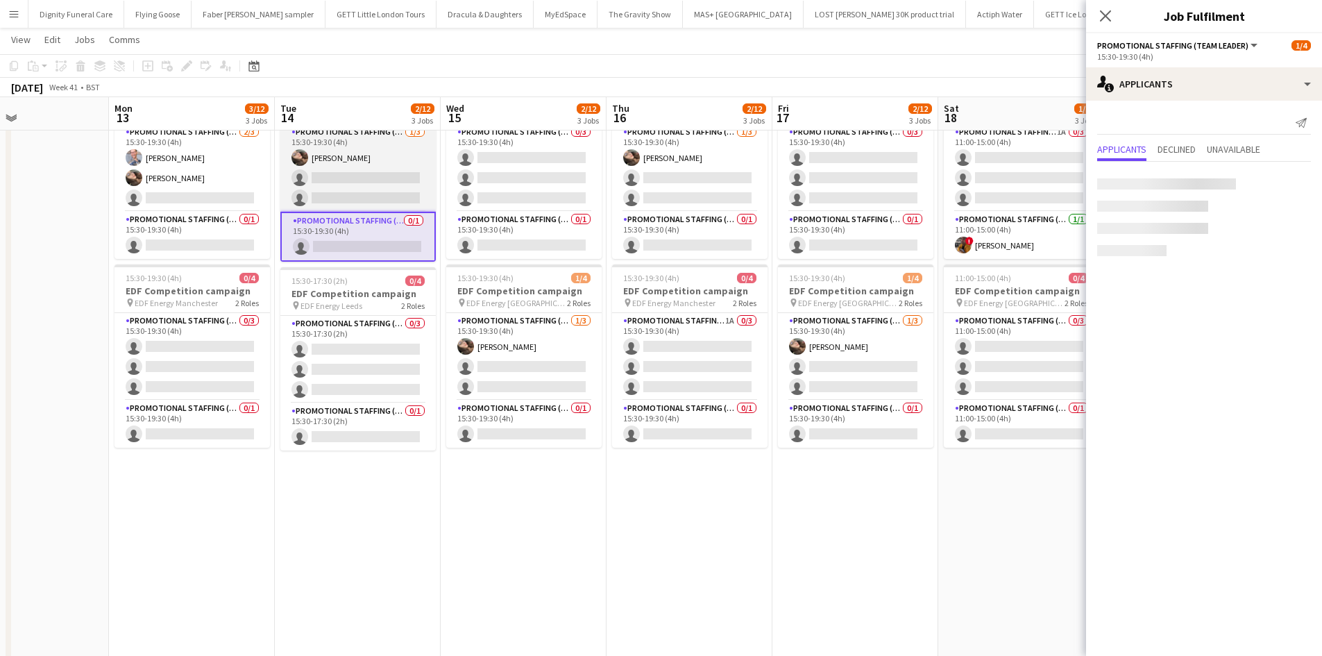
scroll to position [278, 0]
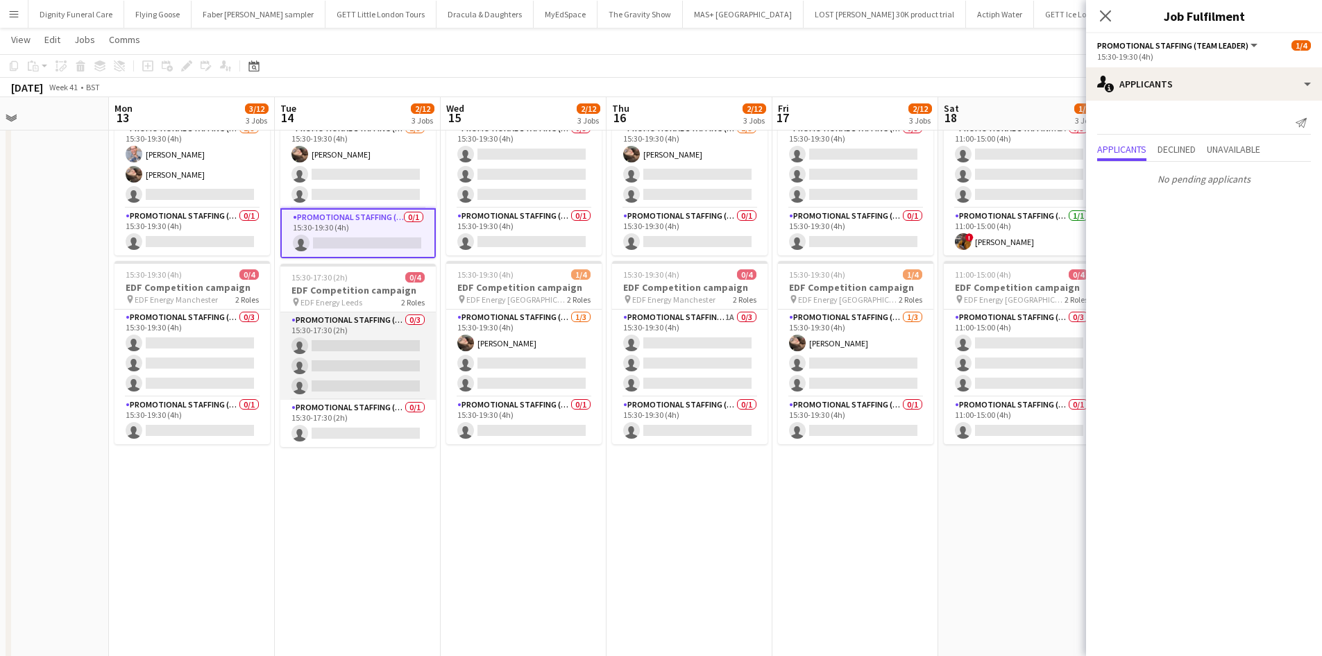
click at [364, 360] on app-card-role "Promotional Staffing (Flyering Staff) 0/3 15:30-17:30 (2h) single-neutral-actio…" at bounding box center [357, 355] width 155 height 87
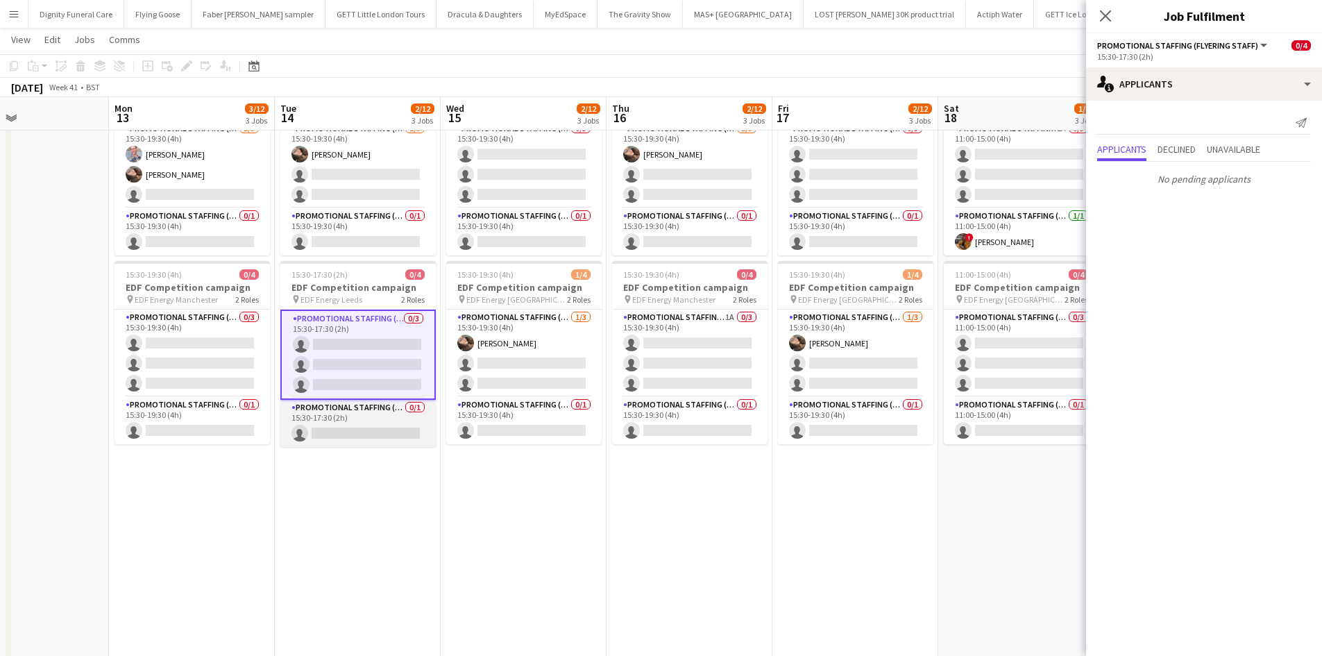
click at [370, 436] on app-card-role "Promotional Staffing (Team Leader) 0/1 15:30-17:30 (2h) single-neutral-actions" at bounding box center [357, 423] width 155 height 47
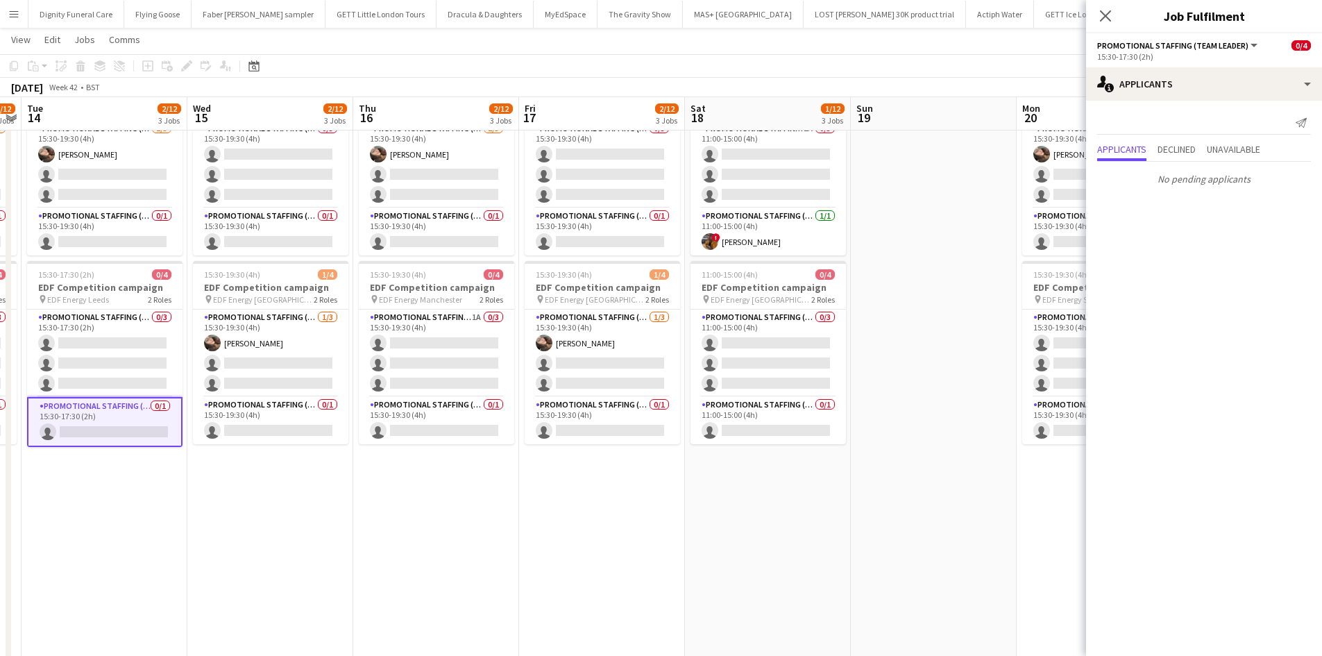
drag, startPoint x: 514, startPoint y: 489, endPoint x: 259, endPoint y: 473, distance: 256.0
click at [260, 473] on app-calendar-viewport "Fri 10 3/12 3 Jobs Sat 11 0/12 3 Jobs Sun 12 Mon 13 3/12 3 Jobs Tue 14 2/12 3 J…" at bounding box center [661, 246] width 1322 height 938
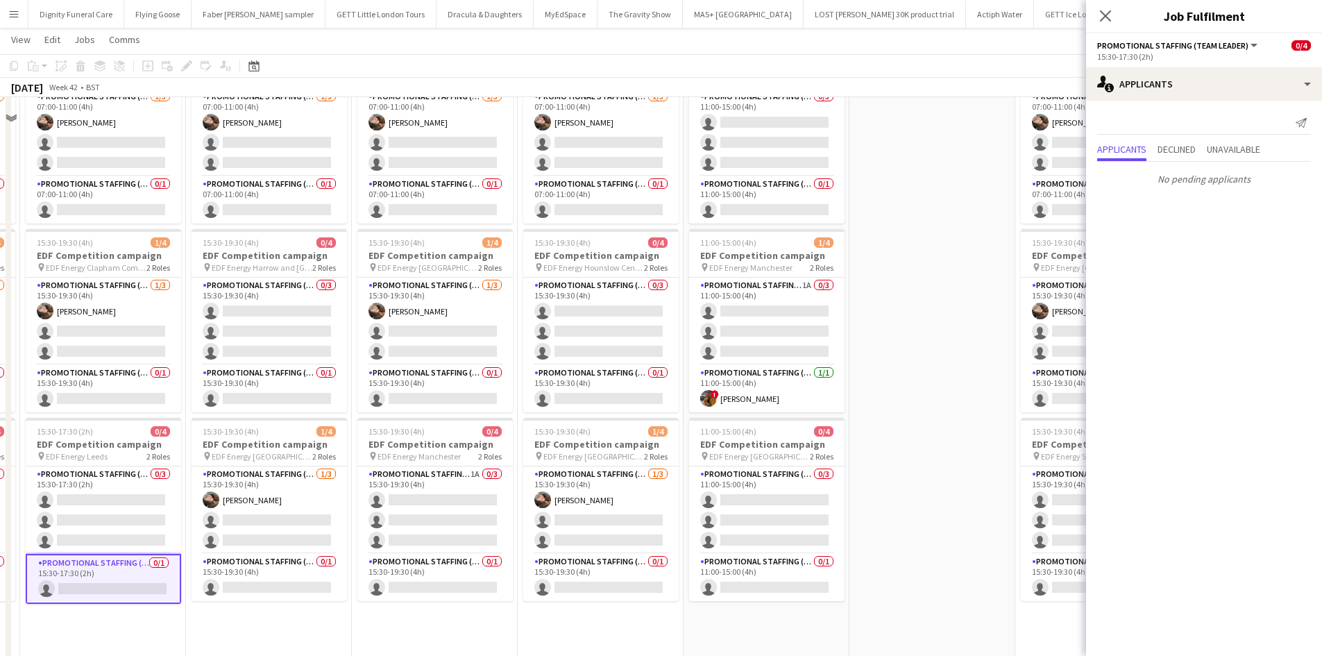
scroll to position [0, 0]
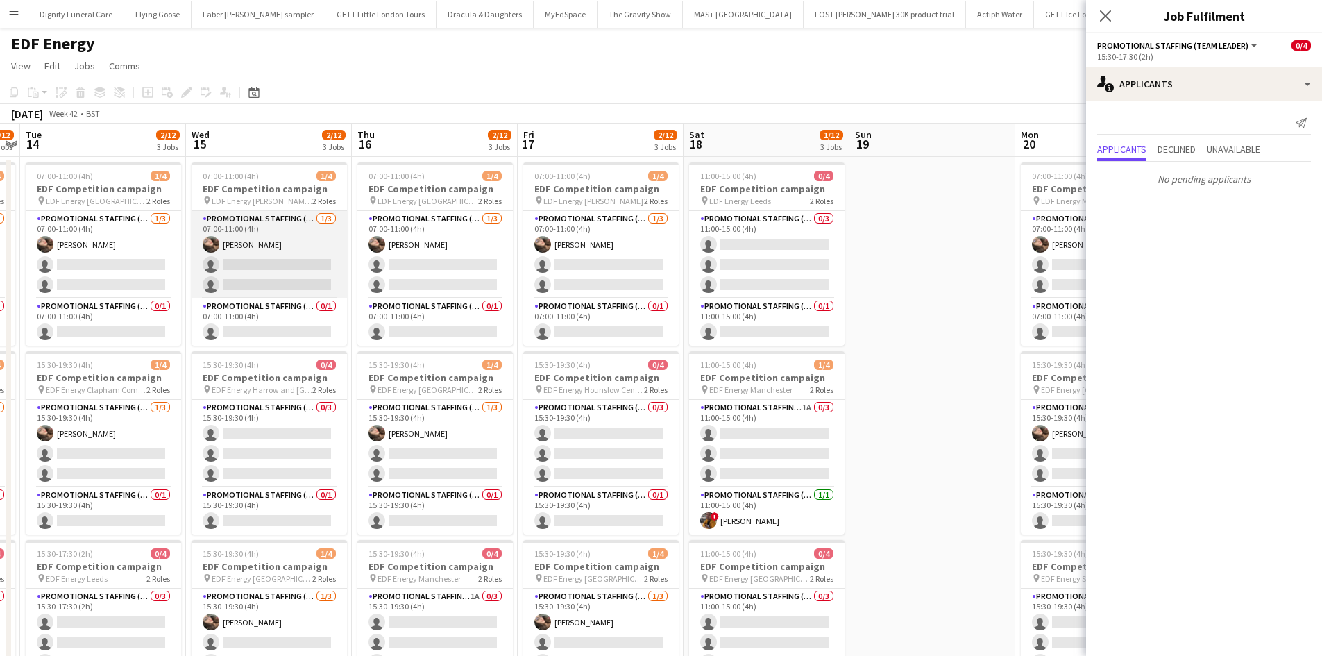
click at [278, 269] on app-card-role "Promotional Staffing (Flyering Staff) [DATE] 07:00-11:00 (4h) [PERSON_NAME] sin…" at bounding box center [269, 254] width 155 height 87
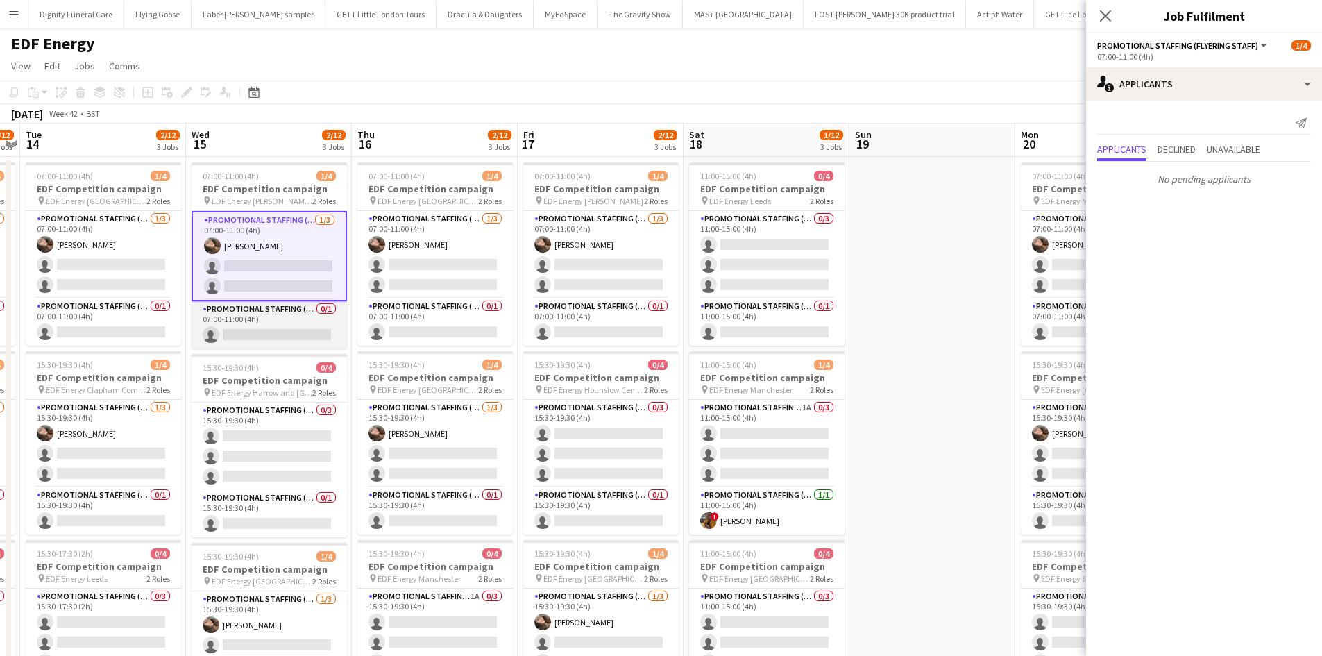
click at [279, 332] on app-card-role "Promotional Staffing (Team Leader) 0/1 07:00-11:00 (4h) single-neutral-actions" at bounding box center [269, 324] width 155 height 47
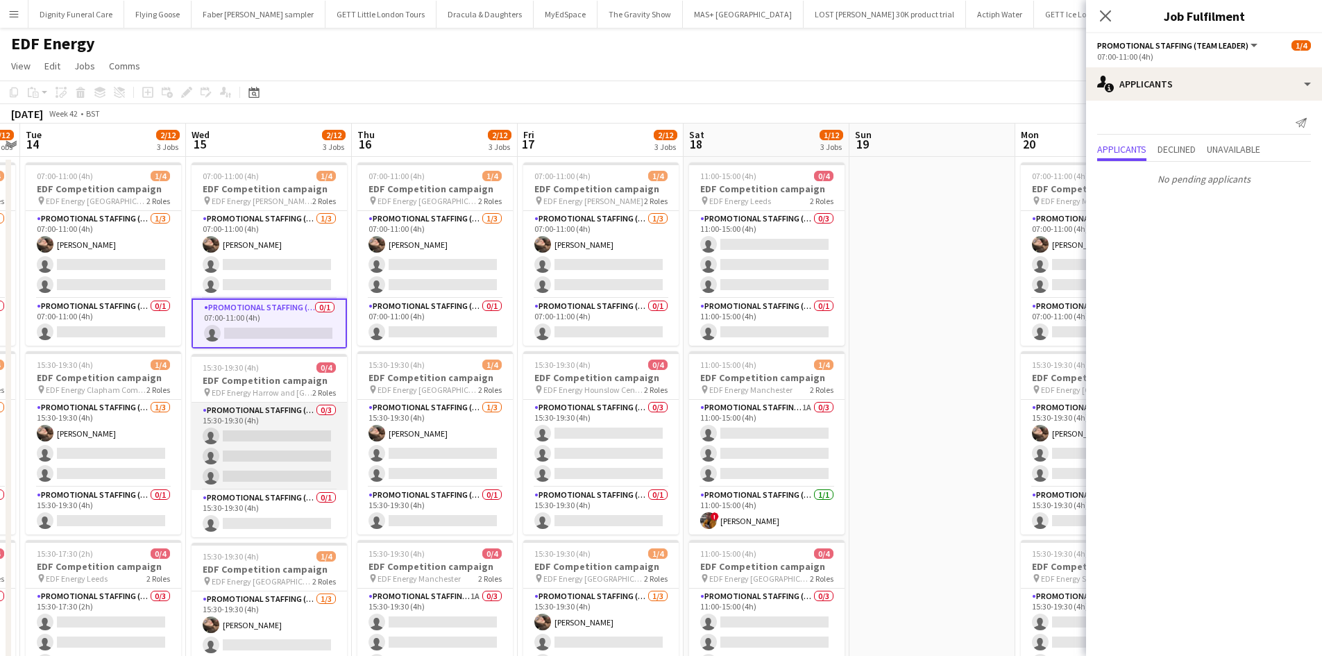
click at [282, 465] on app-card-role "Promotional Staffing (Flyering Staff) 0/3 15:30-19:30 (4h) single-neutral-actio…" at bounding box center [269, 446] width 155 height 87
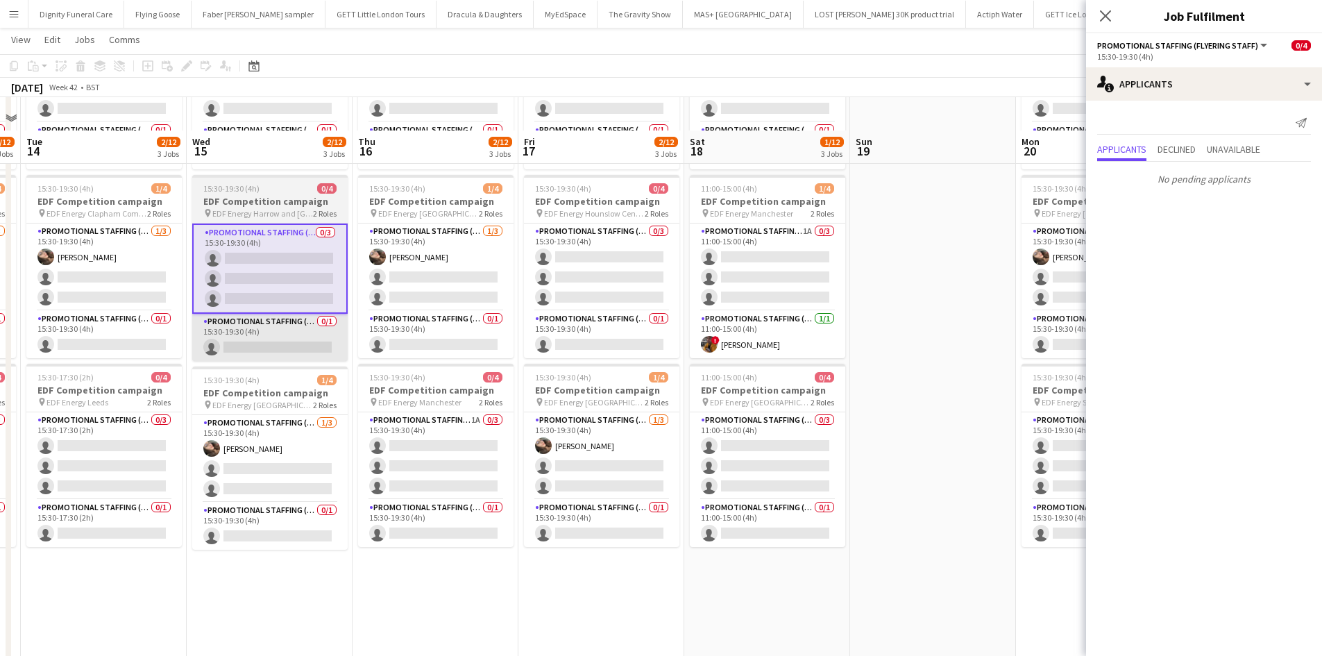
scroll to position [208, 0]
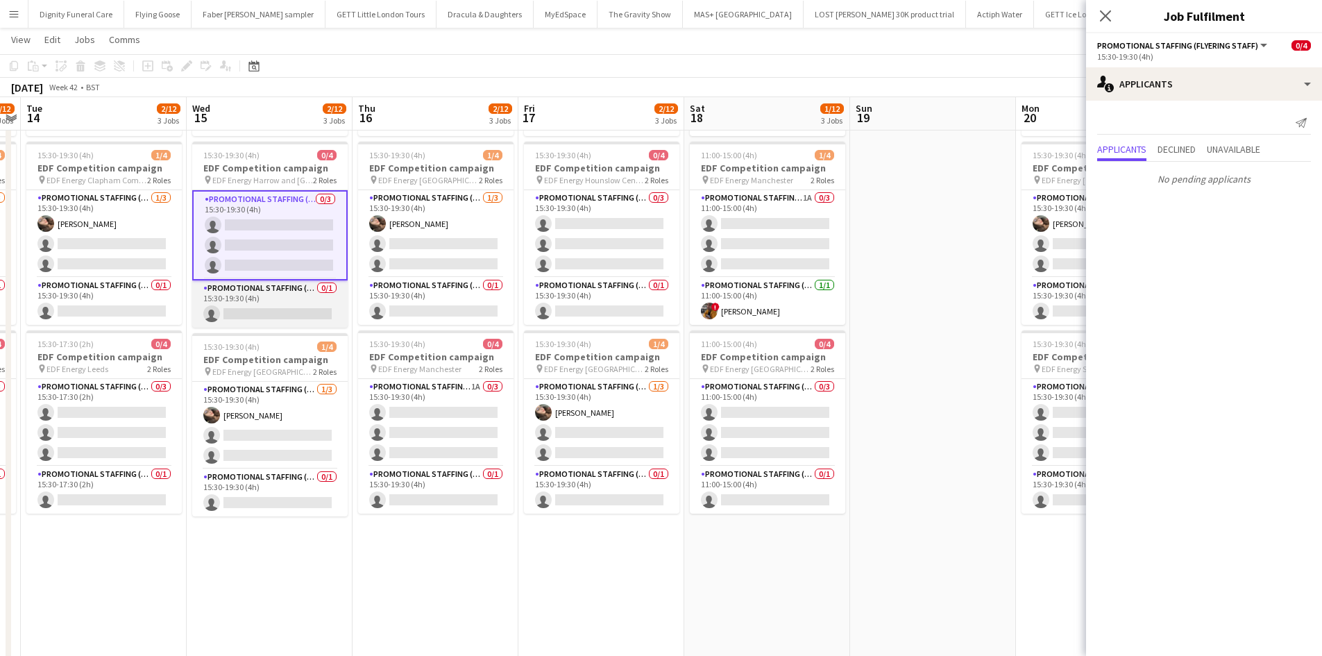
click at [300, 309] on app-card-role "Promotional Staffing (Team Leader) 0/1 15:30-19:30 (4h) single-neutral-actions" at bounding box center [269, 303] width 155 height 47
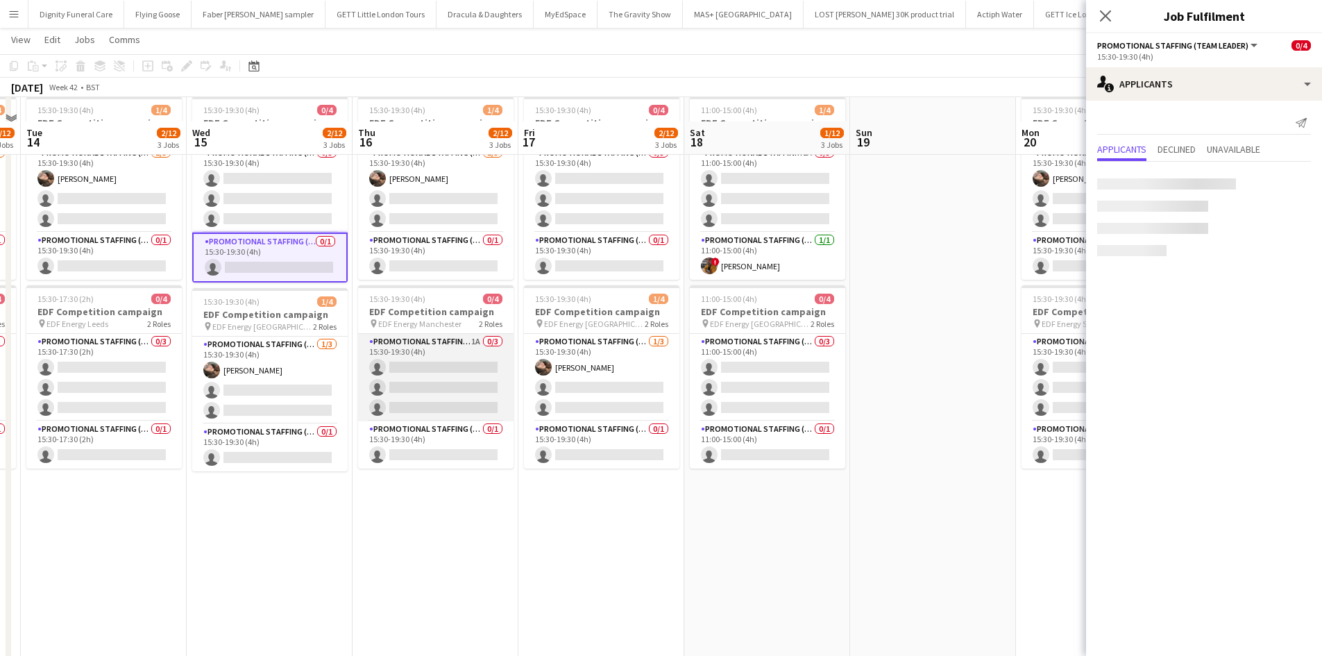
scroll to position [278, 0]
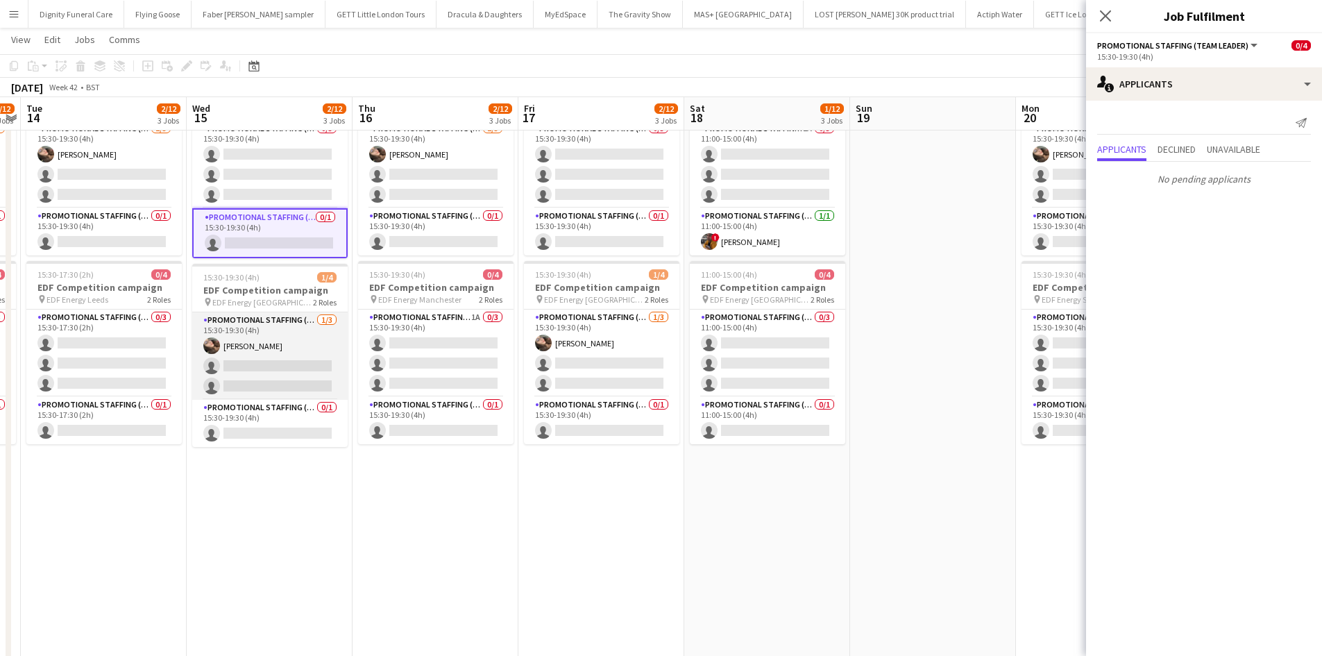
click at [264, 358] on app-card-role "Promotional Staffing (Flyering Staff) [DATE] 15:30-19:30 (4h) [PERSON_NAME] sin…" at bounding box center [269, 355] width 155 height 87
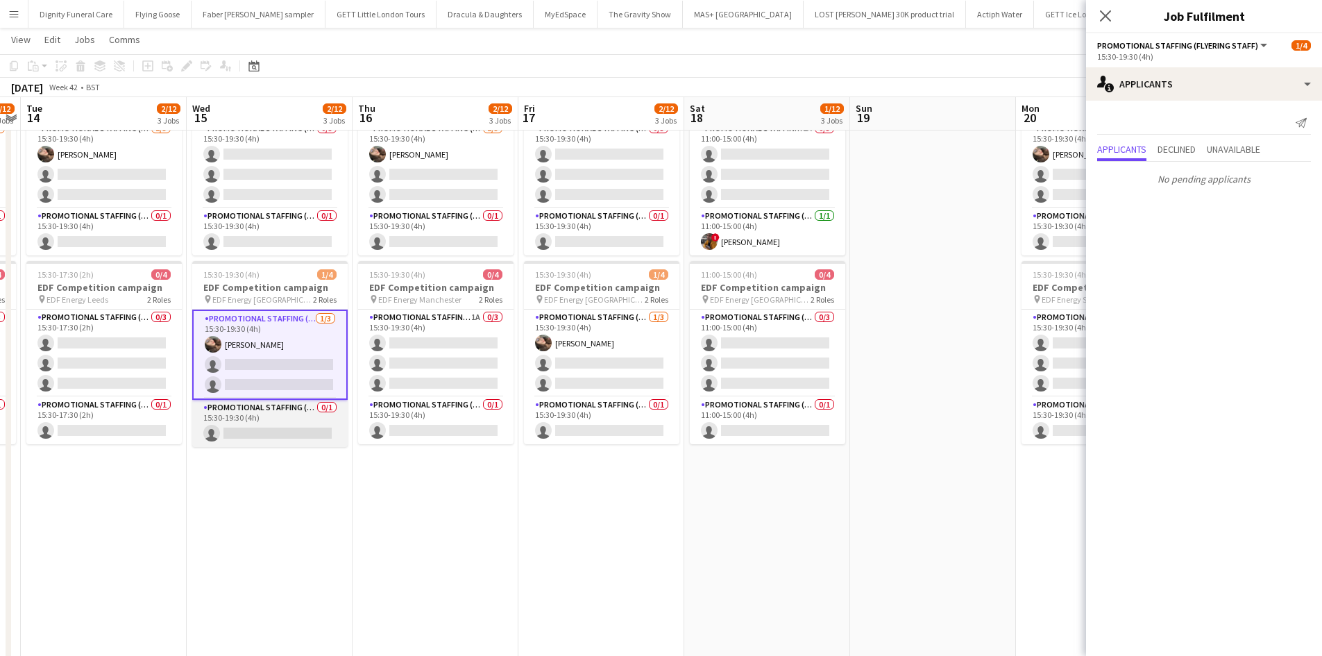
click at [271, 427] on app-card-role "Promotional Staffing (Team Leader) 0/1 15:30-19:30 (4h) single-neutral-actions" at bounding box center [269, 423] width 155 height 47
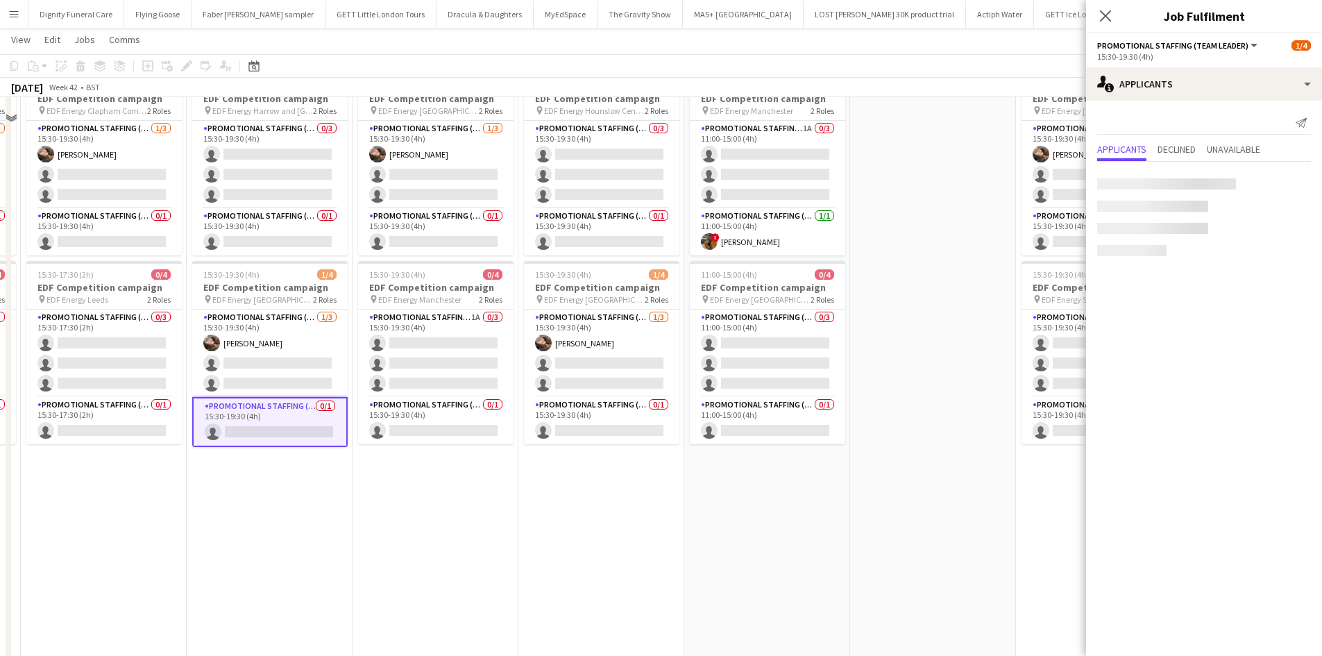
scroll to position [0, 0]
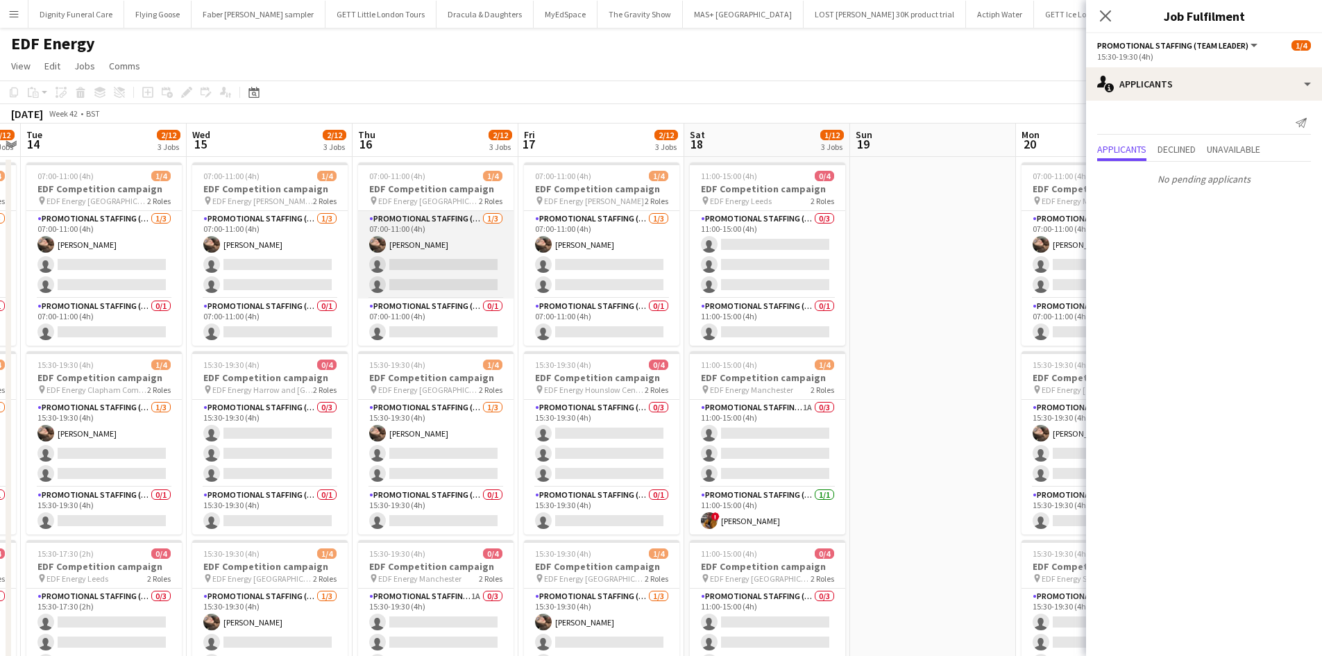
click at [472, 275] on app-card-role "Promotional Staffing (Flyering Staff) [DATE] 07:00-11:00 (4h) [PERSON_NAME] sin…" at bounding box center [435, 254] width 155 height 87
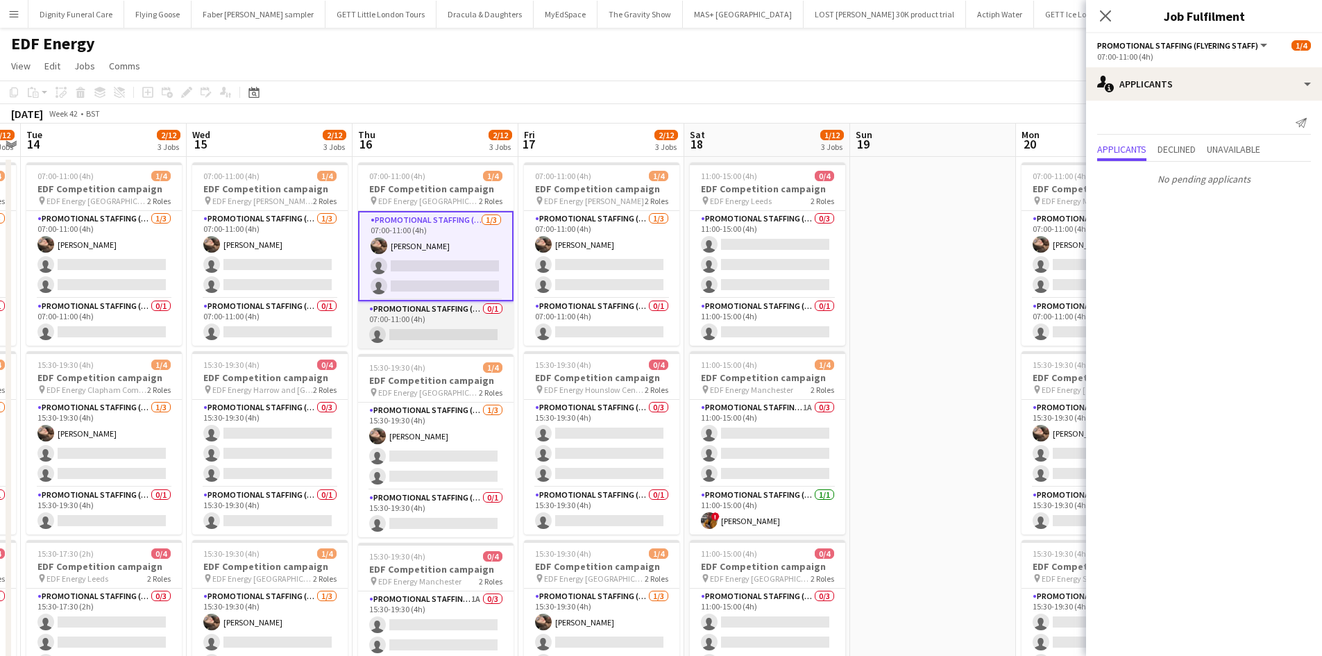
click at [470, 323] on app-card-role "Promotional Staffing (Team Leader) 0/1 07:00-11:00 (4h) single-neutral-actions" at bounding box center [435, 324] width 155 height 47
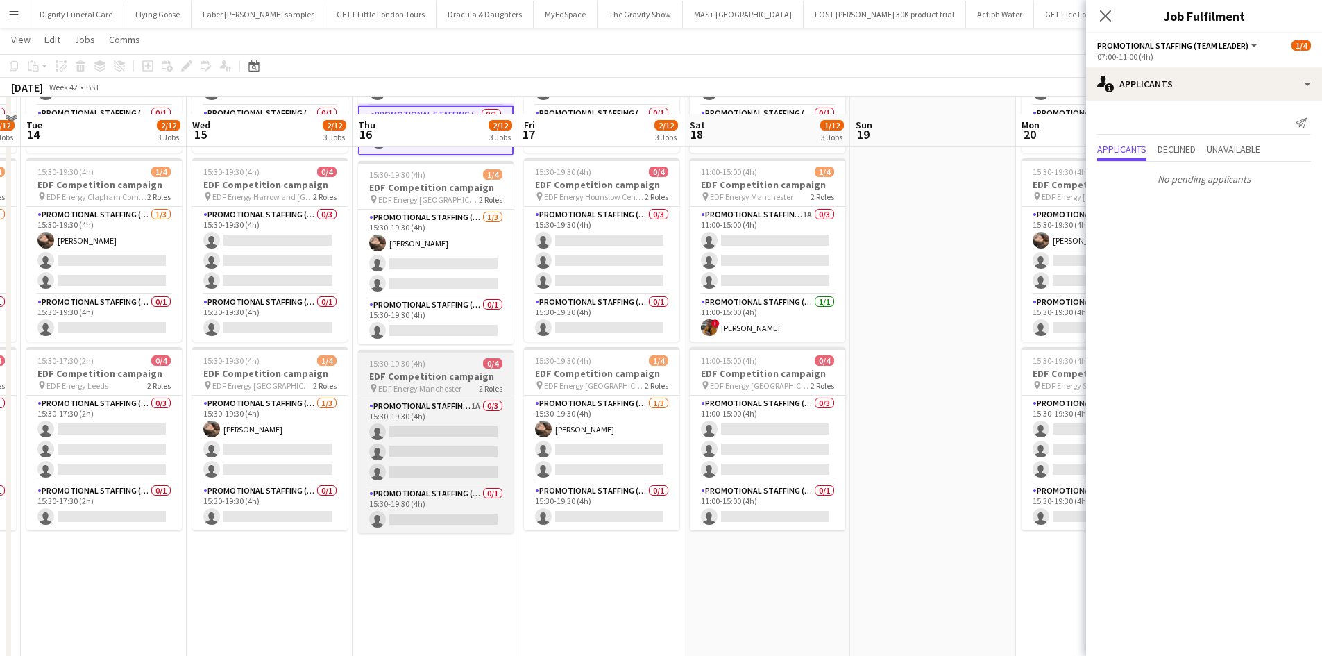
scroll to position [208, 0]
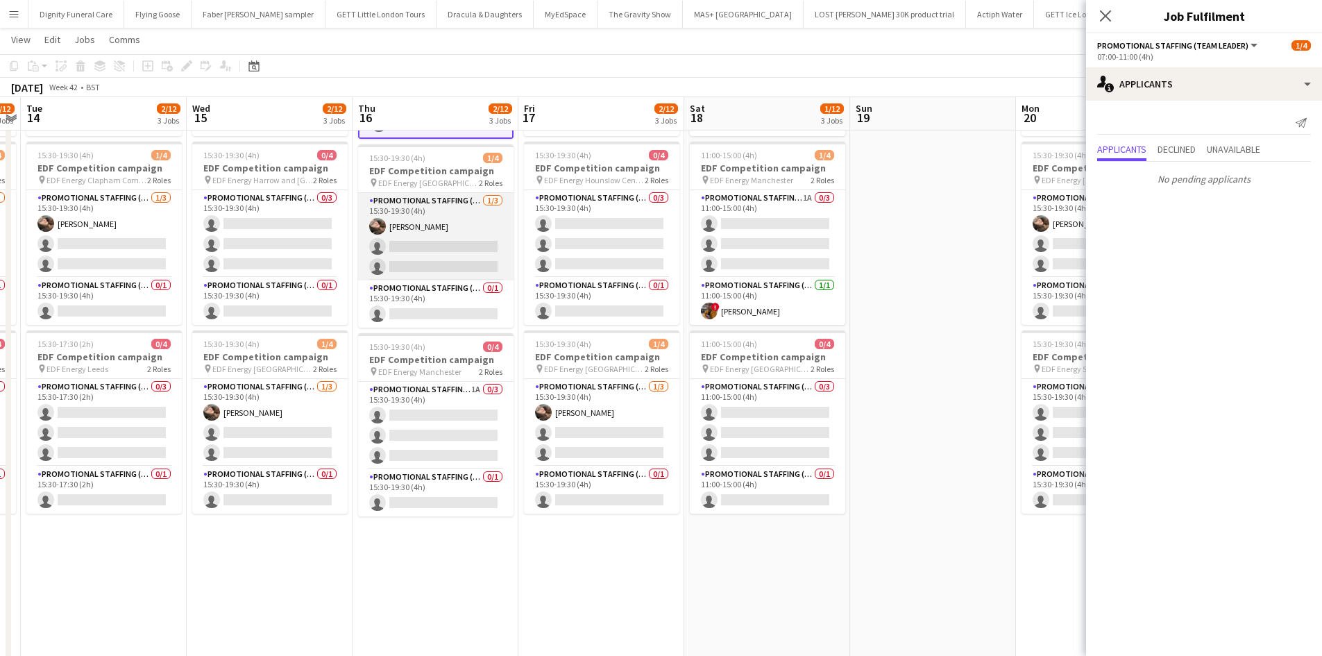
click at [439, 260] on app-card-role "Promotional Staffing (Flyering Staff) [DATE] 15:30-19:30 (4h) [PERSON_NAME] sin…" at bounding box center [435, 236] width 155 height 87
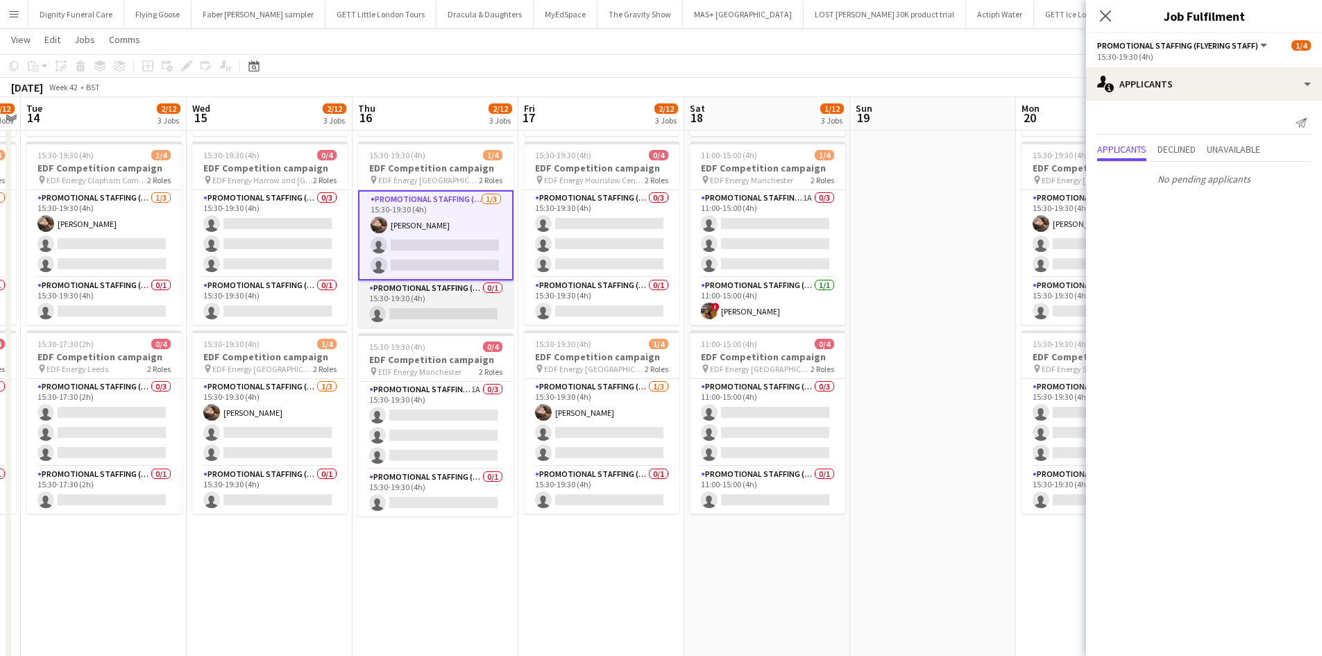
click at [439, 309] on app-card-role "Promotional Staffing (Team Leader) 0/1 15:30-19:30 (4h) single-neutral-actions" at bounding box center [435, 303] width 155 height 47
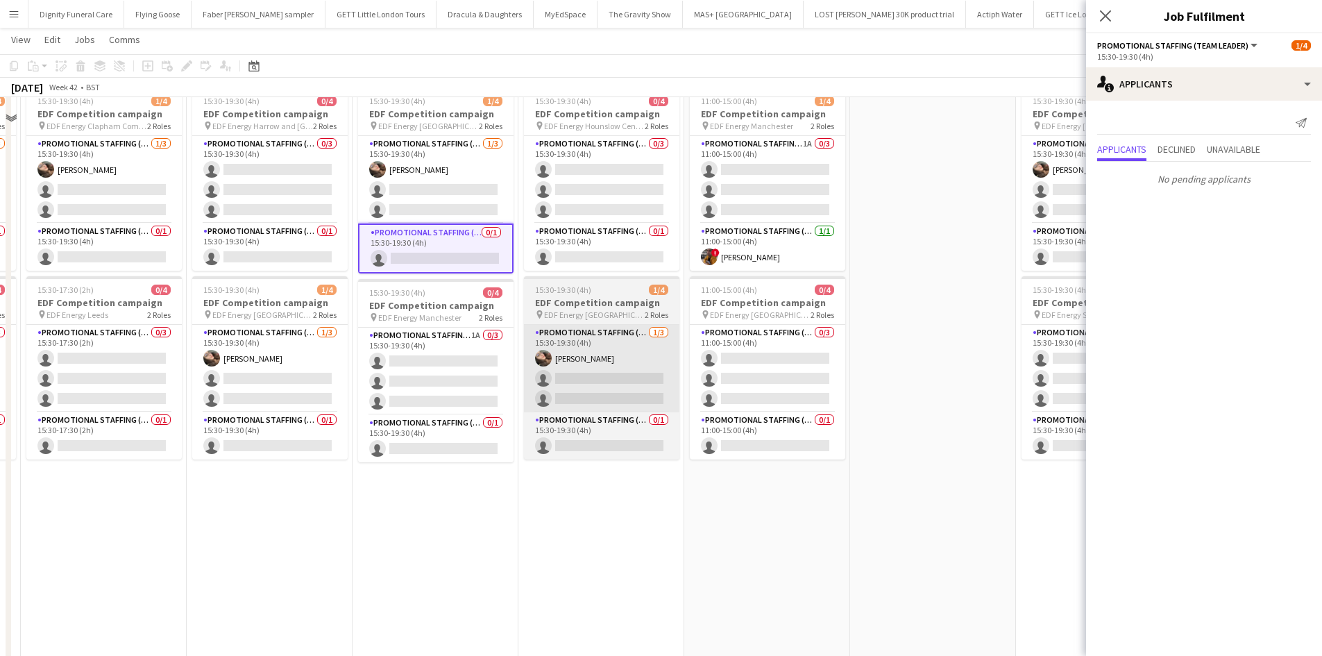
scroll to position [278, 0]
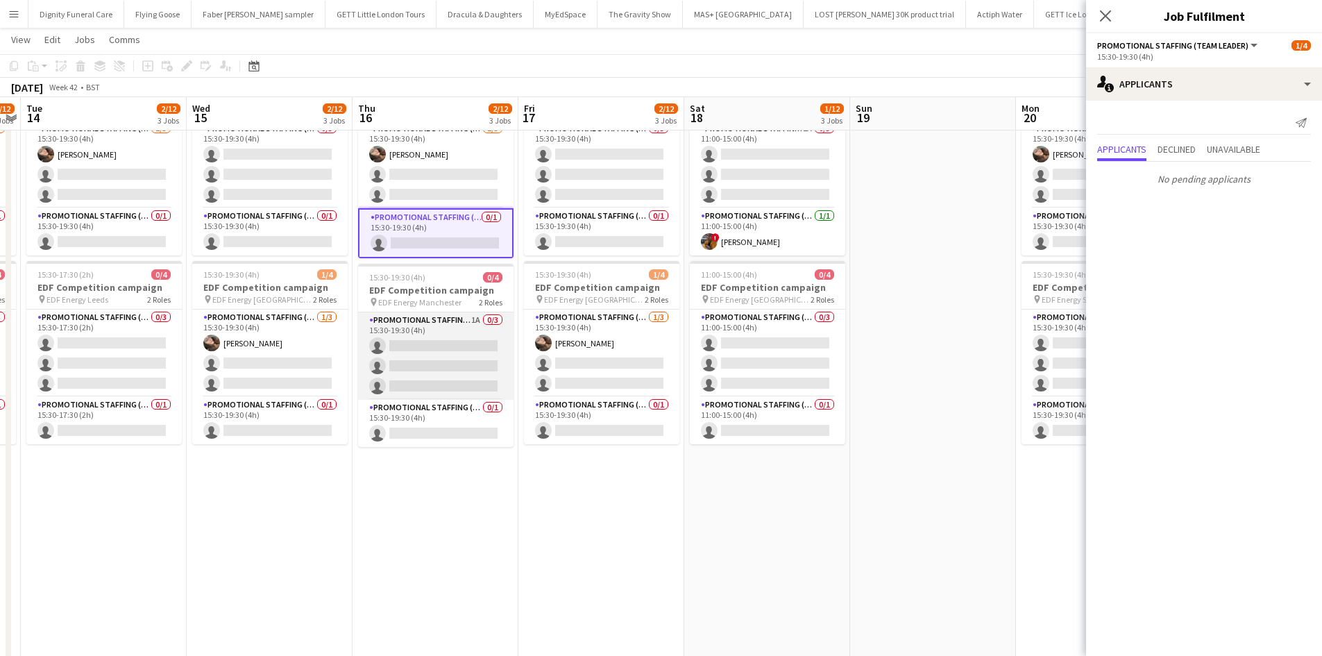
click at [453, 354] on app-card-role "Promotional Staffing (Flyering Staff) 1A 0/3 15:30-19:30 (4h) single-neutral-ac…" at bounding box center [435, 355] width 155 height 87
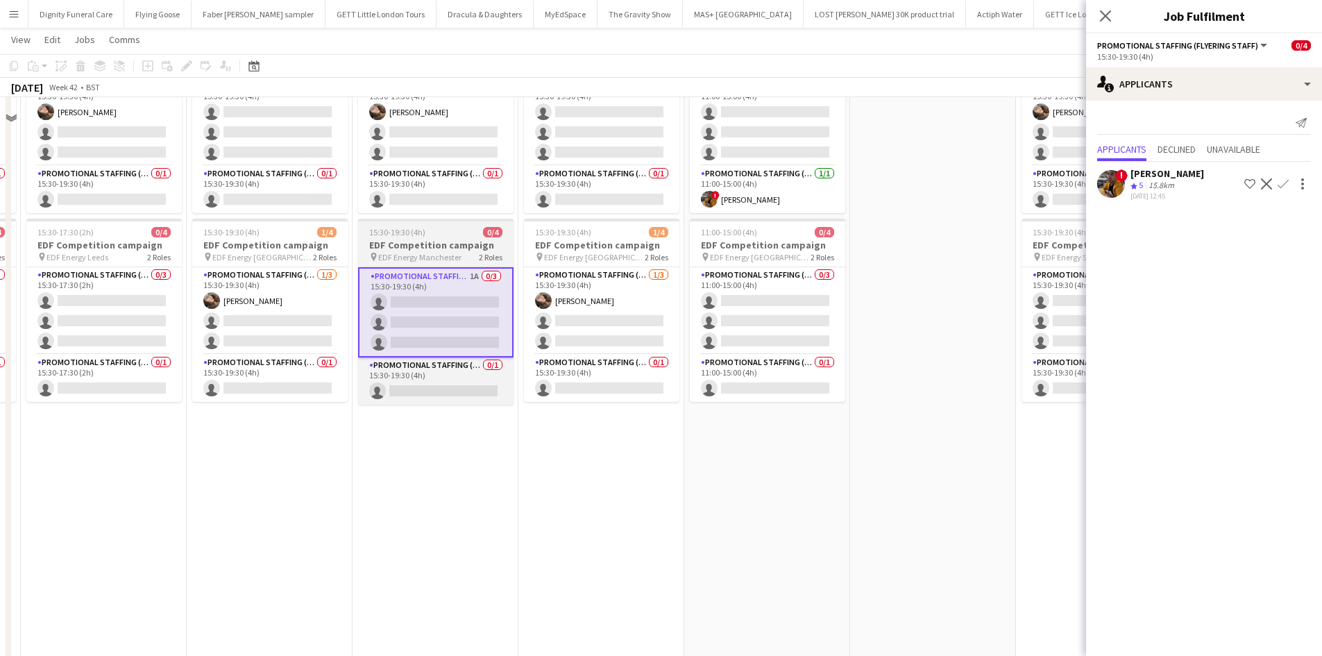
scroll to position [360, 0]
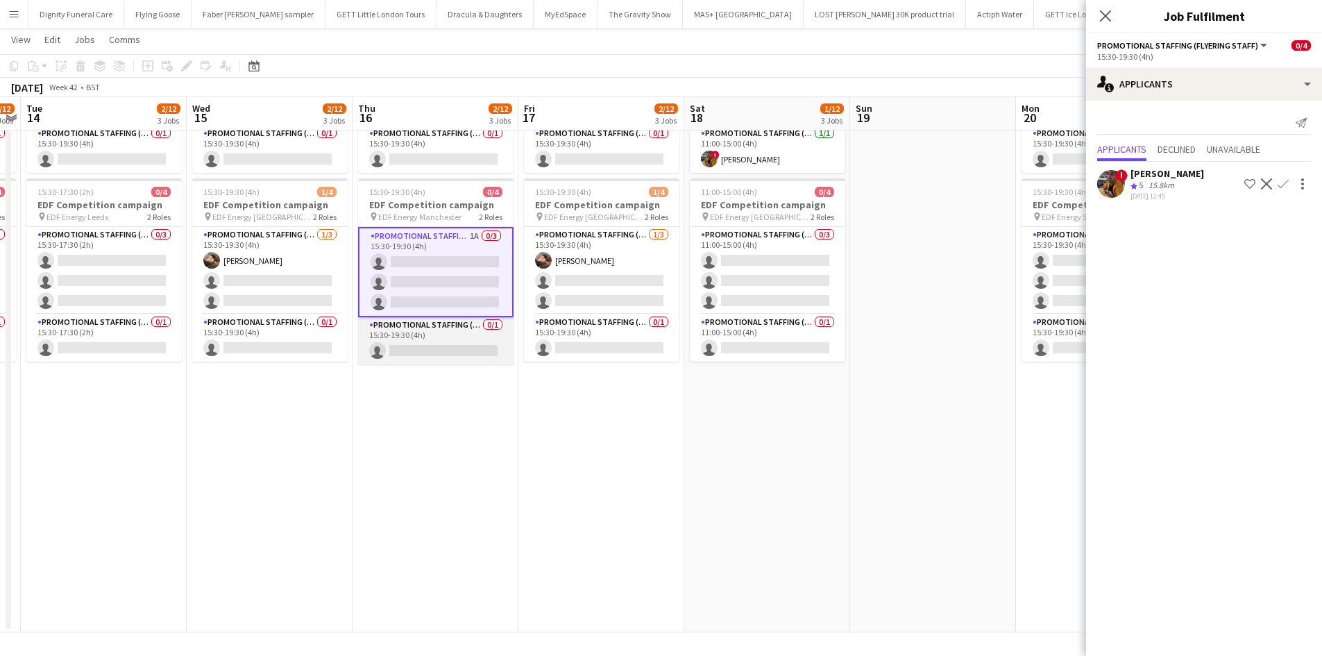
click at [462, 350] on app-card-role "Promotional Staffing (Team Leader) 0/1 15:30-19:30 (4h) single-neutral-actions" at bounding box center [435, 340] width 155 height 47
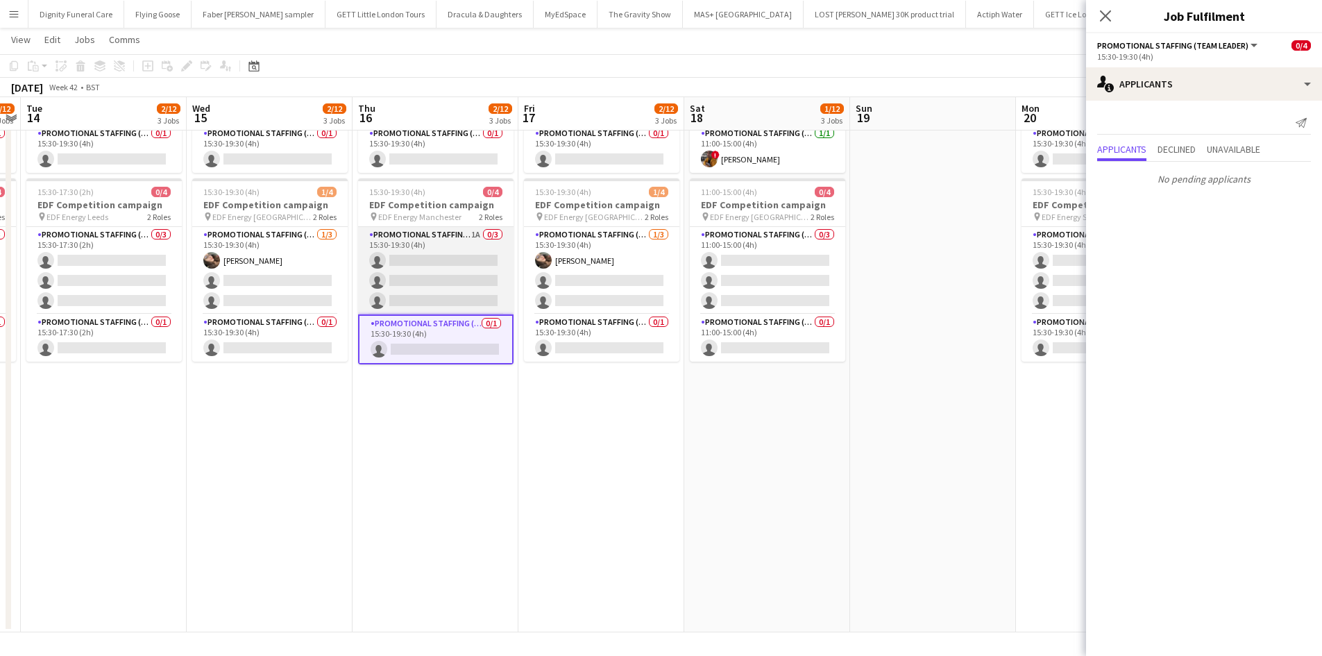
click at [457, 277] on app-card-role "Promotional Staffing (Flyering Staff) 1A 0/3 15:30-19:30 (4h) single-neutral-ac…" at bounding box center [435, 270] width 155 height 87
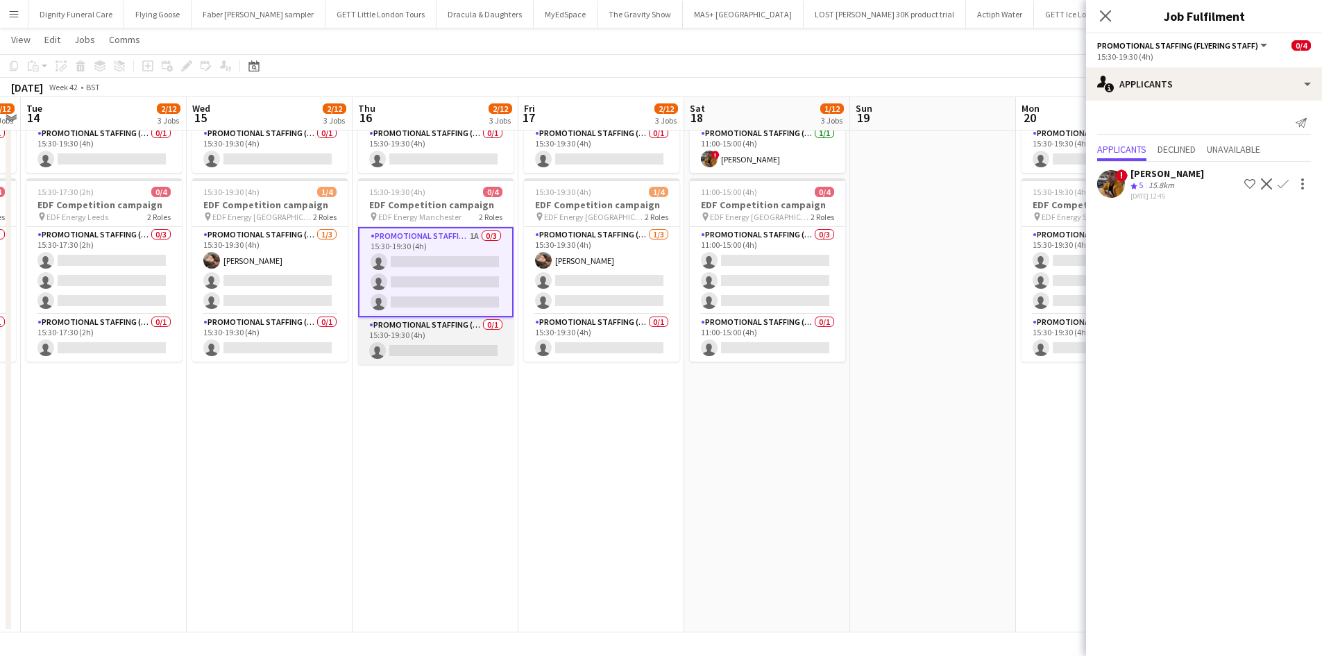
click at [430, 344] on app-card-role "Promotional Staffing (Team Leader) 0/1 15:30-19:30 (4h) single-neutral-actions" at bounding box center [435, 340] width 155 height 47
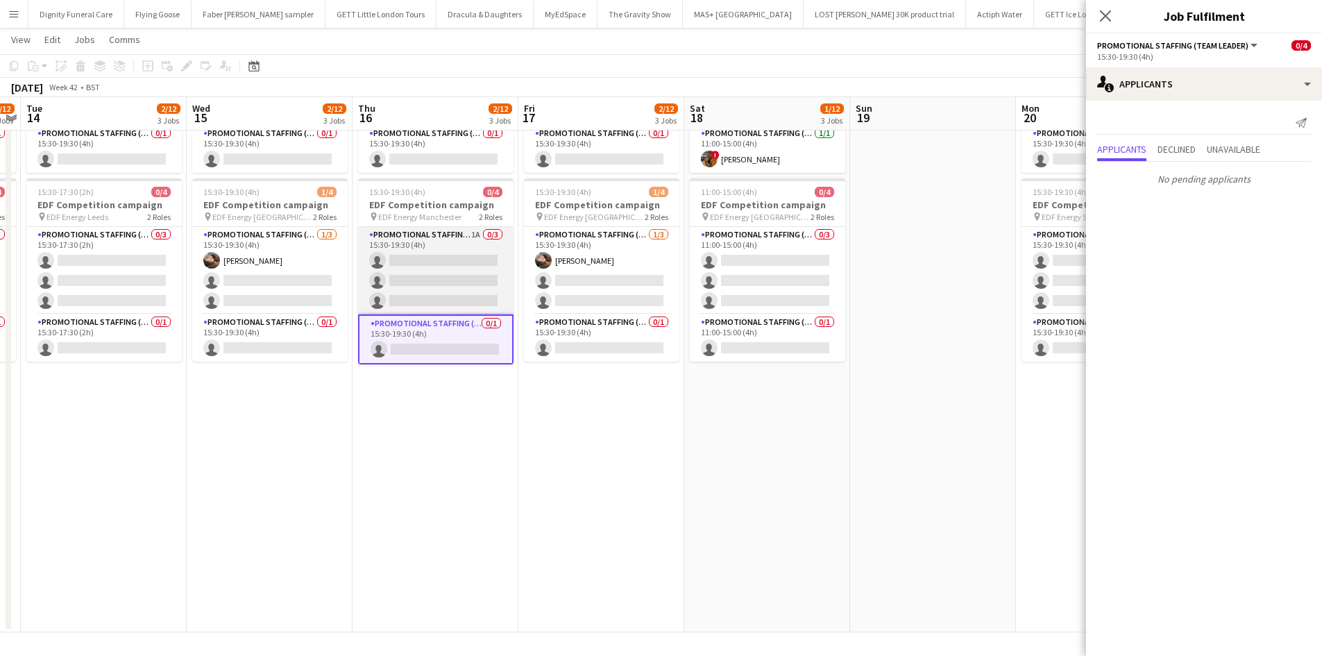
click at [466, 271] on app-card-role "Promotional Staffing (Flyering Staff) 1A 0/3 15:30-19:30 (4h) single-neutral-ac…" at bounding box center [435, 270] width 155 height 87
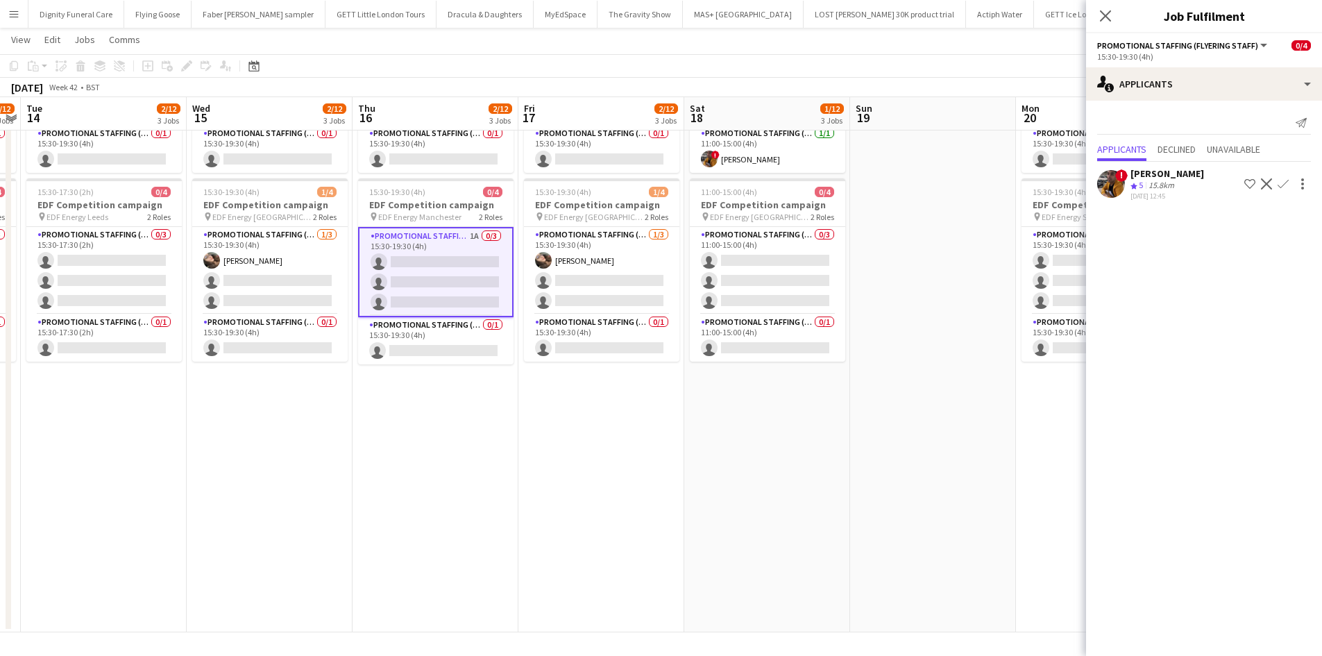
click at [1287, 181] on app-icon "Confirm" at bounding box center [1283, 183] width 11 height 11
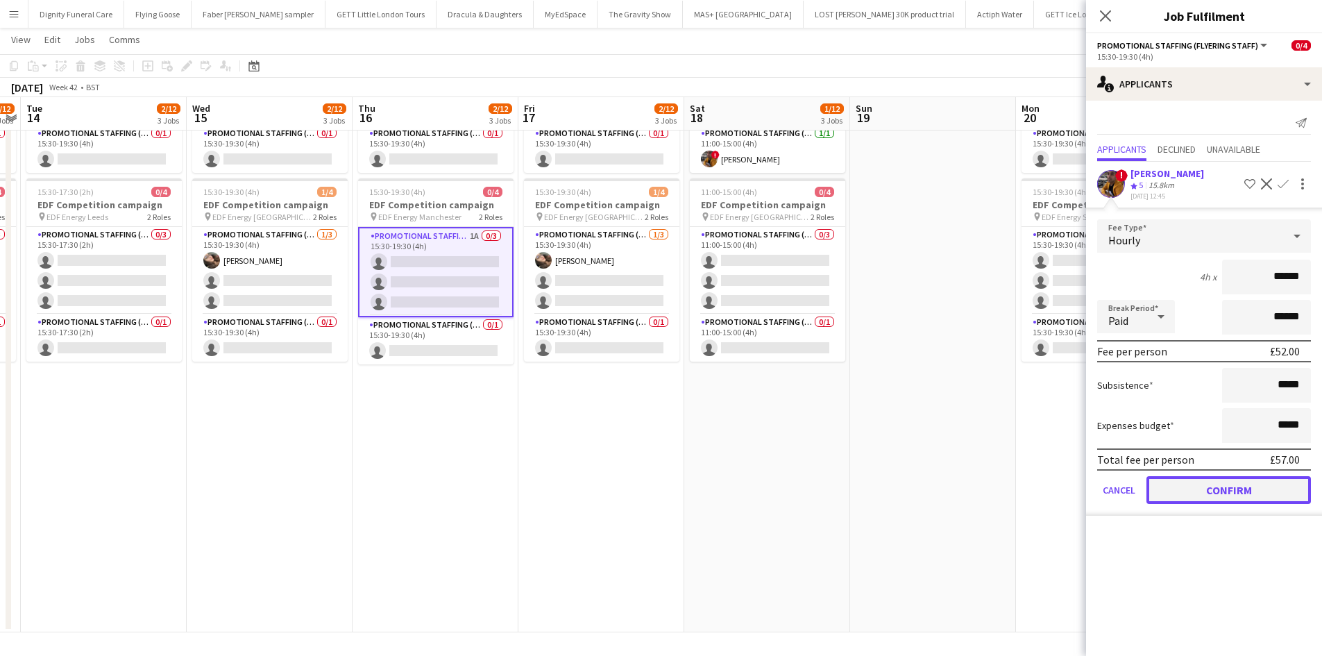
click at [1262, 483] on button "Confirm" at bounding box center [1229, 490] width 165 height 28
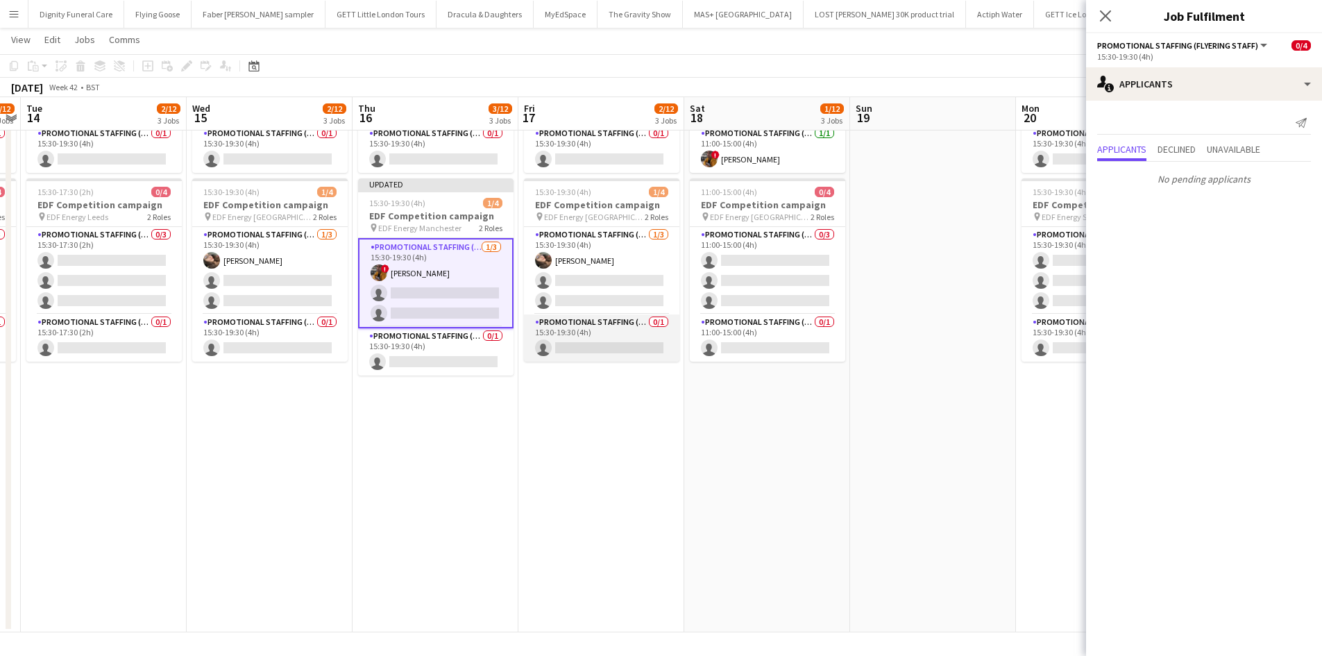
click at [633, 349] on app-card-role "Promotional Staffing (Team Leader) 0/1 15:30-19:30 (4h) single-neutral-actions" at bounding box center [601, 337] width 155 height 47
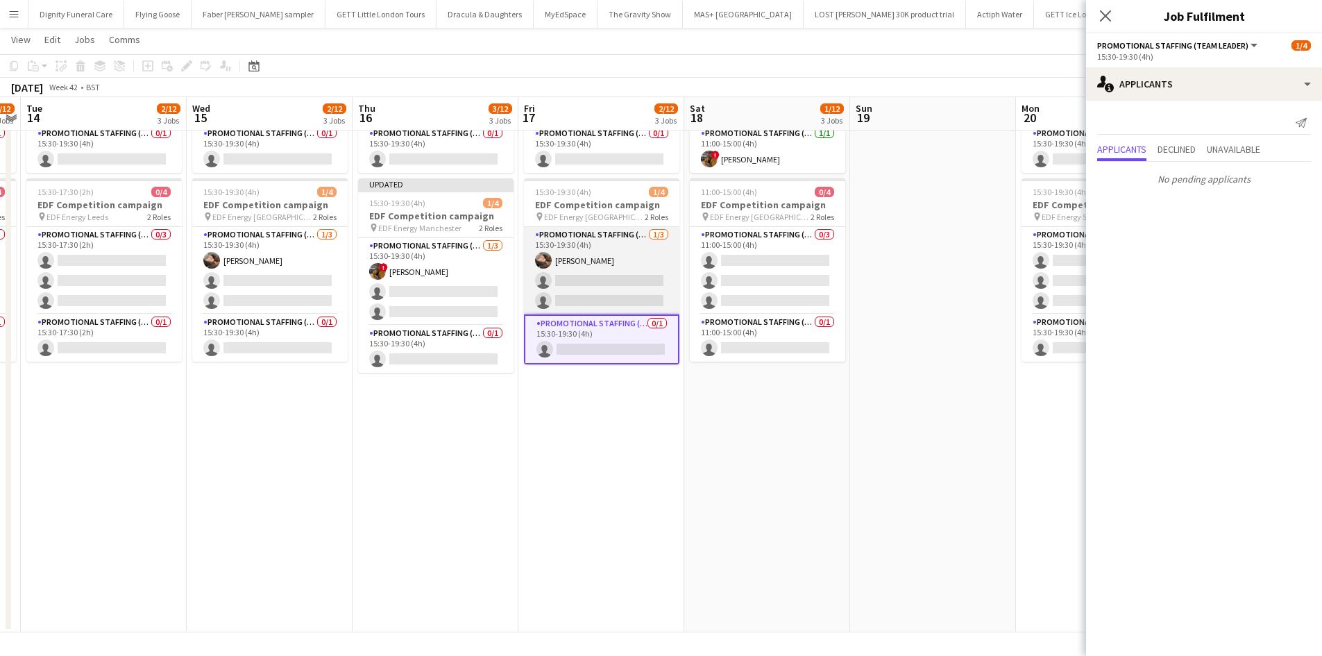
click at [622, 292] on app-card-role "Promotional Staffing (Flyering Staff) [DATE] 15:30-19:30 (4h) [PERSON_NAME] sin…" at bounding box center [601, 270] width 155 height 87
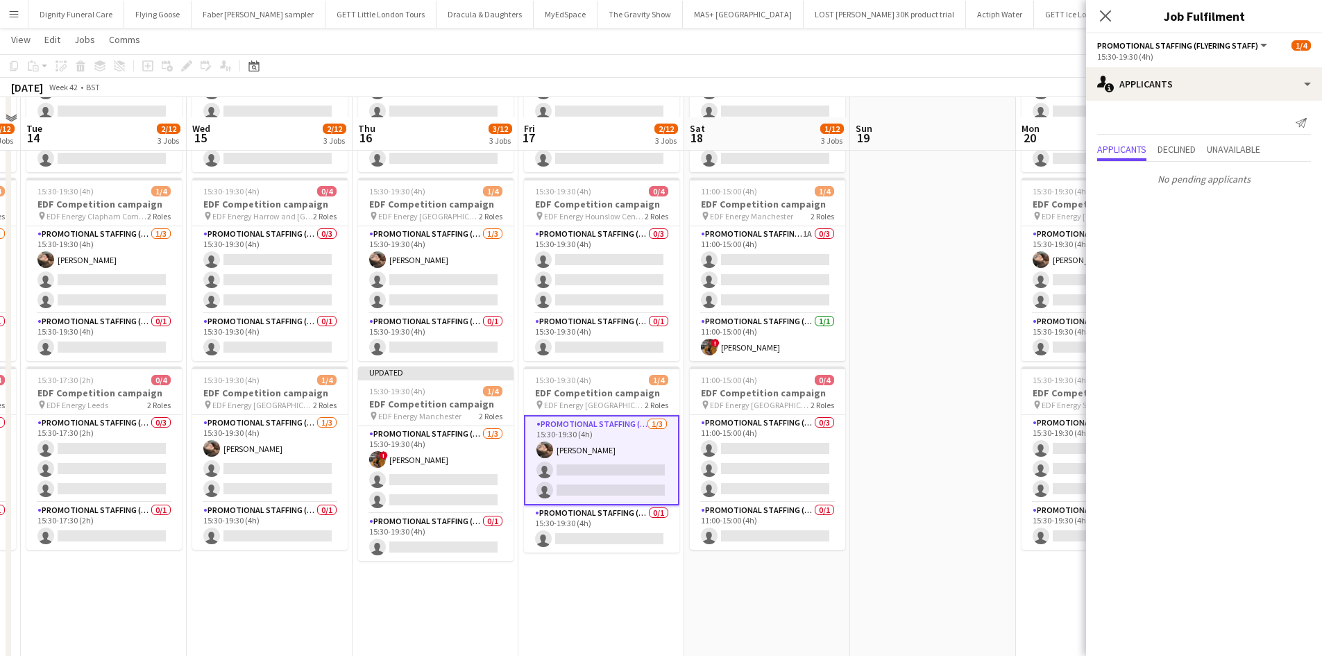
scroll to position [152, 0]
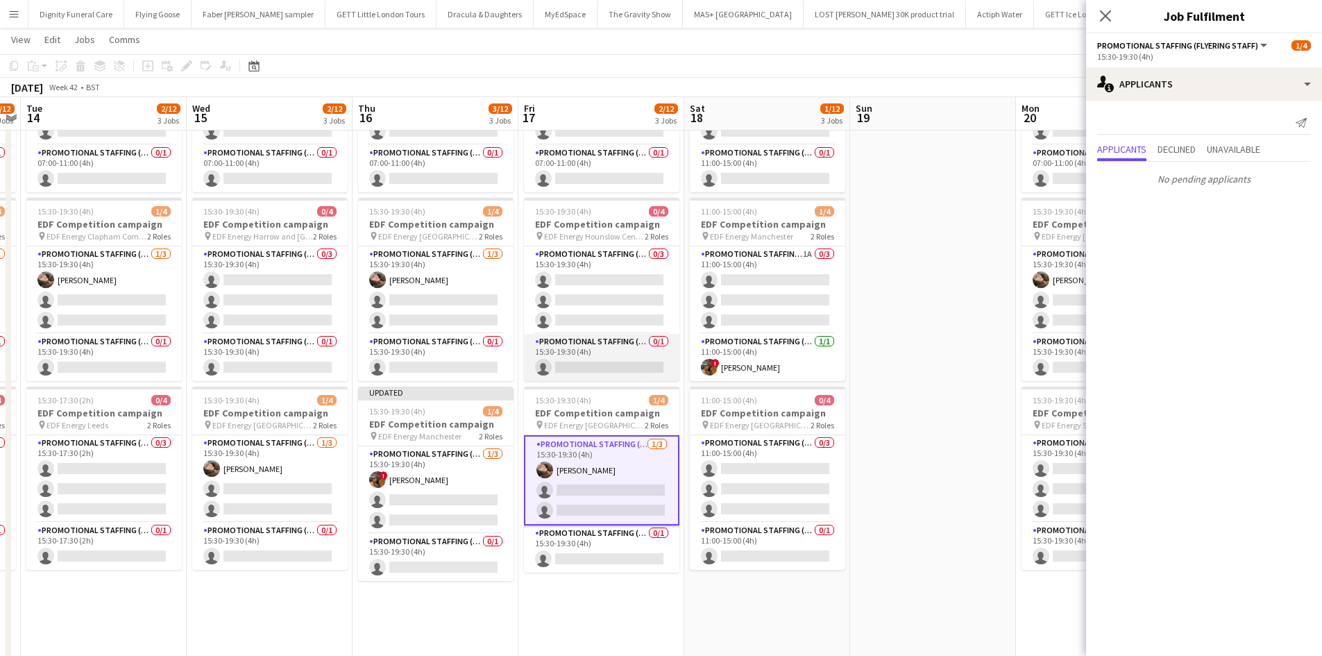
click at [613, 364] on app-card-role "Promotional Staffing (Team Leader) 0/1 15:30-19:30 (4h) single-neutral-actions" at bounding box center [601, 357] width 155 height 47
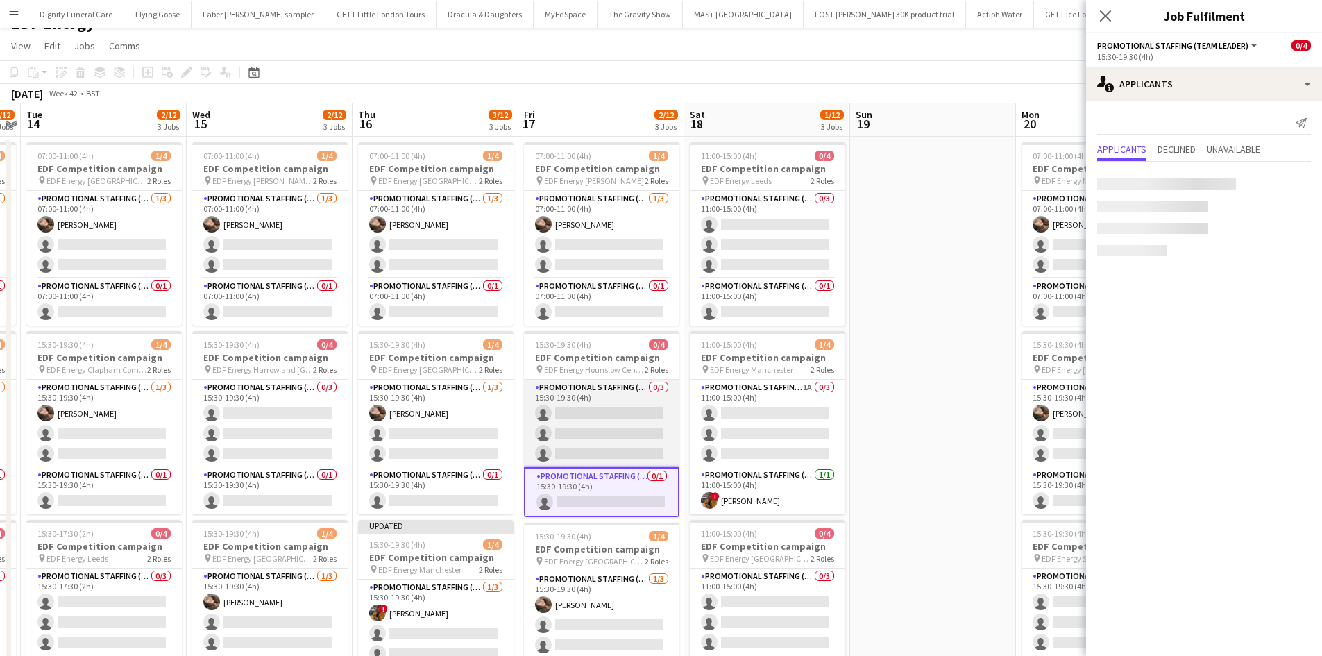
scroll to position [13, 0]
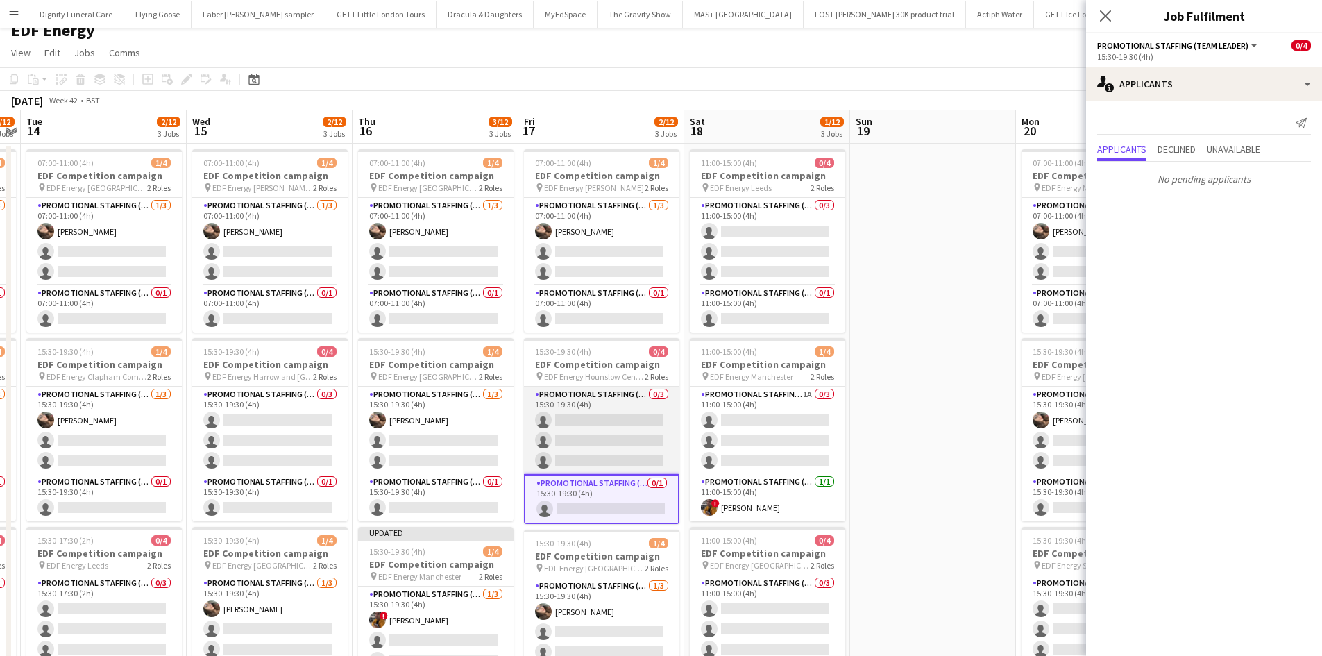
click at [623, 417] on app-card-role "Promotional Staffing (Flyering Staff) 0/3 15:30-19:30 (4h) single-neutral-actio…" at bounding box center [601, 430] width 155 height 87
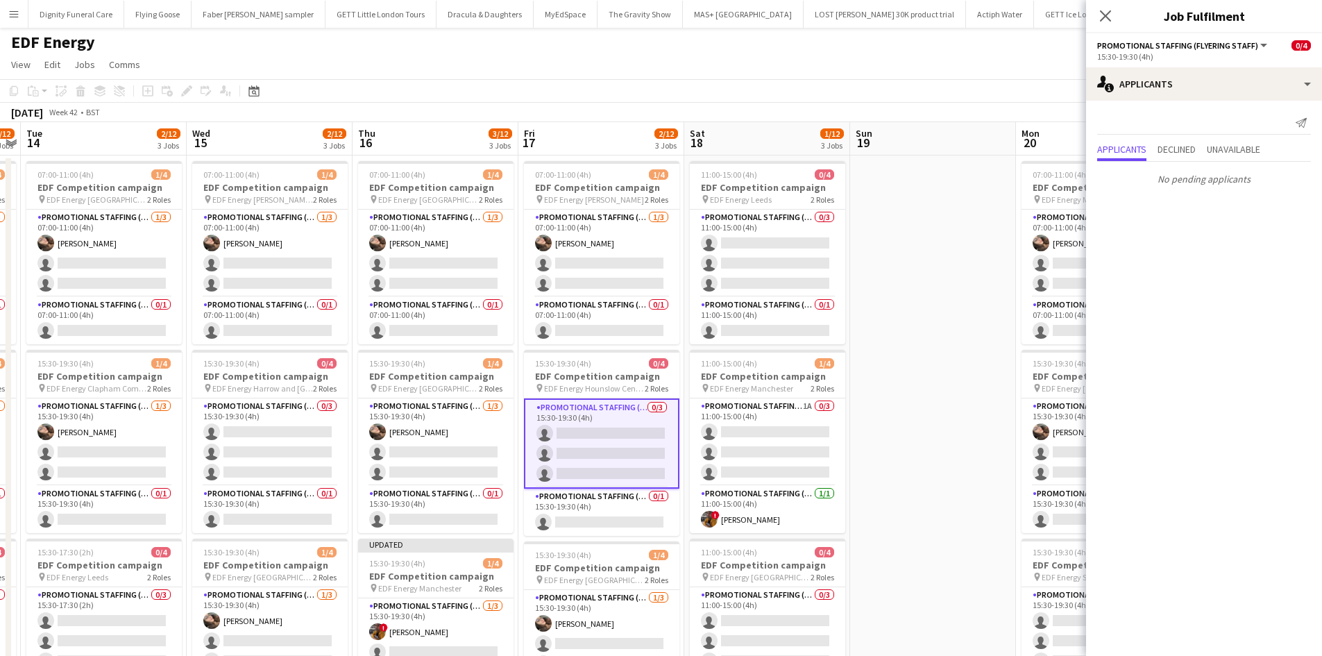
scroll to position [0, 0]
click at [580, 326] on app-card-role "Promotional Staffing (Team Leader) 0/1 07:00-11:00 (4h) single-neutral-actions" at bounding box center [601, 321] width 155 height 47
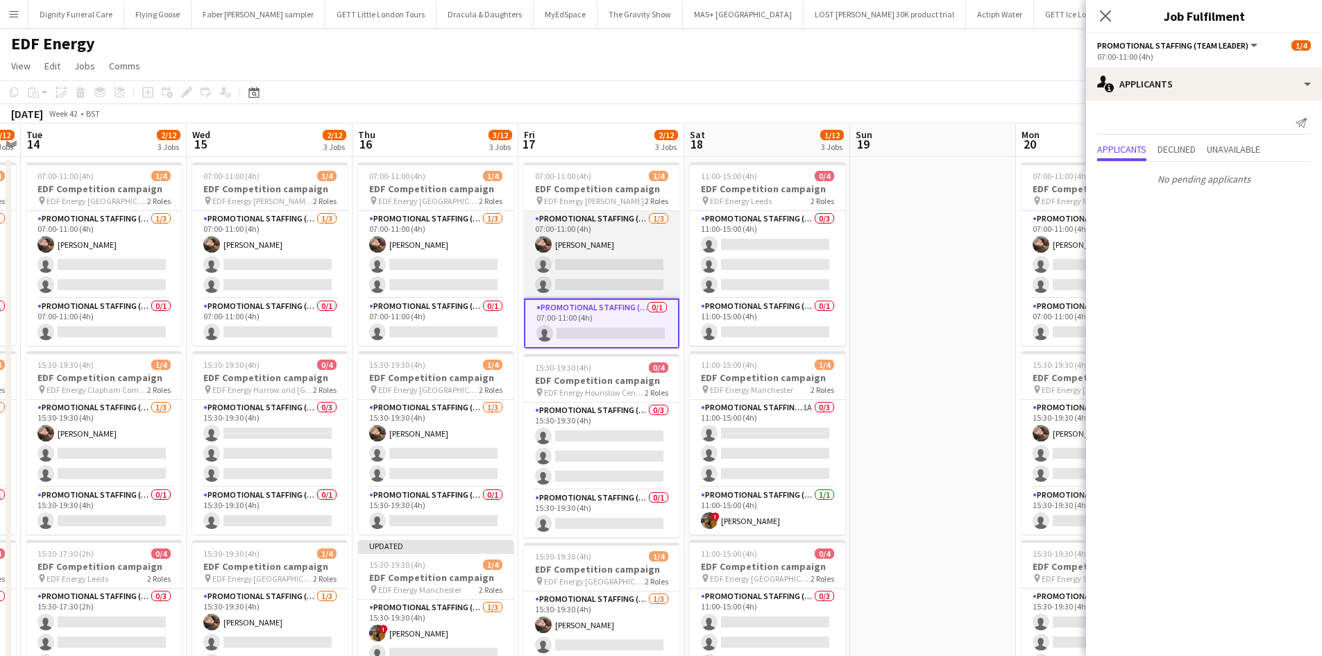
click at [616, 267] on app-card-role "Promotional Staffing (Flyering Staff) [DATE] 07:00-11:00 (4h) [PERSON_NAME] sin…" at bounding box center [601, 254] width 155 height 87
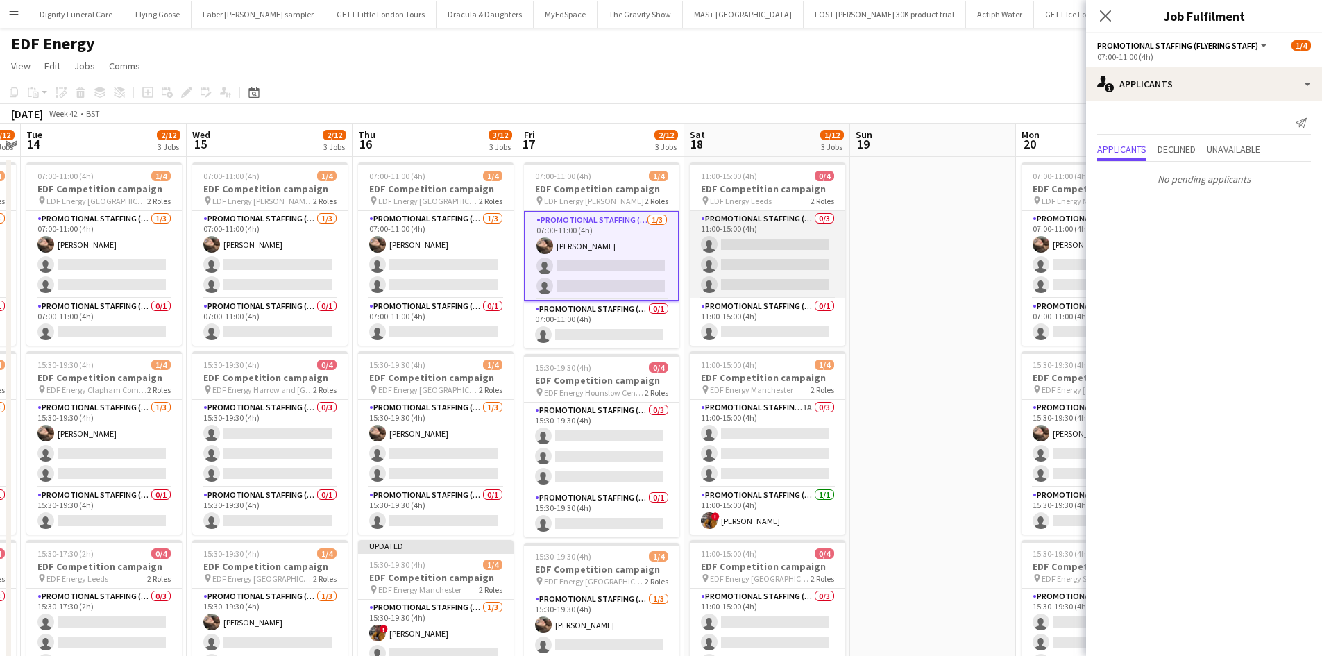
click at [768, 250] on app-card-role "Promotional Staffing (Flyering Staff) 0/3 11:00-15:00 (4h) single-neutral-actio…" at bounding box center [767, 254] width 155 height 87
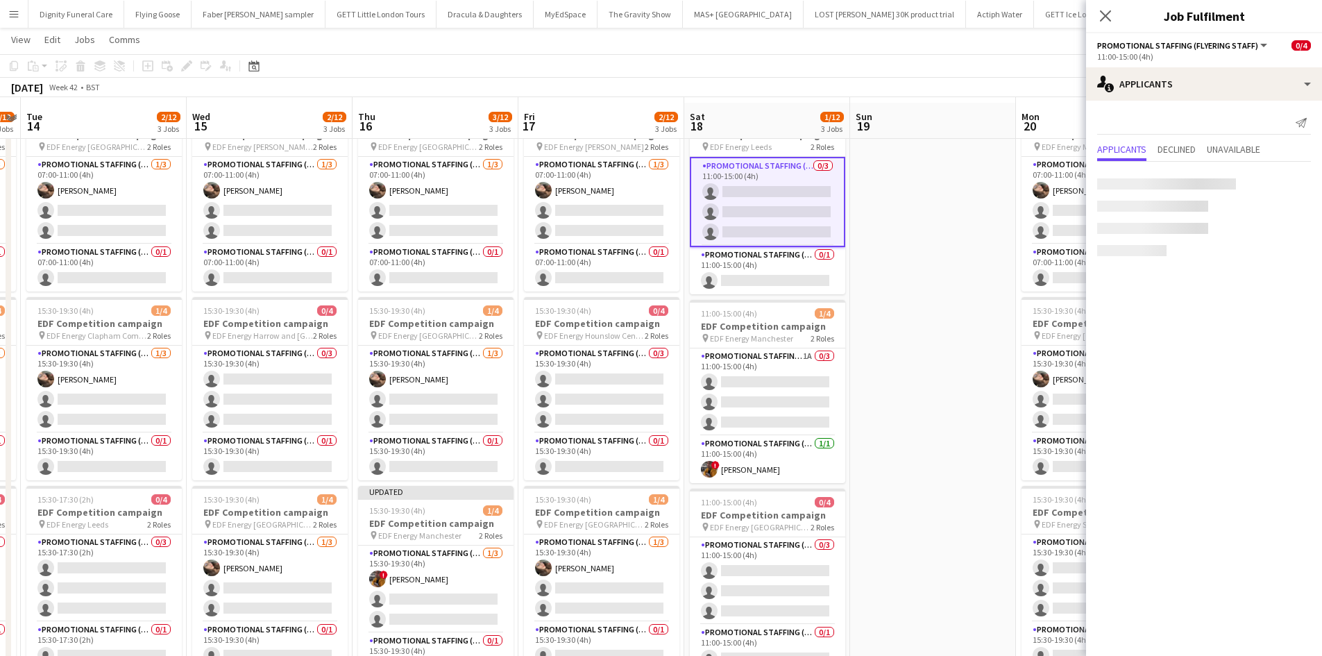
scroll to position [69, 0]
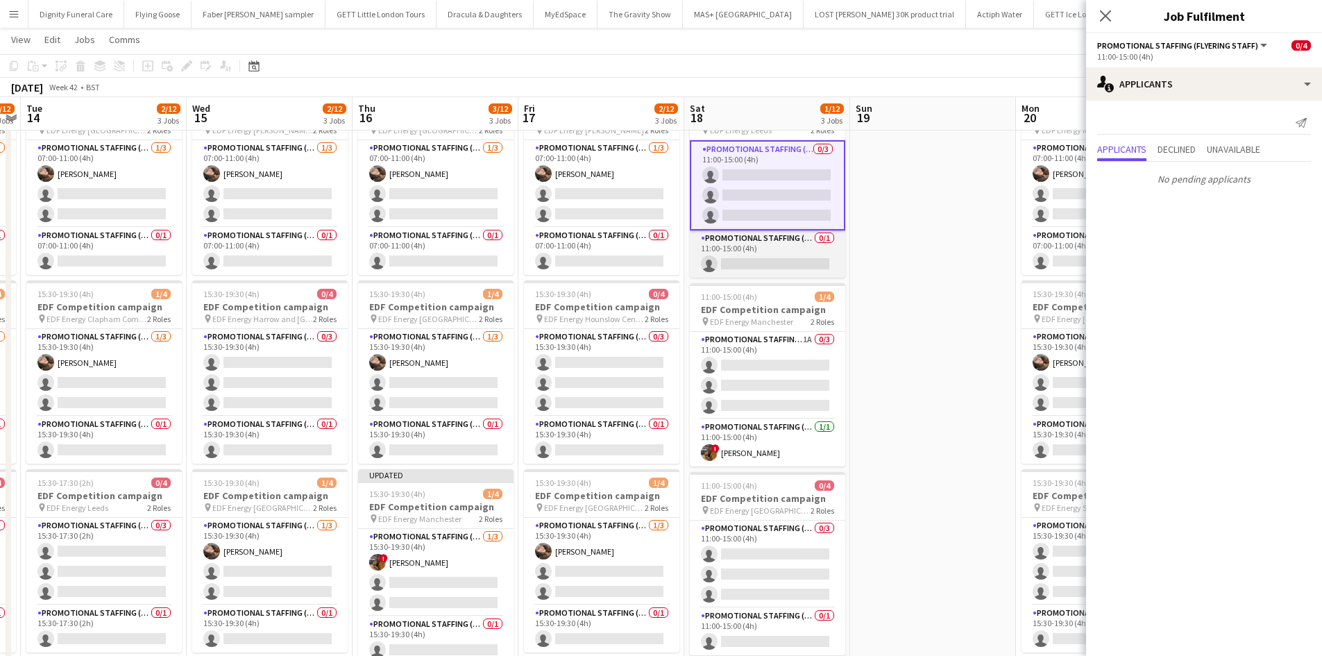
click at [785, 255] on app-card-role "Promotional Staffing (Team Leader) 0/1 11:00-15:00 (4h) single-neutral-actions" at bounding box center [767, 253] width 155 height 47
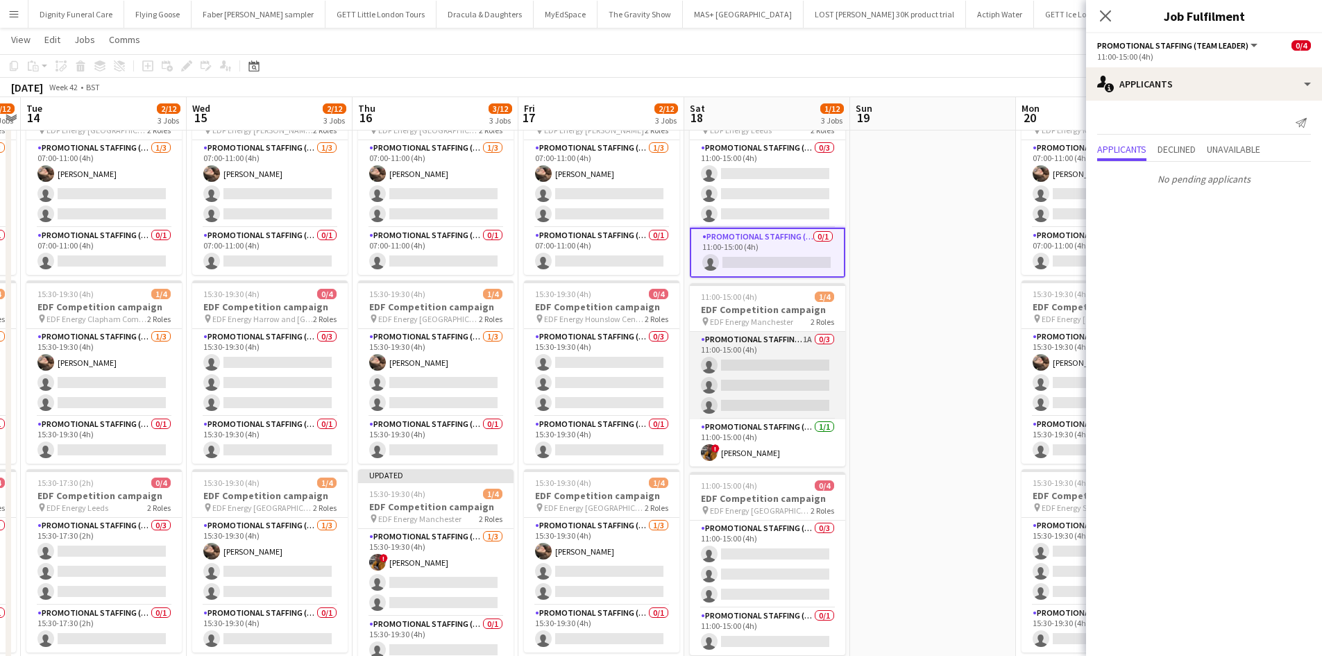
click at [759, 366] on app-card-role "Promotional Staffing (Flyering Staff) 1A 0/3 11:00-15:00 (4h) single-neutral-ac…" at bounding box center [767, 375] width 155 height 87
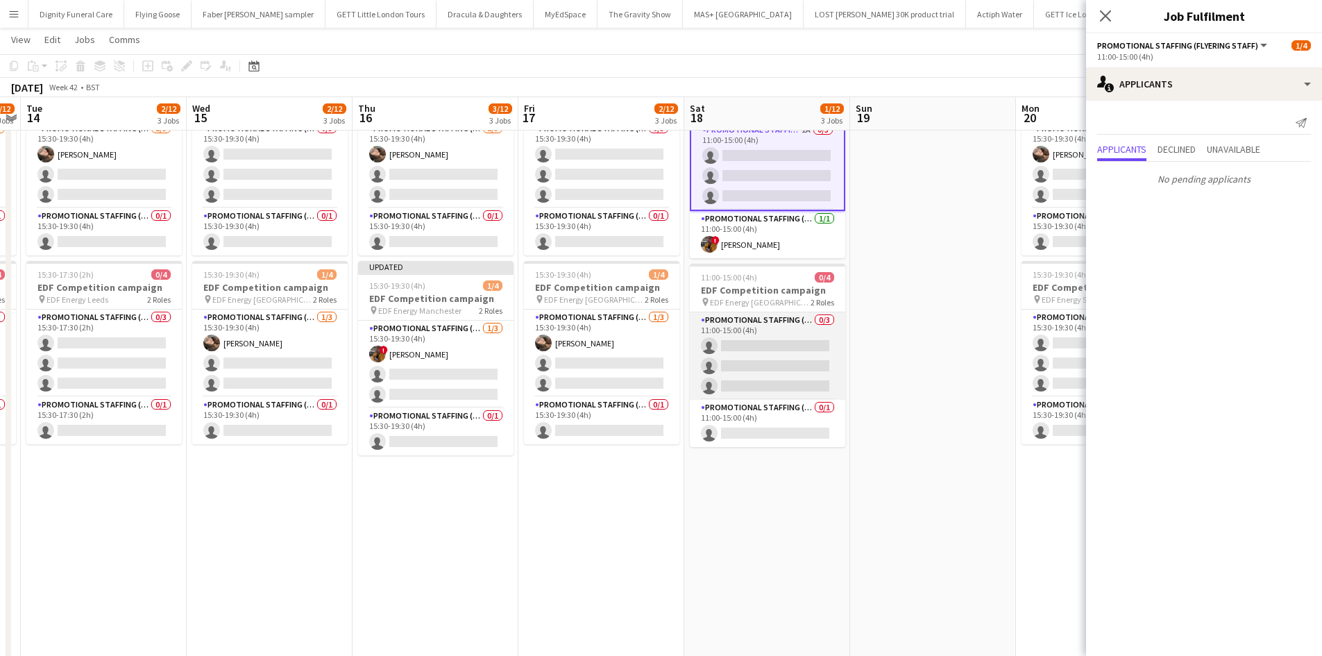
scroll to position [0, 641]
click at [811, 368] on app-card-role "Promotional Staffing (Flyering Staff) 0/3 11:00-15:00 (4h) single-neutral-actio…" at bounding box center [768, 355] width 155 height 87
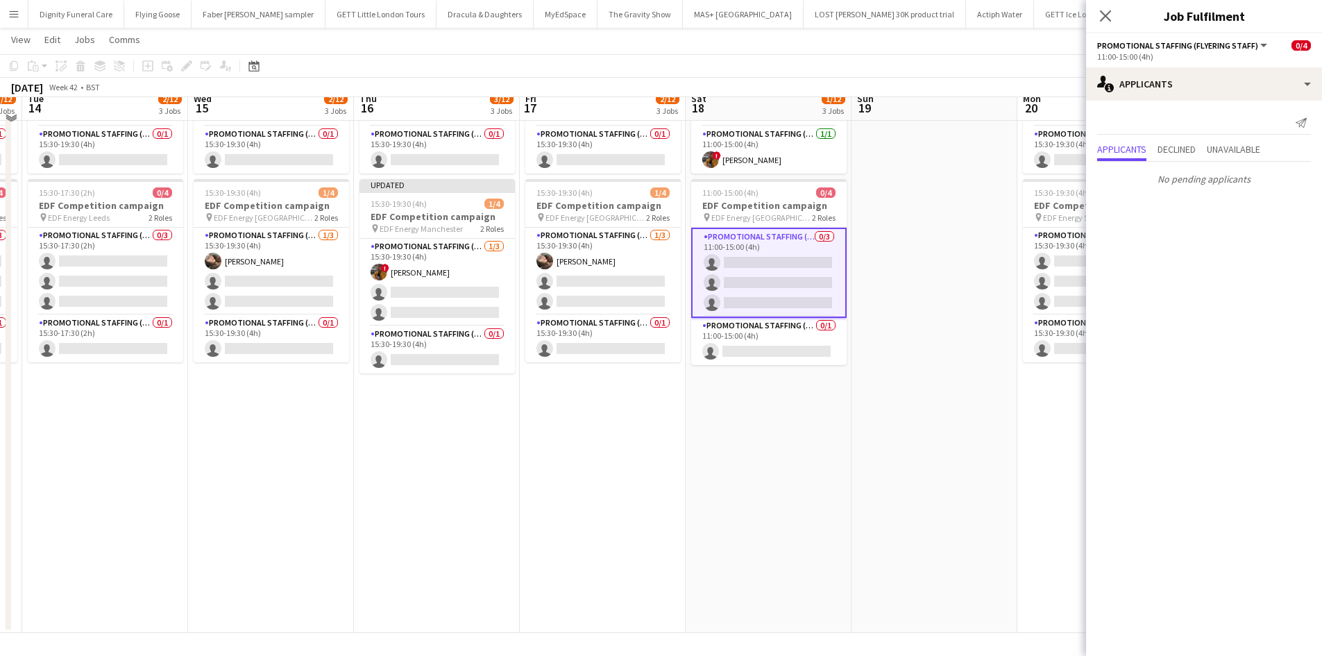
scroll to position [360, 0]
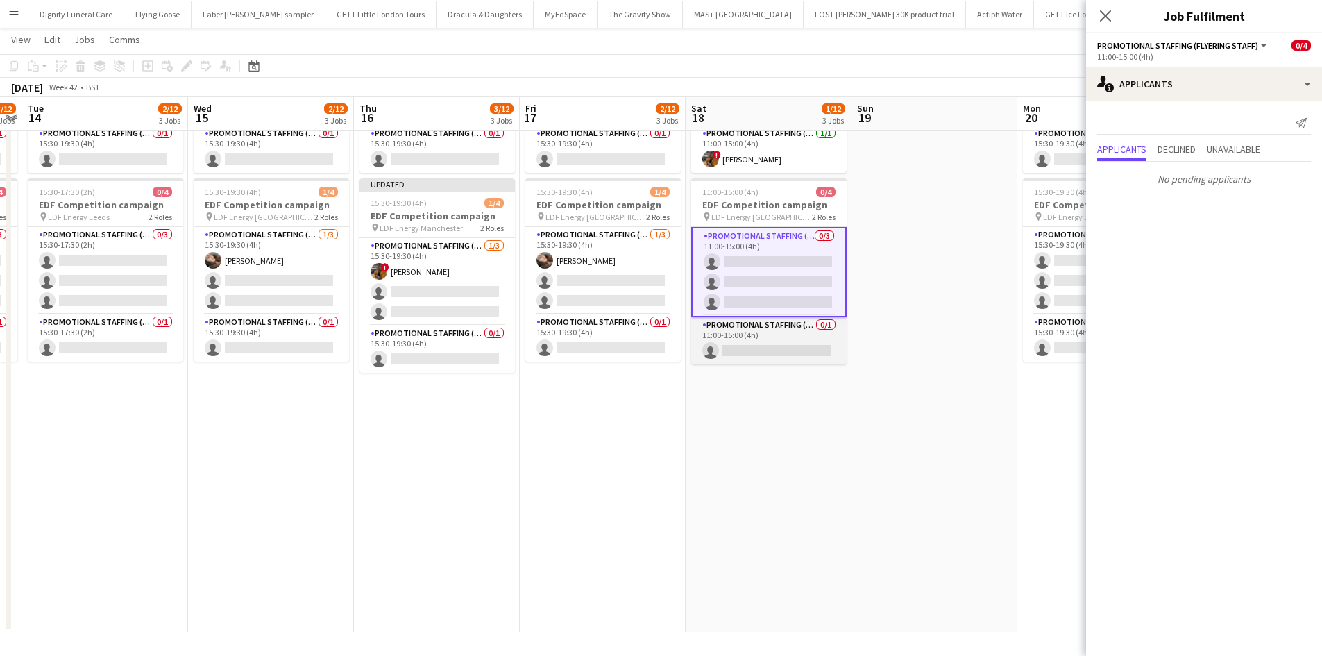
click at [783, 348] on app-card-role "Promotional Staffing (Team Leader) 0/1 11:00-15:00 (4h) single-neutral-actions" at bounding box center [768, 340] width 155 height 47
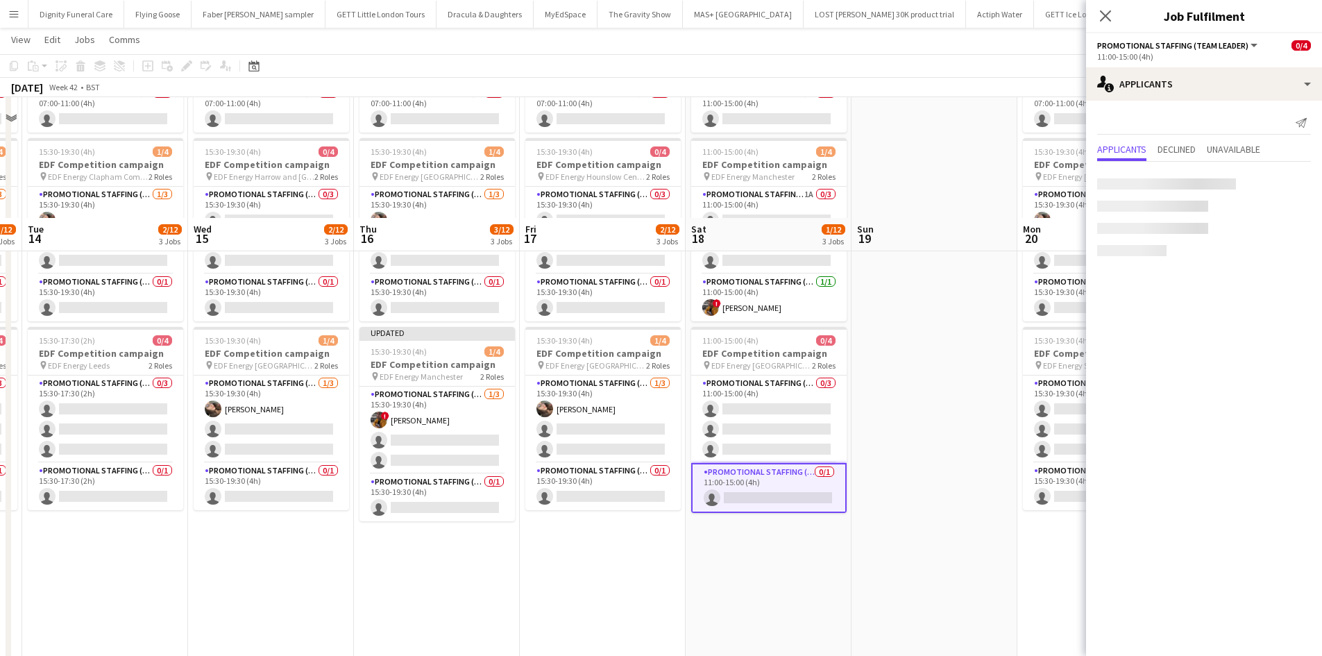
scroll to position [0, 0]
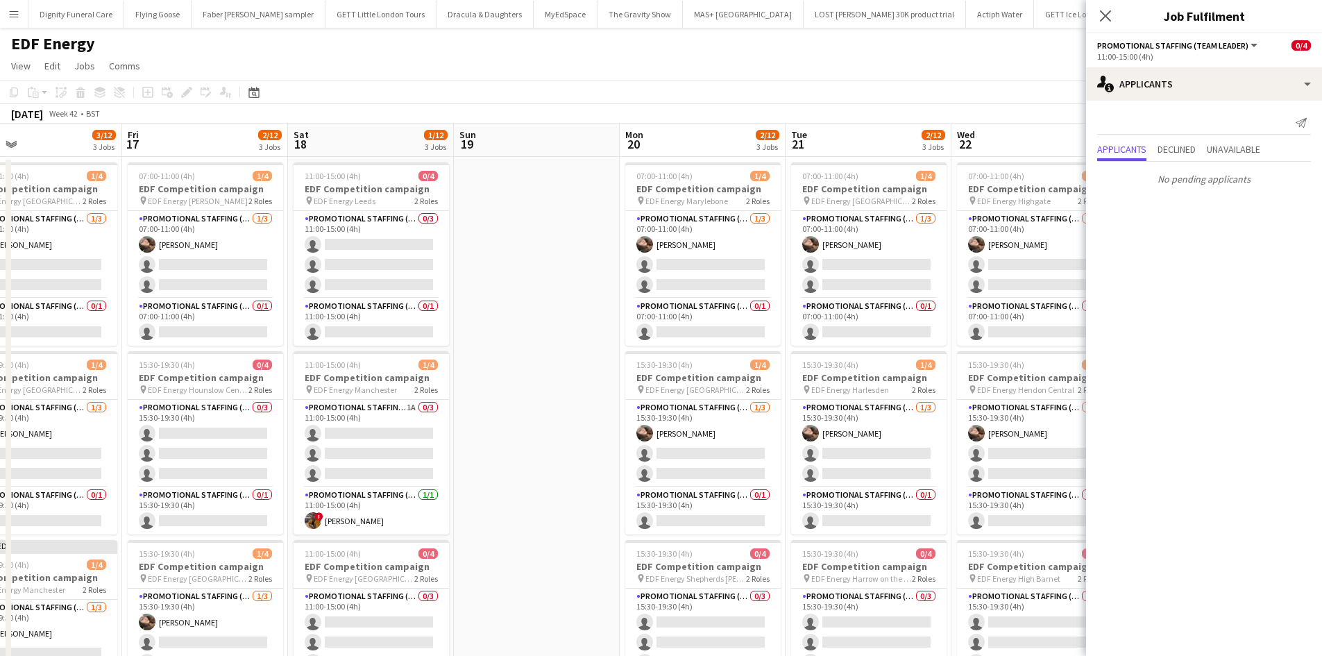
drag, startPoint x: 930, startPoint y: 331, endPoint x: 532, endPoint y: 331, distance: 398.4
click at [532, 331] on app-calendar-viewport "Sun 12 Mon 13 3/12 3 Jobs Tue 14 2/12 3 Jobs Wed 15 2/12 3 Jobs Thu 16 3/12 3 J…" at bounding box center [661, 559] width 1322 height 870
click at [720, 271] on app-card-role "Promotional Staffing (Flyering Staff) [DATE] 07:00-11:00 (4h) [PERSON_NAME] sin…" at bounding box center [702, 254] width 155 height 87
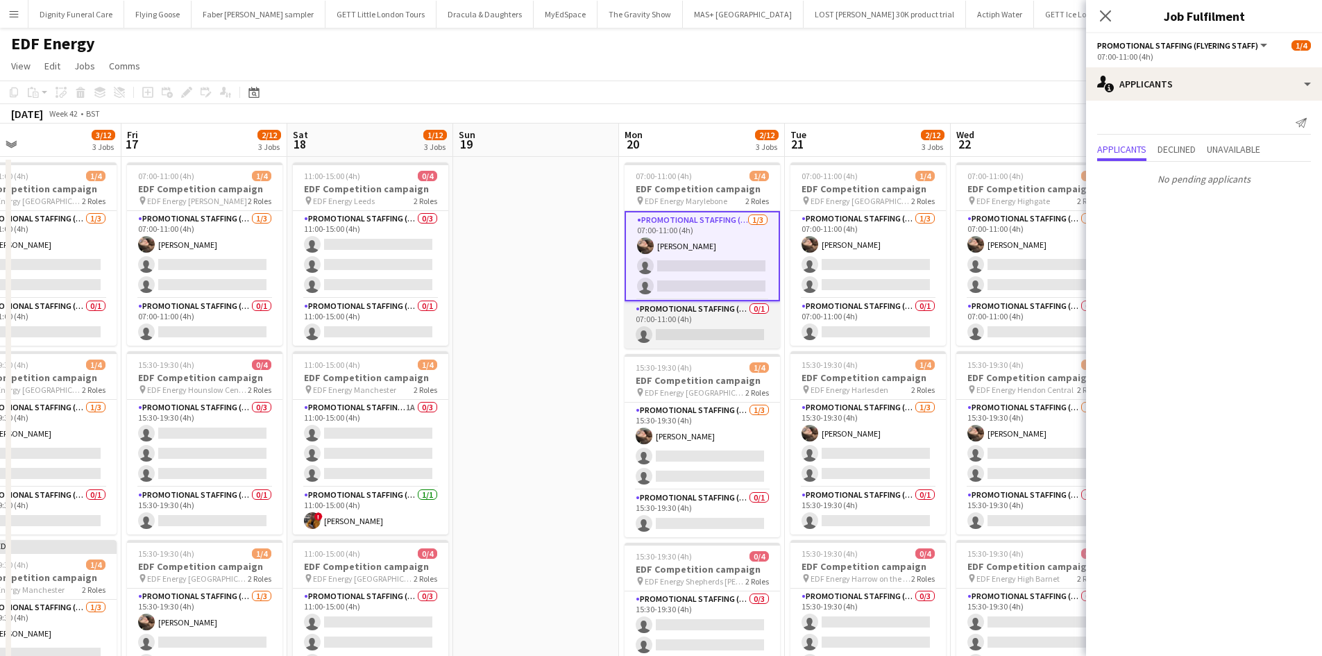
click at [673, 328] on app-card-role "Promotional Staffing (Team Leader) 0/1 07:00-11:00 (4h) single-neutral-actions" at bounding box center [702, 324] width 155 height 47
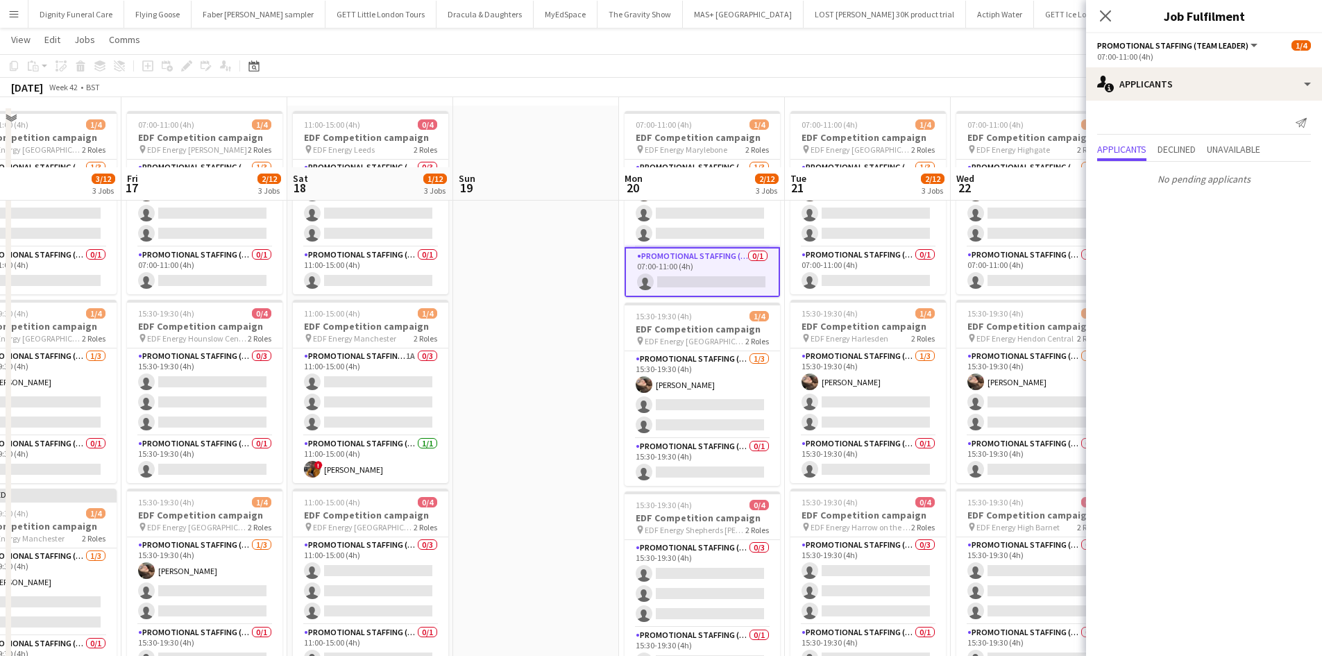
scroll to position [208, 0]
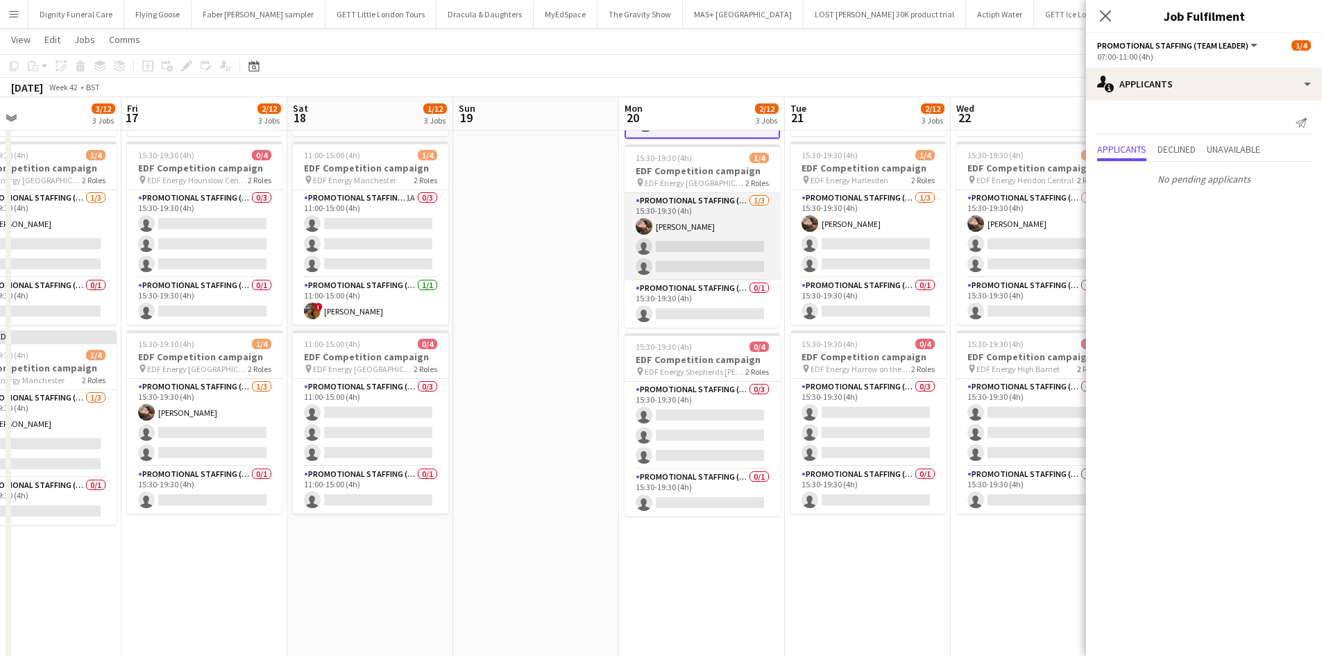
click at [693, 239] on app-card-role "Promotional Staffing (Flyering Staff) [DATE] 15:30-19:30 (4h) [PERSON_NAME] sin…" at bounding box center [702, 236] width 155 height 87
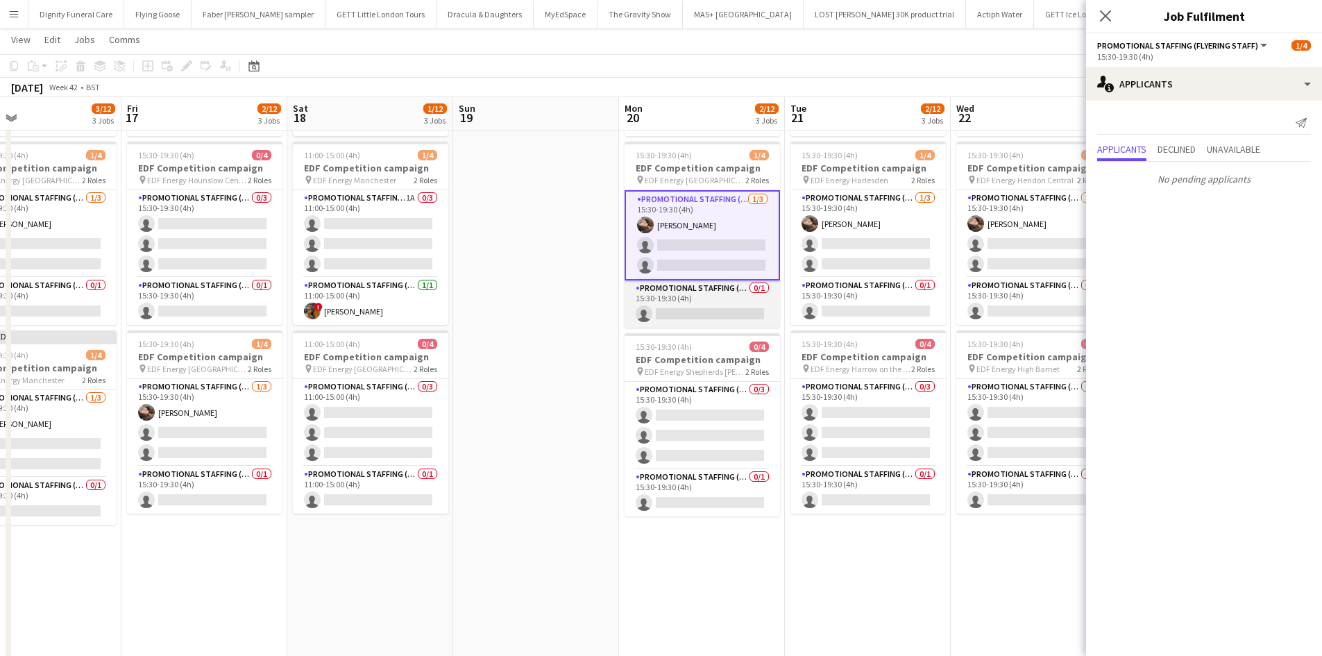
click at [712, 307] on app-card-role "Promotional Staffing (Team Leader) 0/1 15:30-19:30 (4h) single-neutral-actions" at bounding box center [702, 303] width 155 height 47
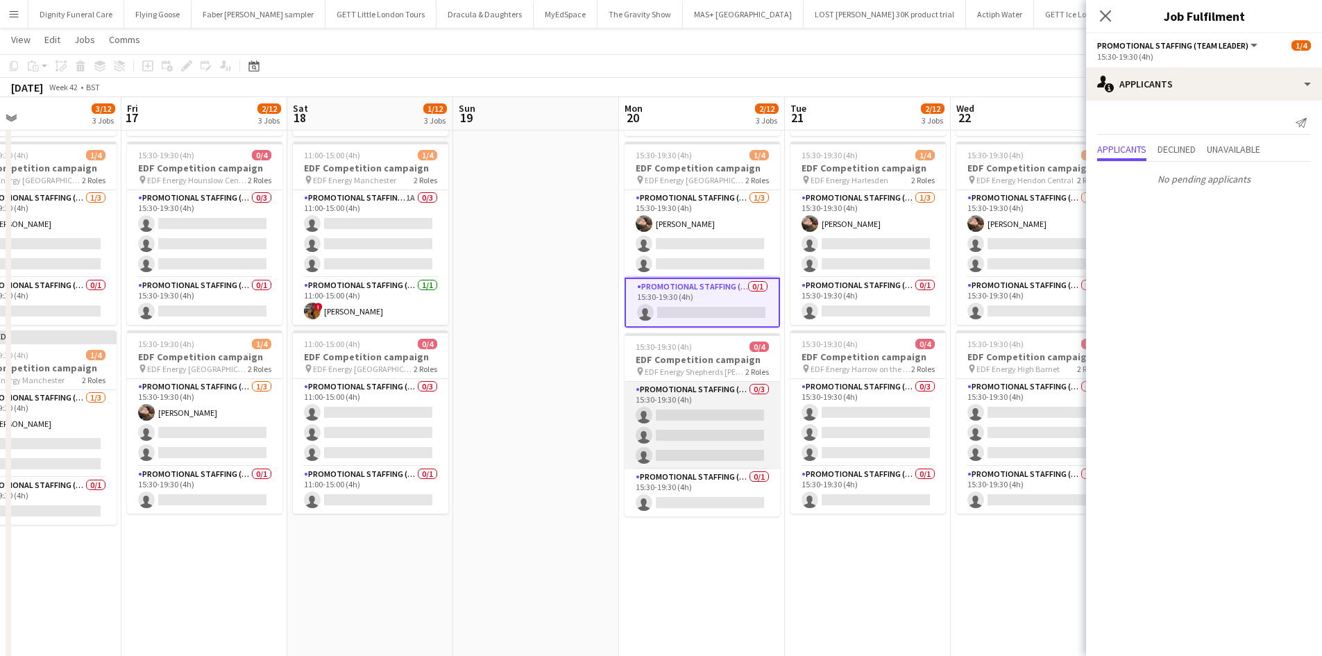
click at [718, 426] on app-card-role "Promotional Staffing (Flyering Staff) 0/3 15:30-19:30 (4h) single-neutral-actio…" at bounding box center [702, 425] width 155 height 87
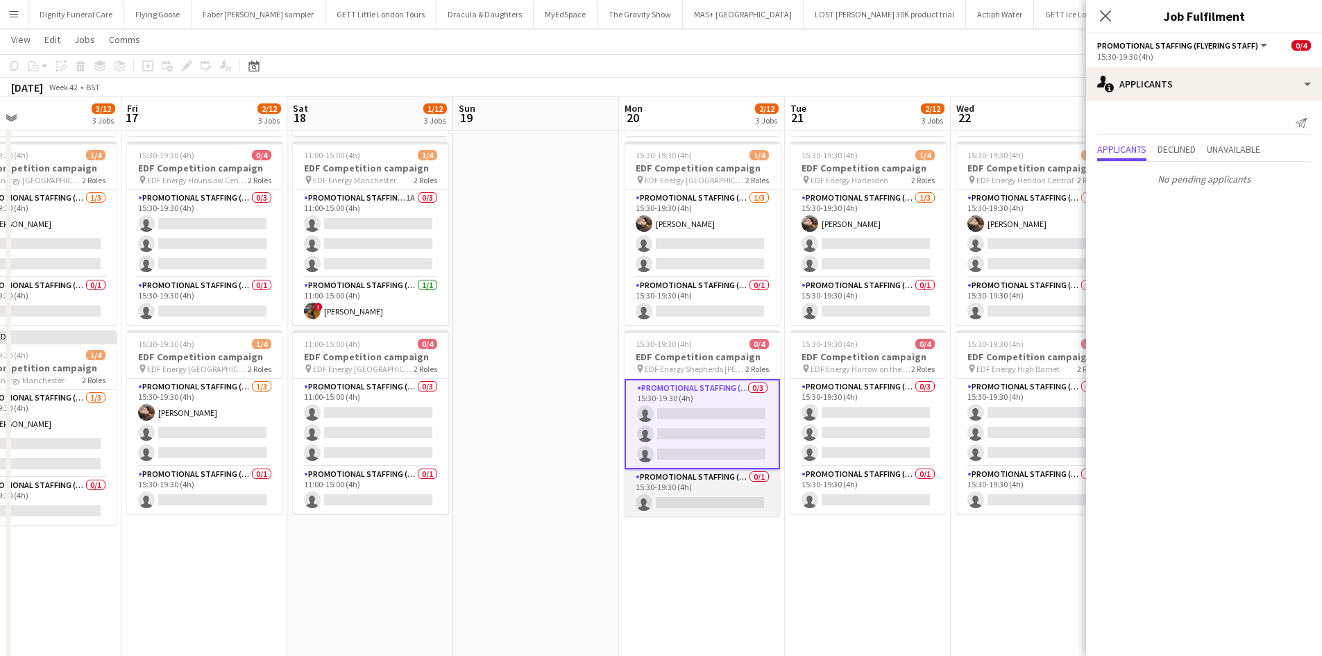
click at [691, 496] on app-card-role "Promotional Staffing (Team Leader) 0/1 15:30-19:30 (4h) single-neutral-actions" at bounding box center [702, 492] width 155 height 47
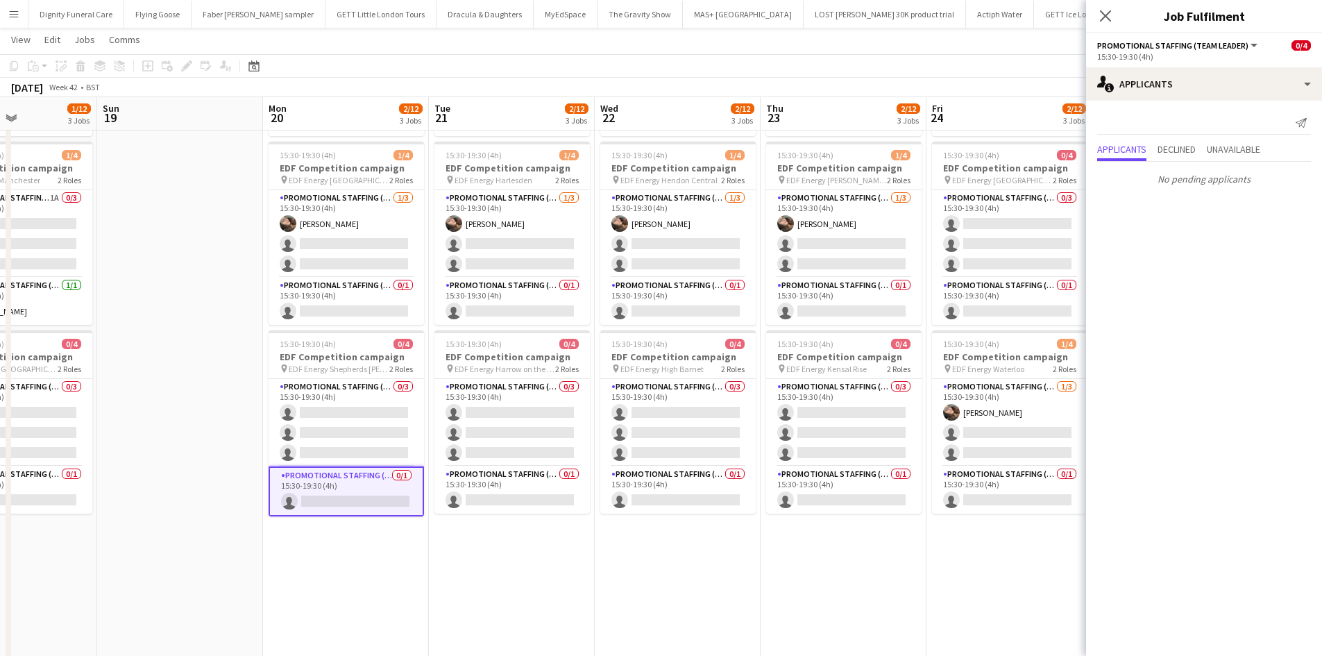
drag, startPoint x: 826, startPoint y: 563, endPoint x: 469, endPoint y: 537, distance: 357.7
click at [469, 537] on app-calendar-viewport "Thu 16 3/12 3 Jobs Fri 17 2/12 3 Jobs Sat 18 1/12 3 Jobs Sun 19 Mon 20 2/12 3 J…" at bounding box center [661, 315] width 1322 height 938
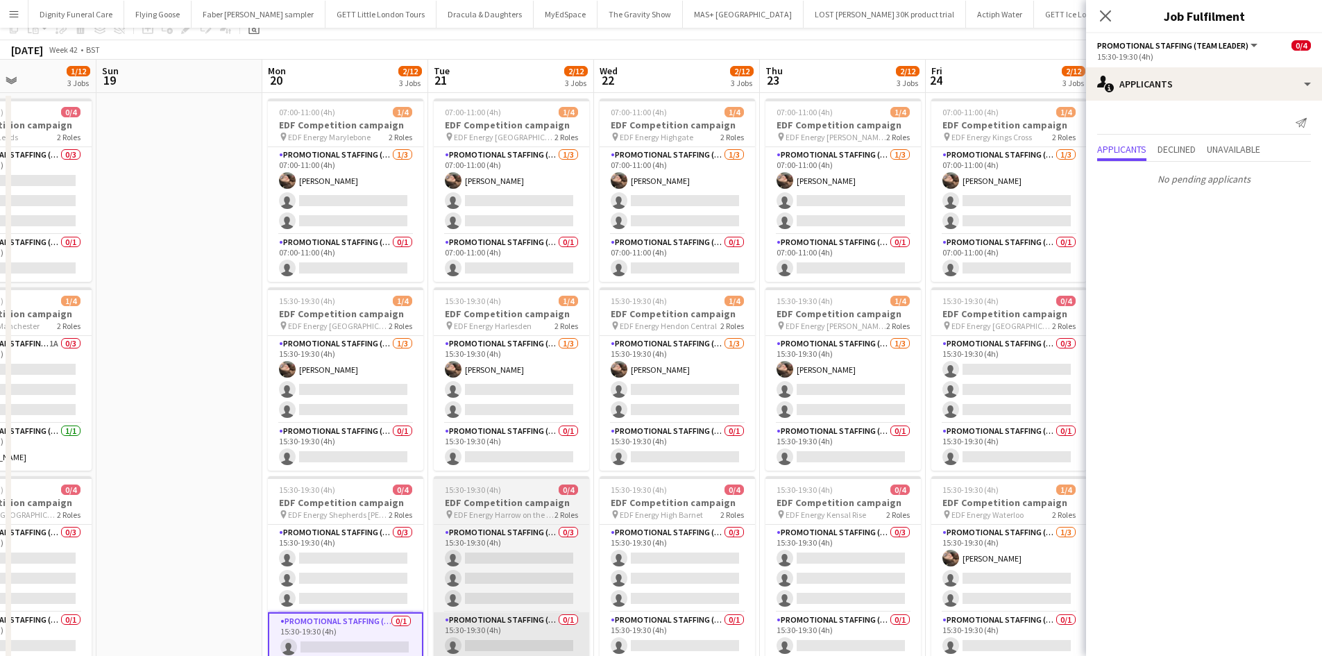
scroll to position [0, 0]
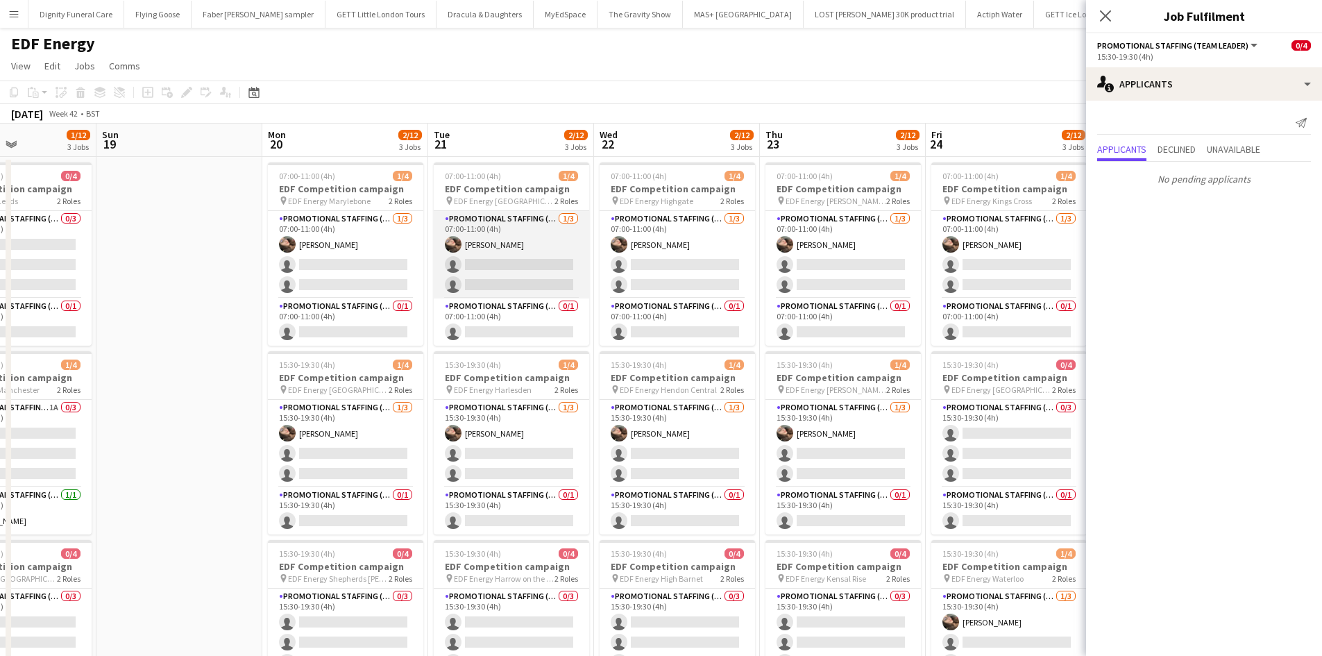
click at [503, 278] on app-card-role "Promotional Staffing (Flyering Staff) [DATE] 07:00-11:00 (4h) [PERSON_NAME] sin…" at bounding box center [511, 254] width 155 height 87
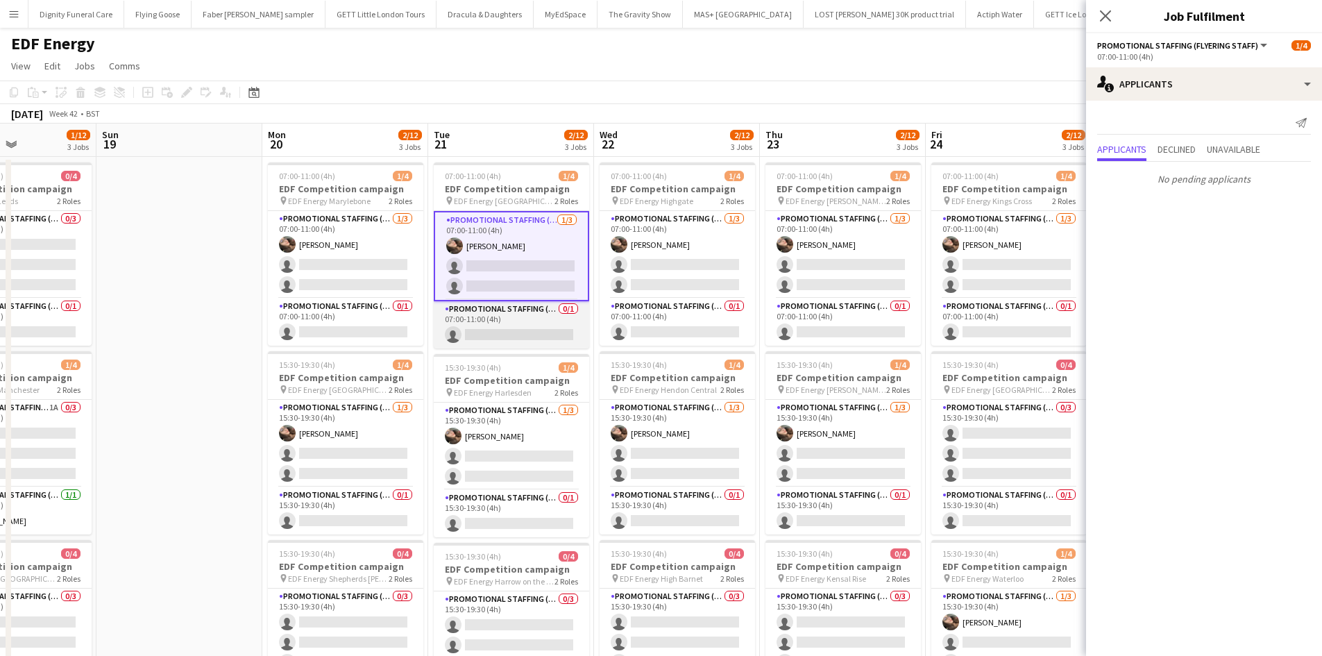
click at [489, 330] on app-card-role "Promotional Staffing (Team Leader) 0/1 07:00-11:00 (4h) single-neutral-actions" at bounding box center [511, 324] width 155 height 47
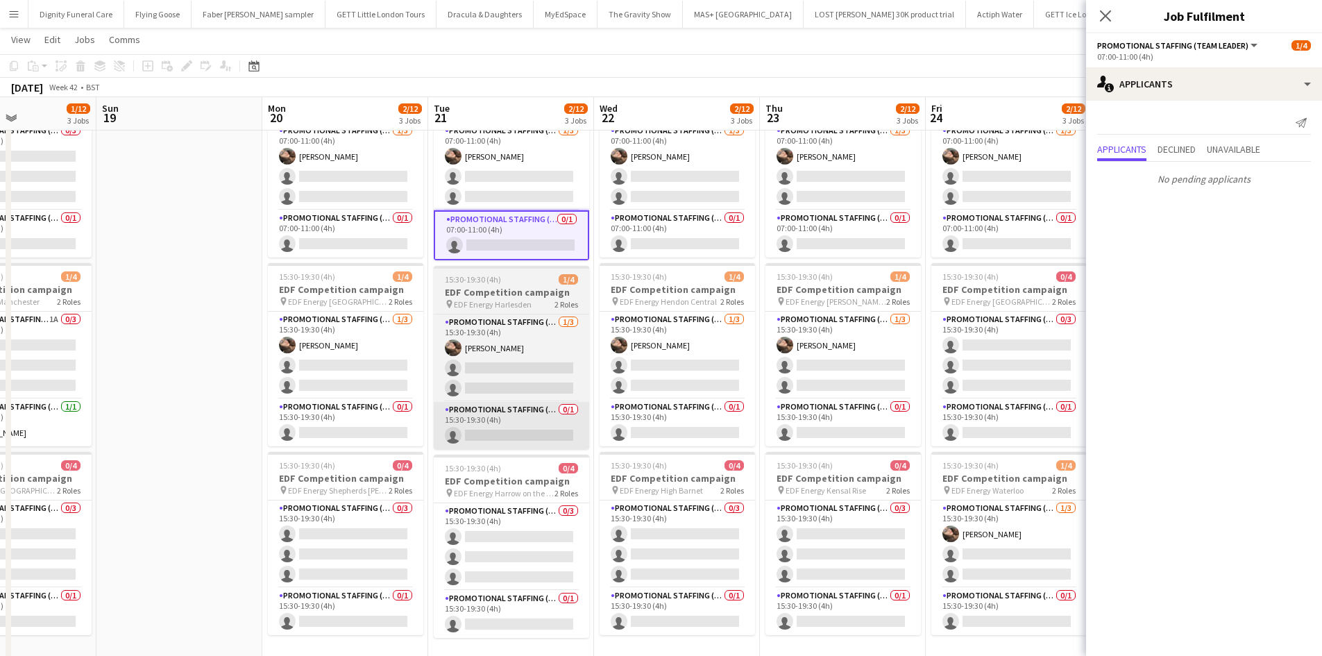
scroll to position [139, 0]
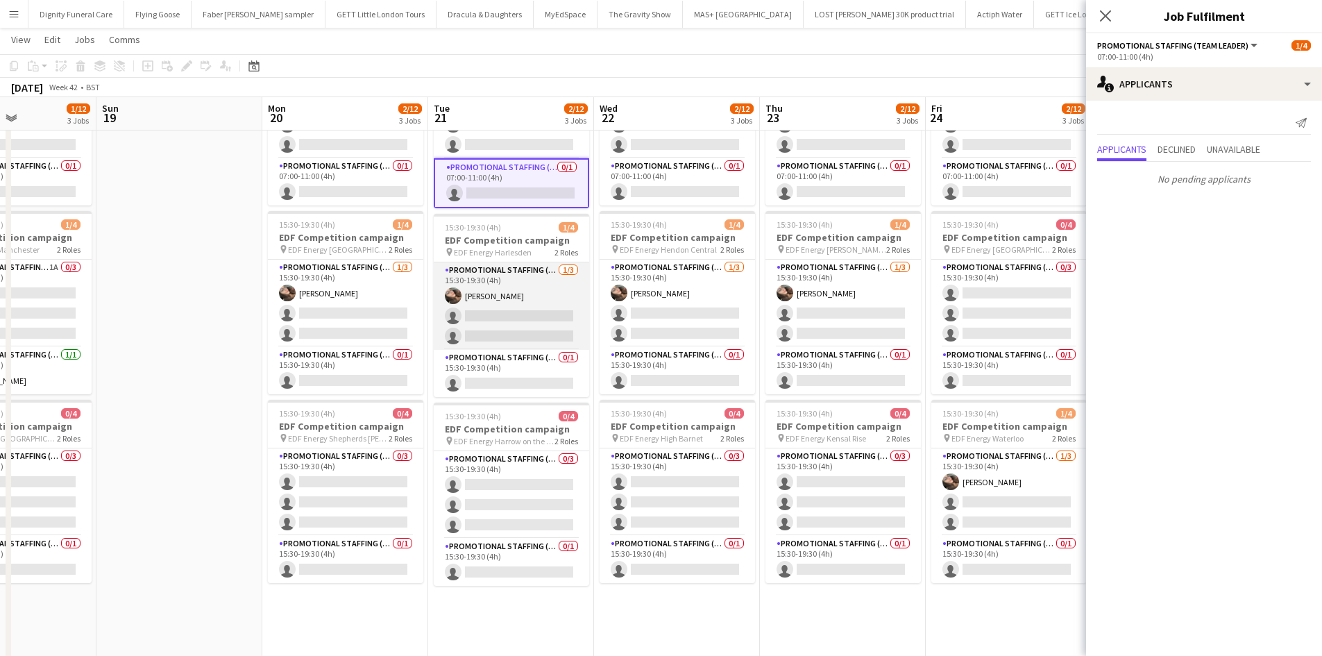
click at [517, 332] on app-card-role "Promotional Staffing (Flyering Staff) [DATE] 15:30-19:30 (4h) [PERSON_NAME] sin…" at bounding box center [511, 305] width 155 height 87
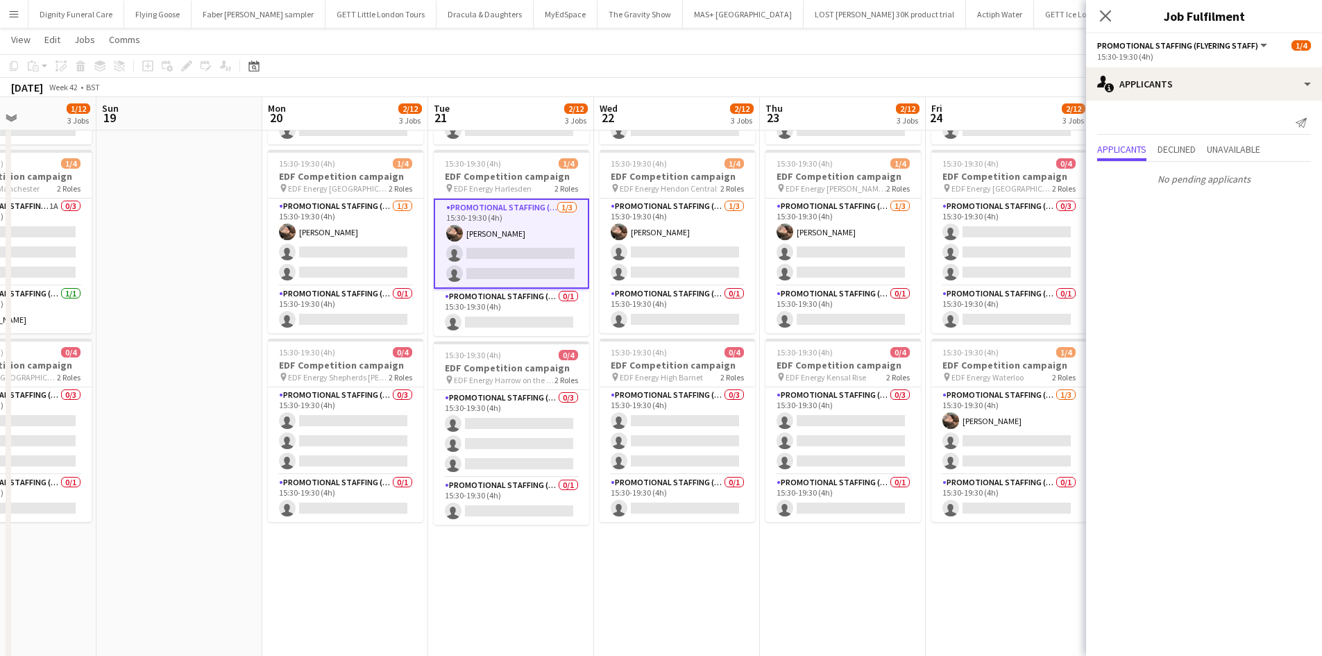
scroll to position [278, 0]
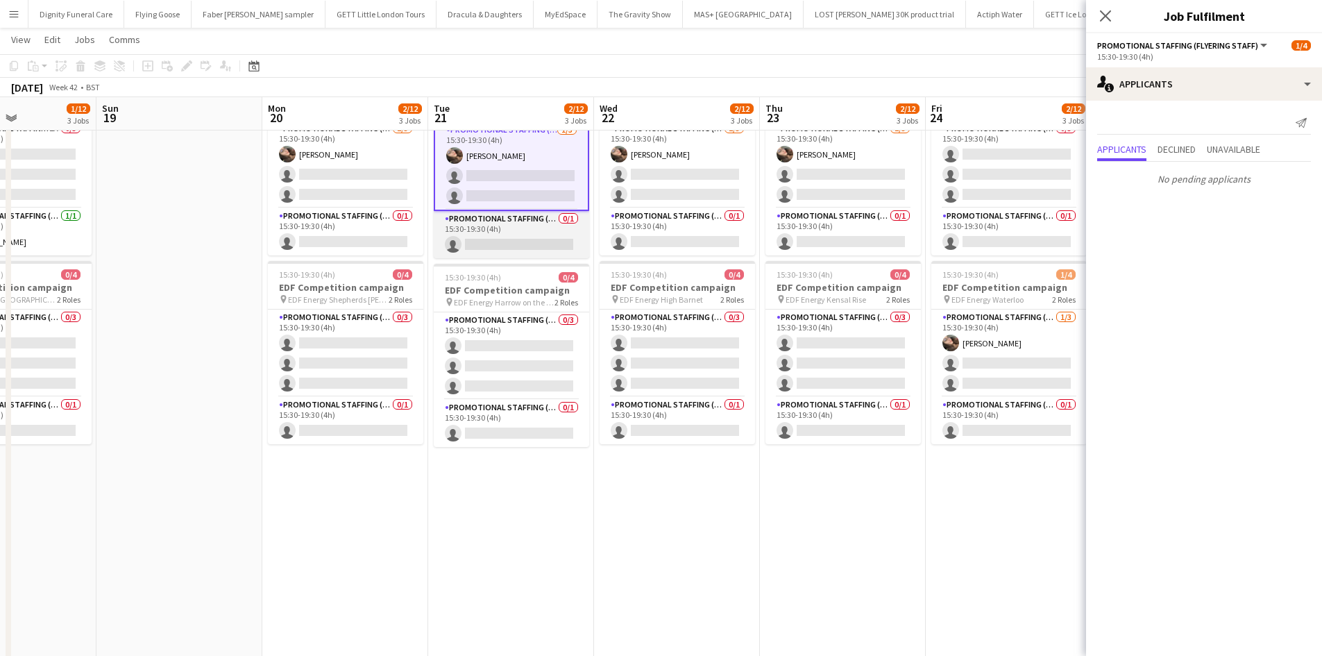
click at [510, 244] on app-card-role "Promotional Staffing (Team Leader) 0/1 15:30-19:30 (4h) single-neutral-actions" at bounding box center [511, 234] width 155 height 47
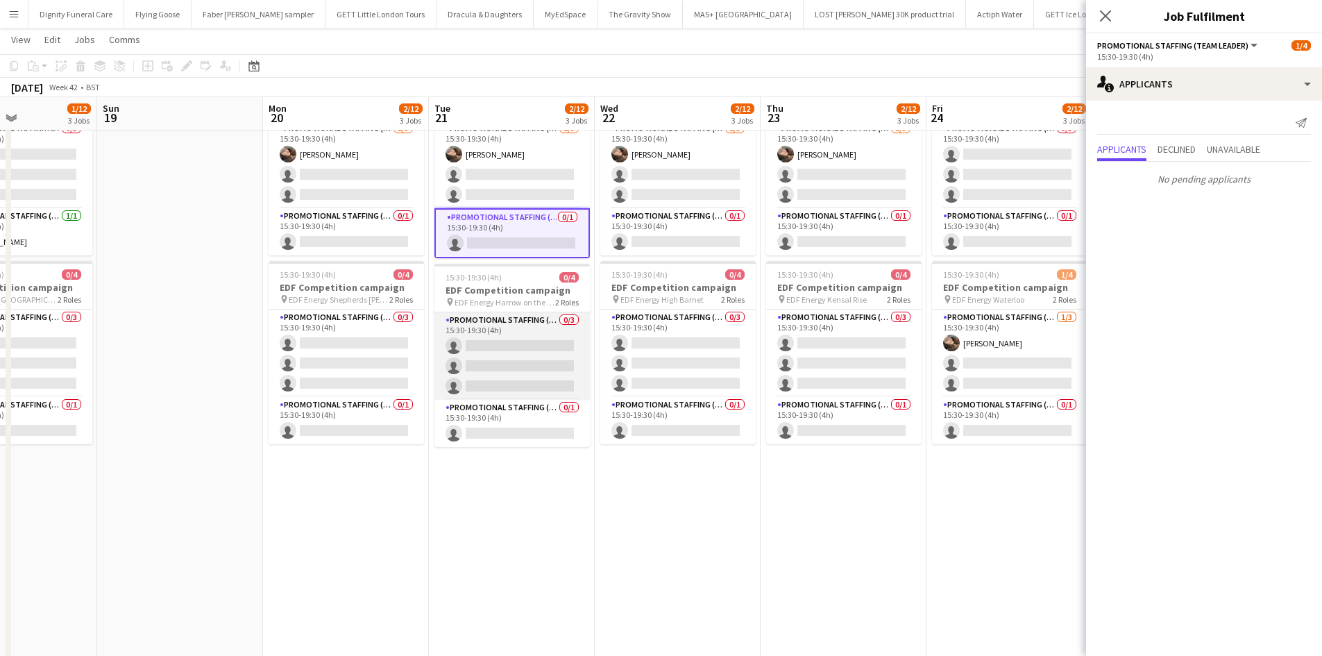
click at [539, 366] on app-card-role "Promotional Staffing (Flyering Staff) 0/3 15:30-19:30 (4h) single-neutral-actio…" at bounding box center [512, 355] width 155 height 87
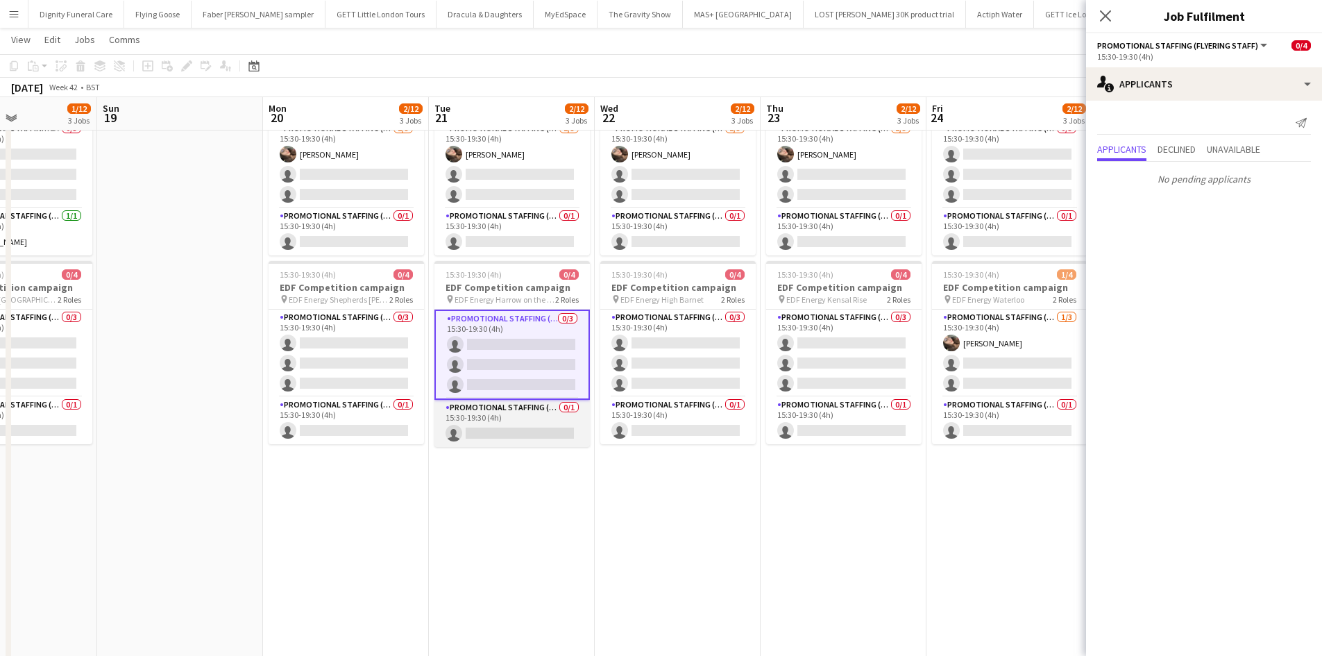
click at [552, 425] on app-card-role "Promotional Staffing (Team Leader) 0/1 15:30-19:30 (4h) single-neutral-actions" at bounding box center [512, 423] width 155 height 47
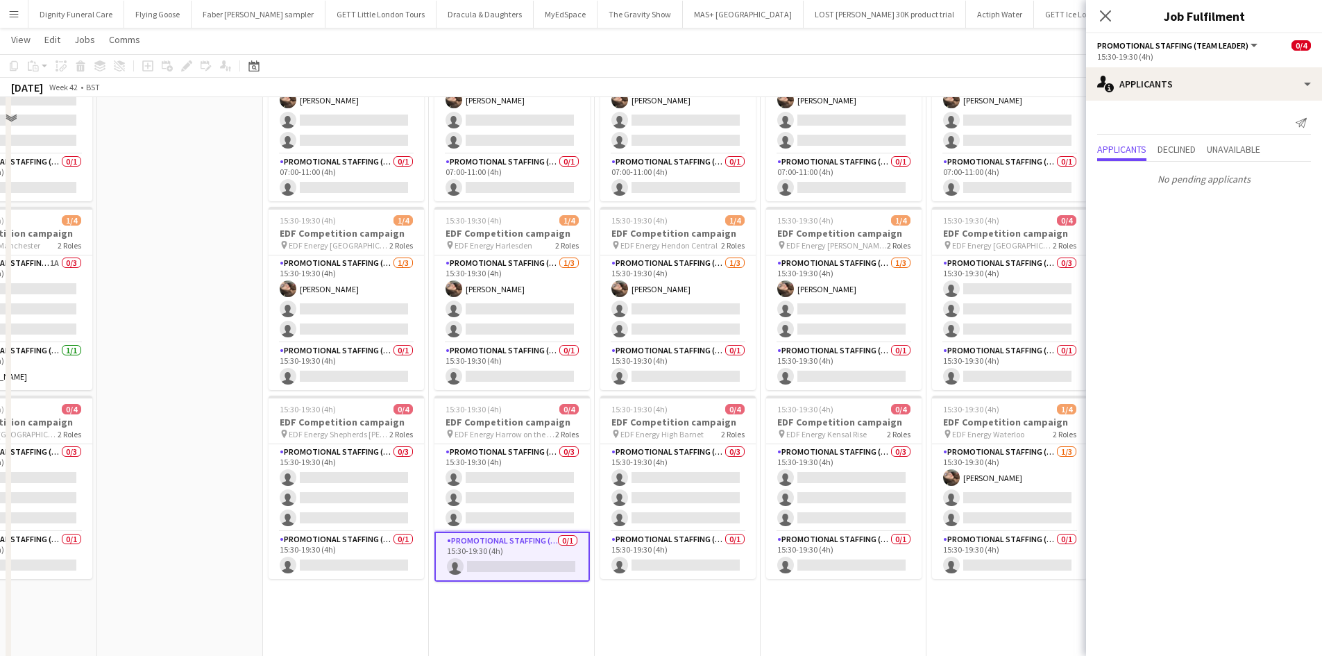
scroll to position [0, 0]
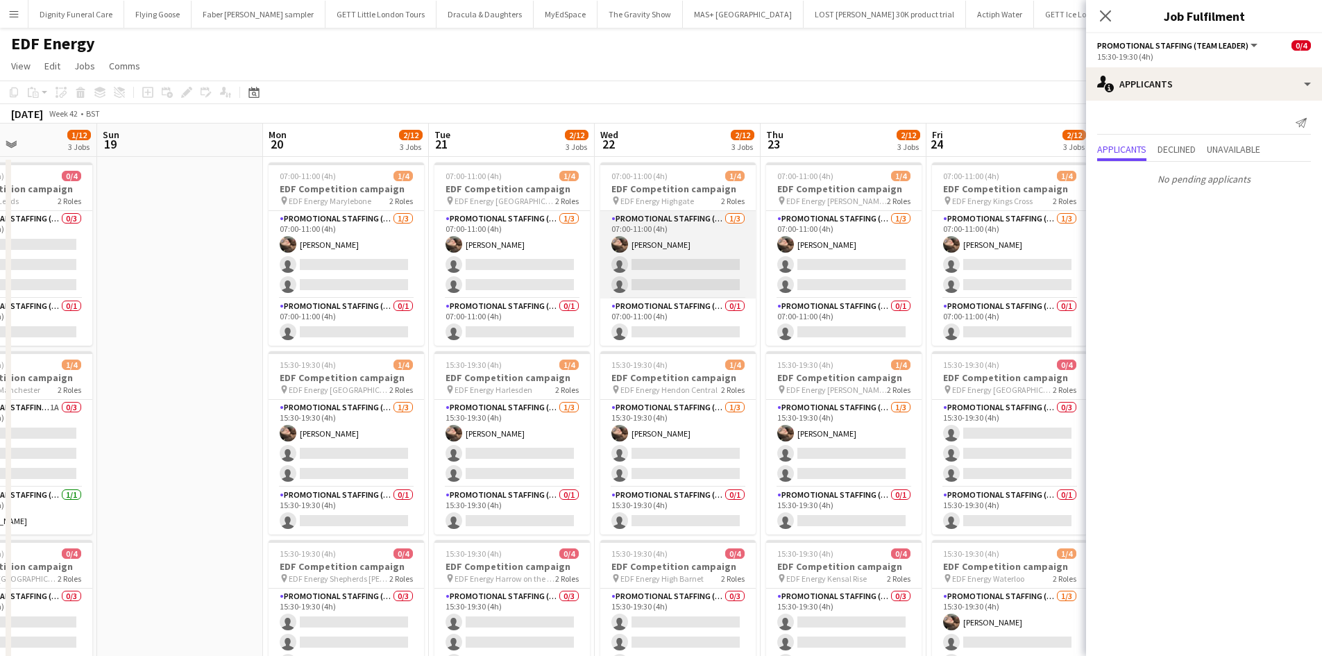
click at [687, 276] on app-card-role "Promotional Staffing (Flyering Staff) [DATE] 07:00-11:00 (4h) [PERSON_NAME] sin…" at bounding box center [677, 254] width 155 height 87
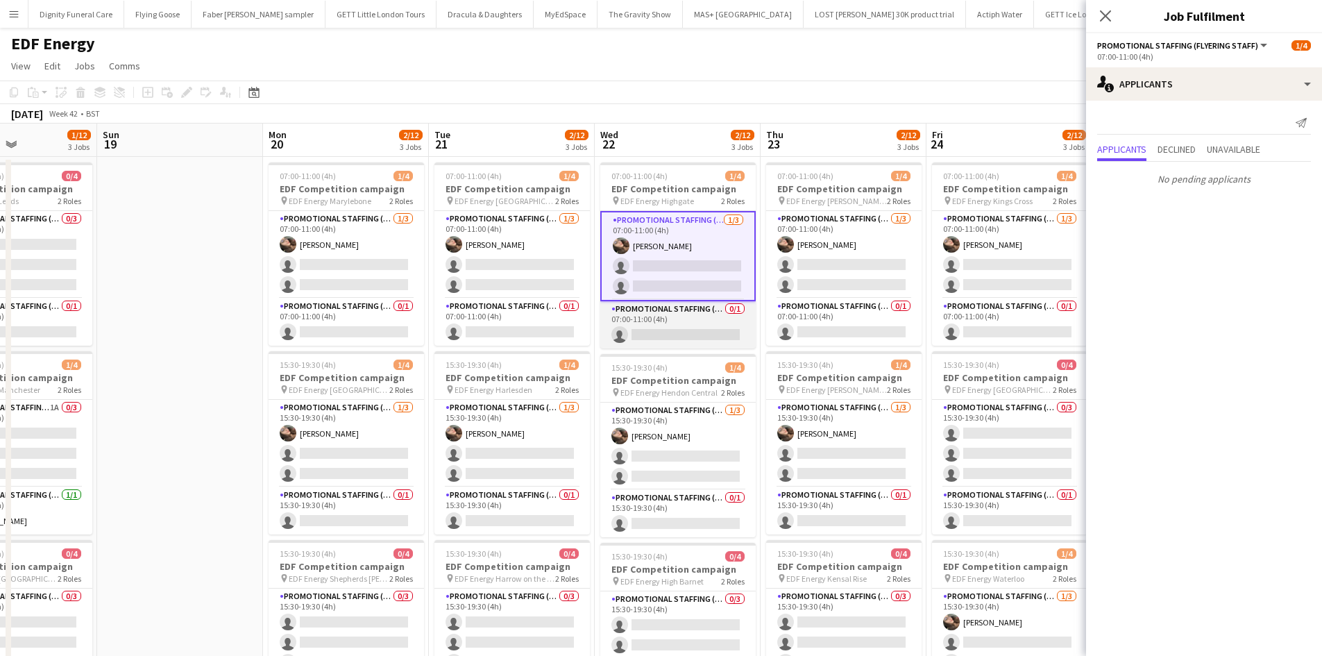
click at [693, 341] on app-card-role "Promotional Staffing (Team Leader) 0/1 07:00-11:00 (4h) single-neutral-actions" at bounding box center [677, 324] width 155 height 47
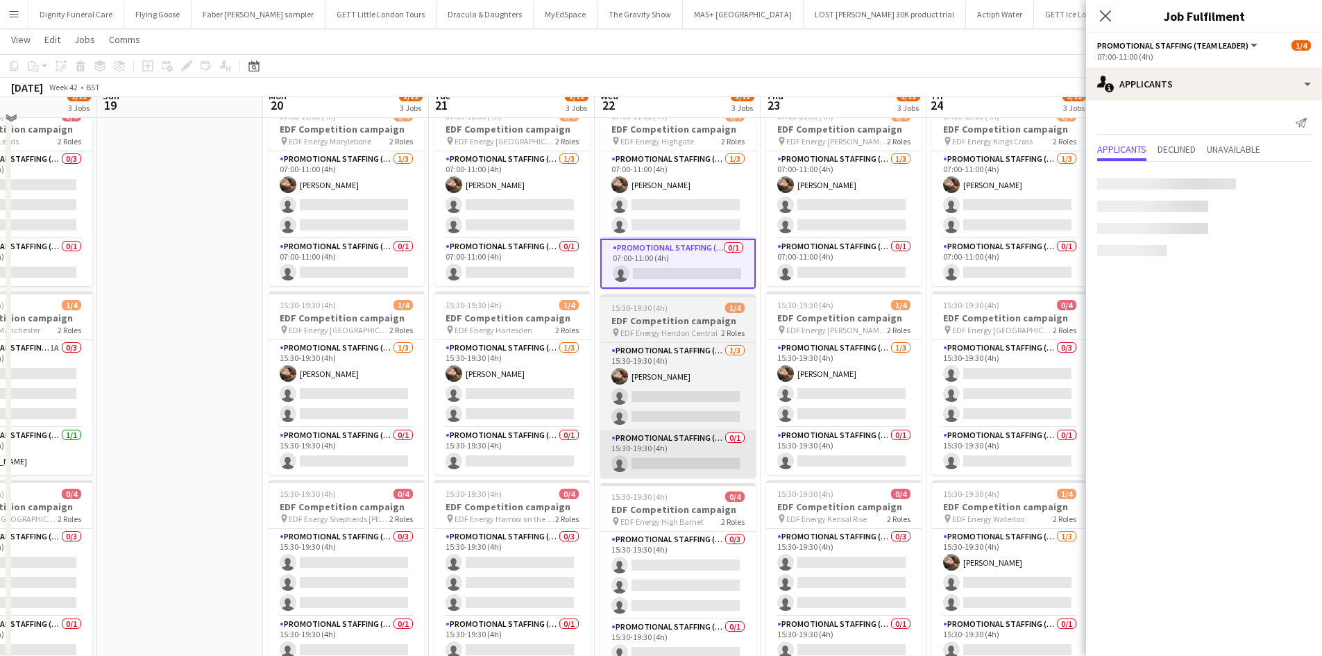
scroll to position [139, 0]
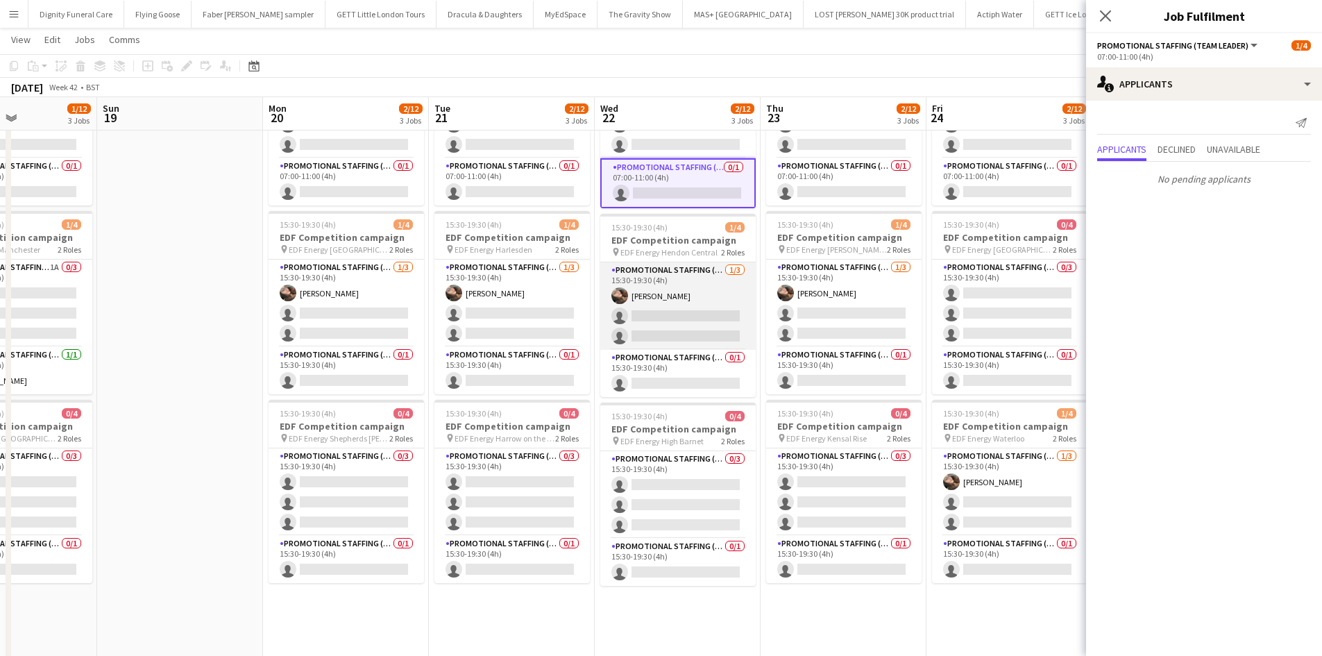
click at [651, 322] on app-card-role "Promotional Staffing (Flyering Staff) [DATE] 15:30-19:30 (4h) [PERSON_NAME] sin…" at bounding box center [677, 305] width 155 height 87
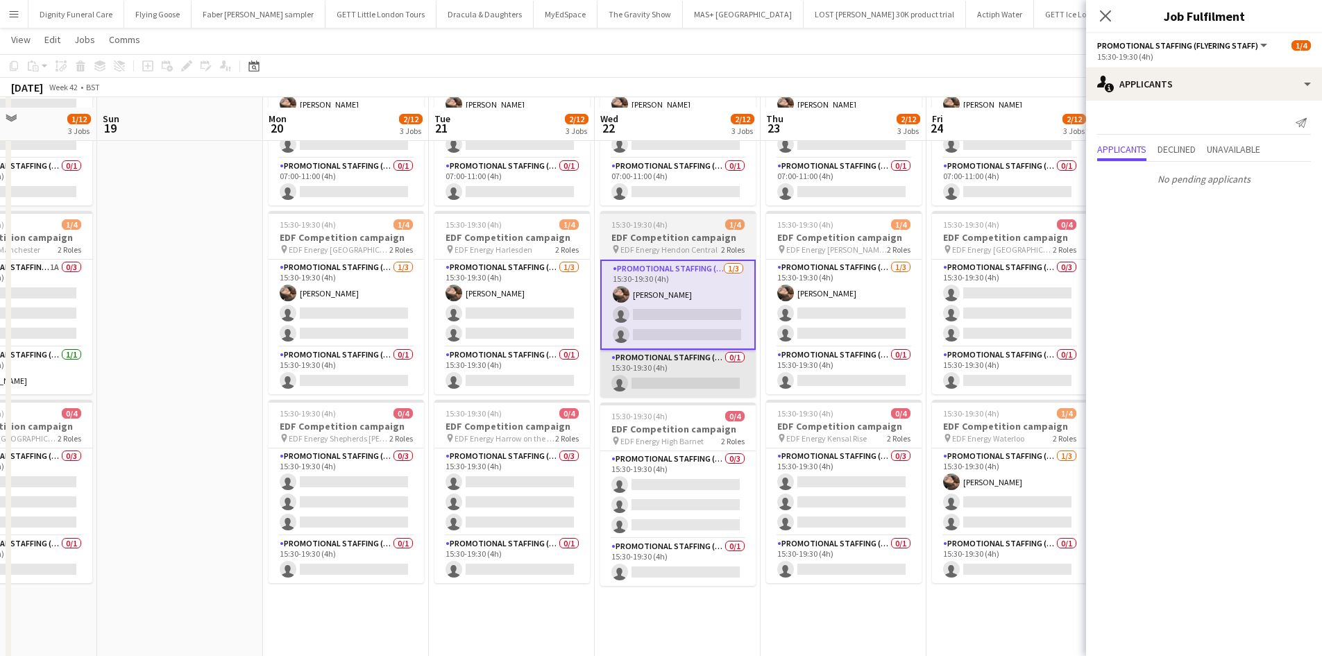
scroll to position [208, 0]
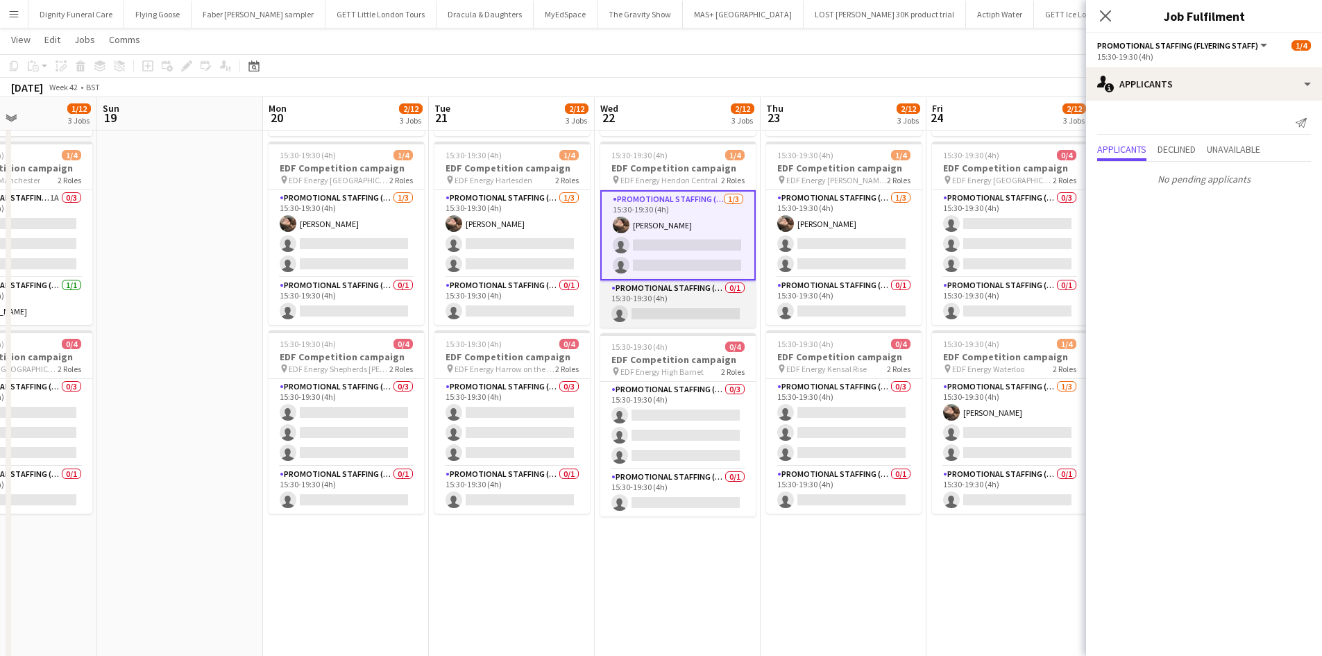
click at [691, 314] on app-card-role "Promotional Staffing (Team Leader) 0/1 15:30-19:30 (4h) single-neutral-actions" at bounding box center [677, 303] width 155 height 47
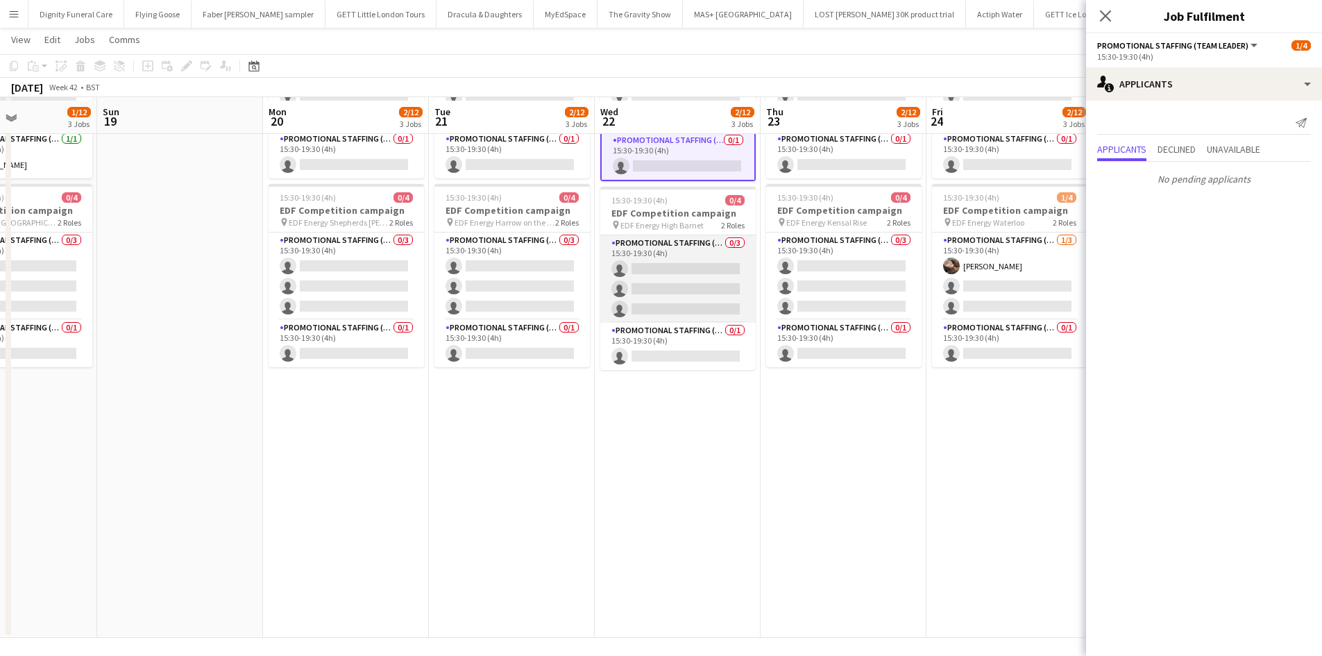
scroll to position [360, 0]
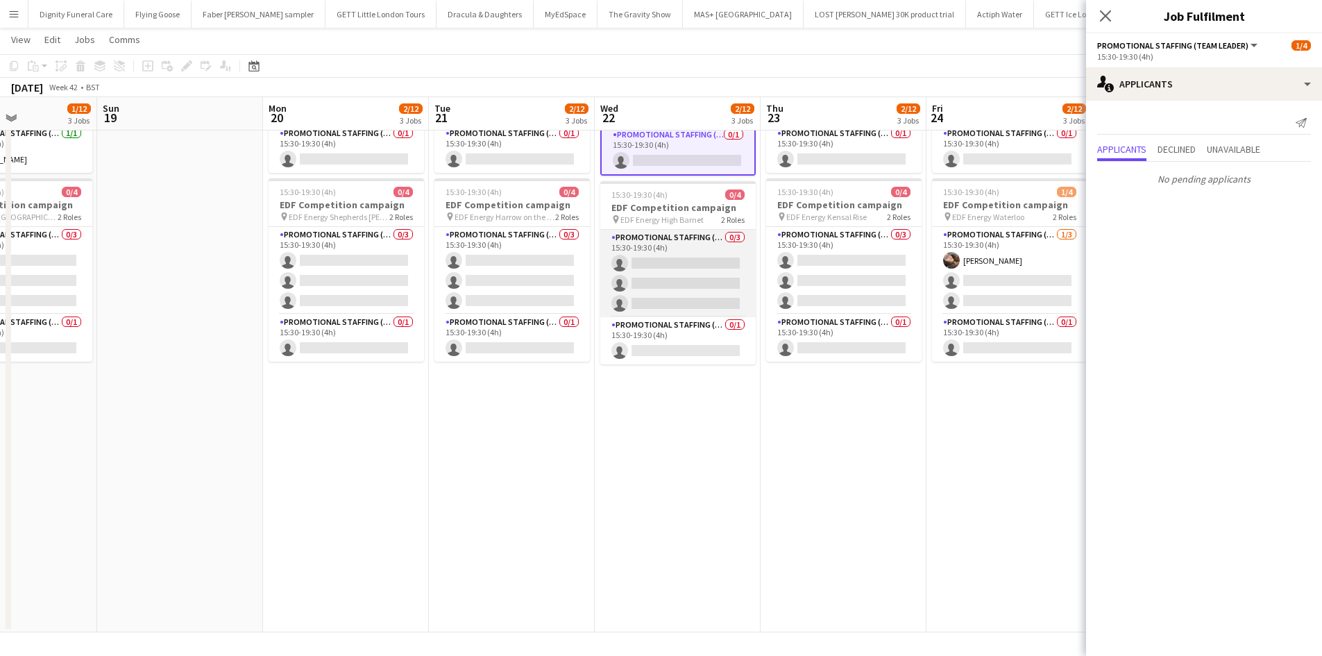
click at [683, 276] on app-card-role "Promotional Staffing (Flyering Staff) 0/3 15:30-19:30 (4h) single-neutral-actio…" at bounding box center [677, 273] width 155 height 87
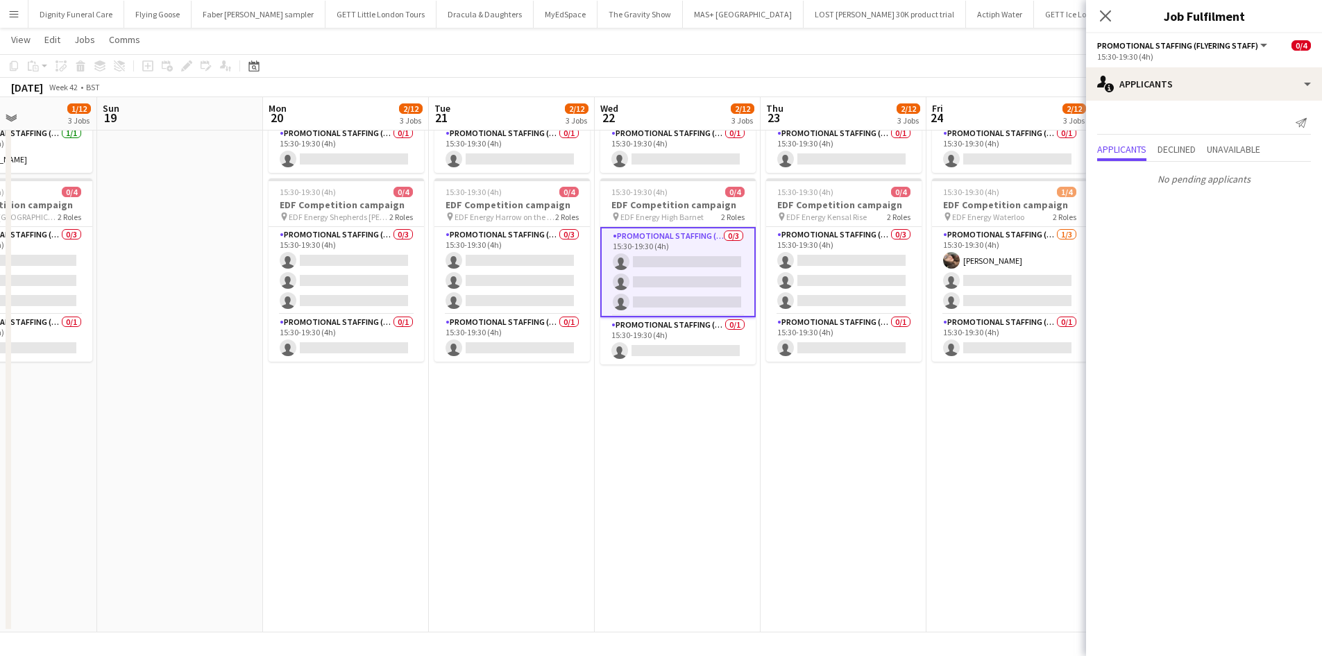
drag, startPoint x: 684, startPoint y: 346, endPoint x: 711, endPoint y: 382, distance: 45.1
click at [685, 346] on app-card-role "Promotional Staffing (Team Leader) 0/1 15:30-19:30 (4h) single-neutral-actions" at bounding box center [677, 340] width 155 height 47
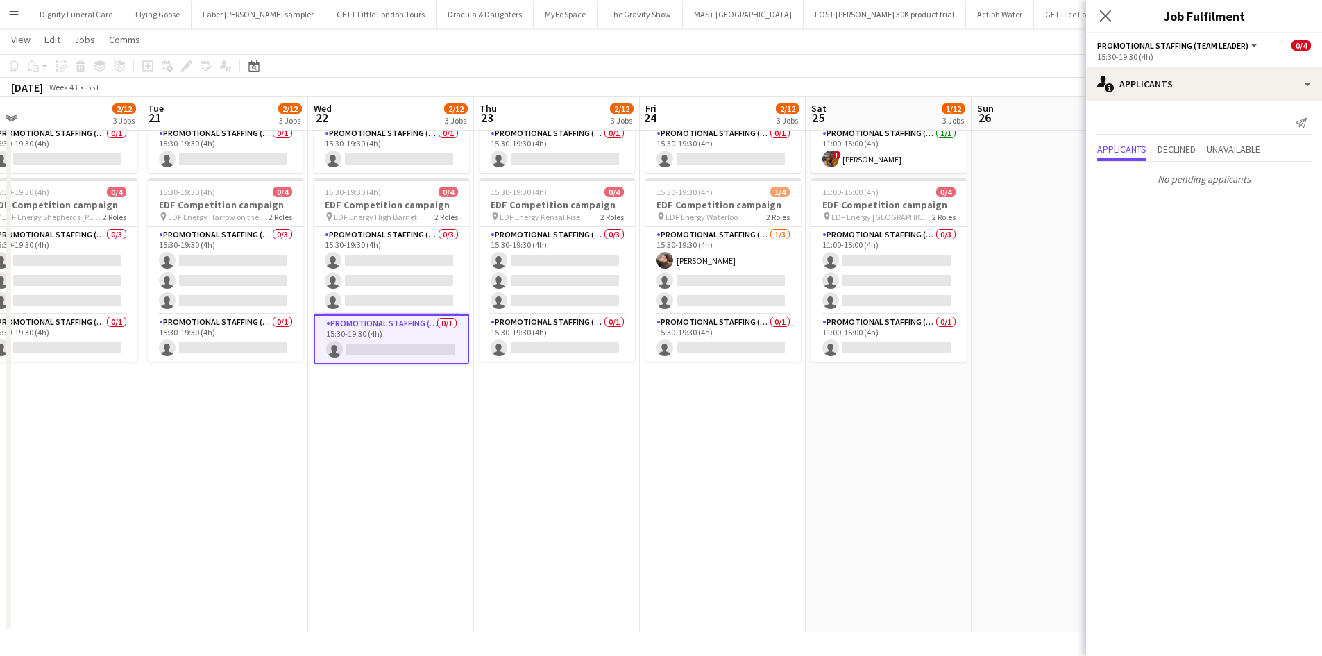
drag, startPoint x: 813, startPoint y: 435, endPoint x: 564, endPoint y: 435, distance: 249.2
click at [564, 435] on app-calendar-viewport "Thu 16 3/12 3 Jobs Fri 17 2/12 3 Jobs Sat 18 1/12 3 Jobs Sun 19 Mon 20 2/12 3 J…" at bounding box center [661, 163] width 1322 height 938
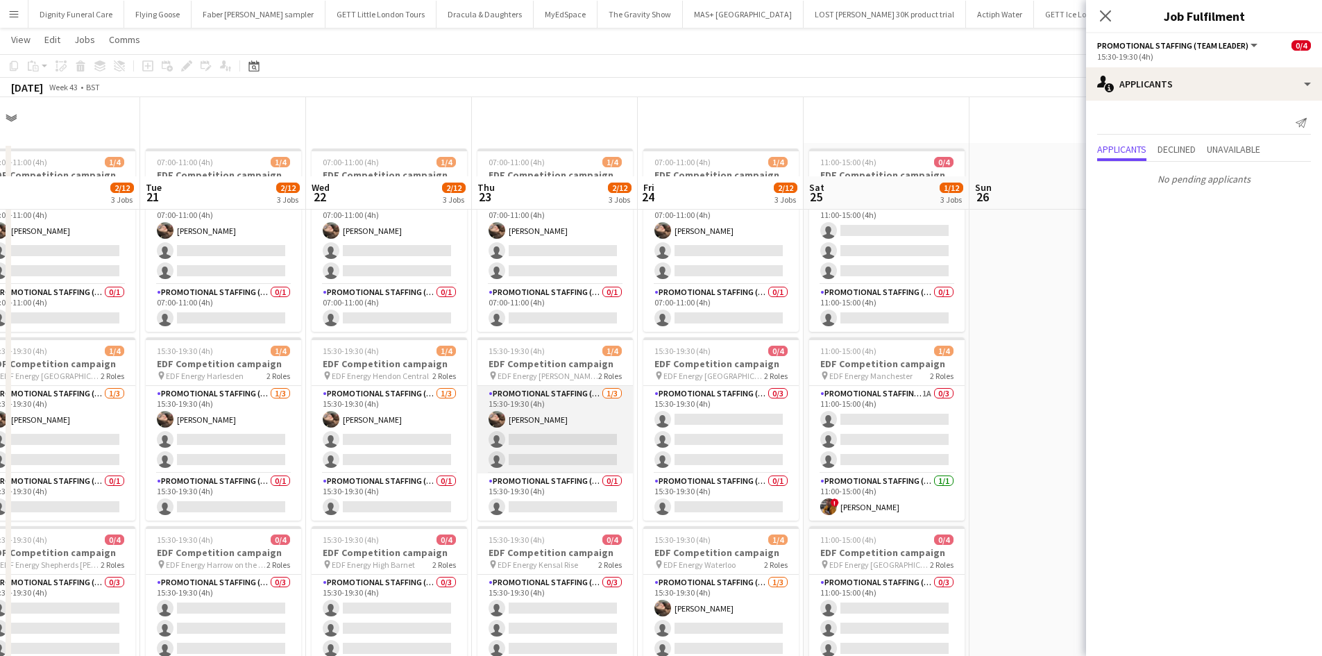
scroll to position [0, 0]
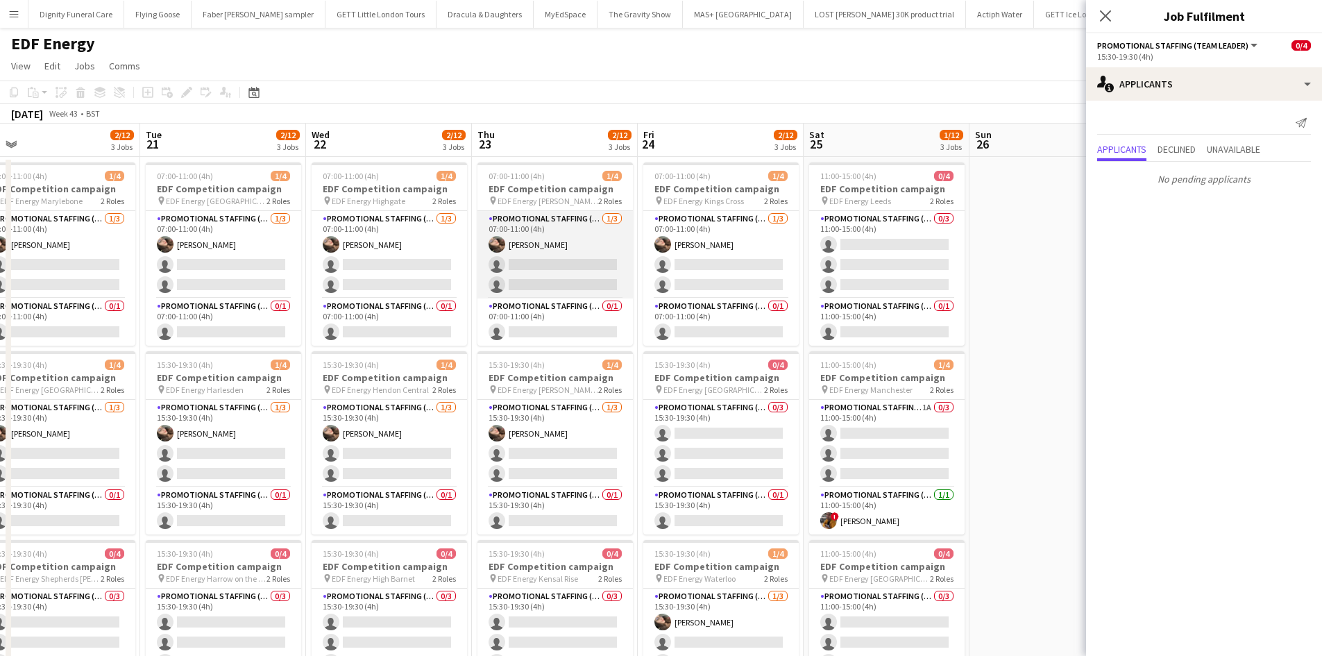
click at [588, 267] on app-card-role "Promotional Staffing (Flyering Staff) [DATE] 07:00-11:00 (4h) [PERSON_NAME] sin…" at bounding box center [555, 254] width 155 height 87
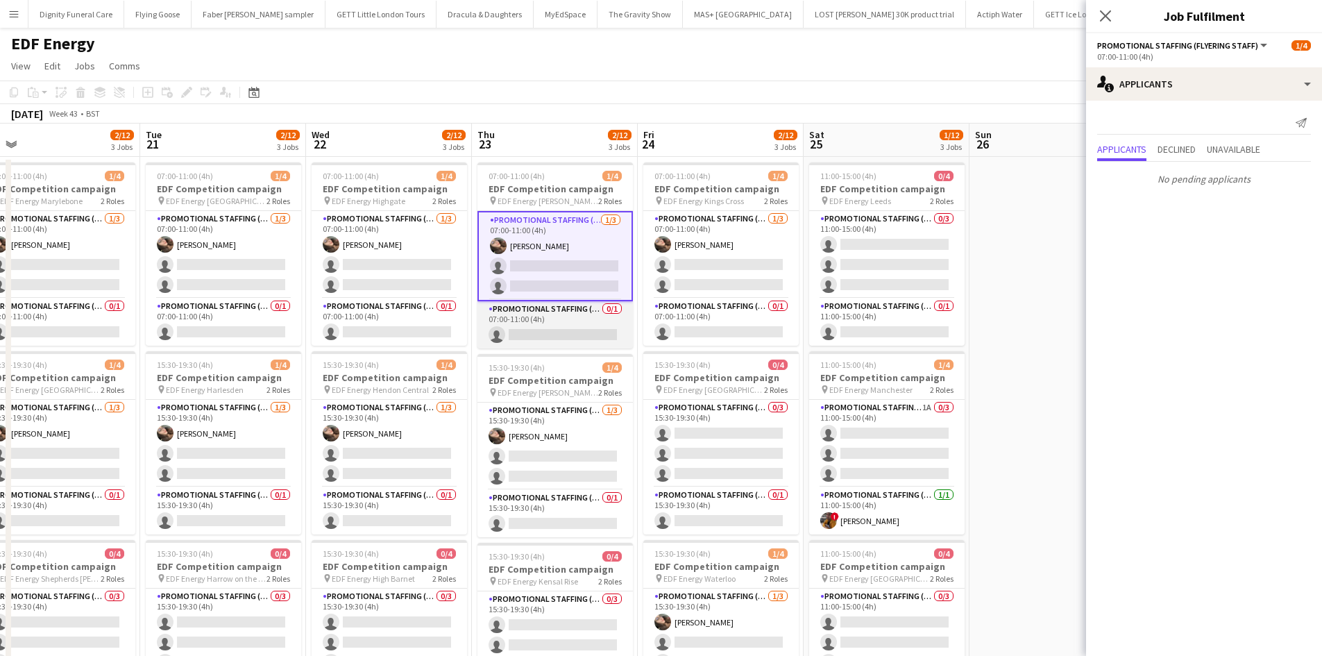
click at [562, 327] on app-card-role "Promotional Staffing (Team Leader) 0/1 07:00-11:00 (4h) single-neutral-actions" at bounding box center [555, 324] width 155 height 47
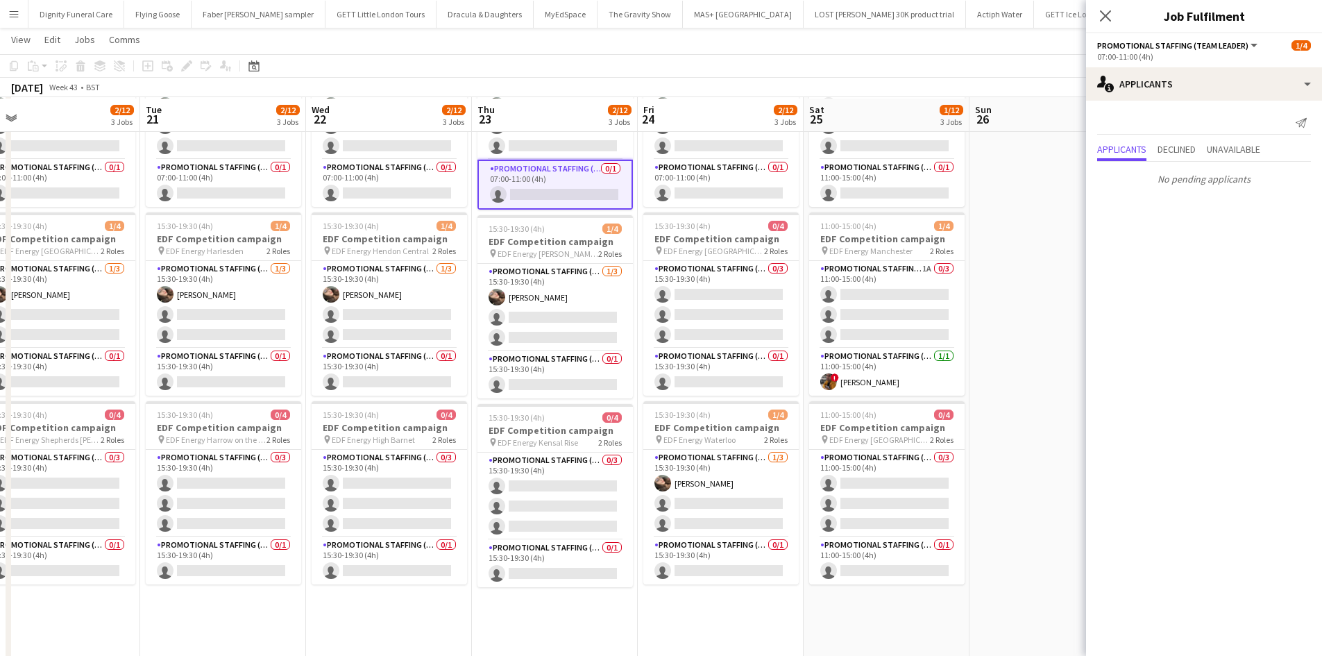
scroll to position [139, 0]
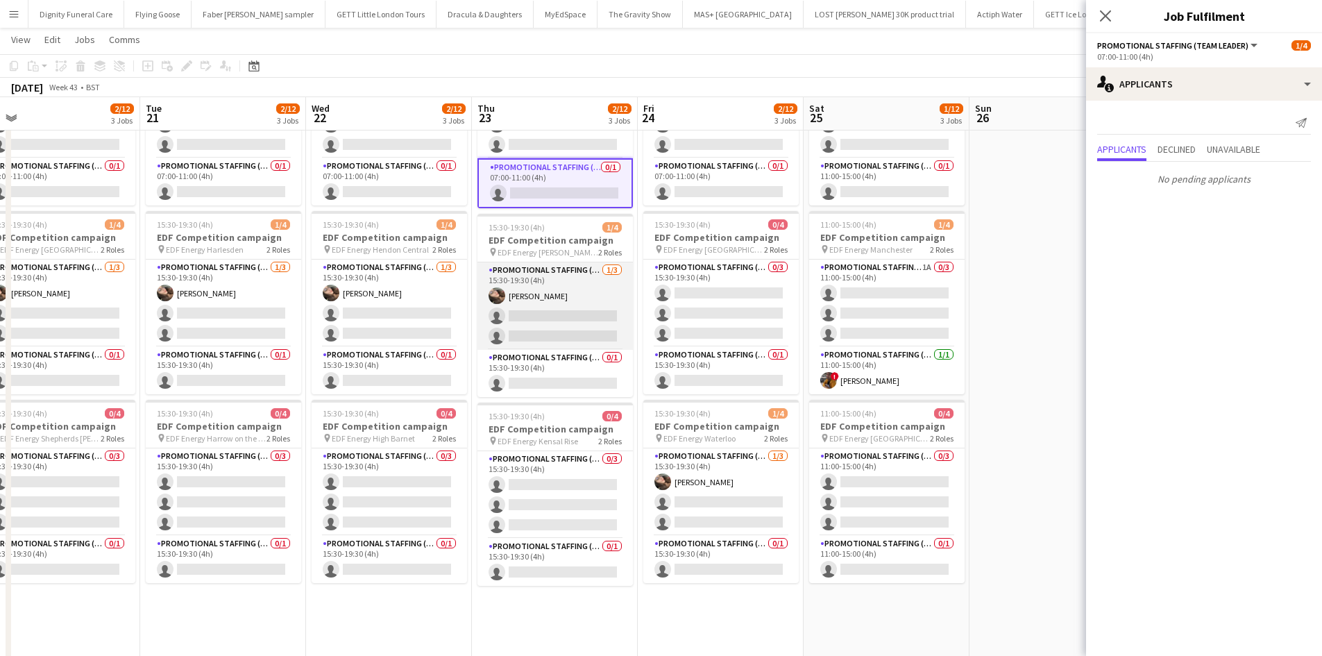
click at [566, 321] on app-card-role "Promotional Staffing (Flyering Staff) [DATE] 15:30-19:30 (4h) [PERSON_NAME] sin…" at bounding box center [555, 305] width 155 height 87
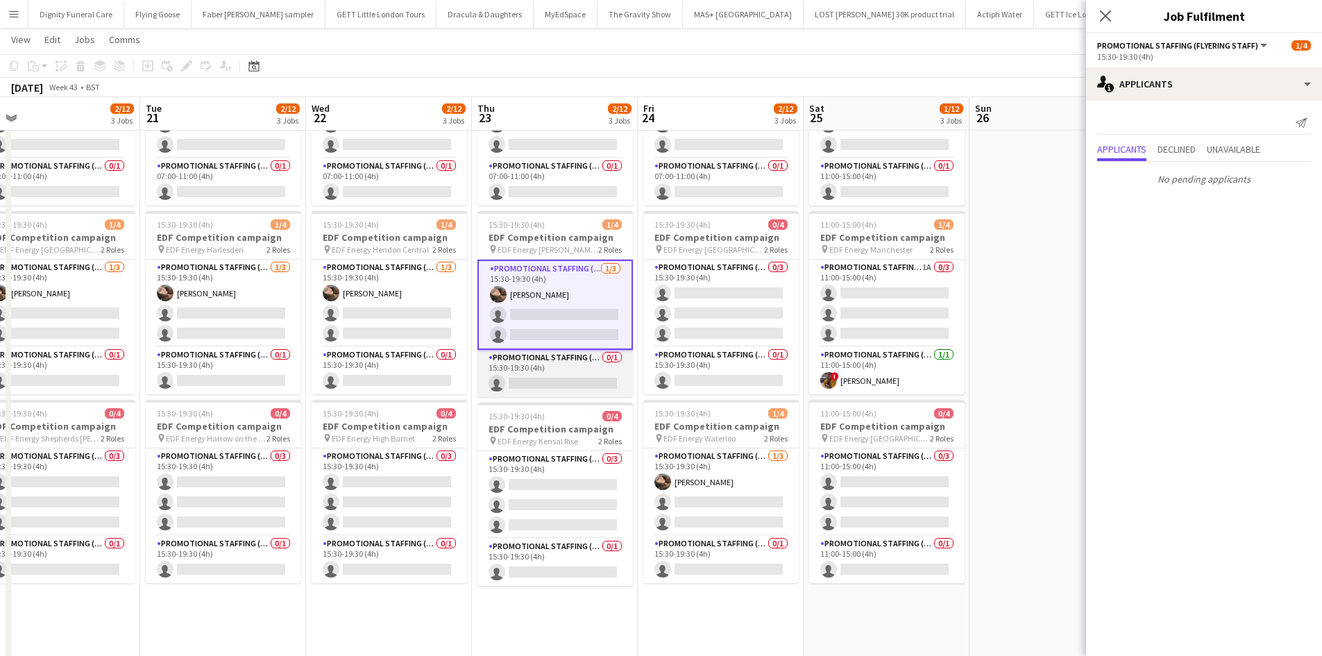
click at [575, 373] on app-card-role "Promotional Staffing (Team Leader) 0/1 15:30-19:30 (4h) single-neutral-actions" at bounding box center [555, 373] width 155 height 47
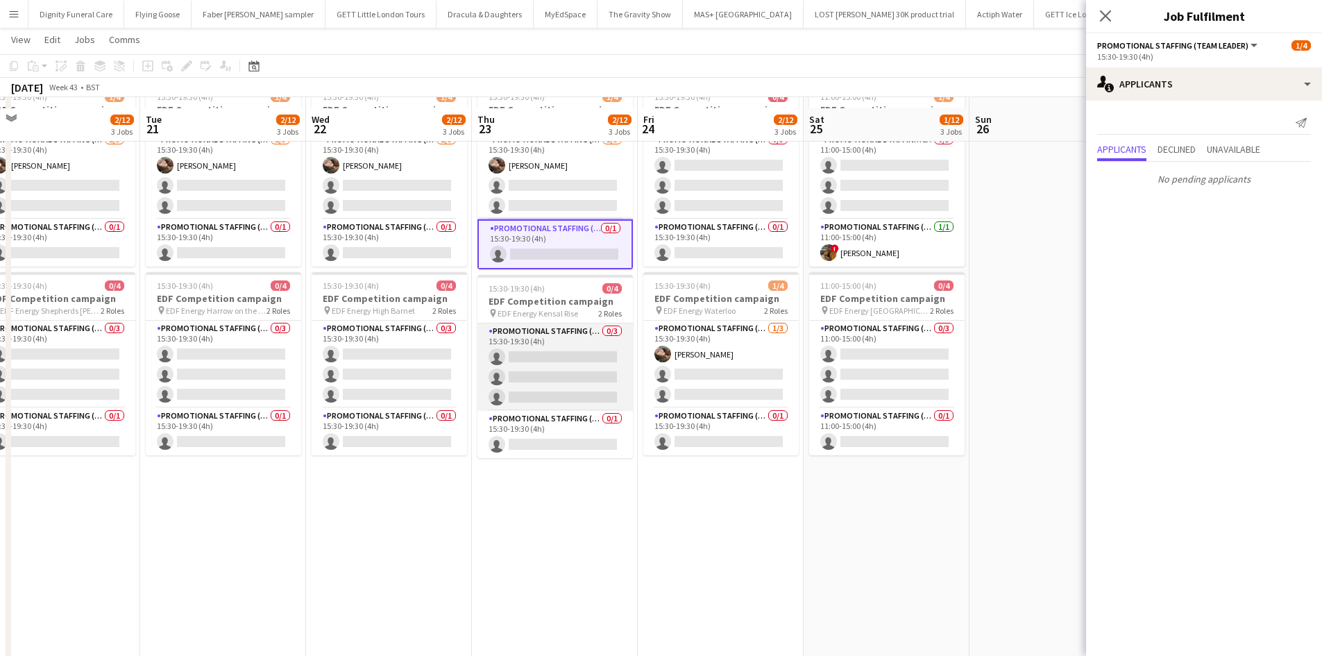
scroll to position [278, 0]
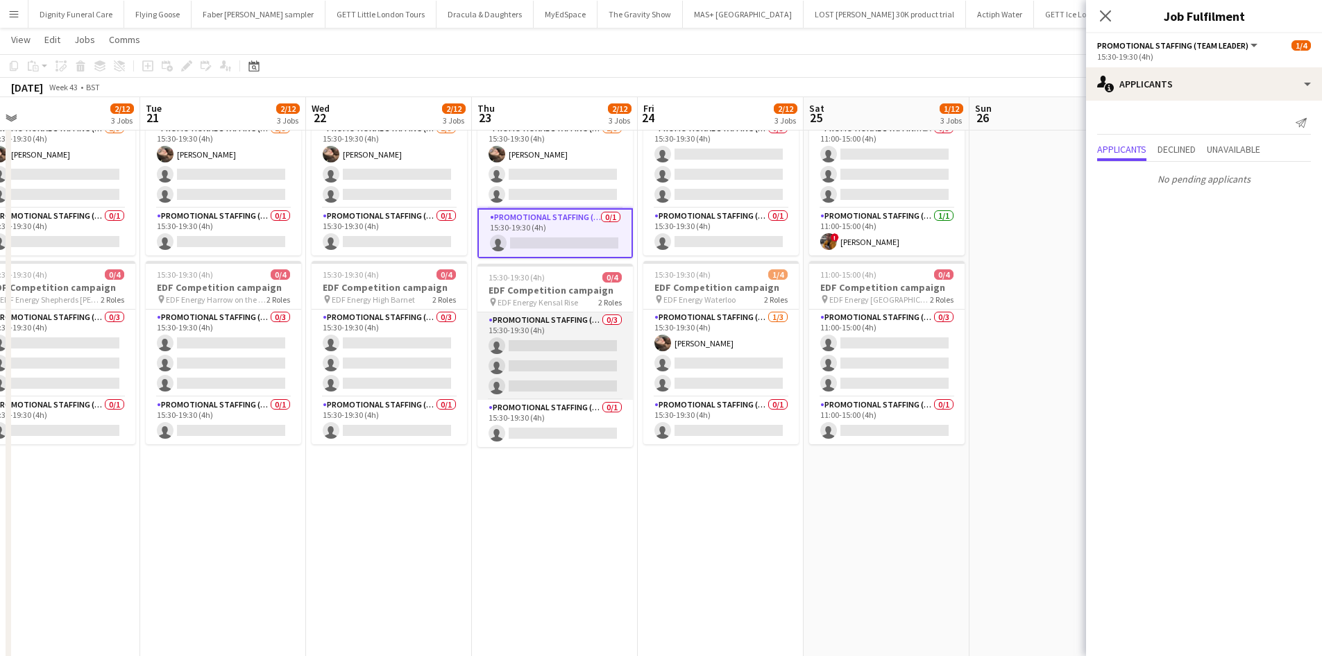
click at [550, 346] on app-card-role "Promotional Staffing (Flyering Staff) 0/3 15:30-19:30 (4h) single-neutral-actio…" at bounding box center [555, 355] width 155 height 87
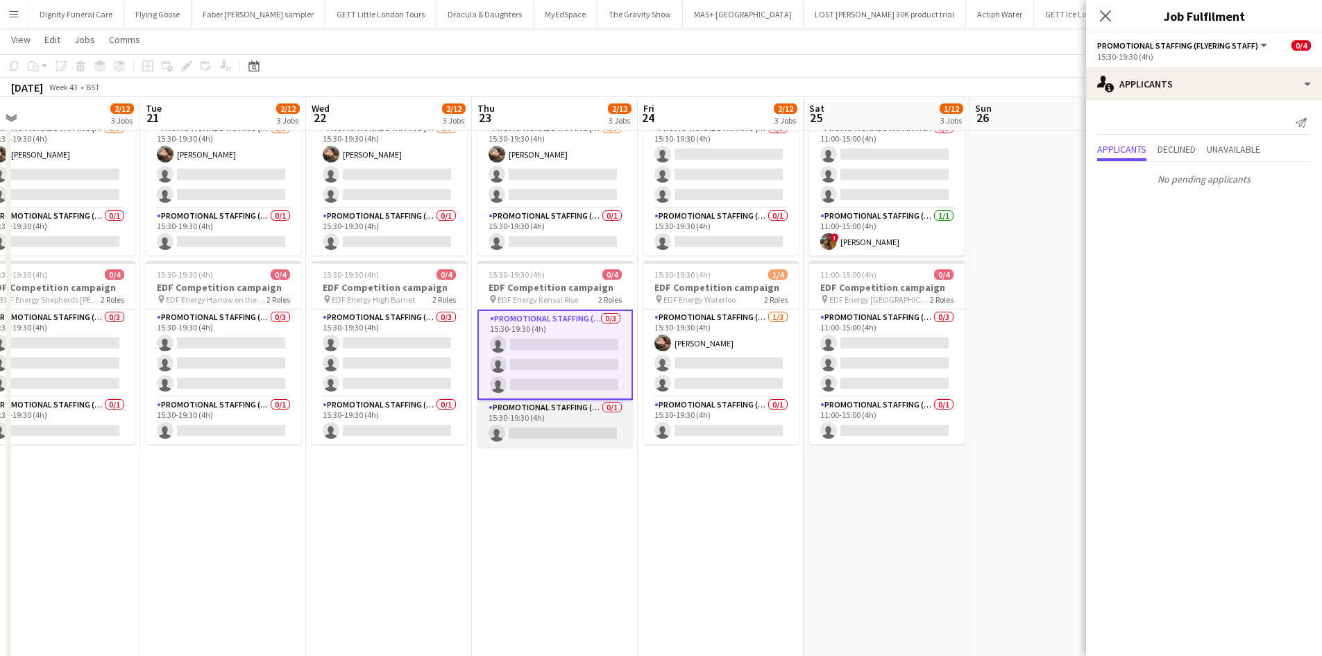
click at [559, 435] on app-card-role "Promotional Staffing (Team Leader) 0/1 15:30-19:30 (4h) single-neutral-actions" at bounding box center [555, 423] width 155 height 47
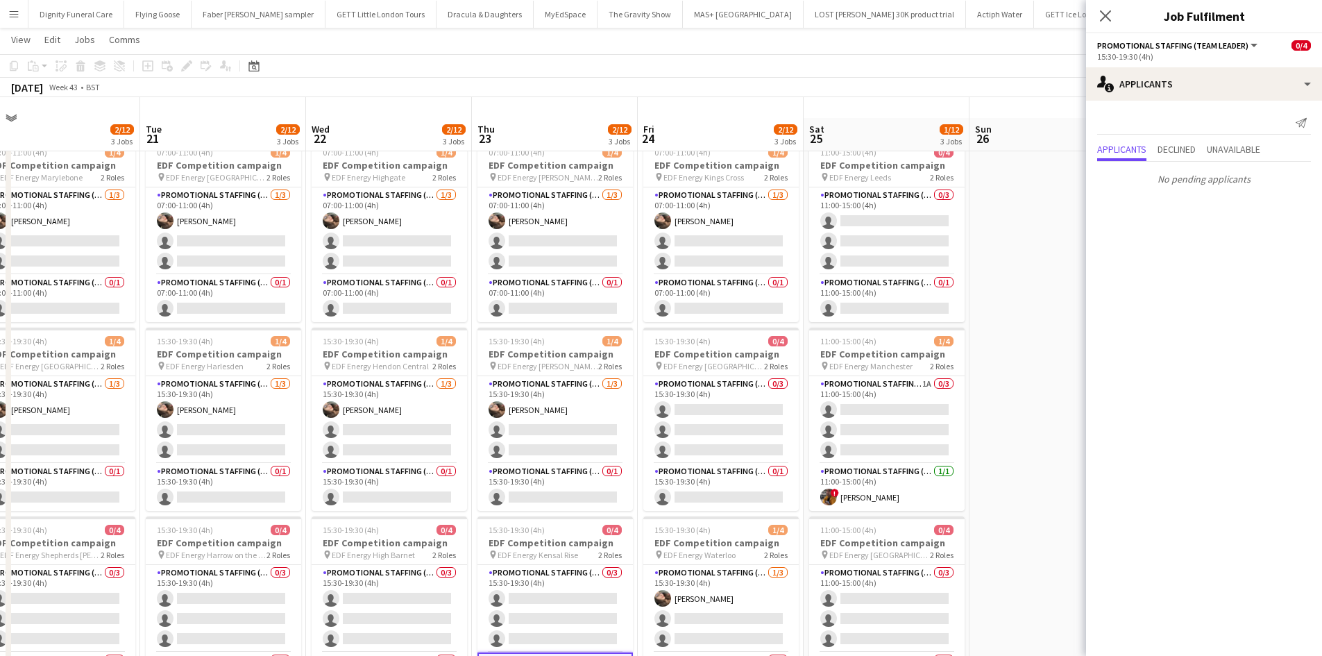
scroll to position [0, 0]
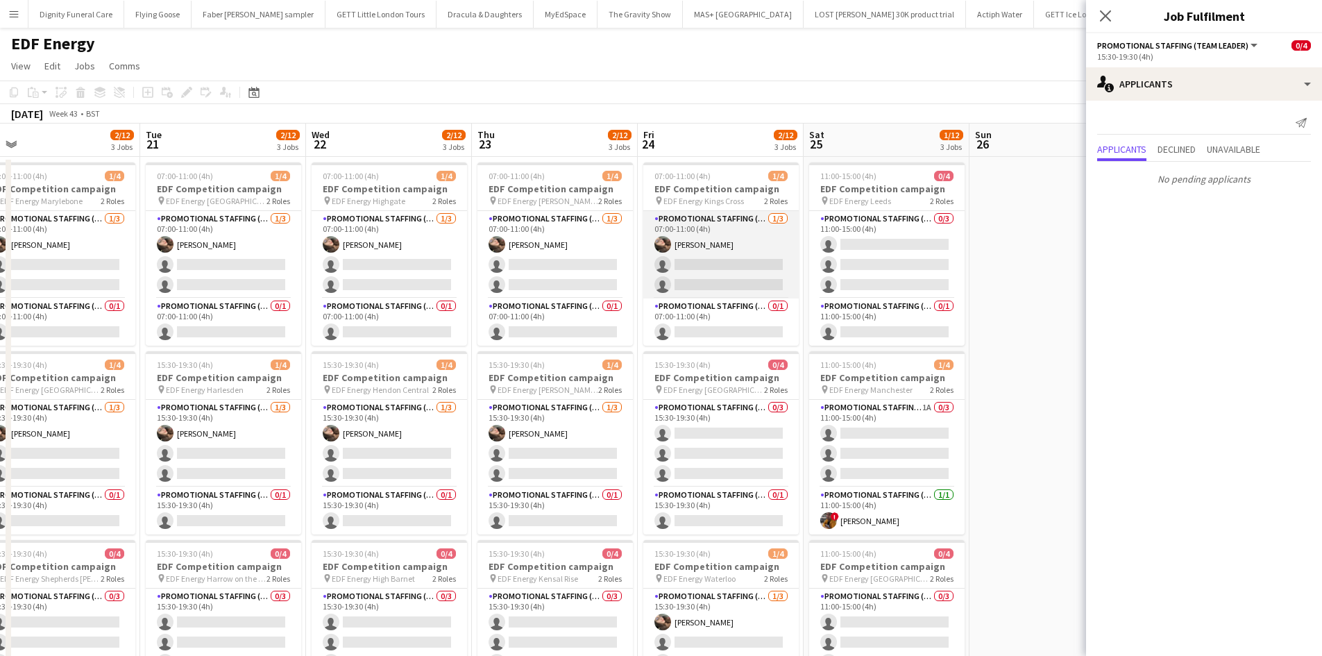
click at [745, 280] on app-card-role "Promotional Staffing (Flyering Staff) [DATE] 07:00-11:00 (4h) [PERSON_NAME] sin…" at bounding box center [720, 254] width 155 height 87
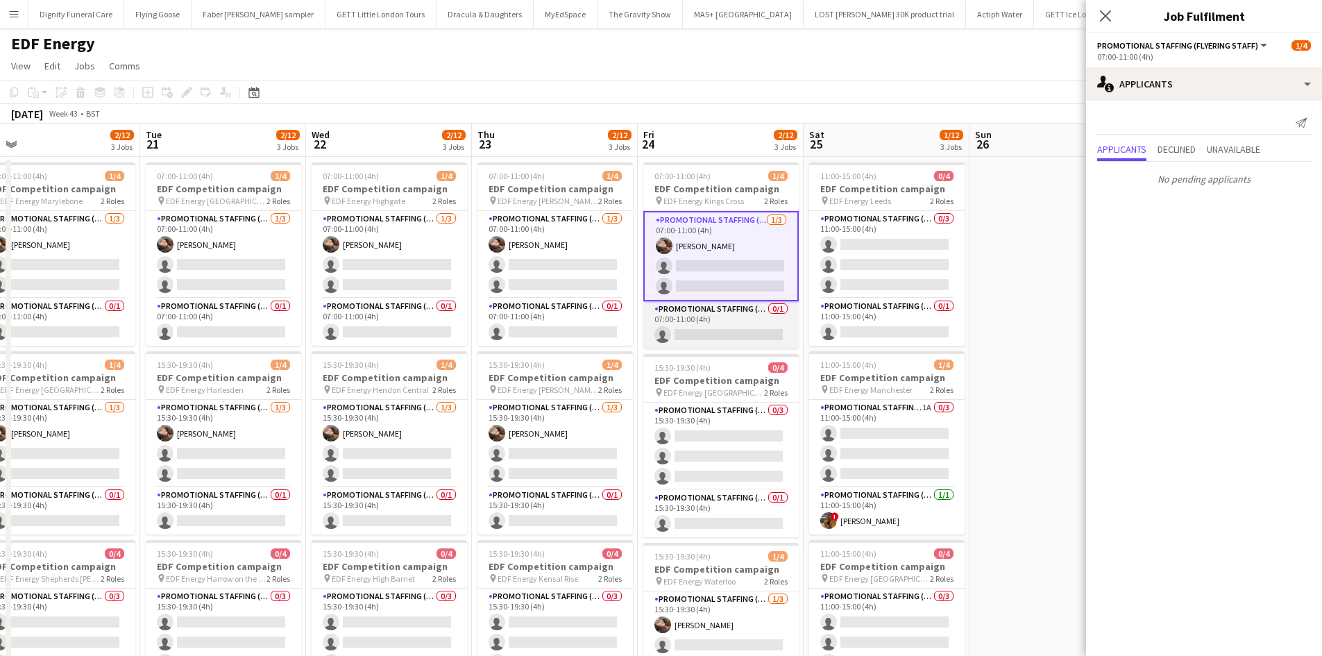
click at [750, 326] on app-card-role "Promotional Staffing (Team Leader) 0/1 07:00-11:00 (4h) single-neutral-actions" at bounding box center [720, 324] width 155 height 47
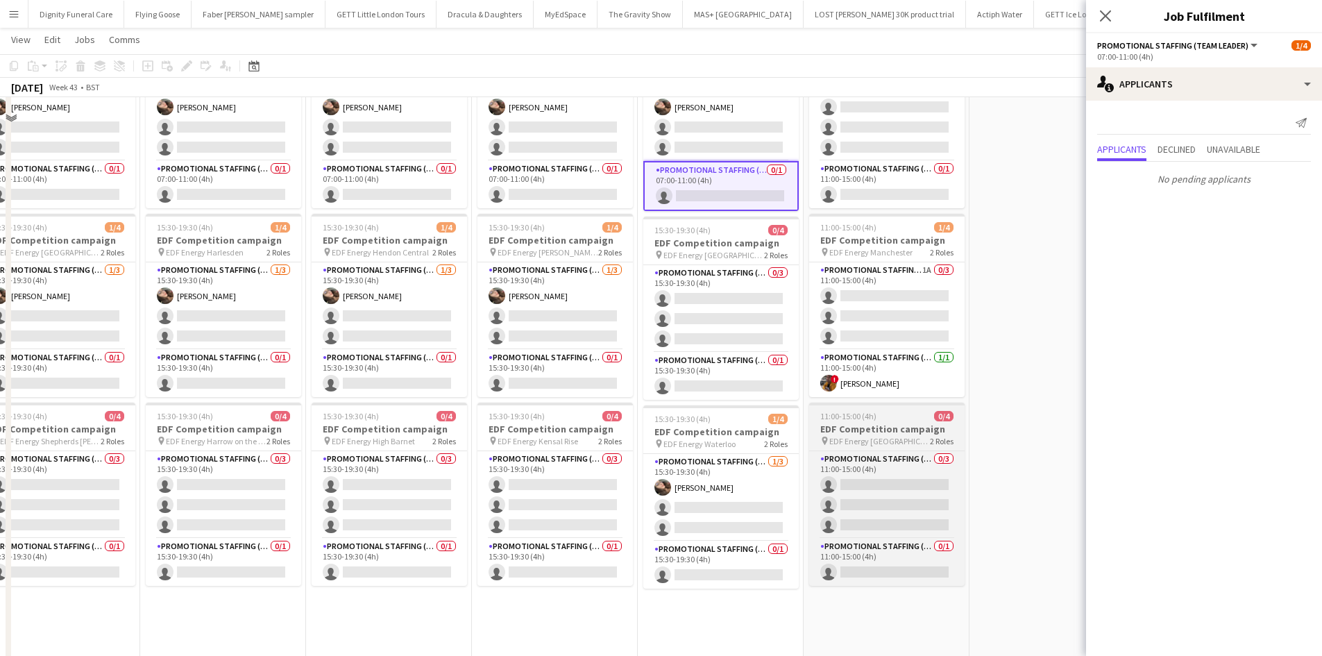
scroll to position [139, 0]
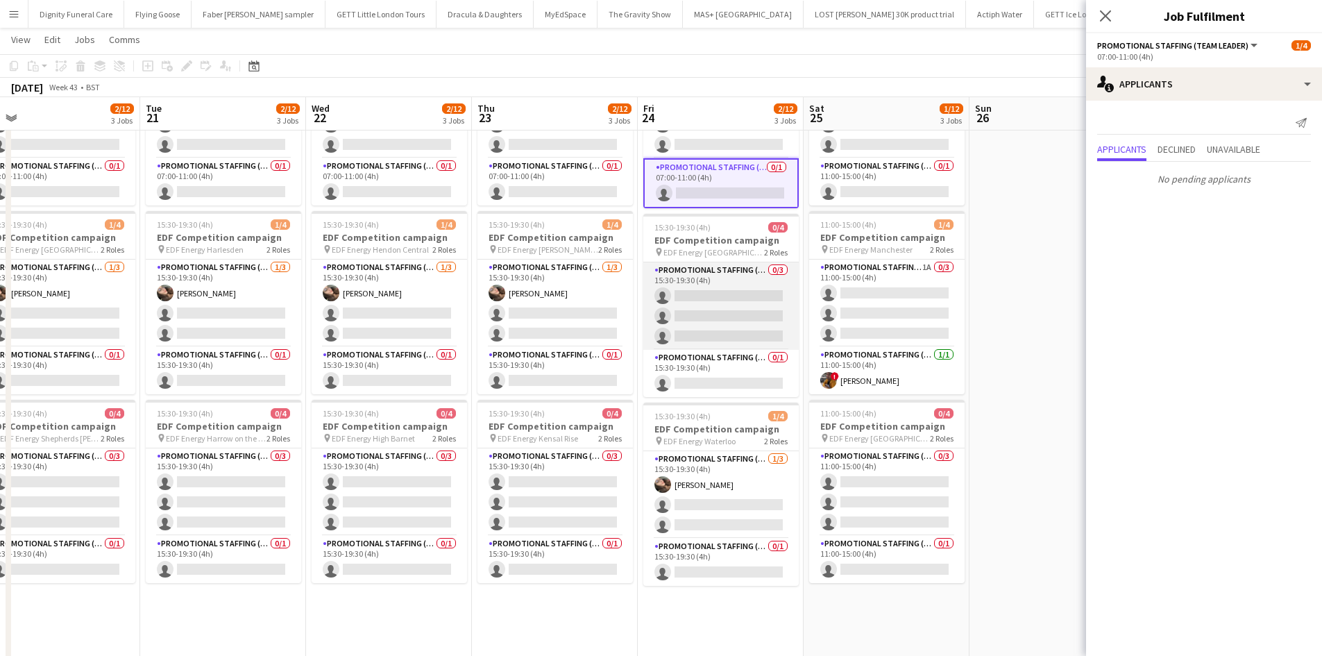
click at [703, 304] on app-card-role "Promotional Staffing (Flyering Staff) 0/3 15:30-19:30 (4h) single-neutral-actio…" at bounding box center [720, 305] width 155 height 87
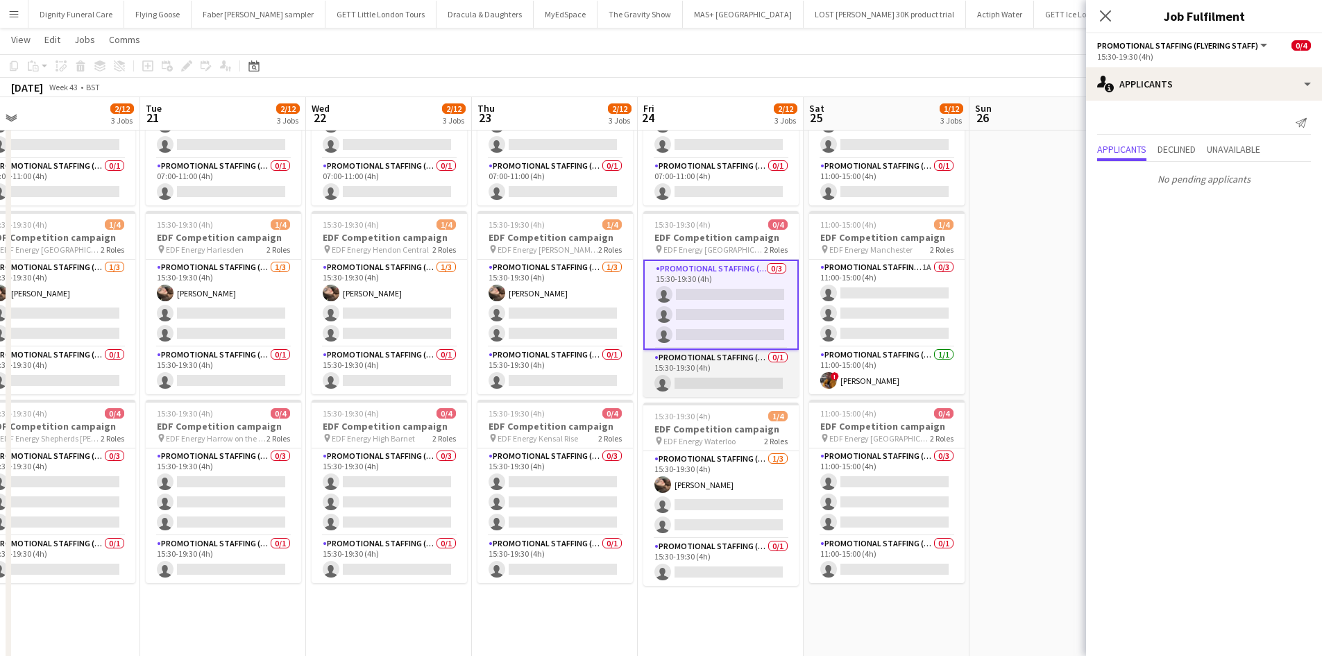
click at [742, 371] on app-card-role "Promotional Staffing (Team Leader) 0/1 15:30-19:30 (4h) single-neutral-actions" at bounding box center [720, 373] width 155 height 47
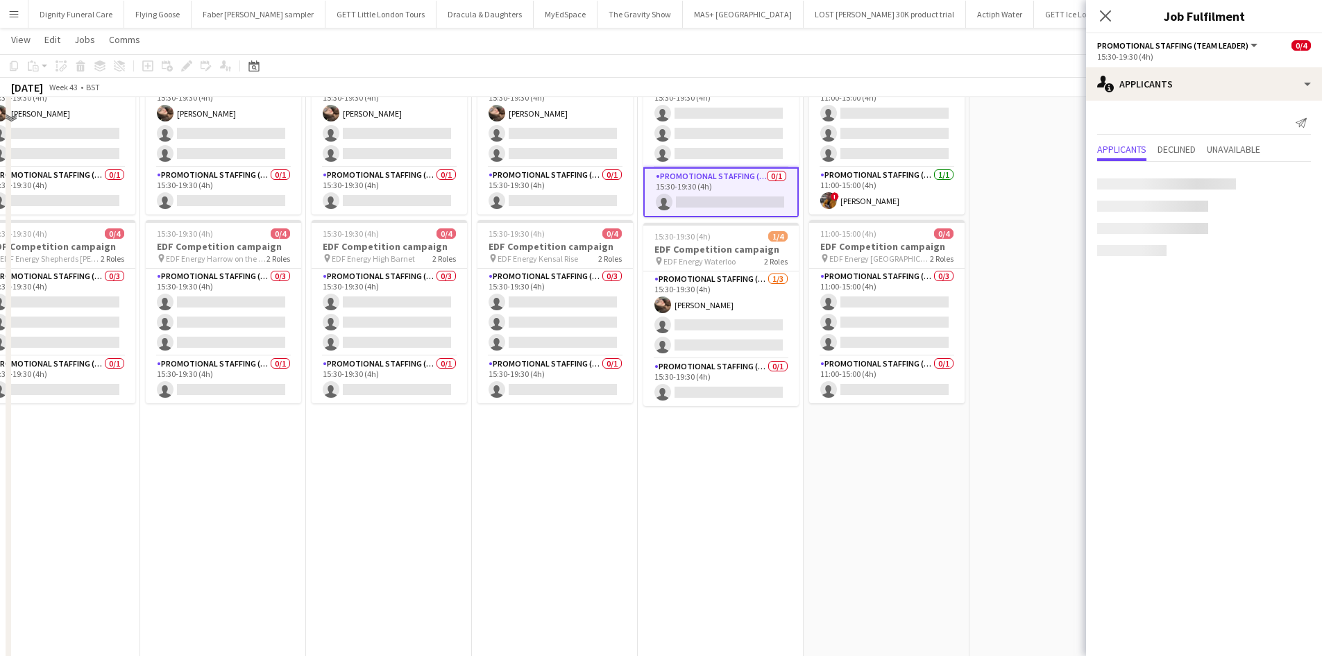
scroll to position [347, 0]
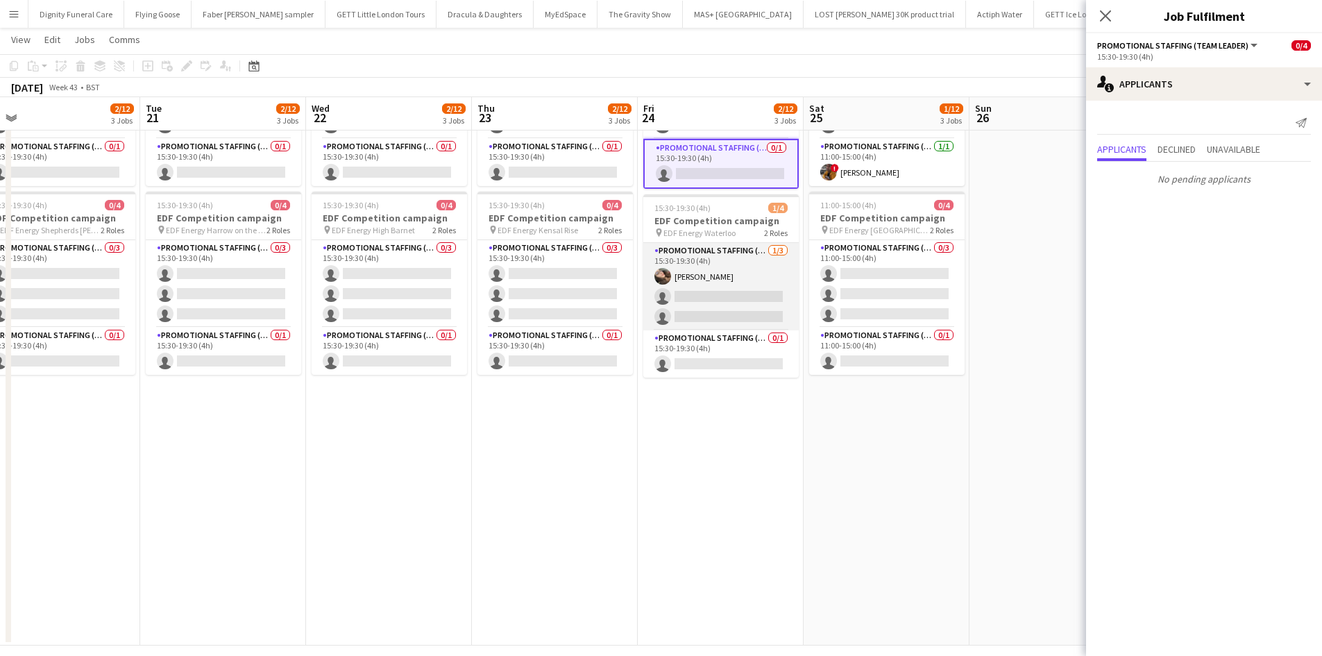
click at [700, 308] on app-card-role "Promotional Staffing (Flyering Staff) [DATE] 15:30-19:30 (4h) [PERSON_NAME] sin…" at bounding box center [720, 286] width 155 height 87
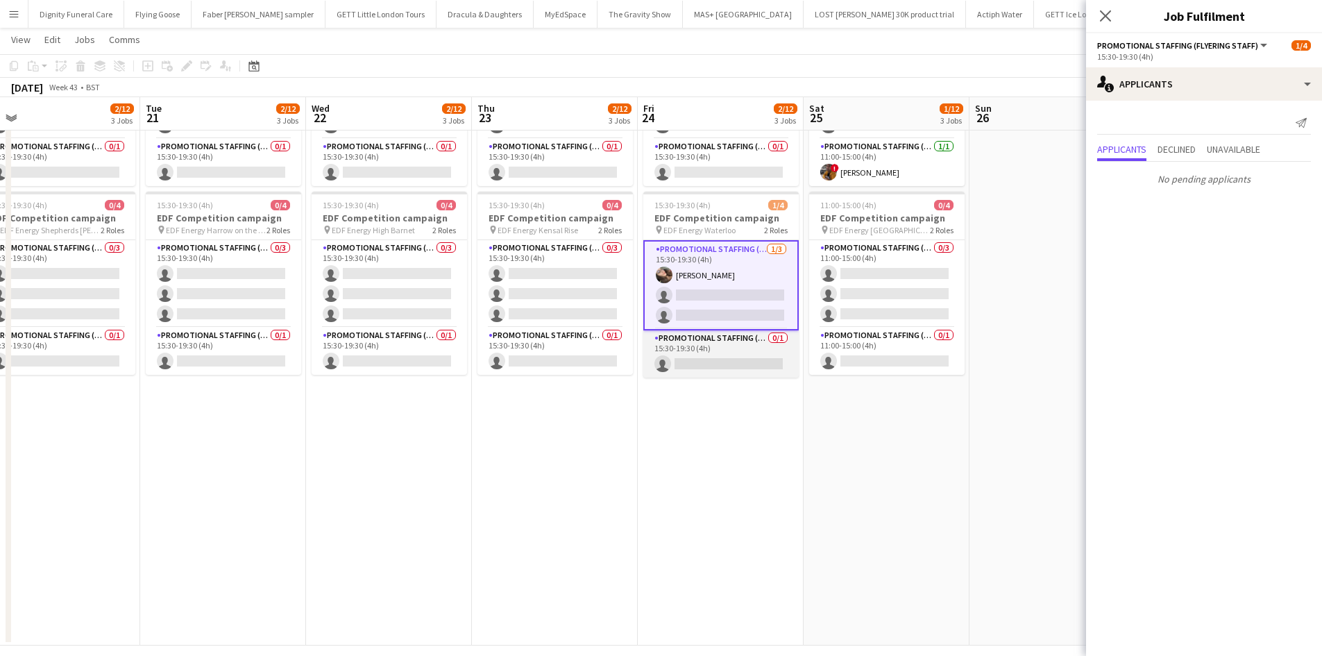
click at [748, 361] on app-card-role "Promotional Staffing (Team Leader) 0/1 15:30-19:30 (4h) single-neutral-actions" at bounding box center [720, 353] width 155 height 47
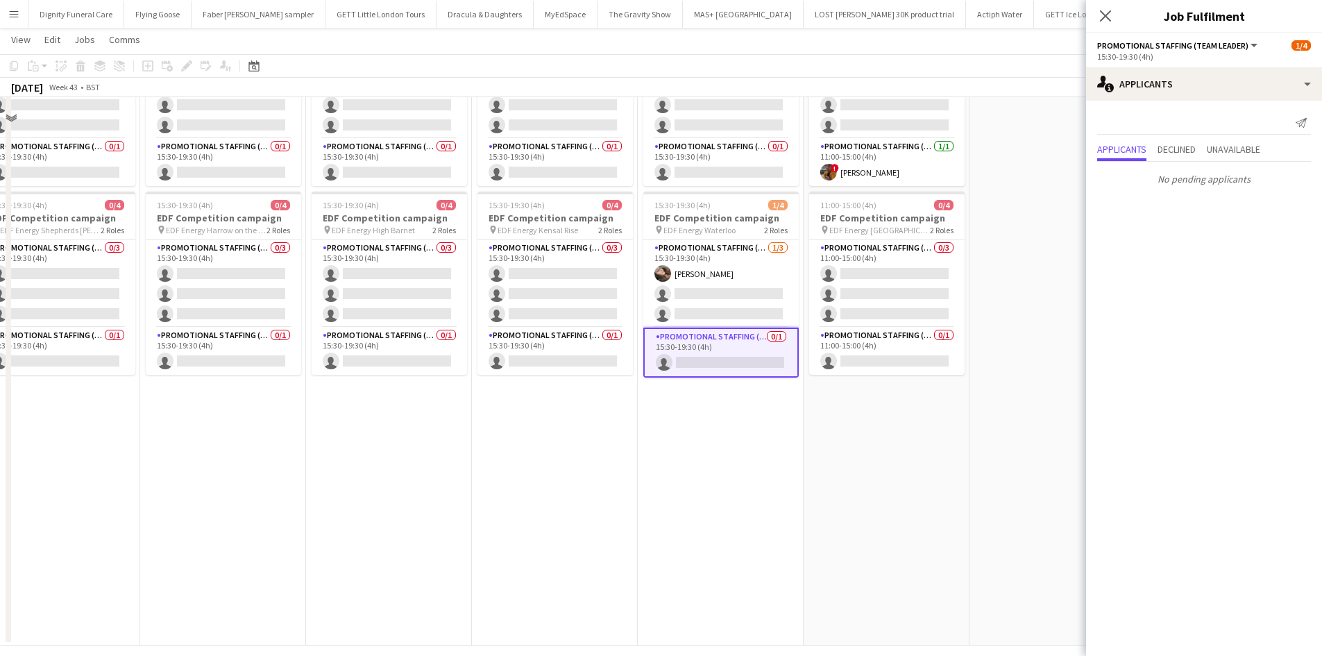
scroll to position [0, 0]
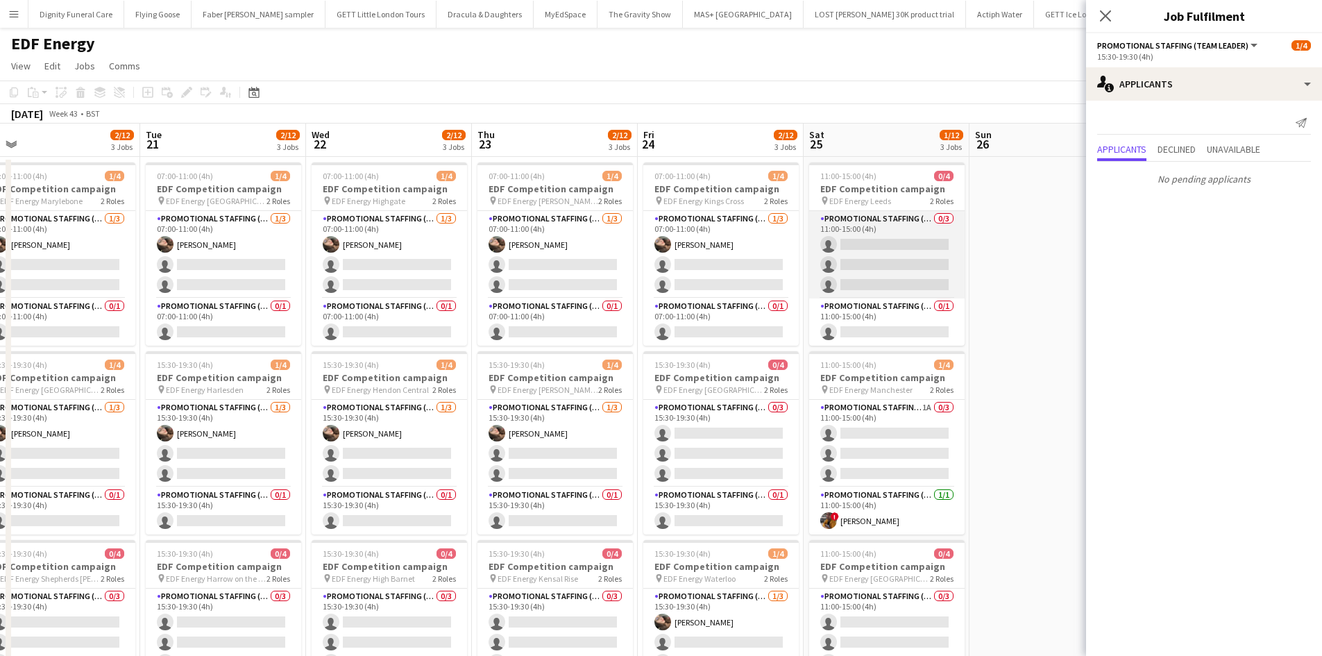
click at [883, 251] on app-card-role "Promotional Staffing (Flyering Staff) 0/3 11:00-15:00 (4h) single-neutral-actio…" at bounding box center [886, 254] width 155 height 87
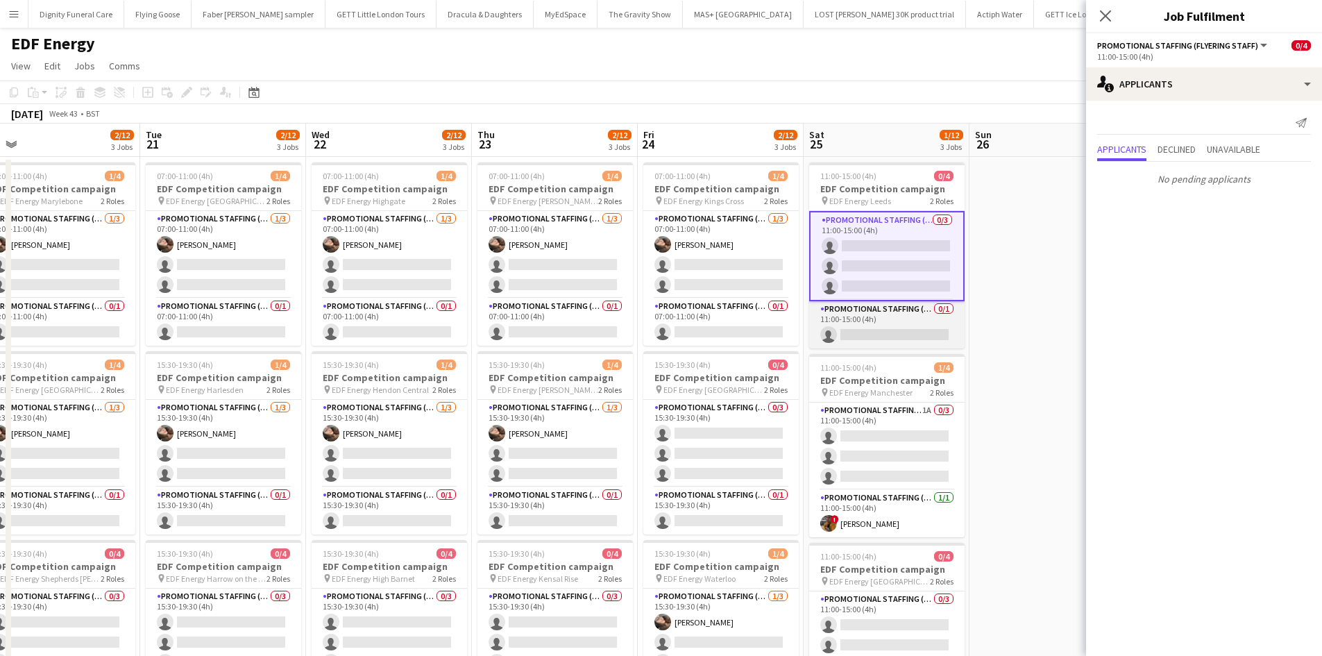
click at [923, 327] on app-card-role "Promotional Staffing (Team Leader) 0/1 11:00-15:00 (4h) single-neutral-actions" at bounding box center [886, 324] width 155 height 47
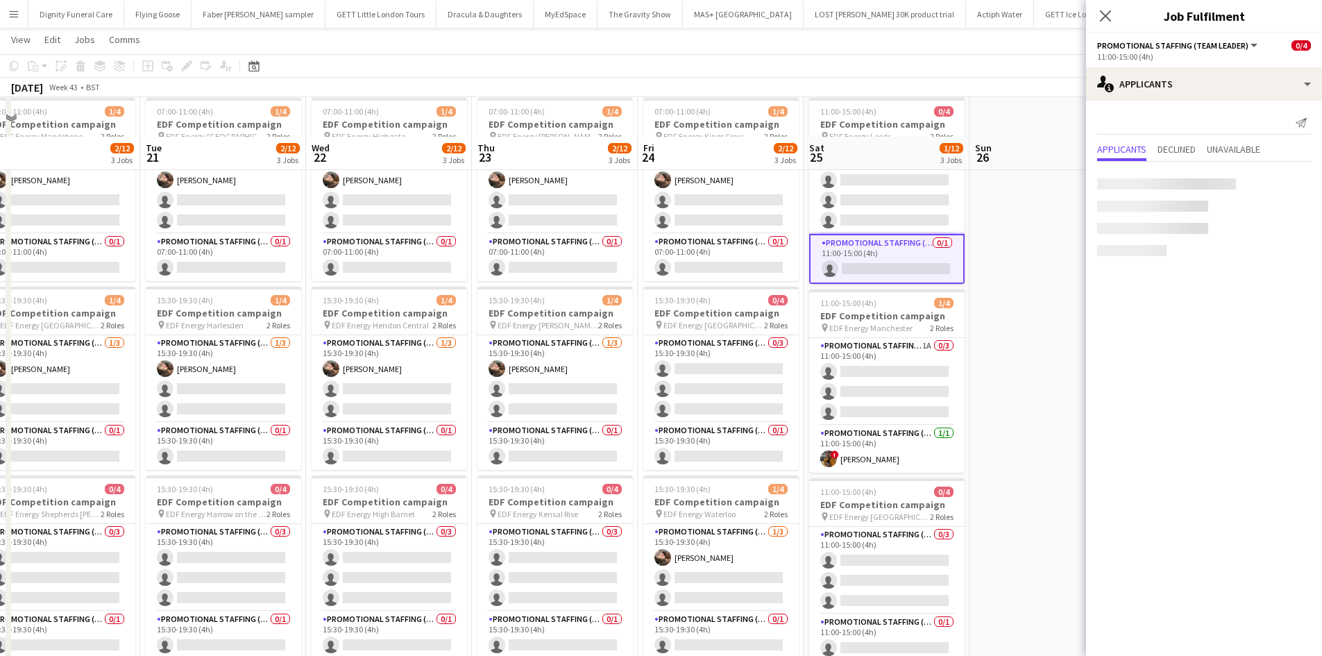
scroll to position [208, 0]
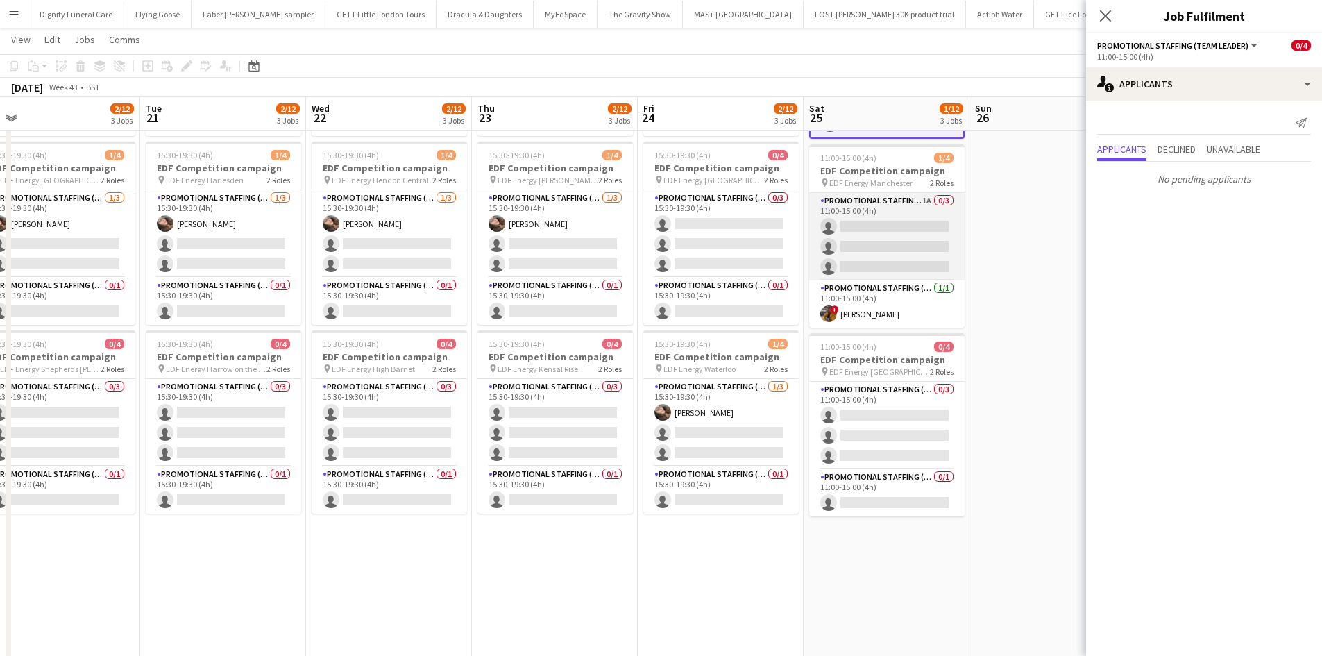
click at [915, 242] on app-card-role "Promotional Staffing (Flyering Staff) 1A 0/3 11:00-15:00 (4h) single-neutral-ac…" at bounding box center [886, 236] width 155 height 87
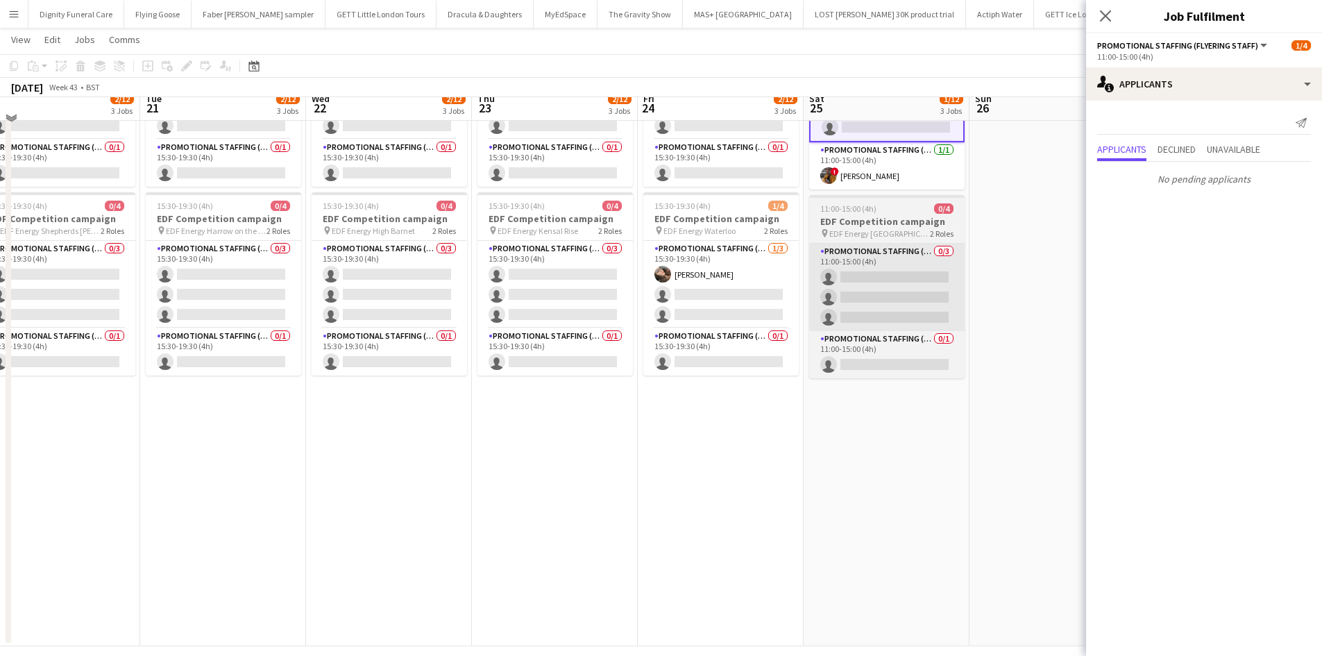
scroll to position [347, 0]
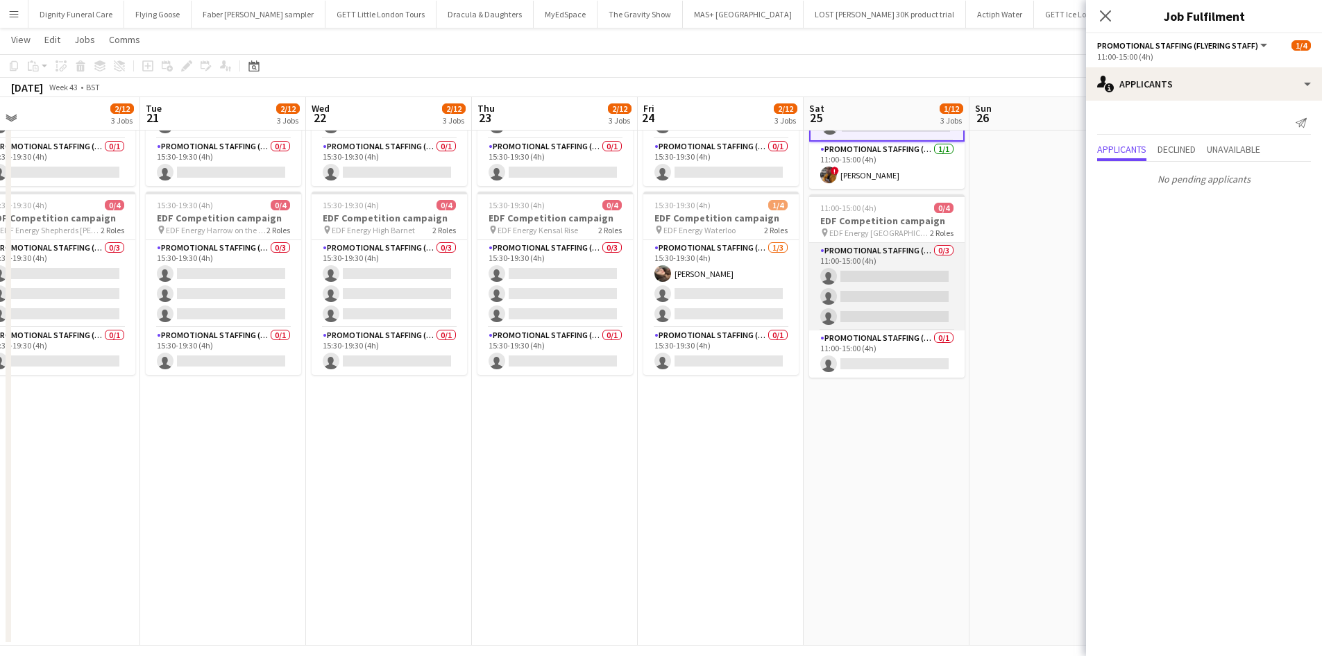
click at [902, 271] on app-card-role "Promotional Staffing (Flyering Staff) 0/3 11:00-15:00 (4h) single-neutral-actio…" at bounding box center [886, 286] width 155 height 87
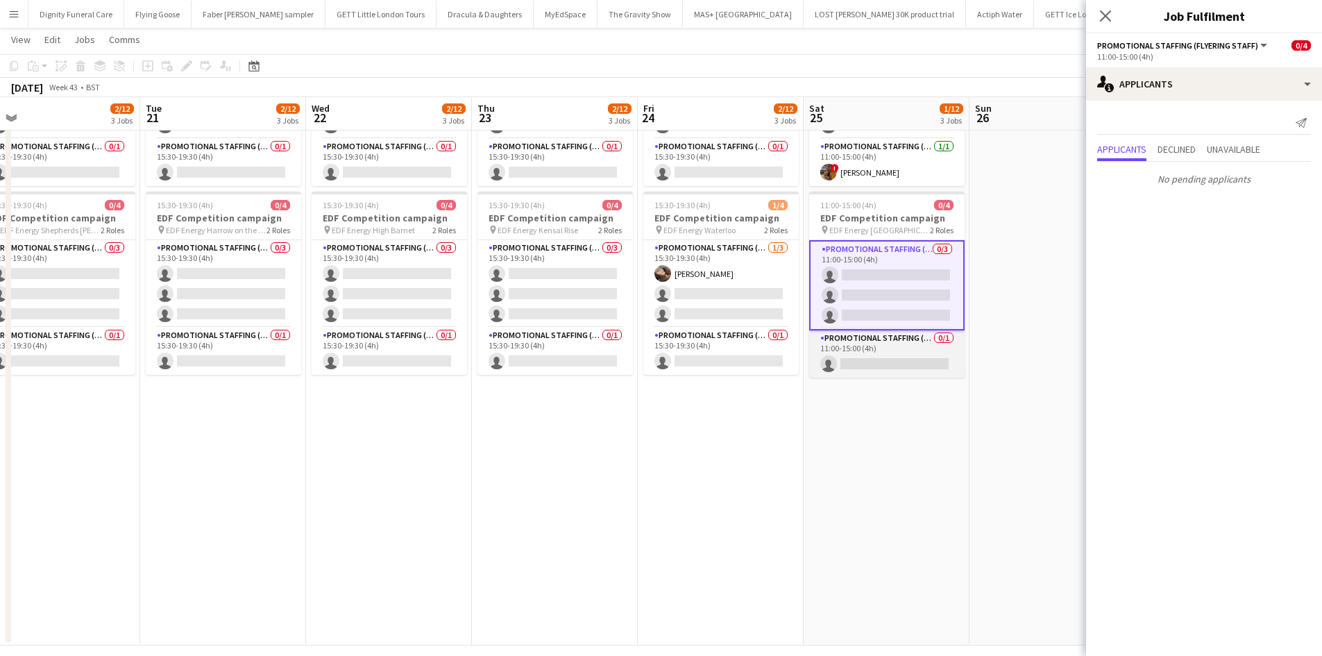
click at [902, 357] on app-card-role "Promotional Staffing (Team Leader) 0/1 11:00-15:00 (4h) single-neutral-actions" at bounding box center [886, 353] width 155 height 47
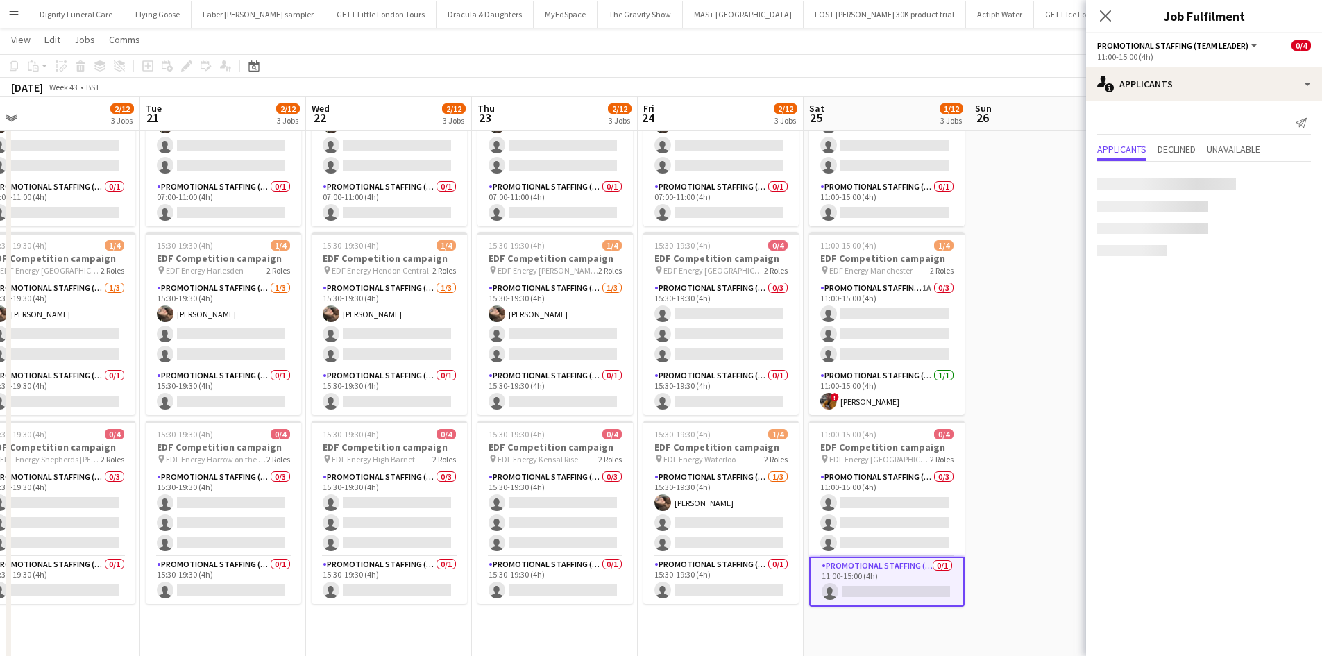
scroll to position [0, 0]
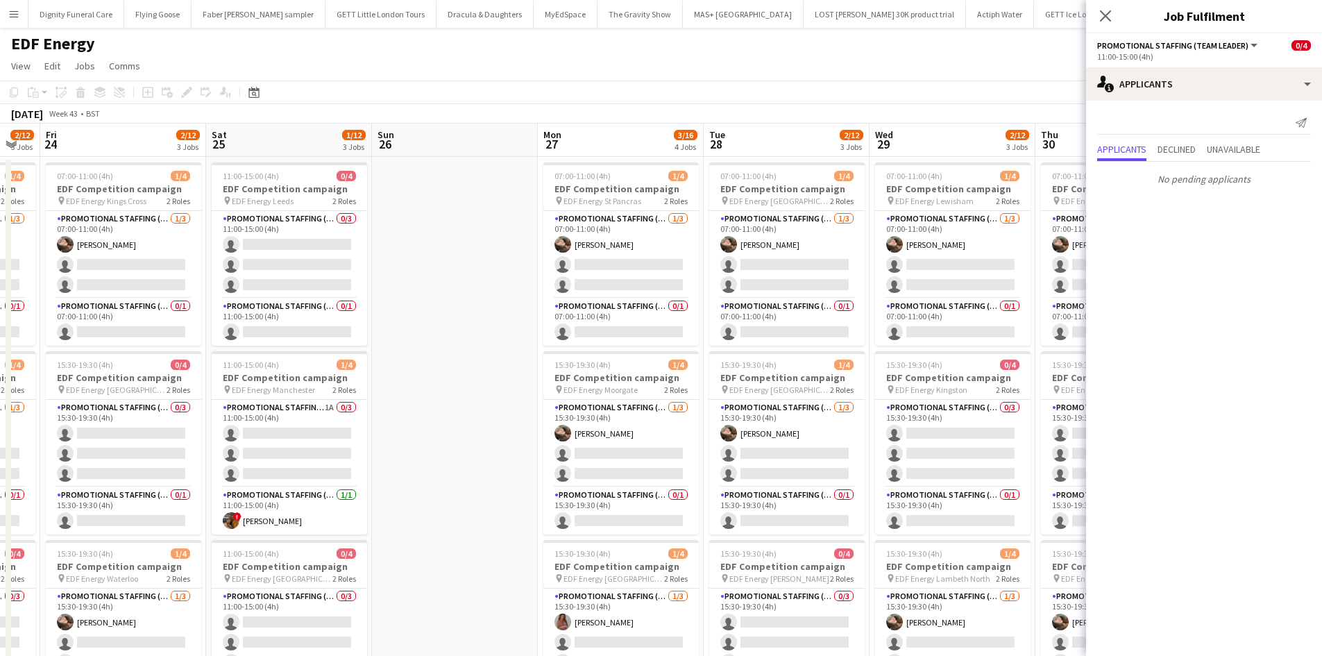
drag, startPoint x: 1014, startPoint y: 380, endPoint x: 415, endPoint y: 365, distance: 599.2
click at [415, 365] on app-calendar-viewport "Mon 20 2/12 3 Jobs Tue 21 2/12 3 Jobs Wed 22 2/12 3 Jobs Thu 23 2/12 3 Jobs Fri…" at bounding box center [661, 559] width 1322 height 870
click at [616, 263] on app-card-role "Promotional Staffing (Flyering Staff) [DATE] 07:00-11:00 (4h) [PERSON_NAME] sin…" at bounding box center [619, 254] width 155 height 87
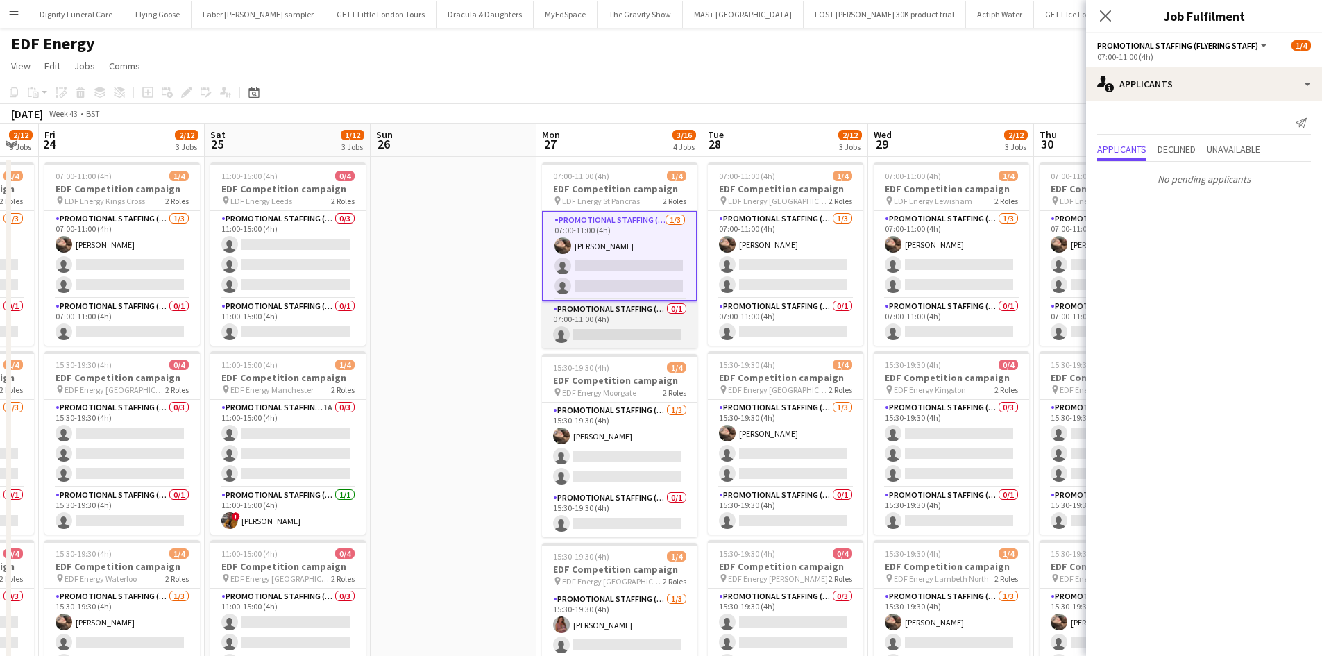
click at [631, 330] on app-card-role "Promotional Staffing (Team Leader) 0/1 07:00-11:00 (4h) single-neutral-actions" at bounding box center [619, 324] width 155 height 47
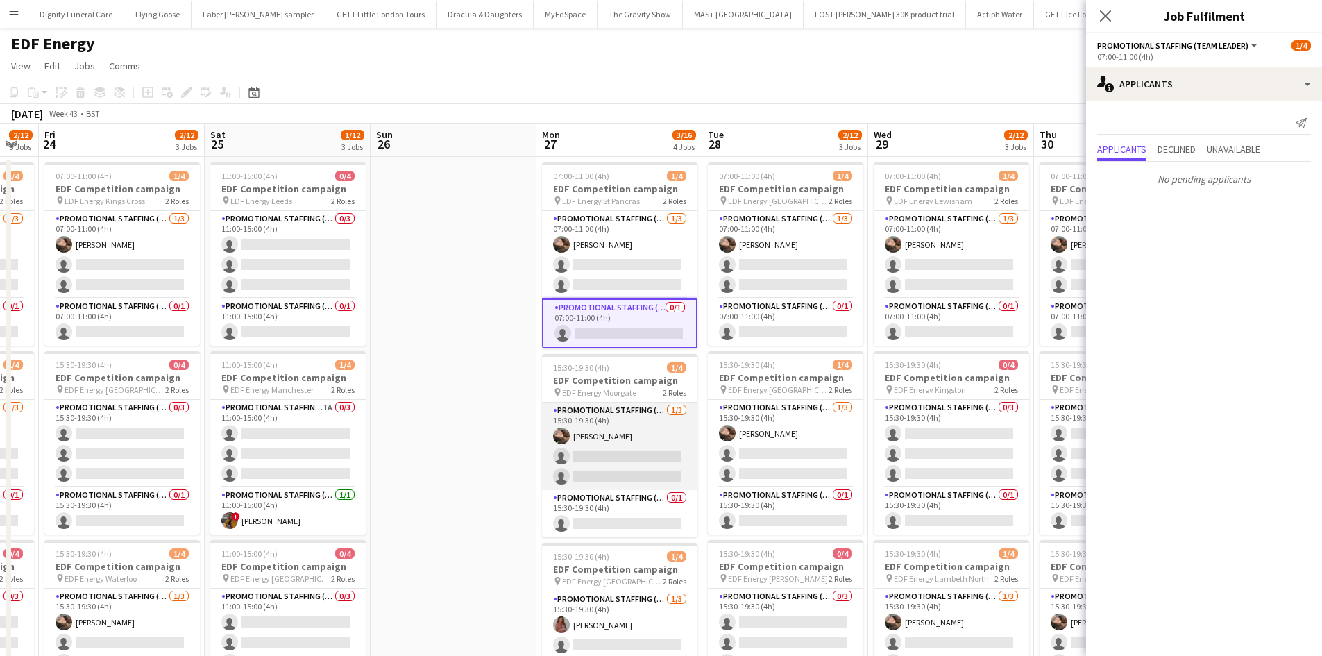
click at [588, 453] on app-card-role "Promotional Staffing (Flyering Staff) [DATE] 15:30-19:30 (4h) [PERSON_NAME] sin…" at bounding box center [619, 446] width 155 height 87
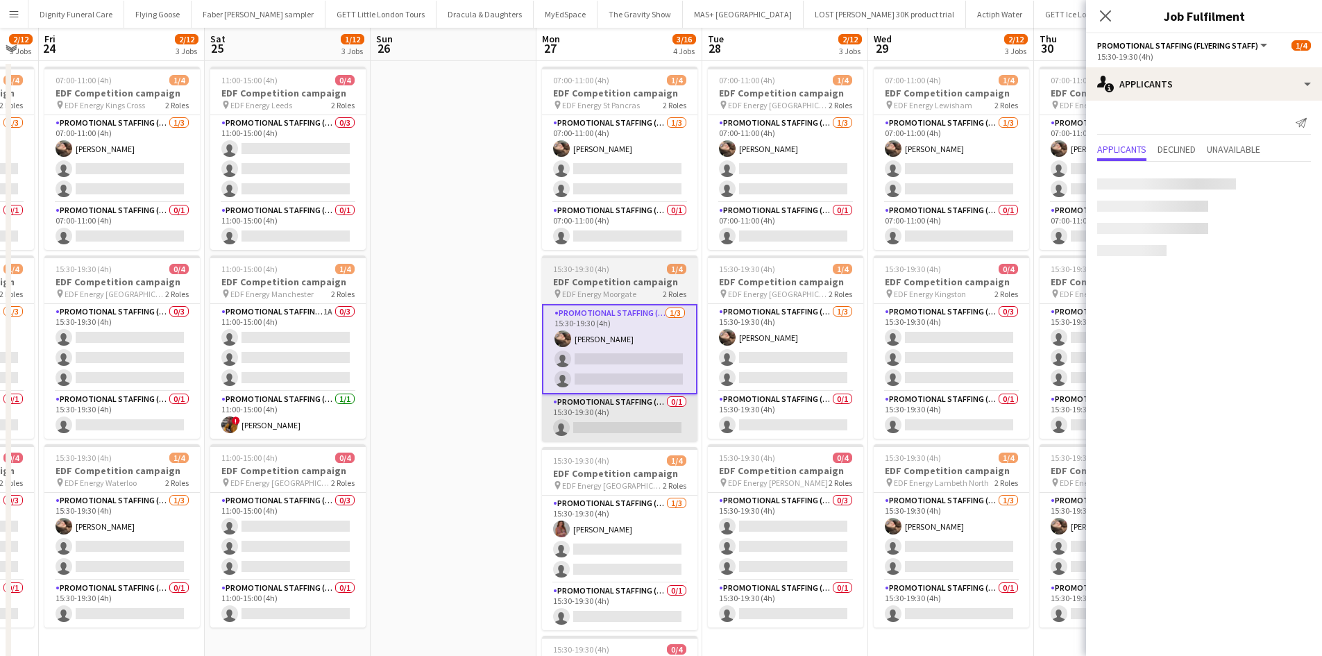
scroll to position [139, 0]
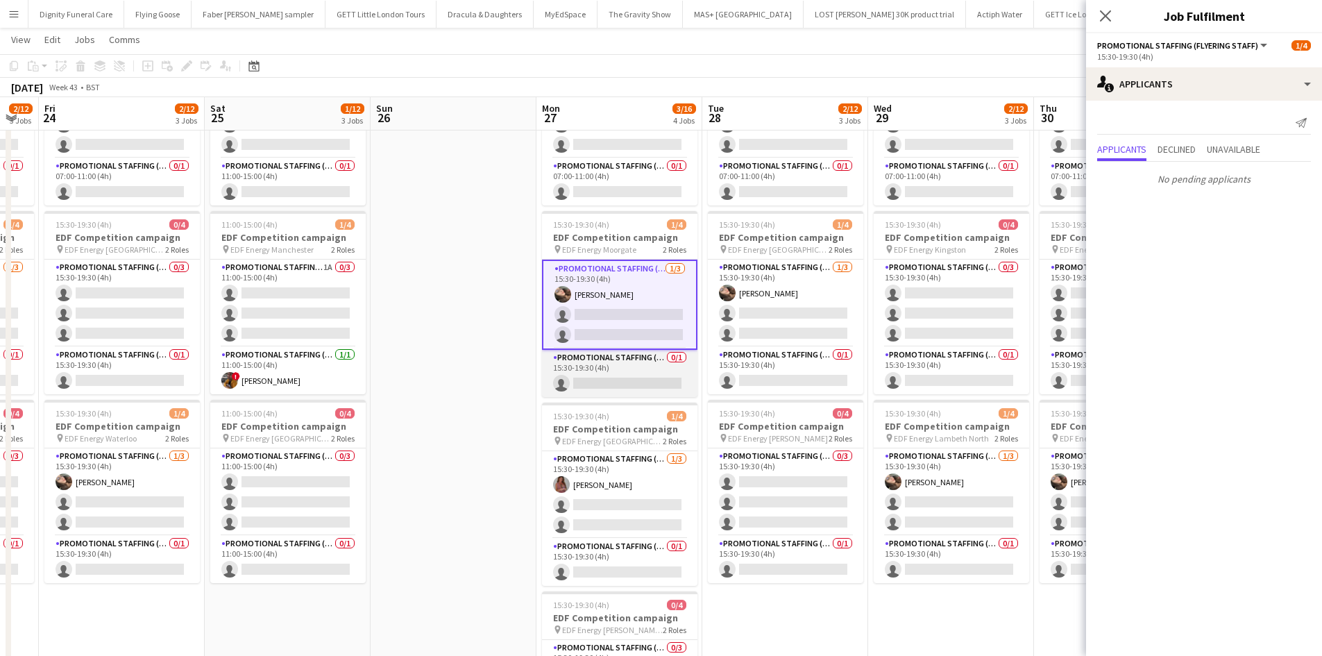
click at [625, 384] on app-card-role "Promotional Staffing (Team Leader) 0/1 15:30-19:30 (4h) single-neutral-actions" at bounding box center [619, 373] width 155 height 47
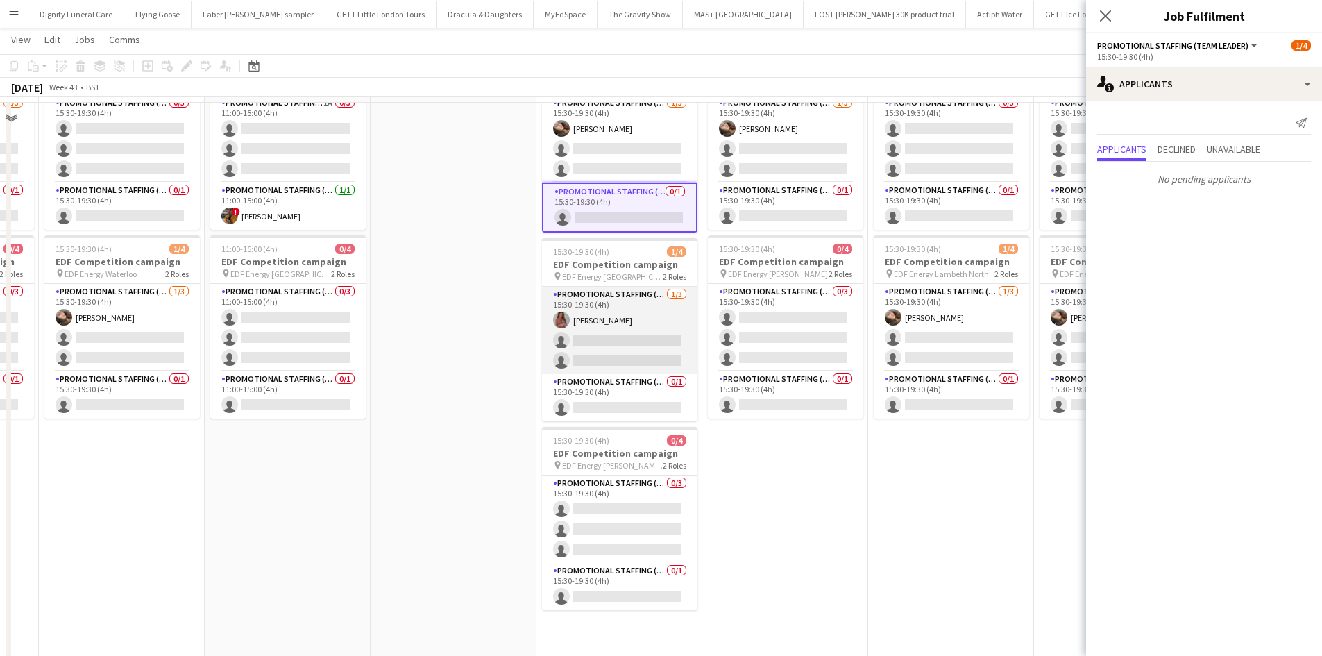
scroll to position [347, 0]
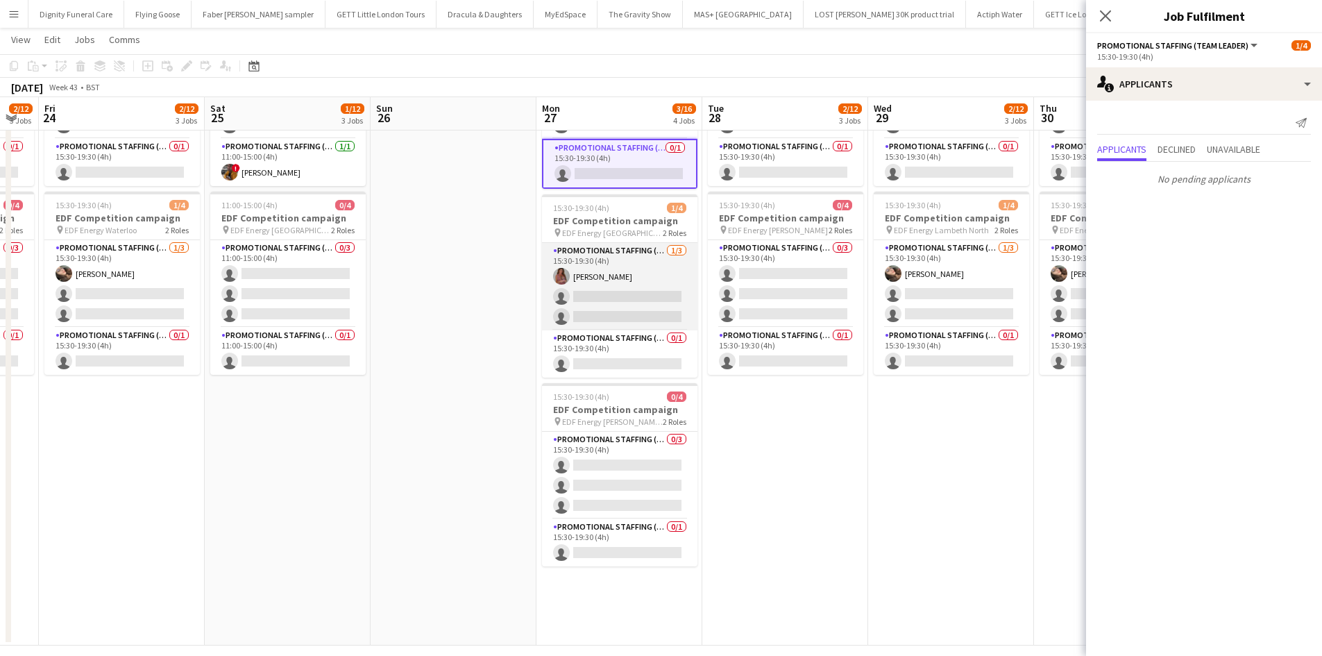
click at [632, 307] on app-card-role "Promotional Staffing (Flyering Staff) [DATE] 15:30-19:30 (4h) [PERSON_NAME] sin…" at bounding box center [619, 286] width 155 height 87
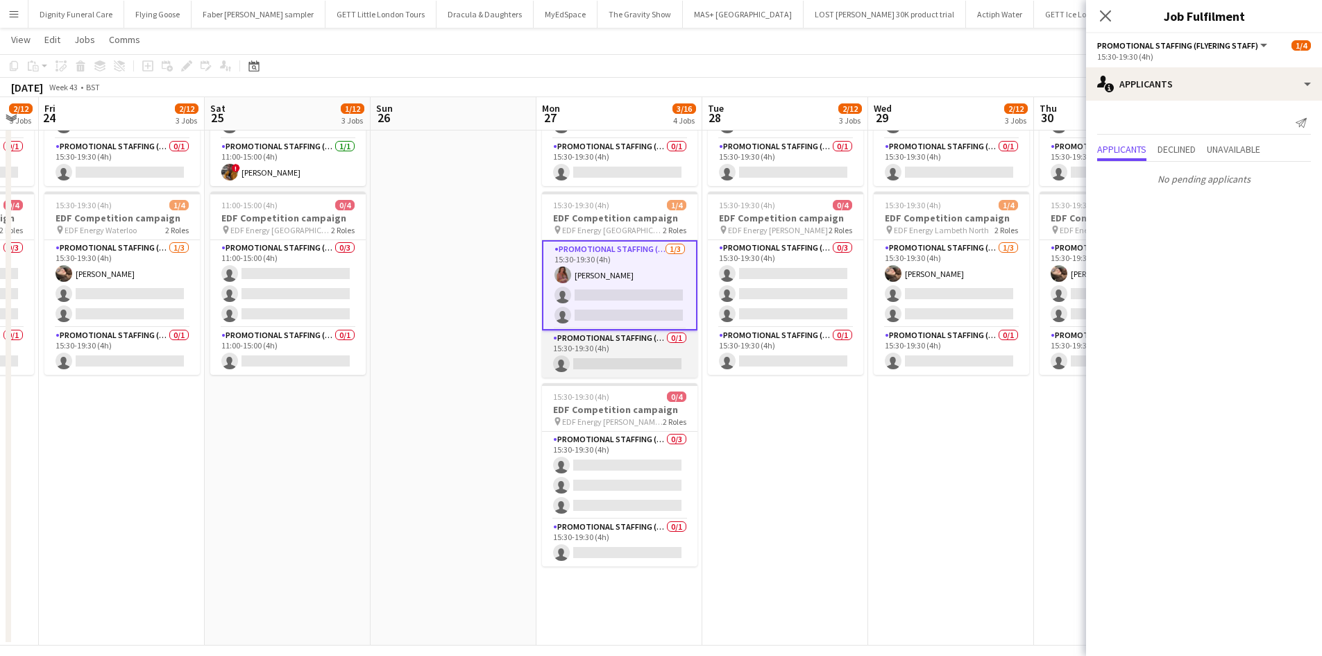
click at [618, 359] on app-card-role "Promotional Staffing (Team Leader) 0/1 15:30-19:30 (4h) single-neutral-actions" at bounding box center [619, 353] width 155 height 47
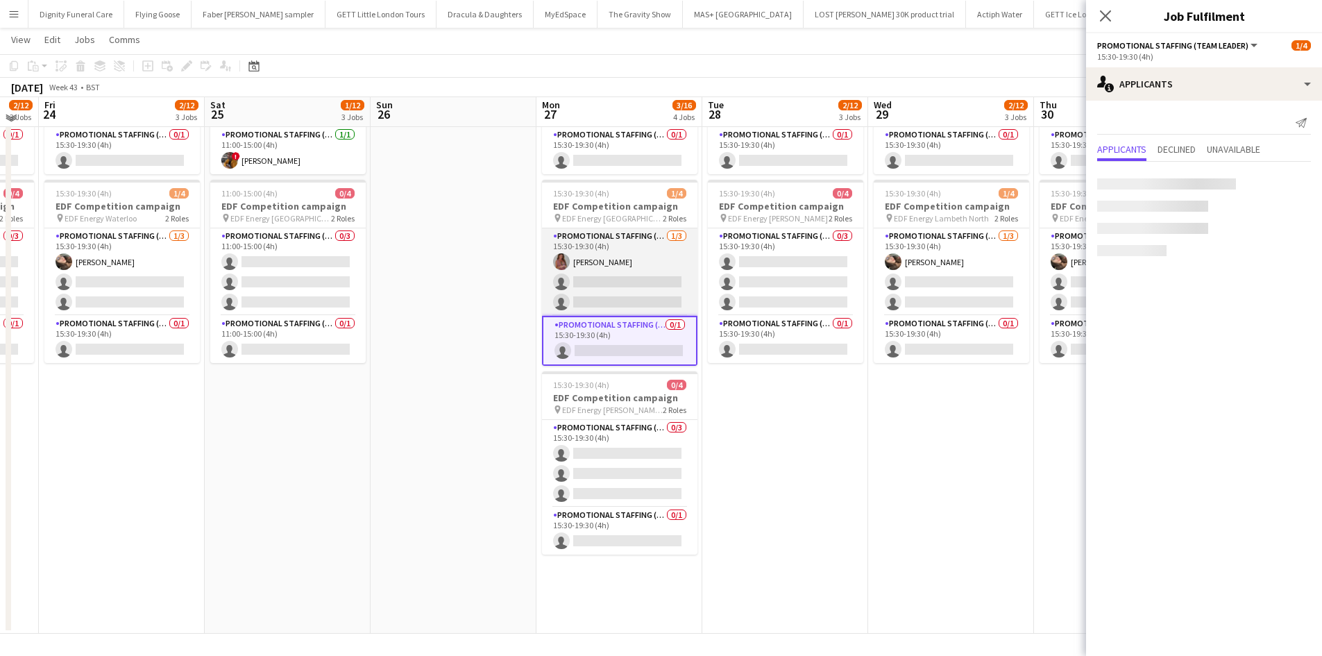
scroll to position [360, 0]
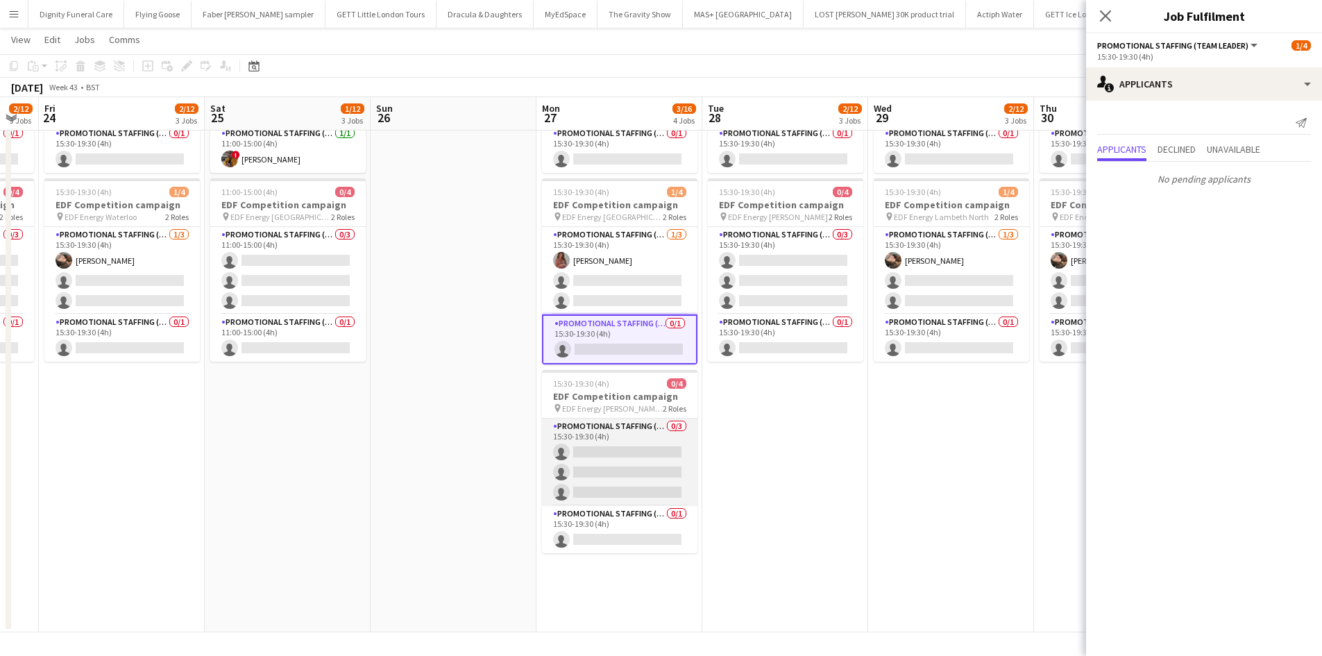
click at [632, 451] on app-card-role "Promotional Staffing (Flyering Staff) 0/3 15:30-19:30 (4h) single-neutral-actio…" at bounding box center [619, 462] width 155 height 87
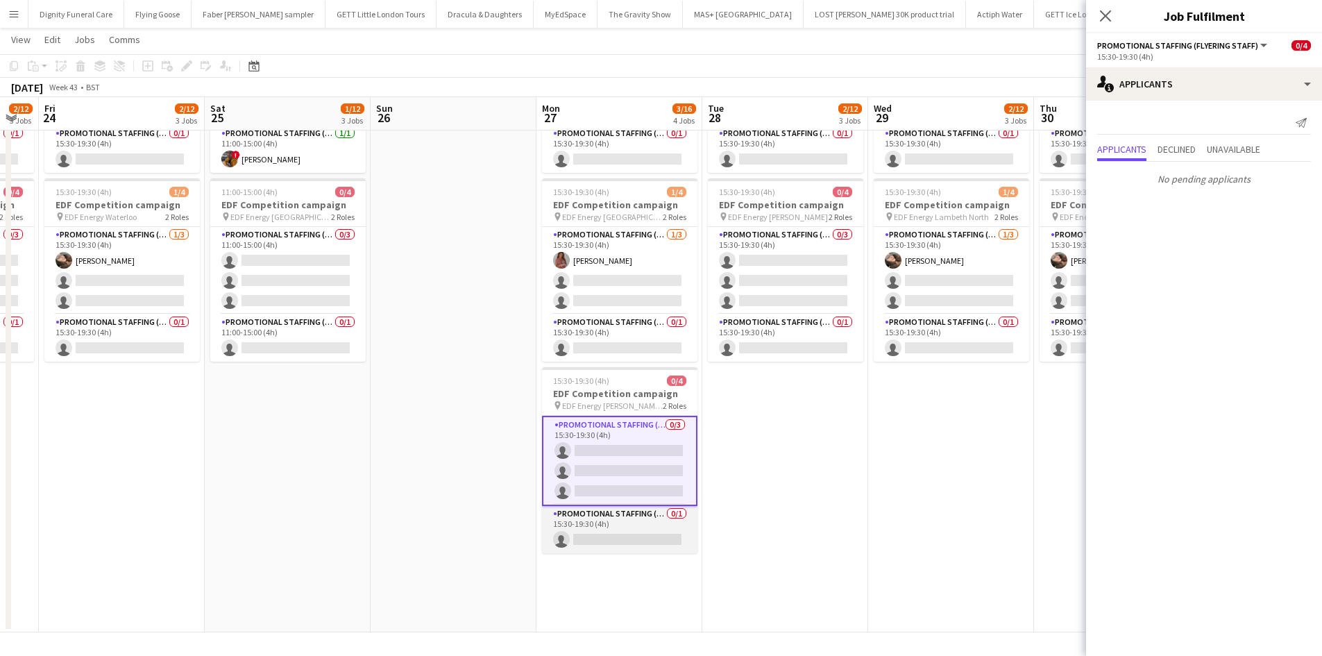
click at [657, 536] on app-card-role "Promotional Staffing (Team Leader) 0/1 15:30-19:30 (4h) single-neutral-actions" at bounding box center [619, 529] width 155 height 47
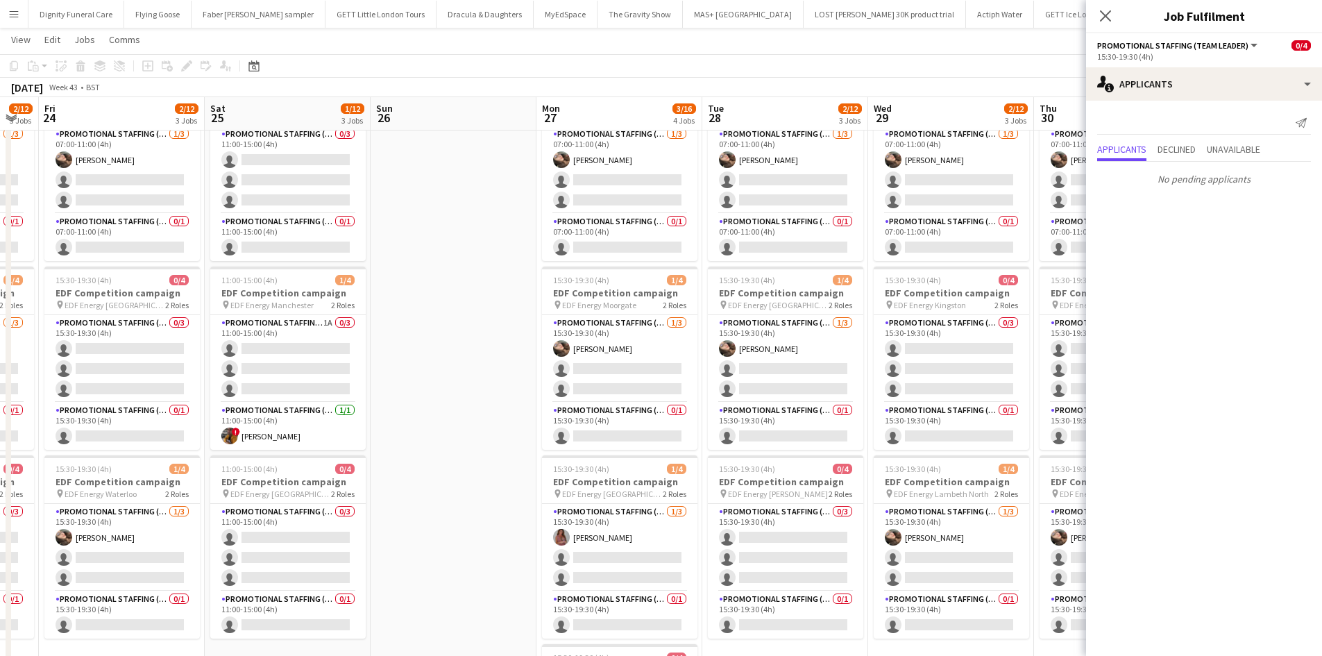
scroll to position [0, 0]
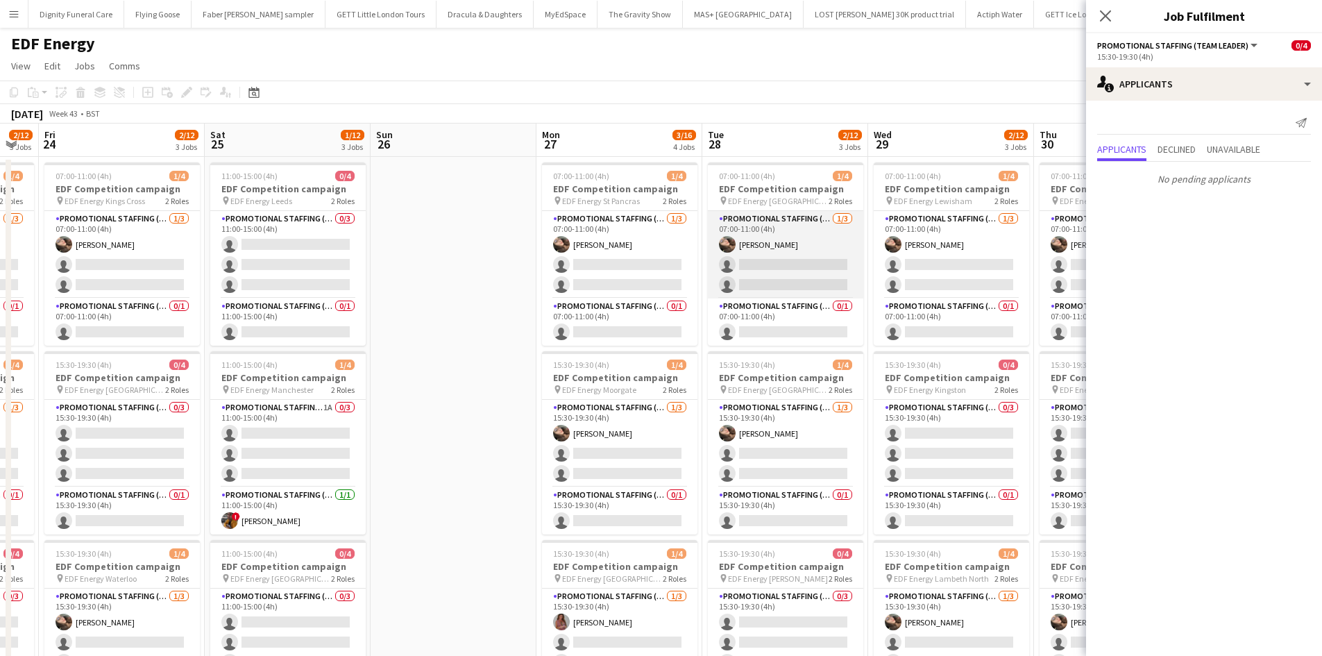
click at [804, 273] on app-card-role "Promotional Staffing (Flyering Staff) [DATE] 07:00-11:00 (4h) [PERSON_NAME] sin…" at bounding box center [785, 254] width 155 height 87
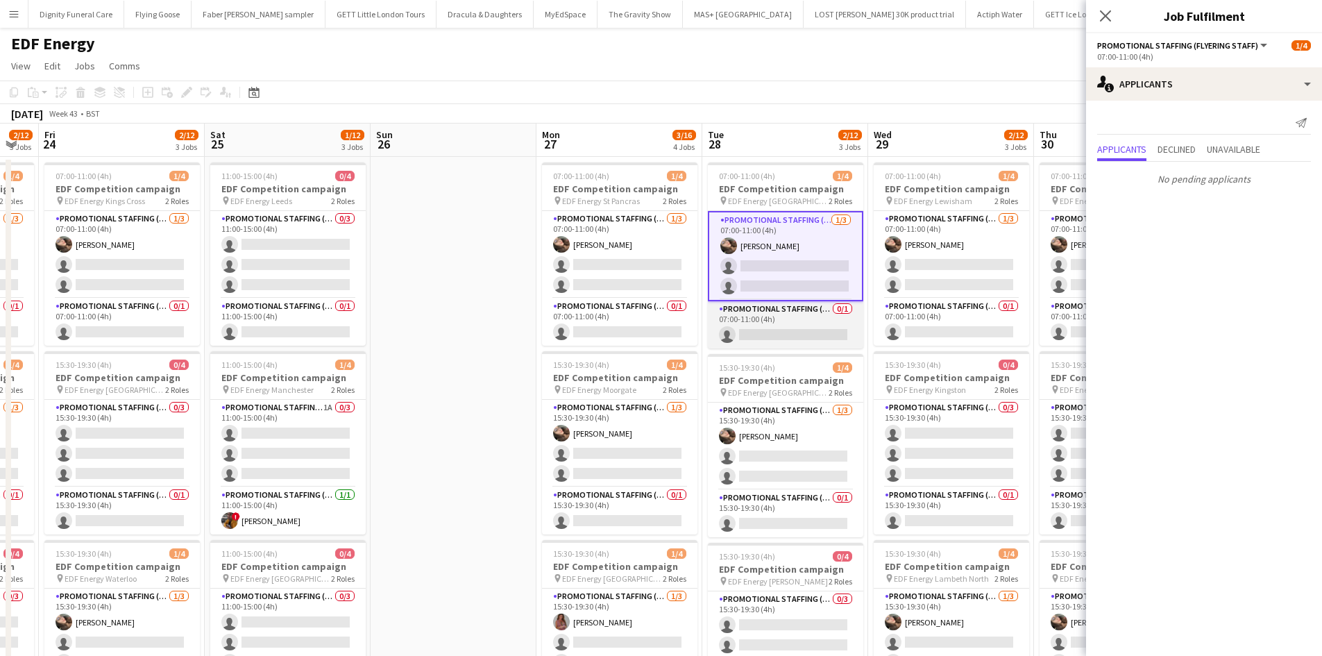
click at [788, 333] on app-card-role "Promotional Staffing (Team Leader) 0/1 07:00-11:00 (4h) single-neutral-actions" at bounding box center [785, 324] width 155 height 47
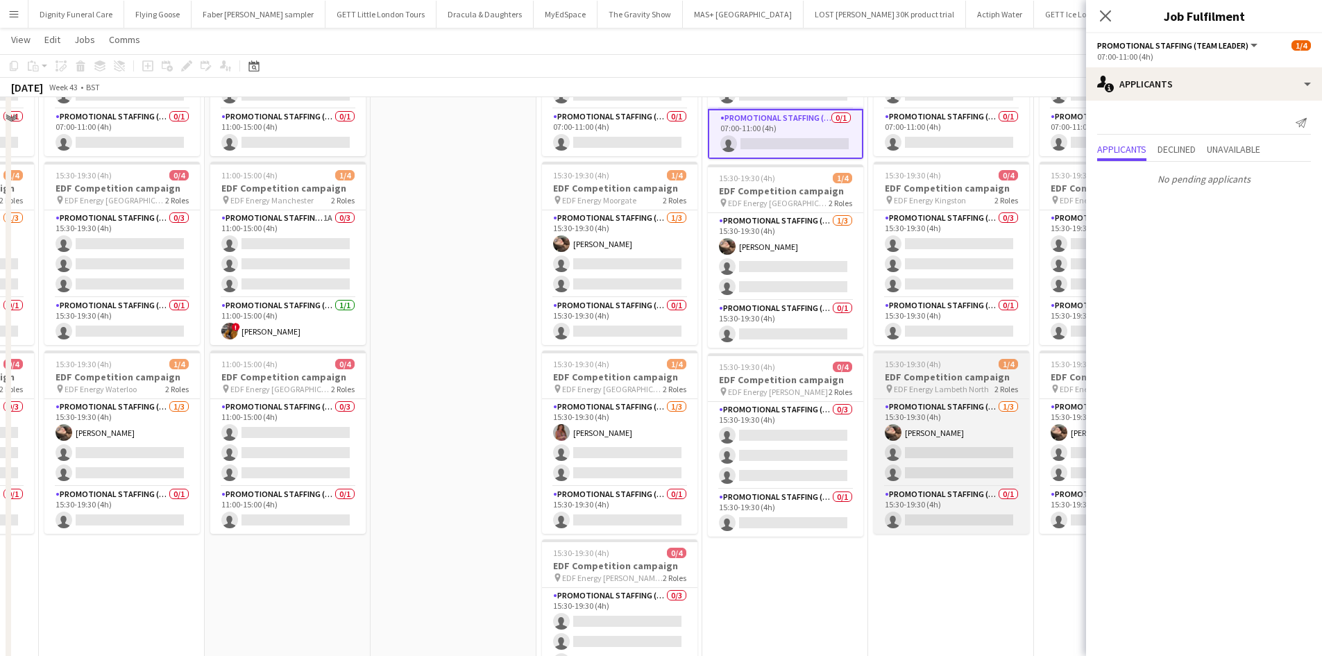
scroll to position [208, 0]
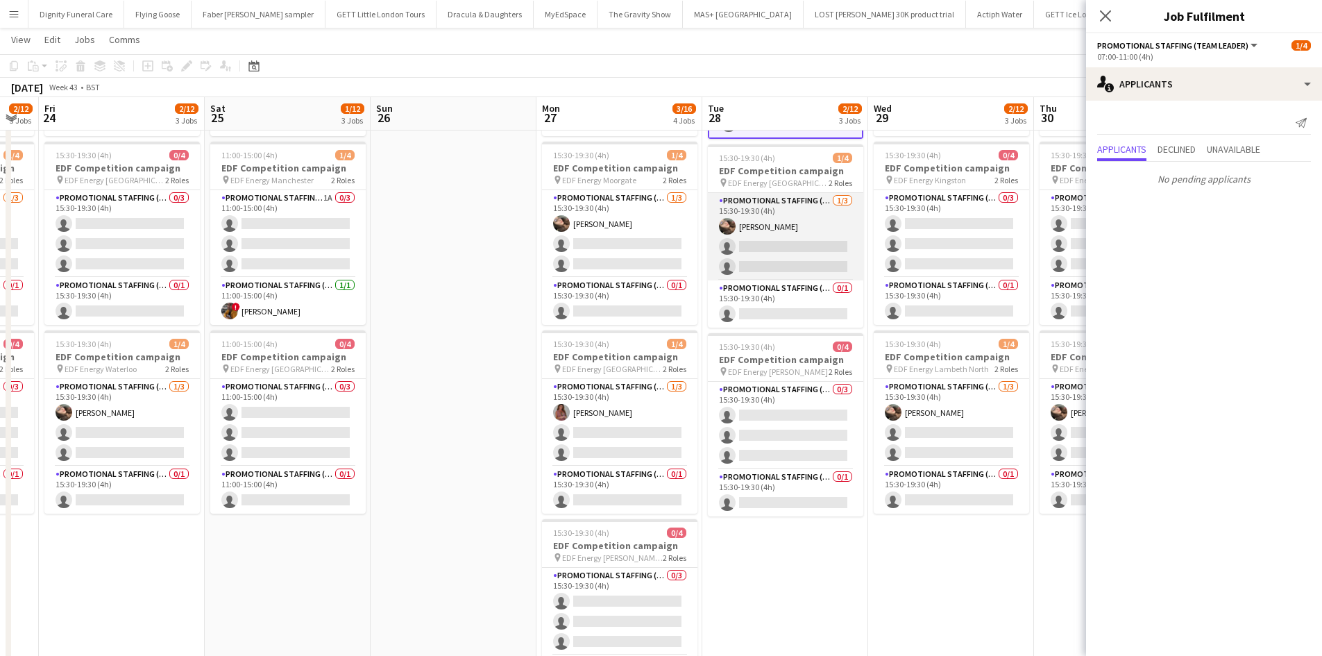
click at [825, 244] on app-card-role "Promotional Staffing (Flyering Staff) [DATE] 15:30-19:30 (4h) [PERSON_NAME] sin…" at bounding box center [785, 236] width 155 height 87
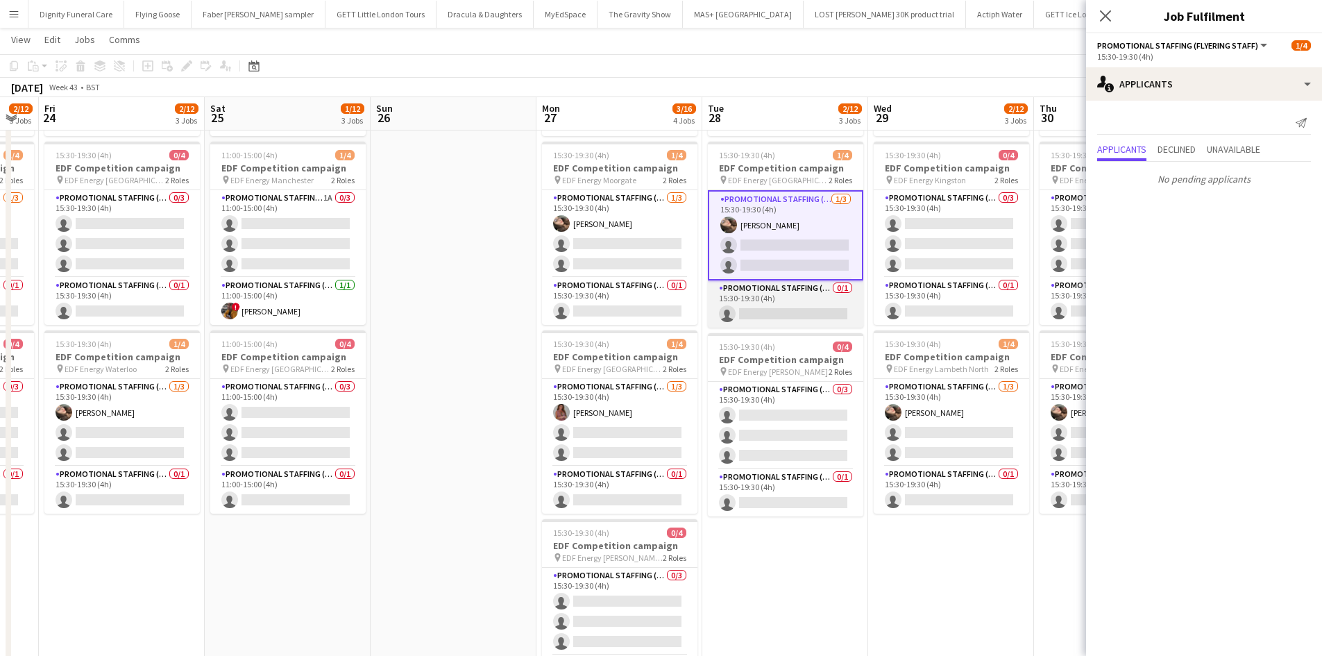
click at [806, 309] on app-card-role "Promotional Staffing (Team Leader) 0/1 15:30-19:30 (4h) single-neutral-actions" at bounding box center [785, 303] width 155 height 47
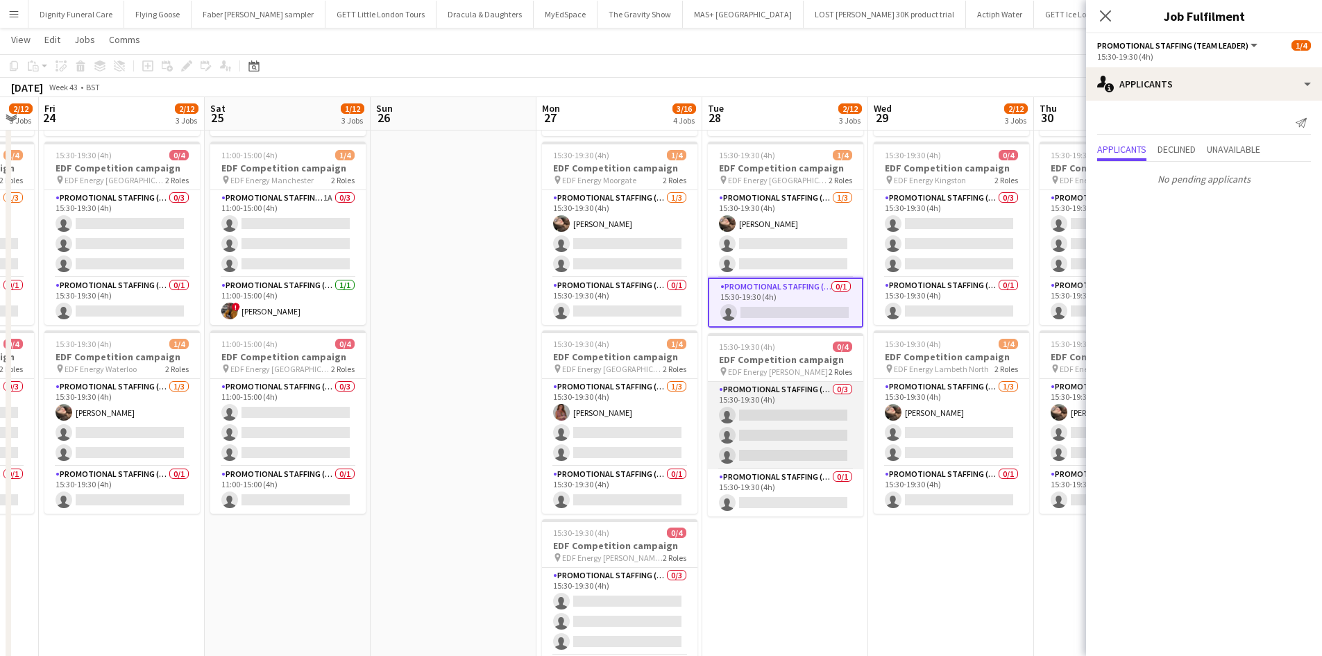
click at [798, 427] on app-card-role "Promotional Staffing (Flyering Staff) 0/3 15:30-19:30 (4h) single-neutral-actio…" at bounding box center [785, 425] width 155 height 87
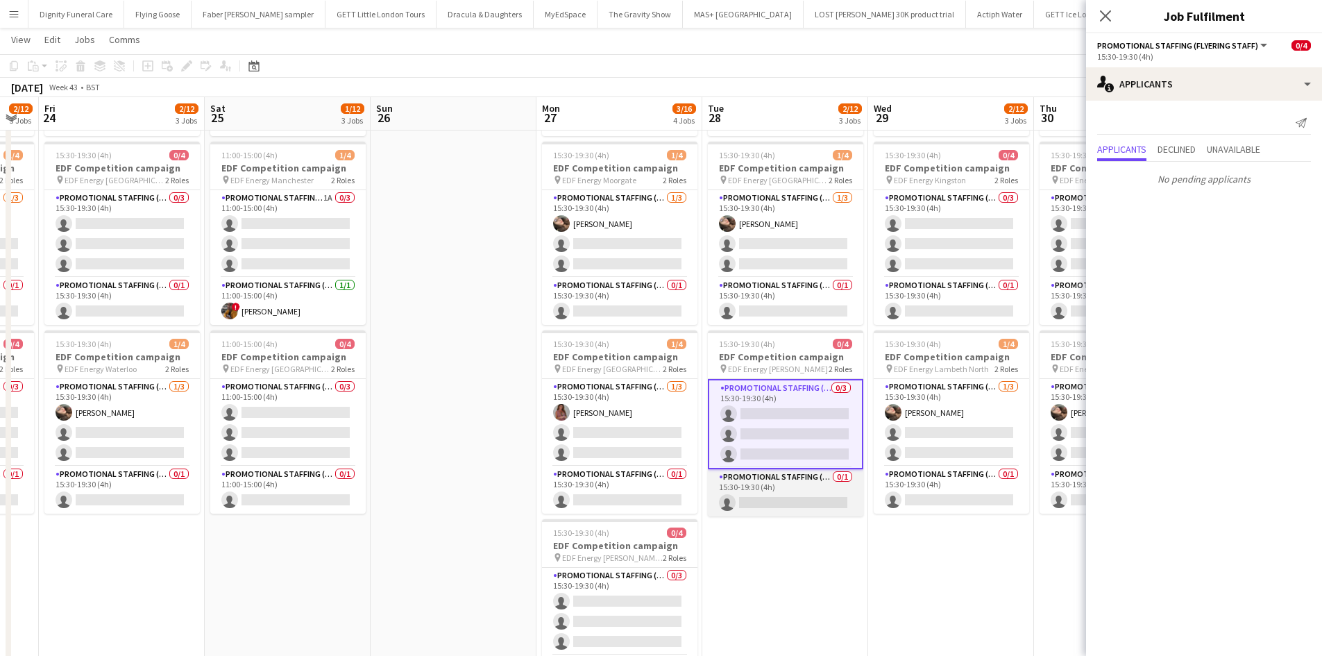
click at [798, 496] on app-card-role "Promotional Staffing (Team Leader) 0/1 15:30-19:30 (4h) single-neutral-actions" at bounding box center [785, 492] width 155 height 47
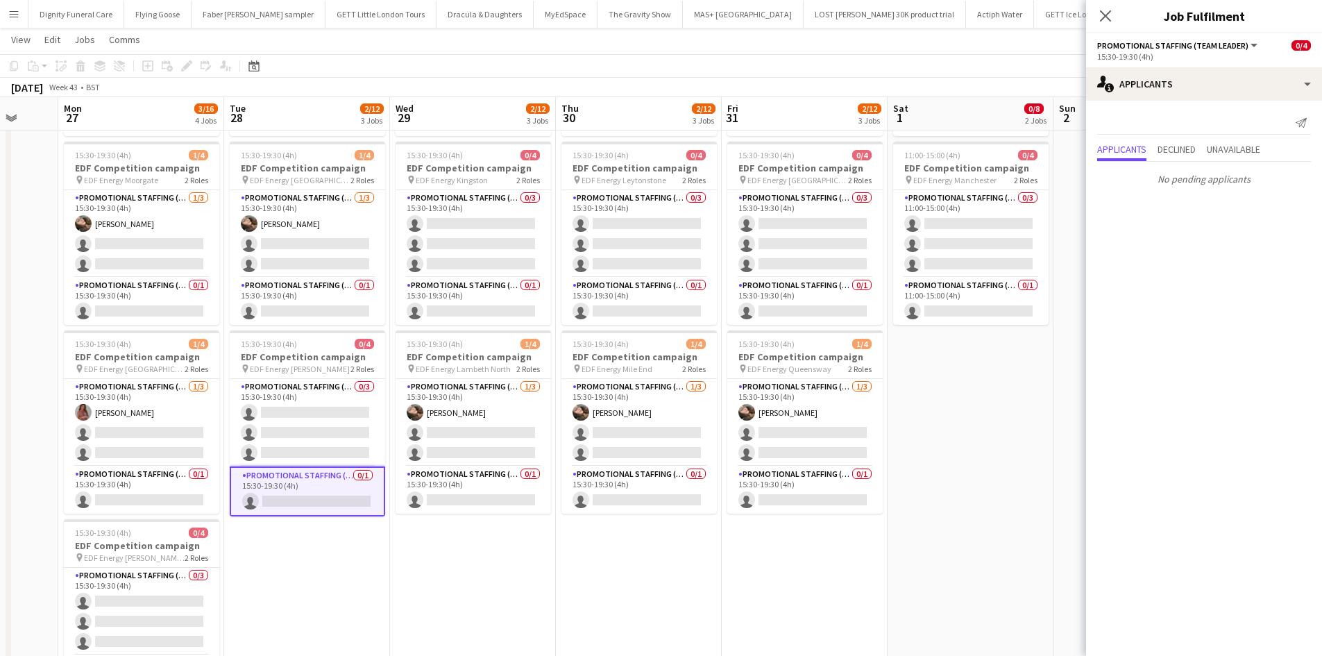
drag, startPoint x: 970, startPoint y: 557, endPoint x: 479, endPoint y: 530, distance: 492.2
click at [481, 530] on app-calendar-viewport "Fri 24 2/12 3 Jobs Sat 25 1/12 3 Jobs Sun 26 Mon 27 3/16 4 Jobs Tue 28 2/12 3 J…" at bounding box center [661, 315] width 1322 height 938
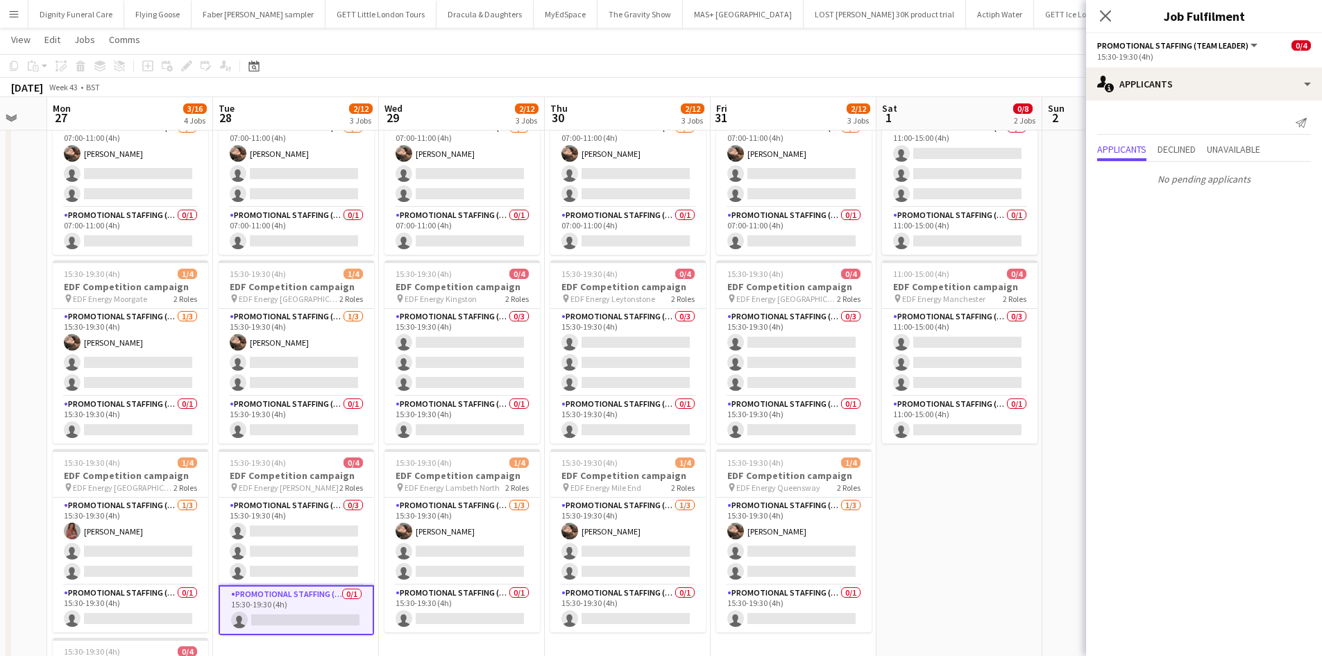
scroll to position [0, 0]
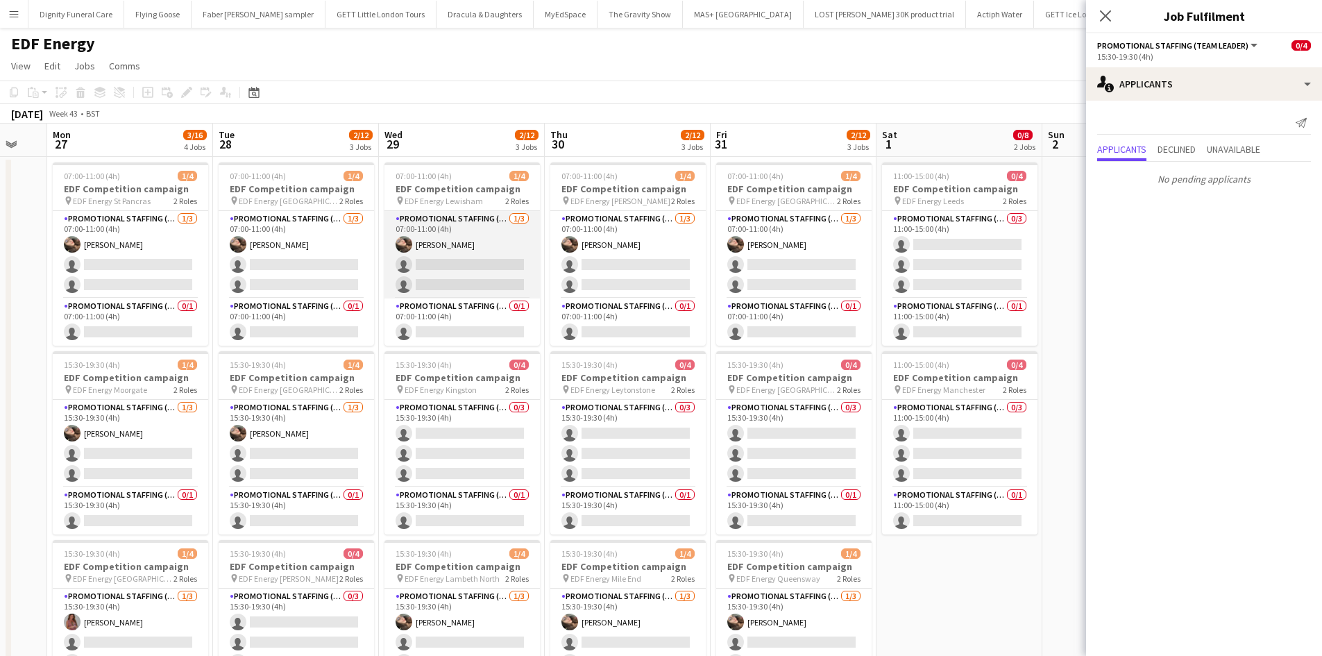
click at [473, 262] on app-card-role "Promotional Staffing (Flyering Staff) [DATE] 07:00-11:00 (4h) [PERSON_NAME] sin…" at bounding box center [462, 254] width 155 height 87
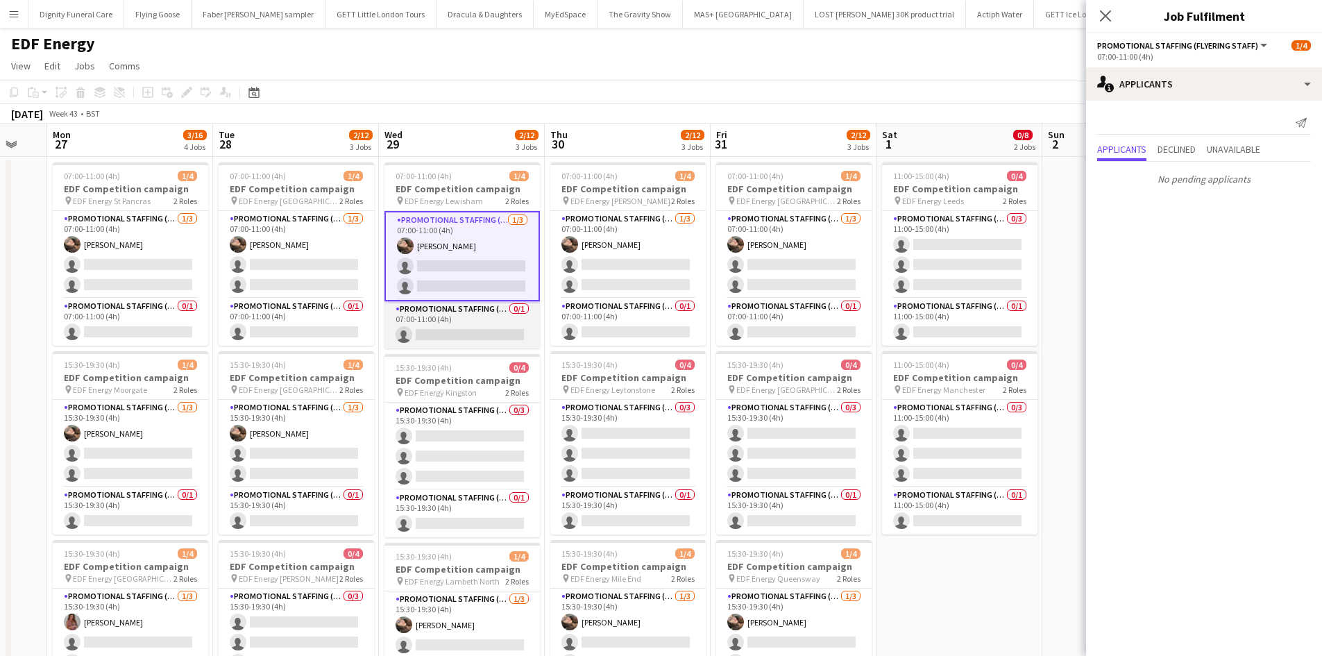
click at [459, 331] on app-card-role "Promotional Staffing (Team Leader) 0/1 07:00-11:00 (4h) single-neutral-actions" at bounding box center [462, 324] width 155 height 47
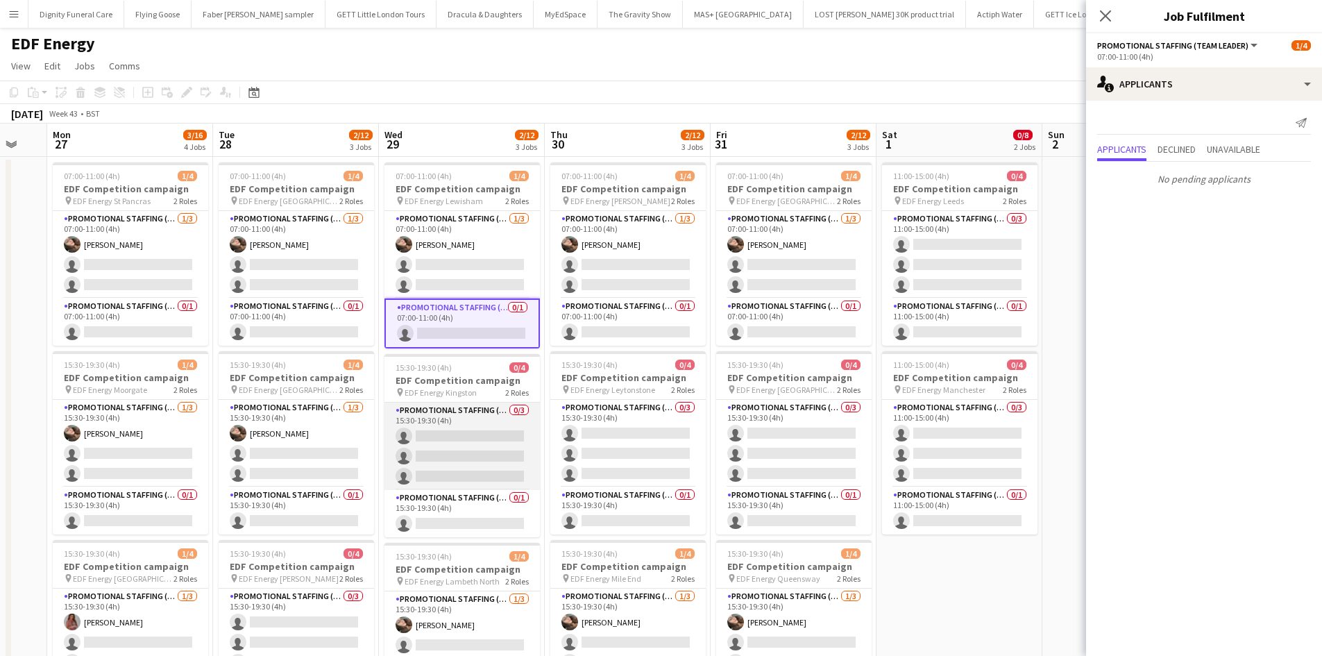
click at [491, 440] on app-card-role "Promotional Staffing (Flyering Staff) 0/3 15:30-19:30 (4h) single-neutral-actio…" at bounding box center [462, 446] width 155 height 87
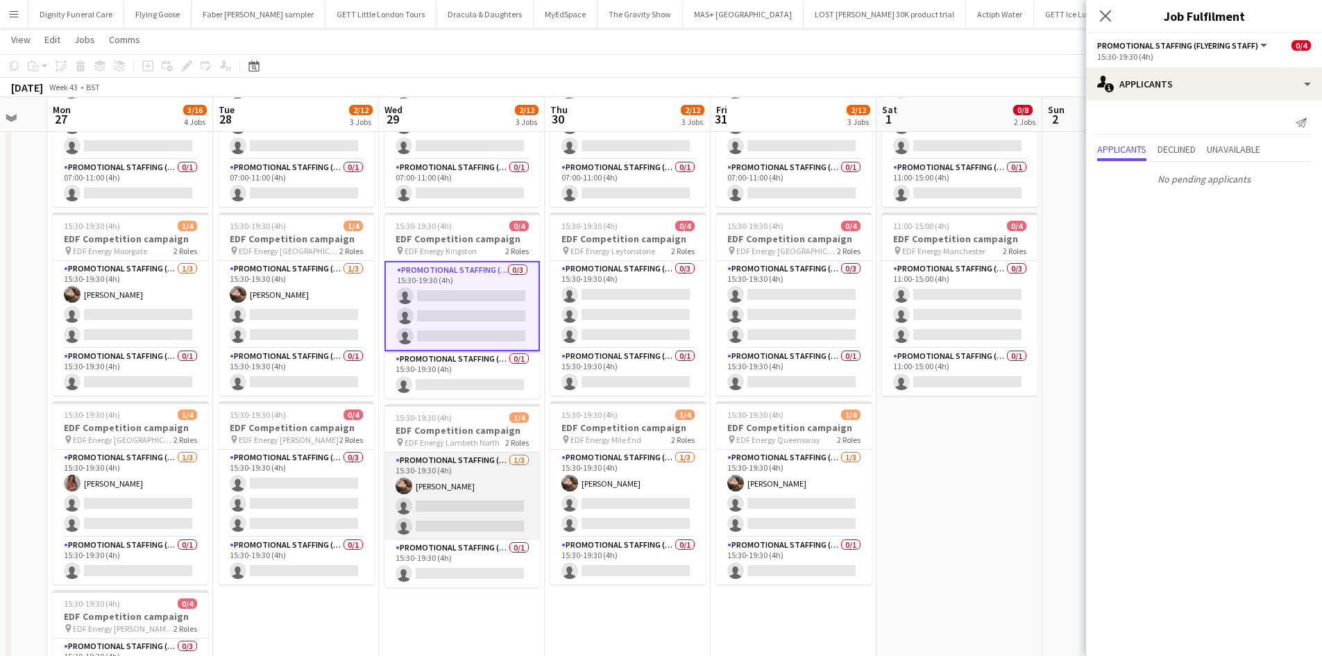
scroll to position [139, 0]
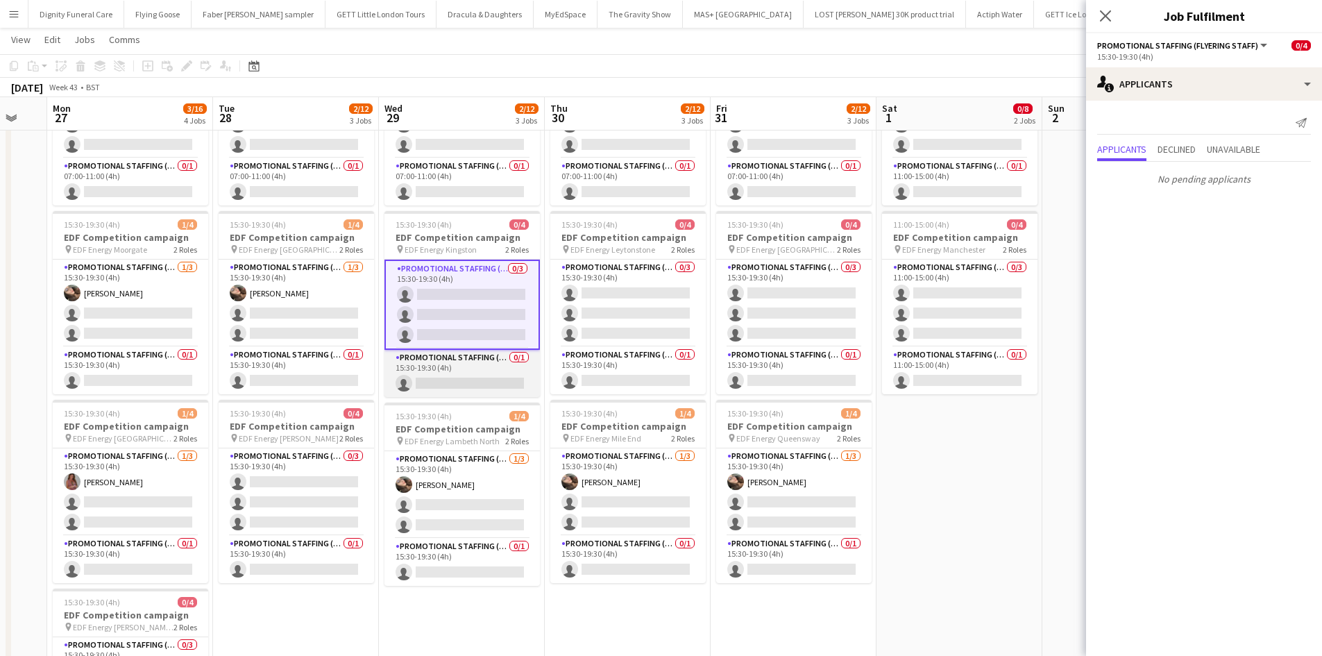
click at [477, 380] on app-card-role "Promotional Staffing (Team Leader) 0/1 15:30-19:30 (4h) single-neutral-actions" at bounding box center [462, 373] width 155 height 47
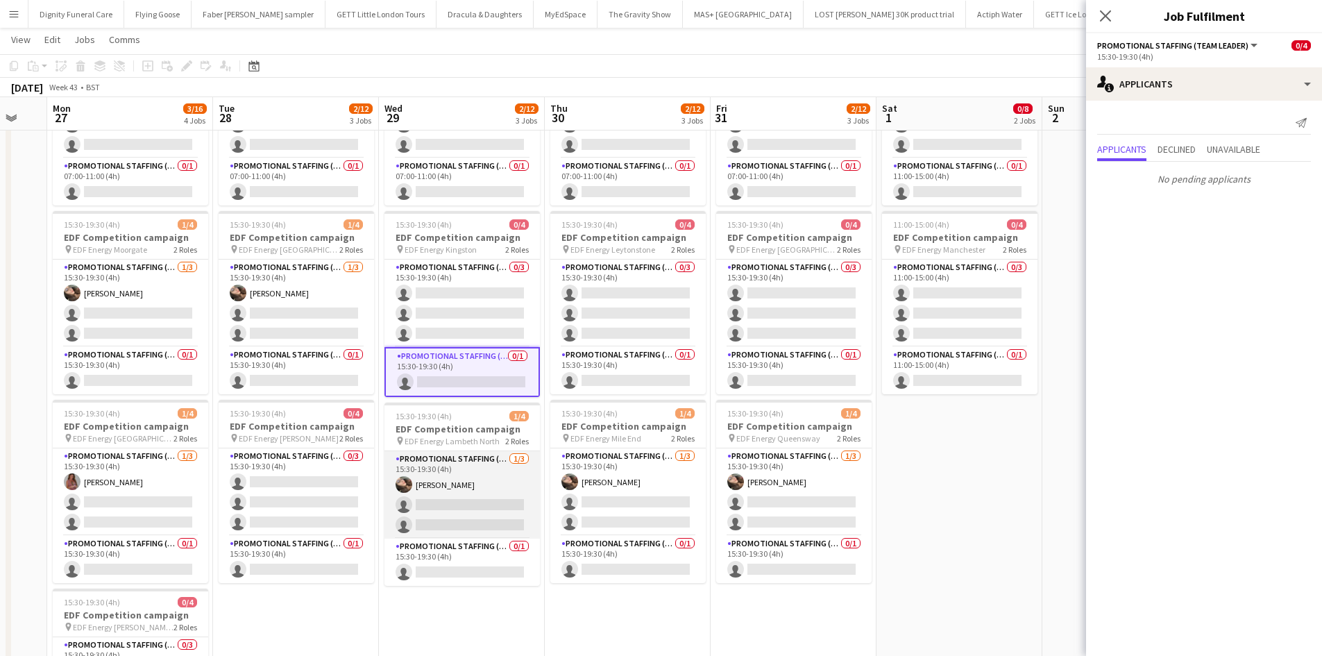
click at [462, 498] on app-card-role "Promotional Staffing (Flyering Staff) [DATE] 15:30-19:30 (4h) [PERSON_NAME] sin…" at bounding box center [462, 494] width 155 height 87
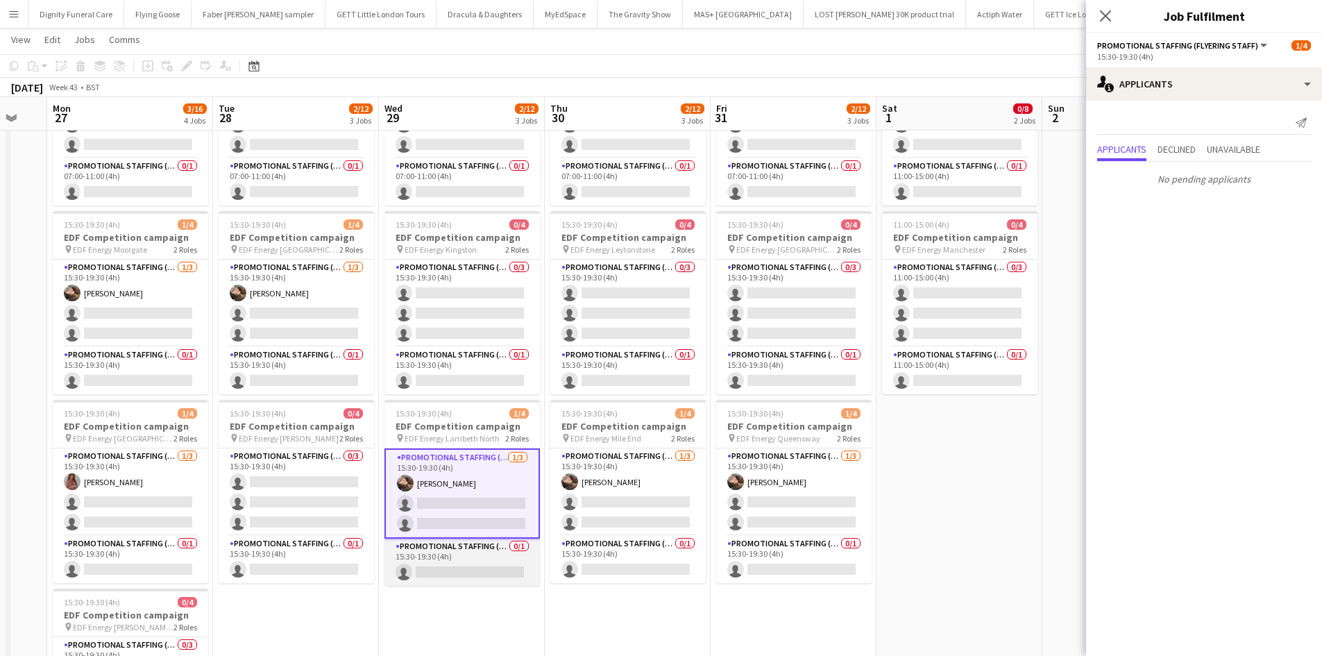
click at [478, 571] on app-card-role "Promotional Staffing (Team Leader) 0/1 15:30-19:30 (4h) single-neutral-actions" at bounding box center [462, 562] width 155 height 47
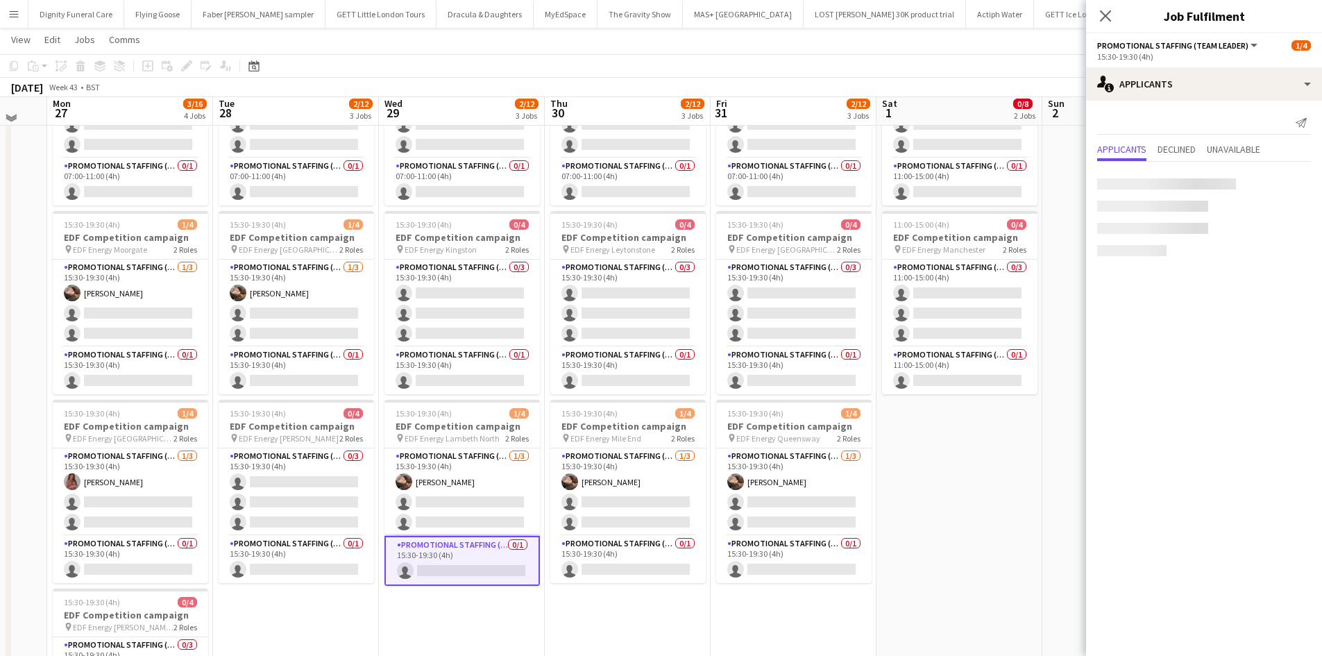
scroll to position [0, 0]
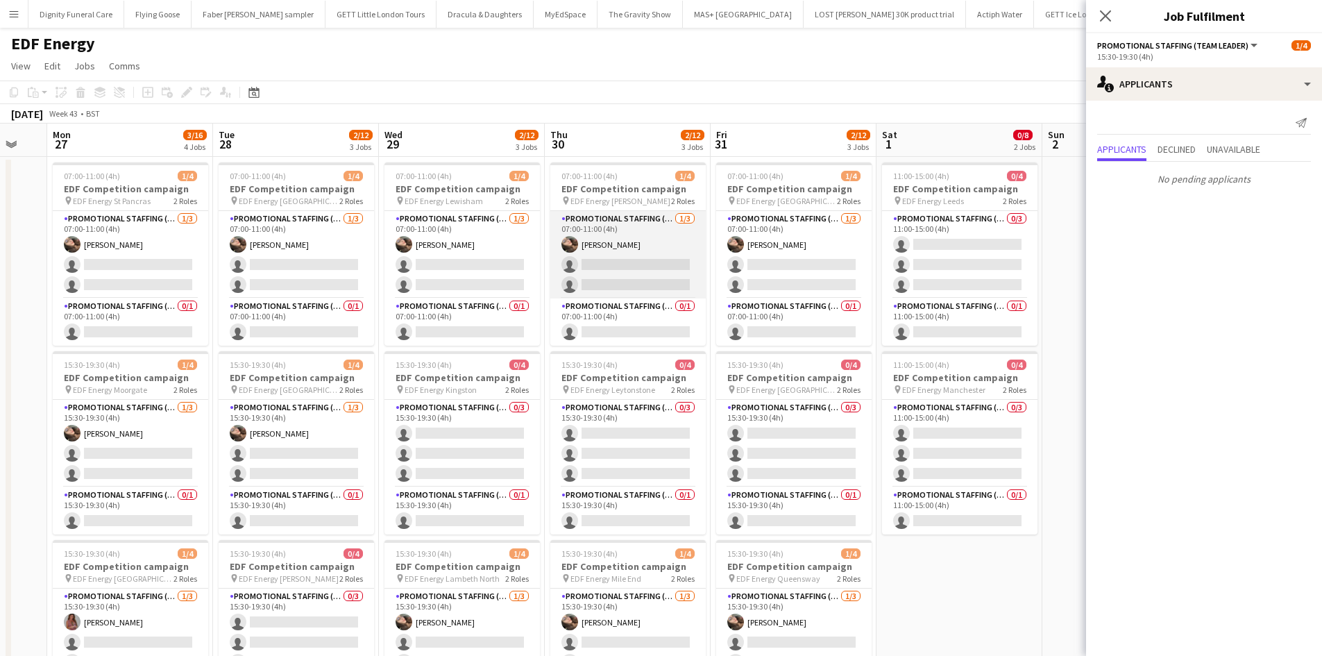
click at [645, 276] on app-card-role "Promotional Staffing (Flyering Staff) [DATE] 07:00-11:00 (4h) [PERSON_NAME] sin…" at bounding box center [627, 254] width 155 height 87
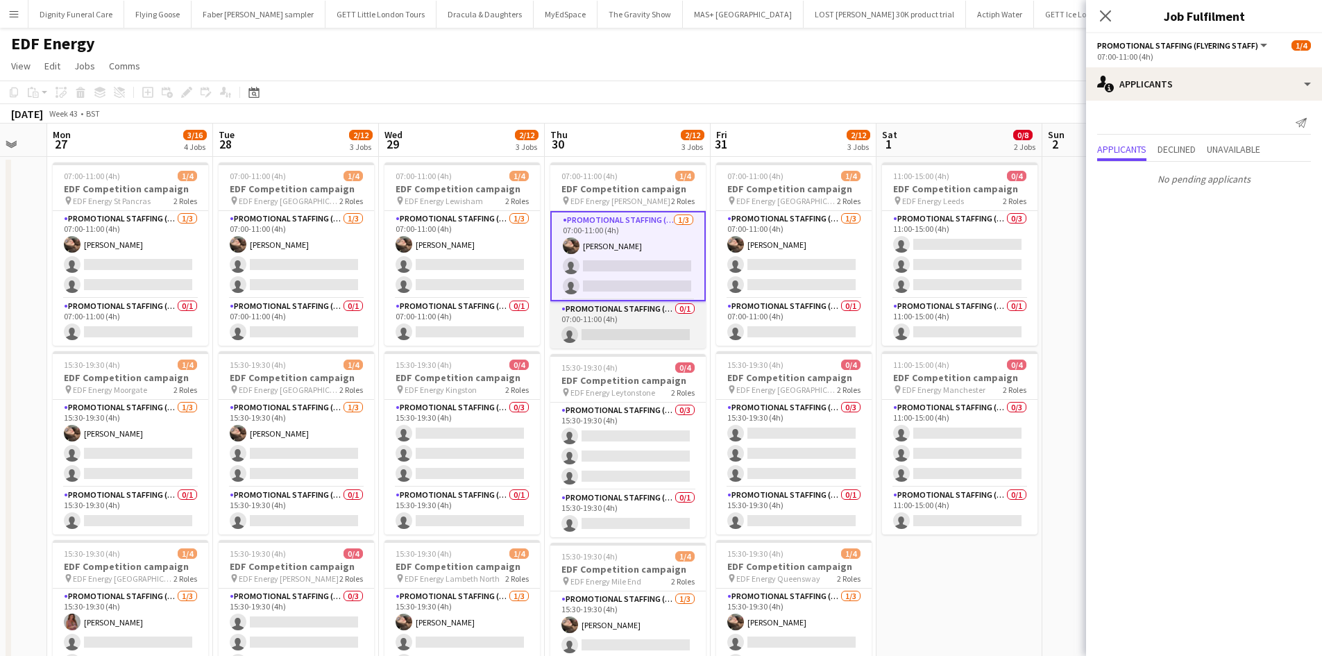
click at [670, 327] on app-card-role "Promotional Staffing (Team Leader) 0/1 07:00-11:00 (4h) single-neutral-actions" at bounding box center [627, 324] width 155 height 47
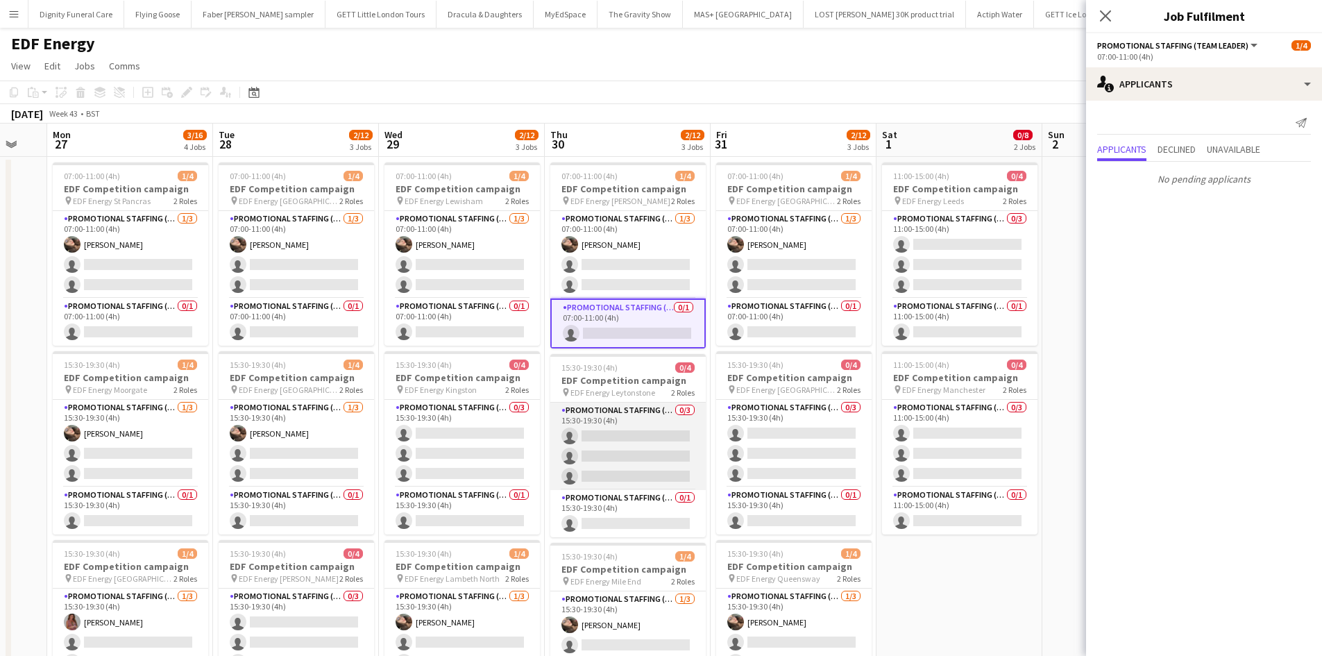
click at [629, 440] on app-card-role "Promotional Staffing (Flyering Staff) 0/3 15:30-19:30 (4h) single-neutral-actio…" at bounding box center [627, 446] width 155 height 87
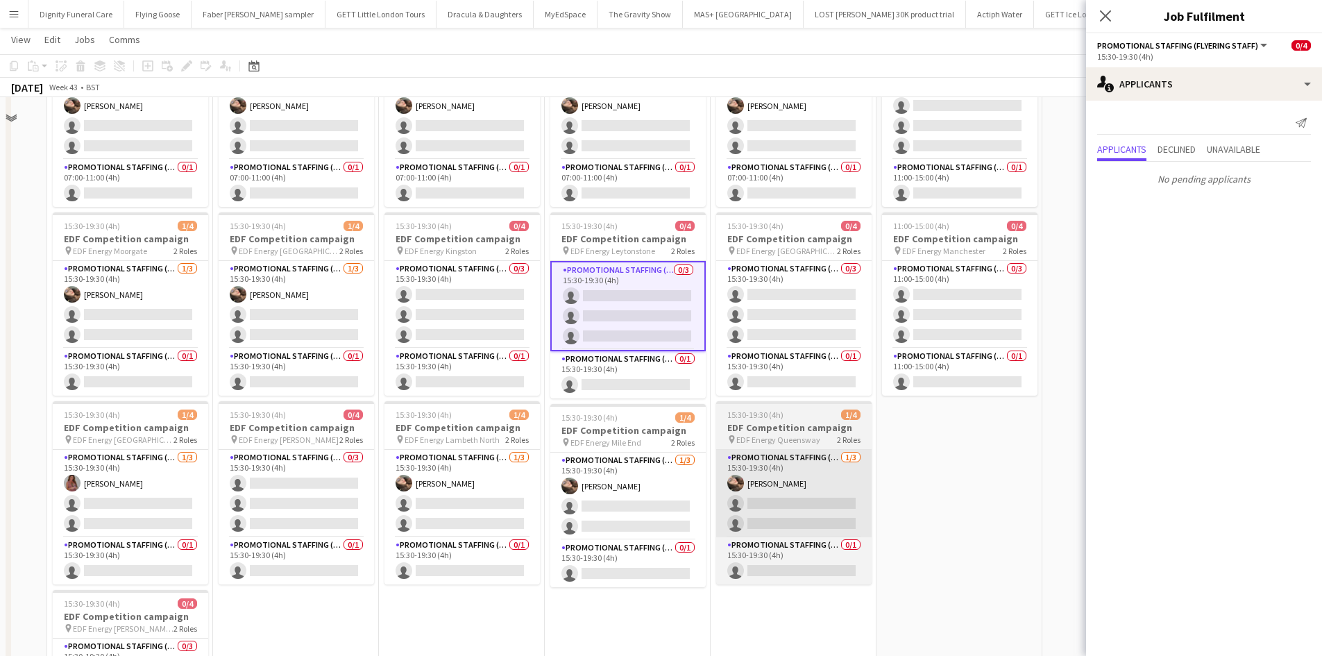
scroll to position [139, 0]
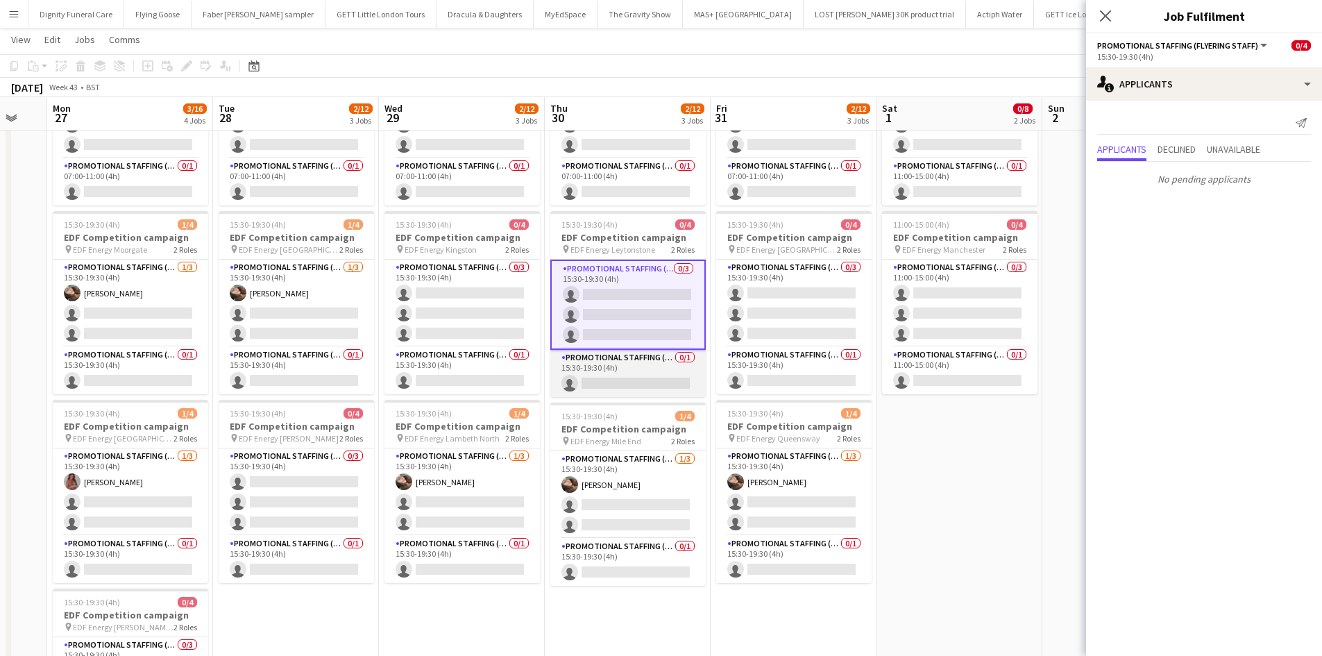
click at [621, 378] on app-card-role "Promotional Staffing (Team Leader) 0/1 15:30-19:30 (4h) single-neutral-actions" at bounding box center [627, 373] width 155 height 47
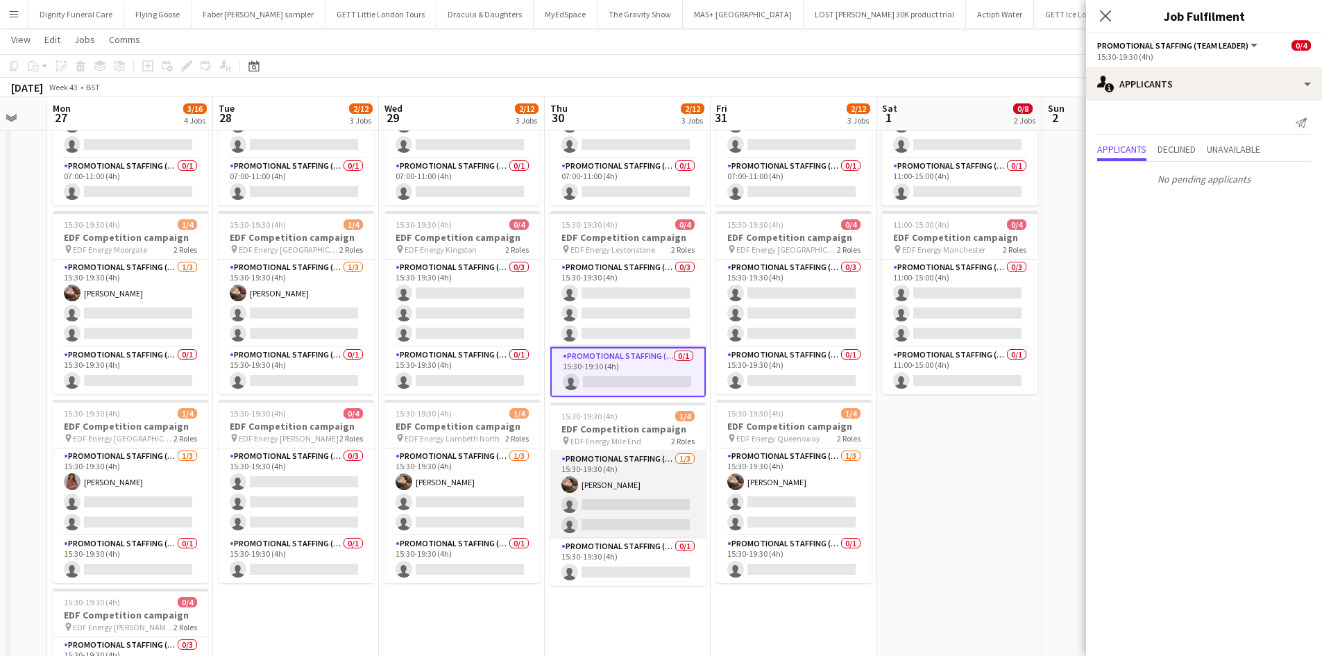
click at [636, 519] on app-card-role "Promotional Staffing (Flyering Staff) [DATE] 15:30-19:30 (4h) [PERSON_NAME] sin…" at bounding box center [627, 494] width 155 height 87
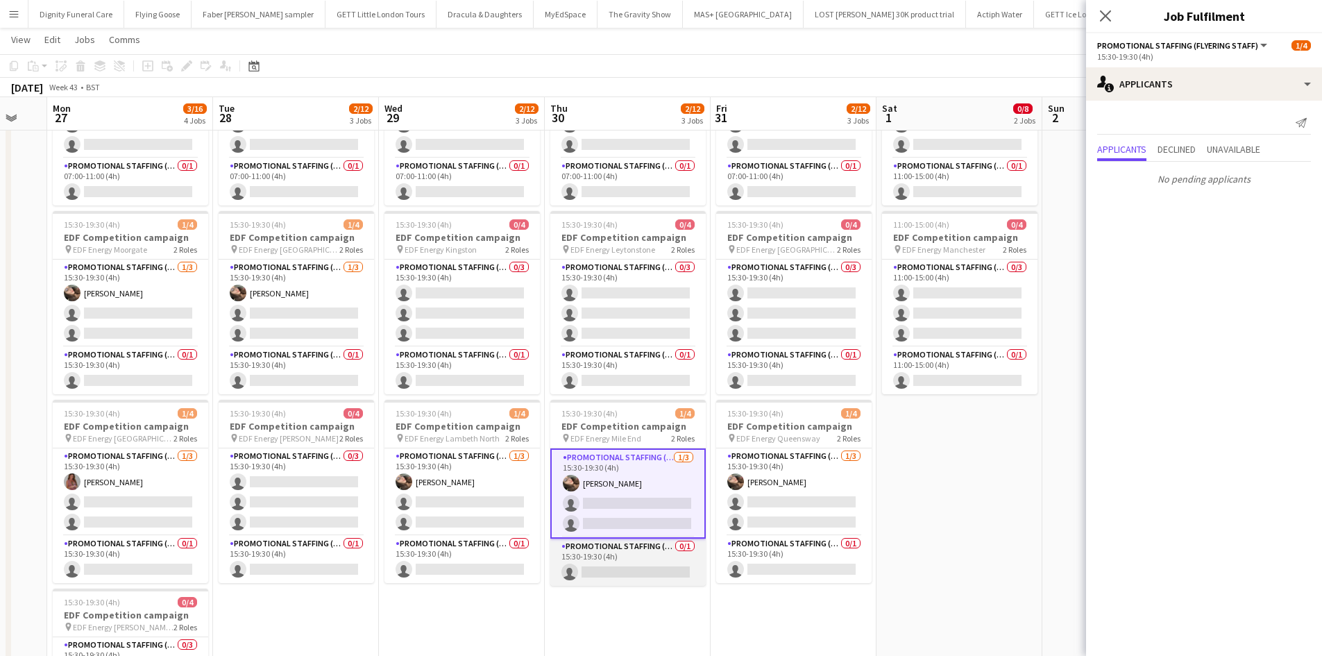
click at [648, 575] on app-card-role "Promotional Staffing (Team Leader) 0/1 15:30-19:30 (4h) single-neutral-actions" at bounding box center [627, 562] width 155 height 47
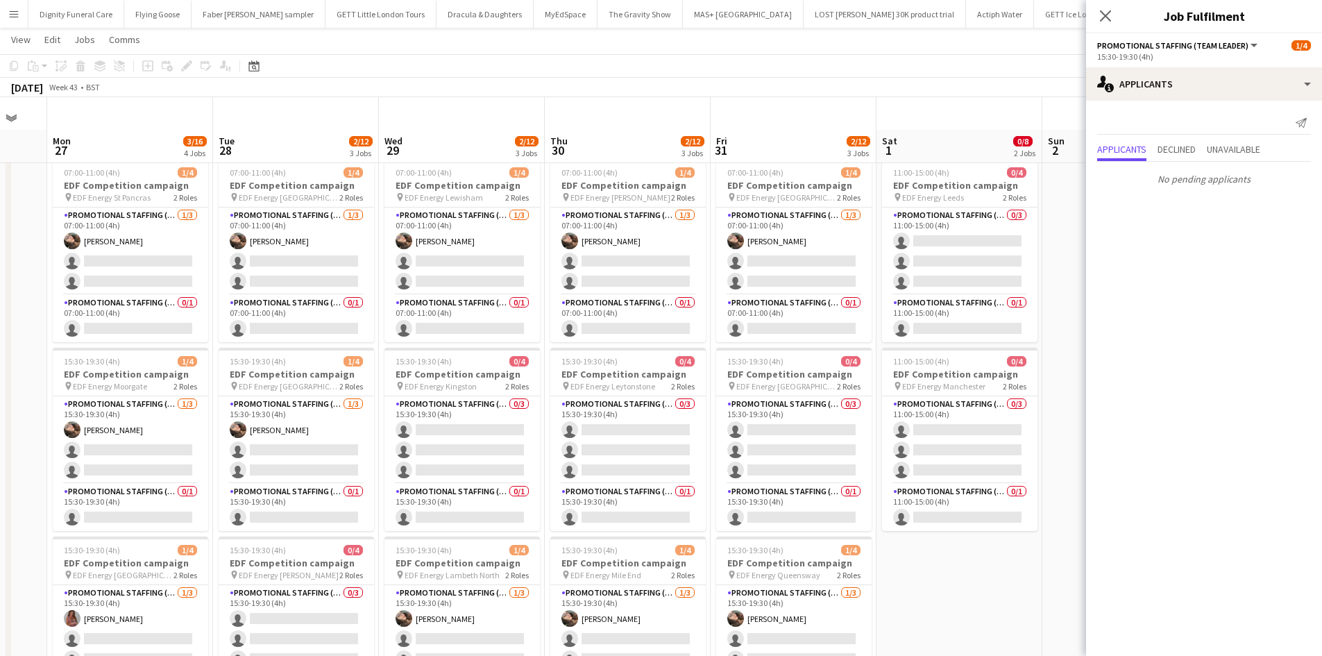
scroll to position [0, 0]
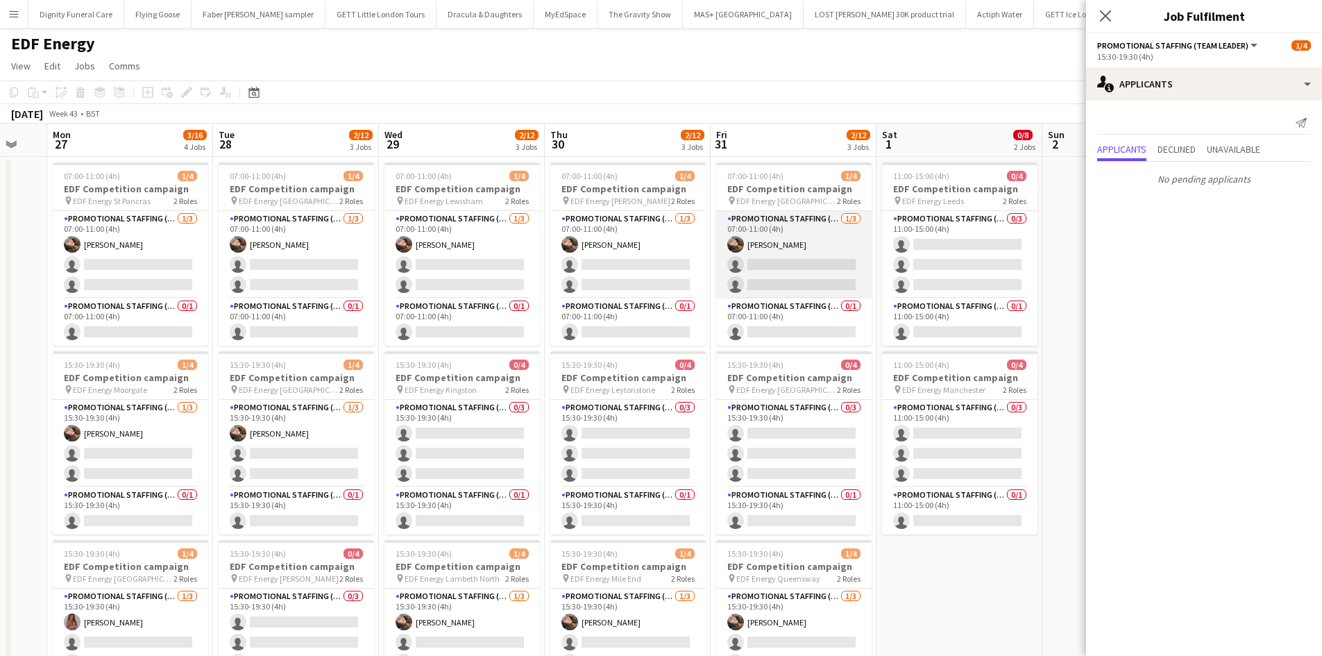
click at [814, 267] on app-card-role "Promotional Staffing (Flyering Staff) [DATE] 07:00-11:00 (4h) [PERSON_NAME] sin…" at bounding box center [793, 254] width 155 height 87
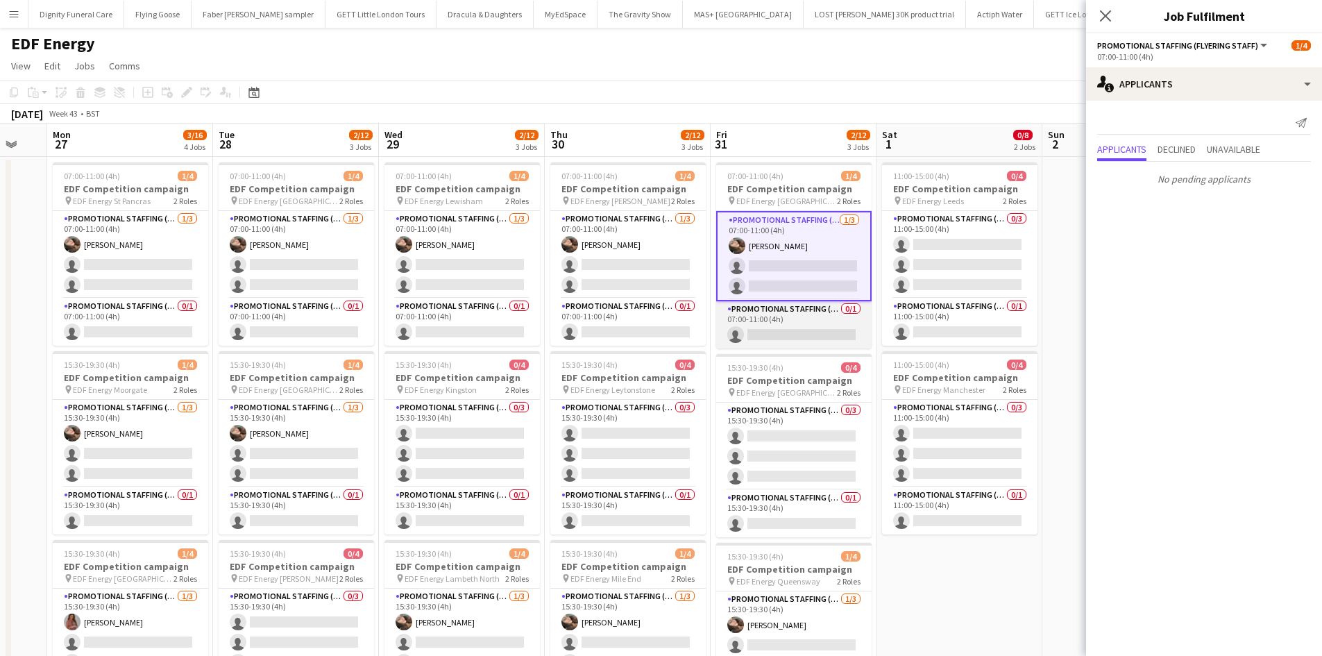
click at [791, 332] on app-card-role "Promotional Staffing (Team Leader) 0/1 07:00-11:00 (4h) single-neutral-actions" at bounding box center [793, 324] width 155 height 47
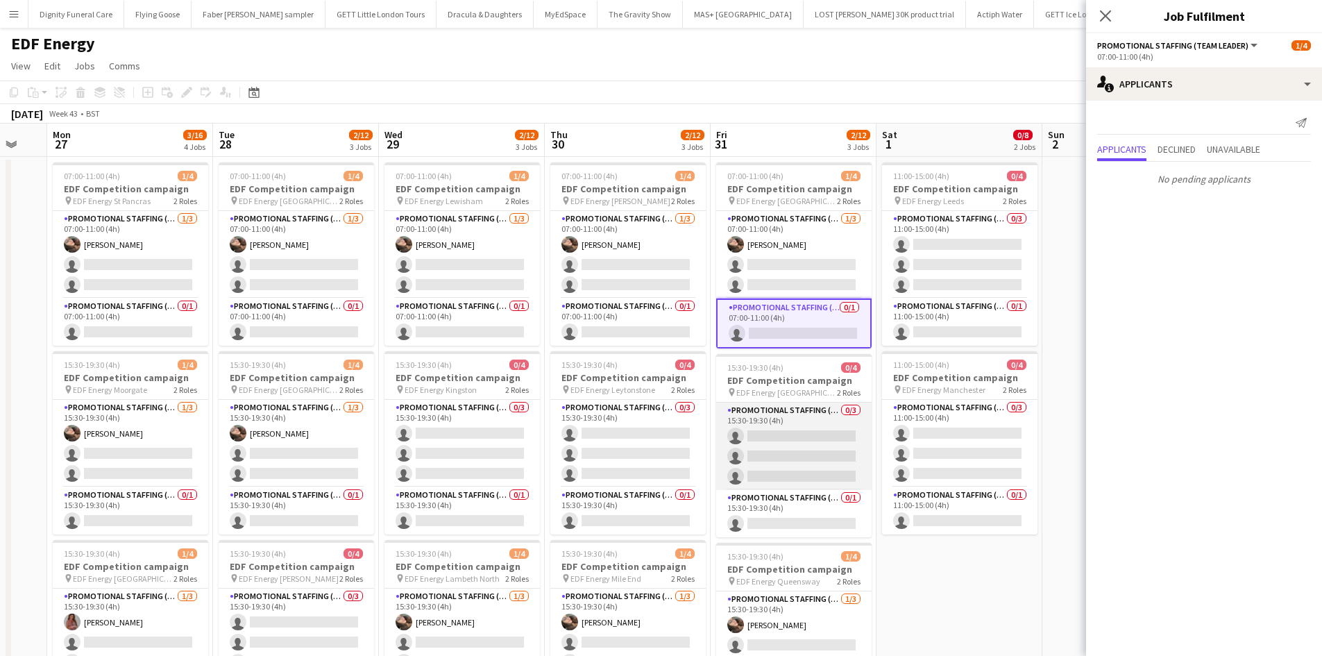
click at [829, 449] on app-card-role "Promotional Staffing (Flyering Staff) 0/3 15:30-19:30 (4h) single-neutral-actio…" at bounding box center [793, 446] width 155 height 87
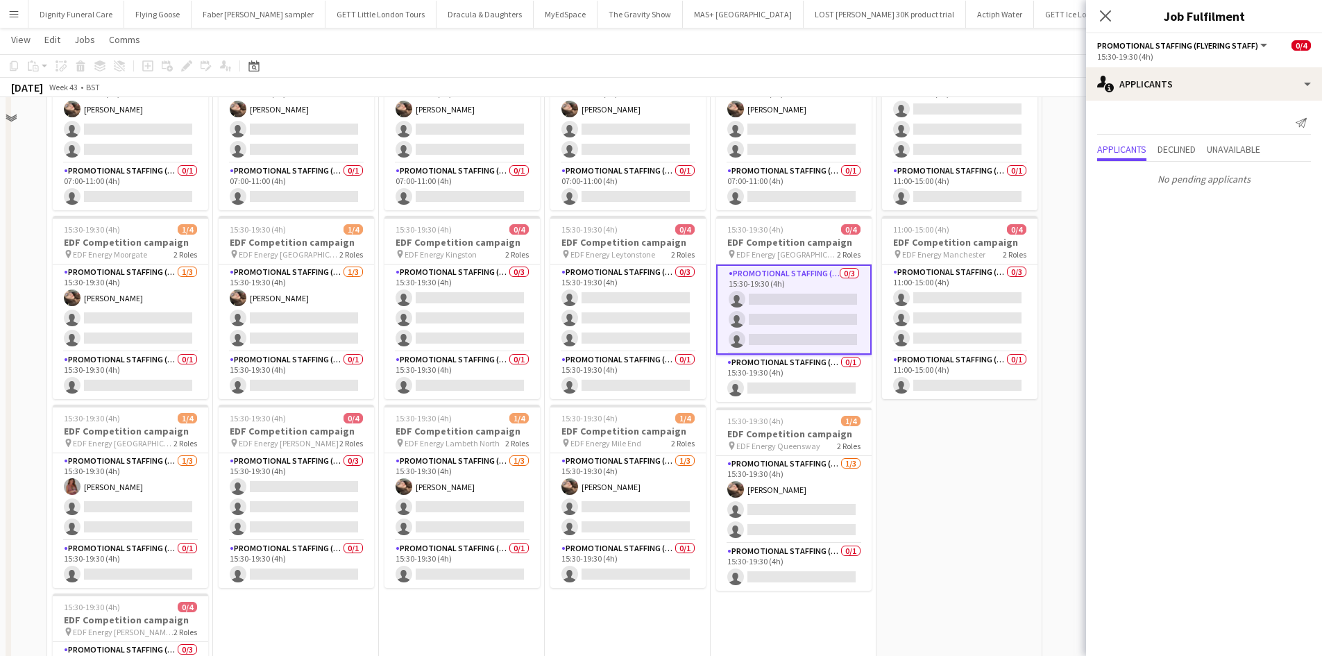
scroll to position [139, 0]
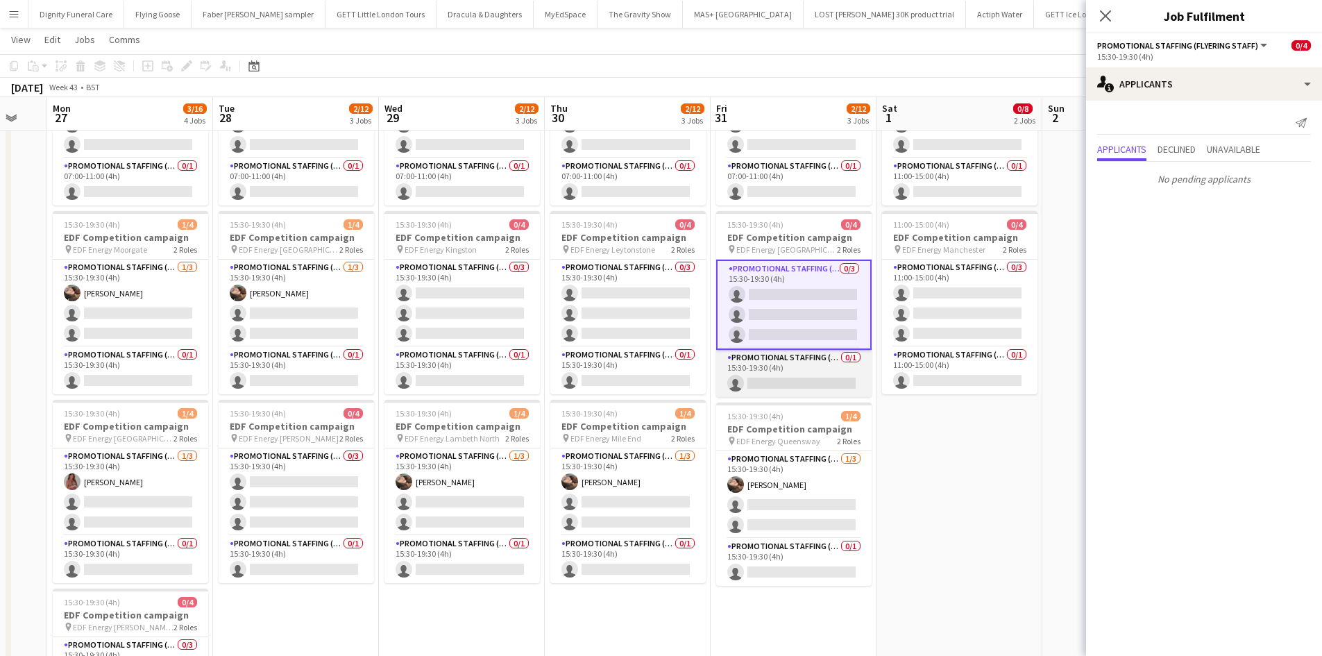
click at [792, 379] on app-card-role "Promotional Staffing (Team Leader) 0/1 15:30-19:30 (4h) single-neutral-actions" at bounding box center [793, 373] width 155 height 47
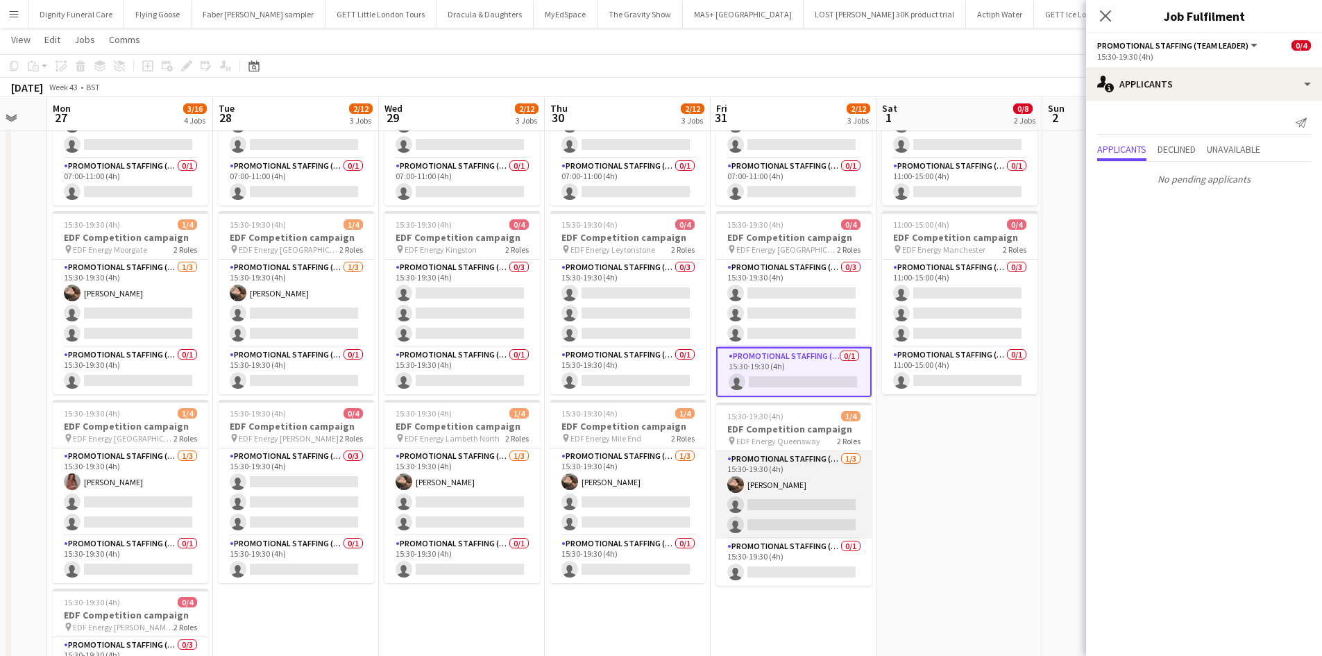
click at [816, 503] on app-card-role "Promotional Staffing (Flyering Staff) [DATE] 15:30-19:30 (4h) [PERSON_NAME] sin…" at bounding box center [793, 494] width 155 height 87
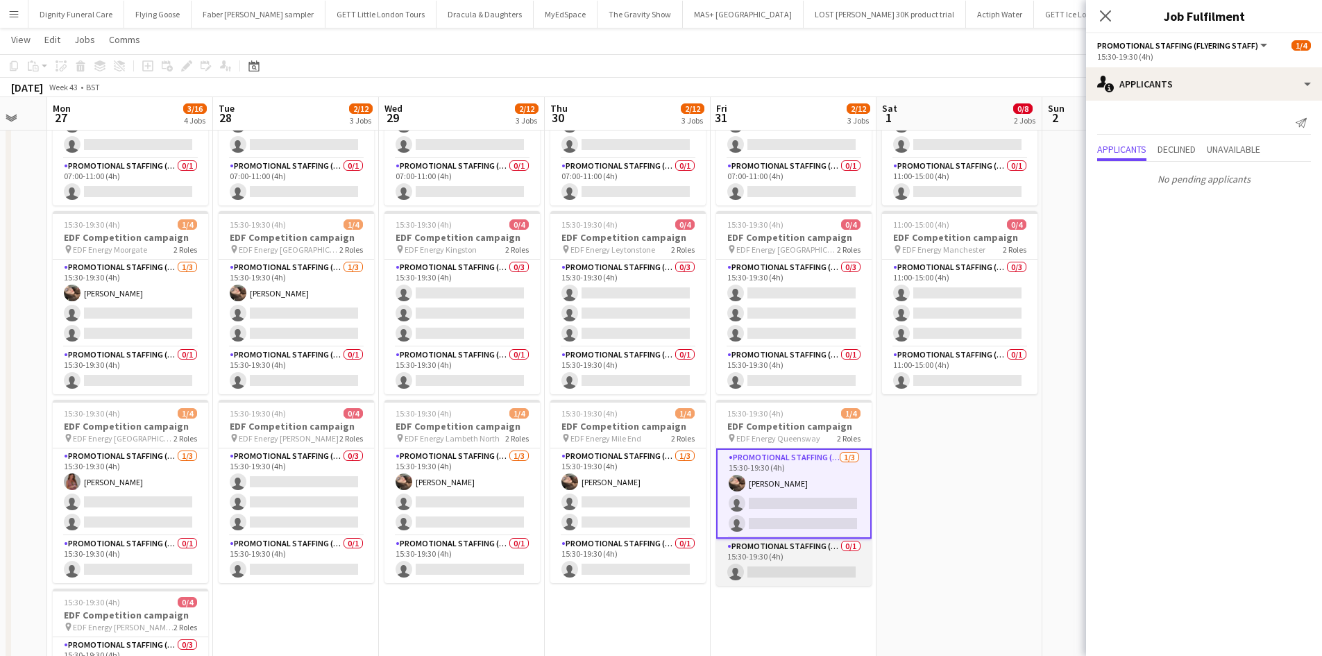
click at [797, 568] on app-card-role "Promotional Staffing (Team Leader) 0/1 15:30-19:30 (4h) single-neutral-actions" at bounding box center [793, 562] width 155 height 47
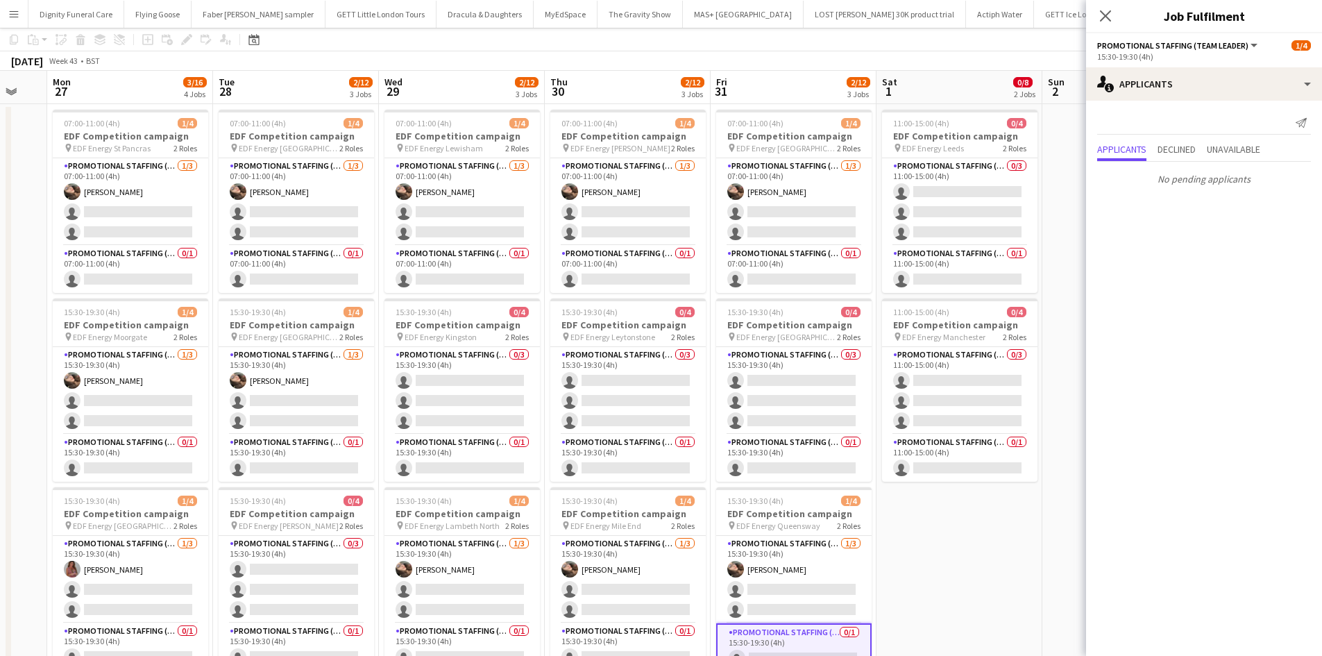
scroll to position [0, 0]
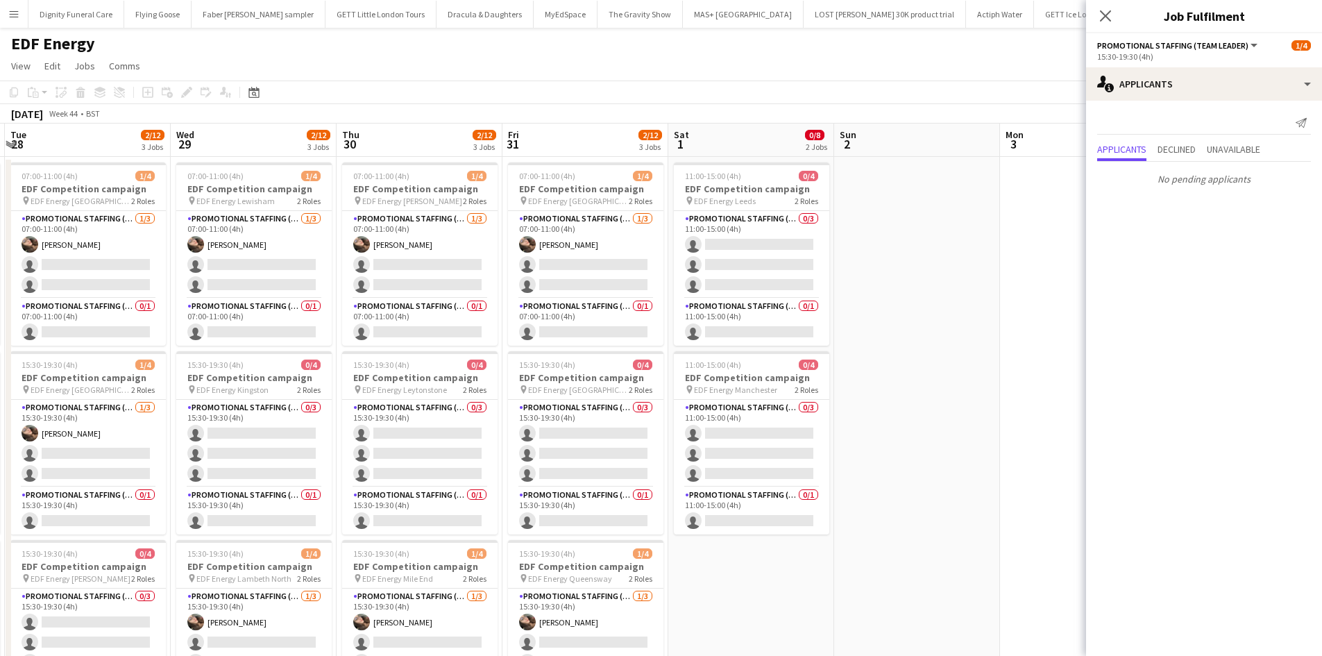
drag, startPoint x: 1040, startPoint y: 536, endPoint x: 807, endPoint y: 566, distance: 235.1
click at [807, 566] on app-calendar-viewport "Fri 24 2/12 3 Jobs Sat 25 1/12 3 Jobs Sun 26 Mon 27 3/16 4 Jobs Tue 28 2/12 3 J…" at bounding box center [661, 559] width 1322 height 870
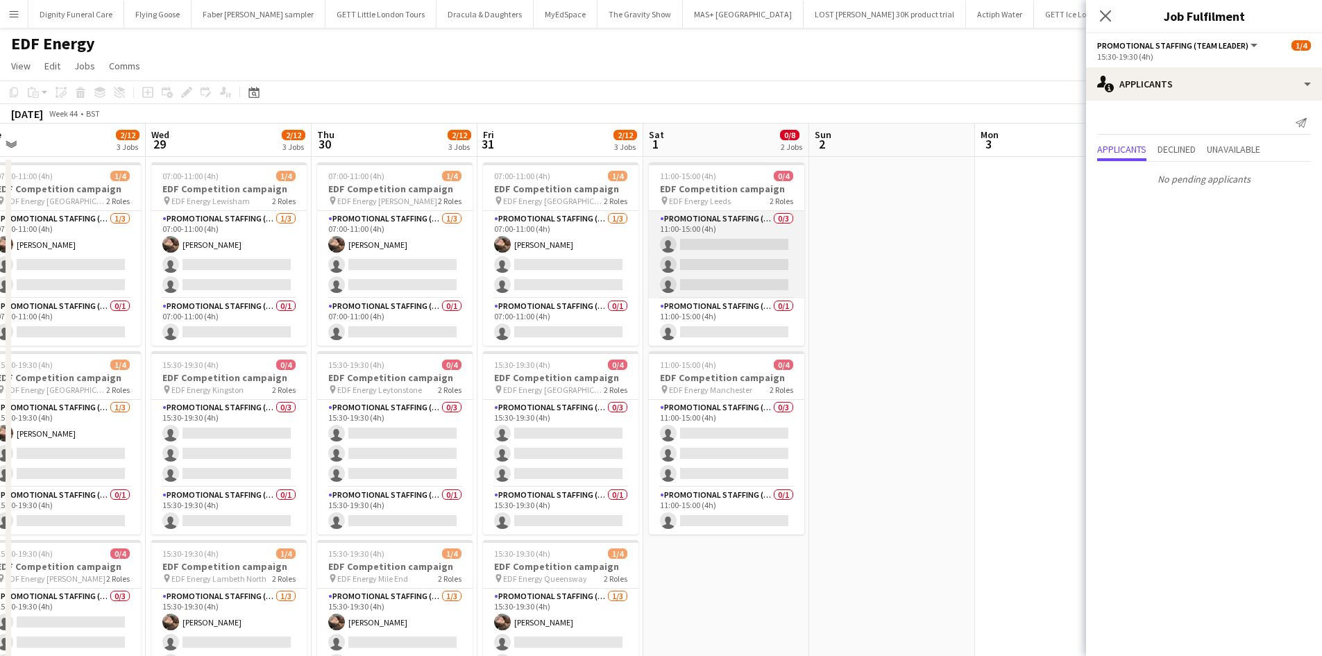
click at [746, 260] on app-card-role "Promotional Staffing (Flyering Staff) 0/3 11:00-15:00 (4h) single-neutral-actio…" at bounding box center [726, 254] width 155 height 87
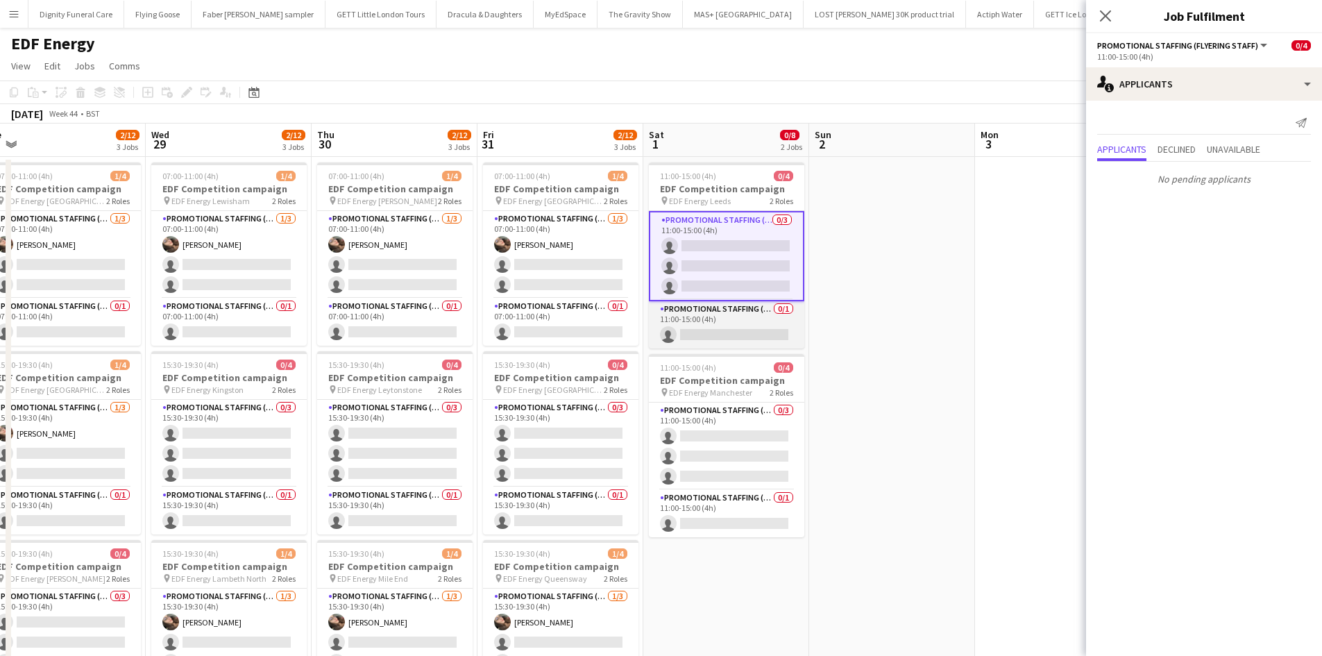
click at [731, 327] on app-card-role "Promotional Staffing (Team Leader) 0/1 11:00-15:00 (4h) single-neutral-actions" at bounding box center [726, 324] width 155 height 47
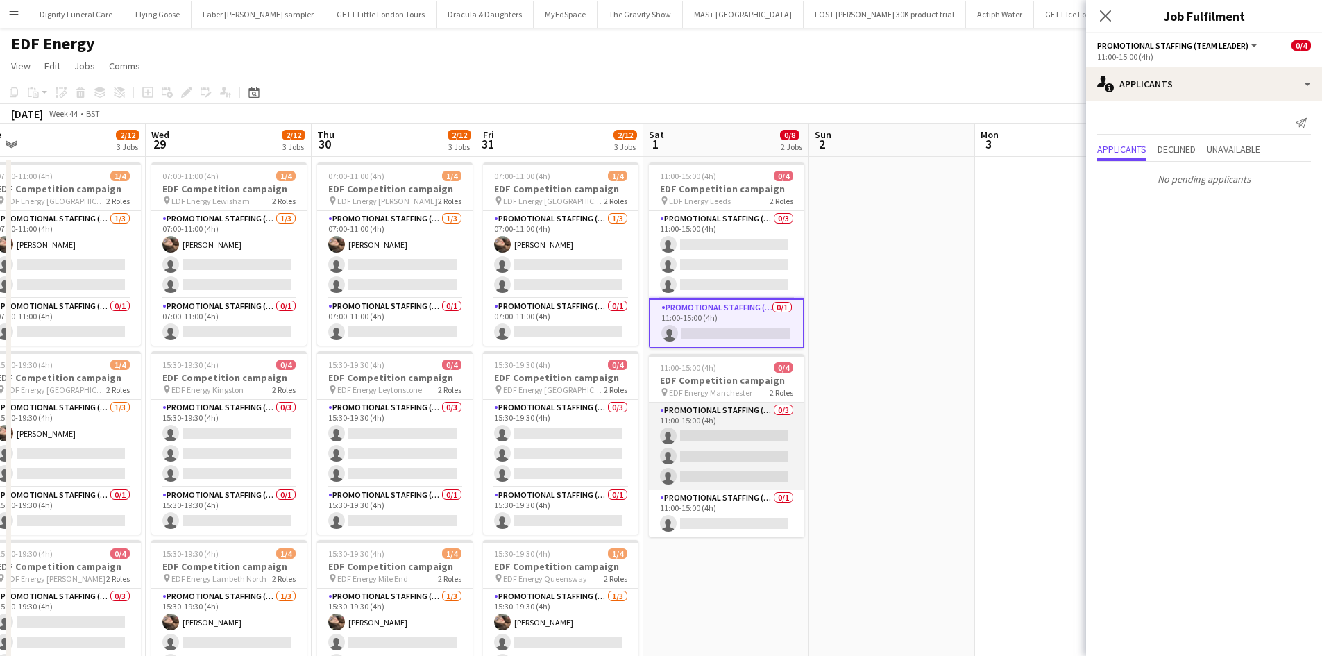
click at [727, 448] on app-card-role "Promotional Staffing (Flyering Staff) 0/3 11:00-15:00 (4h) single-neutral-actio…" at bounding box center [726, 446] width 155 height 87
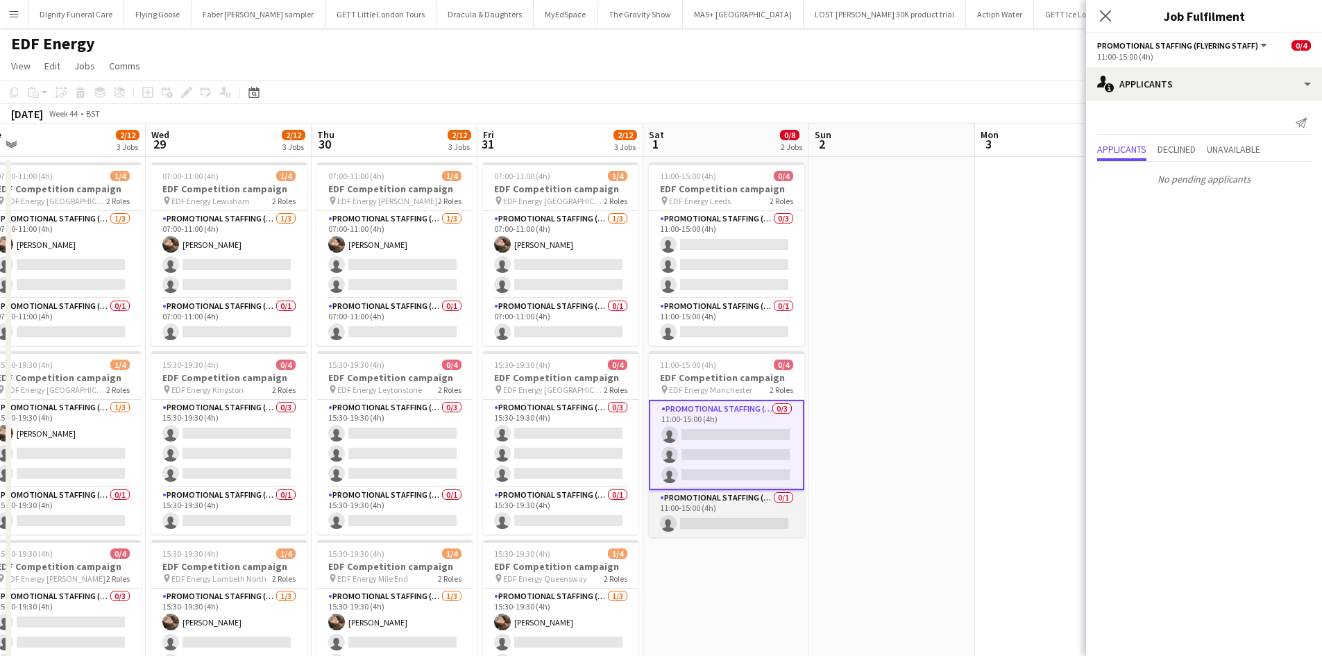
click at [744, 521] on app-card-role "Promotional Staffing (Team Leader) 0/1 11:00-15:00 (4h) single-neutral-actions" at bounding box center [726, 513] width 155 height 47
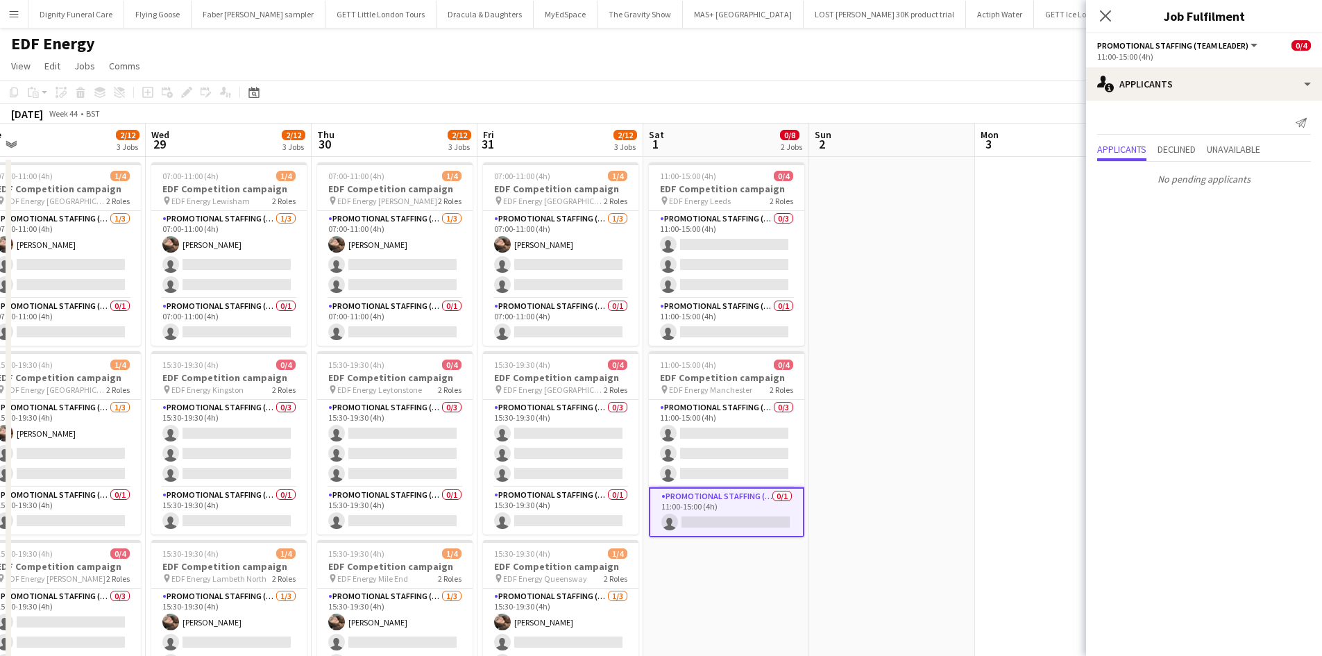
click at [939, 457] on app-date-cell at bounding box center [892, 575] width 166 height 837
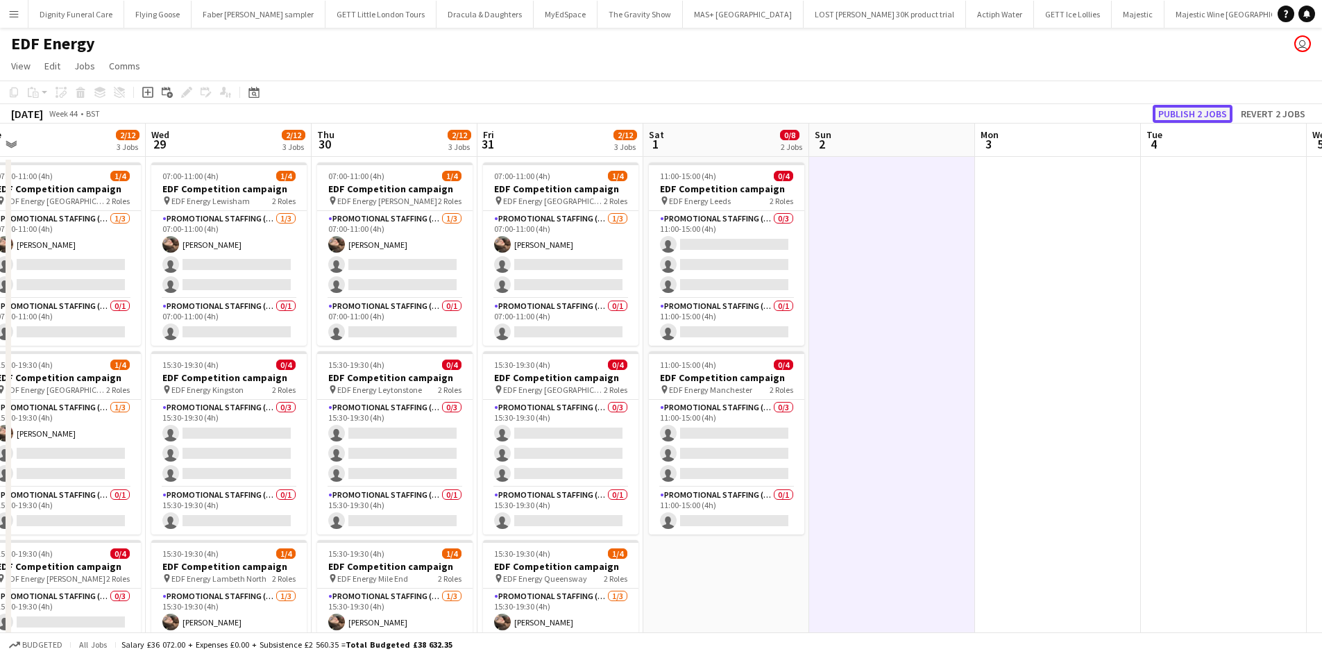
click at [1203, 110] on button "Publish 2 jobs" at bounding box center [1193, 114] width 80 height 18
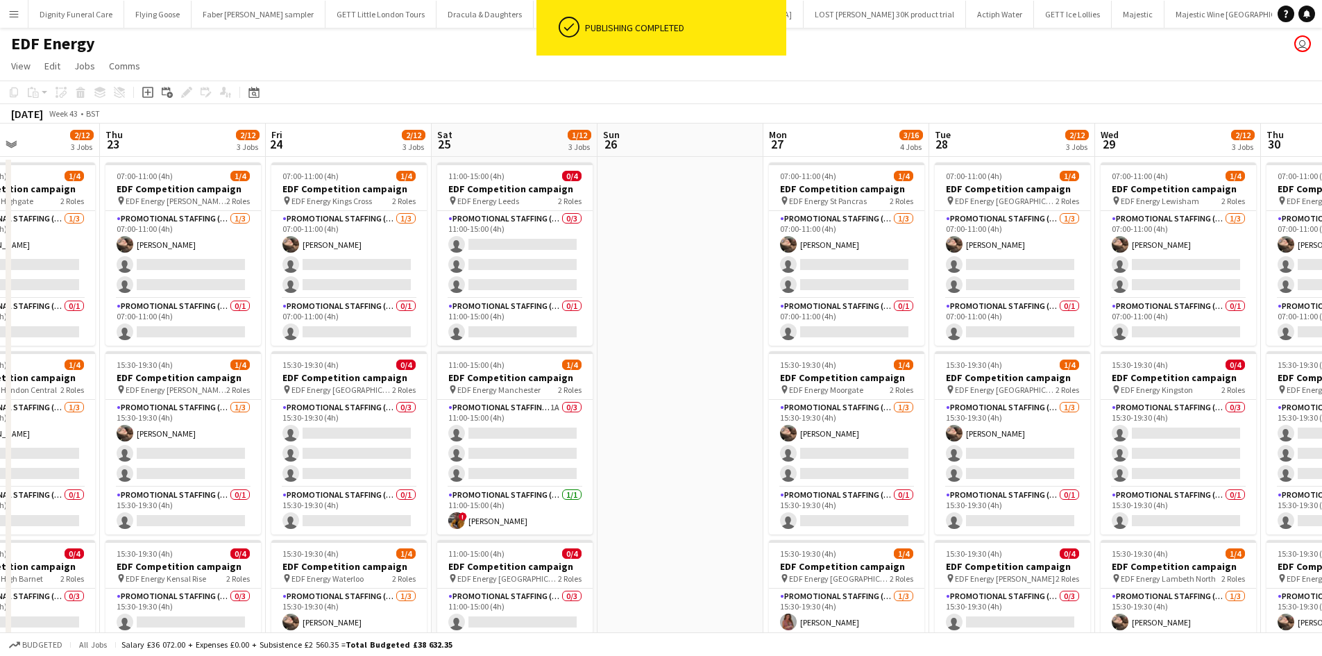
drag, startPoint x: 471, startPoint y: 302, endPoint x: 768, endPoint y: 303, distance: 297.8
click at [1322, 269] on html "ok-circled Publishing completed Menu Boards Boards Boards All jobs Status Workf…" at bounding box center [661, 509] width 1322 height 1018
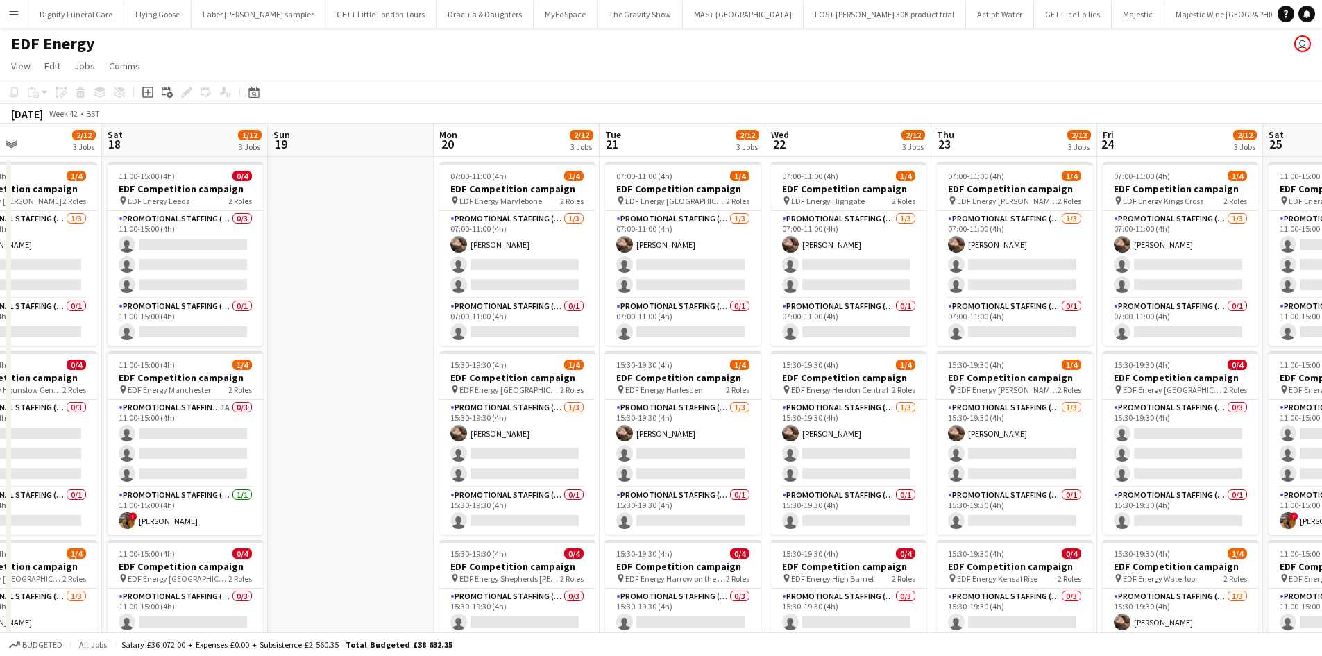
drag, startPoint x: 1169, startPoint y: 301, endPoint x: 1078, endPoint y: 310, distance: 91.3
click at [1322, 292] on html "Menu Boards Boards Boards All jobs Status Workforce Workforce My Workforce Recr…" at bounding box center [661, 509] width 1322 height 1018
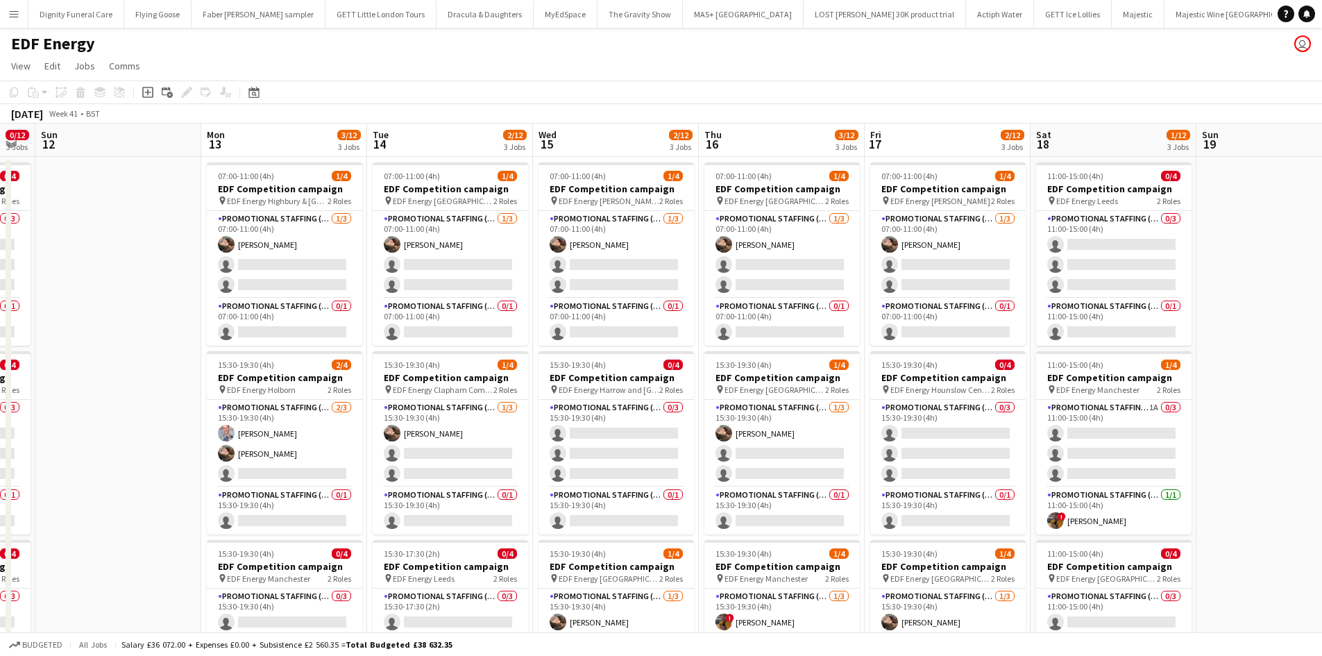
drag, startPoint x: 1233, startPoint y: 332, endPoint x: 1288, endPoint y: 331, distance: 55.5
click at [1288, 331] on app-calendar-viewport "Thu 9 2/12 3 Jobs Fri 10 3/12 3 Jobs Sat 11 0/12 3 Jobs Sun 12 Mon 13 3/12 3 Jo…" at bounding box center [661, 559] width 1322 height 870
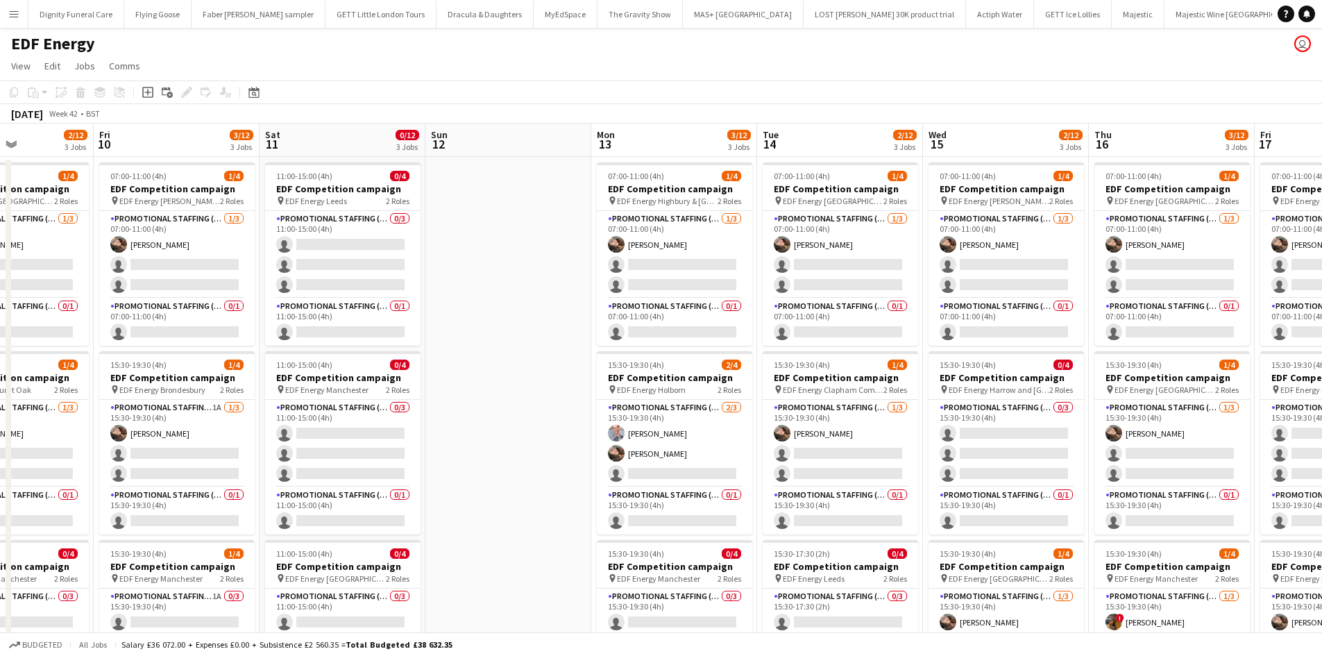
drag, startPoint x: 626, startPoint y: 348, endPoint x: 1246, endPoint y: 339, distance: 619.9
click at [1322, 339] on html "Menu Boards Boards Boards All jobs Status Workforce Workforce My Workforce Recr…" at bounding box center [661, 509] width 1322 height 1018
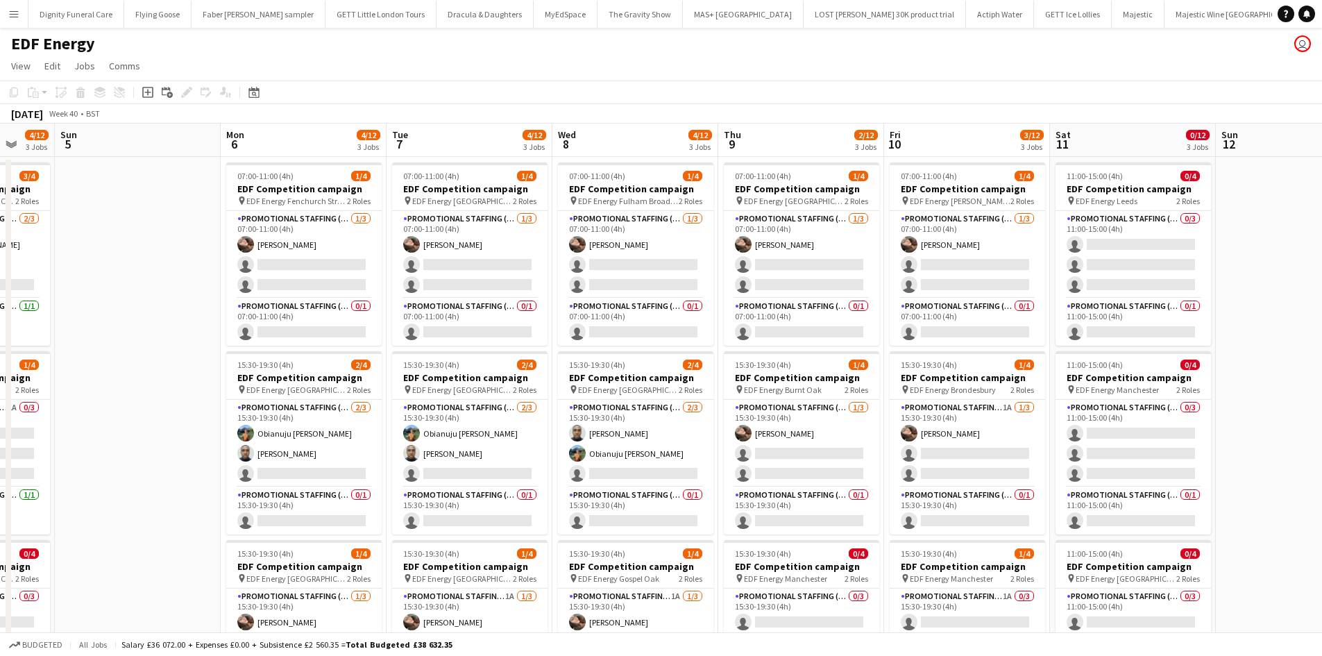
drag, startPoint x: 1293, startPoint y: 346, endPoint x: 888, endPoint y: 345, distance: 405.4
click at [1322, 342] on html "Menu Boards Boards Boards All jobs Status Workforce Workforce My Workforce Recr…" at bounding box center [661, 509] width 1322 height 1018
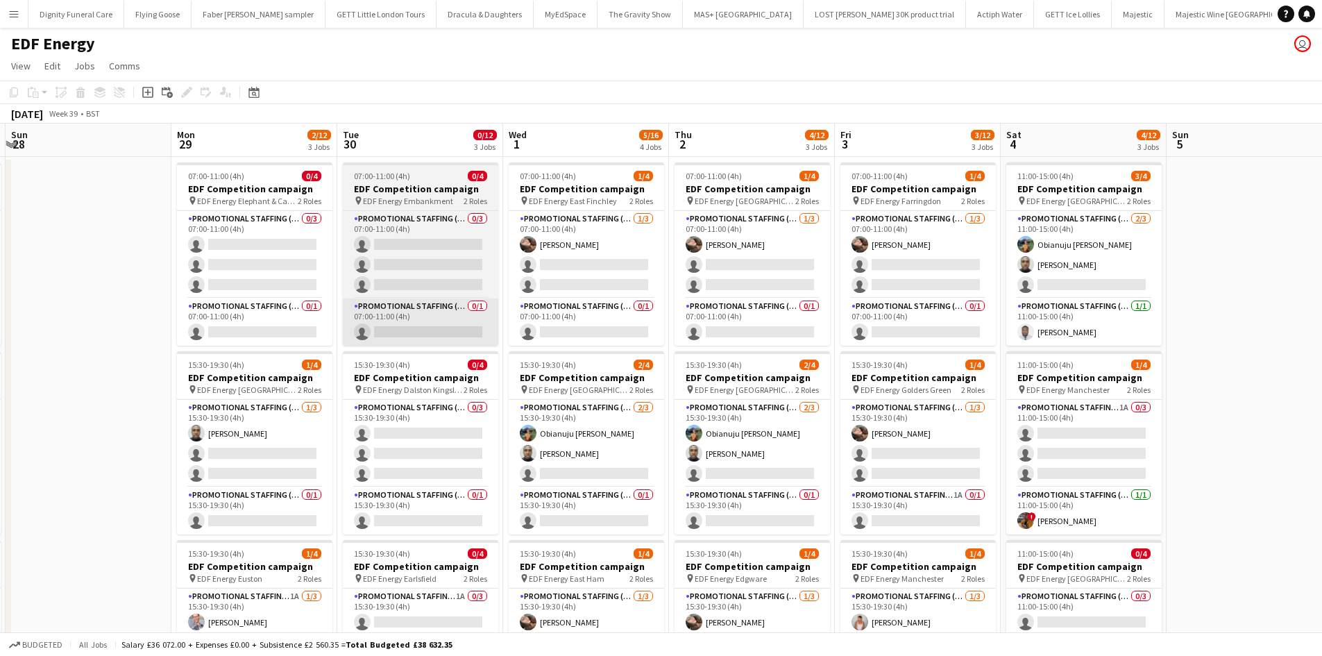
drag, startPoint x: 466, startPoint y: 347, endPoint x: 402, endPoint y: 339, distance: 65.0
click at [1192, 344] on app-calendar-viewport "Fri 26 5/12 3 Jobs Sat 27 2/16 4 Jobs Sun 28 Mon 29 2/12 3 Jobs Tue 30 0/12 3 J…" at bounding box center [661, 559] width 1322 height 870
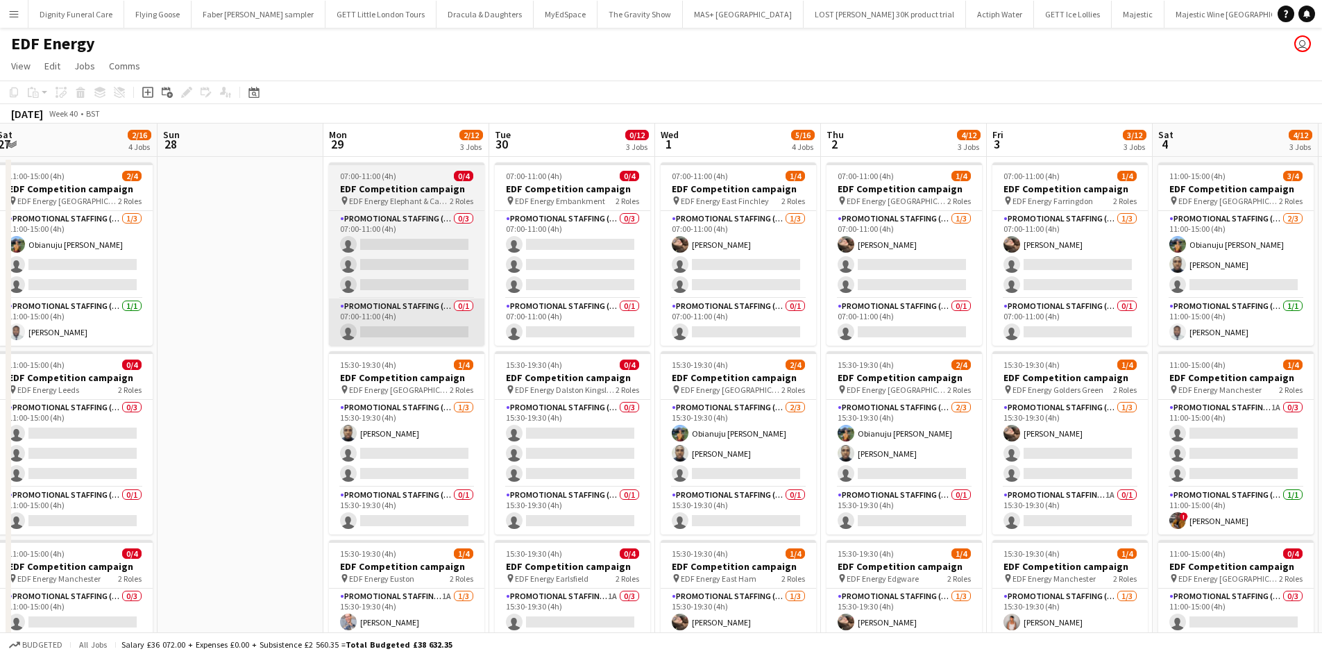
drag, startPoint x: 988, startPoint y: 339, endPoint x: 1027, endPoint y: 339, distance: 39.6
click at [1205, 339] on app-calendar-viewport "Fri 26 5/12 3 Jobs Sat 27 2/16 4 Jobs Sun 28 Mon 29 2/12 3 Jobs Tue 30 0/12 3 J…" at bounding box center [661, 559] width 1322 height 870
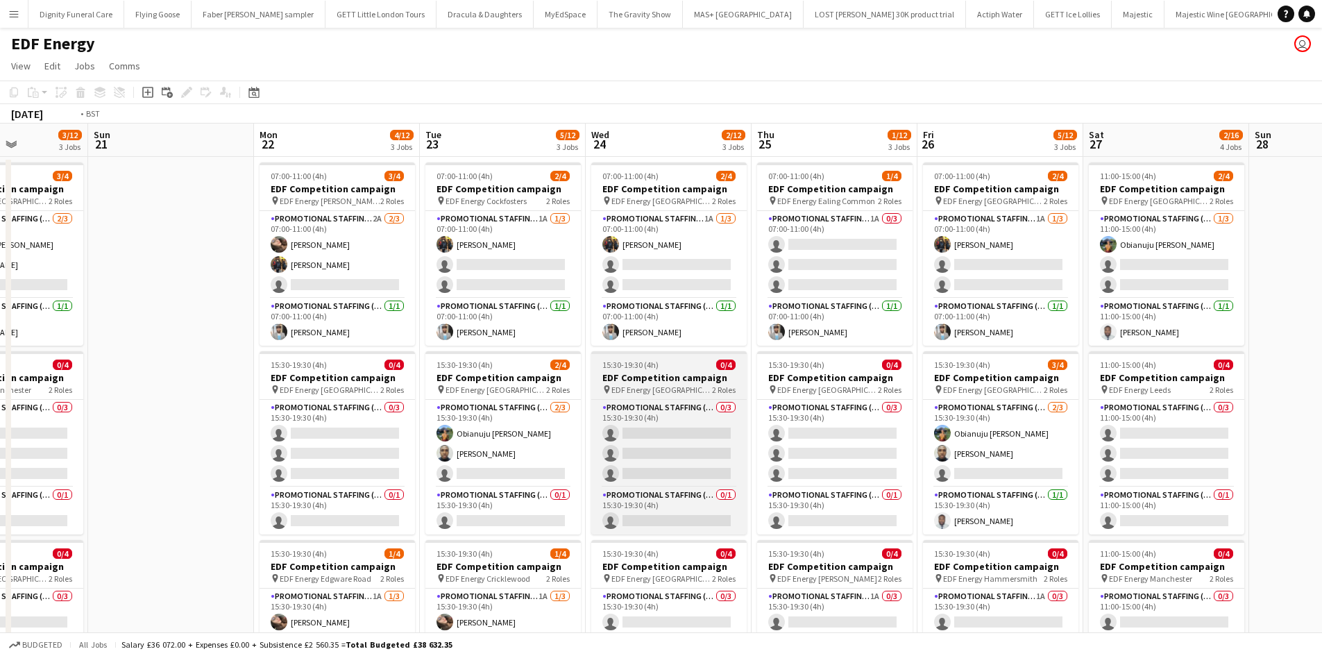
drag, startPoint x: 335, startPoint y: 364, endPoint x: 1063, endPoint y: 353, distance: 727.5
click at [1203, 359] on app-calendar-viewport "Sat 20 3/12 3 Jobs Sun 21 Mon 22 4/12 3 Jobs Tue 23 5/12 3 Jobs Wed 24 2/12 3 J…" at bounding box center [661, 559] width 1322 height 870
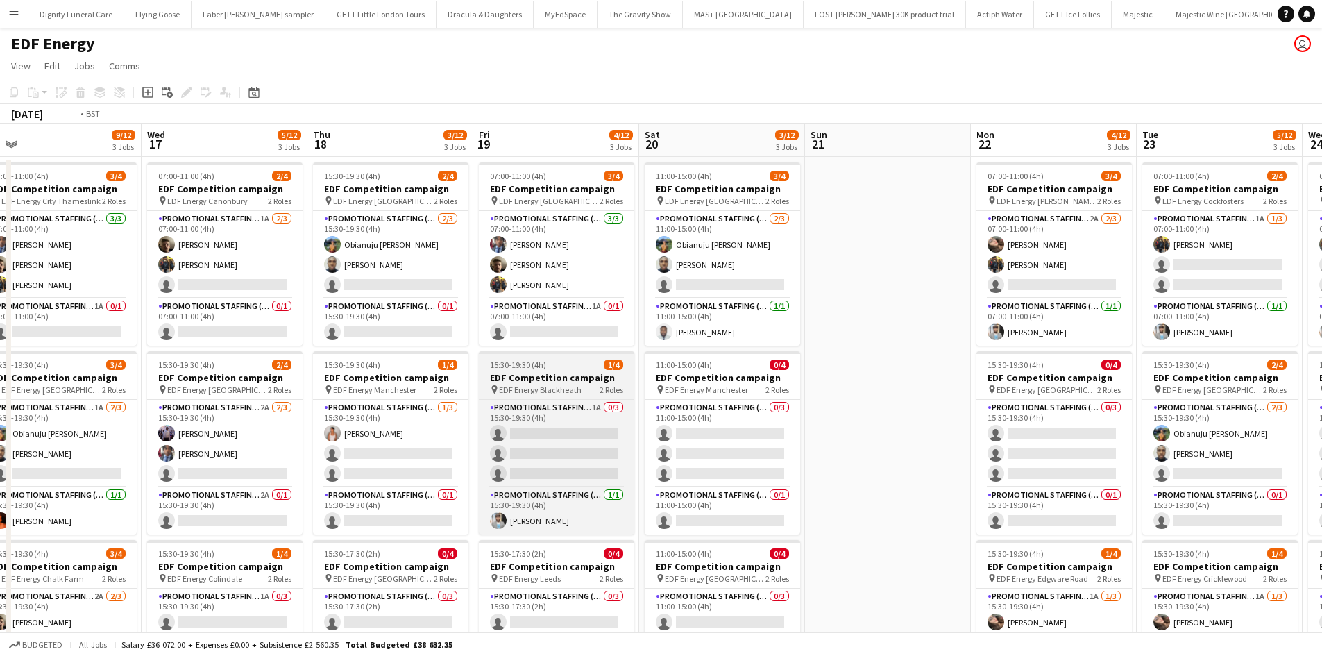
drag, startPoint x: 587, startPoint y: 358, endPoint x: 1034, endPoint y: 357, distance: 447.0
click at [1286, 359] on app-calendar-viewport "Sun 14 Mon 15 6/12 3 Jobs Tue 16 9/12 3 Jobs Wed 17 5/12 3 Jobs Thu 18 3/12 3 J…" at bounding box center [661, 559] width 1322 height 870
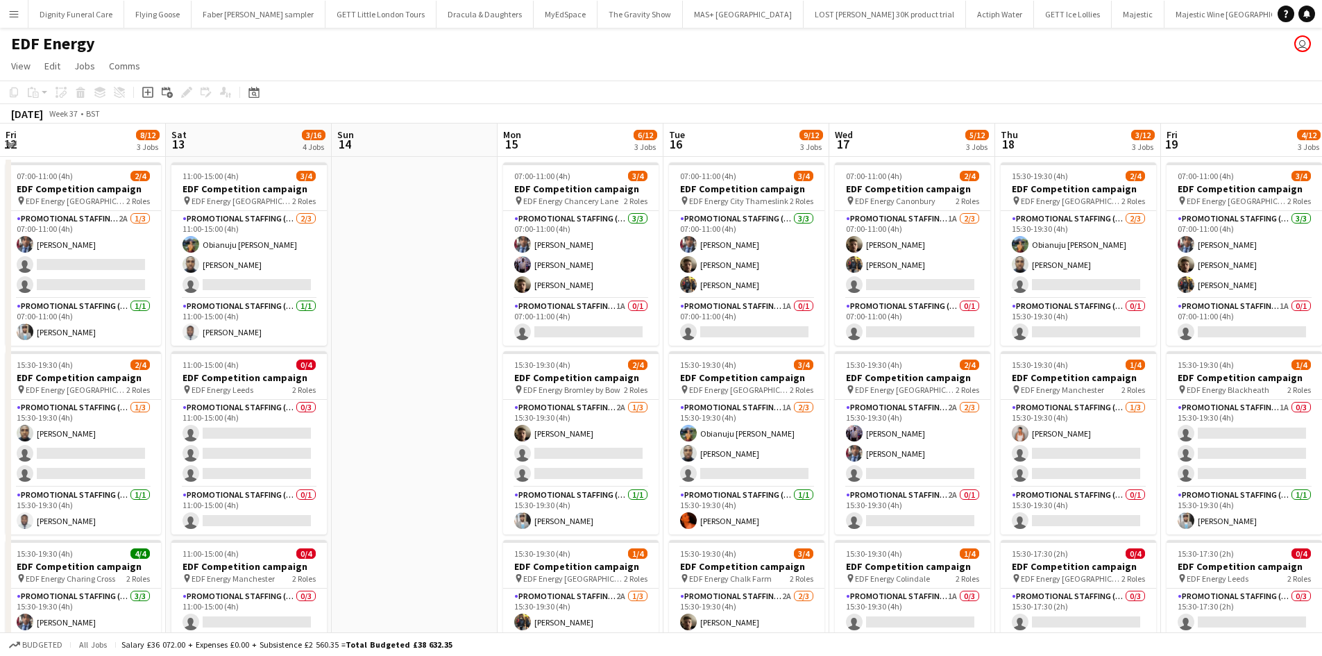
drag, startPoint x: 636, startPoint y: 359, endPoint x: 1032, endPoint y: 380, distance: 396.9
click at [1322, 376] on html "Menu Boards Boards Boards All jobs Status Workforce Workforce My Workforce Recr…" at bounding box center [661, 509] width 1322 height 1018
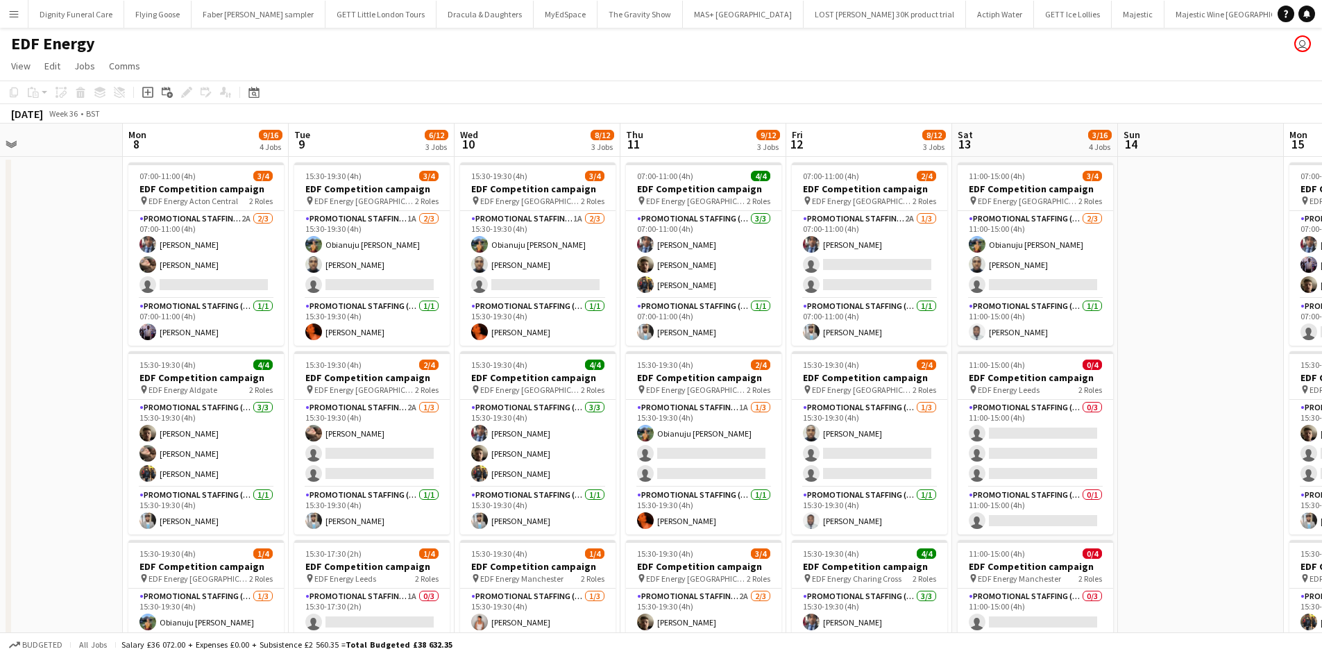
drag, startPoint x: 877, startPoint y: 402, endPoint x: 1272, endPoint y: 396, distance: 395.0
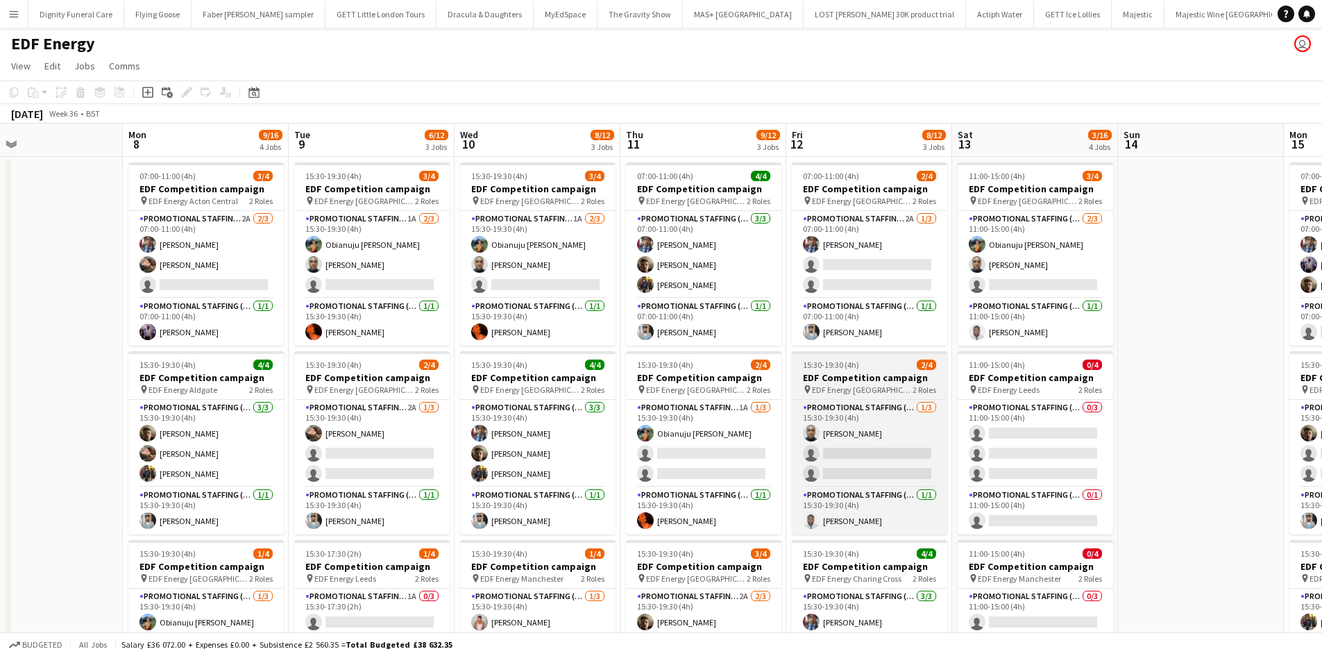
click at [1322, 396] on html "Menu Boards Boards Boards All jobs Status Workforce Workforce My Workforce Recr…" at bounding box center [661, 509] width 1322 height 1018
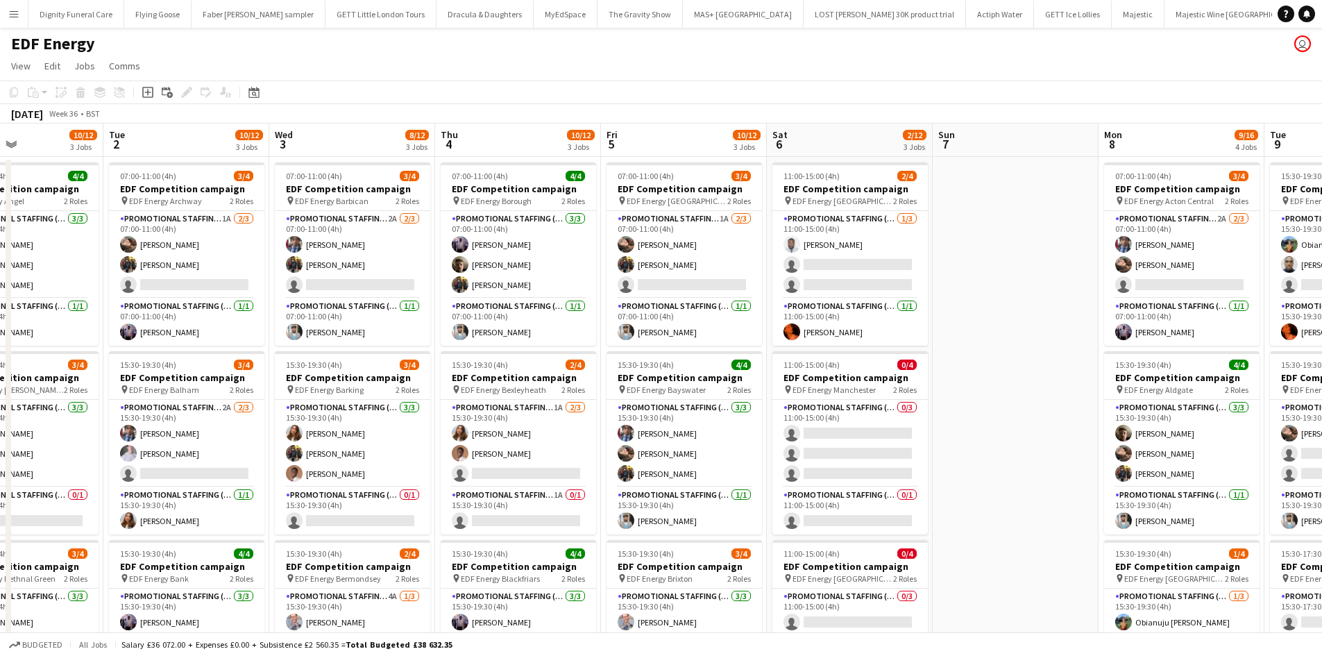
drag, startPoint x: 654, startPoint y: 419, endPoint x: 1193, endPoint y: 411, distance: 539.4
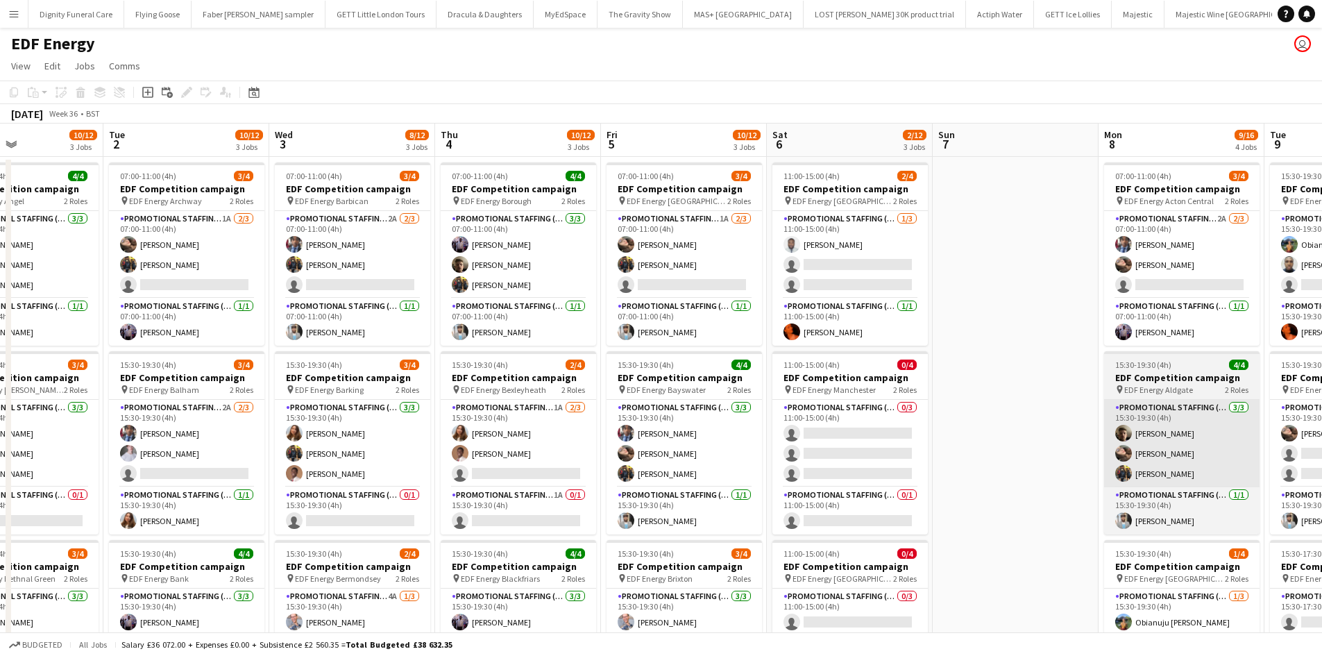
click at [1322, 416] on html "Menu Boards Boards Boards All jobs Status Workforce Workforce My Workforce Recr…" at bounding box center [661, 509] width 1322 height 1018
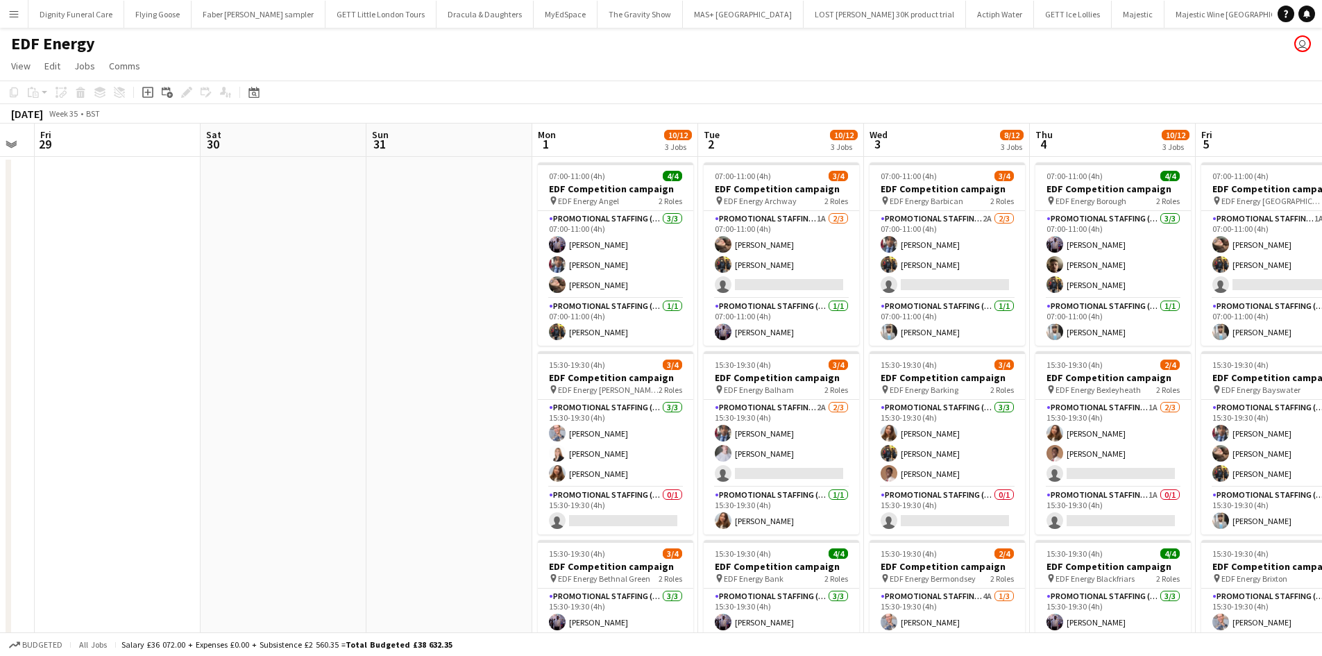
scroll to position [0, 421]
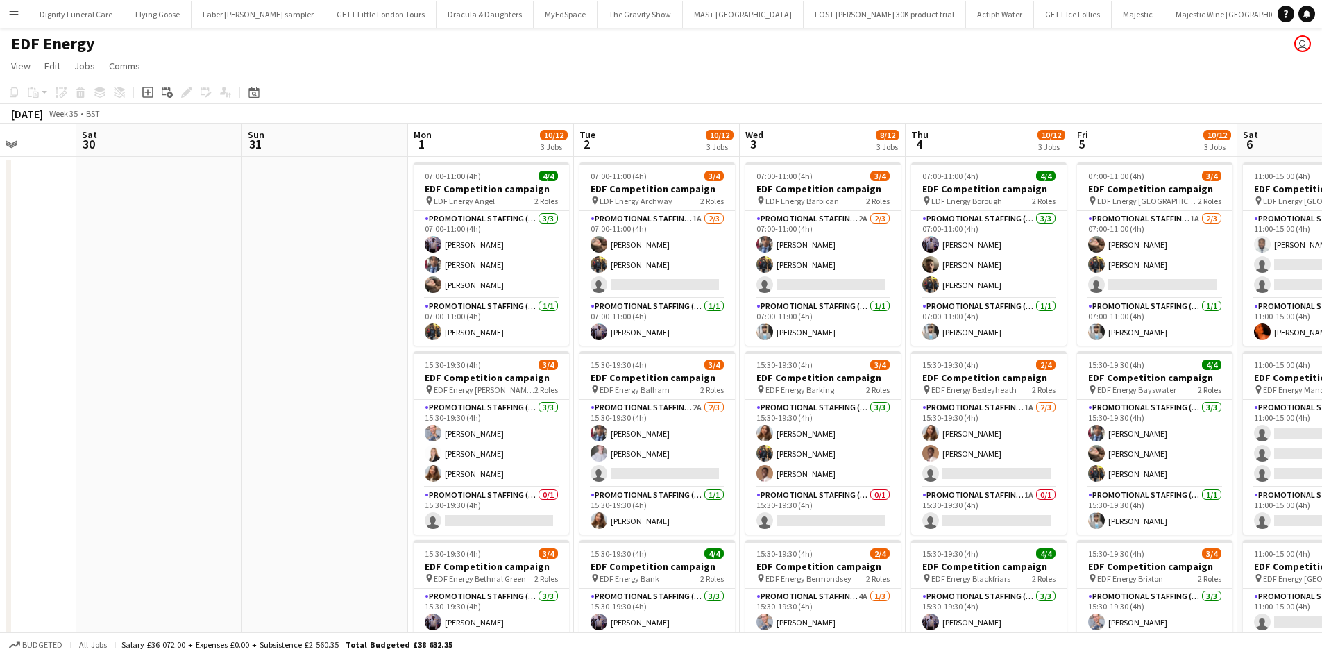
drag, startPoint x: 677, startPoint y: 410, endPoint x: 1331, endPoint y: 413, distance: 653.8
click at [1322, 413] on html "Menu Boards Boards Boards All jobs Status Workforce Workforce My Workforce Recr…" at bounding box center [661, 509] width 1322 height 1018
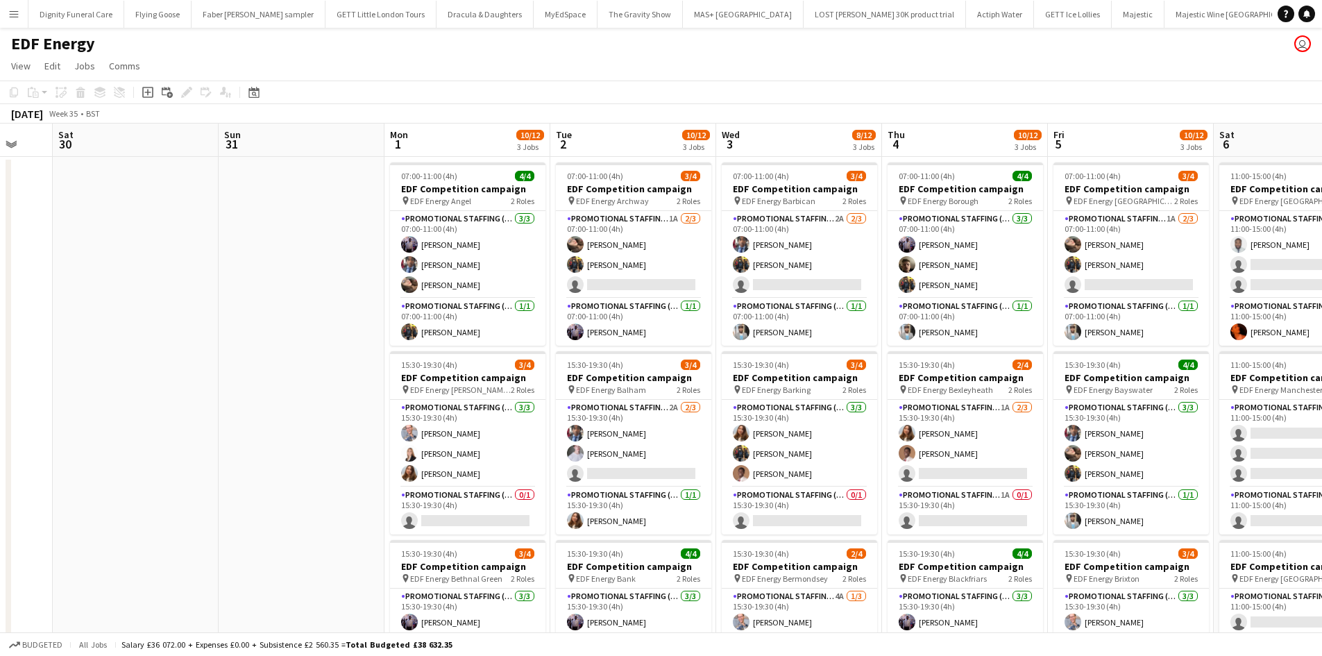
scroll to position [0, 643]
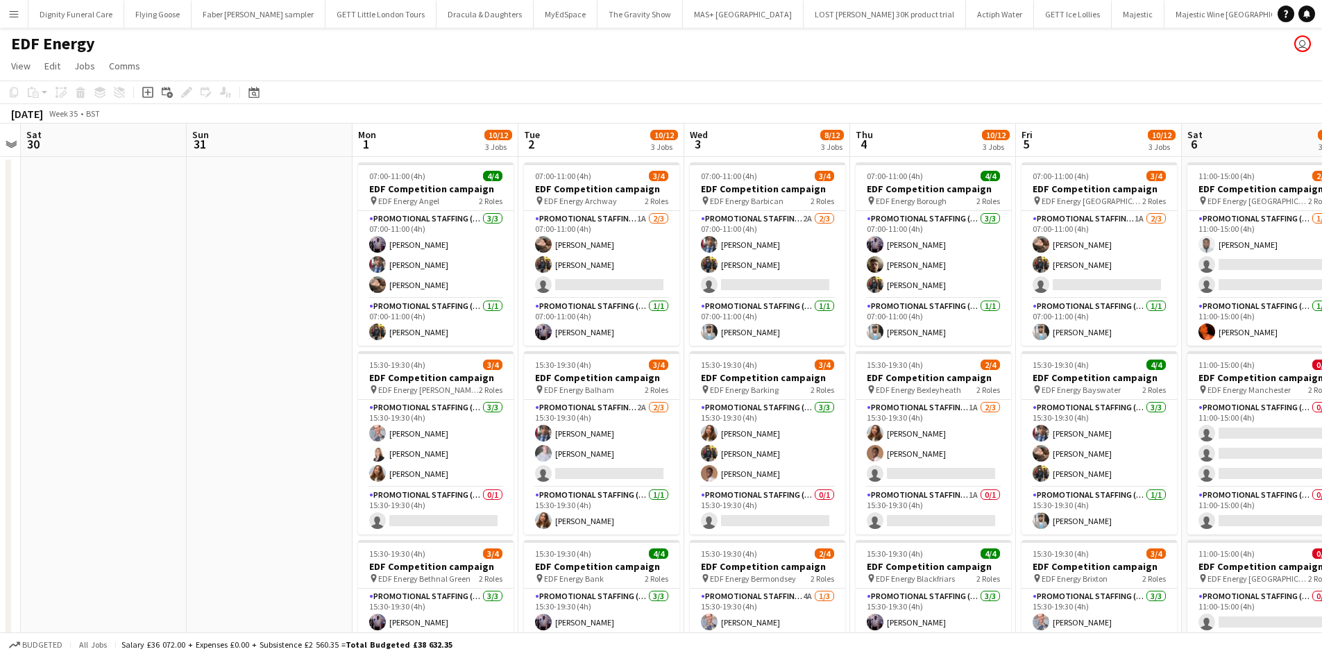
drag, startPoint x: 442, startPoint y: 406, endPoint x: 221, endPoint y: 418, distance: 221.7
click at [221, 418] on app-calendar-viewport "Tue 26 Wed 27 Thu 28 Fri 29 Sat 30 Sun 31 Mon 1 10/12 3 Jobs Tue 2 10/12 3 Jobs…" at bounding box center [661, 559] width 1322 height 870
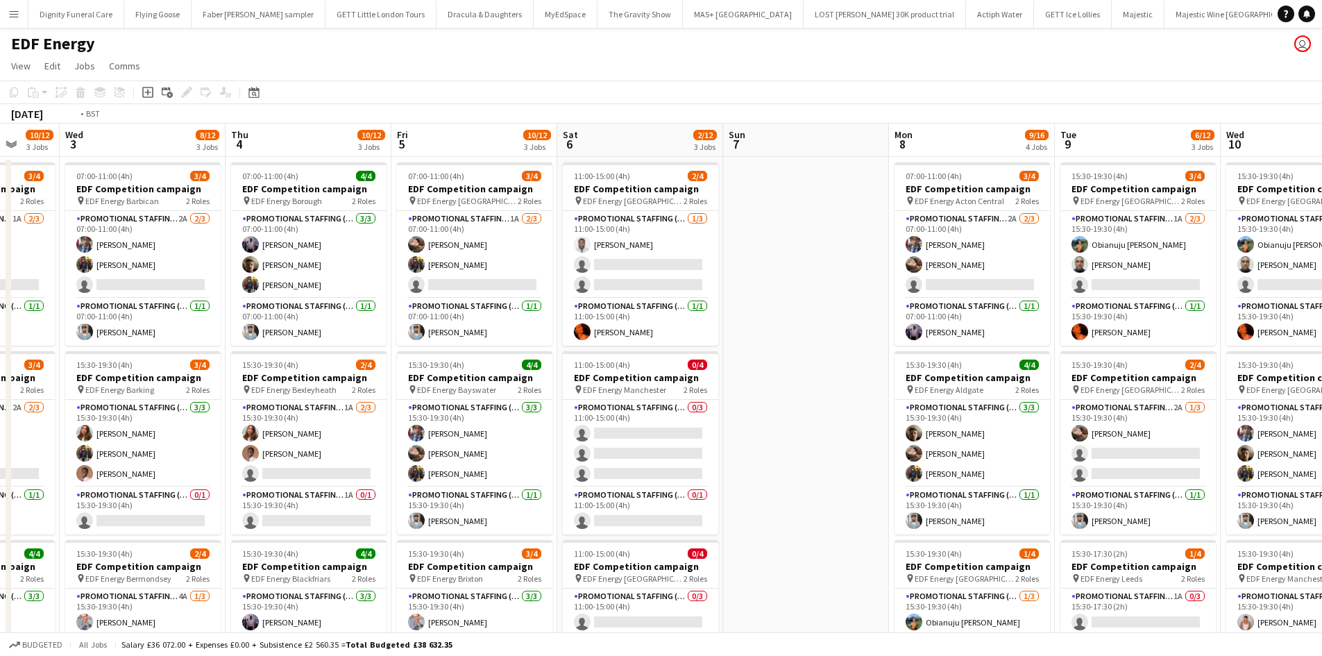
scroll to position [0, 382]
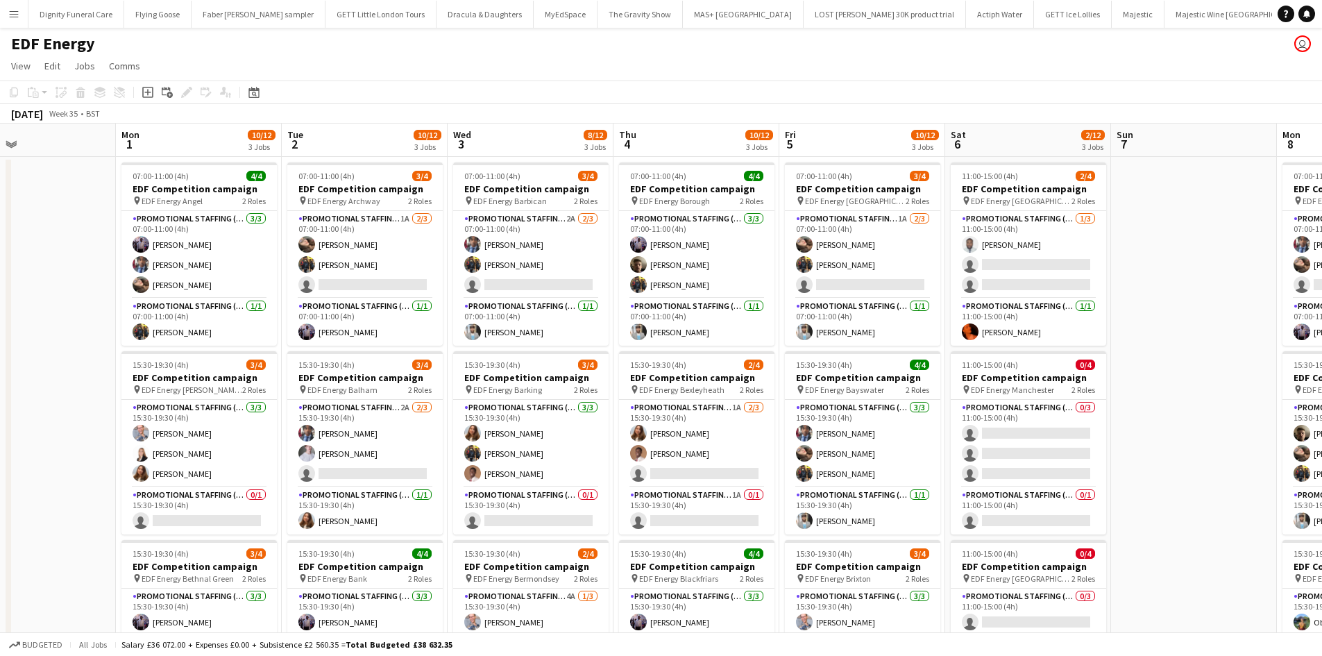
drag, startPoint x: 1163, startPoint y: 149, endPoint x: 1328, endPoint y: 101, distance: 171.1
click at [1322, 101] on html "Menu Boards Boards Boards All jobs Status Workforce Workforce My Workforce Recr…" at bounding box center [661, 509] width 1322 height 1018
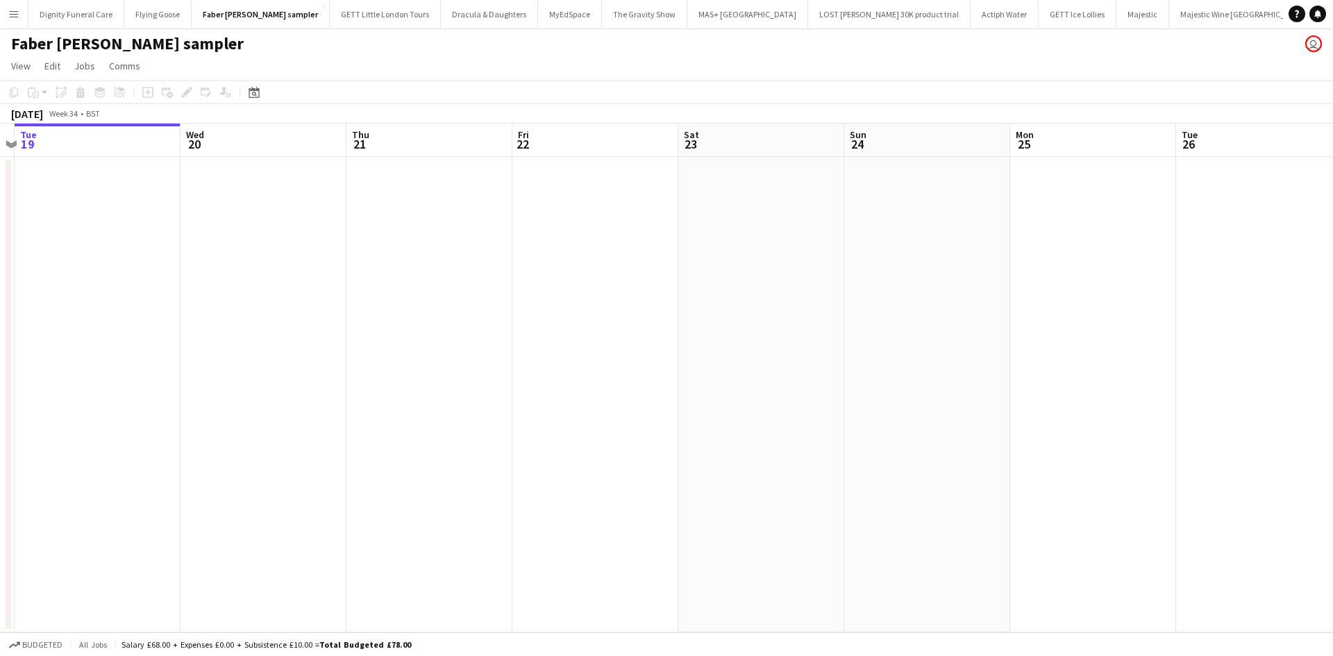
drag, startPoint x: 614, startPoint y: 288, endPoint x: 428, endPoint y: 285, distance: 185.4
click at [428, 285] on app-calendar-viewport "Sat 16 Sun 17 Mon 18 Tue 19 Wed 20 Thu 21 Fri 22 Sat 23 Sun 24 Mon 25 Tue 26 We…" at bounding box center [666, 378] width 1333 height 509
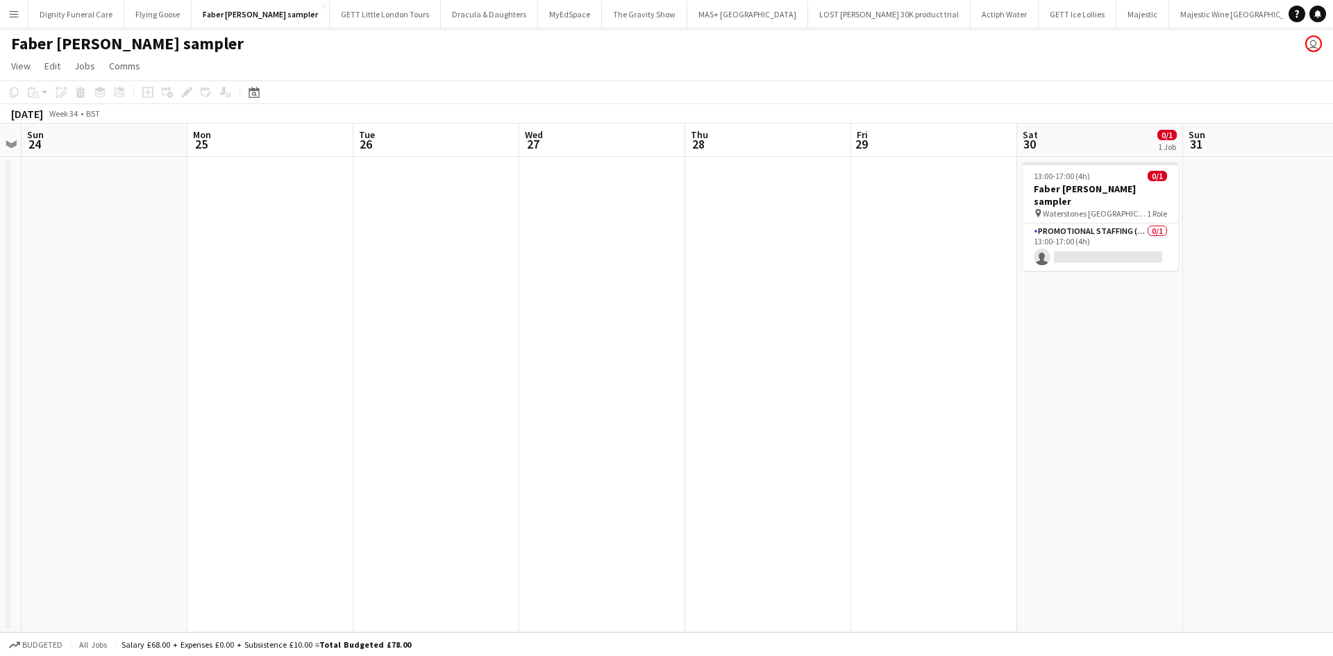
scroll to position [0, 623]
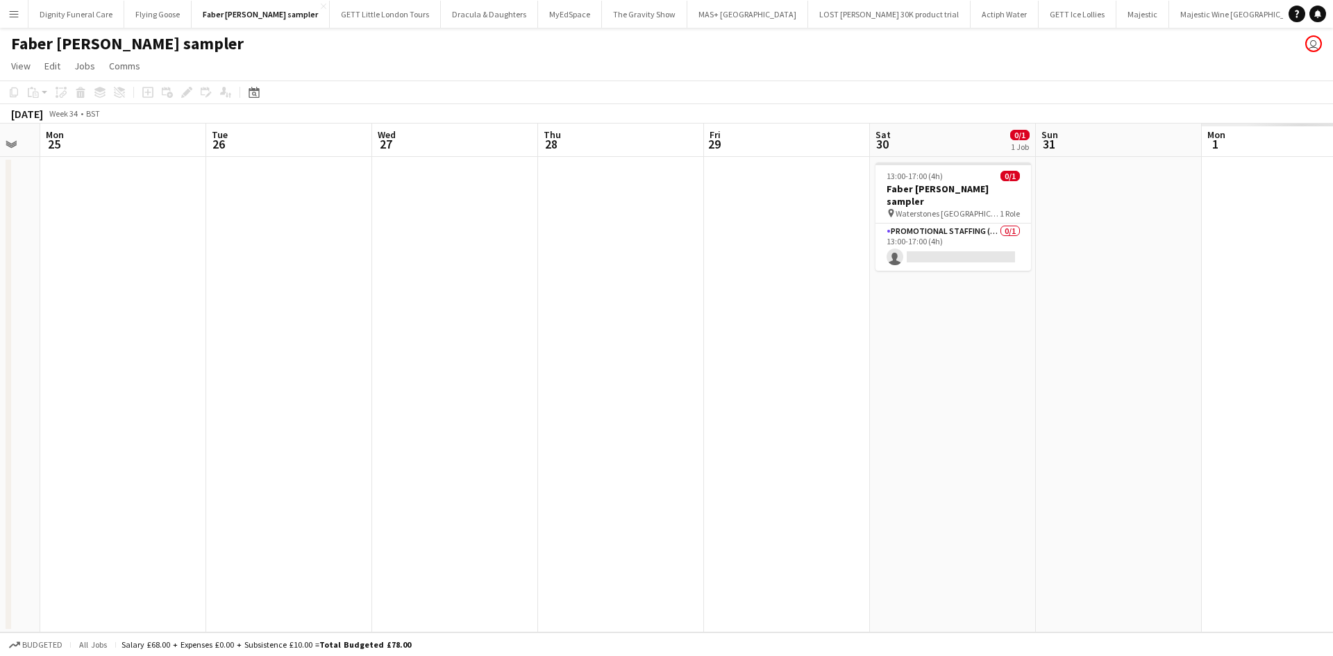
drag, startPoint x: 745, startPoint y: 309, endPoint x: 432, endPoint y: 311, distance: 313.0
click at [319, 303] on app-calendar-viewport "Thu 21 Fri 22 Sat 23 Sun 24 Mon 25 Tue 26 Wed 27 Thu 28 Fri 29 Sat 30 0/1 1 Job…" at bounding box center [666, 378] width 1333 height 509
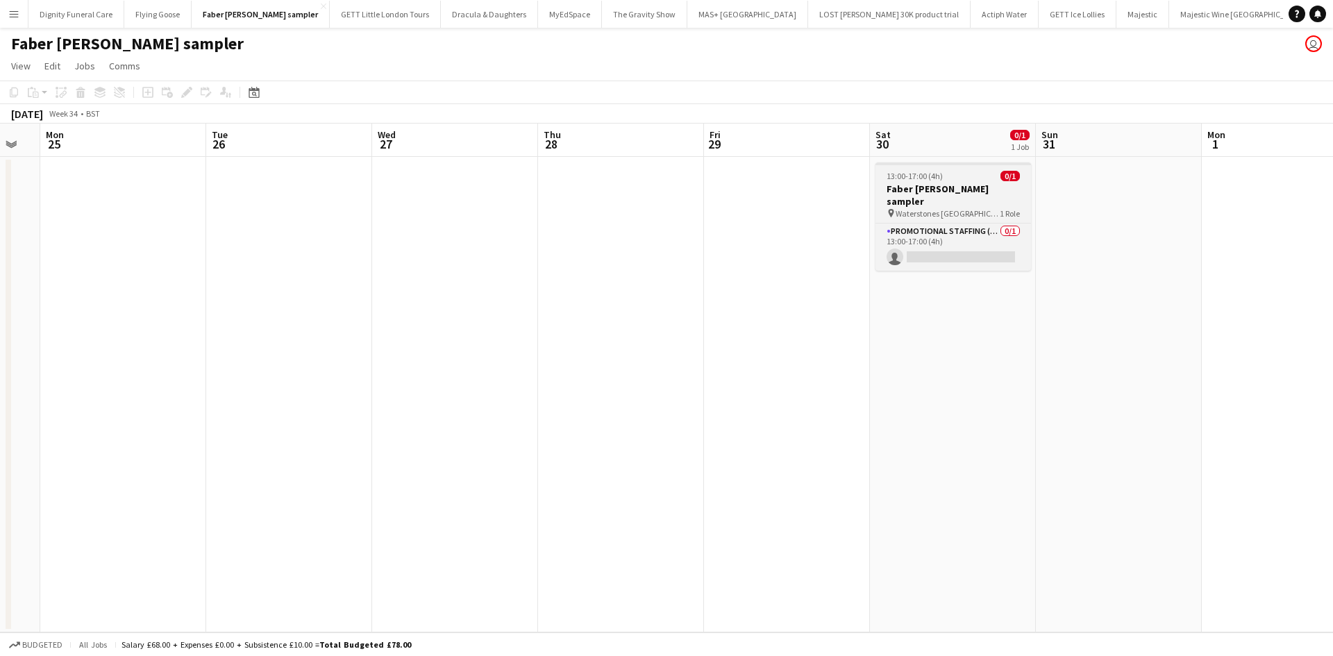
click at [947, 189] on h3 "Faber [PERSON_NAME] sampler" at bounding box center [952, 195] width 155 height 25
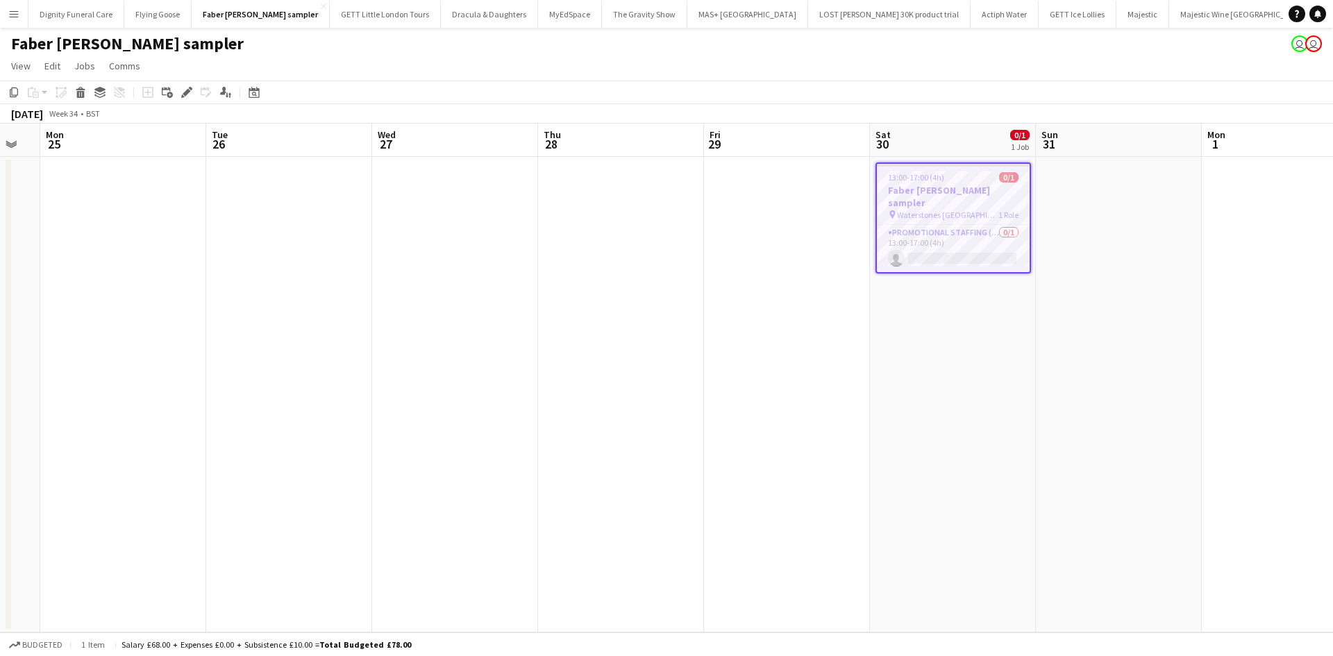
click at [943, 185] on h3 "Faber [PERSON_NAME] sampler" at bounding box center [953, 196] width 153 height 25
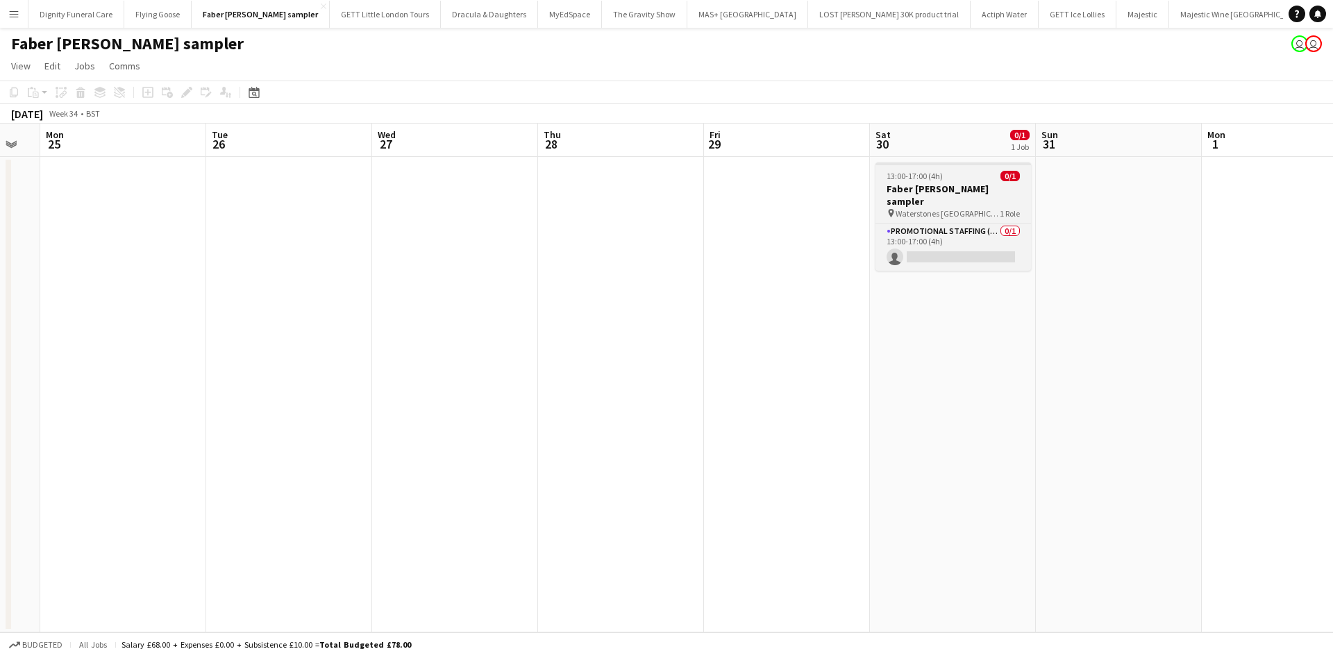
click at [958, 187] on h3 "Faber [PERSON_NAME] sampler" at bounding box center [952, 195] width 155 height 25
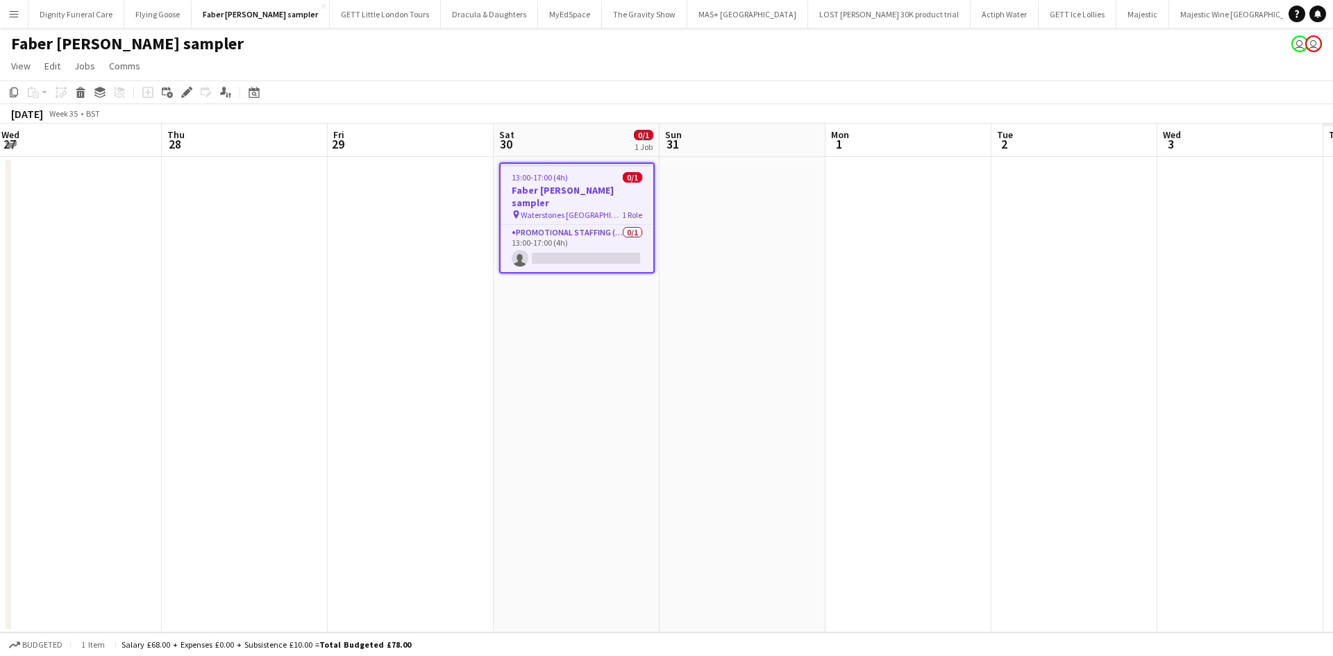
drag, startPoint x: 312, startPoint y: 279, endPoint x: 217, endPoint y: 272, distance: 95.3
click at [216, 273] on app-calendar-viewport "Sat 23 Sun 24 Mon 25 Tue 26 Wed 27 Thu 28 Fri 29 Sat 30 0/1 1 Job Sun 31 Mon 1 …" at bounding box center [666, 378] width 1333 height 509
click at [567, 189] on h3 "Faber [PERSON_NAME] sampler" at bounding box center [574, 196] width 153 height 25
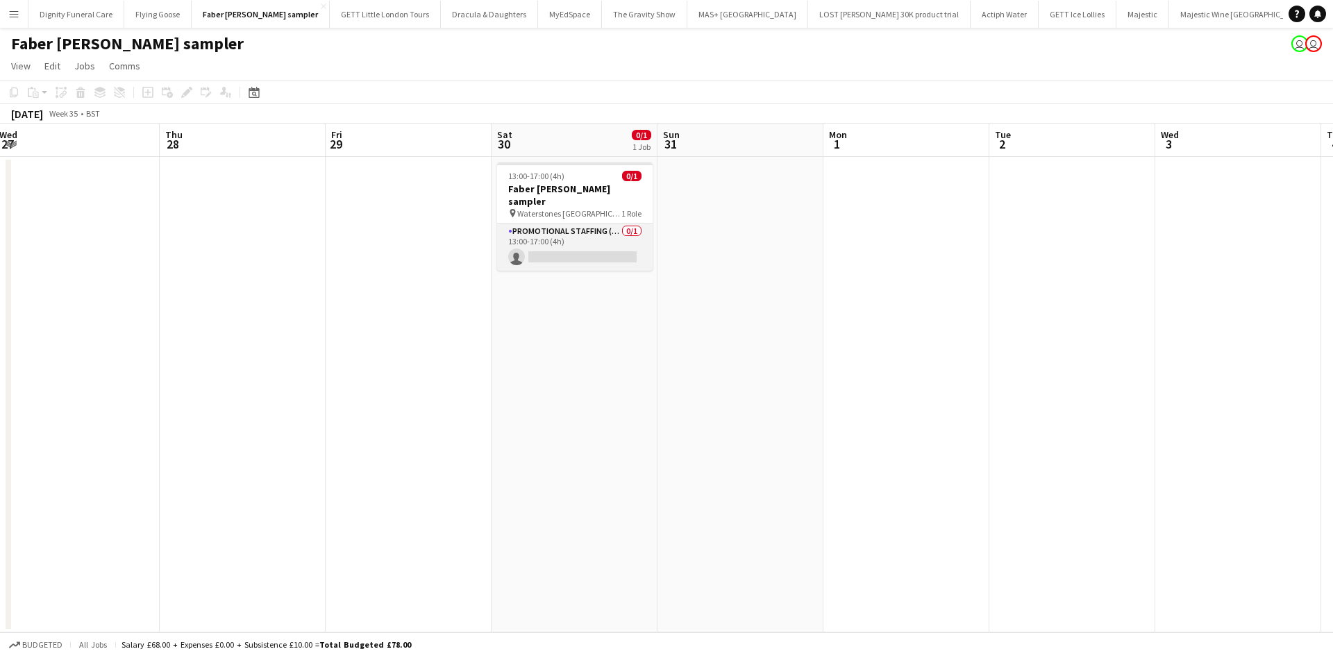
click at [561, 223] on app-card-role "Promotional Staffing (Character Staff) 0/1 13:00-17:00 (4h) single-neutral-acti…" at bounding box center [574, 246] width 155 height 47
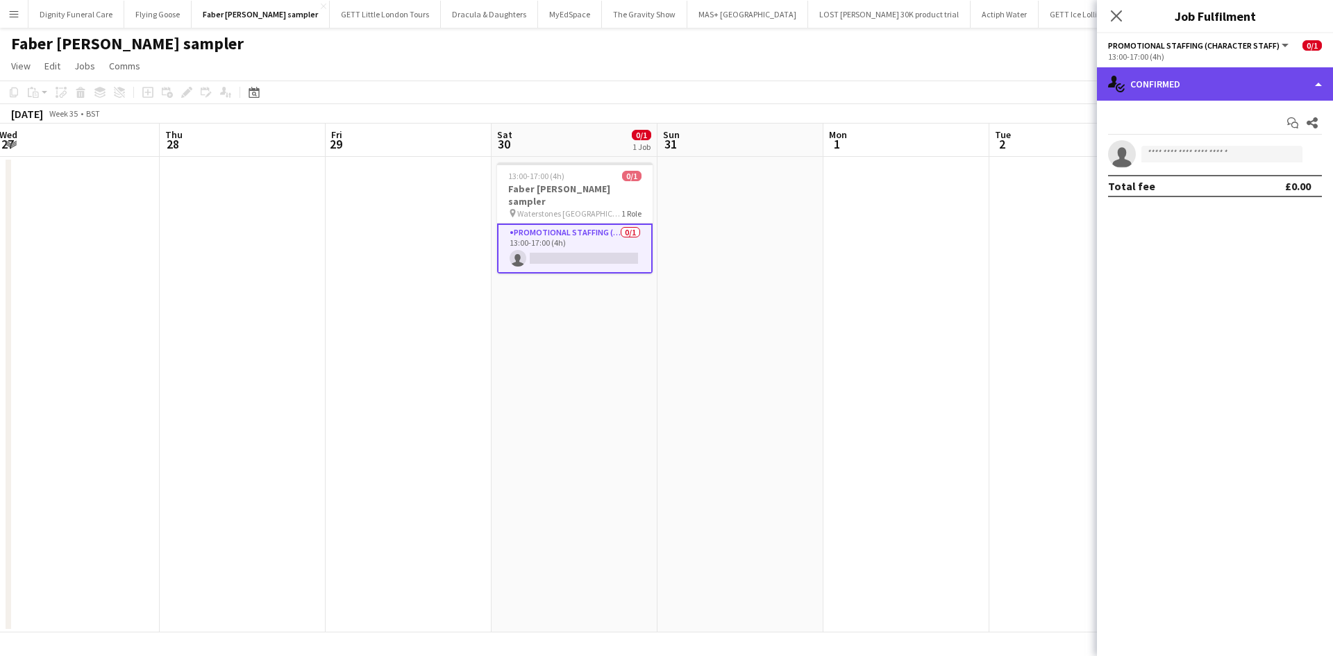
click at [1257, 71] on div "single-neutral-actions-check-2 Confirmed" at bounding box center [1215, 83] width 236 height 33
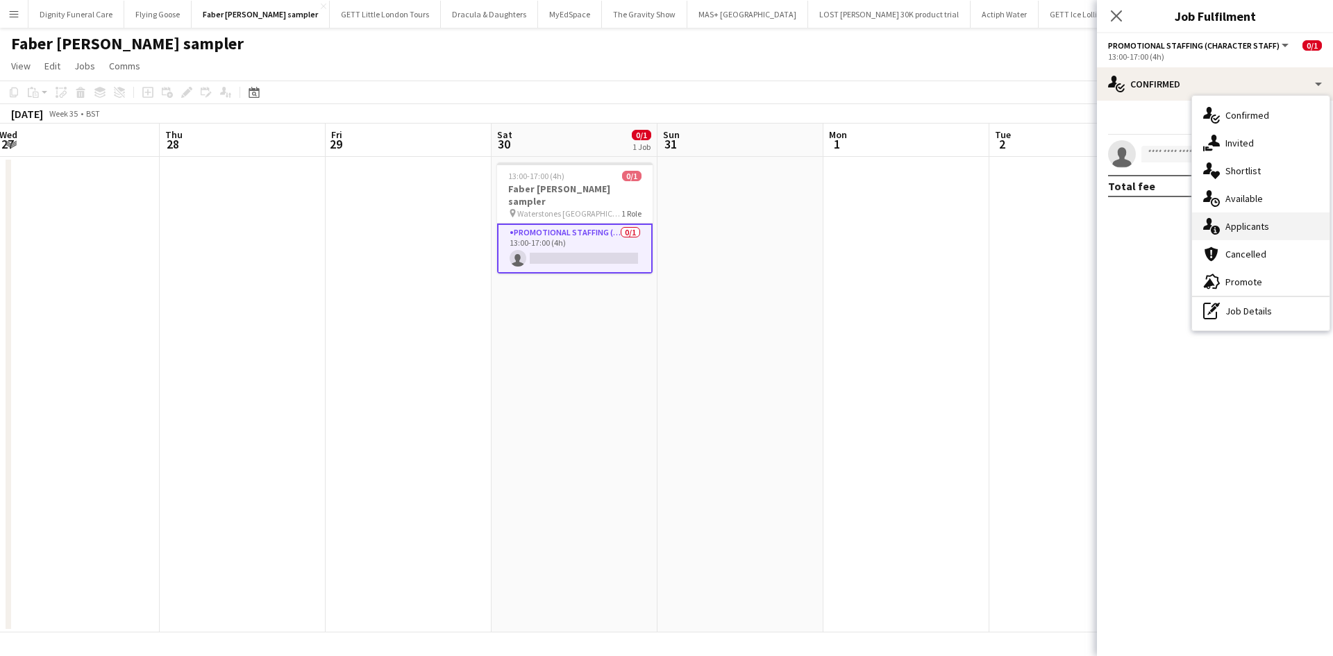
click at [1247, 228] on div "single-neutral-actions-information Applicants" at bounding box center [1260, 226] width 137 height 28
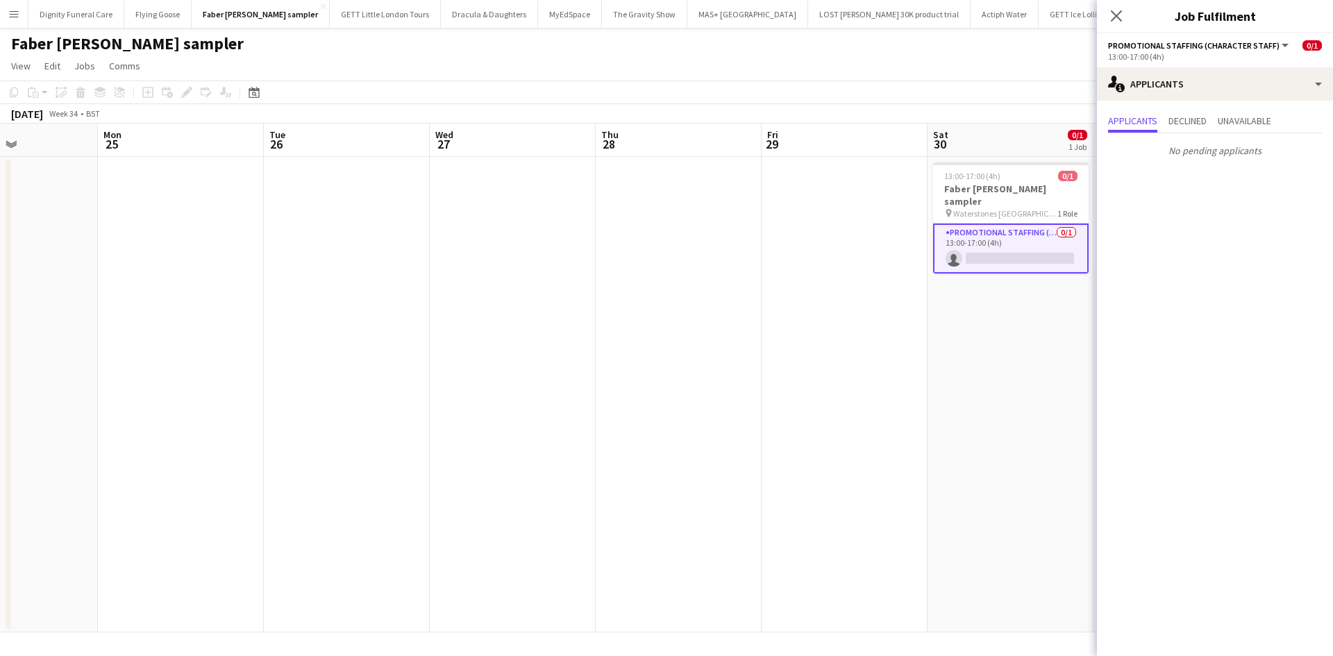
drag, startPoint x: 411, startPoint y: 357, endPoint x: 869, endPoint y: 294, distance: 462.3
click at [955, 297] on app-calendar-viewport "Fri 22 Sat 23 Sun 24 Mon 25 Tue 26 Wed 27 Thu 28 Fri 29 Sat 30 0/1 1 Job Sun 31…" at bounding box center [666, 378] width 1333 height 509
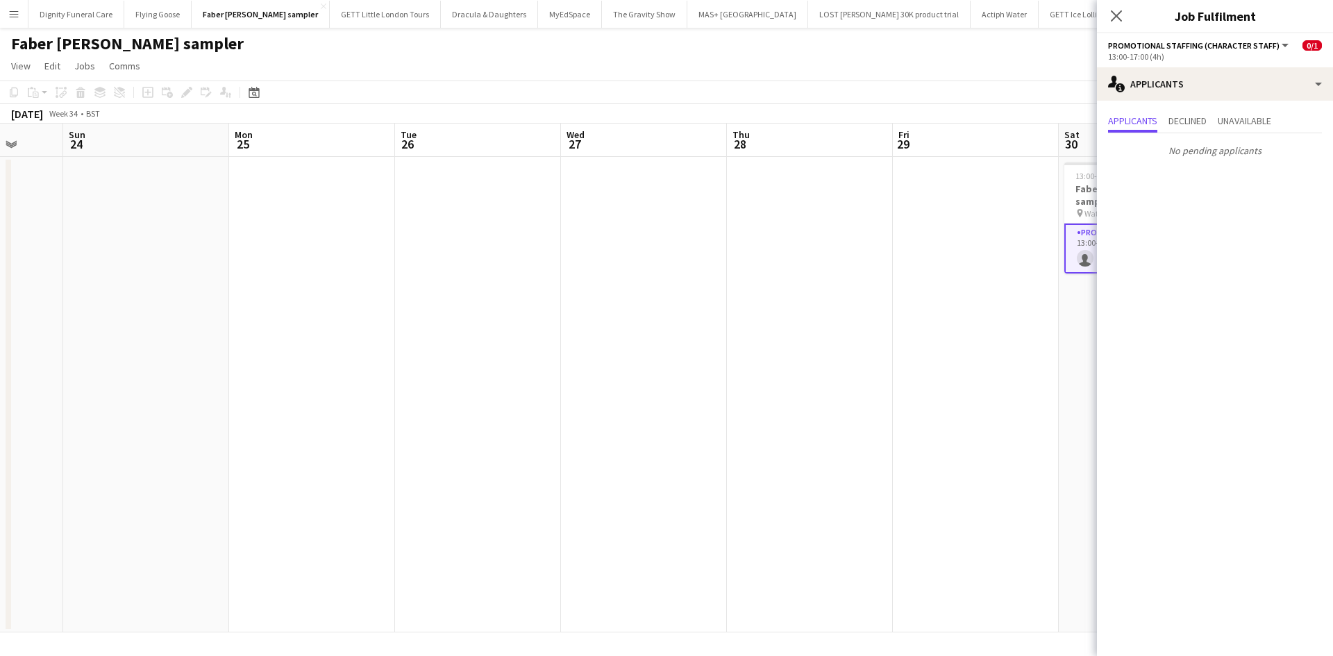
click at [668, 284] on app-date-cell at bounding box center [644, 394] width 166 height 475
